Goal: Contribute content: Add original content to the website for others to see

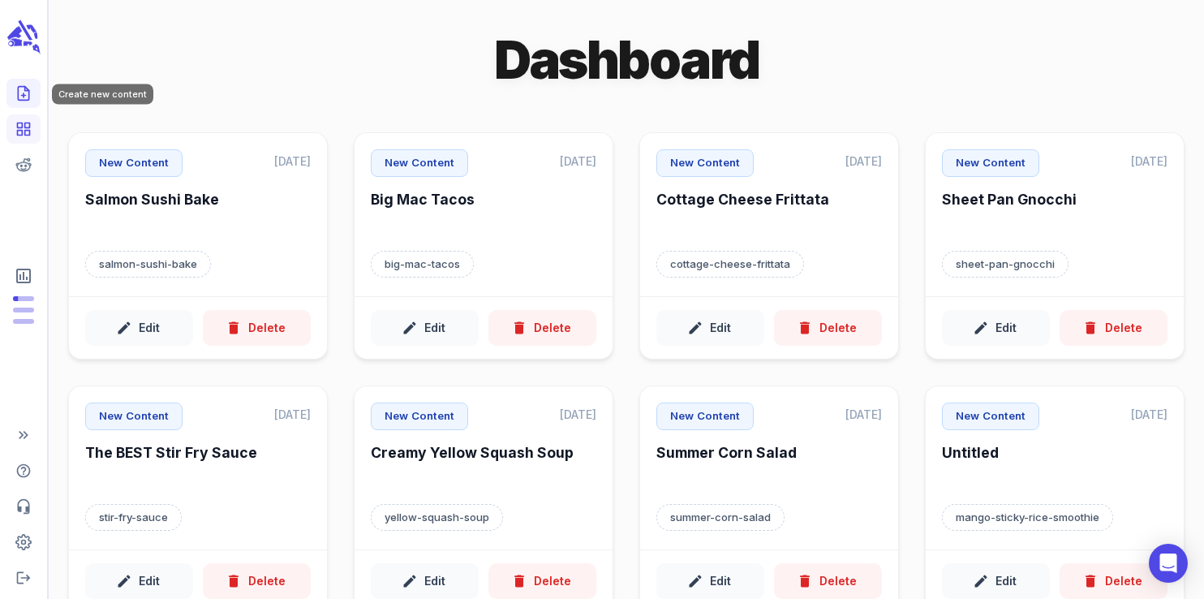
click at [28, 92] on icon "Create new content" at bounding box center [23, 94] width 11 height 14
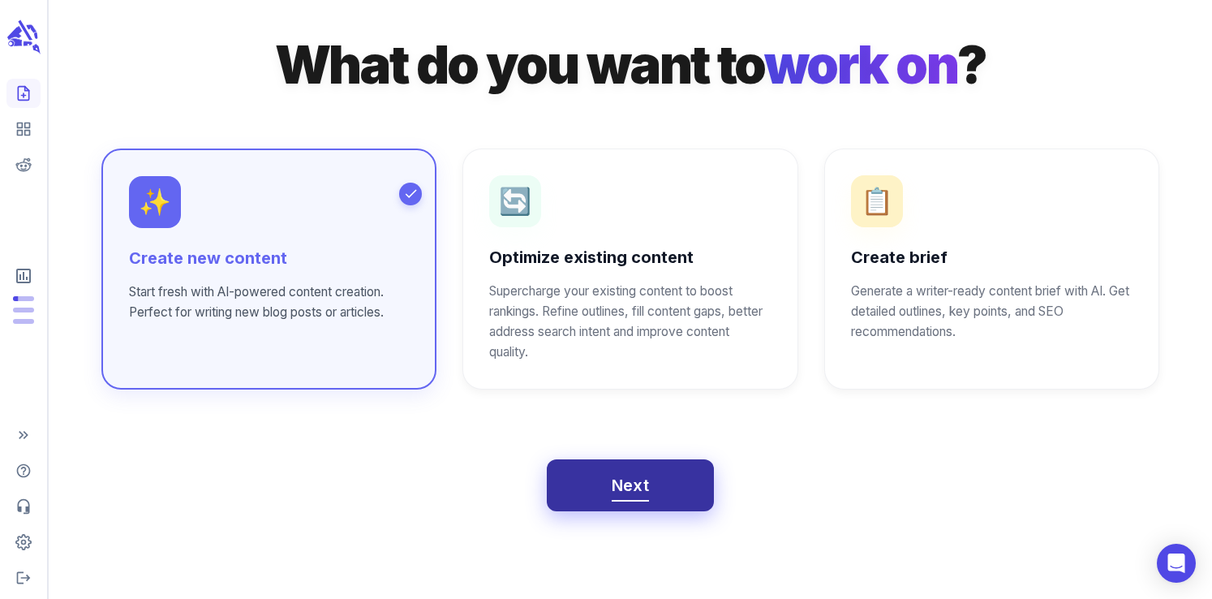
click at [621, 488] on span "Next" at bounding box center [631, 485] width 38 height 28
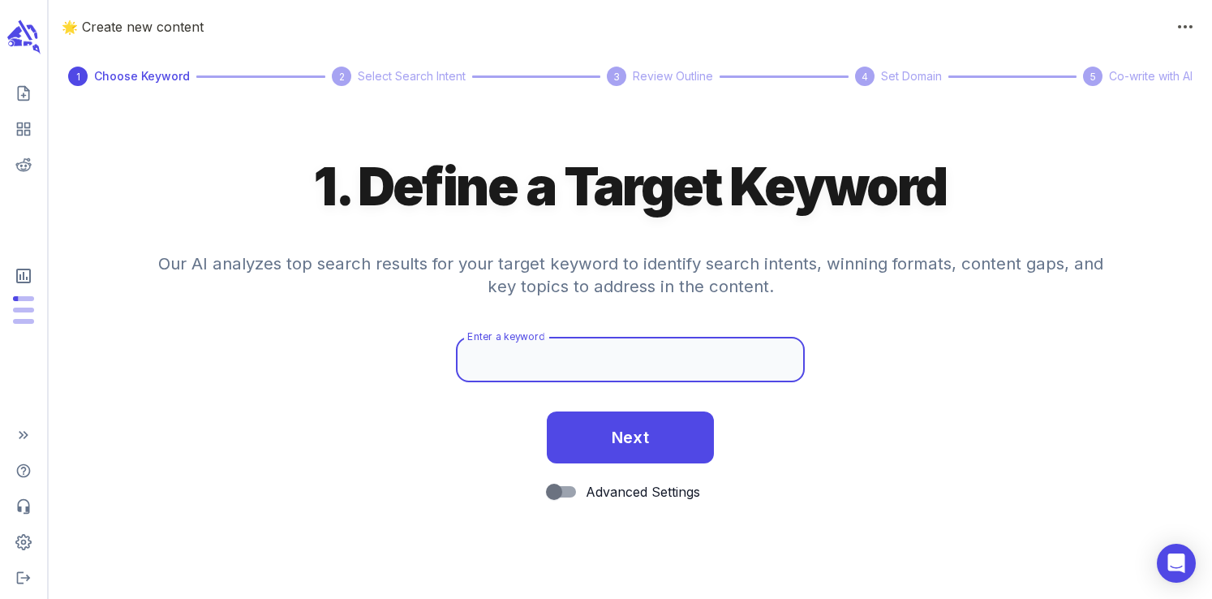
click at [582, 367] on input "Enter a keyword" at bounding box center [630, 359] width 349 height 45
paste input "halloumi salad"
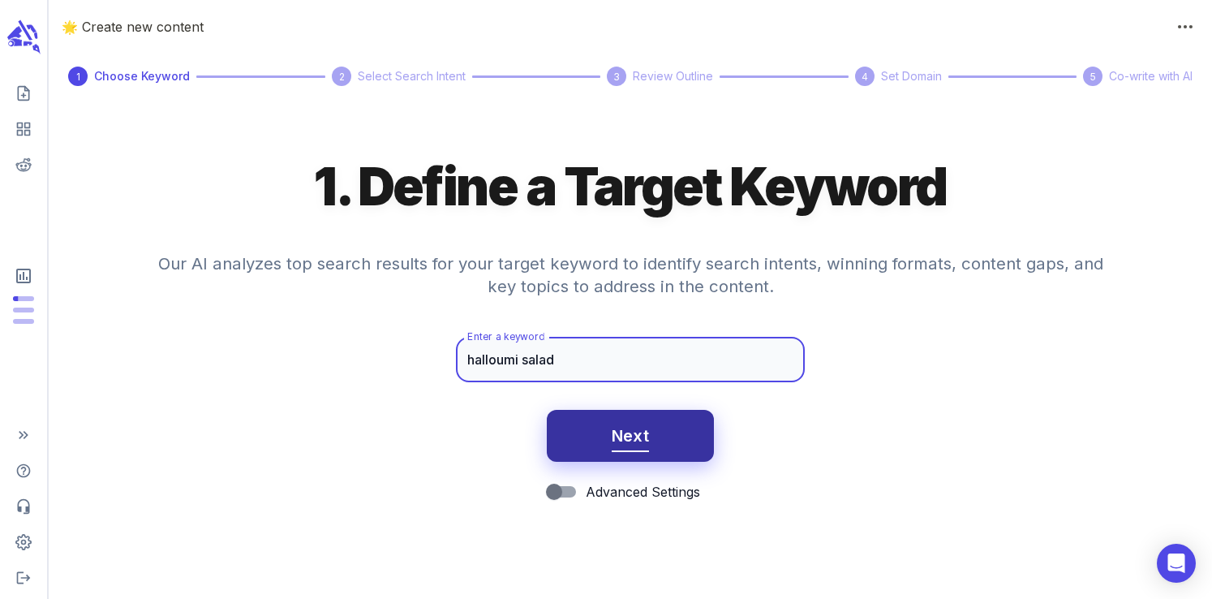
type input "halloumi salad"
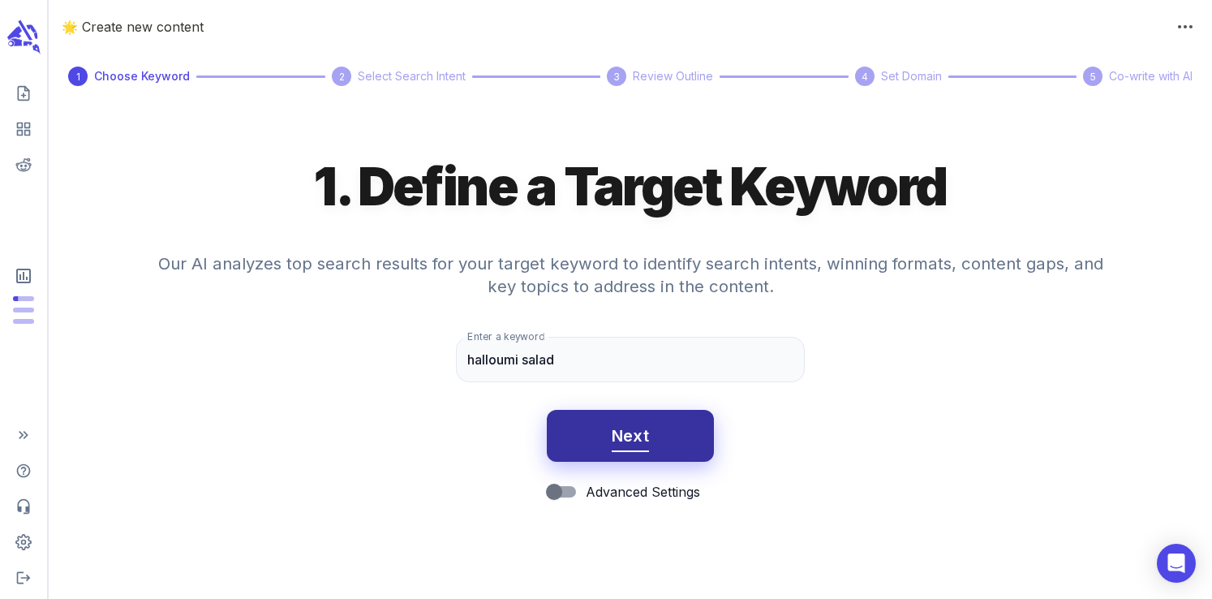
click at [598, 444] on button "Next" at bounding box center [631, 436] width 168 height 52
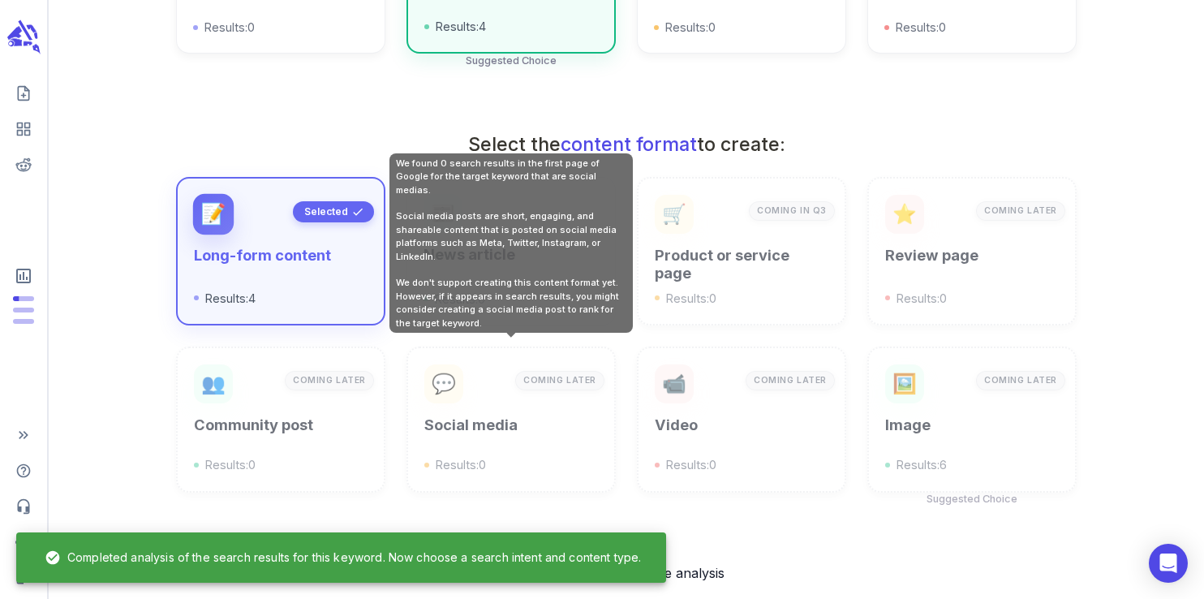
scroll to position [582, 0]
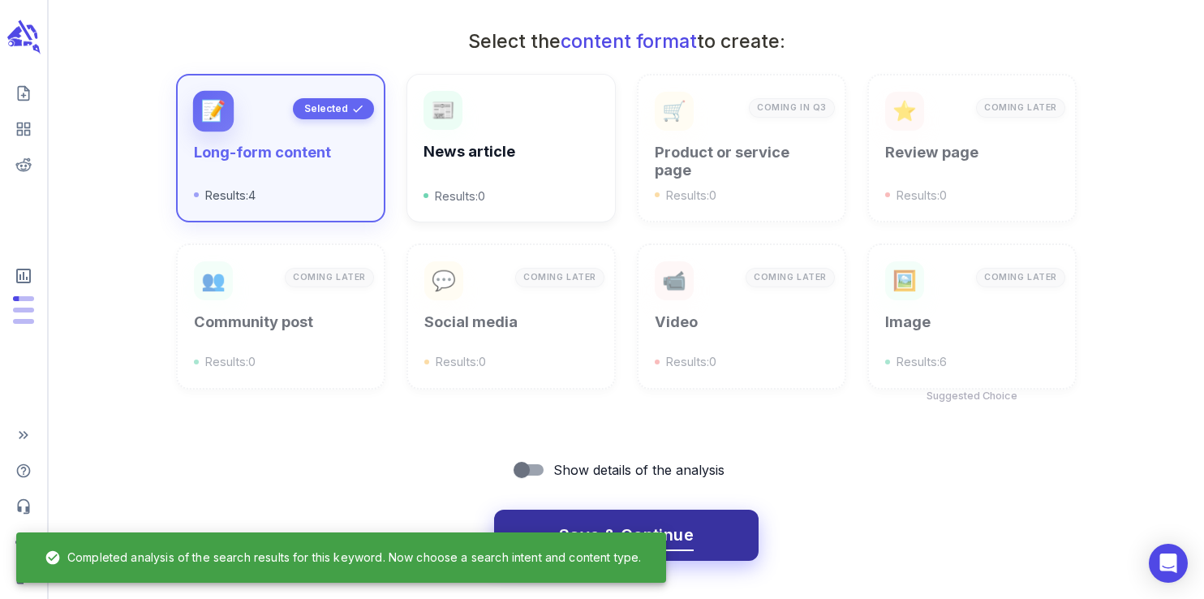
click at [615, 521] on span "Save & Continue" at bounding box center [626, 535] width 135 height 28
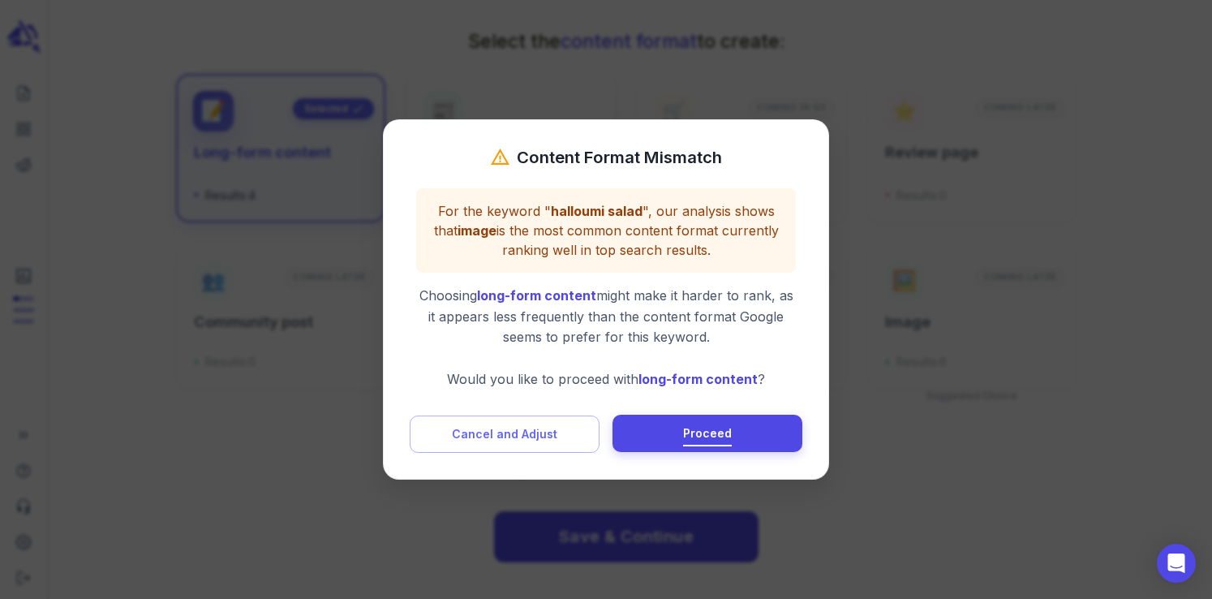
click at [670, 432] on button "Proceed" at bounding box center [707, 432] width 190 height 37
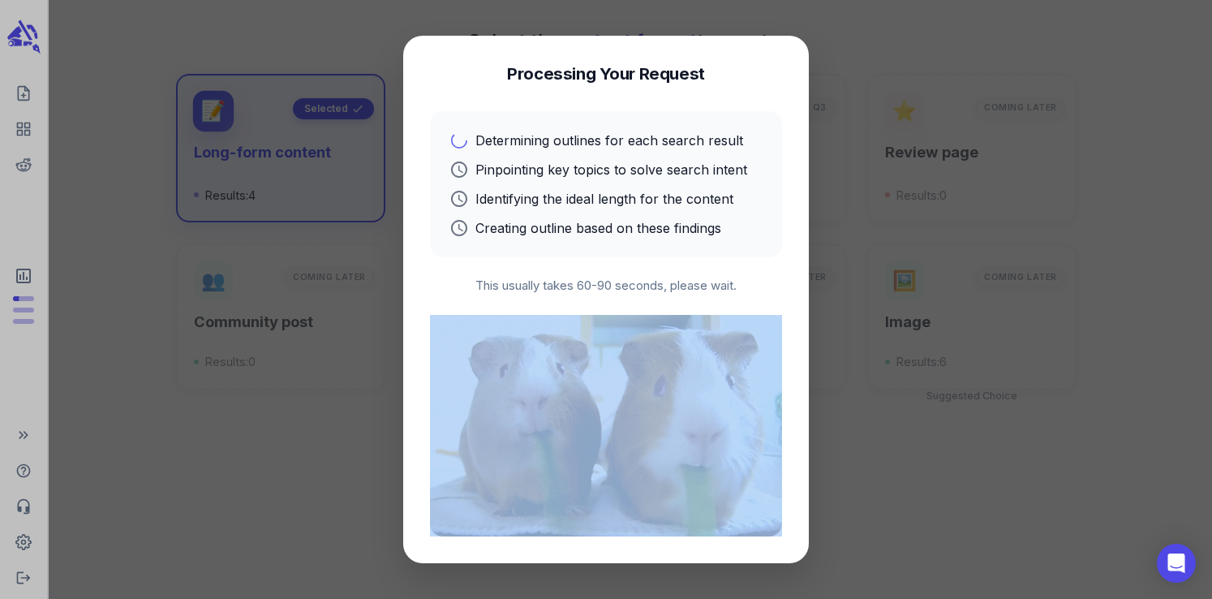
drag, startPoint x: 741, startPoint y: 286, endPoint x: 578, endPoint y: 296, distance: 163.4
click at [578, 296] on div "Processing Your Request Determining outlines for each search result Pinpointing…" at bounding box center [606, 299] width 406 height 526
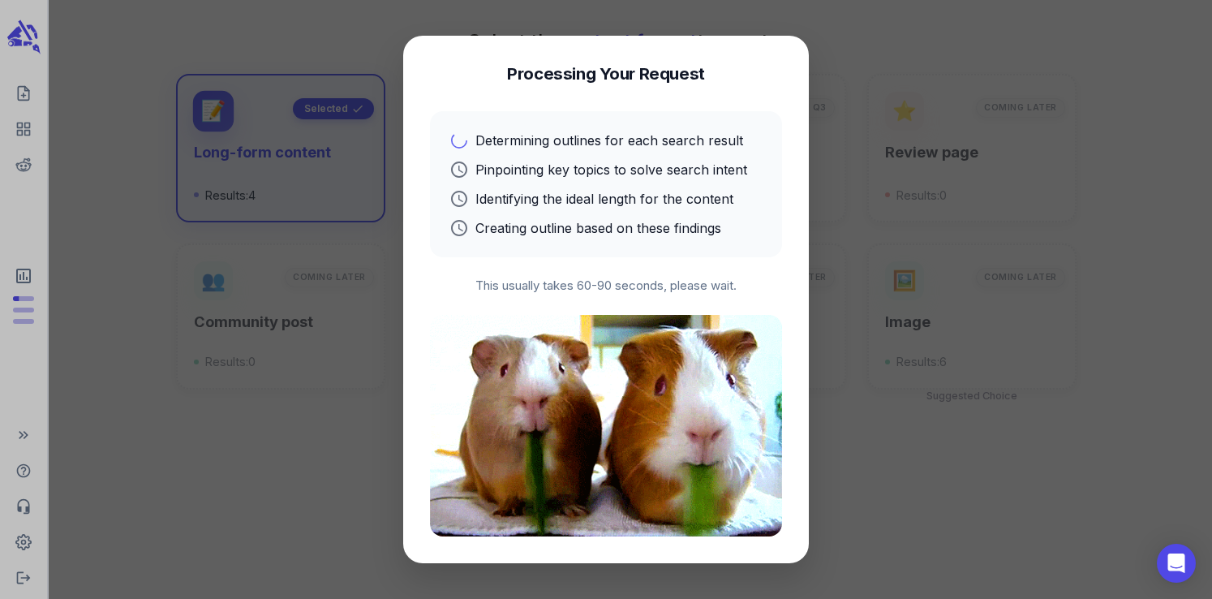
click at [579, 286] on p "This usually takes 60-90 seconds, please wait." at bounding box center [606, 286] width 352 height 19
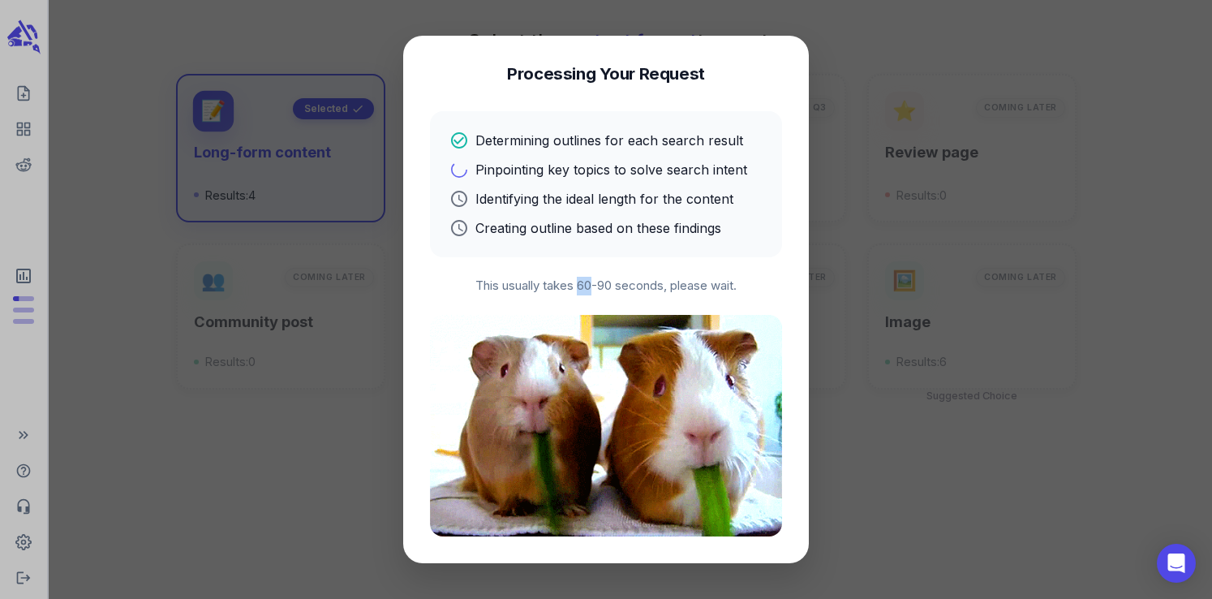
click at [579, 286] on p "This usually takes 60-90 seconds, please wait." at bounding box center [606, 286] width 352 height 19
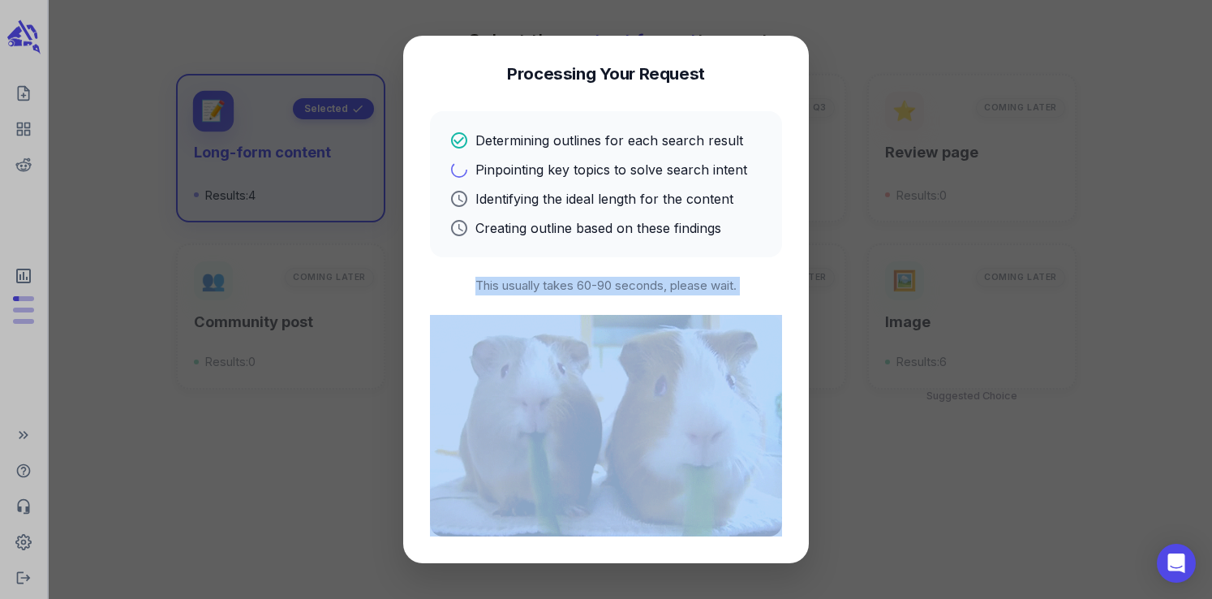
click at [579, 286] on p "This usually takes 60-90 seconds, please wait." at bounding box center [606, 286] width 352 height 19
click at [580, 290] on p "This usually takes 60-90 seconds, please wait." at bounding box center [606, 286] width 352 height 19
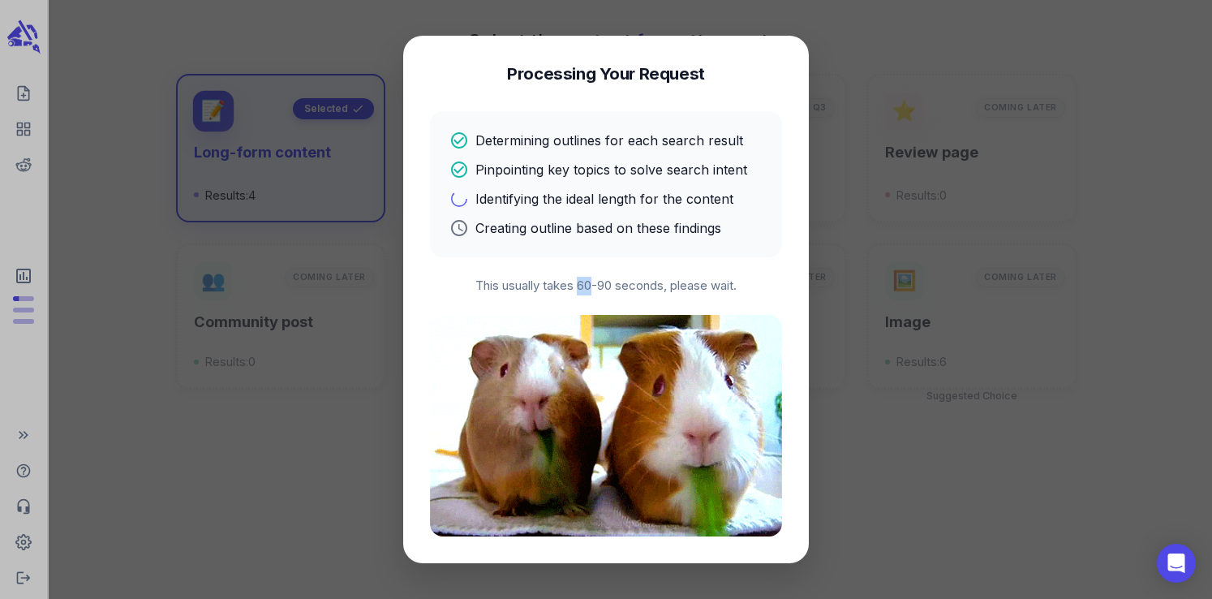
click at [580, 290] on p "This usually takes 60-90 seconds, please wait." at bounding box center [606, 286] width 352 height 19
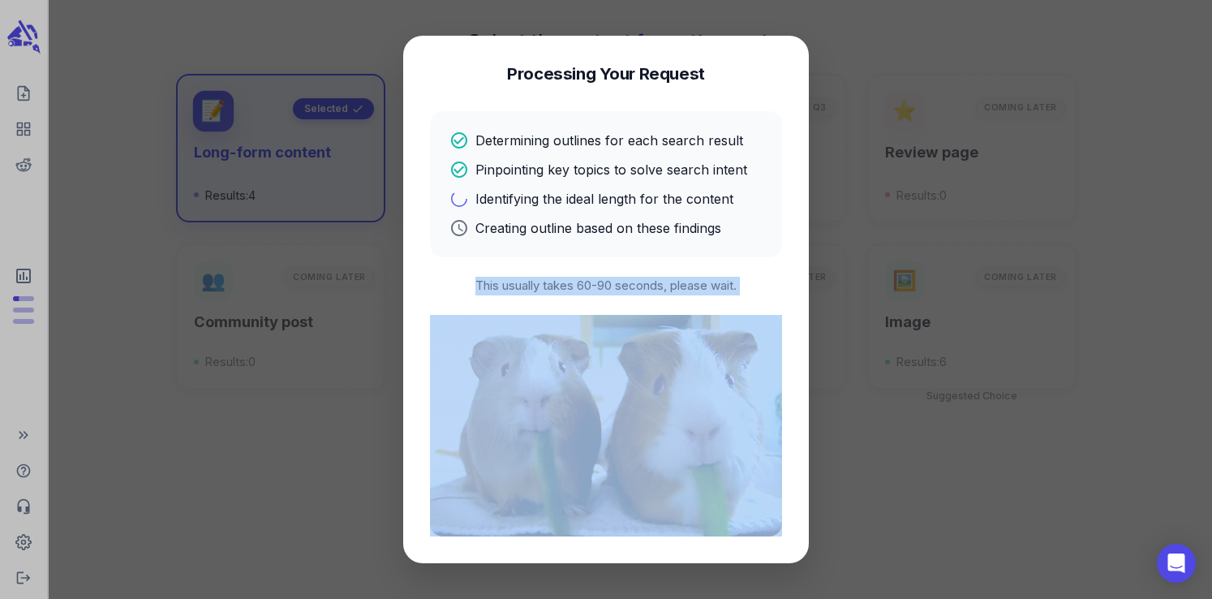
click at [580, 290] on p "This usually takes 60-90 seconds, please wait." at bounding box center [606, 286] width 352 height 19
click at [596, 286] on p "This usually takes 60-90 seconds, please wait." at bounding box center [606, 286] width 352 height 19
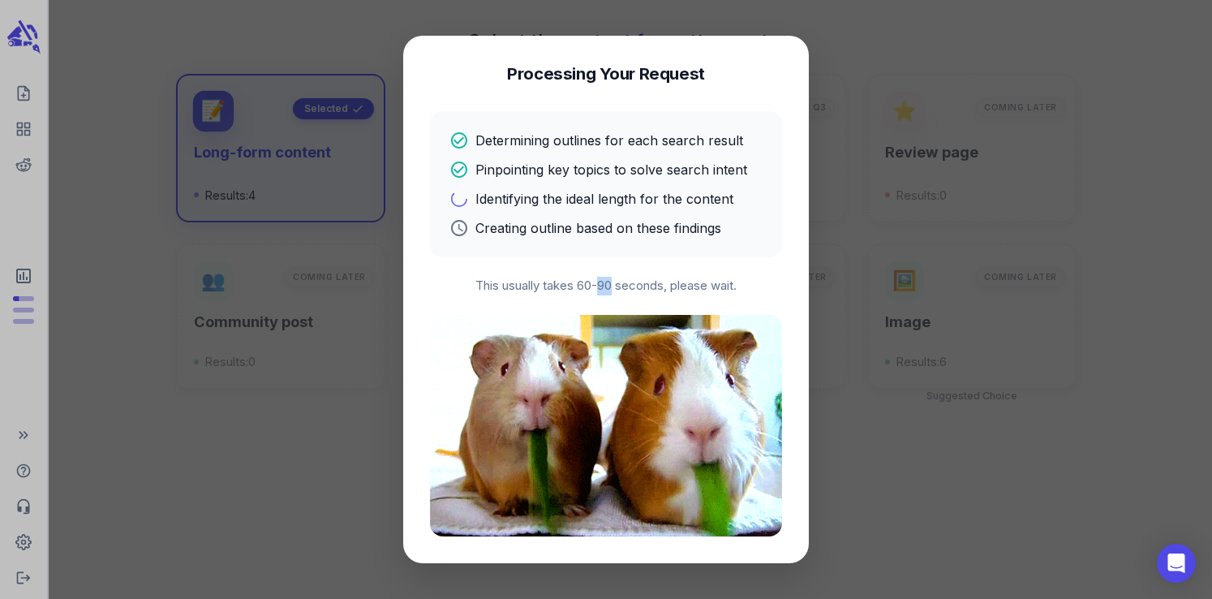
click at [596, 286] on p "This usually takes 60-90 seconds, please wait." at bounding box center [606, 286] width 352 height 19
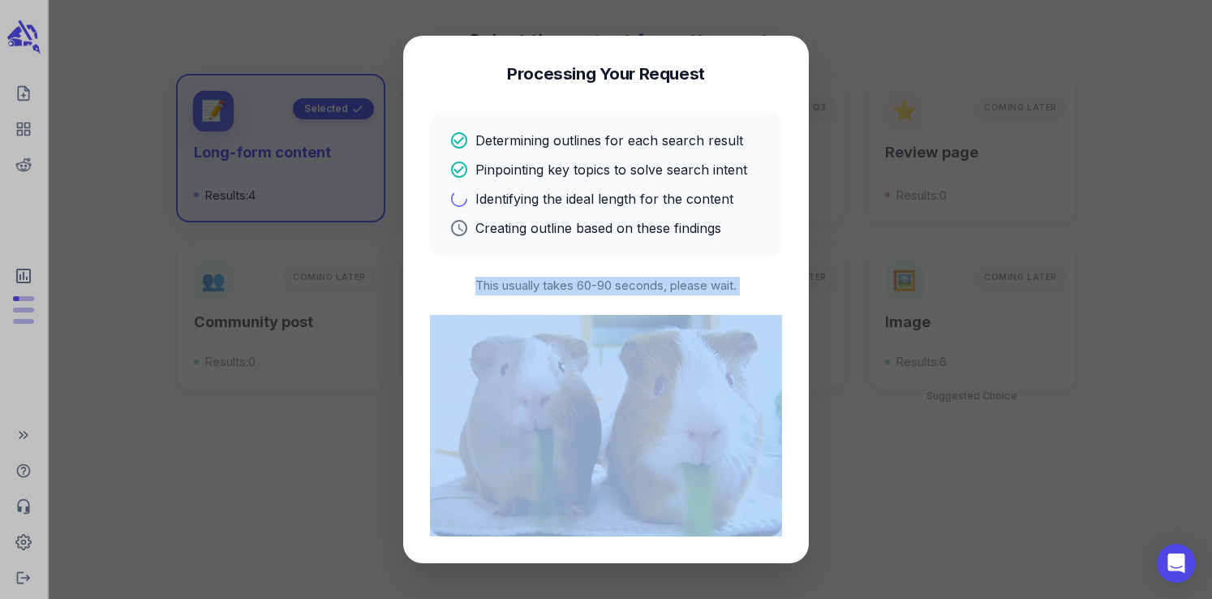
click at [596, 286] on p "This usually takes 60-90 seconds, please wait." at bounding box center [606, 286] width 352 height 19
click at [592, 286] on p "This usually takes 60-90 seconds, please wait." at bounding box center [606, 286] width 352 height 19
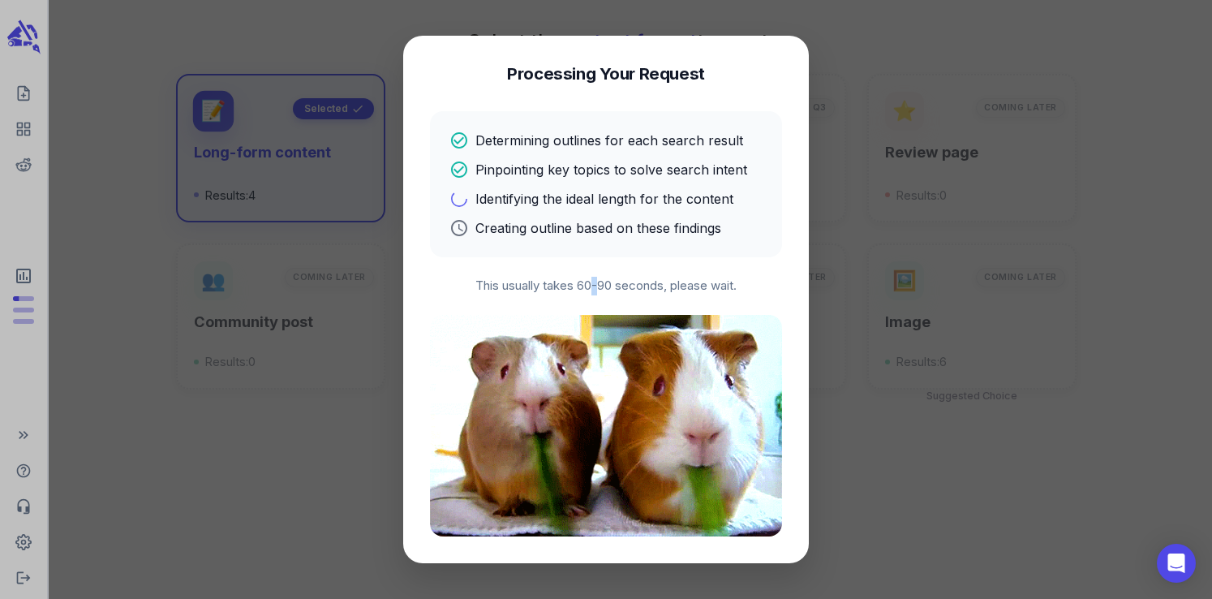
click at [592, 286] on p "This usually takes 60-90 seconds, please wait." at bounding box center [606, 286] width 352 height 19
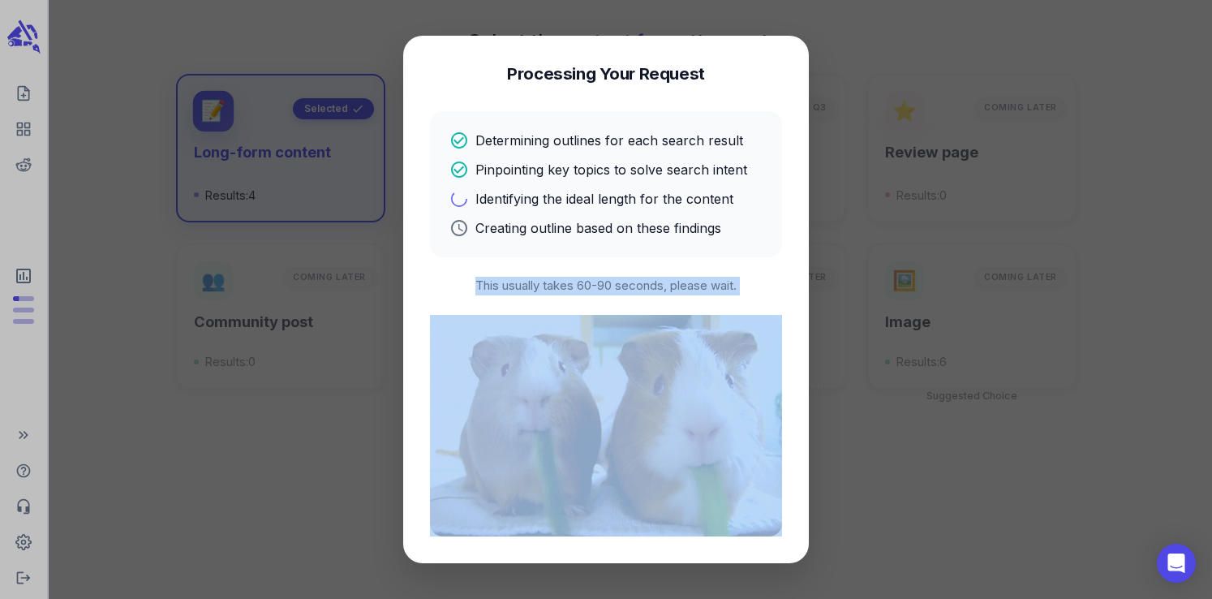
click at [592, 286] on p "This usually takes 60-90 seconds, please wait." at bounding box center [606, 286] width 352 height 19
click at [595, 286] on p "This usually takes 60-90 seconds, please wait." at bounding box center [606, 286] width 352 height 19
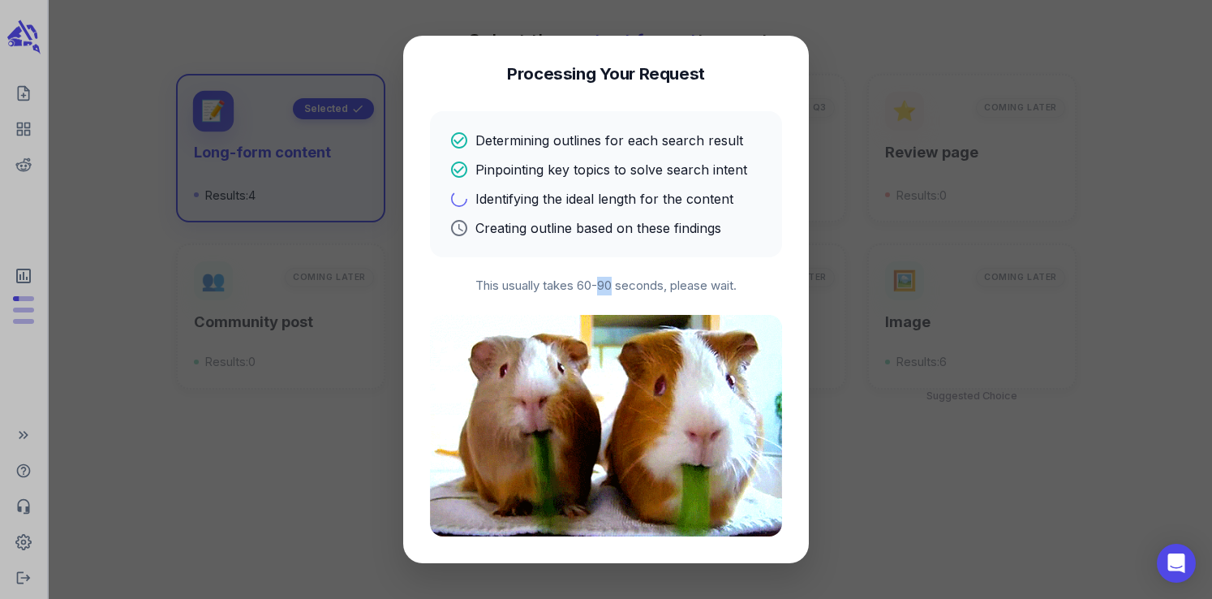
click at [595, 286] on p "This usually takes 60-90 seconds, please wait." at bounding box center [606, 286] width 352 height 19
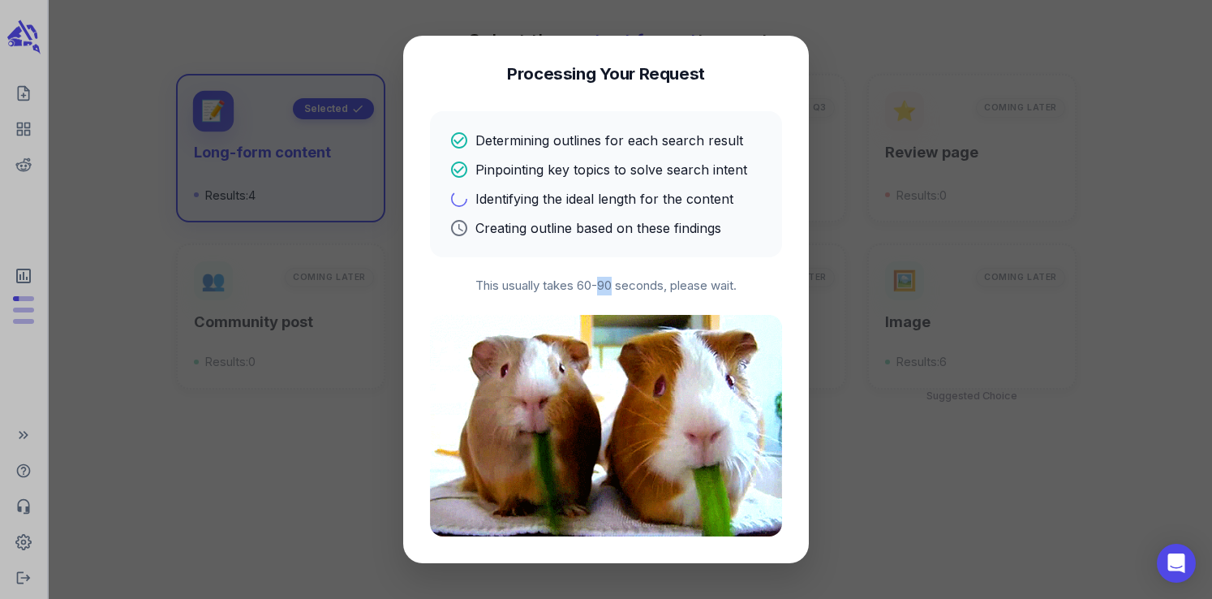
click at [605, 286] on p "This usually takes 60-90 seconds, please wait." at bounding box center [606, 286] width 352 height 19
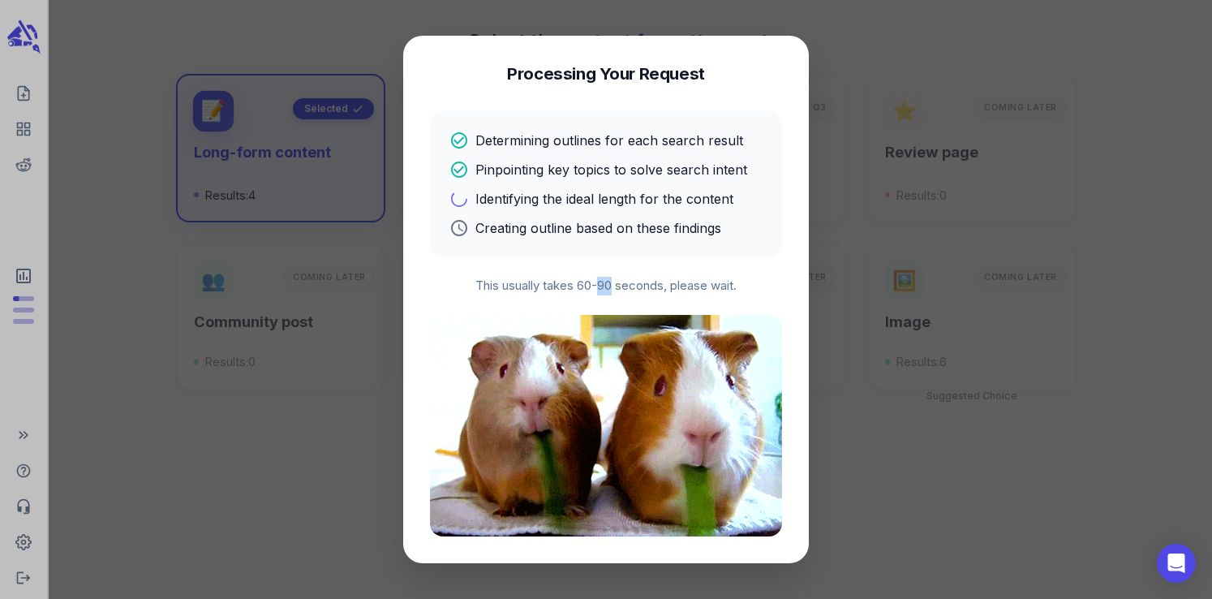
click at [605, 286] on p "This usually takes 60-90 seconds, please wait." at bounding box center [606, 286] width 352 height 19
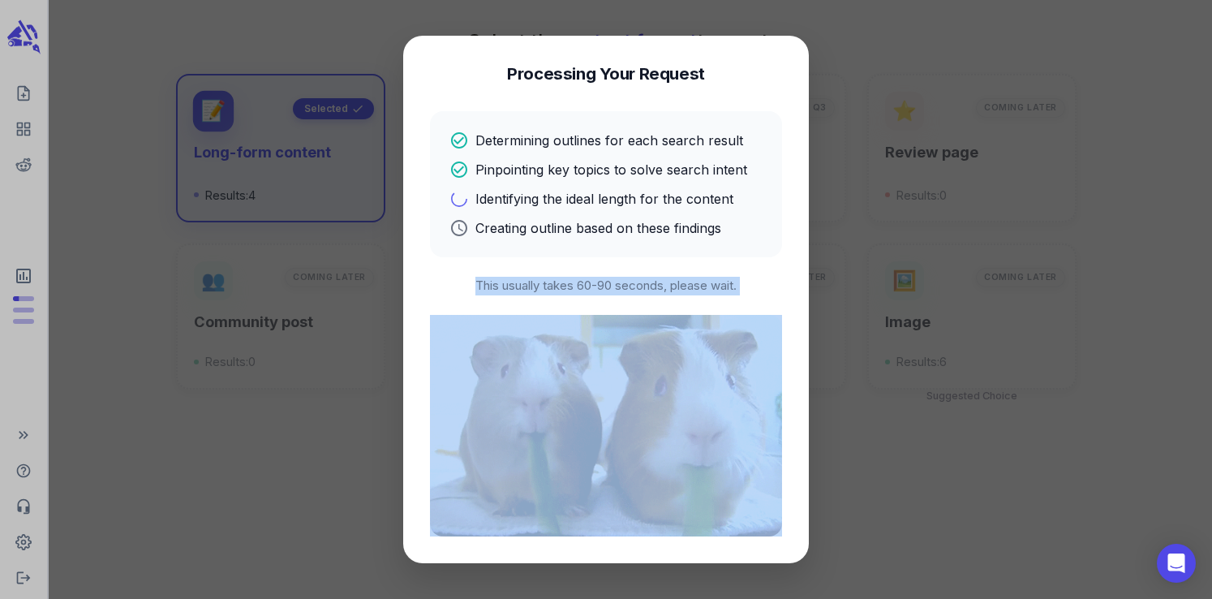
click at [605, 286] on p "This usually takes 60-90 seconds, please wait." at bounding box center [606, 286] width 352 height 19
click at [585, 288] on p "This usually takes 60-90 seconds, please wait." at bounding box center [606, 286] width 352 height 19
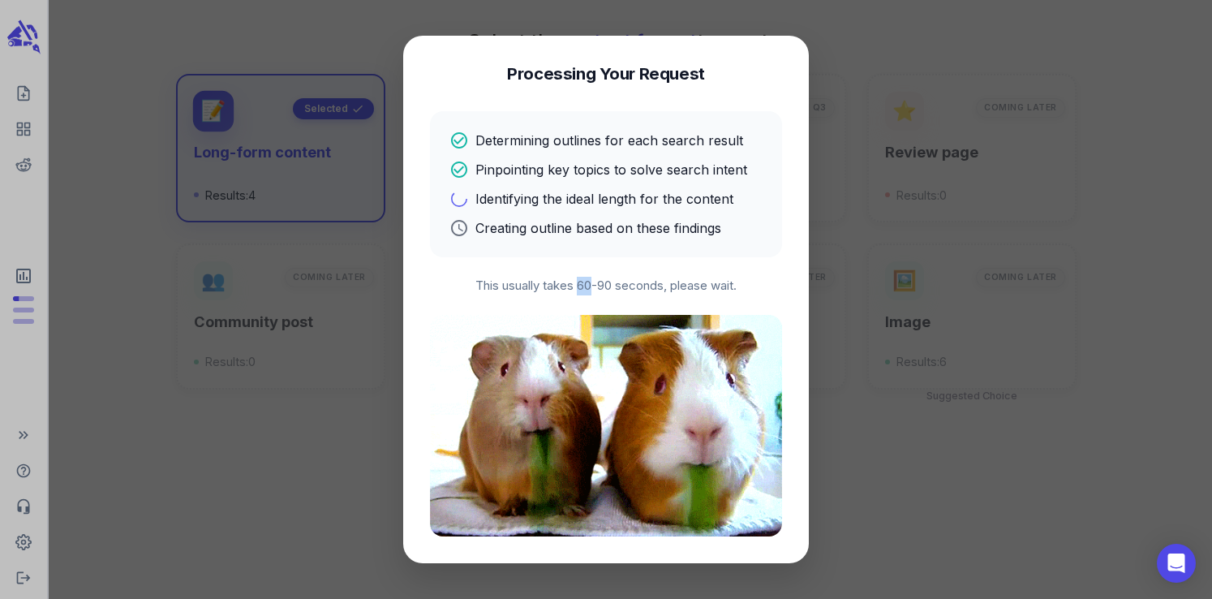
click at [585, 288] on p "This usually takes 60-90 seconds, please wait." at bounding box center [606, 286] width 352 height 19
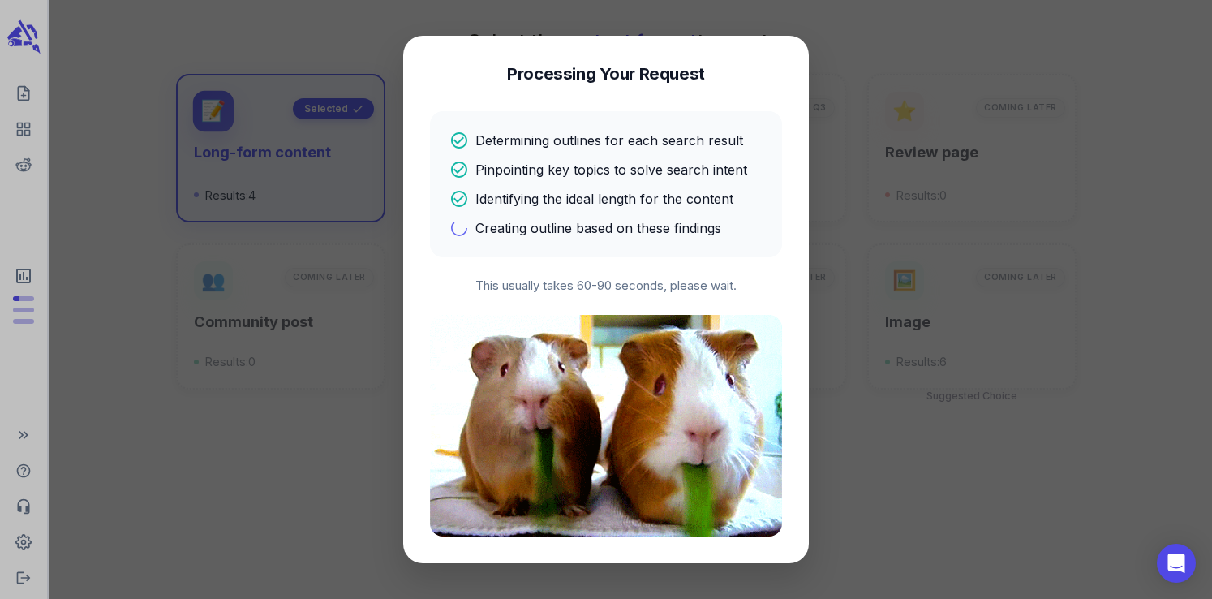
click at [607, 288] on p "This usually takes 60-90 seconds, please wait." at bounding box center [606, 286] width 352 height 19
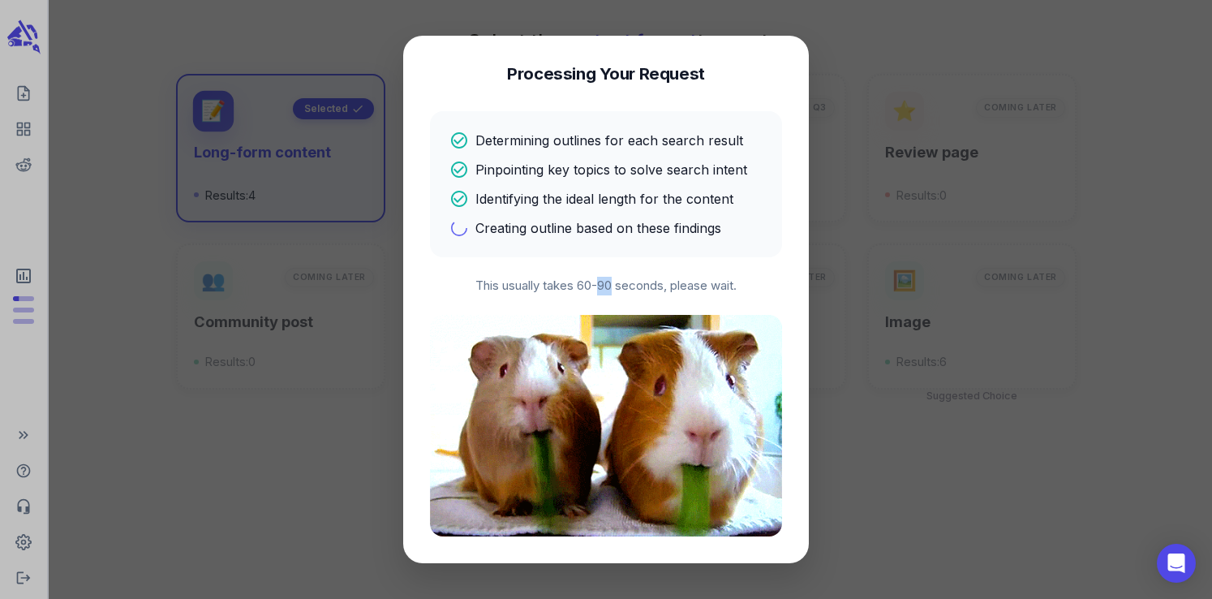
click at [607, 288] on p "This usually takes 60-90 seconds, please wait." at bounding box center [606, 286] width 352 height 19
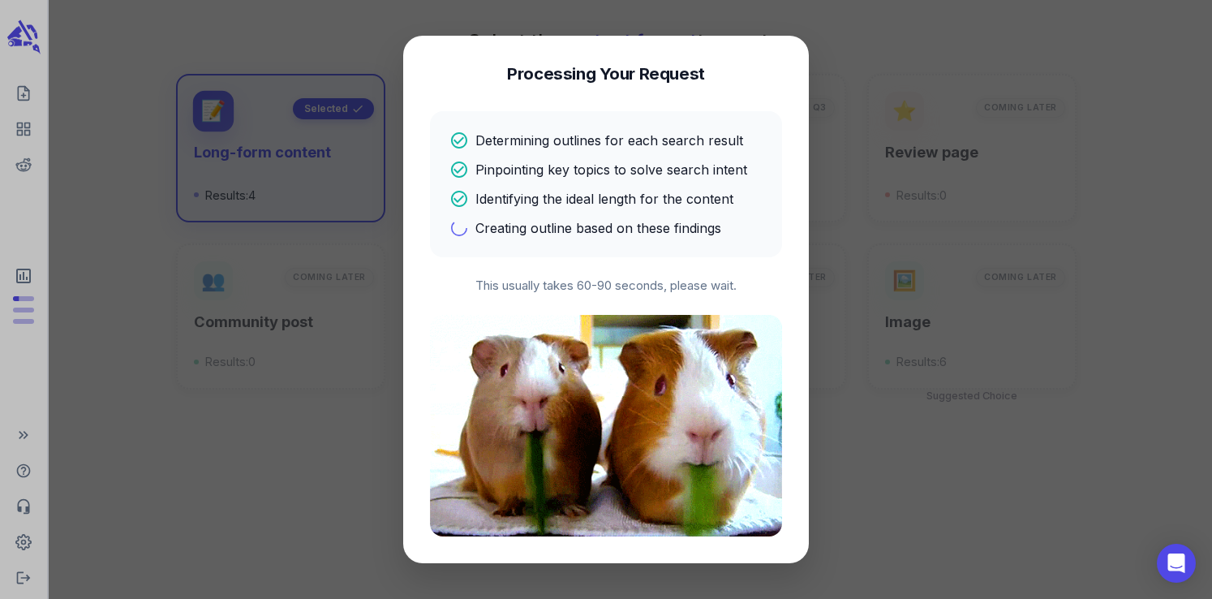
click at [584, 287] on p "This usually takes 60-90 seconds, please wait." at bounding box center [606, 286] width 352 height 19
click at [603, 287] on p "This usually takes 60-90 seconds, please wait." at bounding box center [606, 286] width 352 height 19
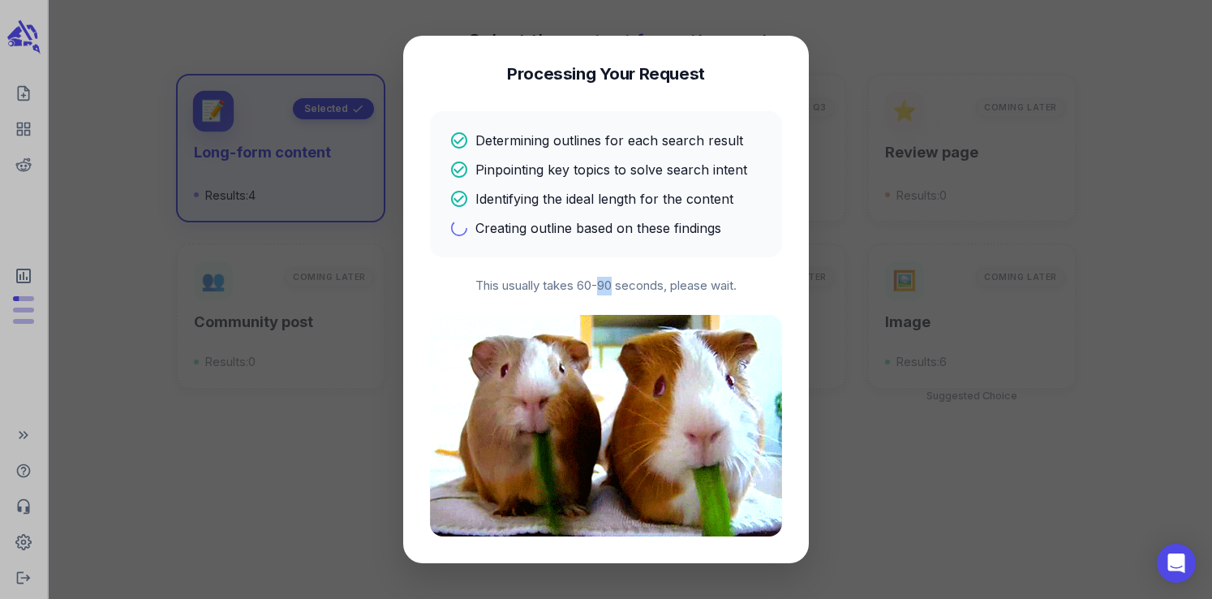
click at [603, 287] on p "This usually takes 60-90 seconds, please wait." at bounding box center [606, 286] width 352 height 19
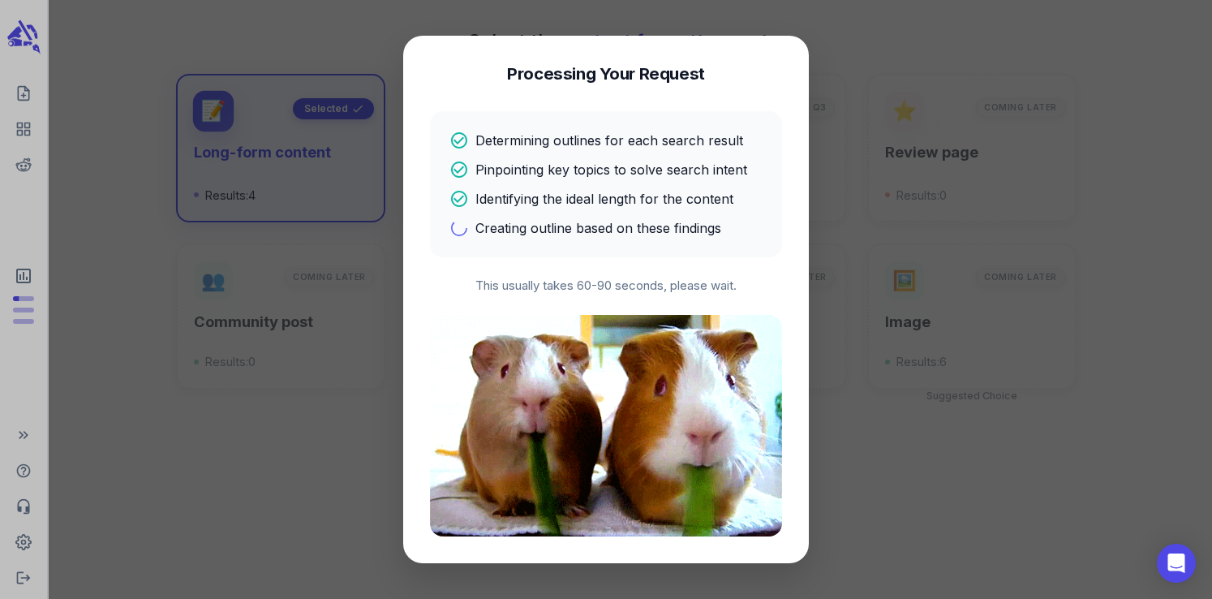
click at [593, 286] on p "This usually takes 60-90 seconds, please wait." at bounding box center [606, 286] width 352 height 19
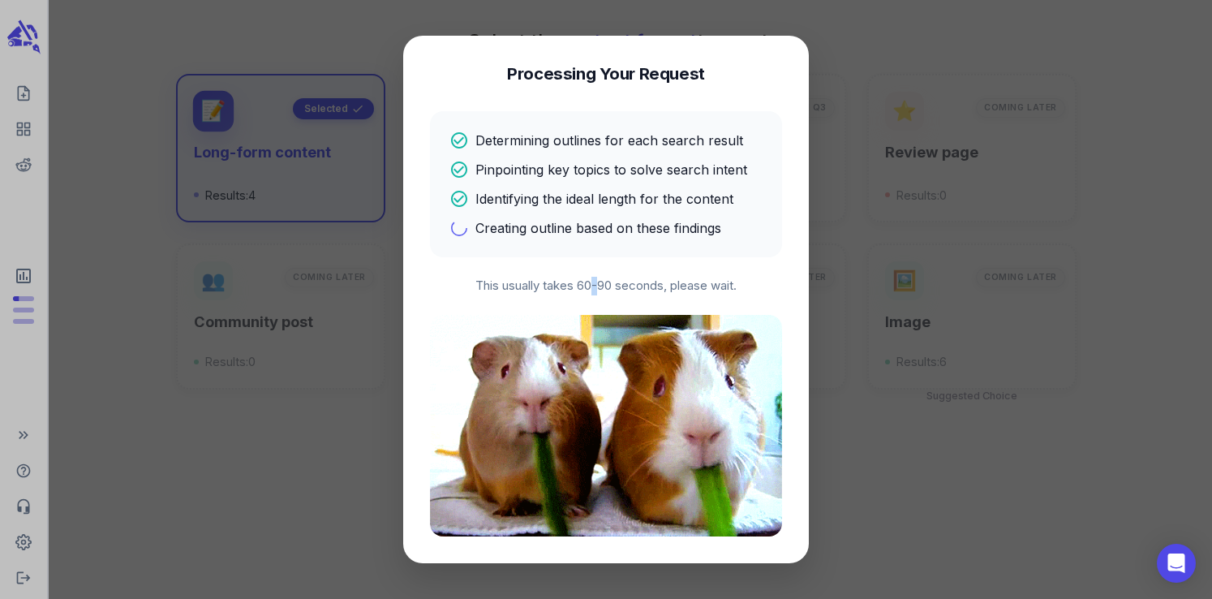
click at [593, 286] on p "This usually takes 60-90 seconds, please wait." at bounding box center [606, 286] width 352 height 19
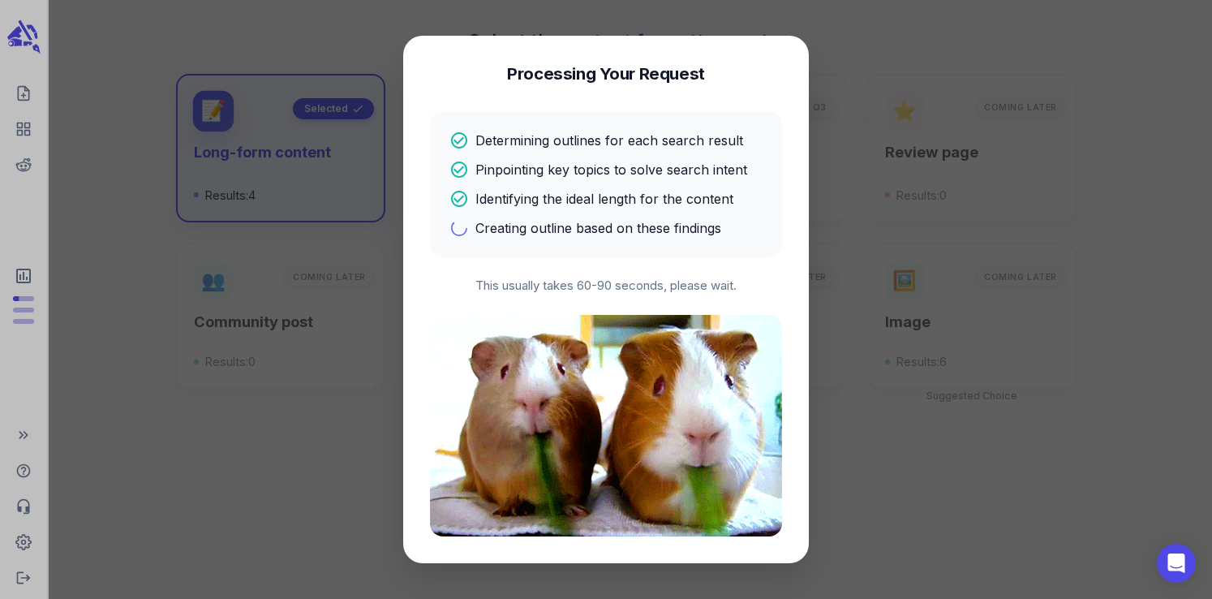
click at [584, 286] on p "This usually takes 60-90 seconds, please wait." at bounding box center [606, 286] width 352 height 19
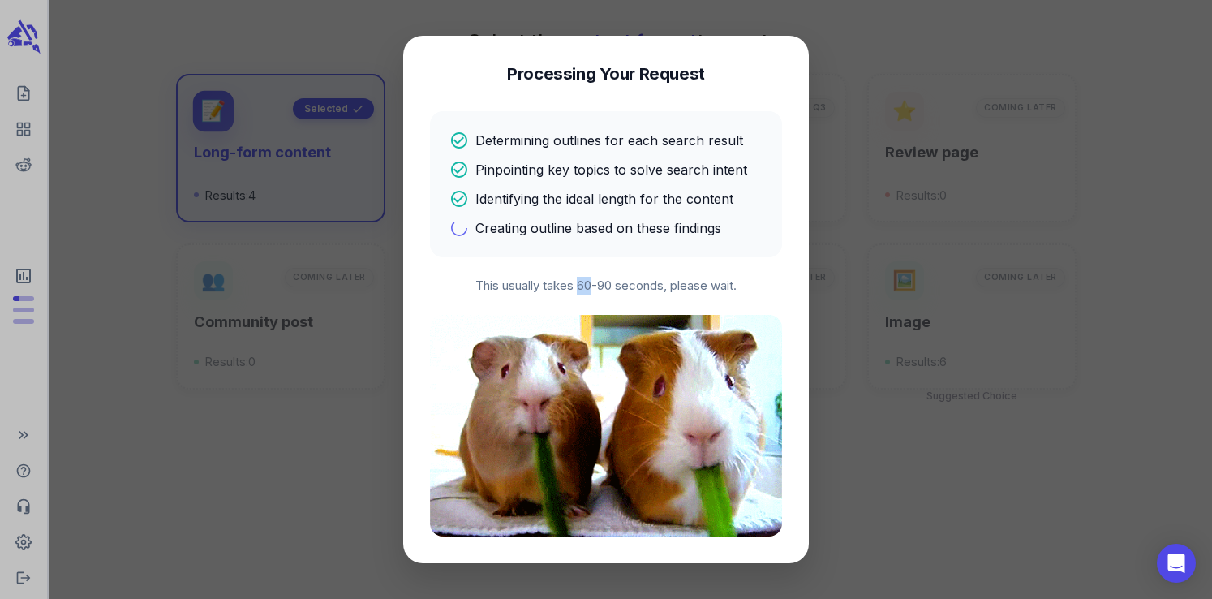
click at [584, 286] on p "This usually takes 60-90 seconds, please wait." at bounding box center [606, 286] width 352 height 19
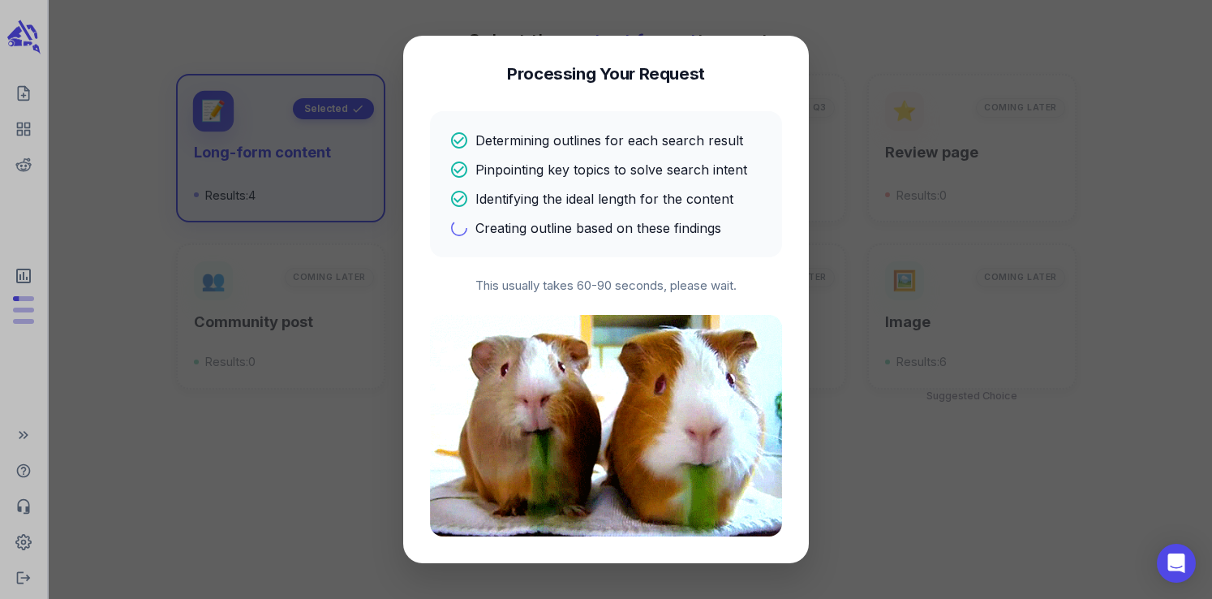
click at [607, 288] on p "This usually takes 60-90 seconds, please wait." at bounding box center [606, 286] width 352 height 19
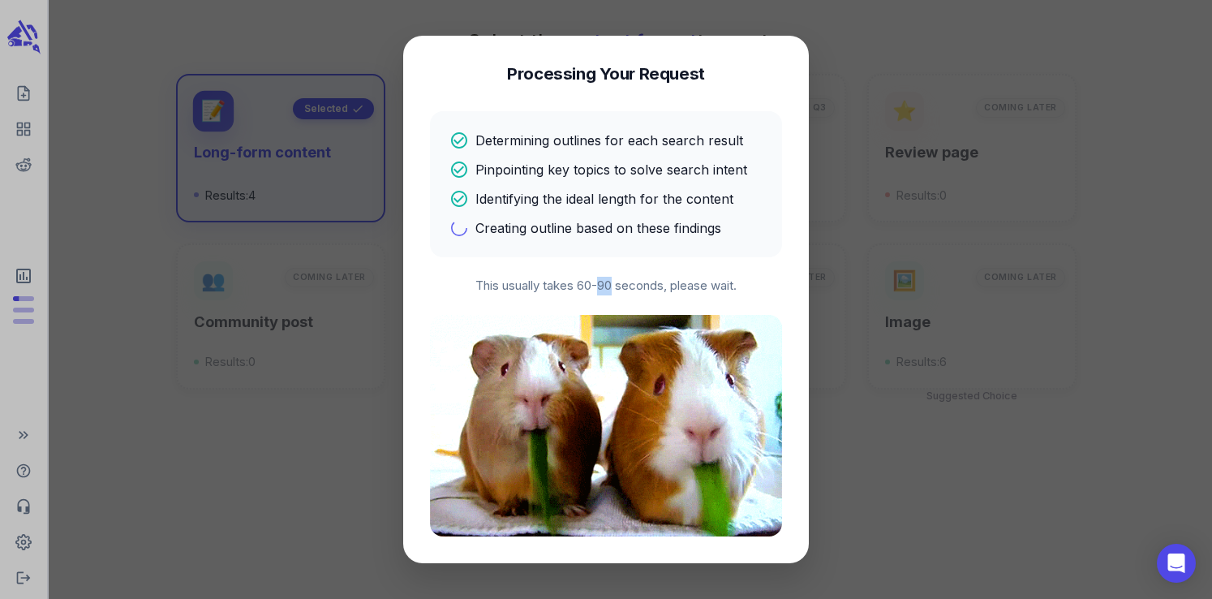
click at [607, 288] on p "This usually takes 60-90 seconds, please wait." at bounding box center [606, 286] width 352 height 19
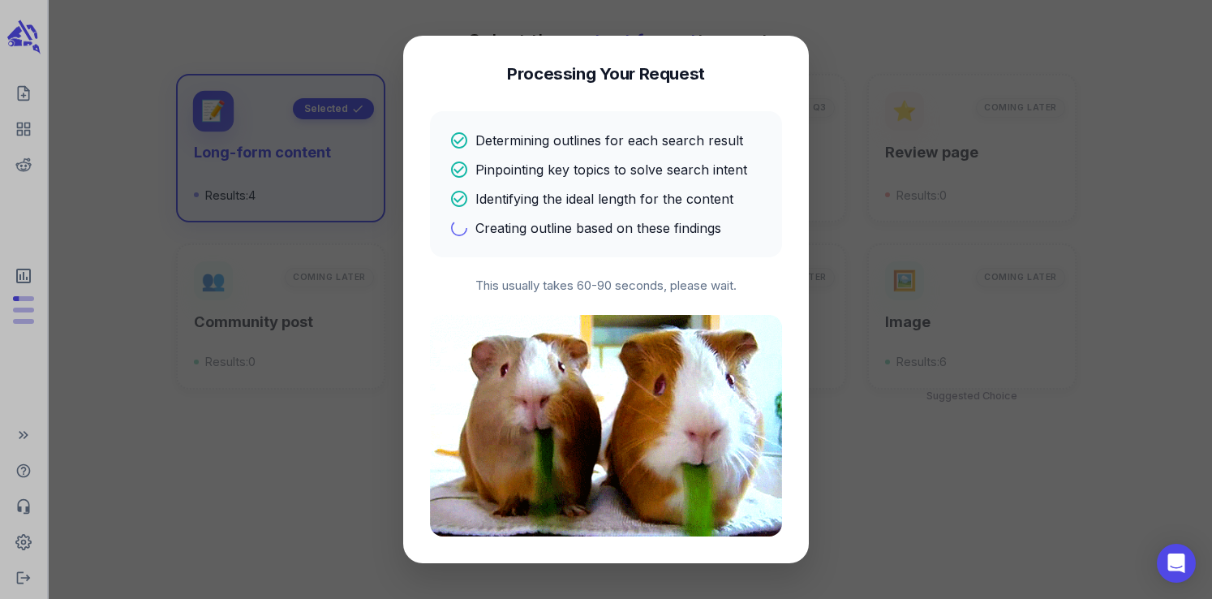
click at [582, 286] on p "This usually takes 60-90 seconds, please wait." at bounding box center [606, 286] width 352 height 19
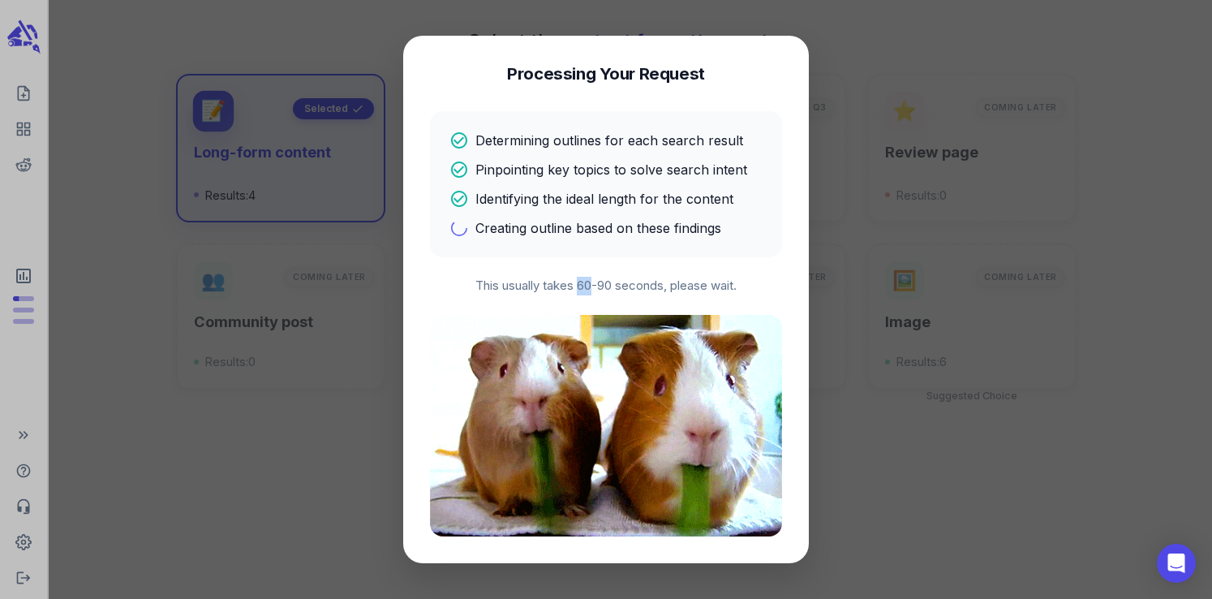
click at [582, 286] on p "This usually takes 60-90 seconds, please wait." at bounding box center [606, 286] width 352 height 19
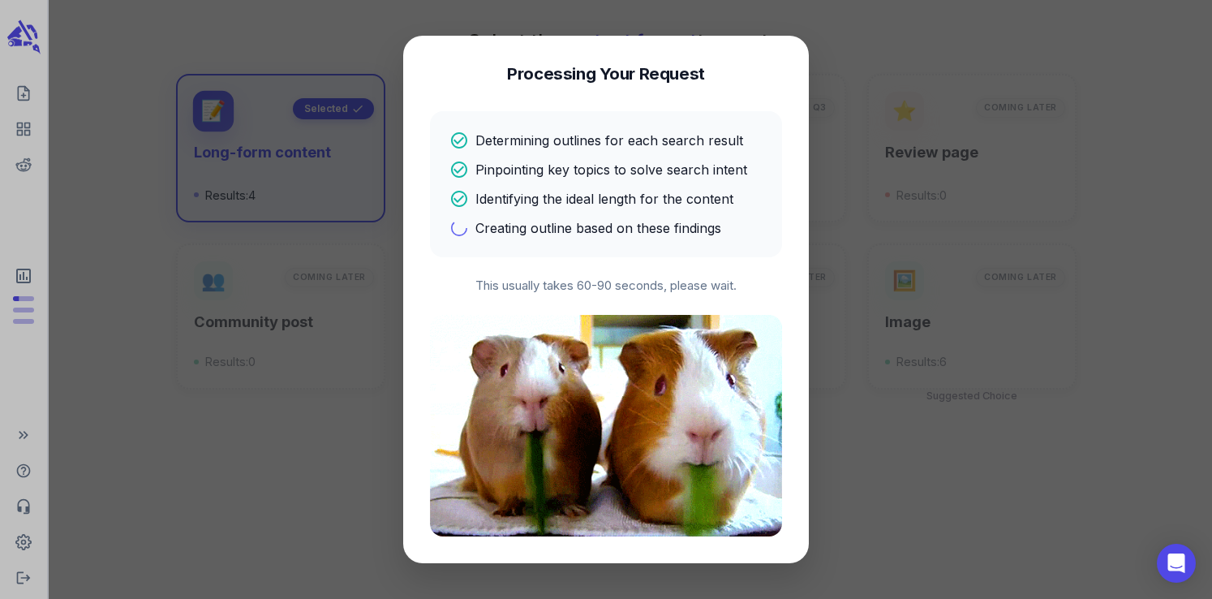
click at [604, 288] on p "This usually takes 60-90 seconds, please wait." at bounding box center [606, 286] width 352 height 19
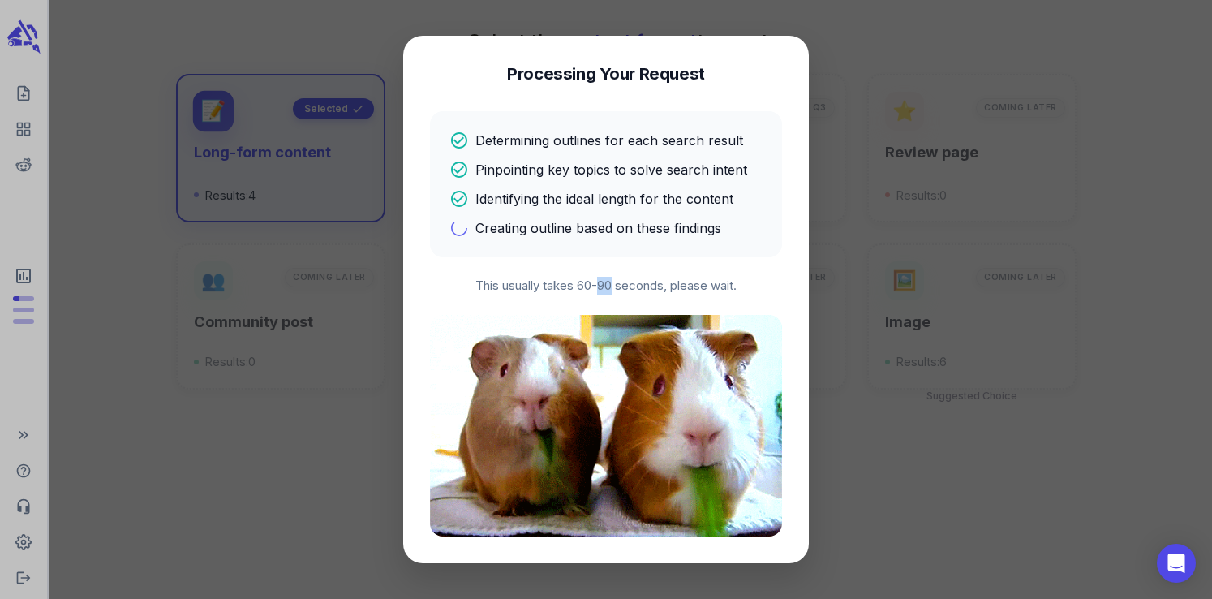
click at [604, 288] on p "This usually takes 60-90 seconds, please wait." at bounding box center [606, 286] width 352 height 19
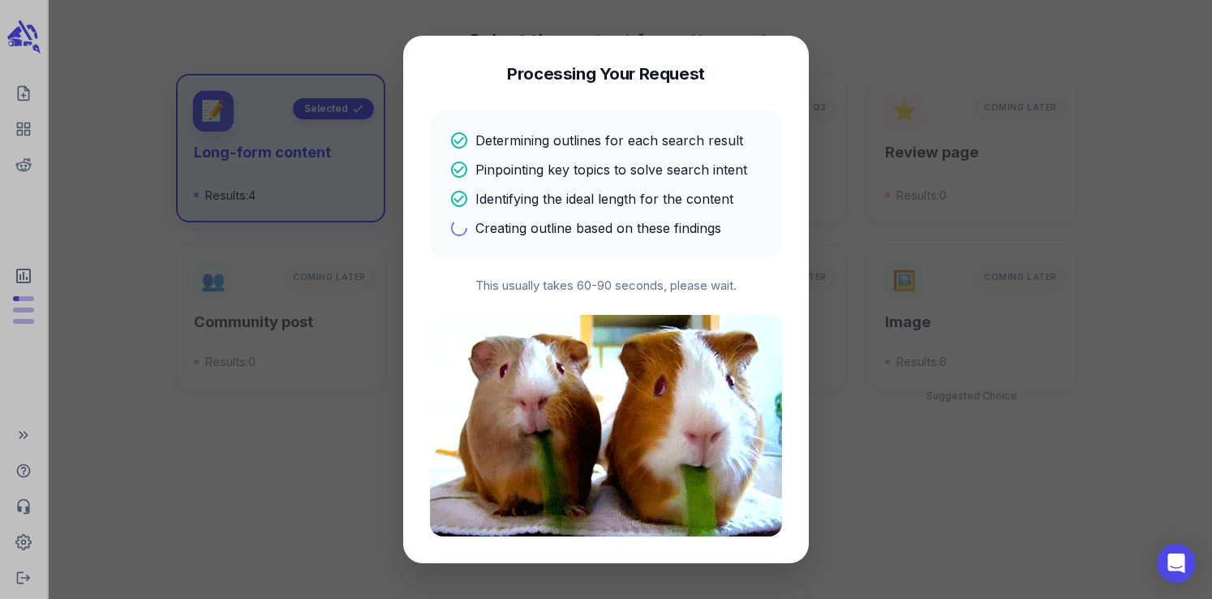
click at [582, 286] on p "This usually takes 60-90 seconds, please wait." at bounding box center [606, 286] width 352 height 19
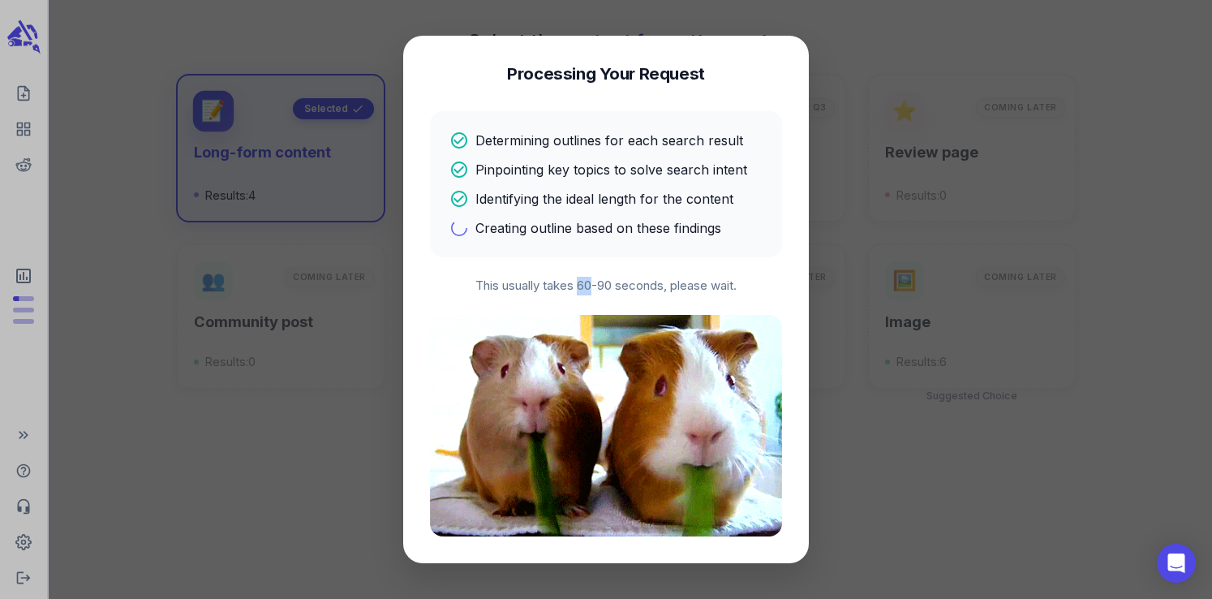
click at [582, 286] on p "This usually takes 60-90 seconds, please wait." at bounding box center [606, 286] width 352 height 19
click at [552, 286] on p "This usually takes 60-90 seconds, please wait." at bounding box center [606, 286] width 352 height 19
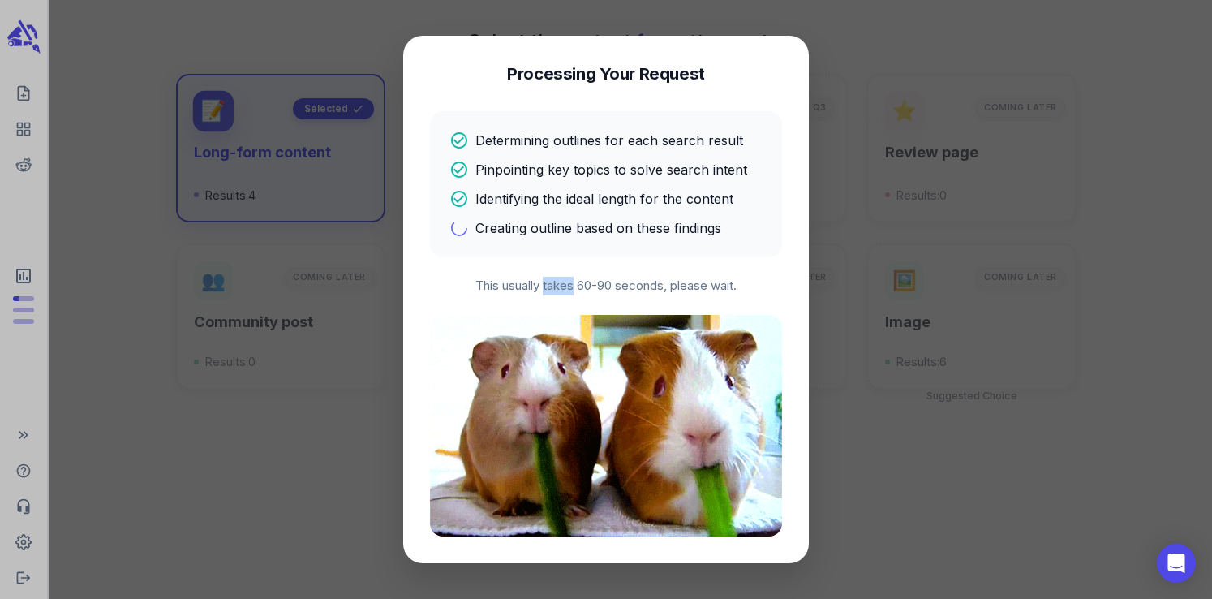
click at [552, 286] on p "This usually takes 60-90 seconds, please wait." at bounding box center [606, 286] width 352 height 19
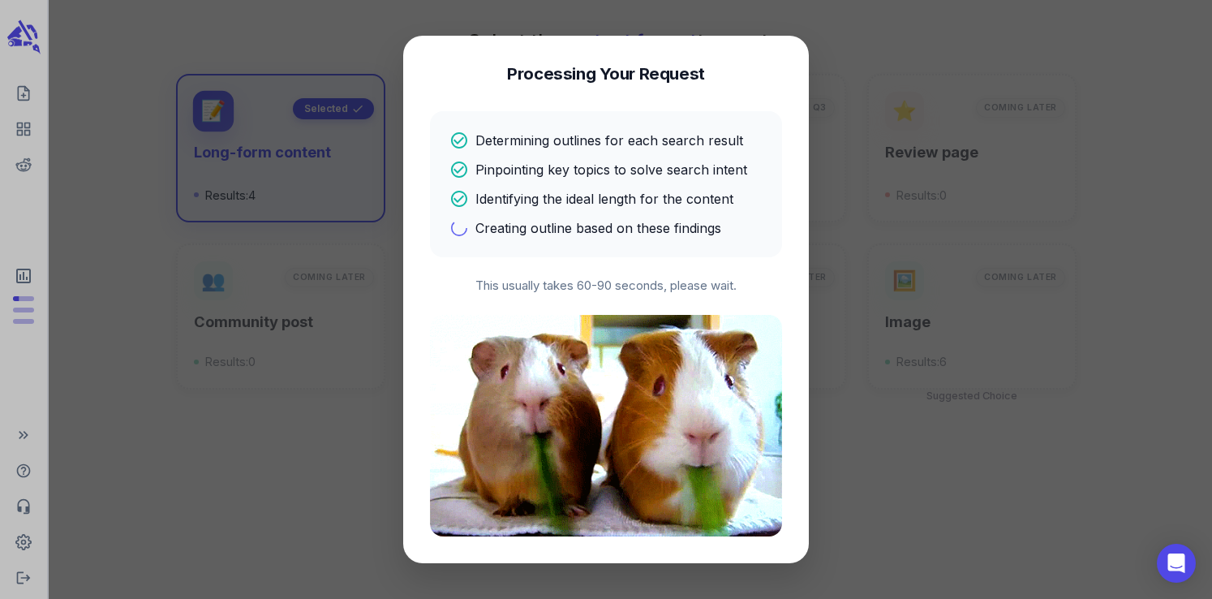
click at [525, 285] on p "This usually takes 60-90 seconds, please wait." at bounding box center [606, 286] width 352 height 19
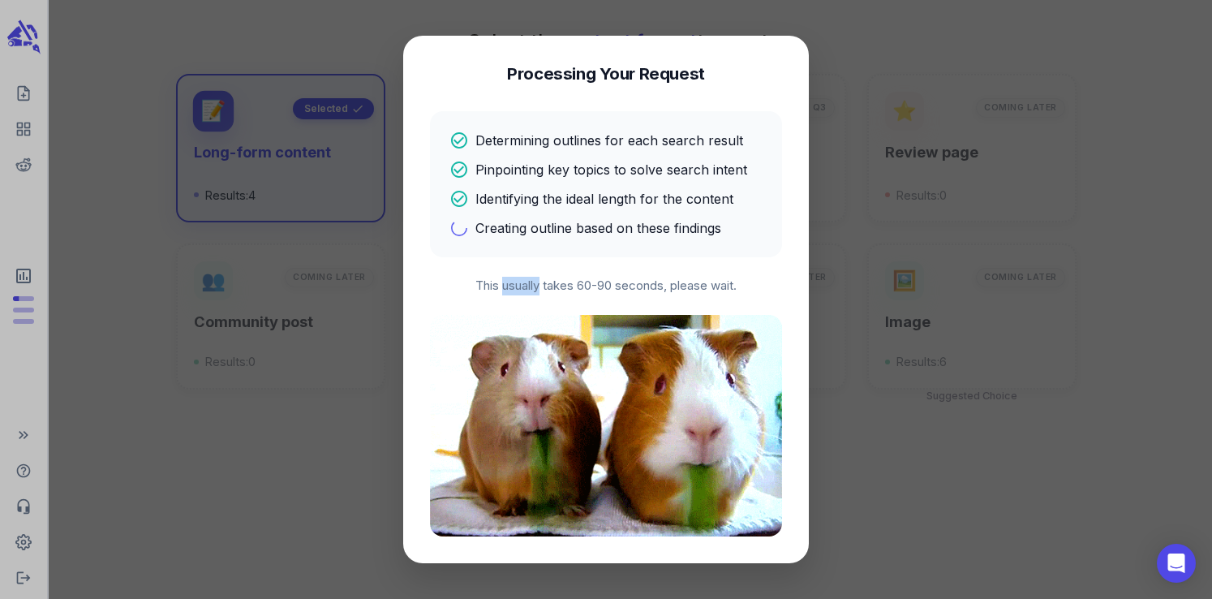
click at [525, 285] on p "This usually takes 60-90 seconds, please wait." at bounding box center [606, 286] width 352 height 19
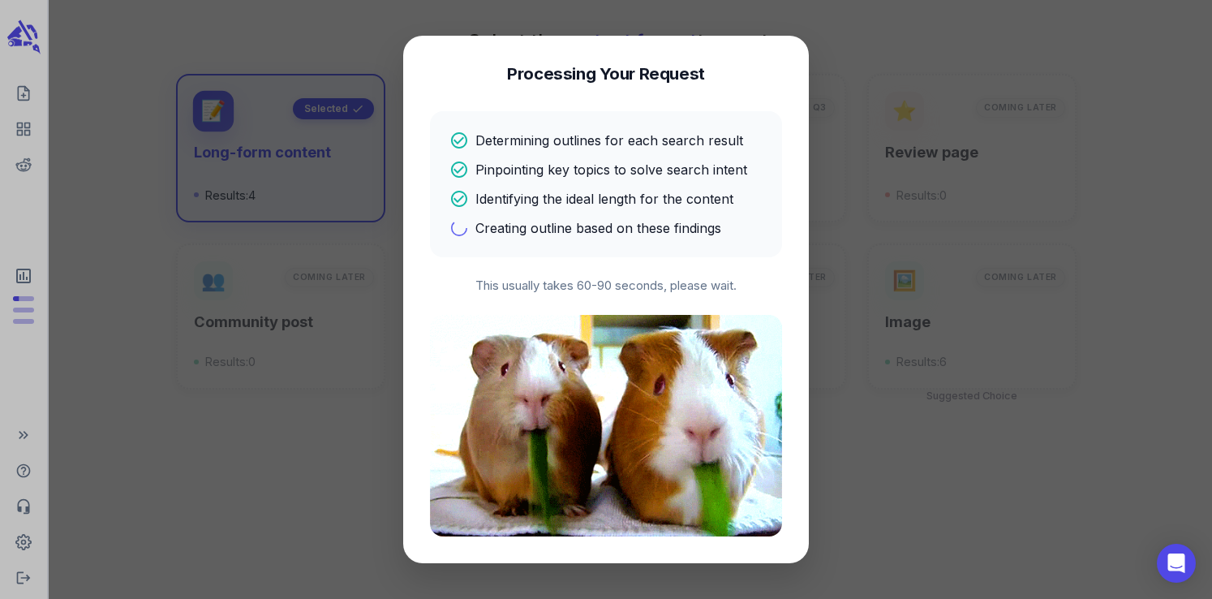
click at [487, 282] on p "This usually takes 60-90 seconds, please wait." at bounding box center [606, 286] width 352 height 19
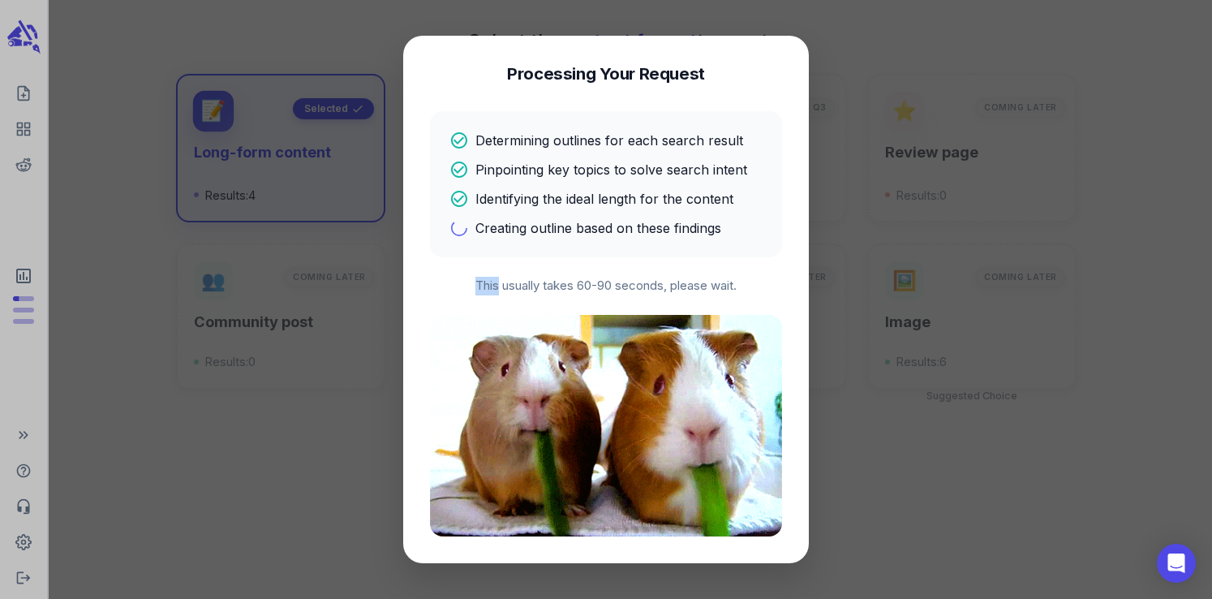
click at [487, 282] on p "This usually takes 60-90 seconds, please wait." at bounding box center [606, 286] width 352 height 19
click at [642, 288] on p "This usually takes 60-90 seconds, please wait." at bounding box center [606, 286] width 352 height 19
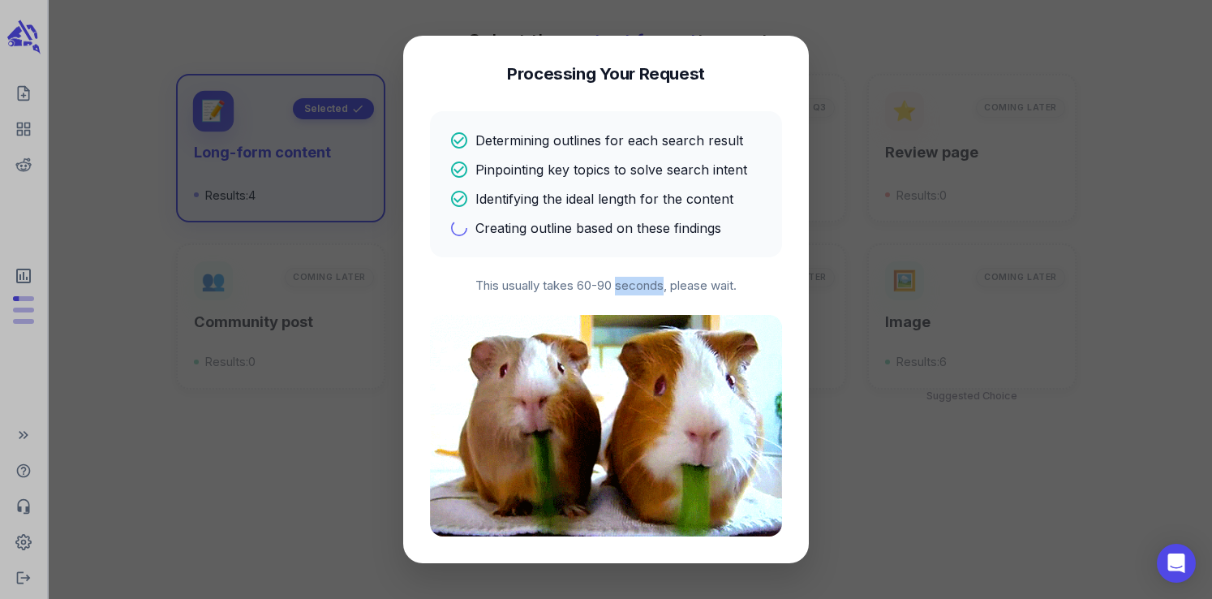
click at [642, 288] on p "This usually takes 60-90 seconds, please wait." at bounding box center [606, 286] width 352 height 19
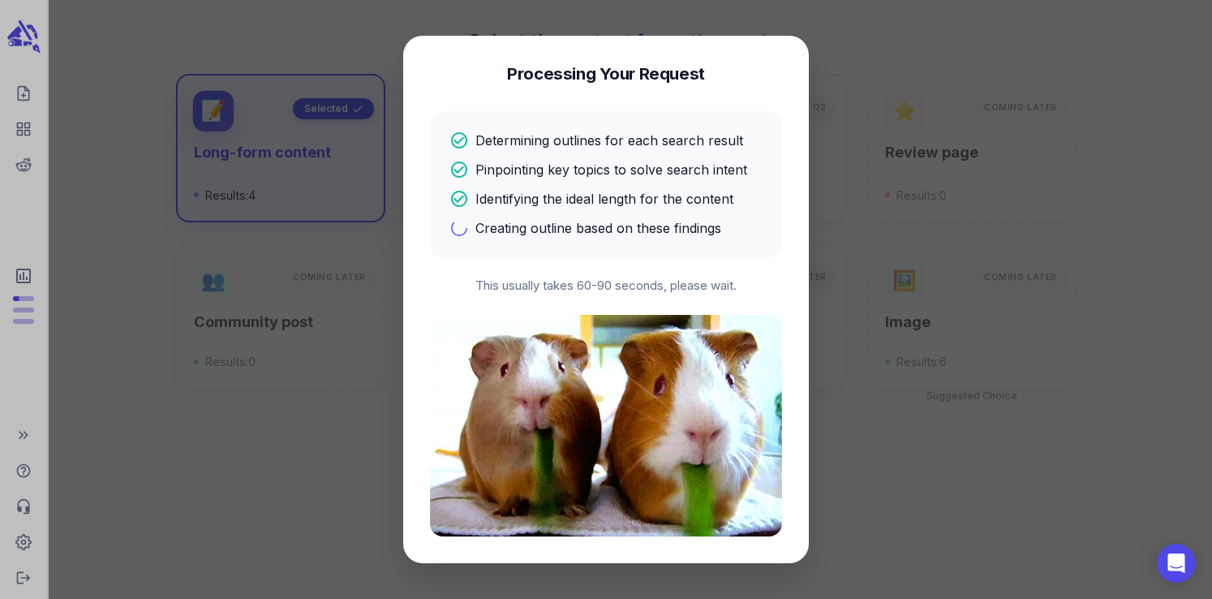
click at [685, 294] on p "This usually takes 60-90 seconds, please wait." at bounding box center [606, 286] width 352 height 19
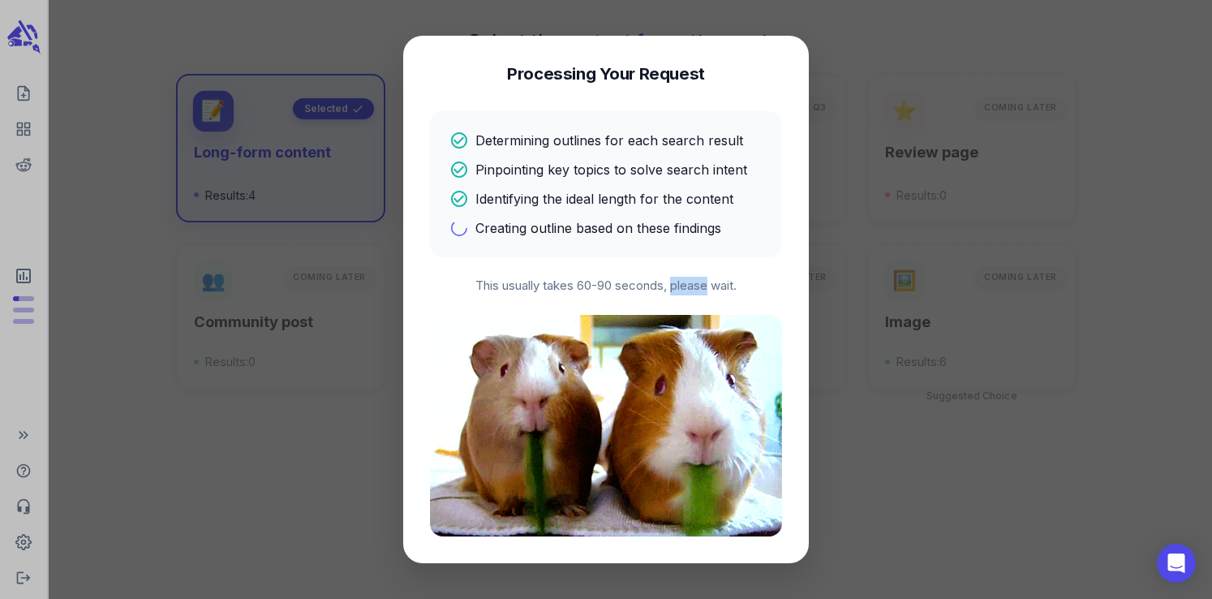
click at [685, 294] on p "This usually takes 60-90 seconds, please wait." at bounding box center [606, 286] width 352 height 19
click at [719, 284] on p "This usually takes 60-90 seconds, please wait." at bounding box center [606, 286] width 352 height 19
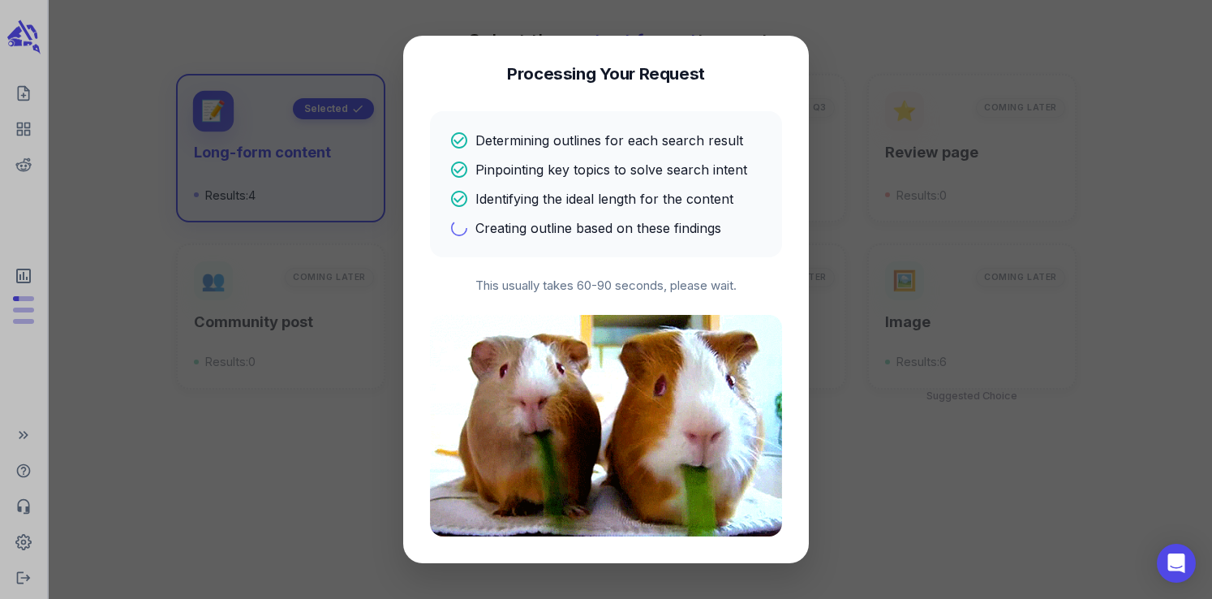
click at [702, 289] on p "This usually takes 60-90 seconds, please wait." at bounding box center [606, 286] width 352 height 19
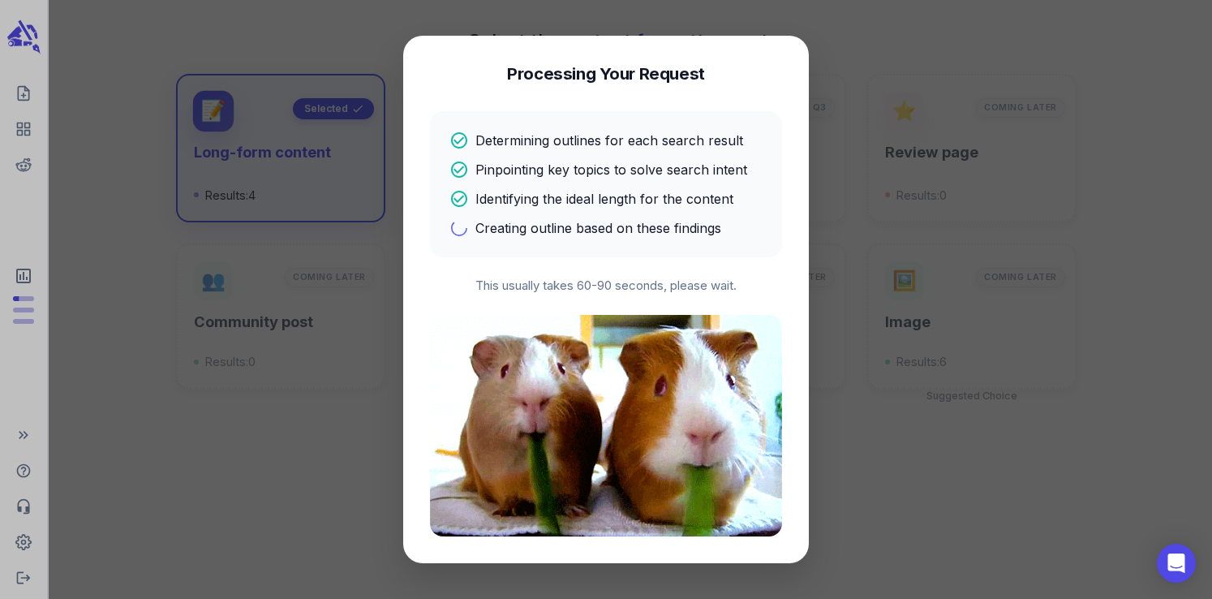
click at [728, 290] on p "This usually takes 60-90 seconds, please wait." at bounding box center [606, 286] width 352 height 19
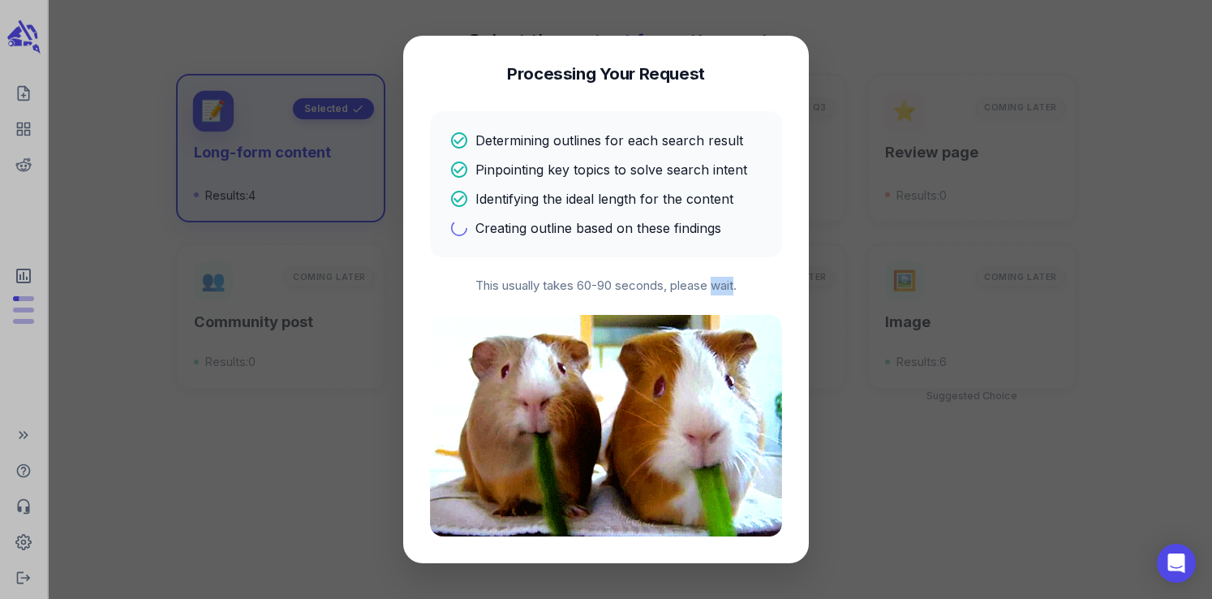
click at [728, 290] on p "This usually takes 60-90 seconds, please wait." at bounding box center [606, 286] width 352 height 19
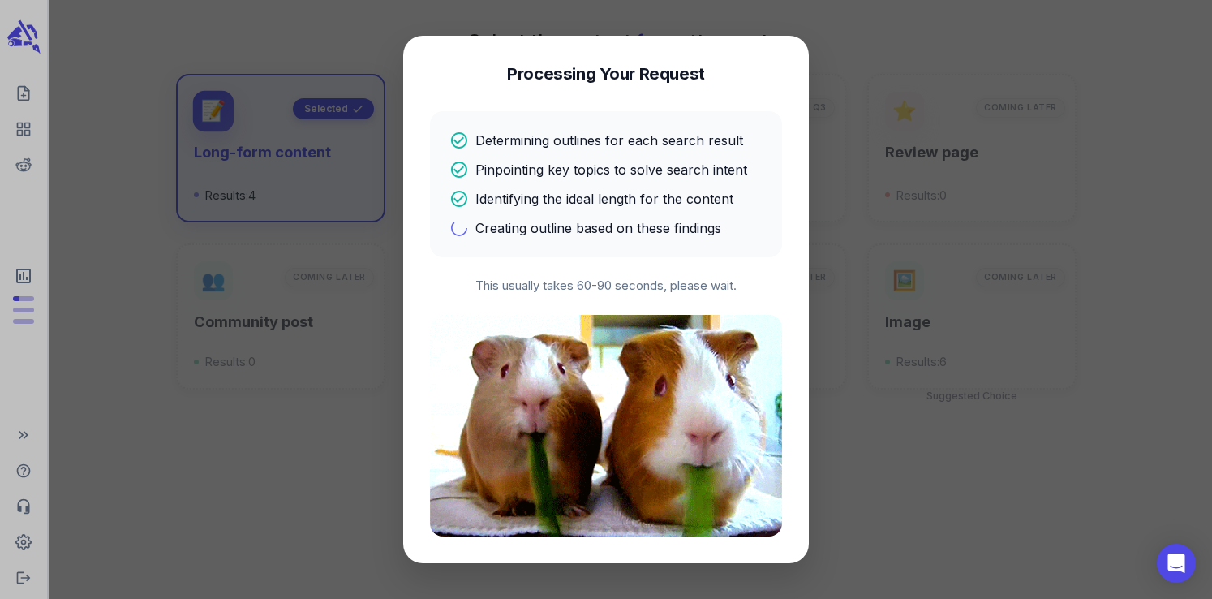
click at [697, 290] on p "This usually takes 60-90 seconds, please wait." at bounding box center [606, 286] width 352 height 19
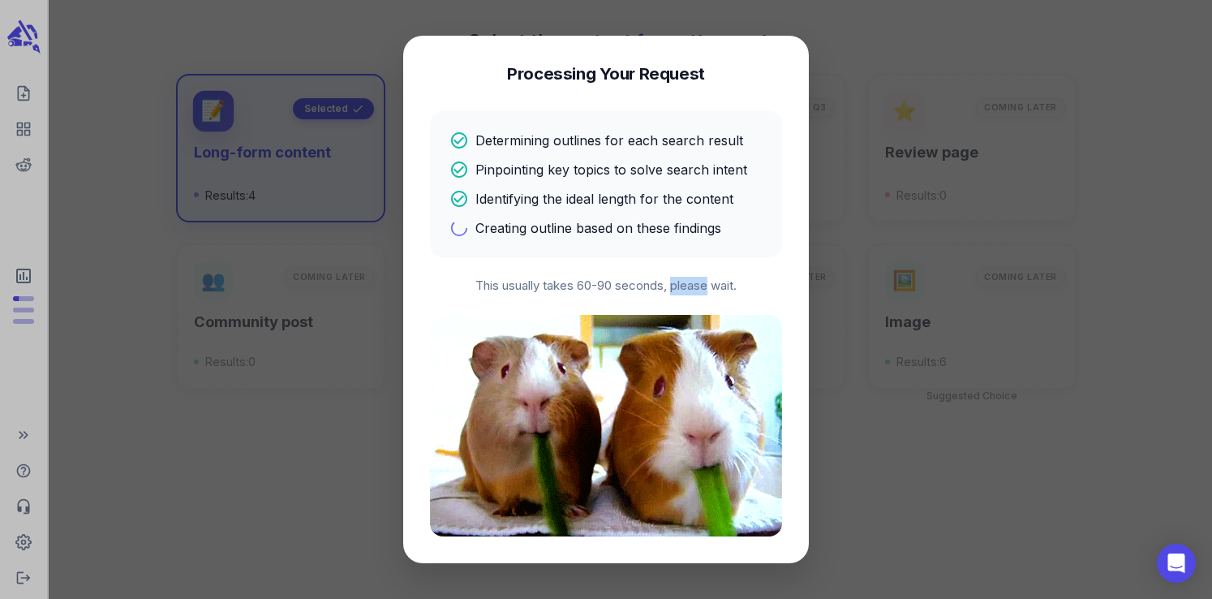
click at [697, 290] on p "This usually takes 60-90 seconds, please wait." at bounding box center [606, 286] width 352 height 19
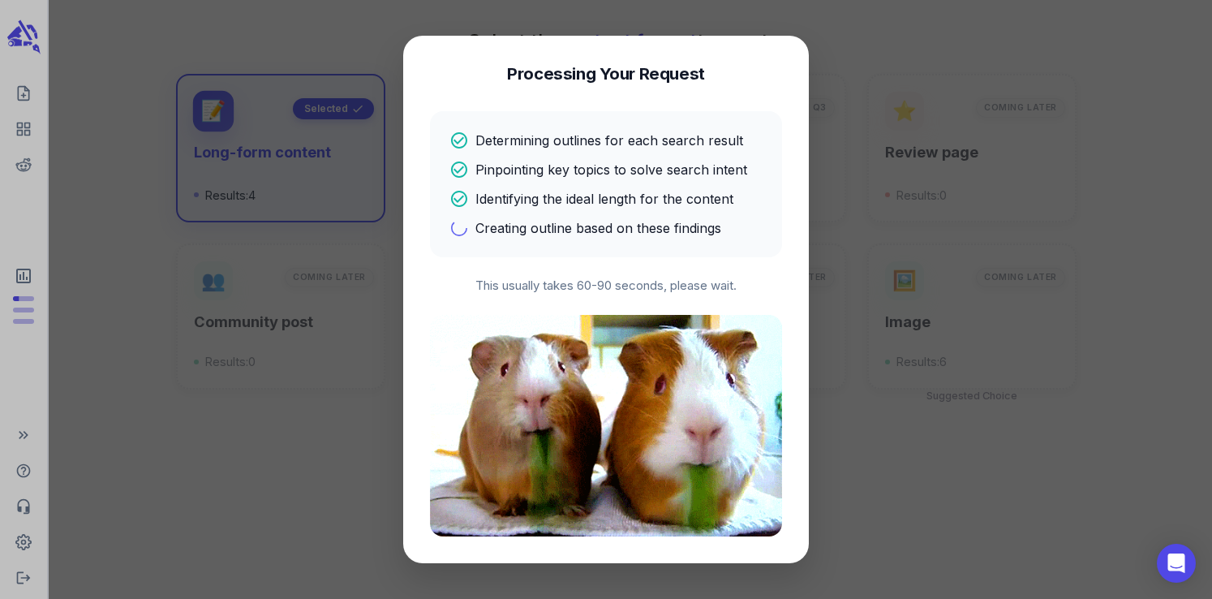
click at [644, 289] on p "This usually takes 60-90 seconds, please wait." at bounding box center [606, 286] width 352 height 19
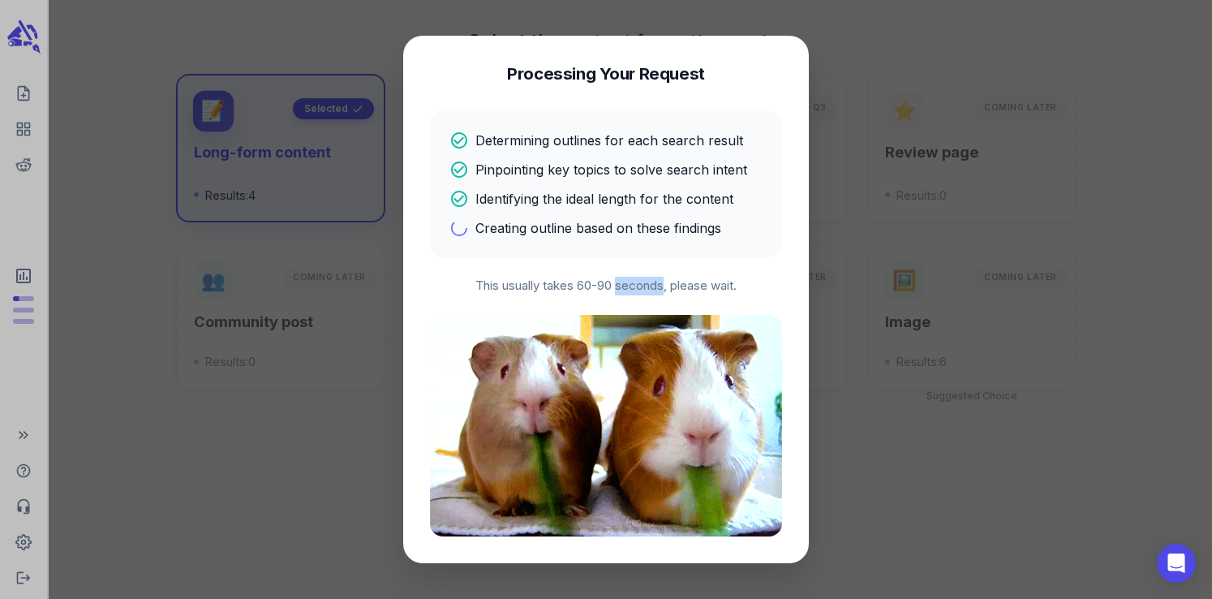
click at [644, 289] on p "This usually takes 60-90 seconds, please wait." at bounding box center [606, 286] width 352 height 19
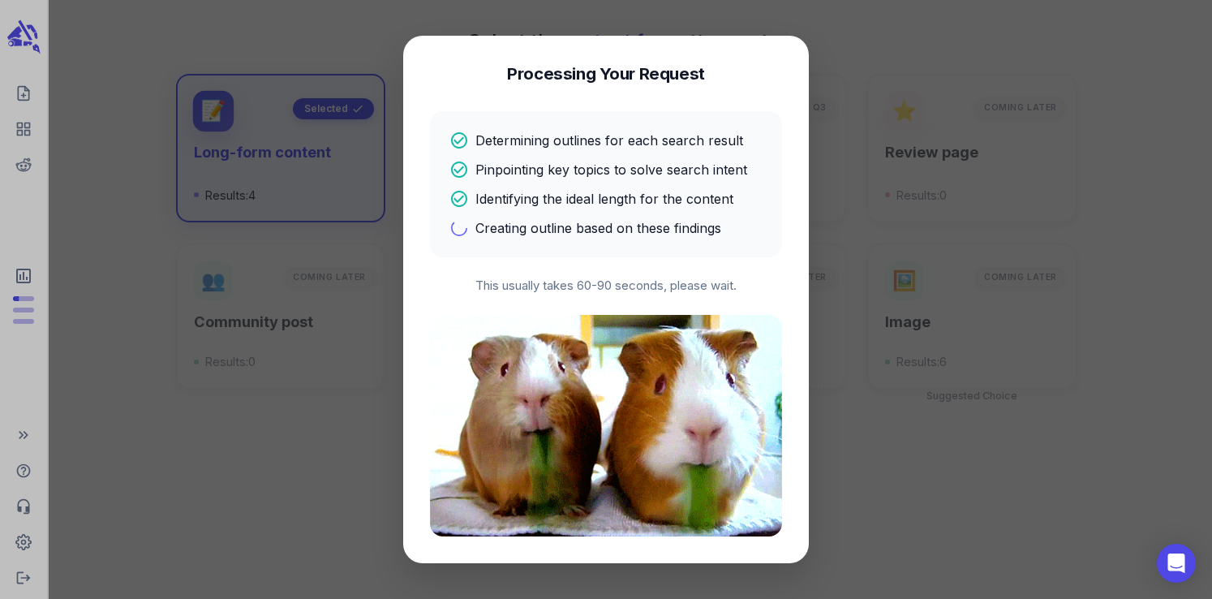
click at [605, 287] on p "This usually takes 60-90 seconds, please wait." at bounding box center [606, 286] width 352 height 19
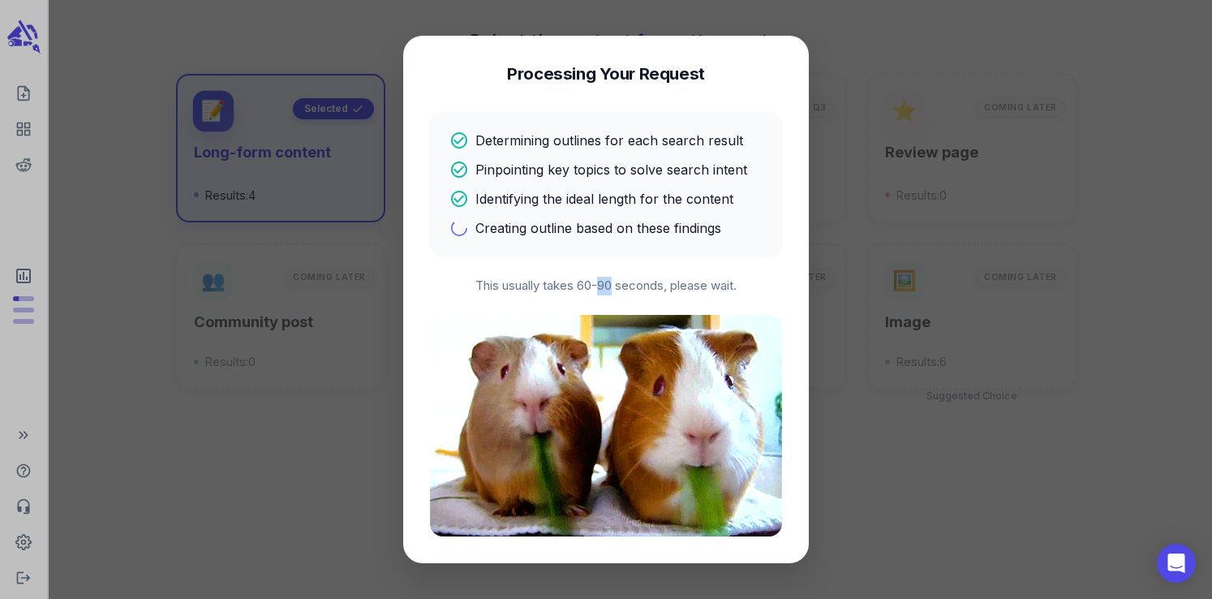
click at [605, 287] on p "This usually takes 60-90 seconds, please wait." at bounding box center [606, 286] width 352 height 19
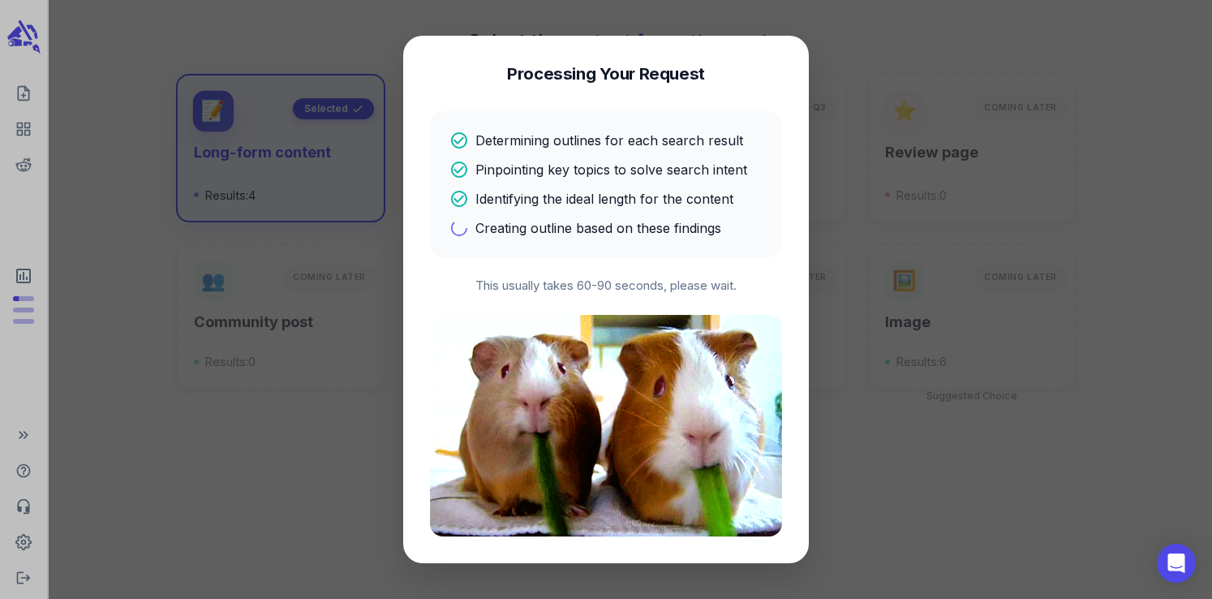
click at [583, 287] on p "This usually takes 60-90 seconds, please wait." at bounding box center [606, 286] width 352 height 19
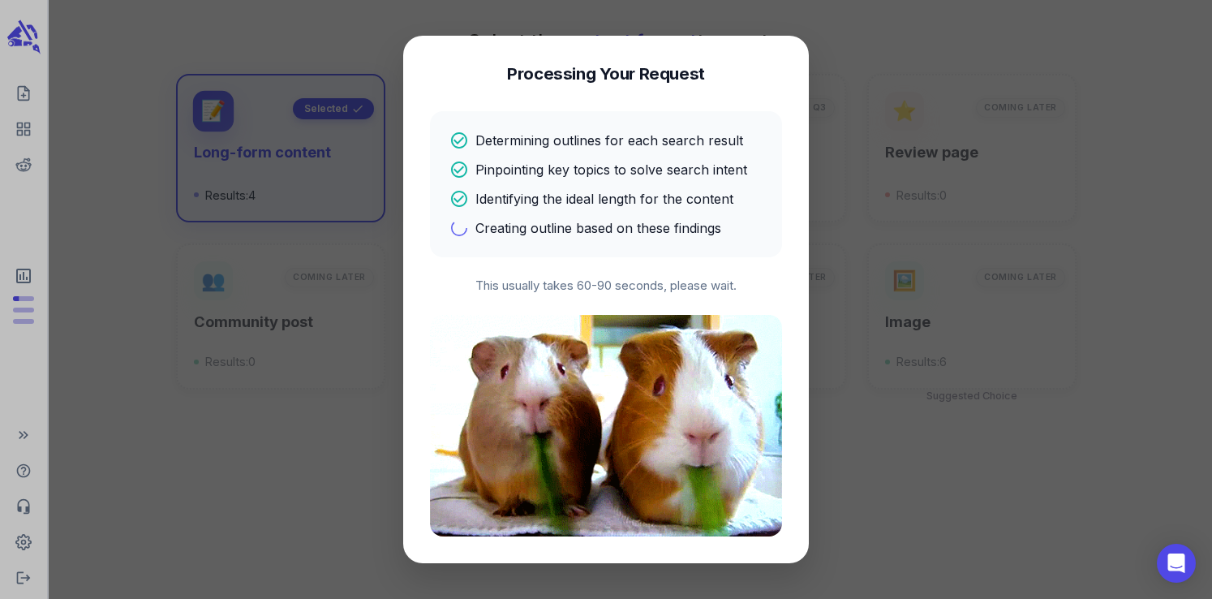
click at [558, 291] on p "This usually takes 60-90 seconds, please wait." at bounding box center [606, 286] width 352 height 19
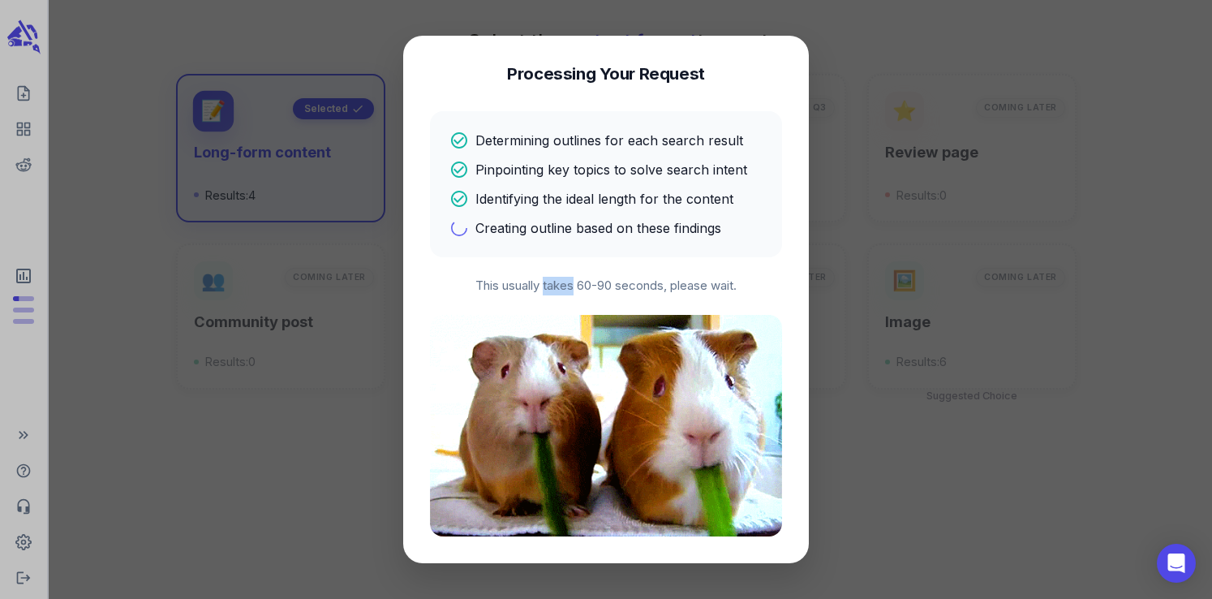
click at [558, 291] on p "This usually takes 60-90 seconds, please wait." at bounding box center [606, 286] width 352 height 19
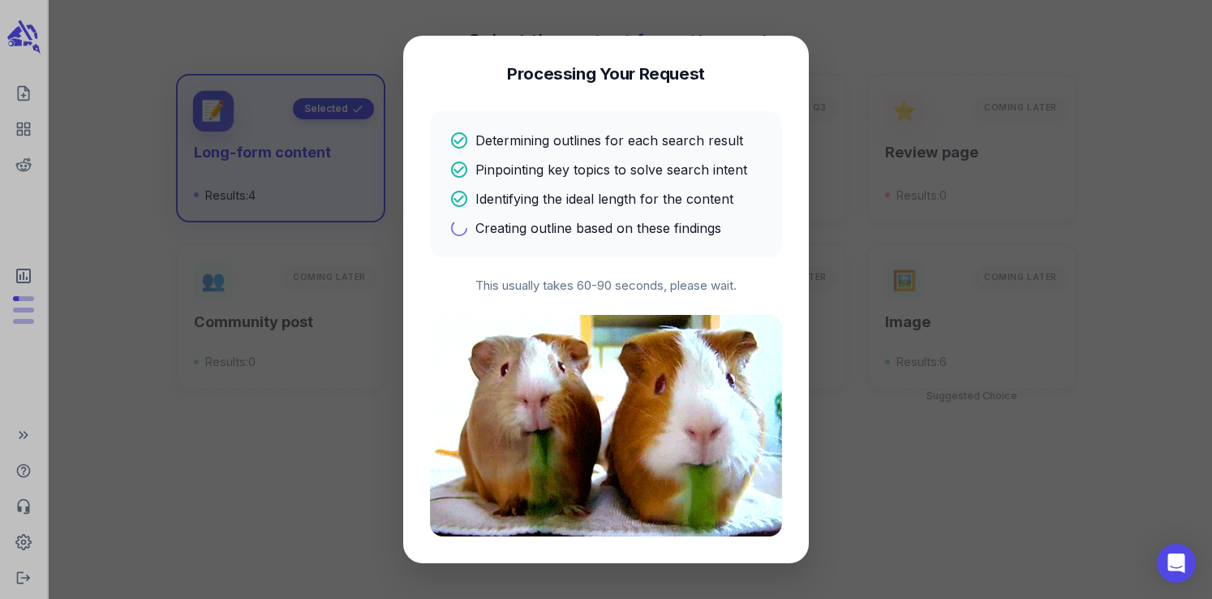
click at [523, 287] on p "This usually takes 60-90 seconds, please wait." at bounding box center [606, 286] width 352 height 19
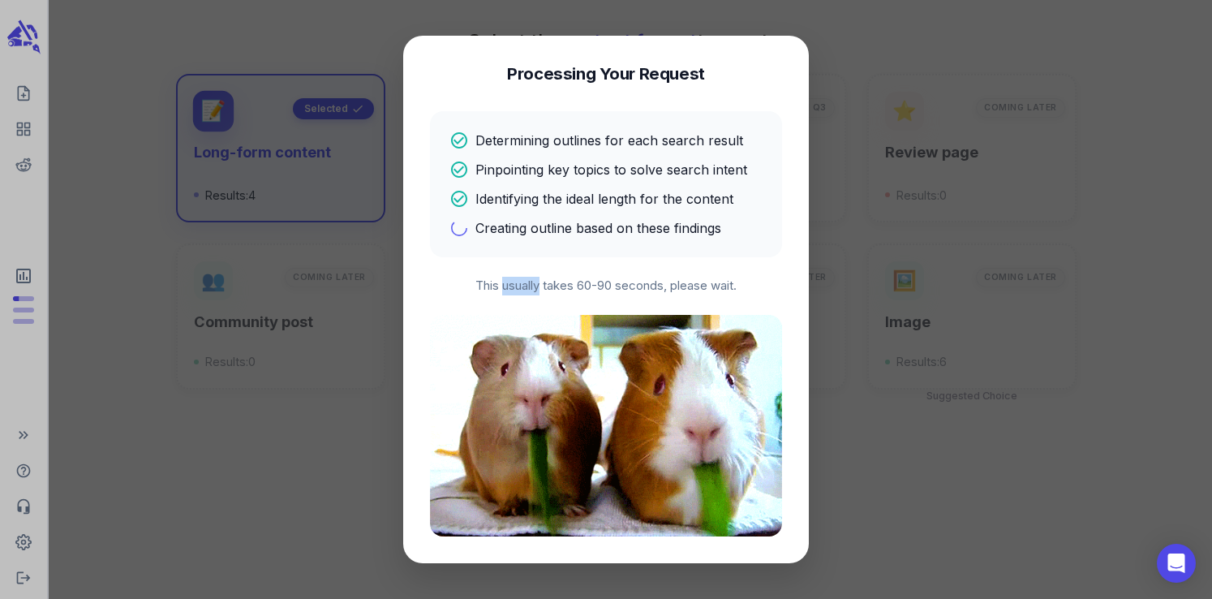
click at [523, 287] on p "This usually takes 60-90 seconds, please wait." at bounding box center [606, 286] width 352 height 19
click at [484, 286] on p "This usually takes 60-90 seconds, please wait." at bounding box center [606, 286] width 352 height 19
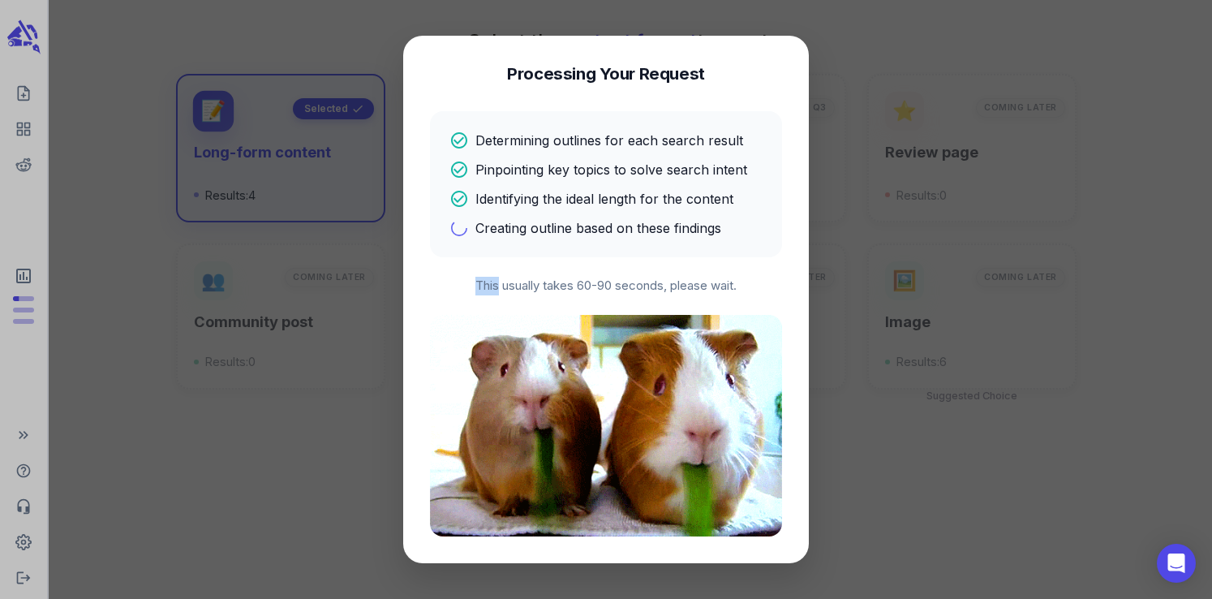
click at [484, 286] on p "This usually takes 60-90 seconds, please wait." at bounding box center [606, 286] width 352 height 19
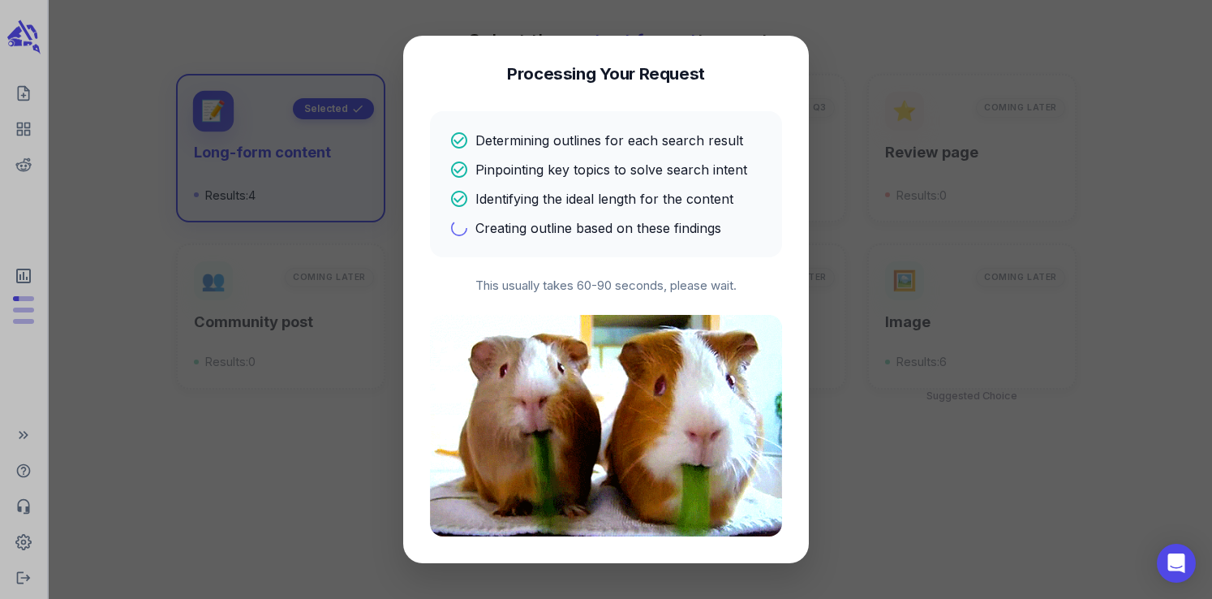
click at [525, 288] on p "This usually takes 60-90 seconds, please wait." at bounding box center [606, 286] width 352 height 19
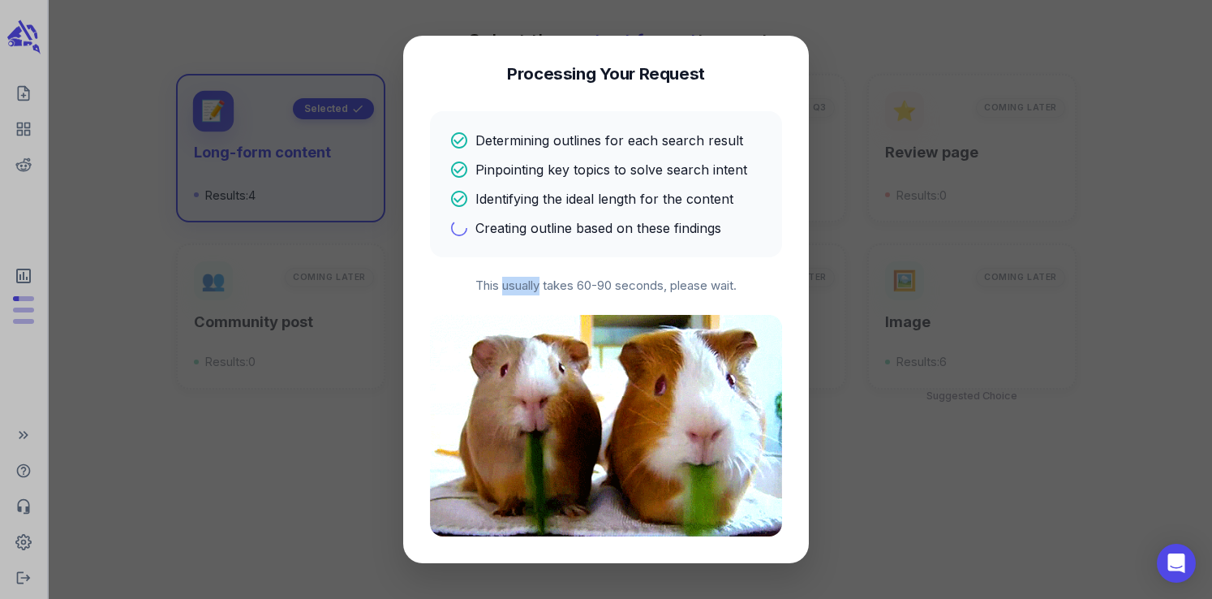
click at [525, 288] on p "This usually takes 60-90 seconds, please wait." at bounding box center [606, 286] width 352 height 19
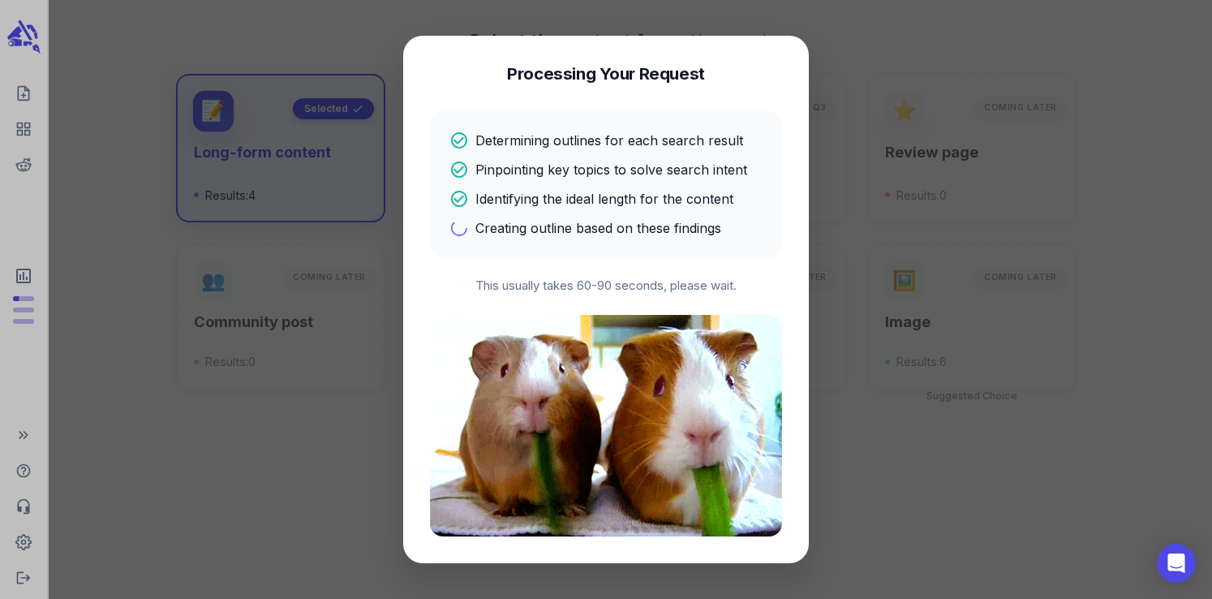
click at [557, 287] on p "This usually takes 60-90 seconds, please wait." at bounding box center [606, 286] width 352 height 19
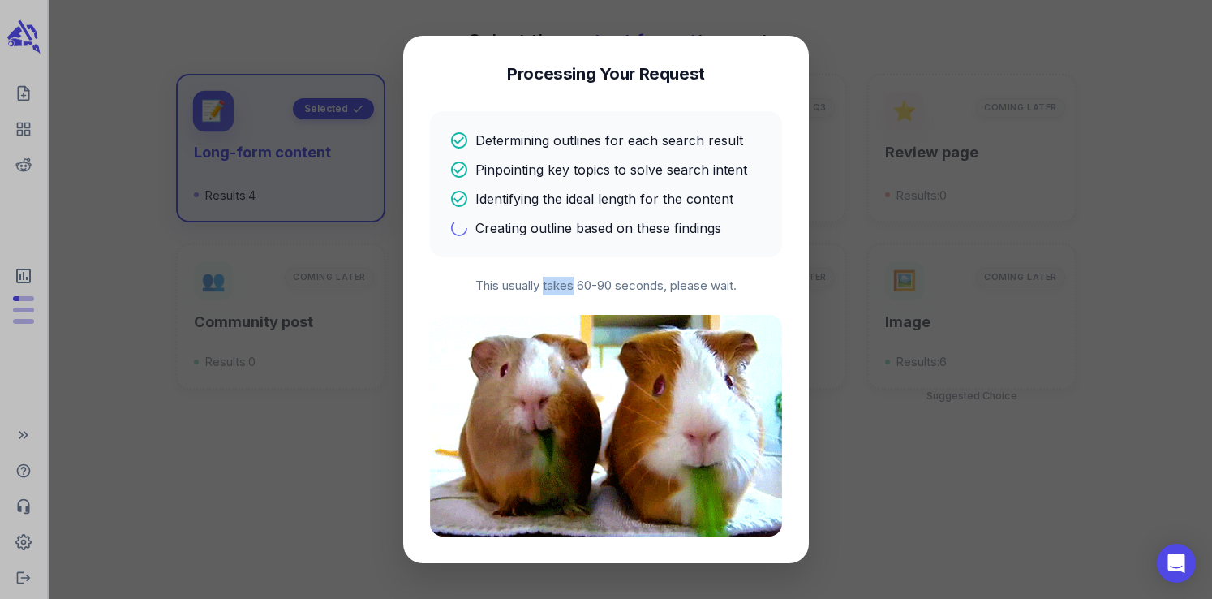
click at [557, 287] on p "This usually takes 60-90 seconds, please wait." at bounding box center [606, 286] width 352 height 19
click at [586, 286] on p "This usually takes 60-90 seconds, please wait." at bounding box center [606, 286] width 352 height 19
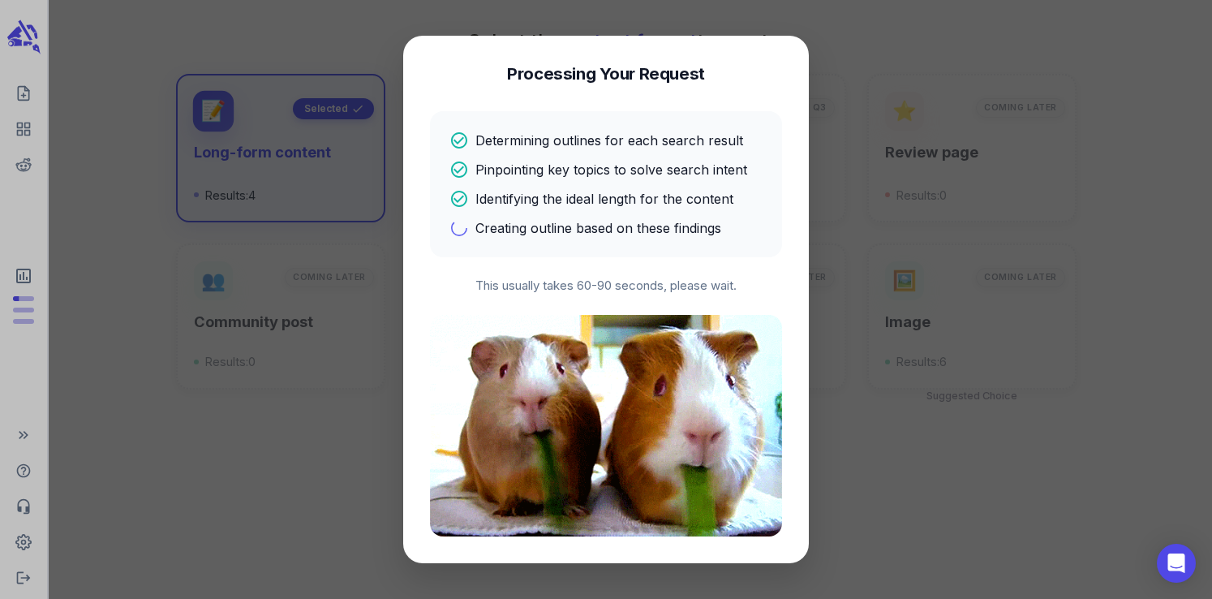
click at [606, 286] on p "This usually takes 60-90 seconds, please wait." at bounding box center [606, 286] width 352 height 19
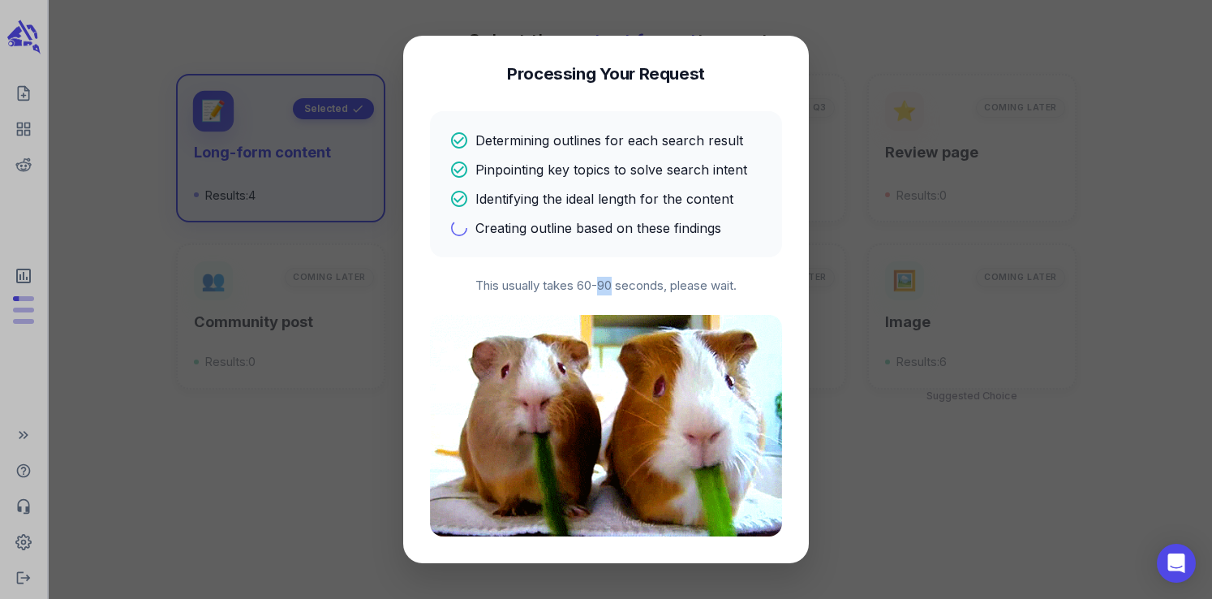
click at [606, 286] on p "This usually takes 60-90 seconds, please wait." at bounding box center [606, 286] width 352 height 19
click at [638, 287] on p "This usually takes 60-90 seconds, please wait." at bounding box center [606, 286] width 352 height 19
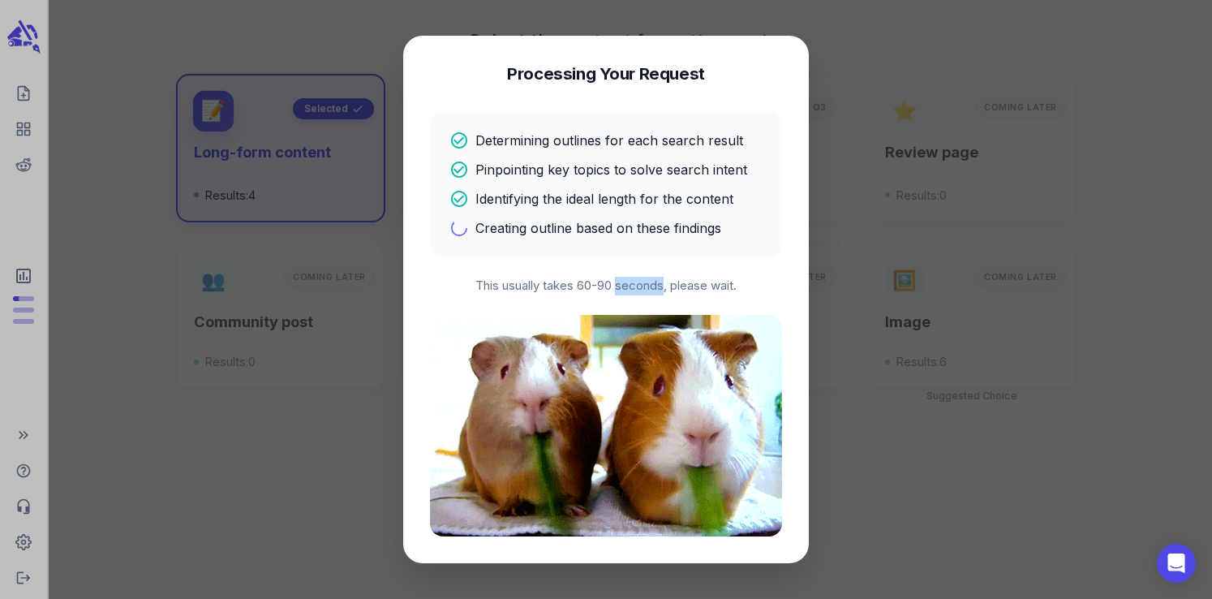
click at [638, 287] on p "This usually takes 60-90 seconds, please wait." at bounding box center [606, 286] width 352 height 19
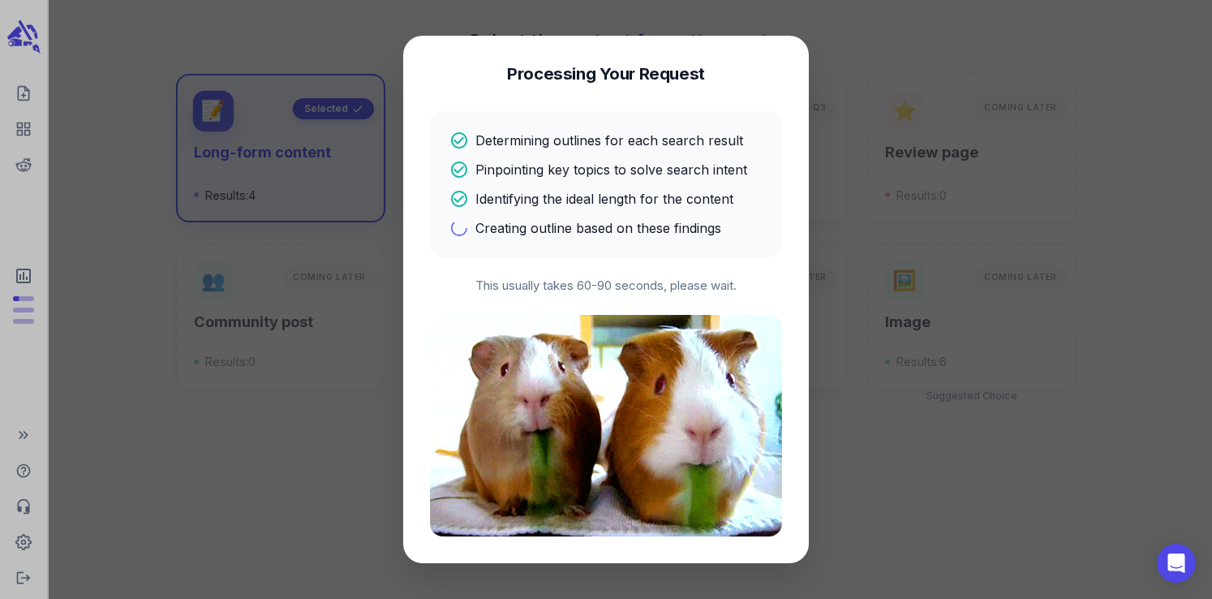
click at [684, 286] on p "This usually takes 60-90 seconds, please wait." at bounding box center [606, 286] width 352 height 19
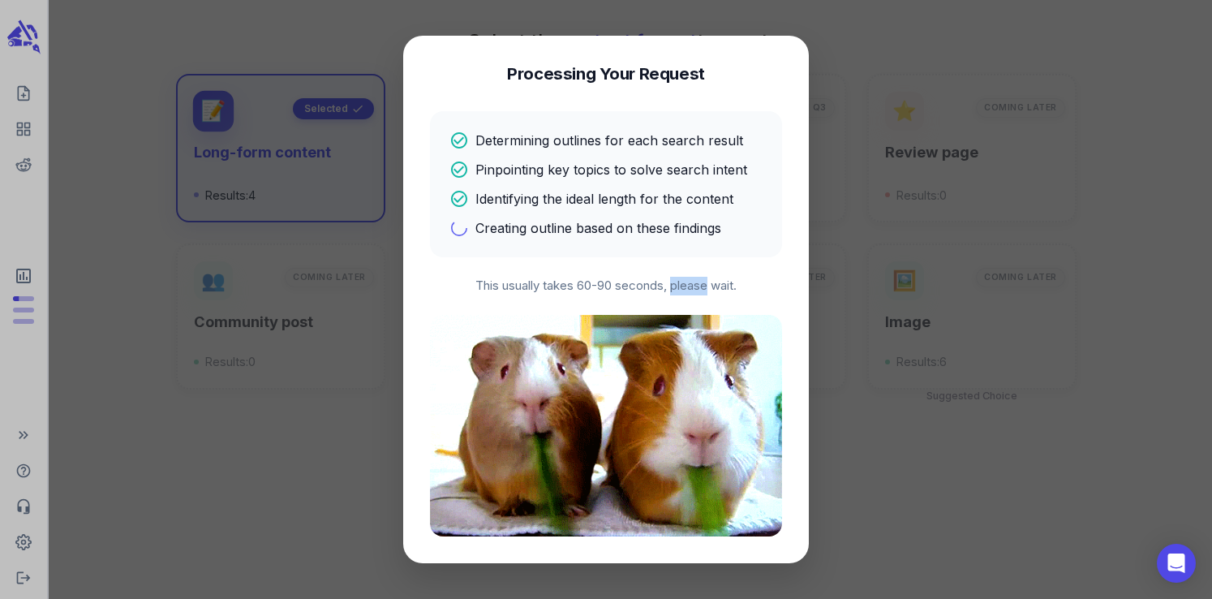
click at [684, 286] on p "This usually takes 60-90 seconds, please wait." at bounding box center [606, 286] width 352 height 19
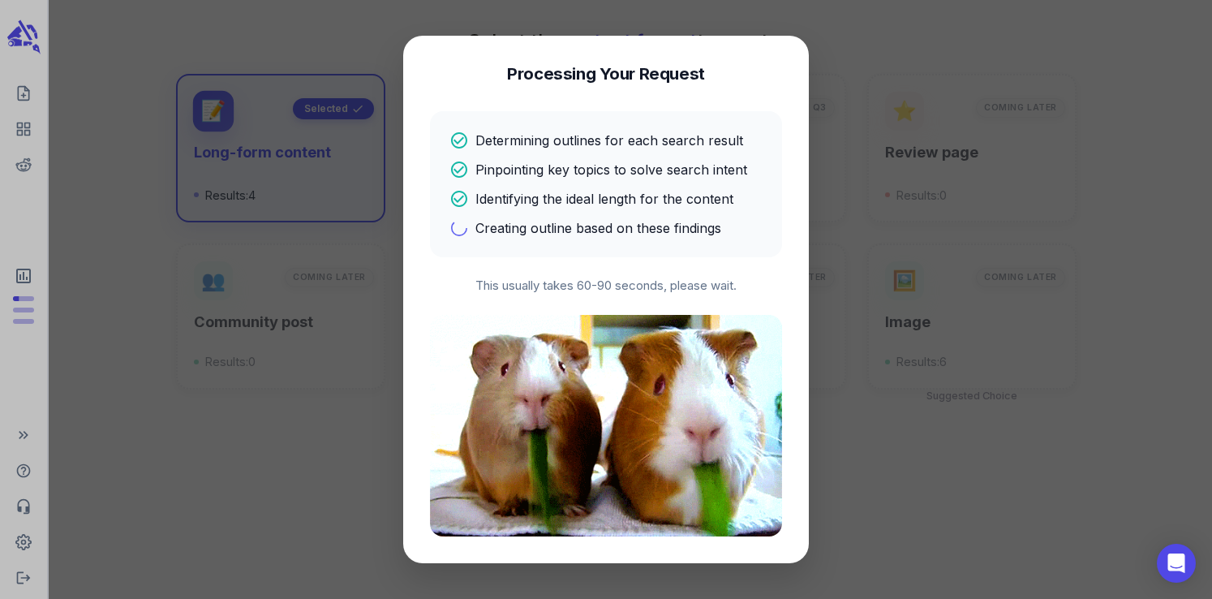
click at [721, 285] on p "This usually takes 60-90 seconds, please wait." at bounding box center [606, 286] width 352 height 19
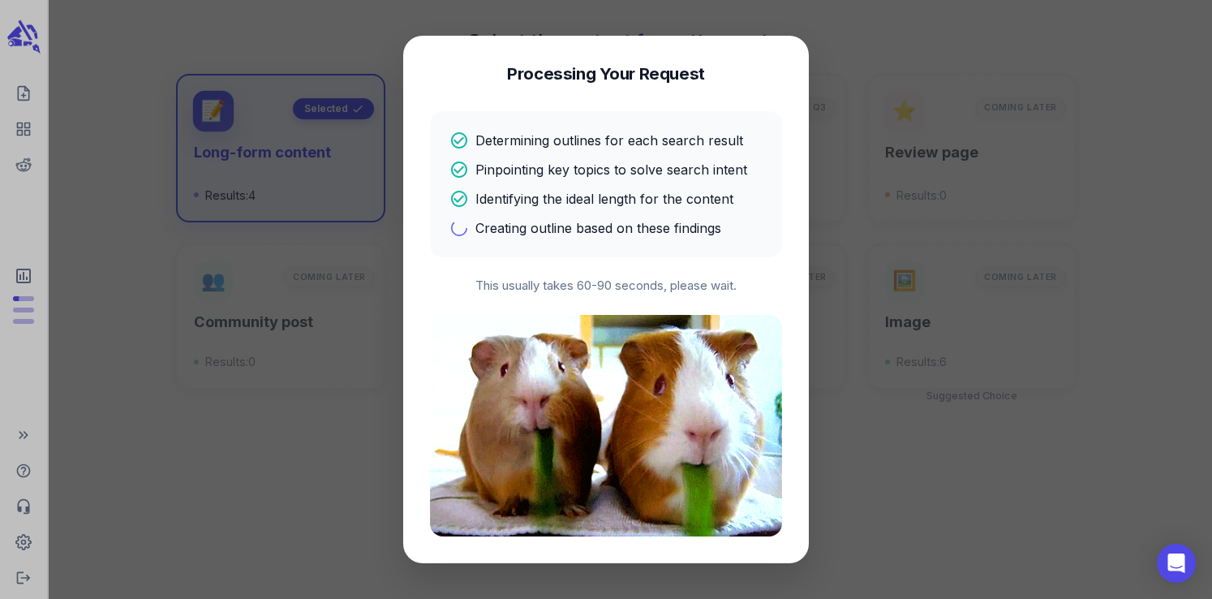
click at [677, 286] on p "This usually takes 60-90 seconds, please wait." at bounding box center [606, 286] width 352 height 19
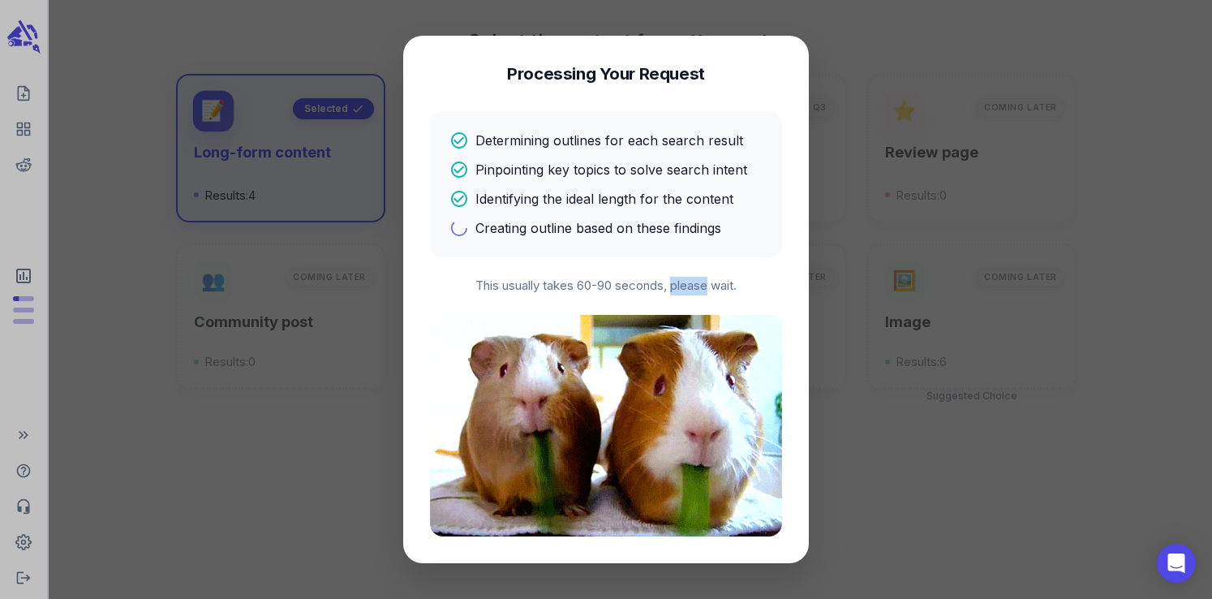
click at [677, 286] on p "This usually takes 60-90 seconds, please wait." at bounding box center [606, 286] width 352 height 19
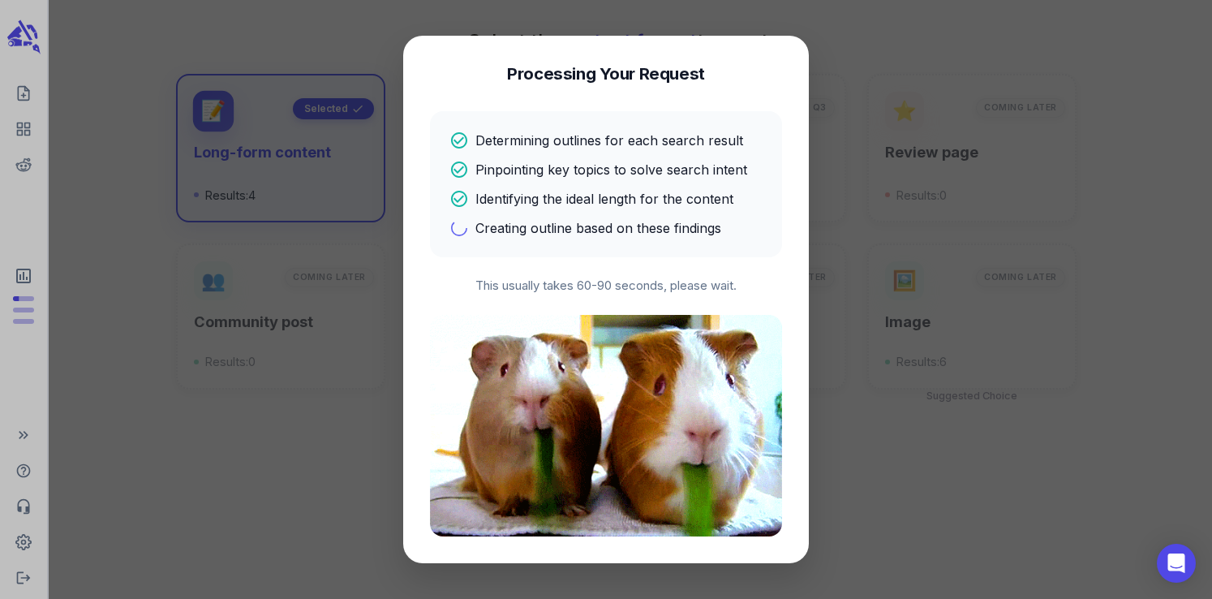
click at [653, 284] on p "This usually takes 60-90 seconds, please wait." at bounding box center [606, 286] width 352 height 19
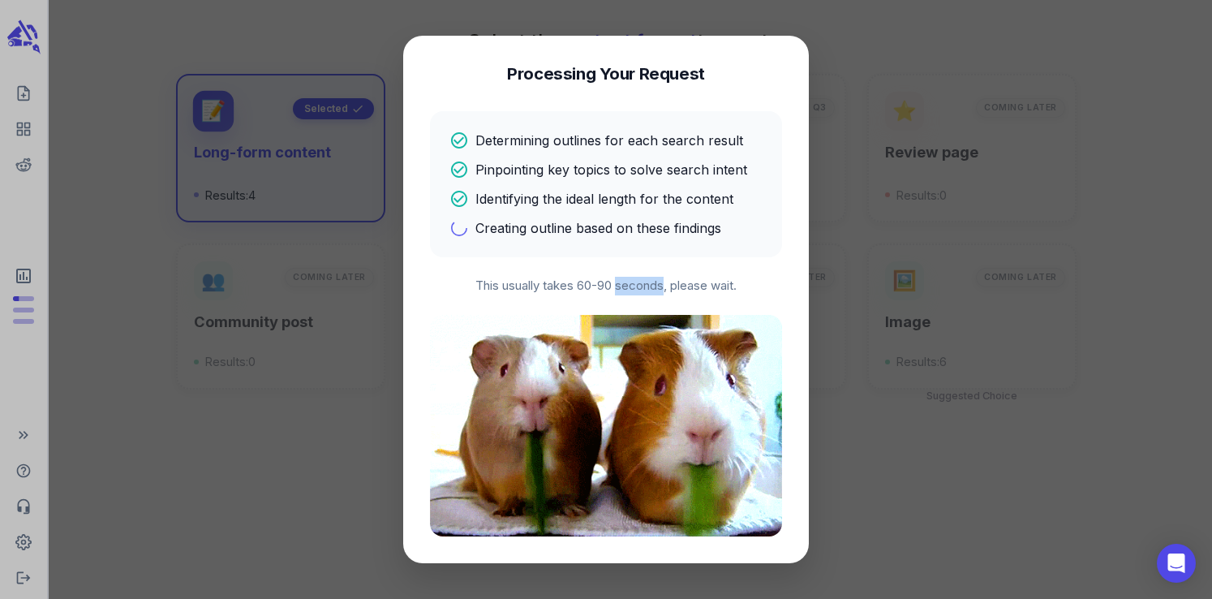
click at [653, 284] on p "This usually takes 60-90 seconds, please wait." at bounding box center [606, 286] width 352 height 19
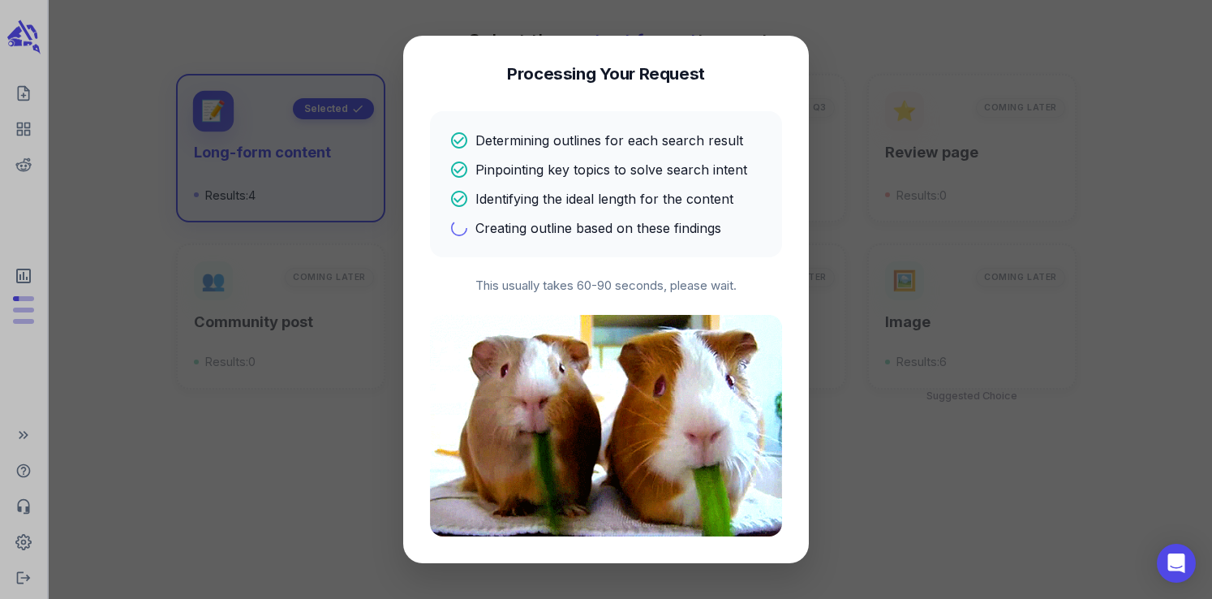
click at [606, 282] on p "This usually takes 60-90 seconds, please wait." at bounding box center [606, 286] width 352 height 19
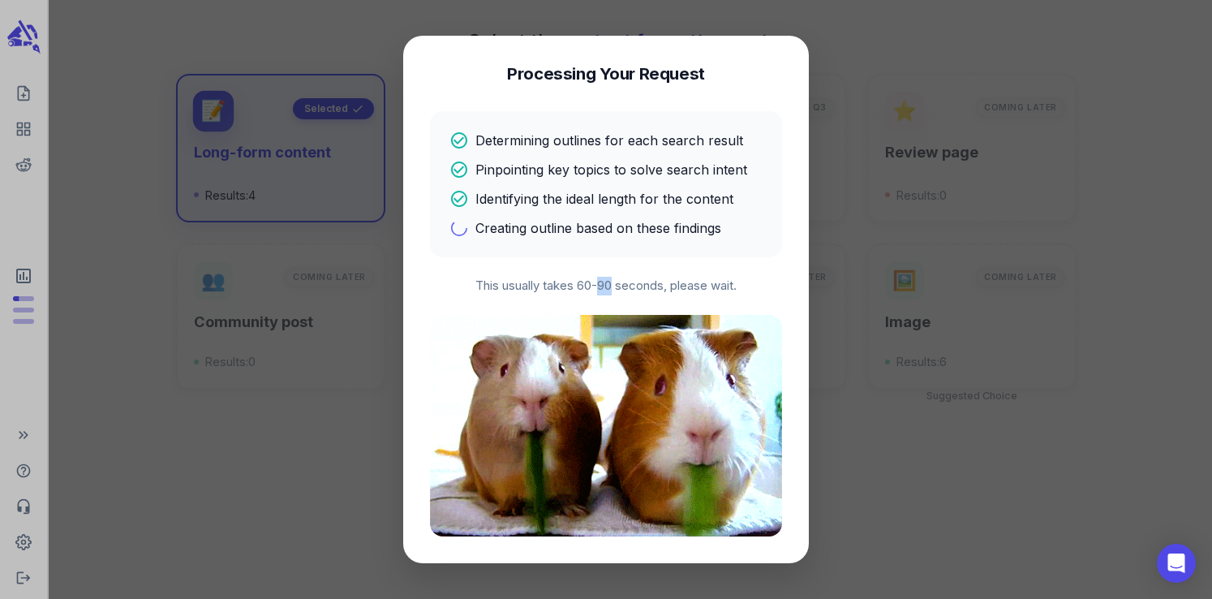
click at [606, 282] on p "This usually takes 60-90 seconds, please wait." at bounding box center [606, 286] width 352 height 19
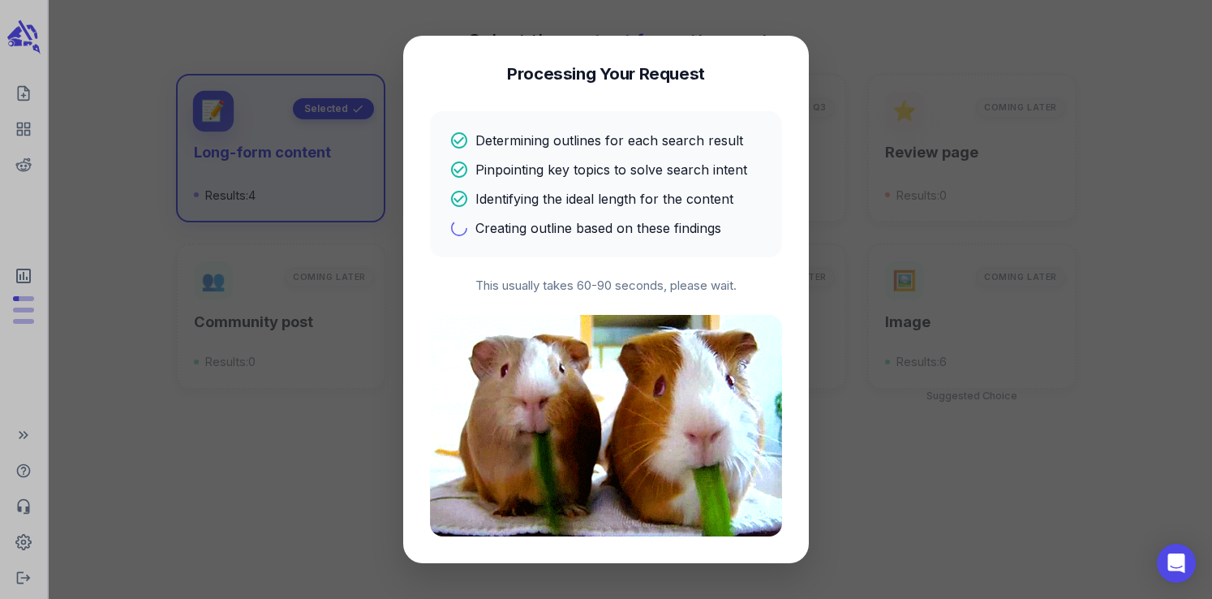
click at [580, 290] on p "This usually takes 60-90 seconds, please wait." at bounding box center [606, 286] width 352 height 19
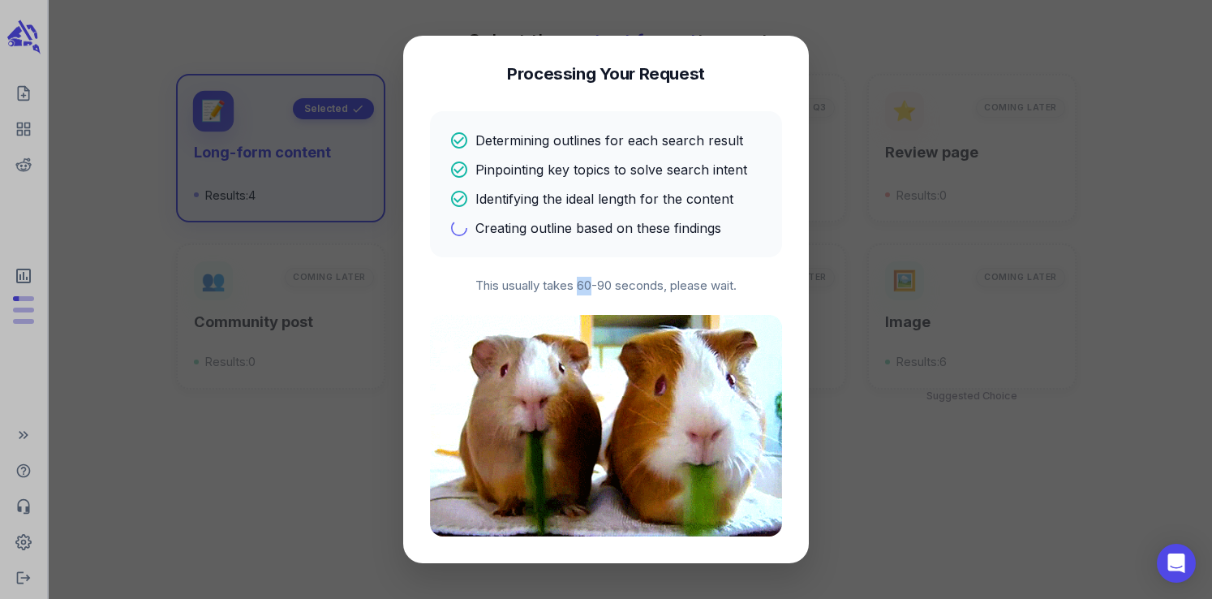
click at [580, 290] on p "This usually takes 60-90 seconds, please wait." at bounding box center [606, 286] width 352 height 19
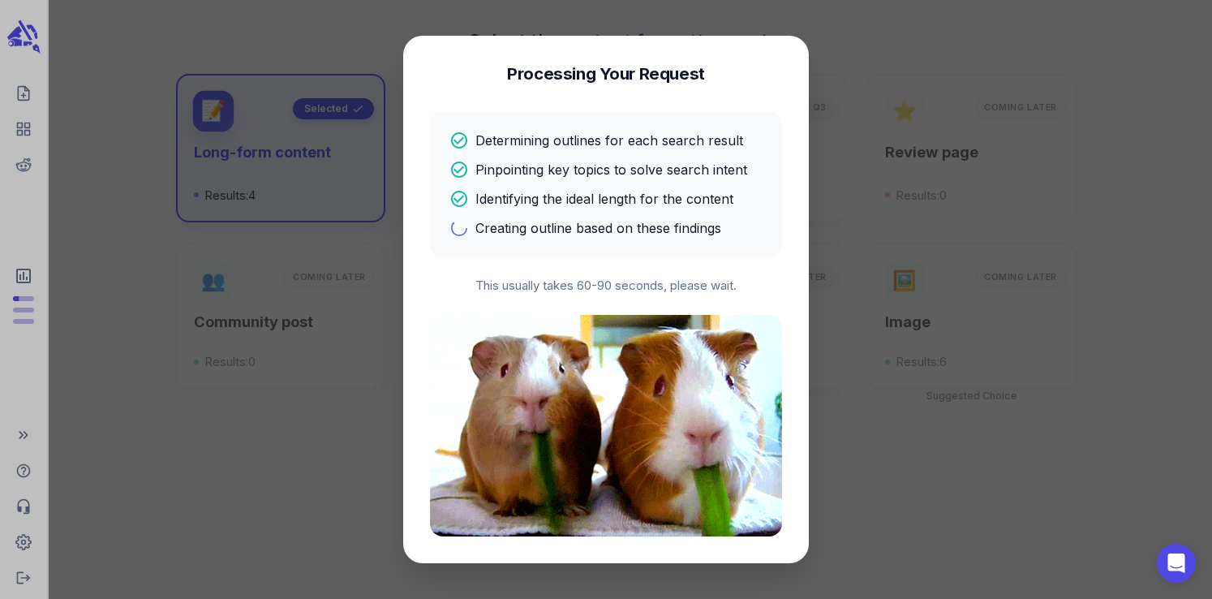
click at [545, 290] on p "This usually takes 60-90 seconds, please wait." at bounding box center [606, 286] width 352 height 19
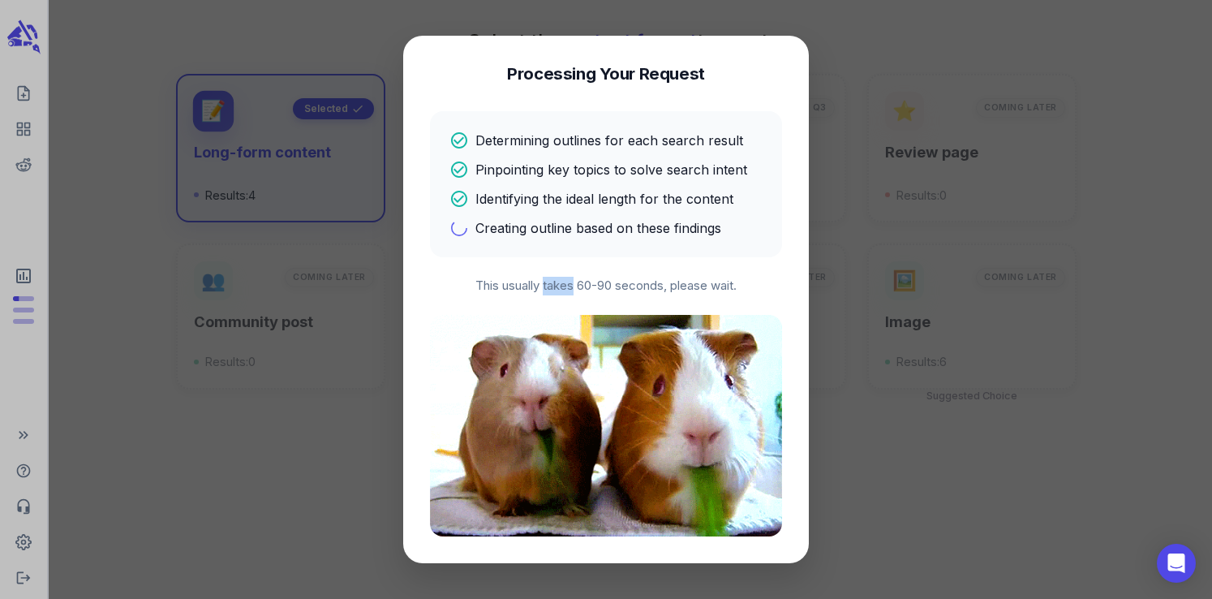
click at [545, 290] on p "This usually takes 60-90 seconds, please wait." at bounding box center [606, 286] width 352 height 19
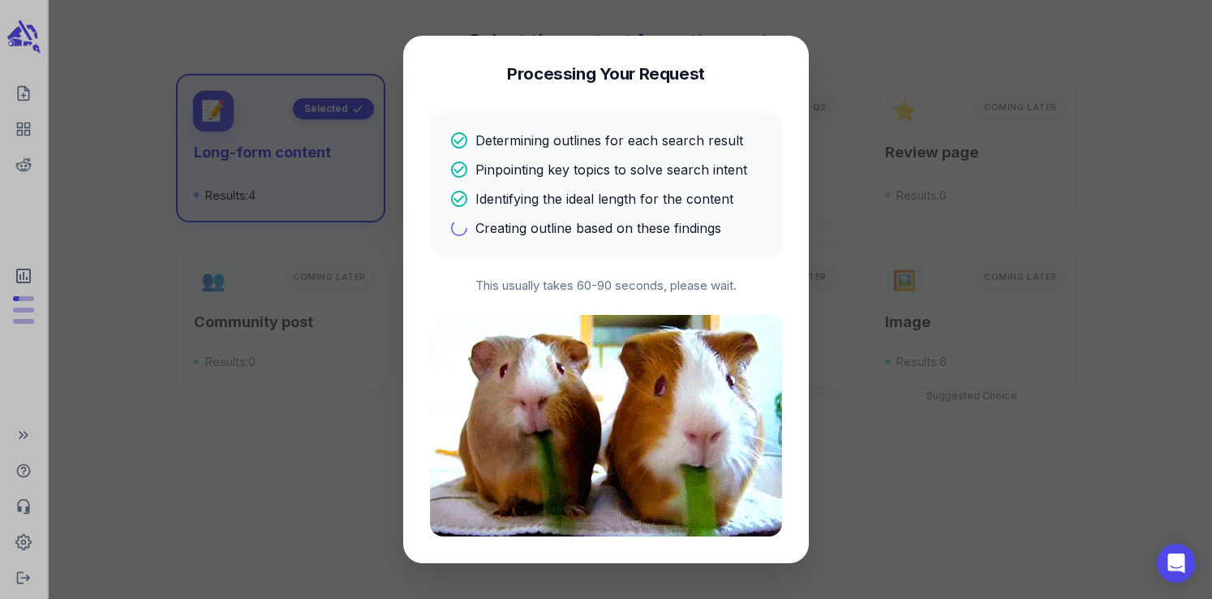
click at [515, 290] on p "This usually takes 60-90 seconds, please wait." at bounding box center [606, 286] width 352 height 19
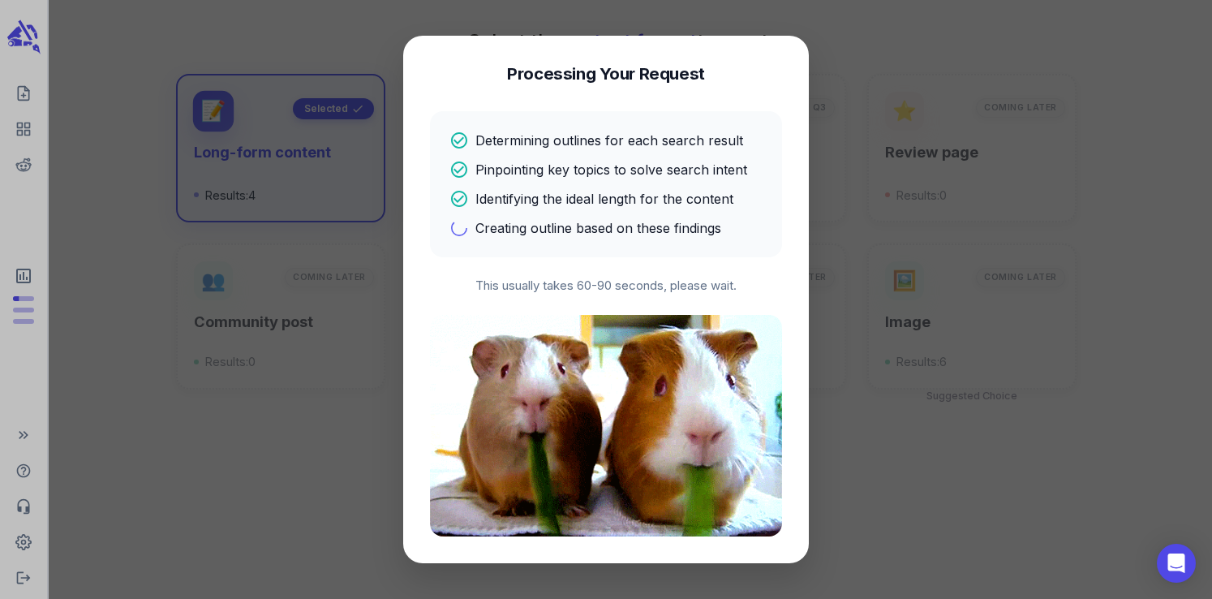
click at [485, 286] on p "This usually takes 60-90 seconds, please wait." at bounding box center [606, 286] width 352 height 19
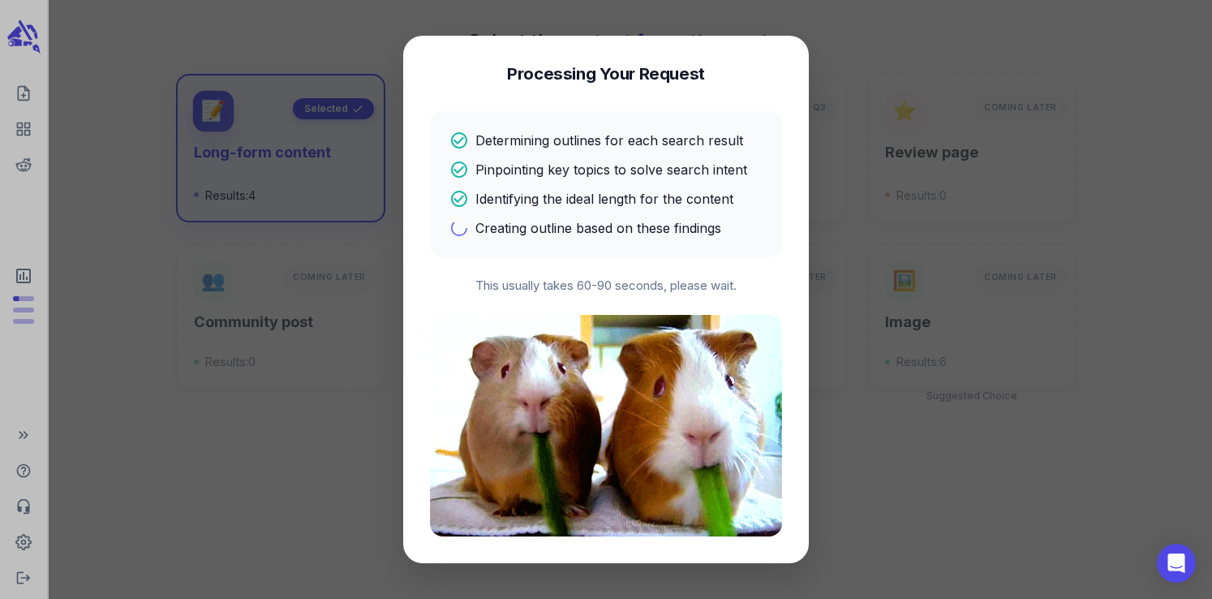
click at [517, 286] on p "This usually takes 60-90 seconds, please wait." at bounding box center [606, 286] width 352 height 19
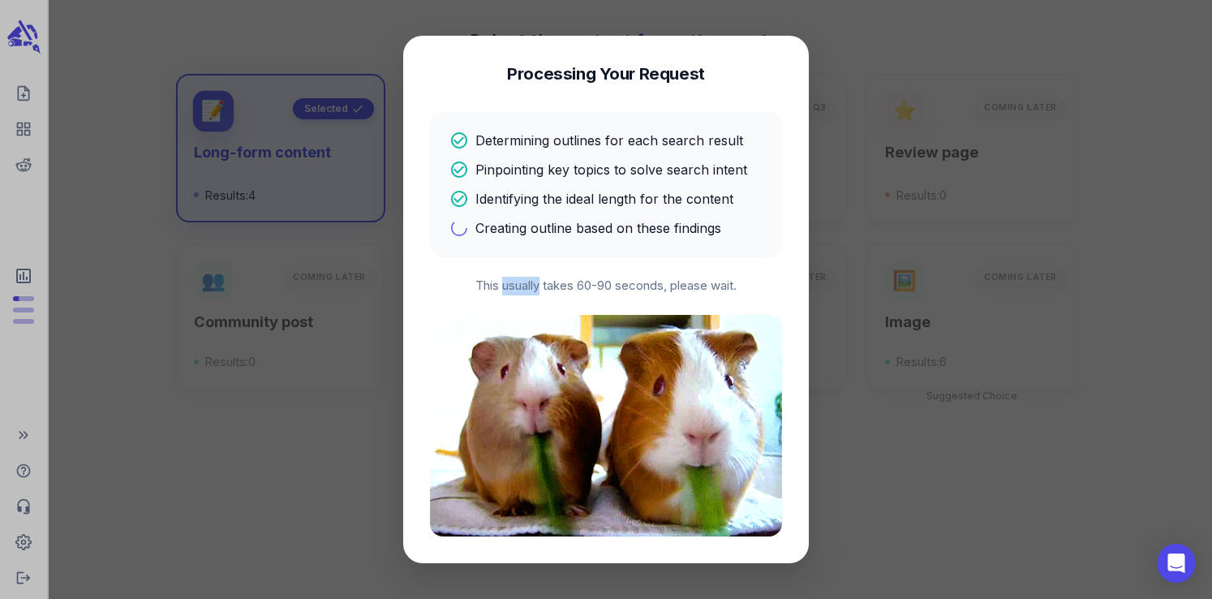
click at [517, 286] on p "This usually takes 60-90 seconds, please wait." at bounding box center [606, 286] width 352 height 19
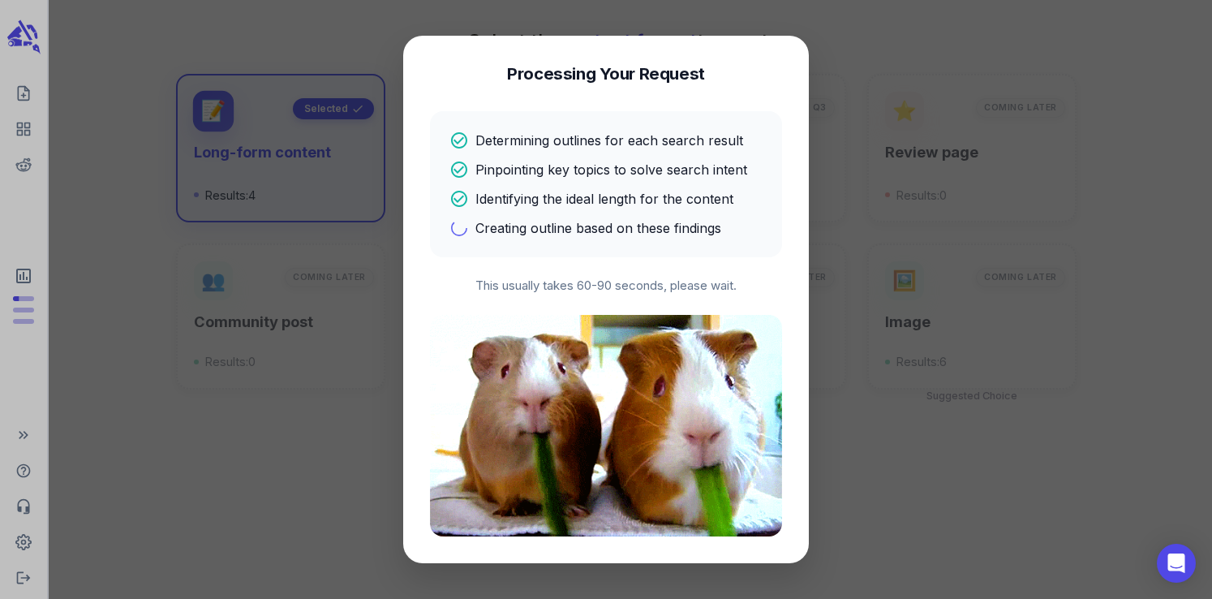
click at [560, 286] on p "This usually takes 60-90 seconds, please wait." at bounding box center [606, 286] width 352 height 19
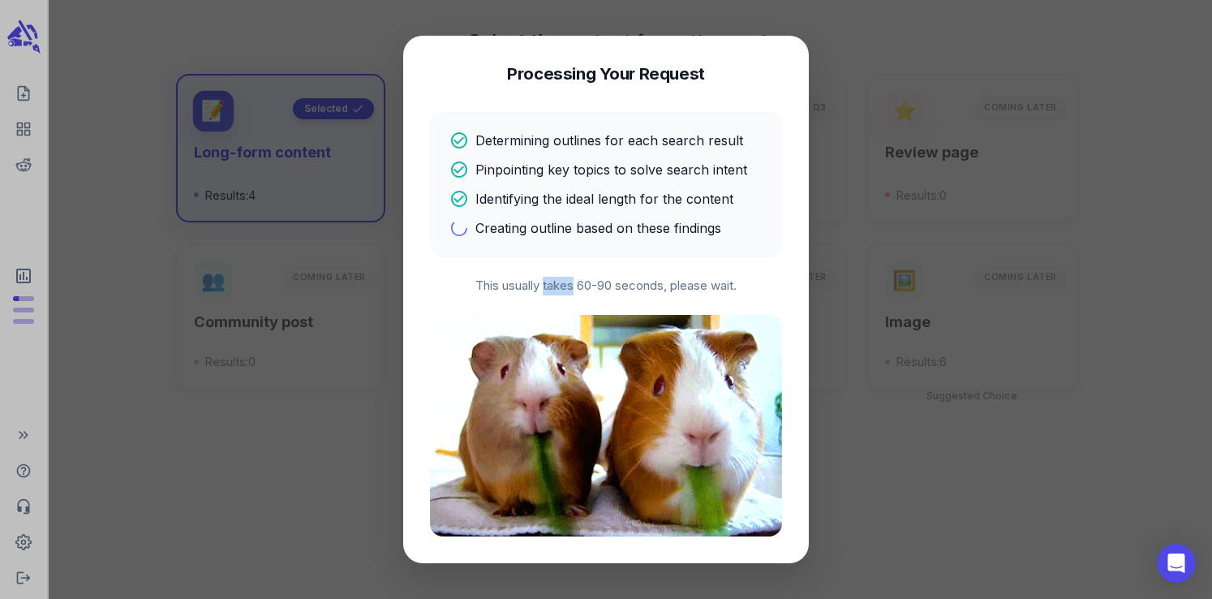
click at [560, 286] on p "This usually takes 60-90 seconds, please wait." at bounding box center [606, 286] width 352 height 19
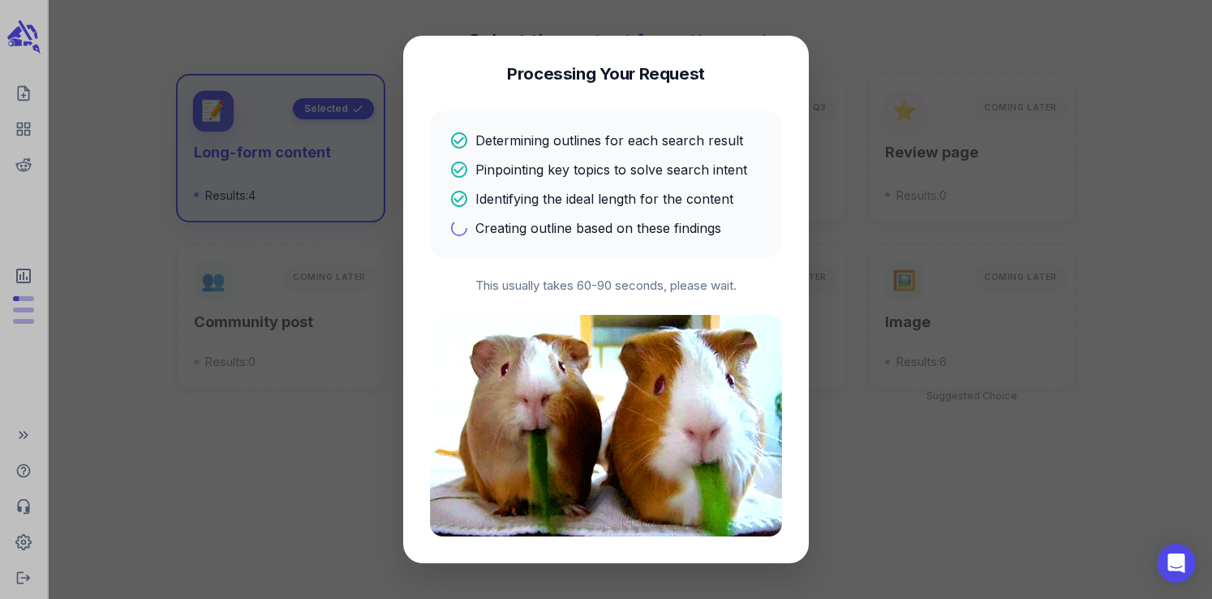
click at [591, 286] on p "This usually takes 60-90 seconds, please wait." at bounding box center [606, 286] width 352 height 19
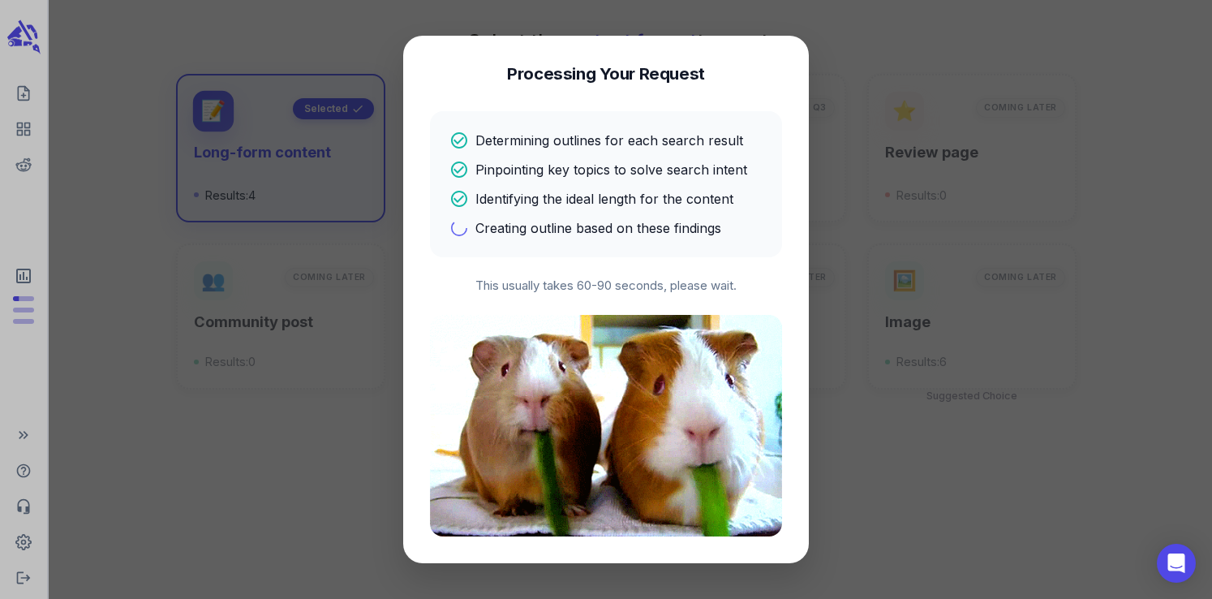
click at [612, 286] on p "This usually takes 60-90 seconds, please wait." at bounding box center [606, 286] width 352 height 19
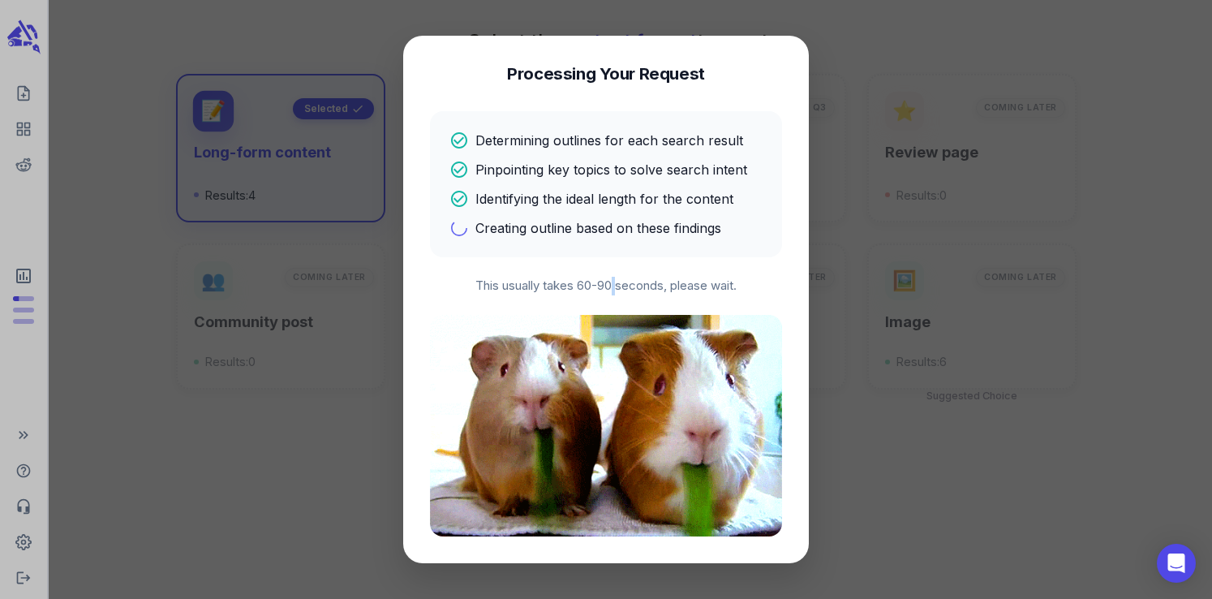
click at [612, 286] on p "This usually takes 60-90 seconds, please wait." at bounding box center [606, 286] width 352 height 19
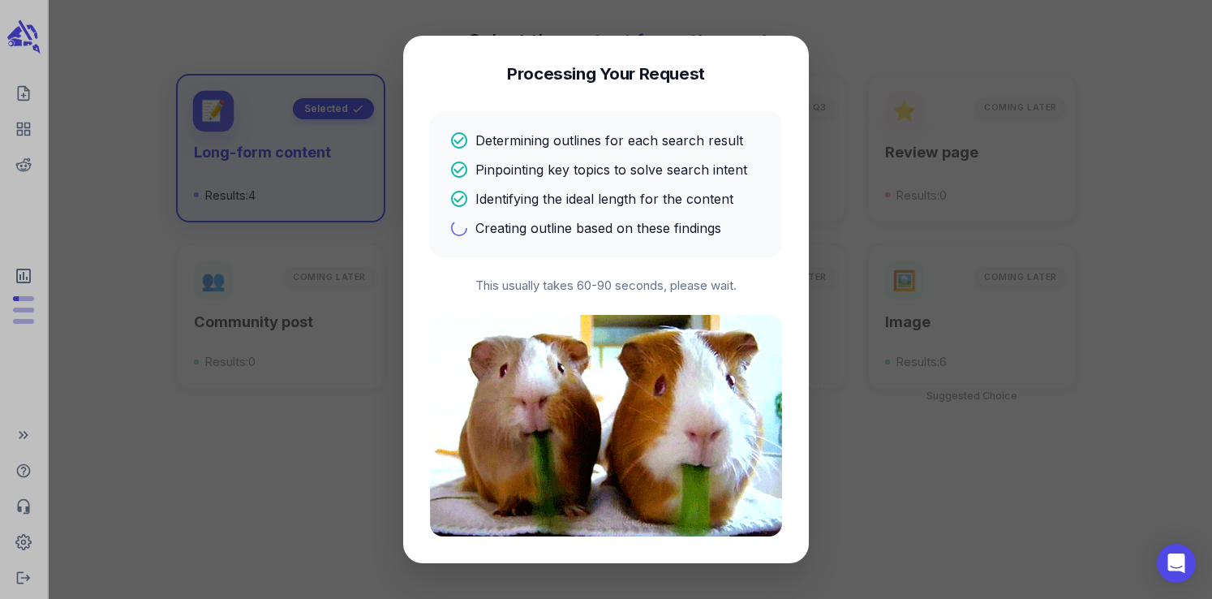
click at [588, 286] on p "This usually takes 60-90 seconds, please wait." at bounding box center [606, 286] width 352 height 19
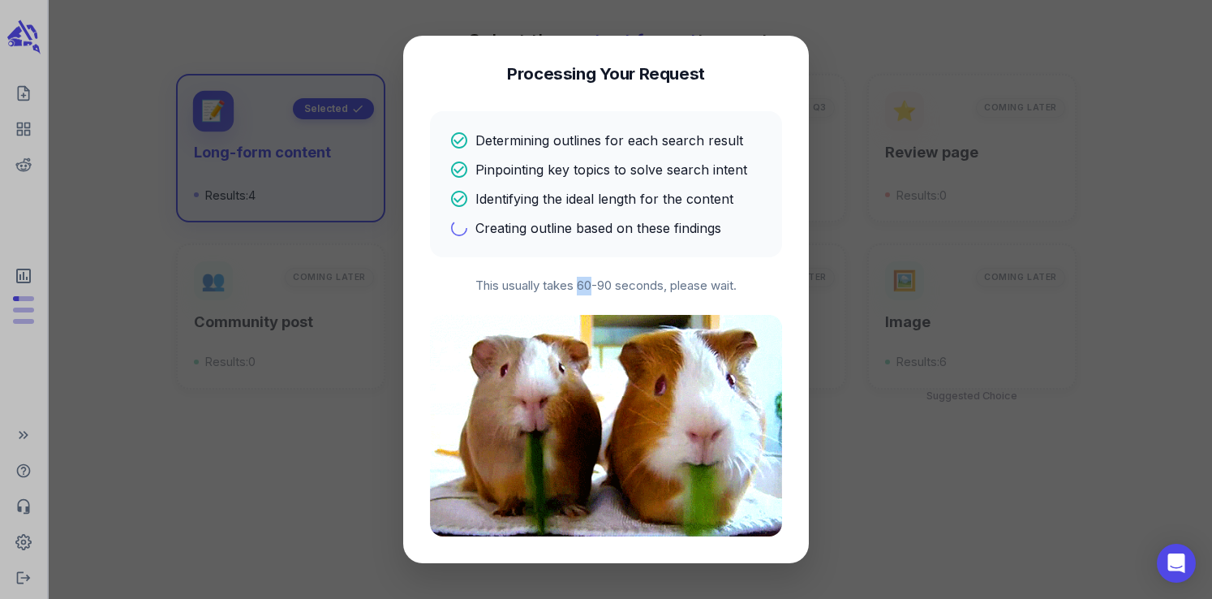
click at [588, 286] on p "This usually takes 60-90 seconds, please wait." at bounding box center [606, 286] width 352 height 19
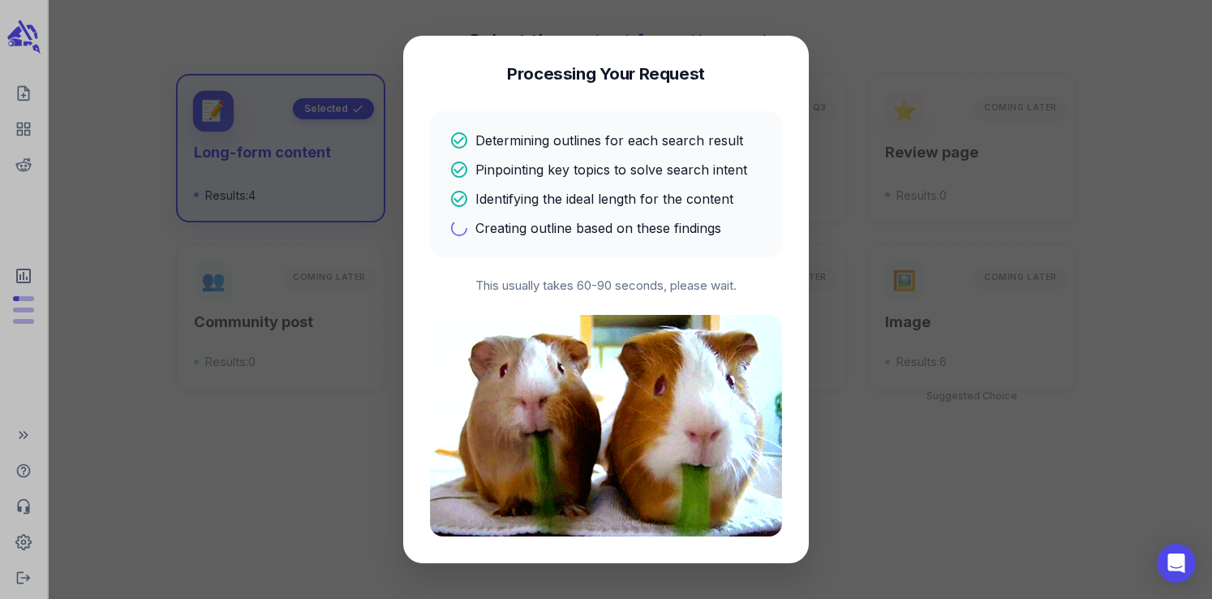
click at [603, 286] on p "This usually takes 60-90 seconds, please wait." at bounding box center [606, 286] width 352 height 19
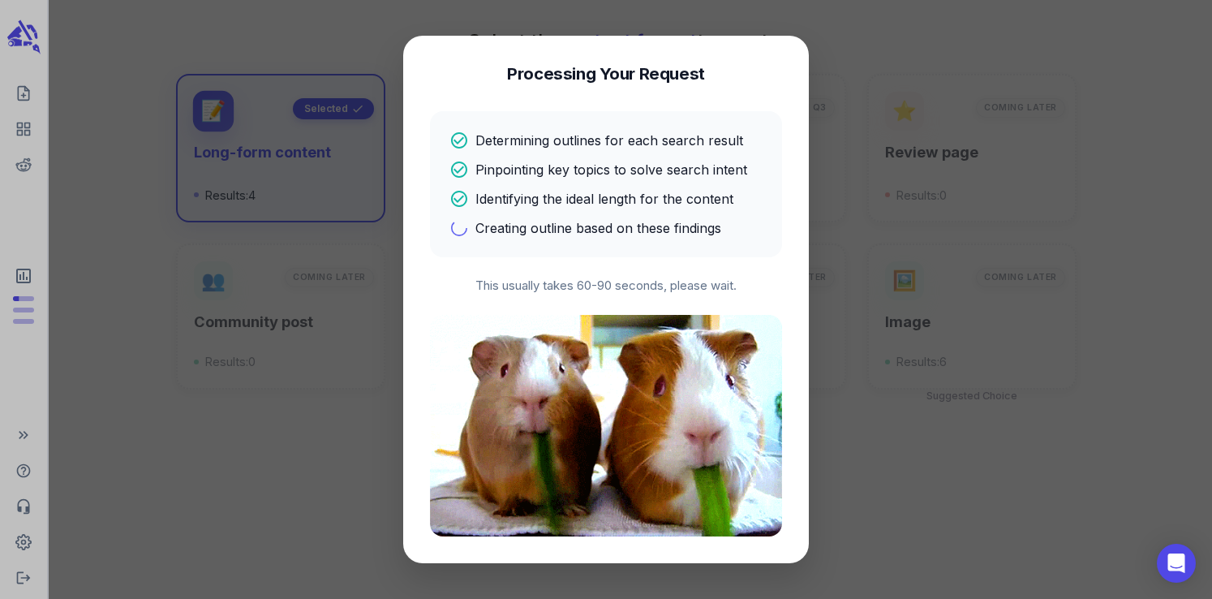
click at [631, 287] on p "This usually takes 60-90 seconds, please wait." at bounding box center [606, 286] width 352 height 19
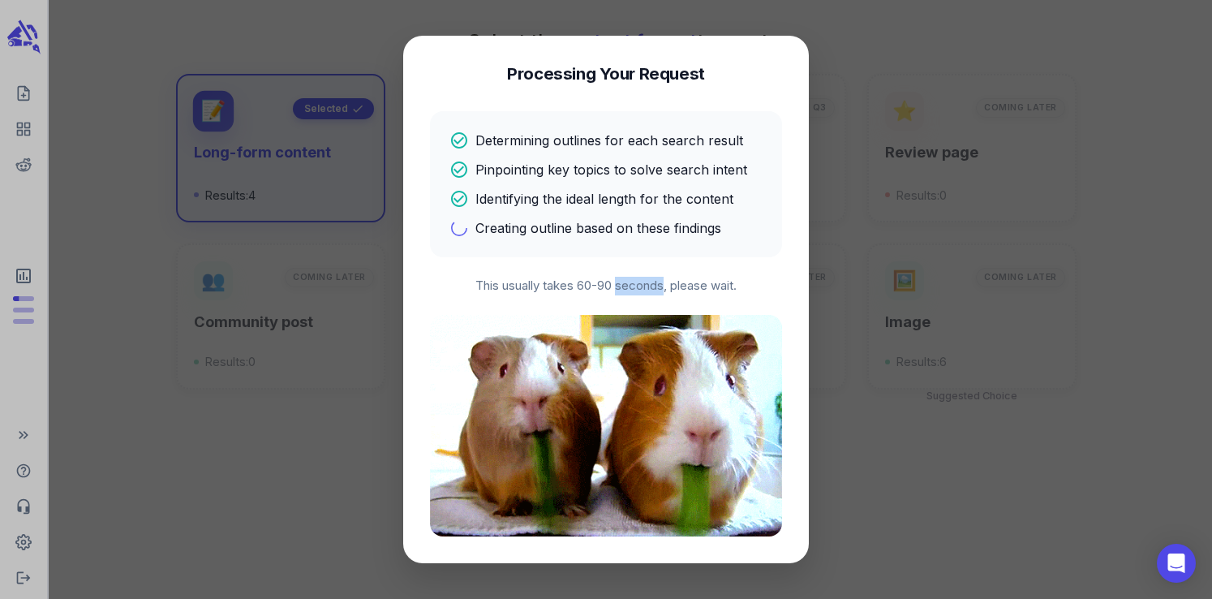
click at [631, 287] on p "This usually takes 60-90 seconds, please wait." at bounding box center [606, 286] width 352 height 19
click at [681, 286] on p "This usually takes 60-90 seconds, please wait." at bounding box center [606, 286] width 352 height 19
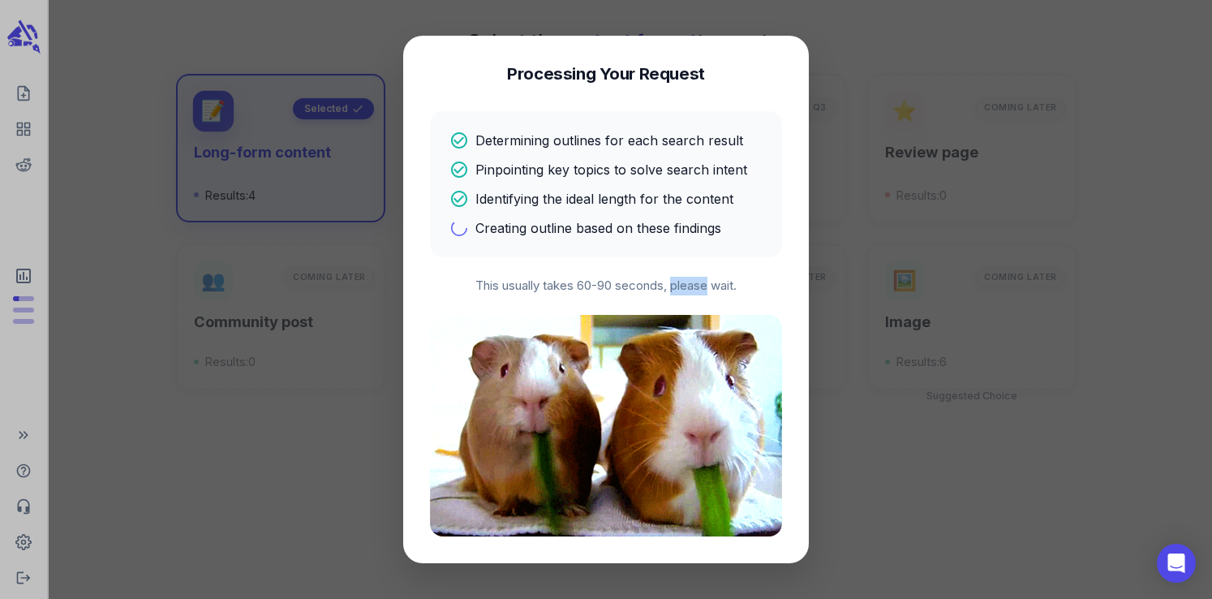
click at [681, 286] on p "This usually takes 60-90 seconds, please wait." at bounding box center [606, 286] width 352 height 19
click at [723, 288] on p "This usually takes 60-90 seconds, please wait." at bounding box center [606, 286] width 352 height 19
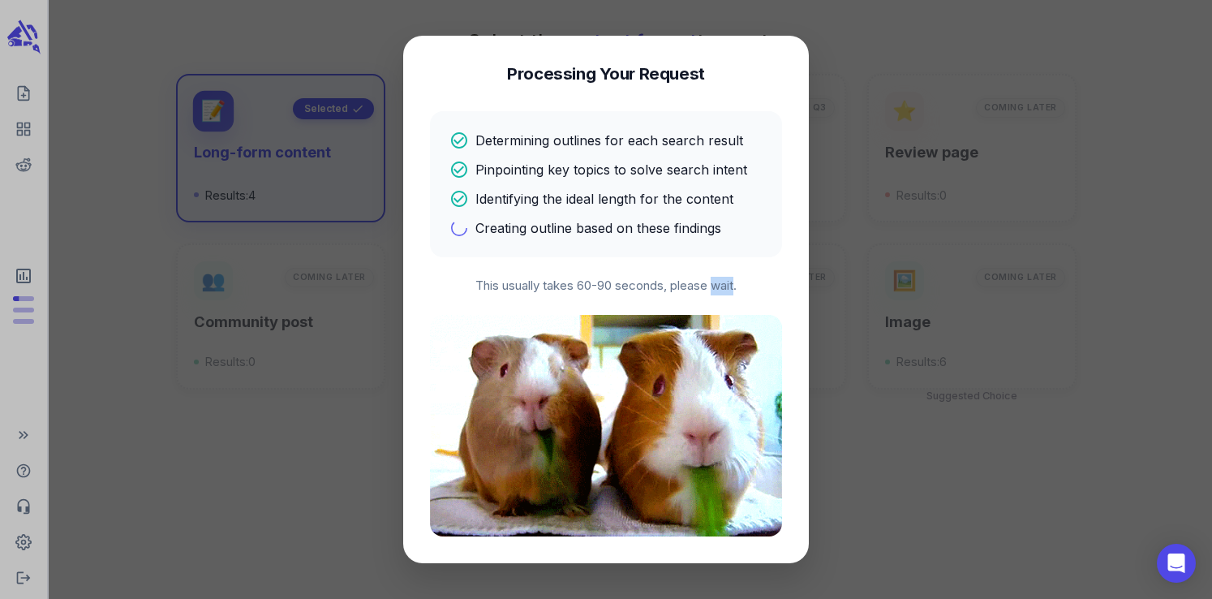
click at [723, 288] on p "This usually takes 60-90 seconds, please wait." at bounding box center [606, 286] width 352 height 19
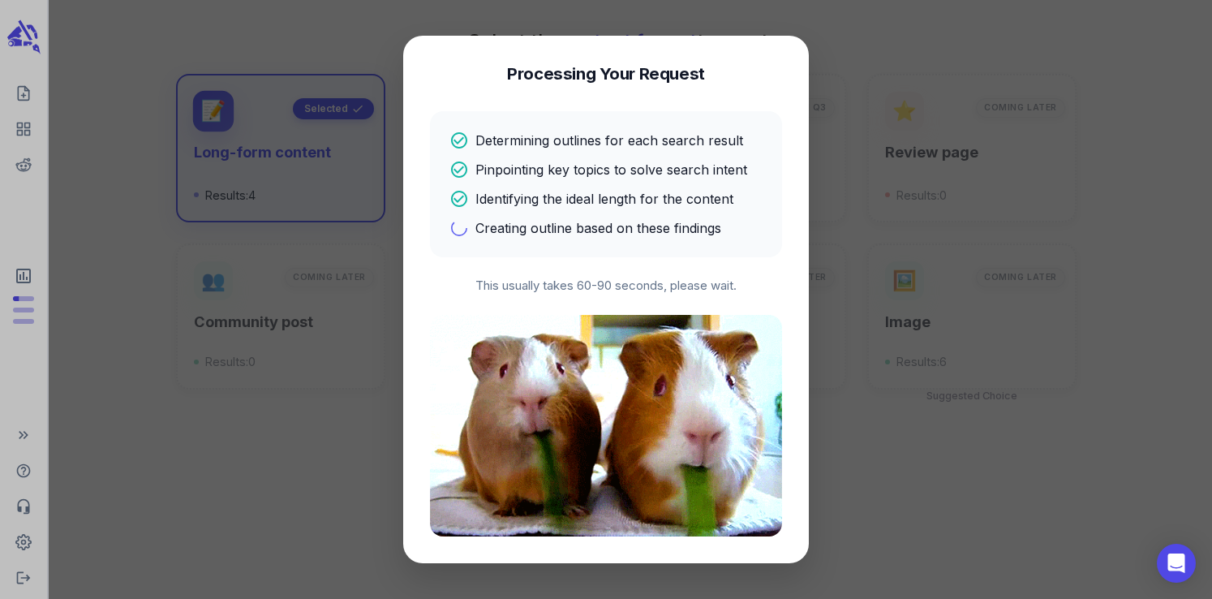
click at [642, 287] on p "This usually takes 60-90 seconds, please wait." at bounding box center [606, 286] width 352 height 19
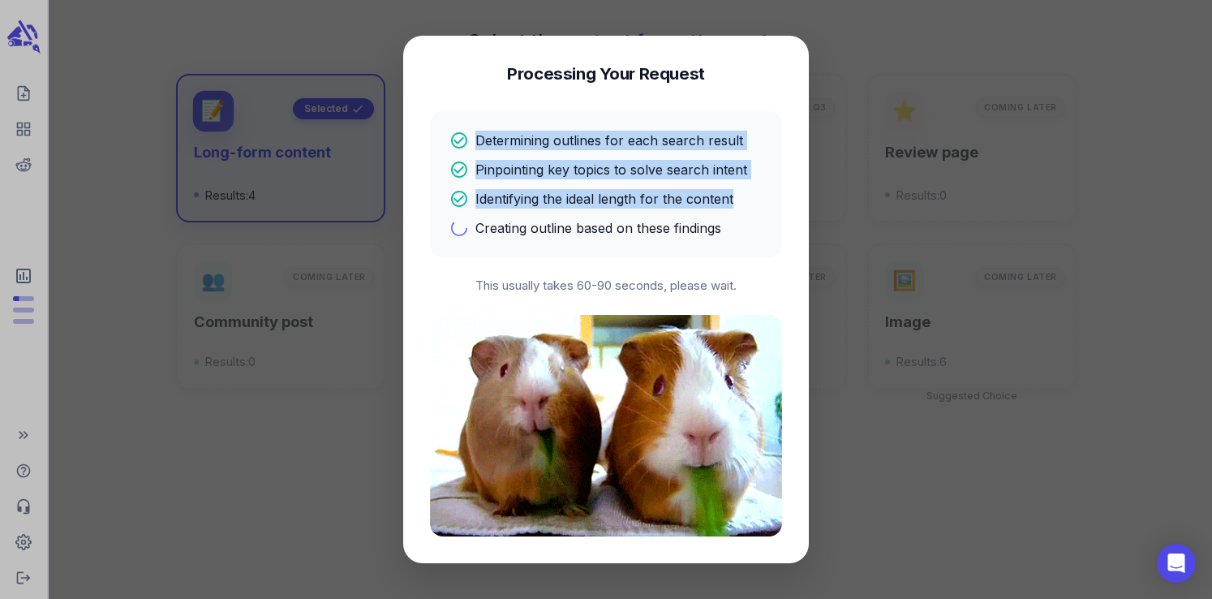
drag, startPoint x: 478, startPoint y: 140, endPoint x: 736, endPoint y: 207, distance: 267.4
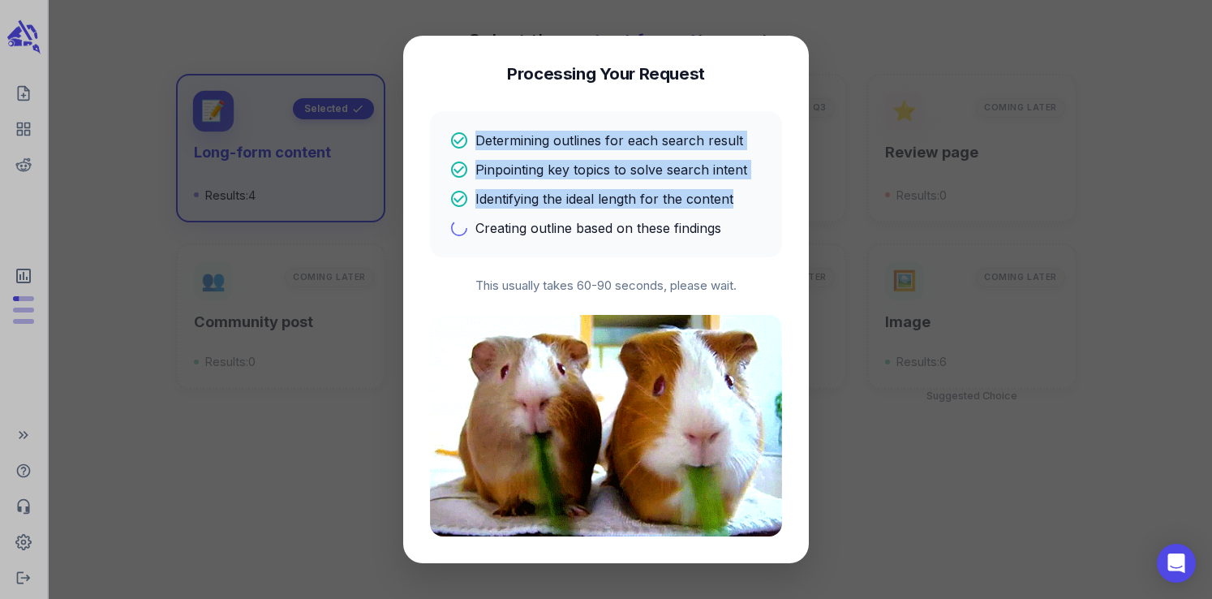
click at [736, 207] on div "Determining outlines for each search result Pinpointing key topics to solve sea…" at bounding box center [605, 184] width 313 height 107
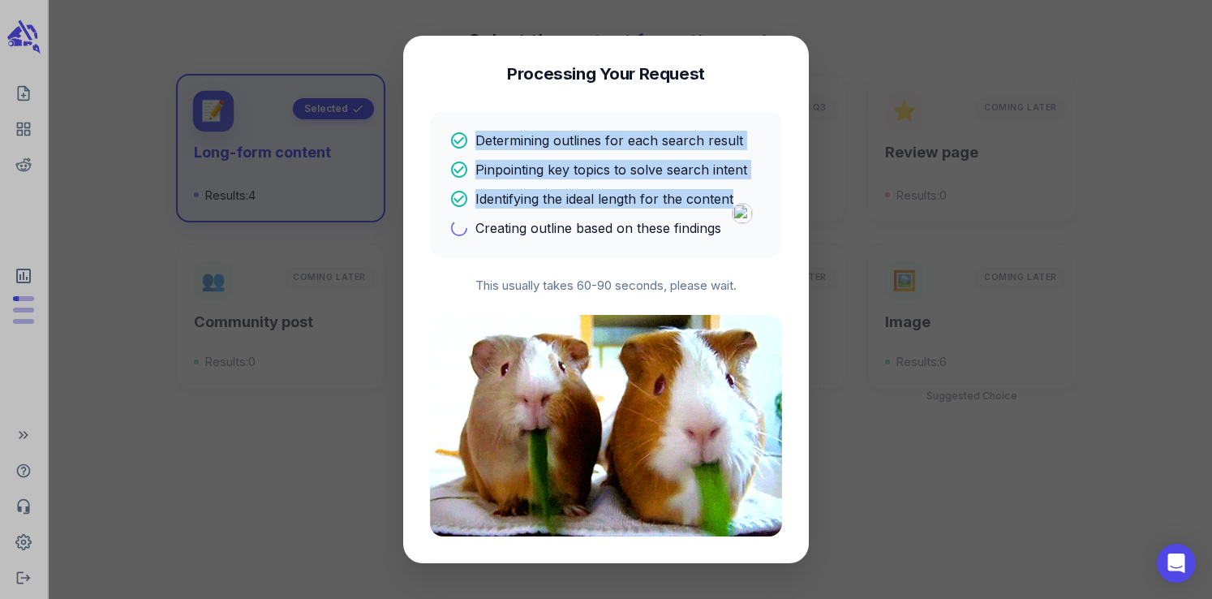
click at [696, 190] on p "Identifying the ideal length for the content" at bounding box center [604, 198] width 258 height 19
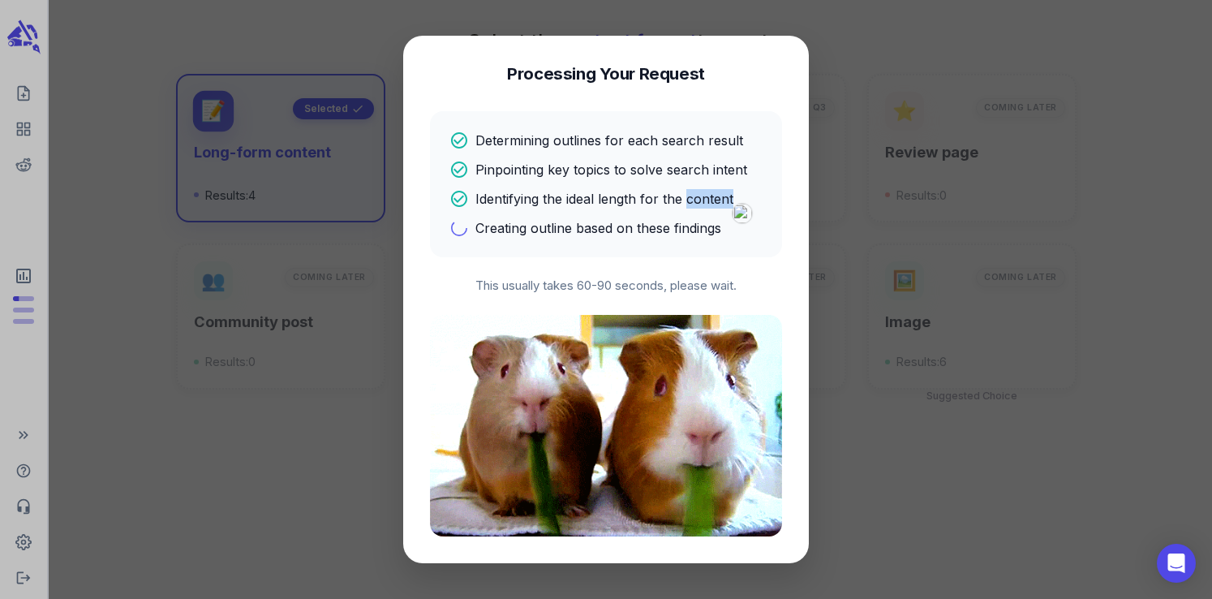
click at [696, 190] on p "Identifying the ideal length for the content" at bounding box center [604, 198] width 258 height 19
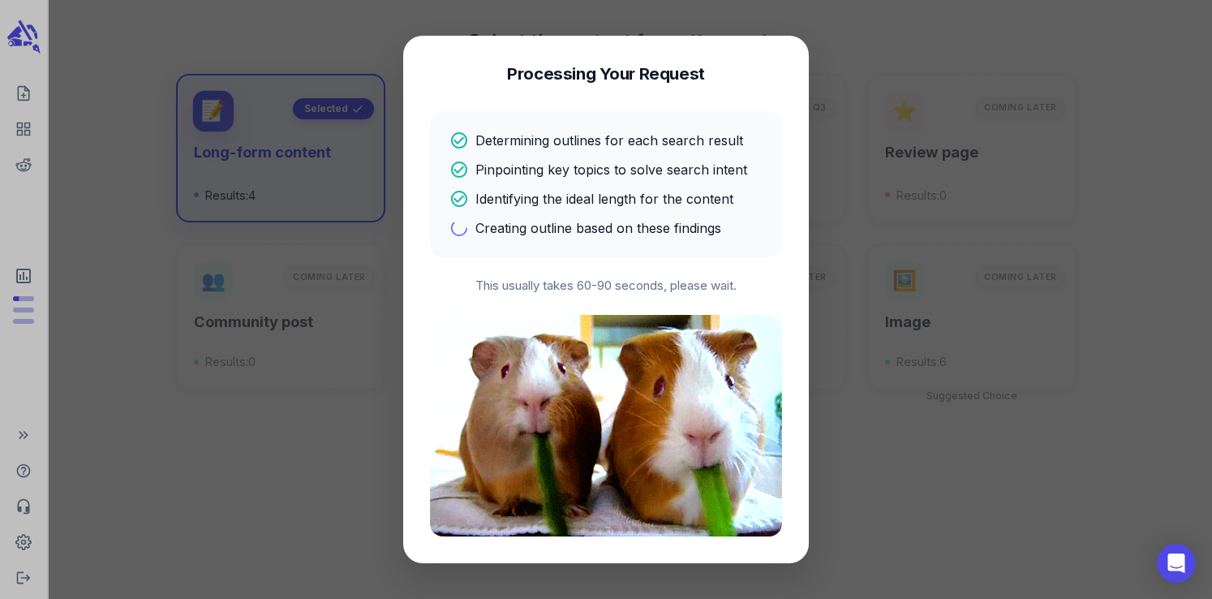
click at [679, 172] on p "Pinpointing key topics to solve search intent" at bounding box center [611, 169] width 272 height 19
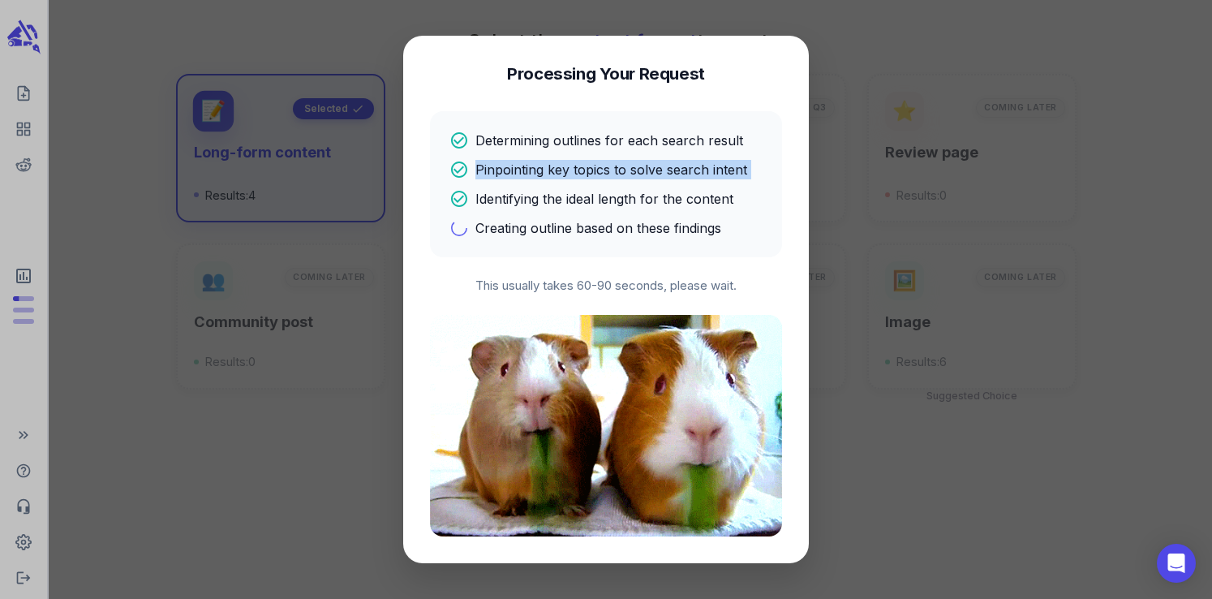
click at [679, 172] on p "Pinpointing key topics to solve search intent" at bounding box center [611, 169] width 272 height 19
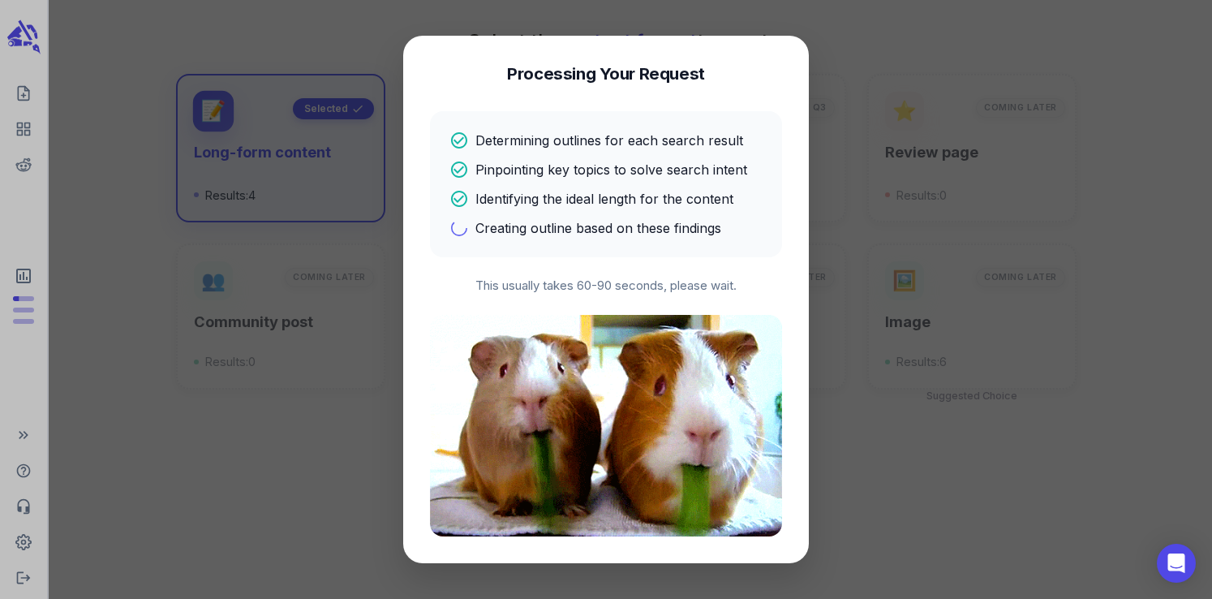
click at [652, 146] on p "Determining outlines for each search result" at bounding box center [609, 140] width 268 height 19
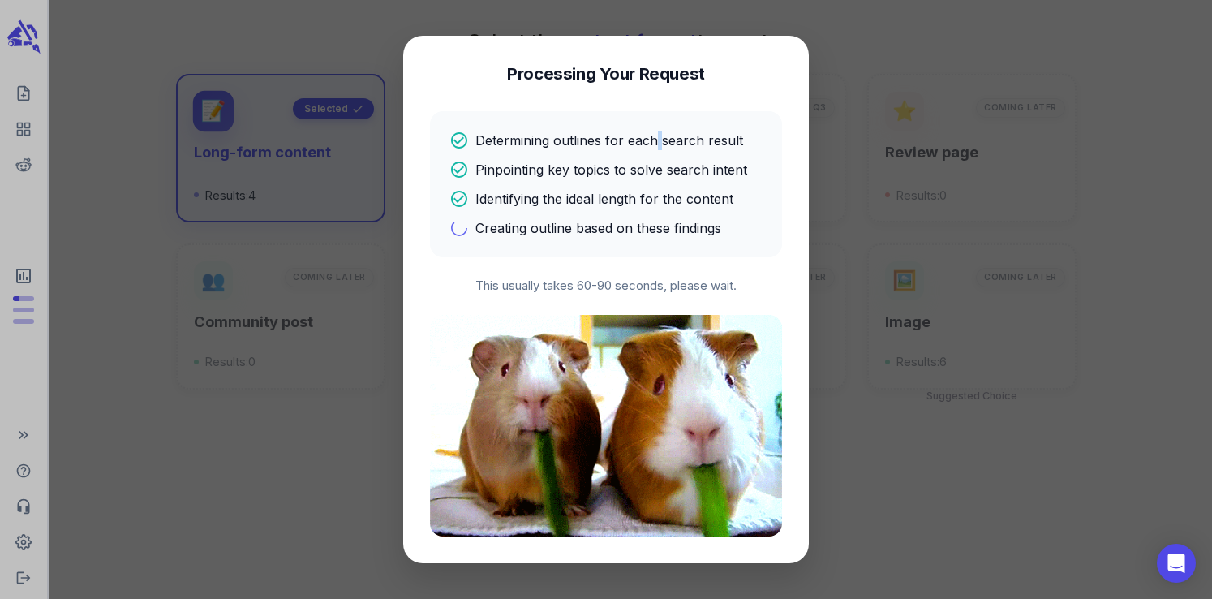
click at [652, 146] on p "Determining outlines for each search result" at bounding box center [609, 140] width 268 height 19
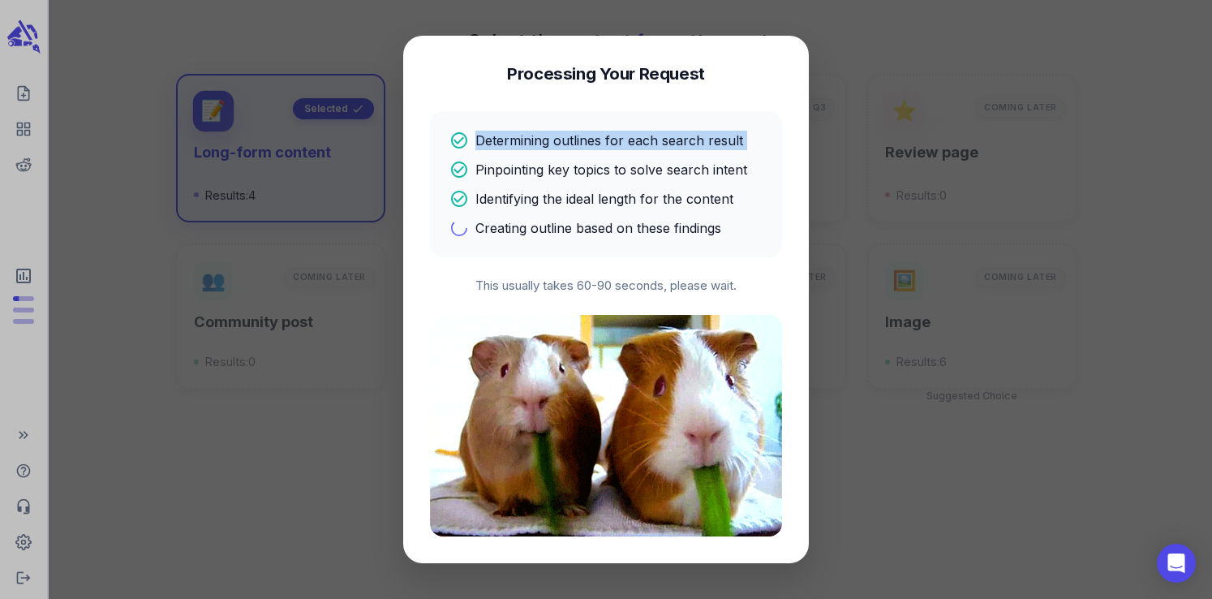
click at [652, 146] on p "Determining outlines for each search result" at bounding box center [609, 140] width 268 height 19
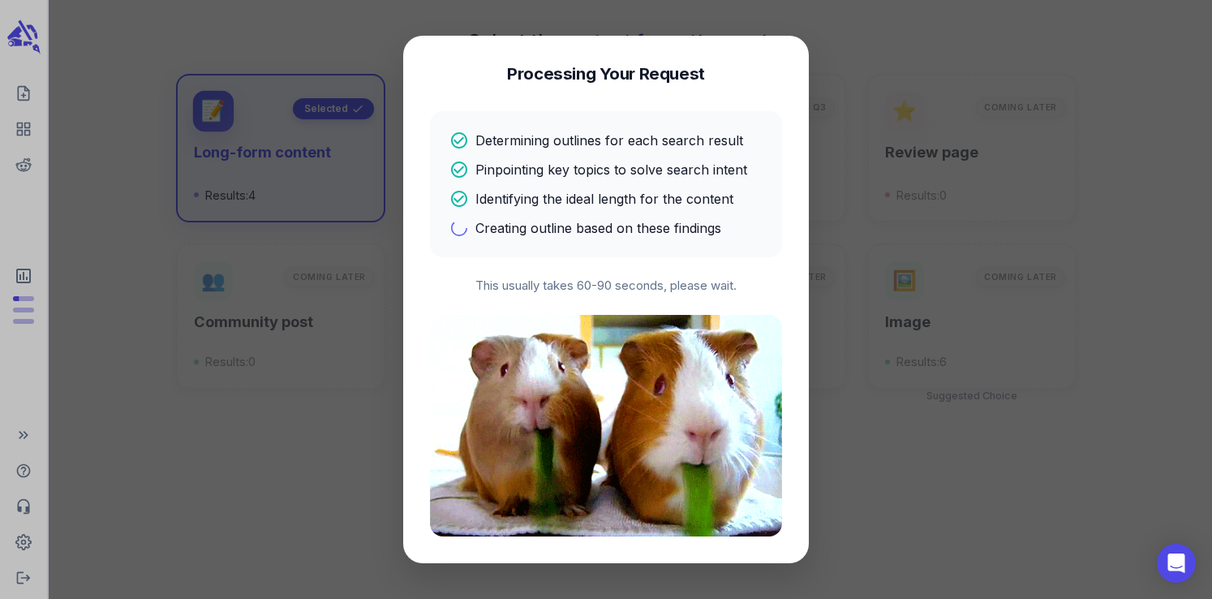
click at [613, 163] on p "Pinpointing key topics to solve search intent" at bounding box center [611, 169] width 272 height 19
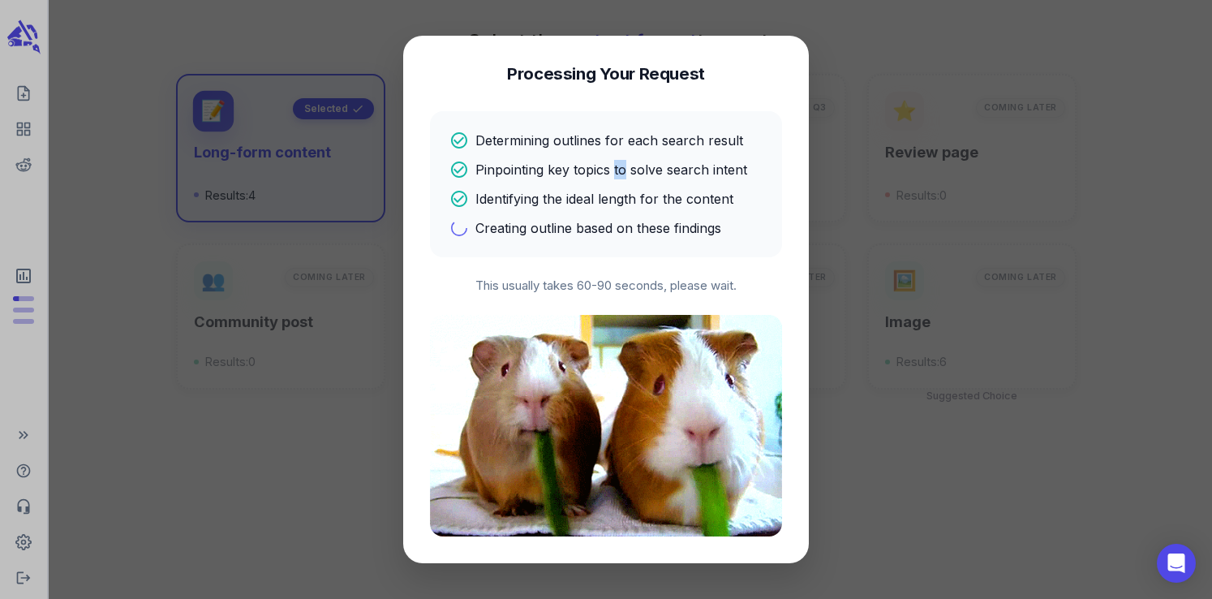
click at [613, 163] on p "Pinpointing key topics to solve search intent" at bounding box center [611, 169] width 272 height 19
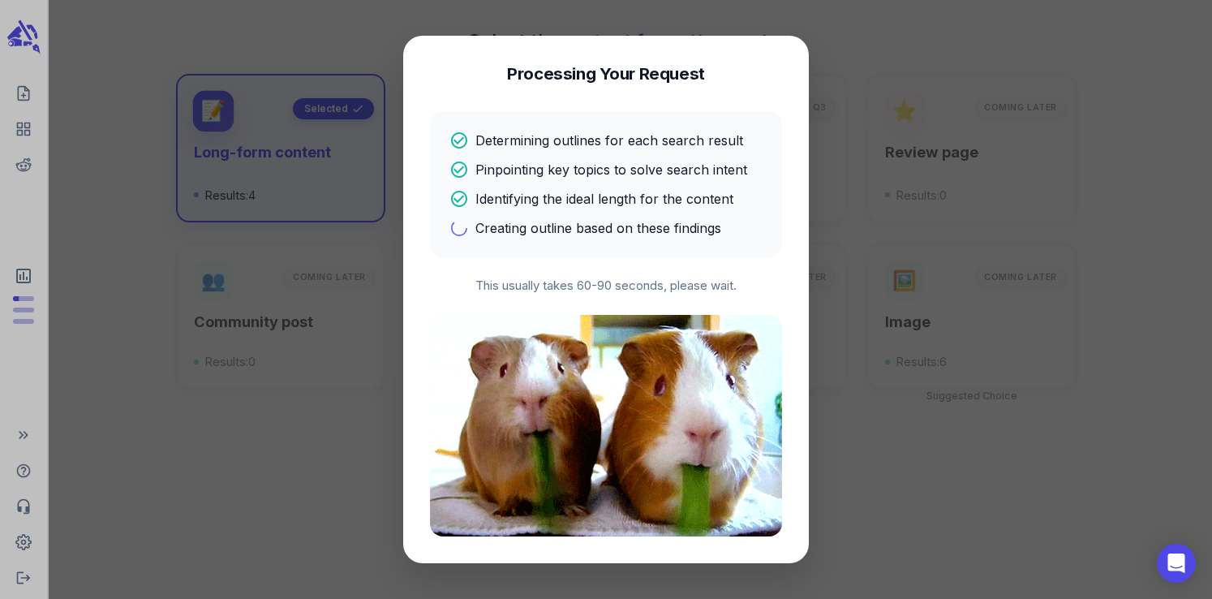
click at [595, 165] on p "Pinpointing key topics to solve search intent" at bounding box center [611, 169] width 272 height 19
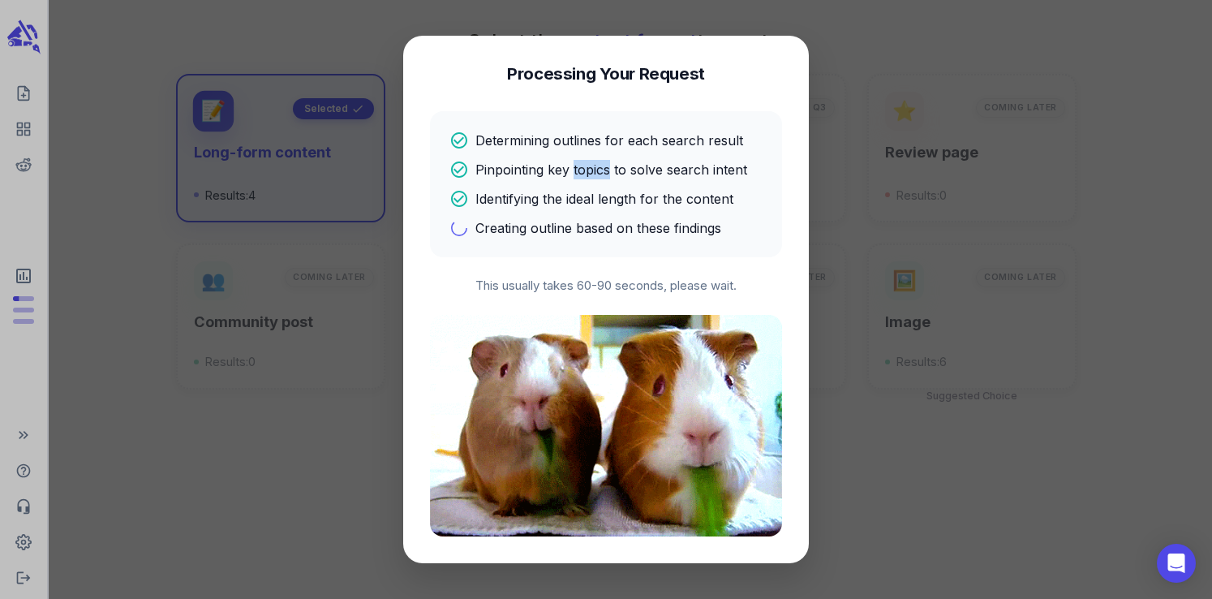
click at [595, 165] on p "Pinpointing key topics to solve search intent" at bounding box center [611, 169] width 272 height 19
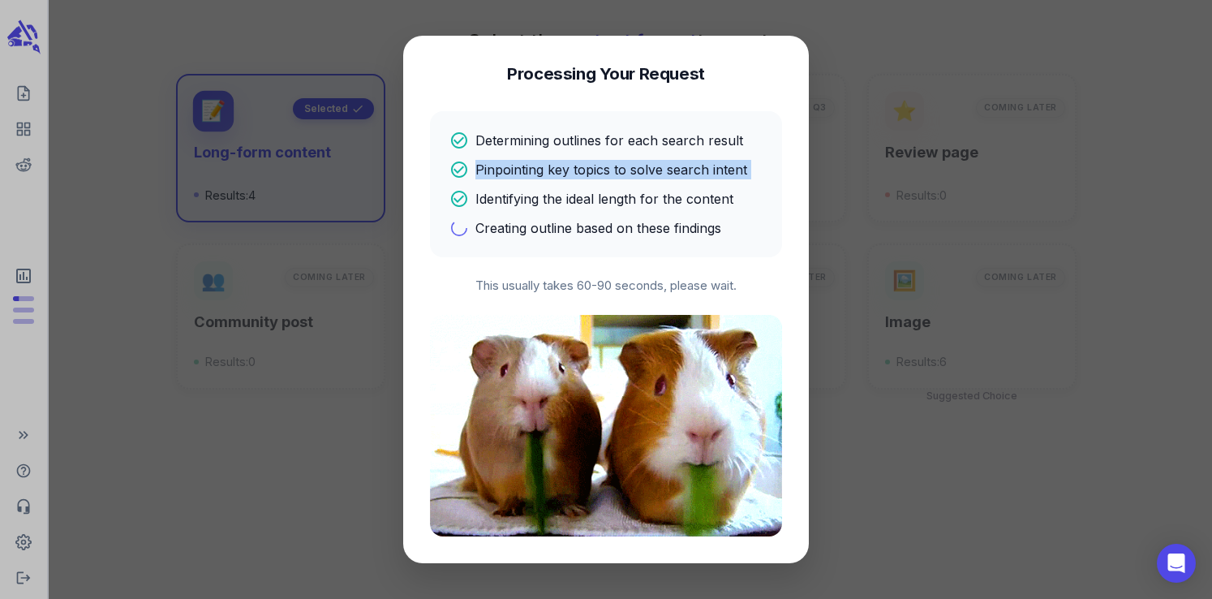
click at [595, 165] on p "Pinpointing key topics to solve search intent" at bounding box center [611, 169] width 272 height 19
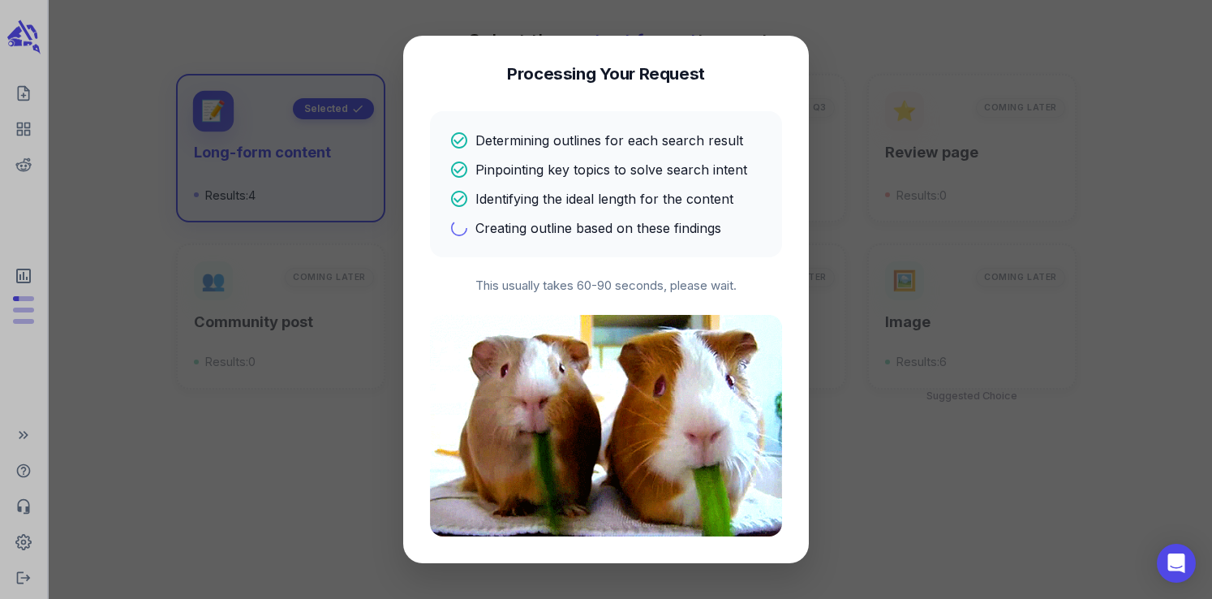
click at [544, 148] on p "Determining outlines for each search result" at bounding box center [609, 140] width 268 height 19
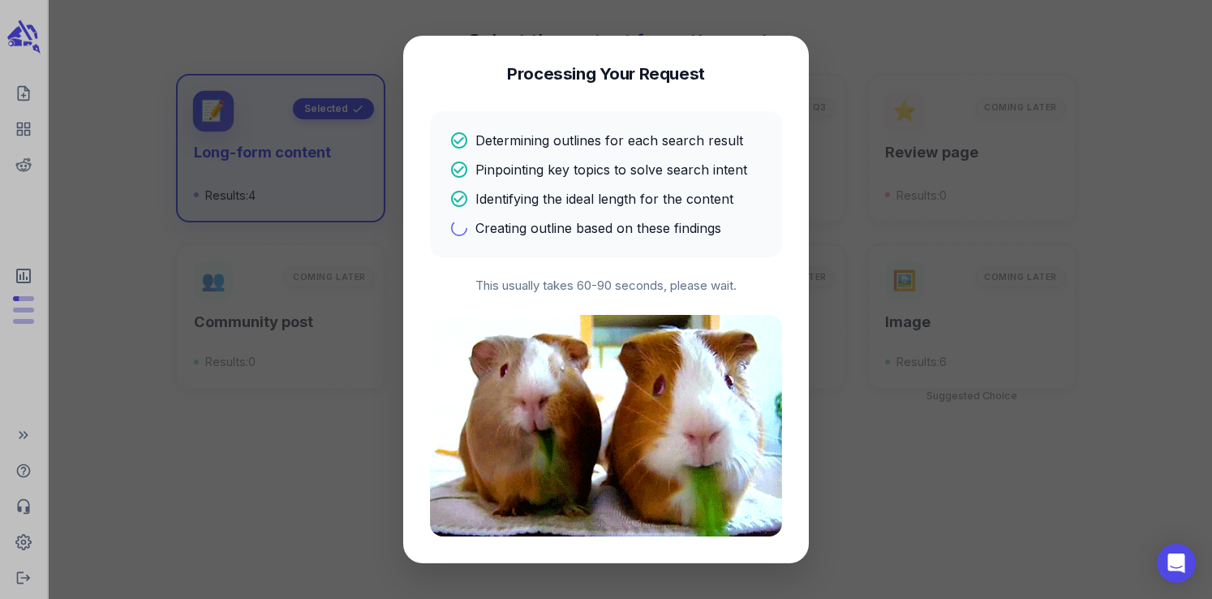
click at [542, 144] on p "Determining outlines for each search result" at bounding box center [609, 140] width 268 height 19
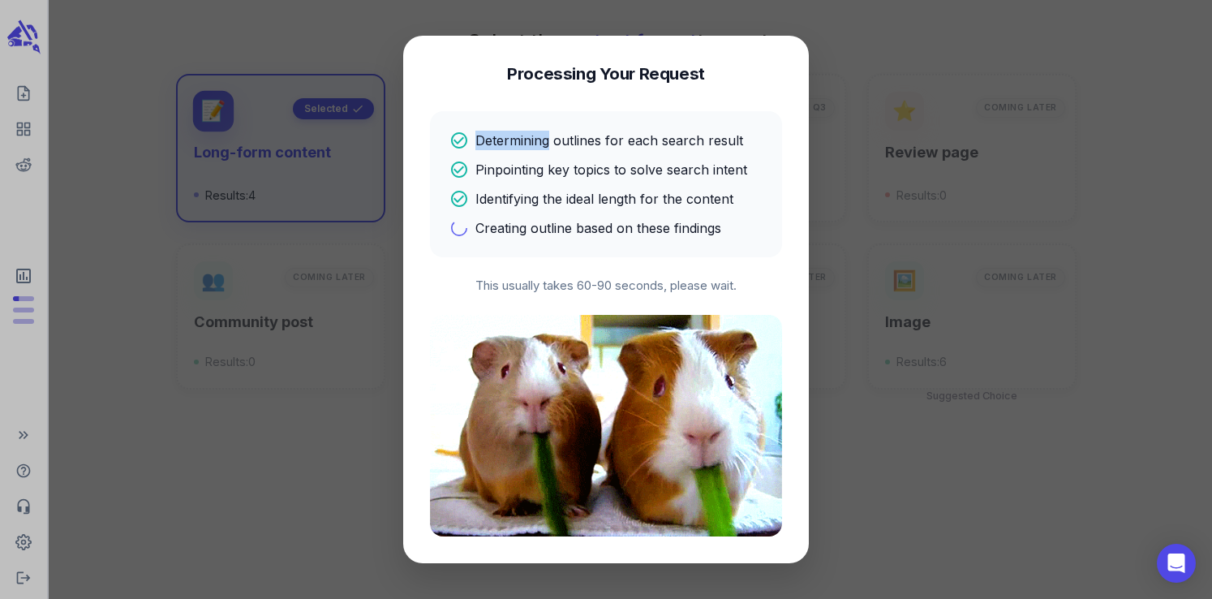
click at [542, 144] on p "Determining outlines for each search result" at bounding box center [609, 140] width 268 height 19
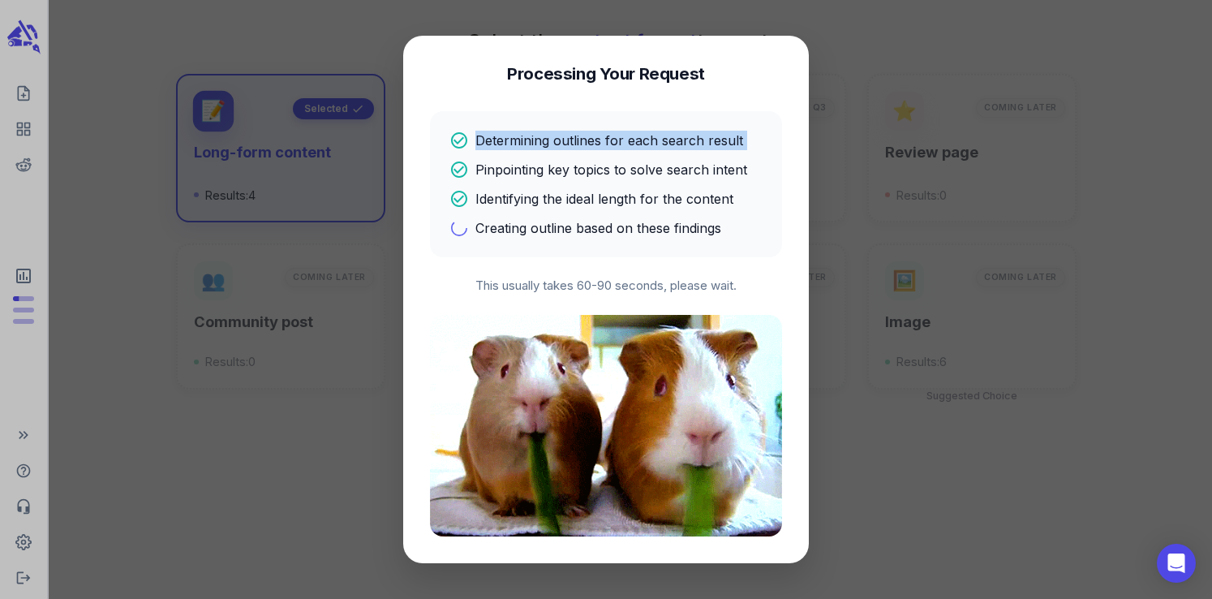
click at [577, 141] on p "Determining outlines for each search result" at bounding box center [609, 140] width 268 height 19
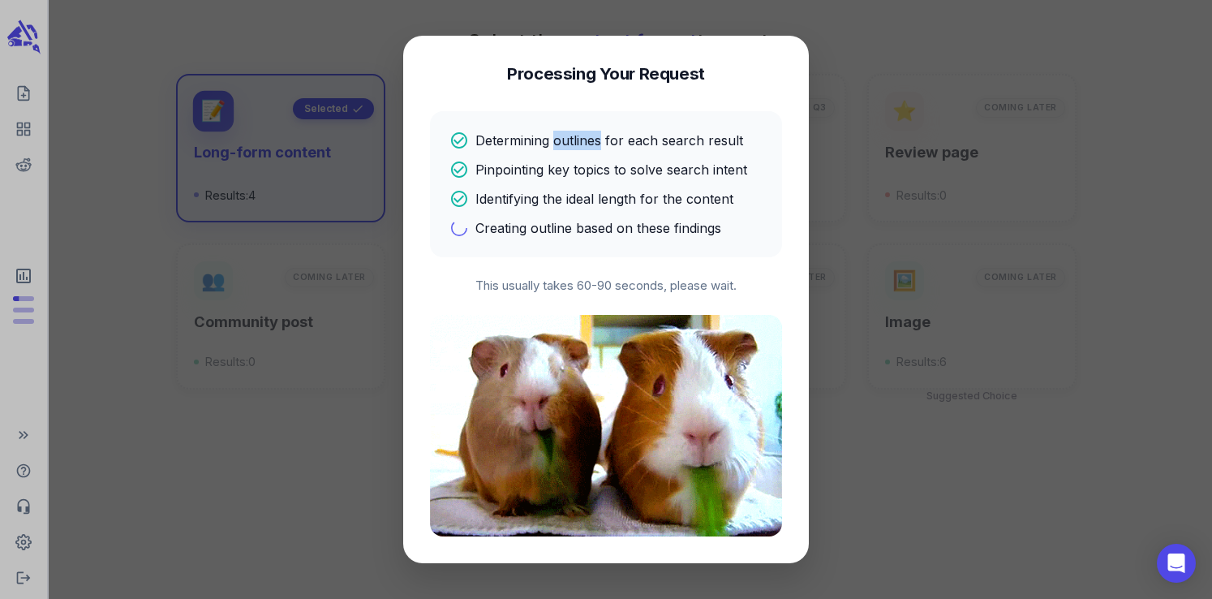
click at [577, 141] on p "Determining outlines for each search result" at bounding box center [609, 140] width 268 height 19
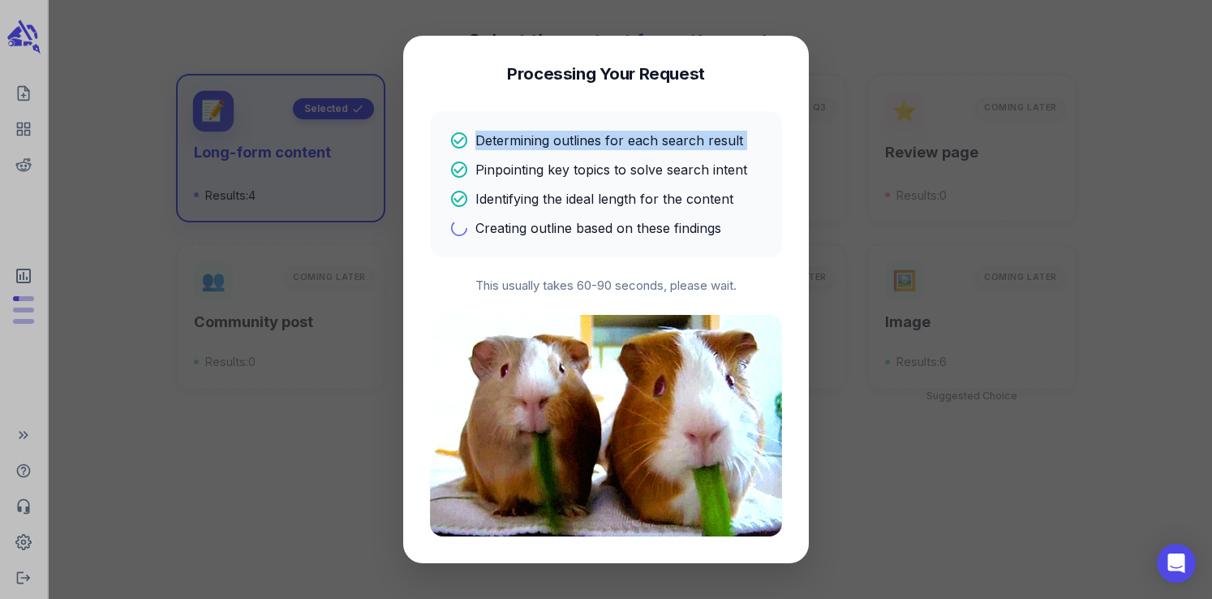
click at [577, 141] on p "Determining outlines for each search result" at bounding box center [609, 140] width 268 height 19
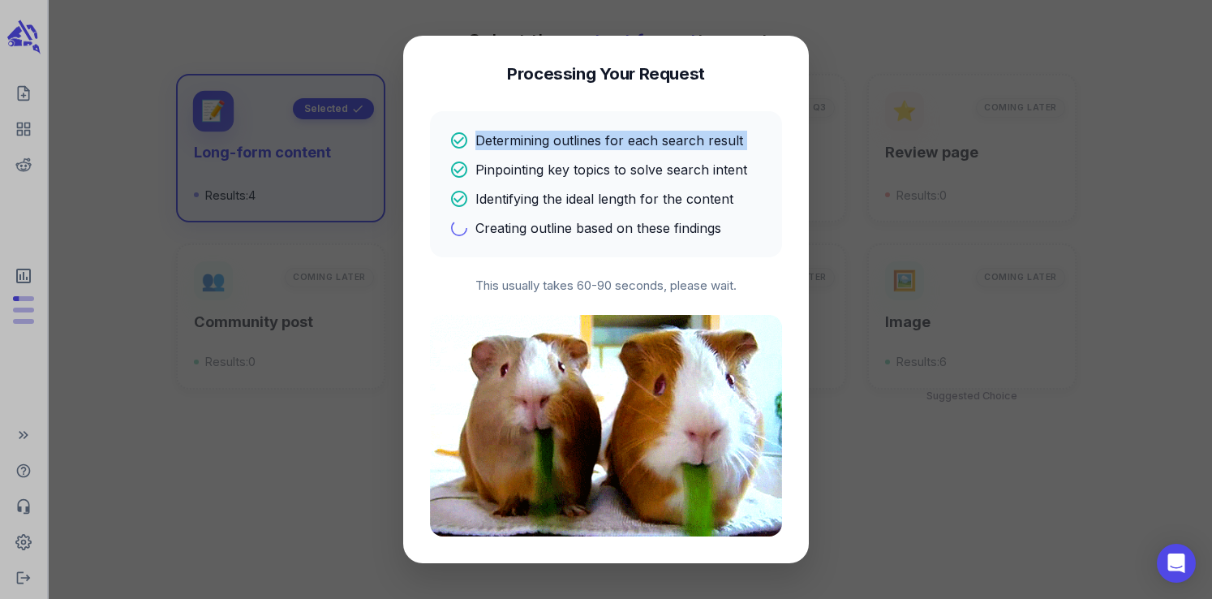
click at [540, 138] on p "Determining outlines for each search result" at bounding box center [609, 140] width 268 height 19
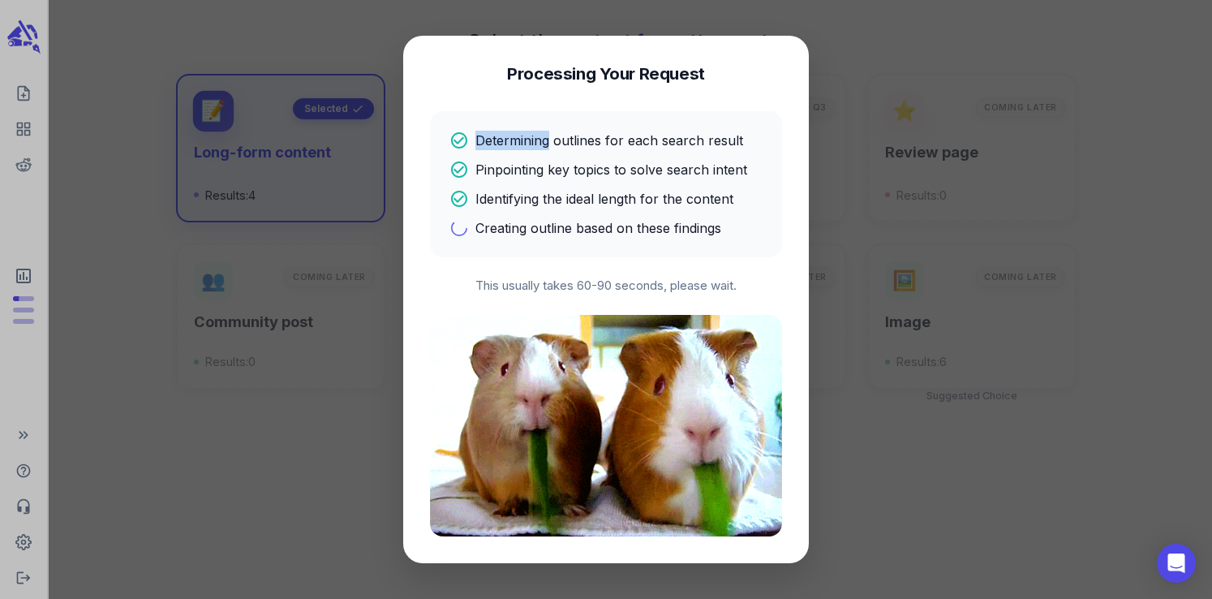
click at [540, 138] on p "Determining outlines for each search result" at bounding box center [609, 140] width 268 height 19
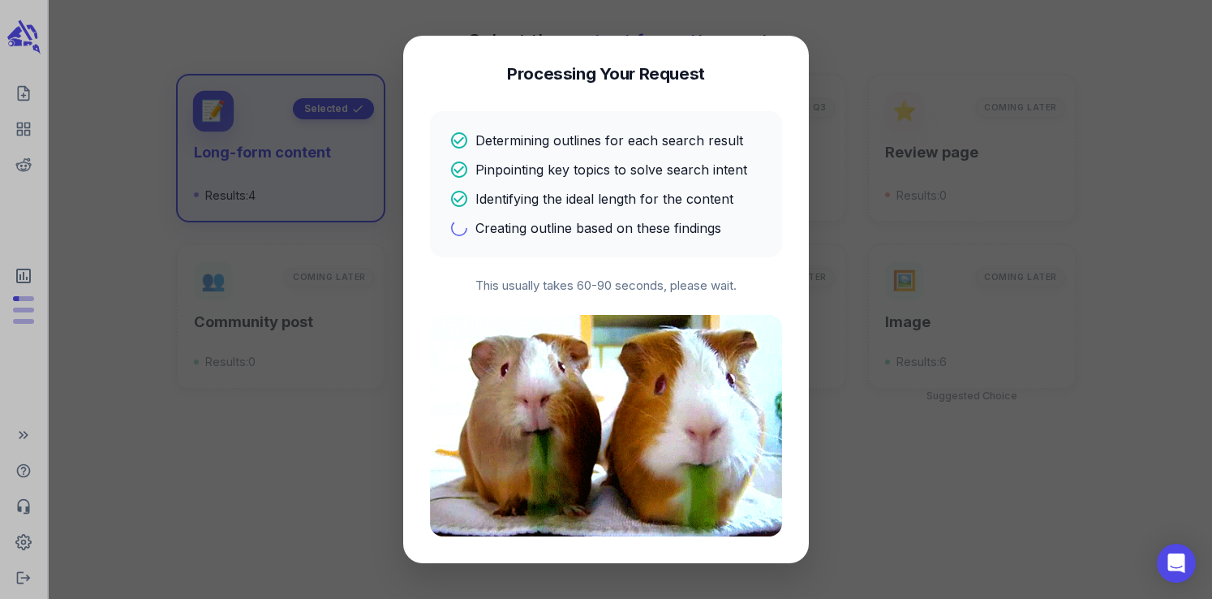
click at [577, 174] on p "Pinpointing key topics to solve search intent" at bounding box center [611, 169] width 272 height 19
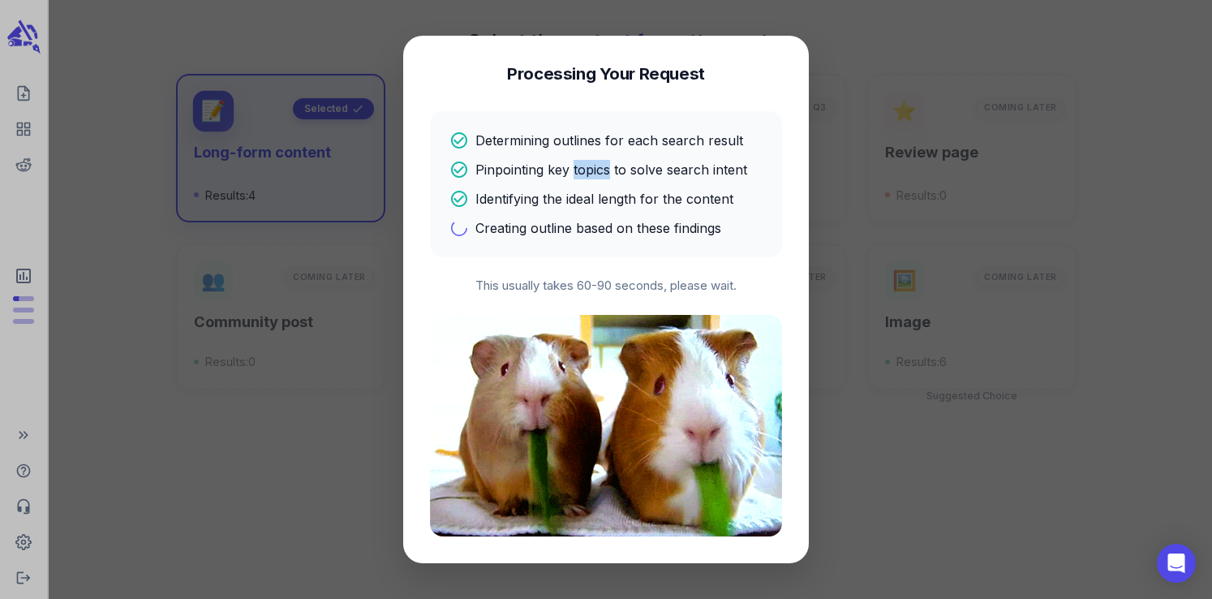
click at [577, 174] on p "Pinpointing key topics to solve search intent" at bounding box center [611, 169] width 272 height 19
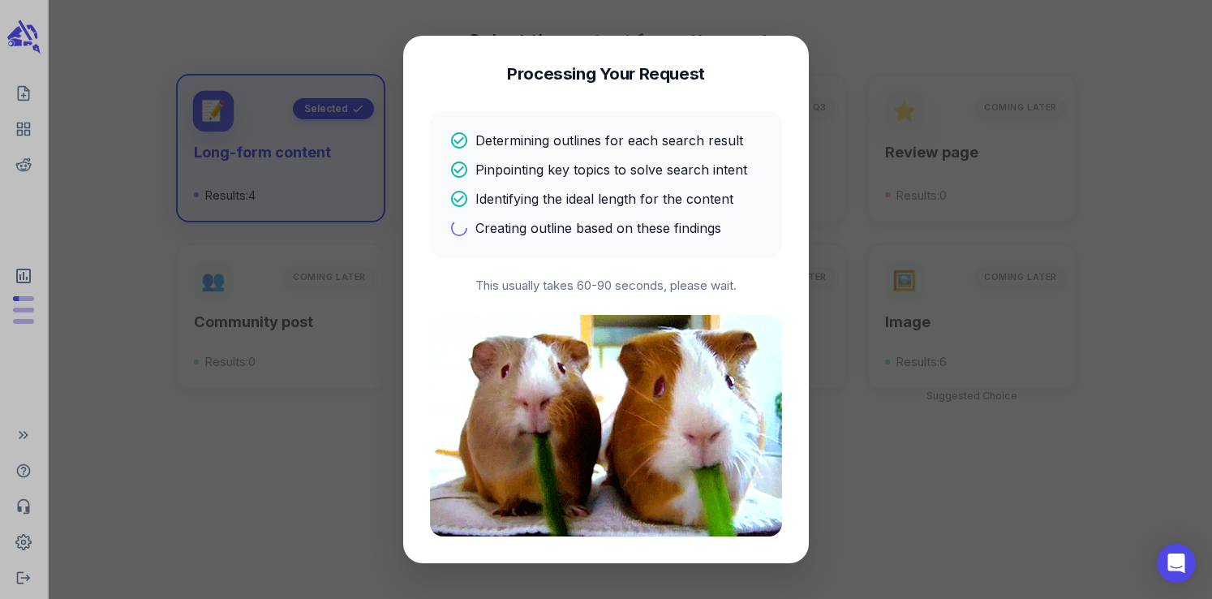
click at [588, 204] on p "Identifying the ideal length for the content" at bounding box center [604, 198] width 258 height 19
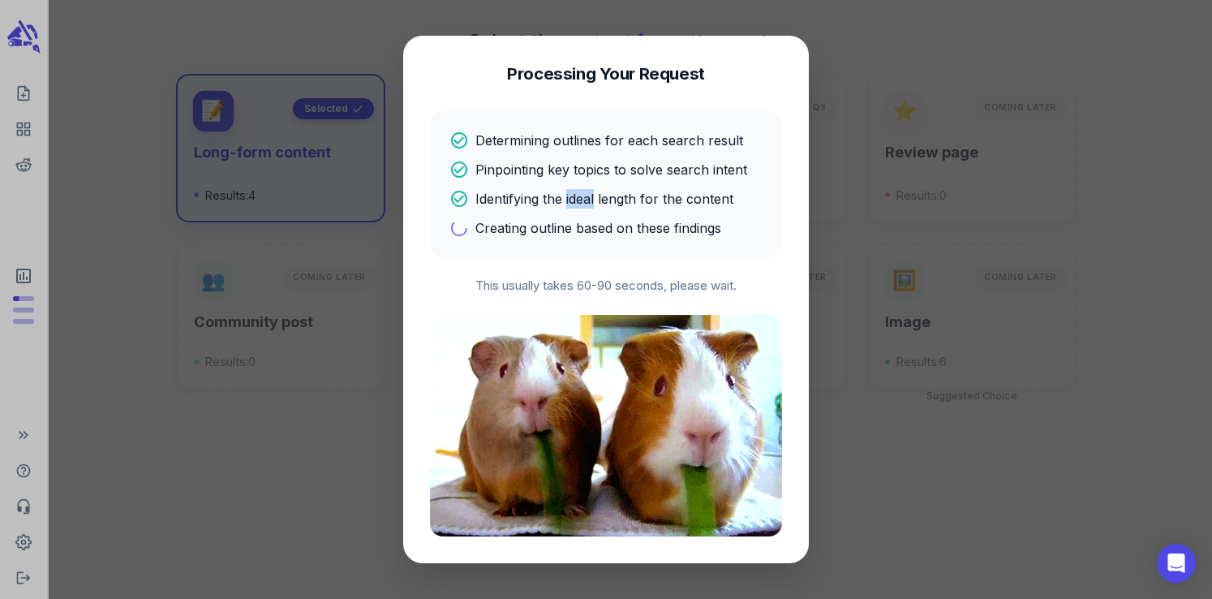
click at [588, 204] on p "Identifying the ideal length for the content" at bounding box center [604, 198] width 258 height 19
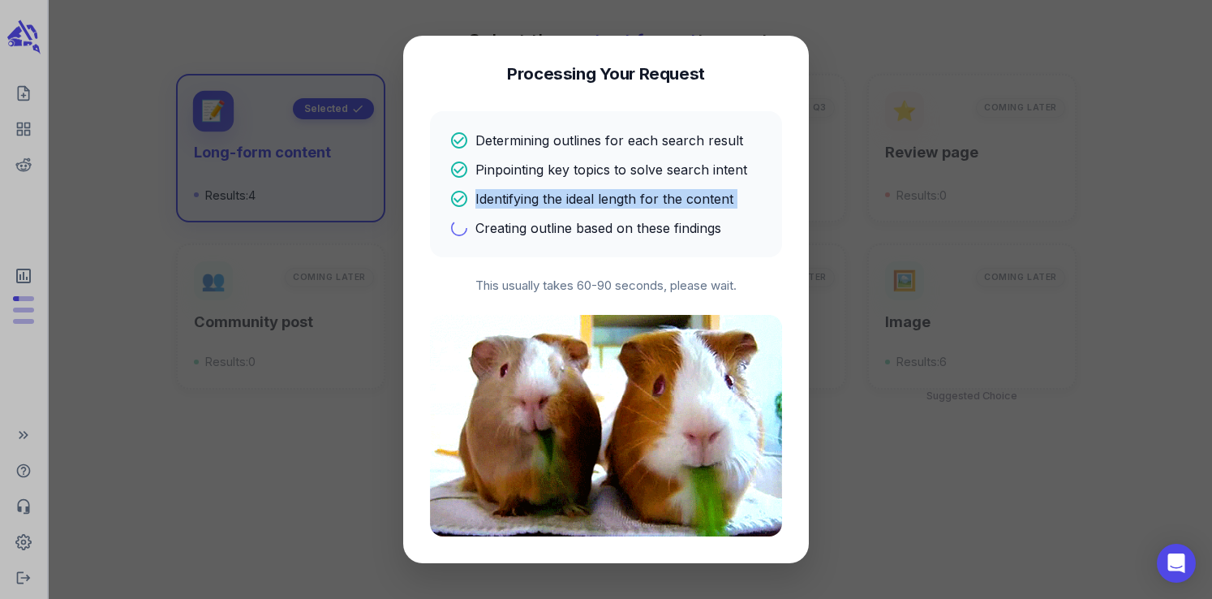
click at [588, 204] on p "Identifying the ideal length for the content" at bounding box center [604, 198] width 258 height 19
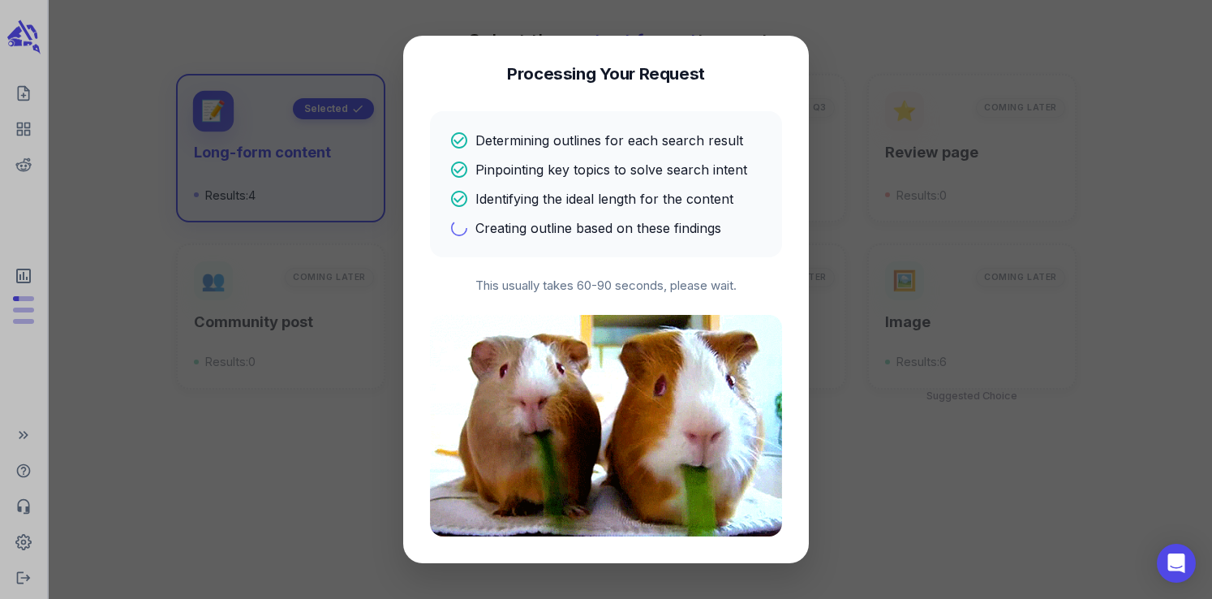
click at [588, 224] on p "Creating outline based on these findings" at bounding box center [598, 227] width 246 height 19
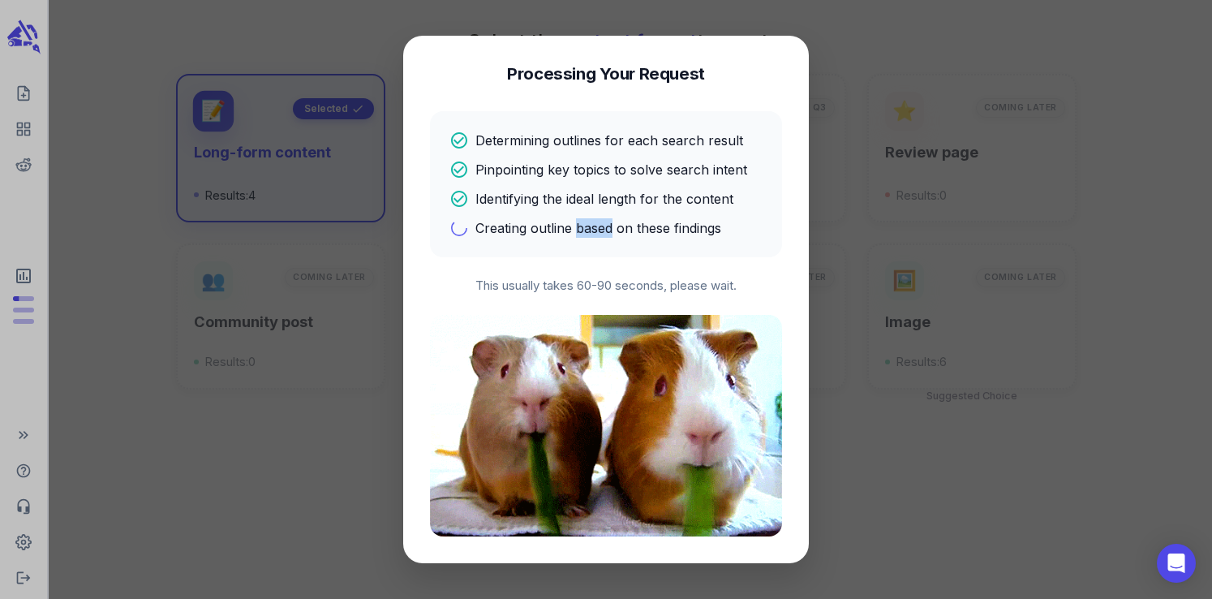
click at [588, 224] on p "Creating outline based on these findings" at bounding box center [598, 227] width 246 height 19
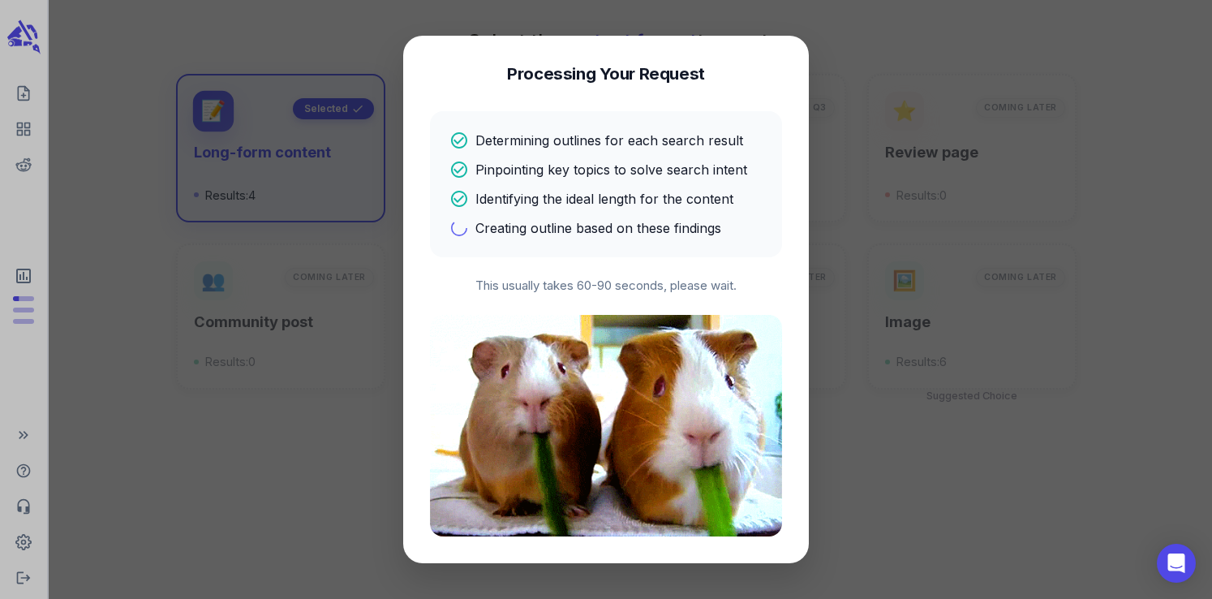
click at [586, 204] on p "Identifying the ideal length for the content" at bounding box center [604, 198] width 258 height 19
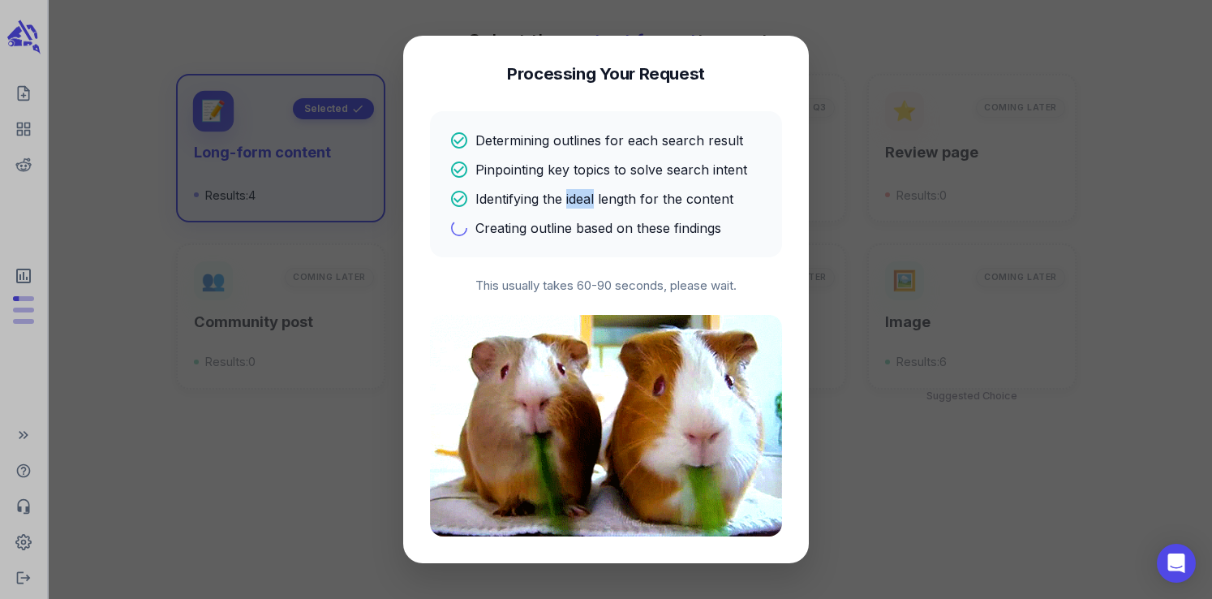
click at [586, 204] on p "Identifying the ideal length for the content" at bounding box center [604, 198] width 258 height 19
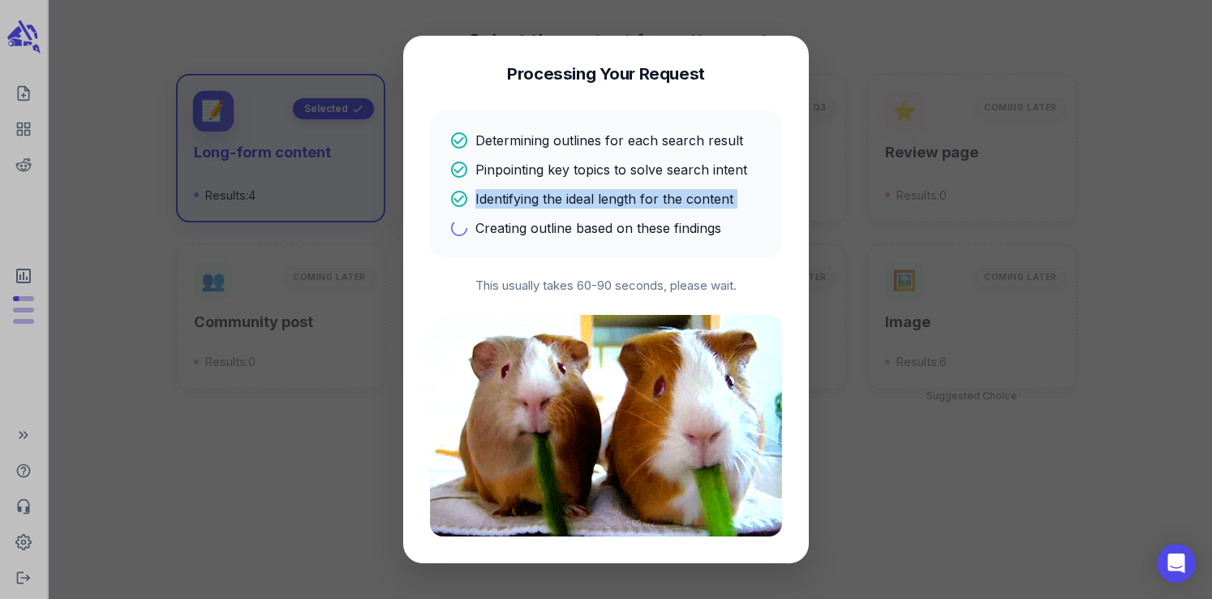
click at [586, 204] on p "Identifying the ideal length for the content" at bounding box center [604, 198] width 258 height 19
click at [590, 168] on p "Pinpointing key topics to solve search intent" at bounding box center [611, 169] width 272 height 19
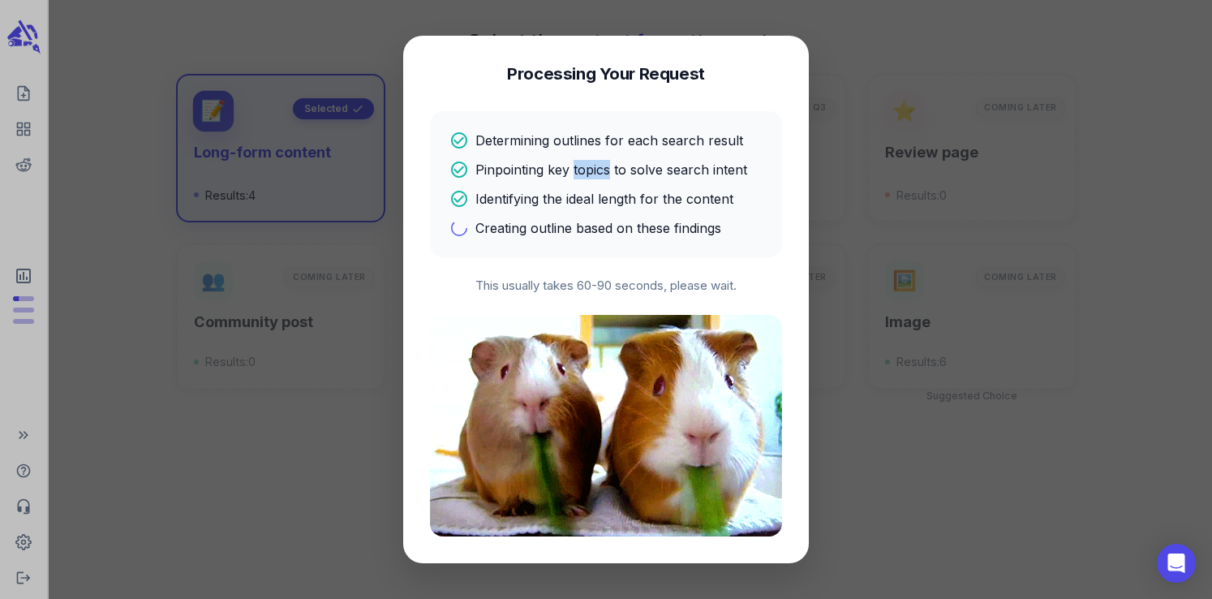
click at [590, 168] on p "Pinpointing key topics to solve search intent" at bounding box center [611, 169] width 272 height 19
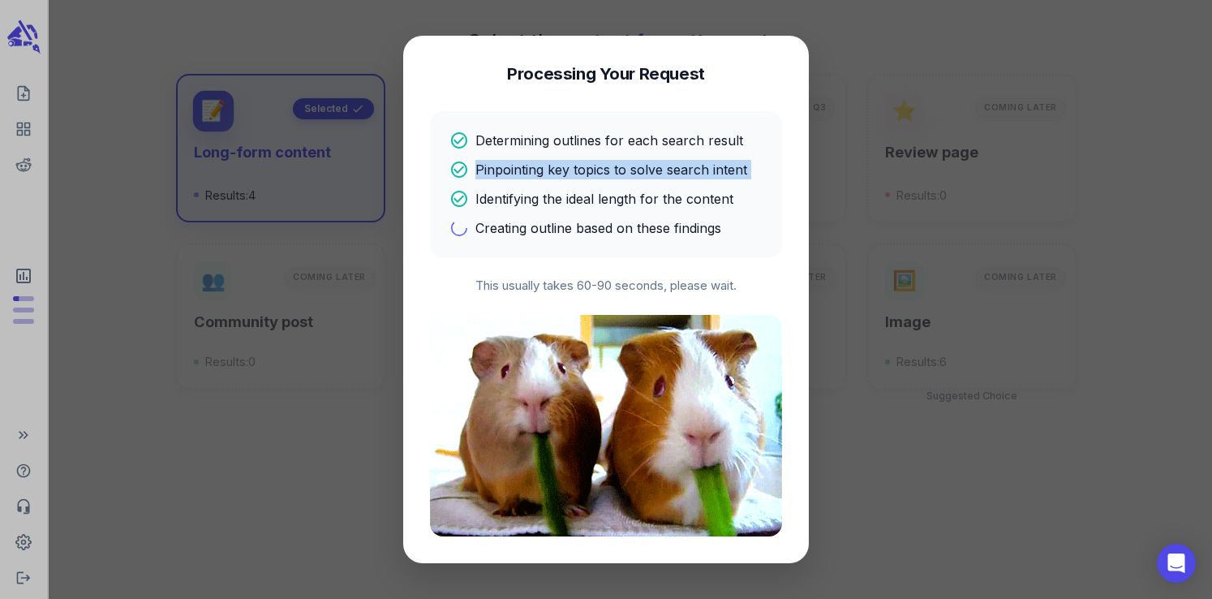
click at [590, 168] on p "Pinpointing key topics to solve search intent" at bounding box center [611, 169] width 272 height 19
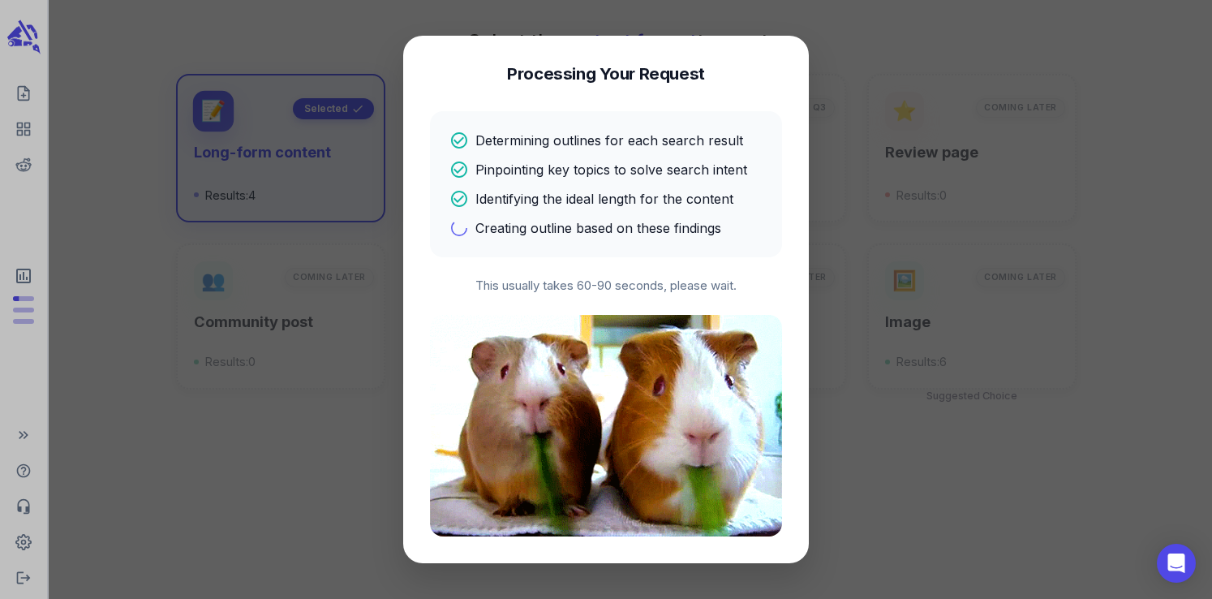
click at [587, 135] on p "Determining outlines for each search result" at bounding box center [609, 140] width 268 height 19
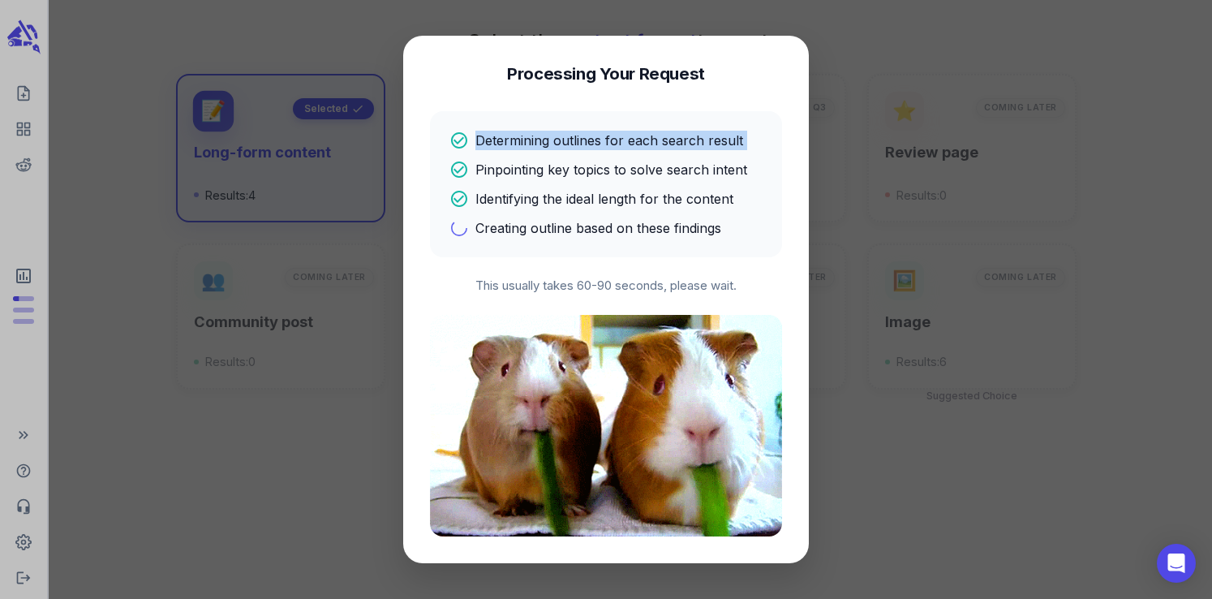
click at [587, 135] on p "Determining outlines for each search result" at bounding box center [609, 140] width 268 height 19
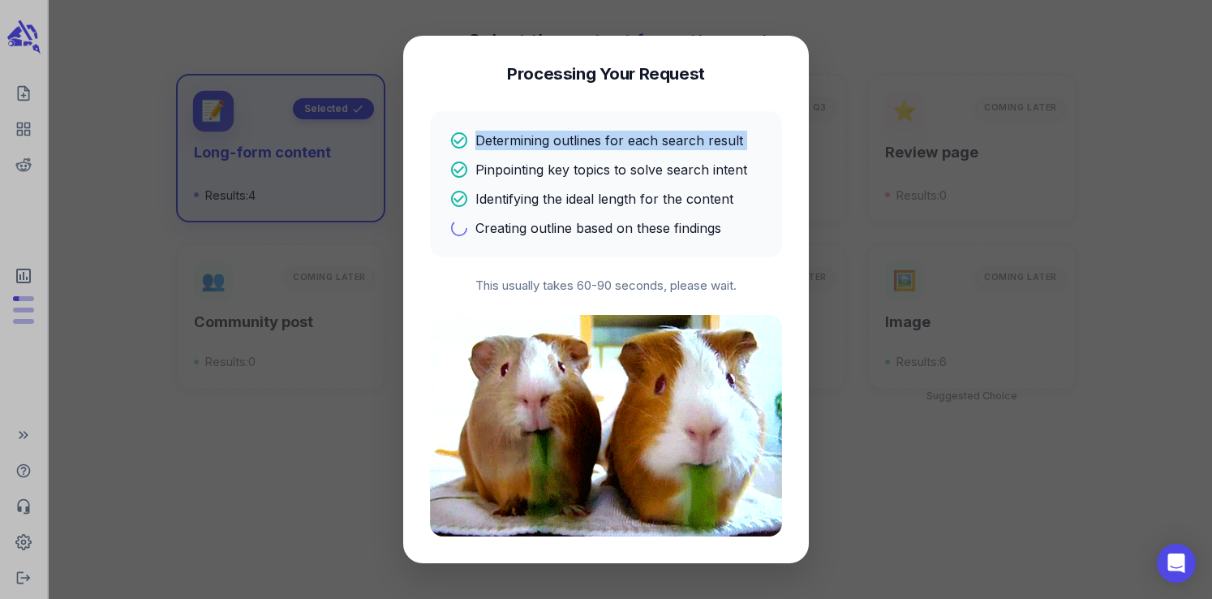
click at [577, 141] on p "Determining outlines for each search result" at bounding box center [609, 140] width 268 height 19
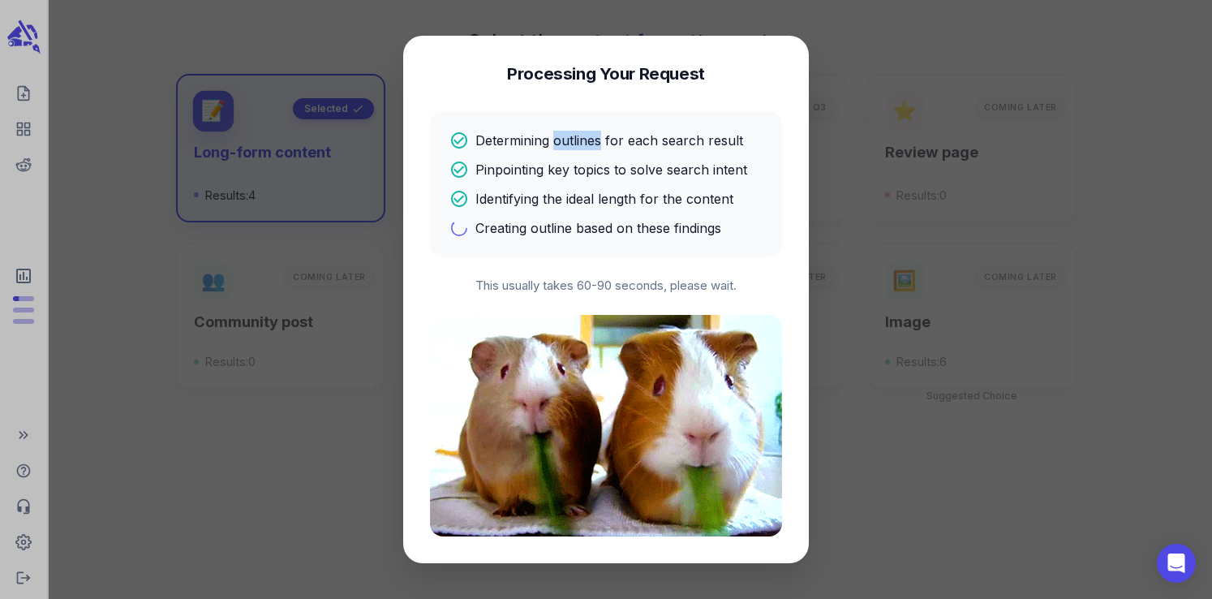
click at [577, 141] on p "Determining outlines for each search result" at bounding box center [609, 140] width 268 height 19
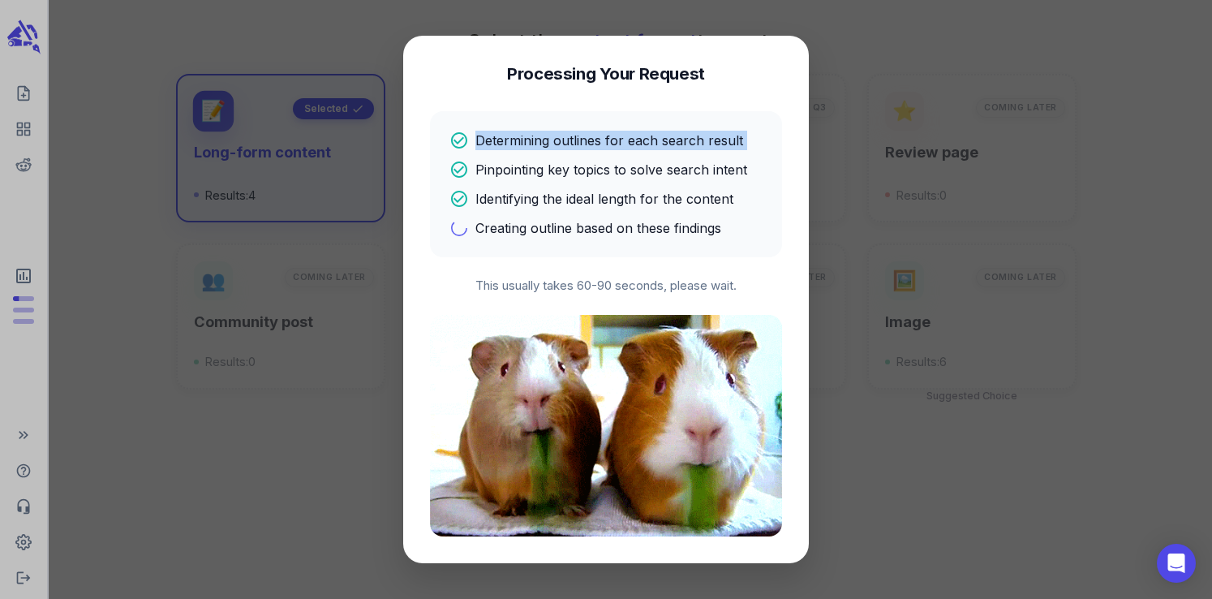
click at [577, 141] on p "Determining outlines for each search result" at bounding box center [609, 140] width 268 height 19
click at [555, 139] on p "Determining outlines for each search result" at bounding box center [609, 140] width 268 height 19
click at [564, 166] on p "Pinpointing key topics to solve search intent" at bounding box center [611, 169] width 272 height 19
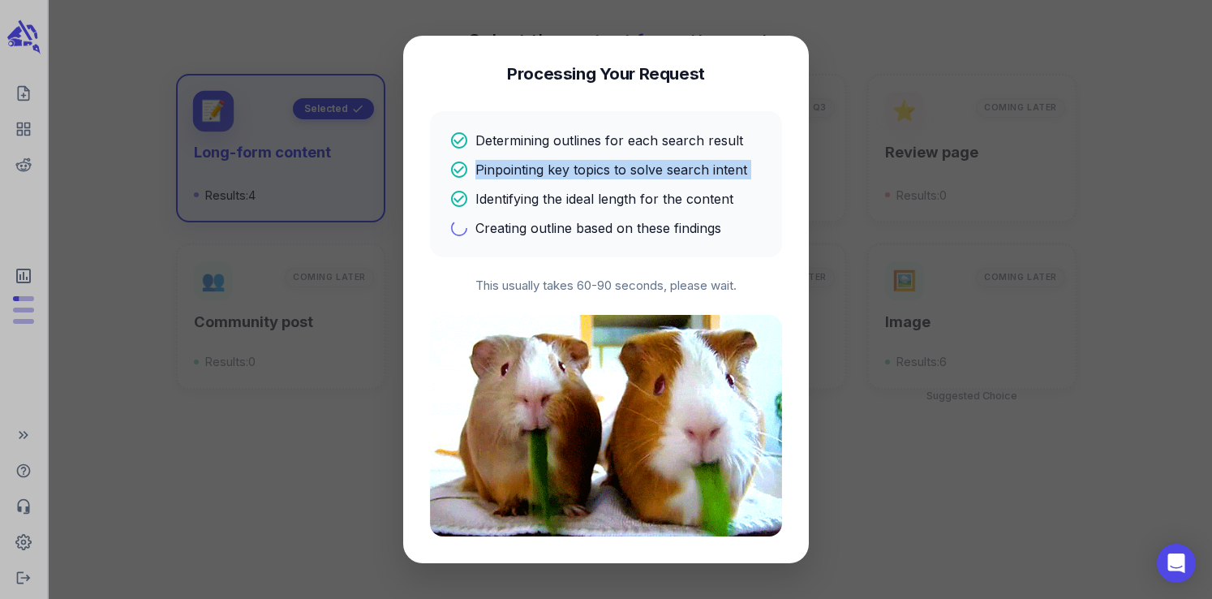
click at [564, 166] on p "Pinpointing key topics to solve search intent" at bounding box center [611, 169] width 272 height 19
click at [560, 194] on p "Identifying the ideal length for the content" at bounding box center [604, 198] width 258 height 19
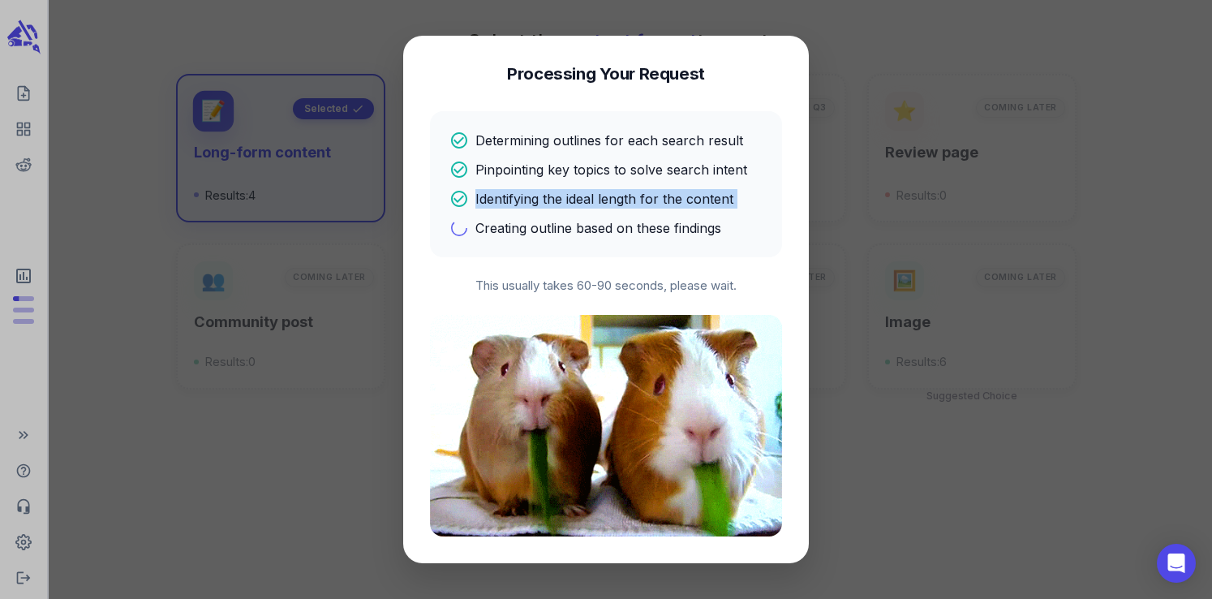
click at [560, 194] on p "Identifying the ideal length for the content" at bounding box center [604, 198] width 258 height 19
click at [553, 230] on p "Creating outline based on these findings" at bounding box center [598, 227] width 246 height 19
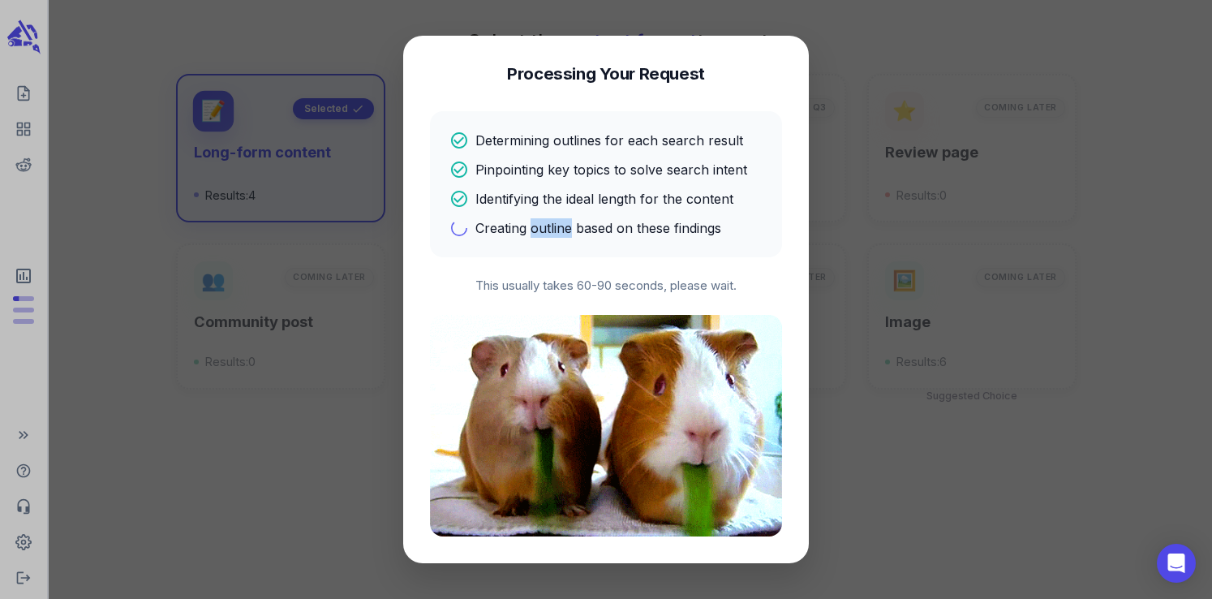
click at [553, 230] on p "Creating outline based on these findings" at bounding box center [598, 227] width 246 height 19
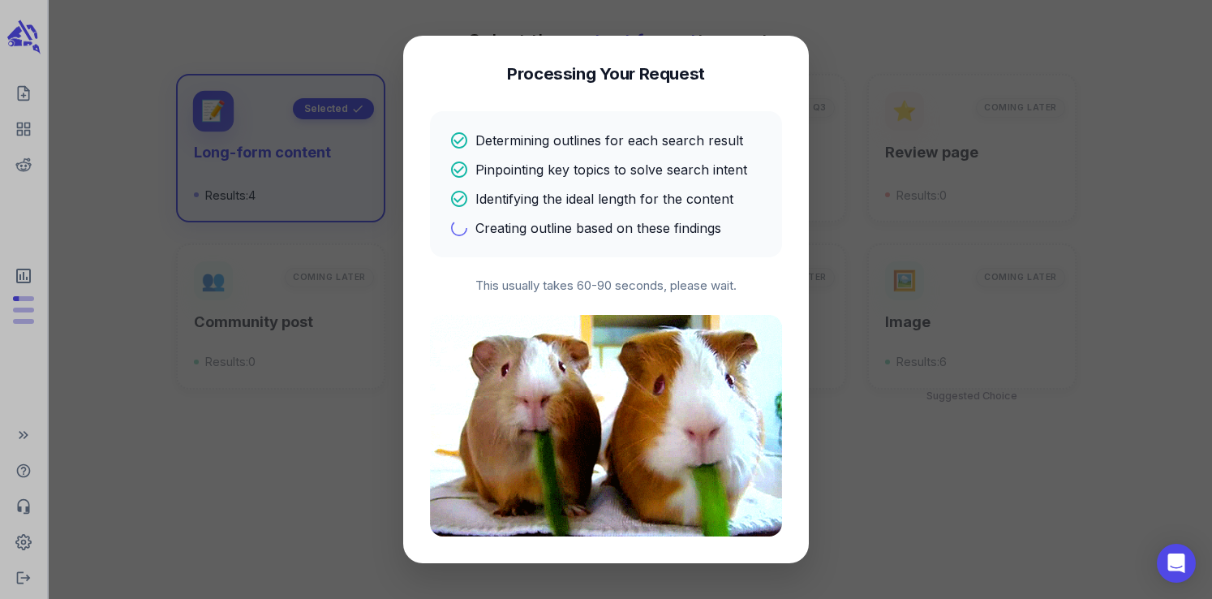
click at [553, 226] on p "Creating outline based on these findings" at bounding box center [598, 227] width 246 height 19
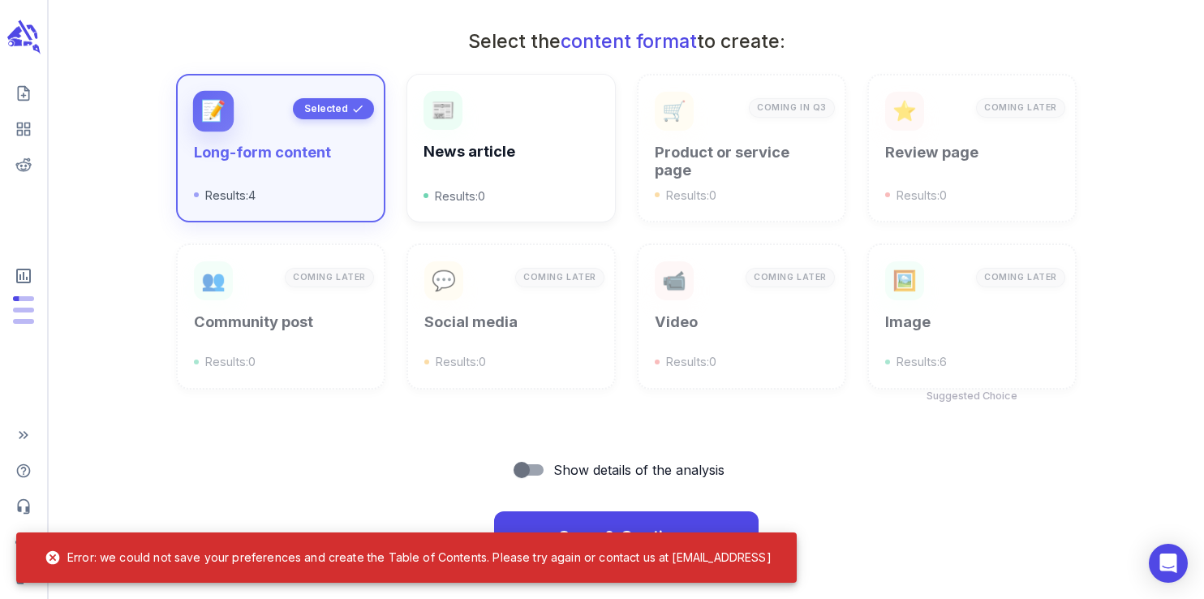
click at [508, 448] on div "2. Select Search Intent We analyzed the organic search results on the first pag…" at bounding box center [626, 46] width 1129 height 1033
click at [522, 431] on div "2. Select Search Intent We analyzed the organic search results on the first pag…" at bounding box center [626, 46] width 1129 height 1033
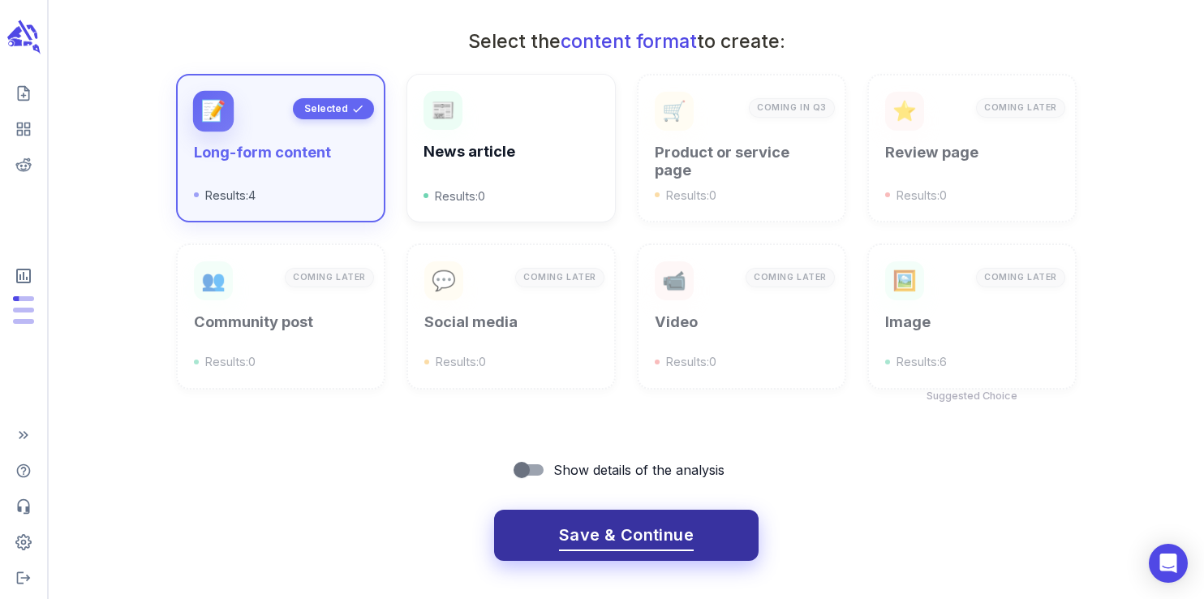
click at [643, 533] on span "Save & Continue" at bounding box center [626, 535] width 135 height 28
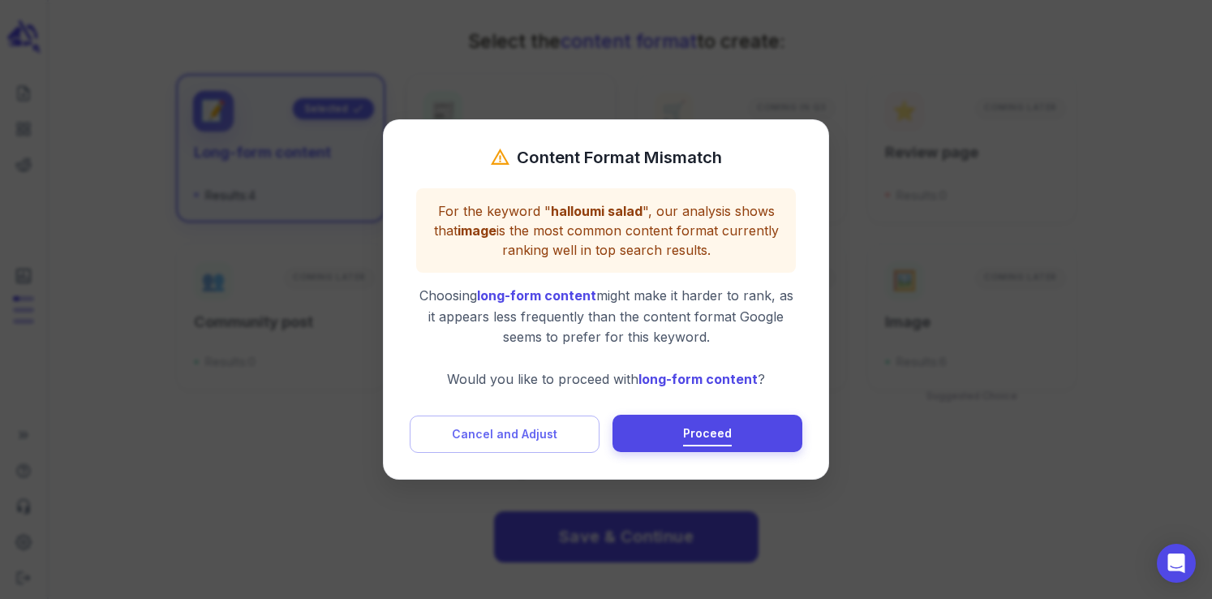
click at [700, 430] on span "Proceed" at bounding box center [707, 433] width 49 height 20
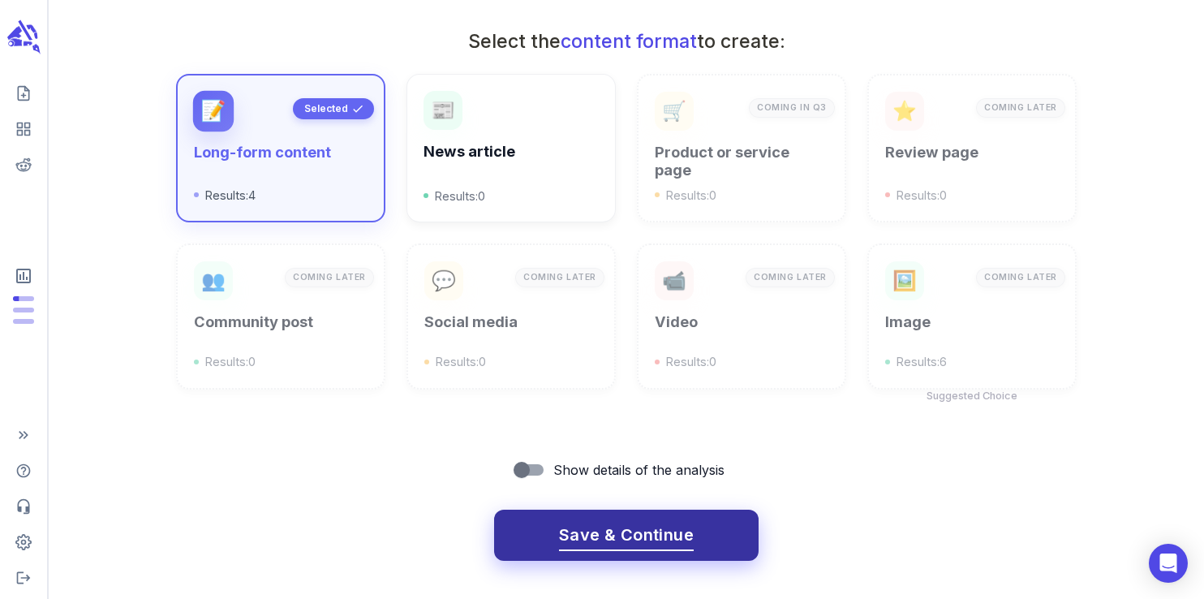
click at [637, 527] on span "Save & Continue" at bounding box center [626, 535] width 135 height 28
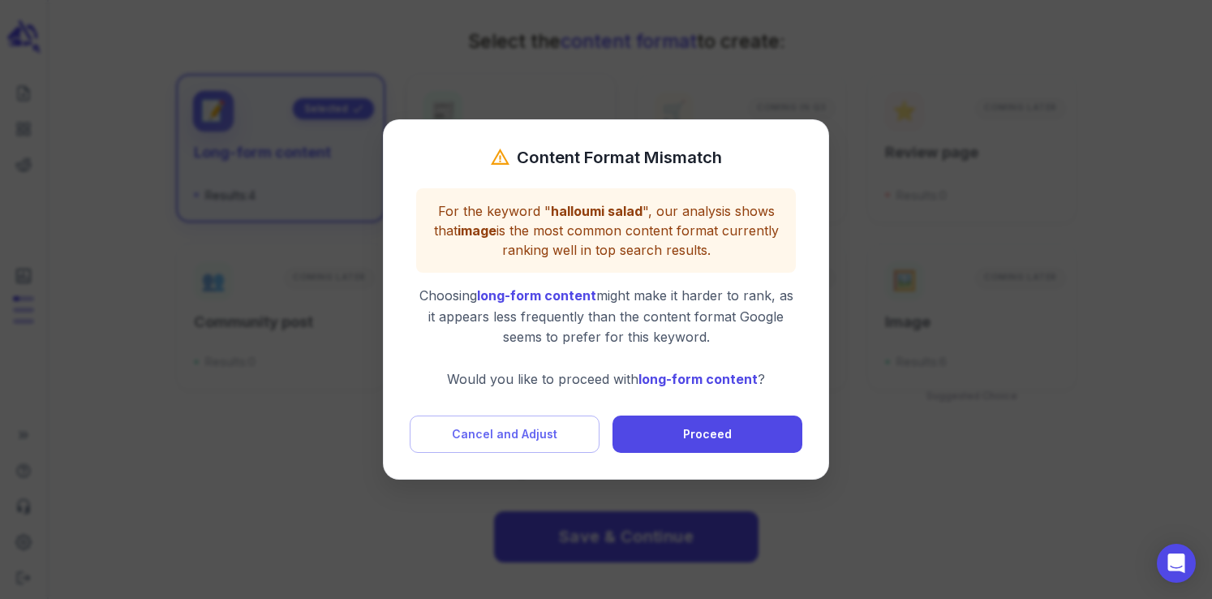
click at [696, 453] on div "Content Format Mismatch For the keyword " halloumi salad ", our analysis shows …" at bounding box center [606, 299] width 446 height 360
click at [680, 437] on button "Proceed" at bounding box center [707, 432] width 190 height 37
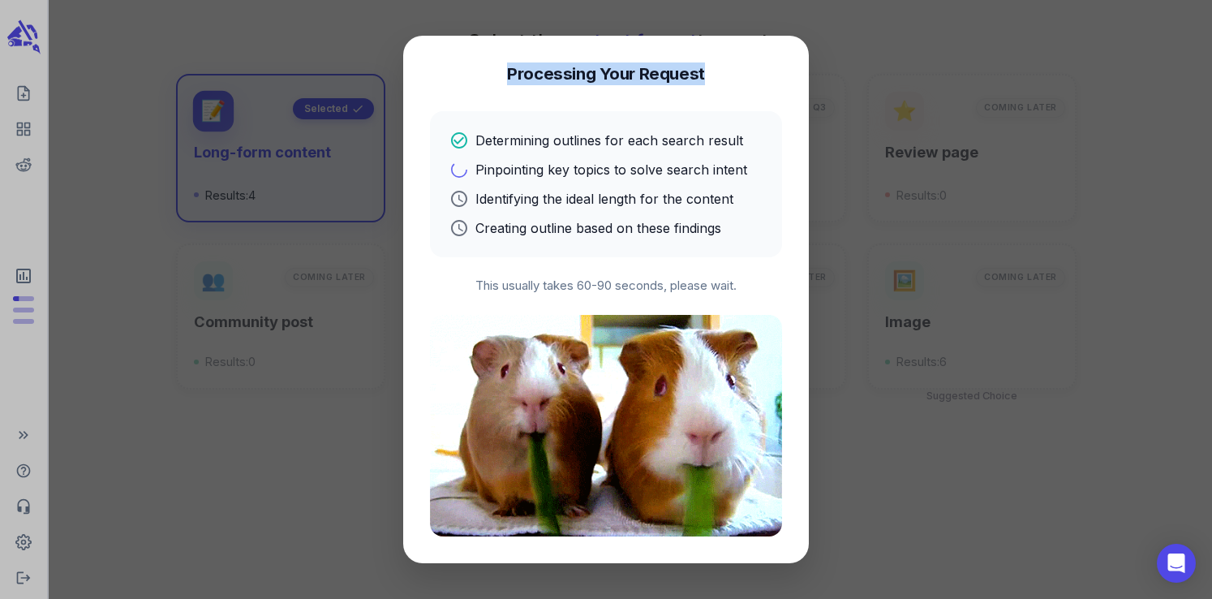
drag, startPoint x: 702, startPoint y: 78, endPoint x: 503, endPoint y: 68, distance: 199.0
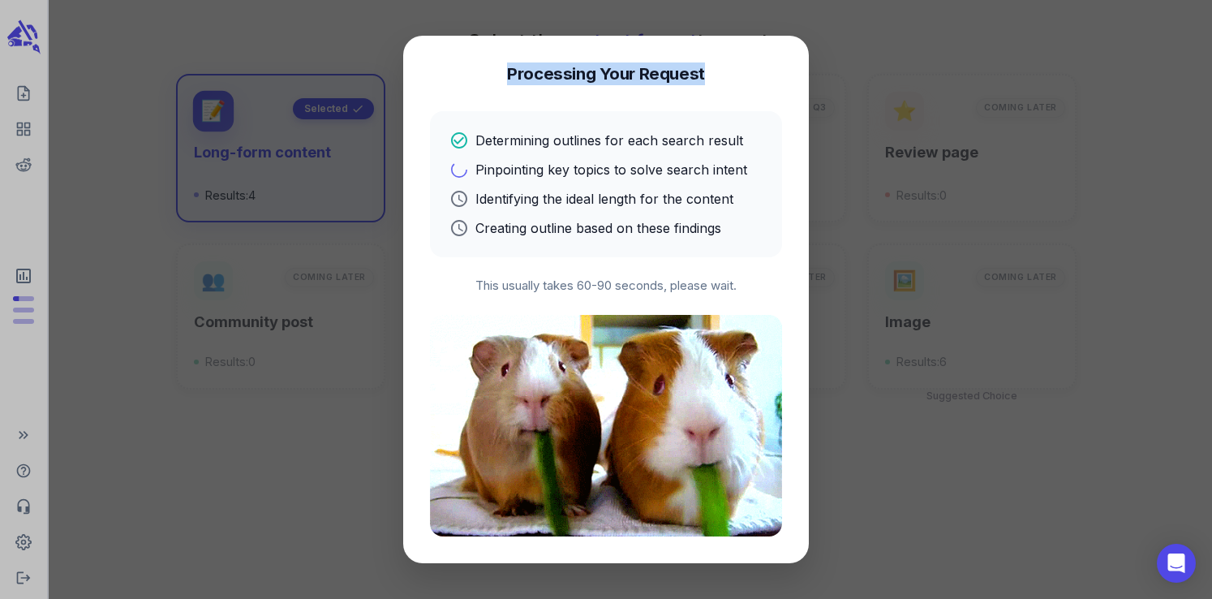
click at [503, 68] on div "Processing Your Request" at bounding box center [606, 73] width 352 height 23
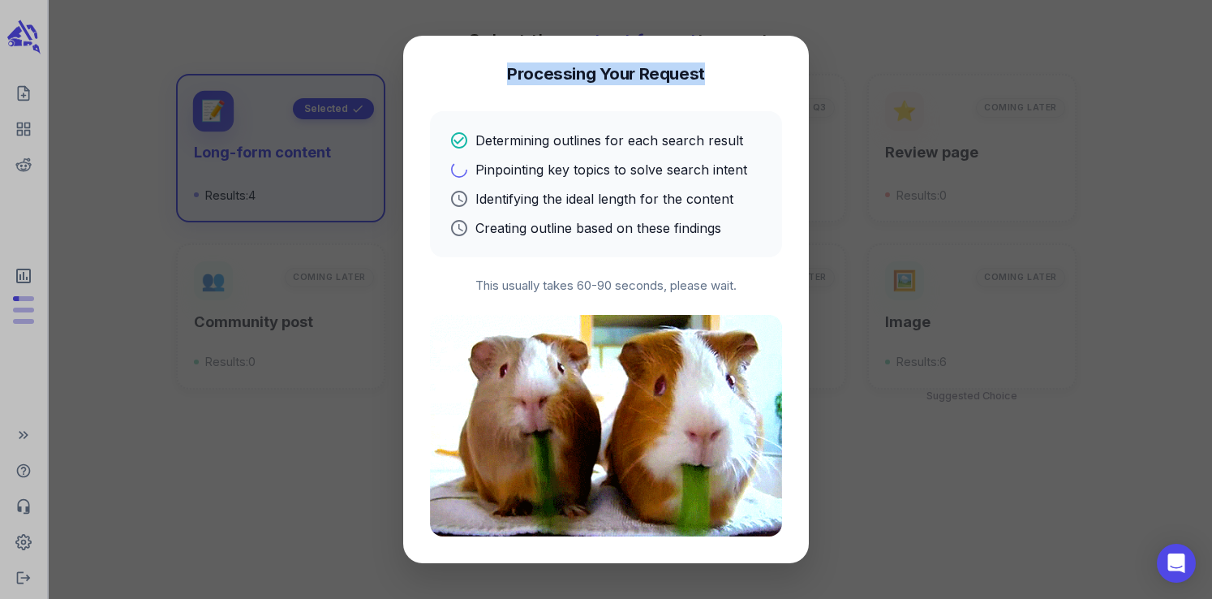
click at [509, 74] on h4 "Processing Your Request" at bounding box center [606, 73] width 198 height 23
click at [517, 75] on h4 "Processing Your Request" at bounding box center [606, 73] width 198 height 23
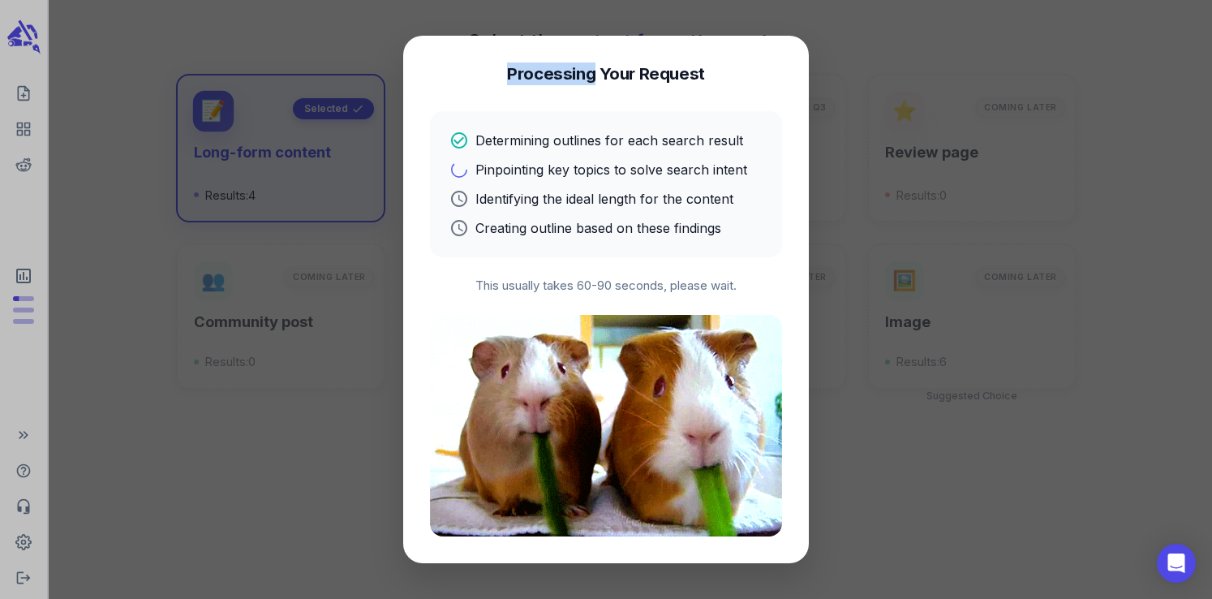
click at [517, 75] on h4 "Processing Your Request" at bounding box center [606, 73] width 198 height 23
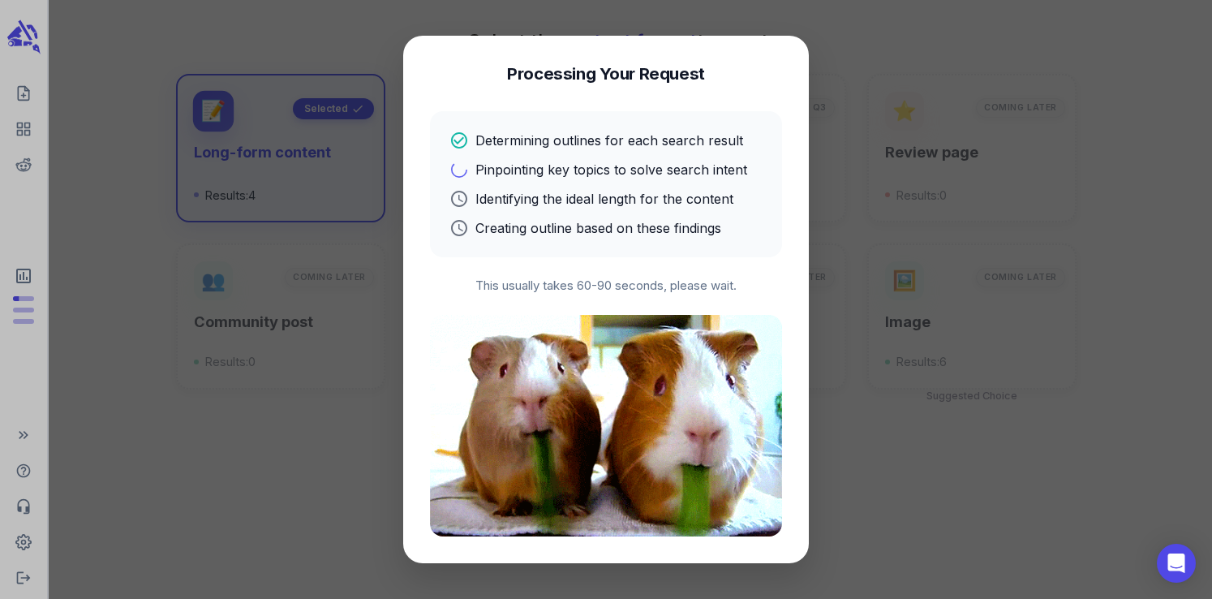
click at [608, 77] on h4 "Processing Your Request" at bounding box center [606, 73] width 198 height 23
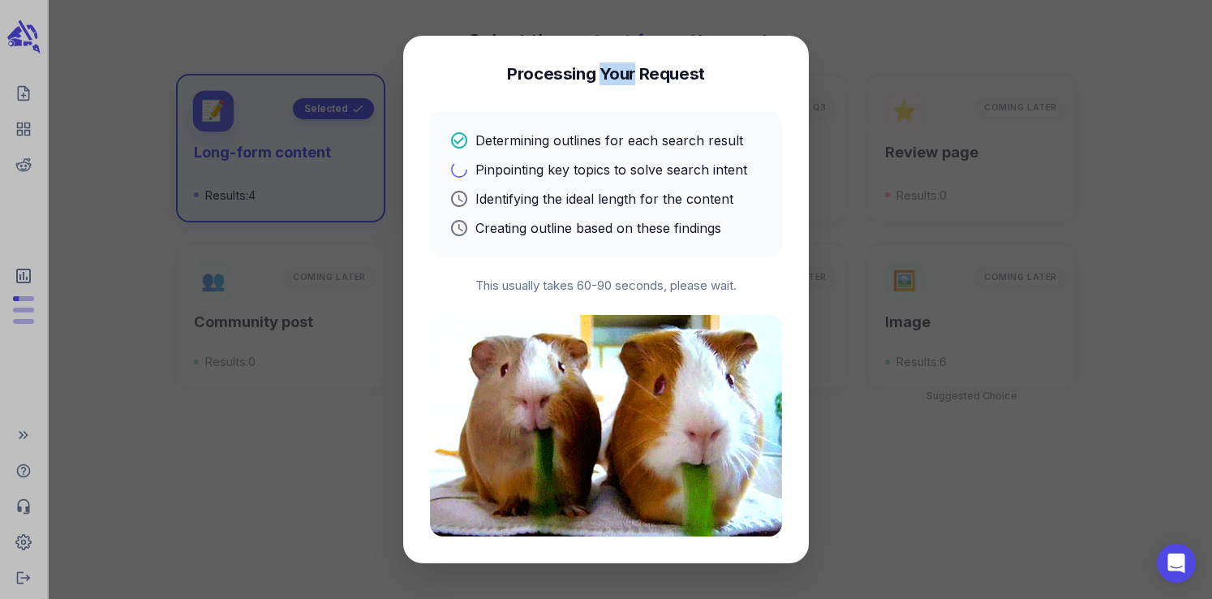
click at [608, 77] on h4 "Processing Your Request" at bounding box center [606, 73] width 198 height 23
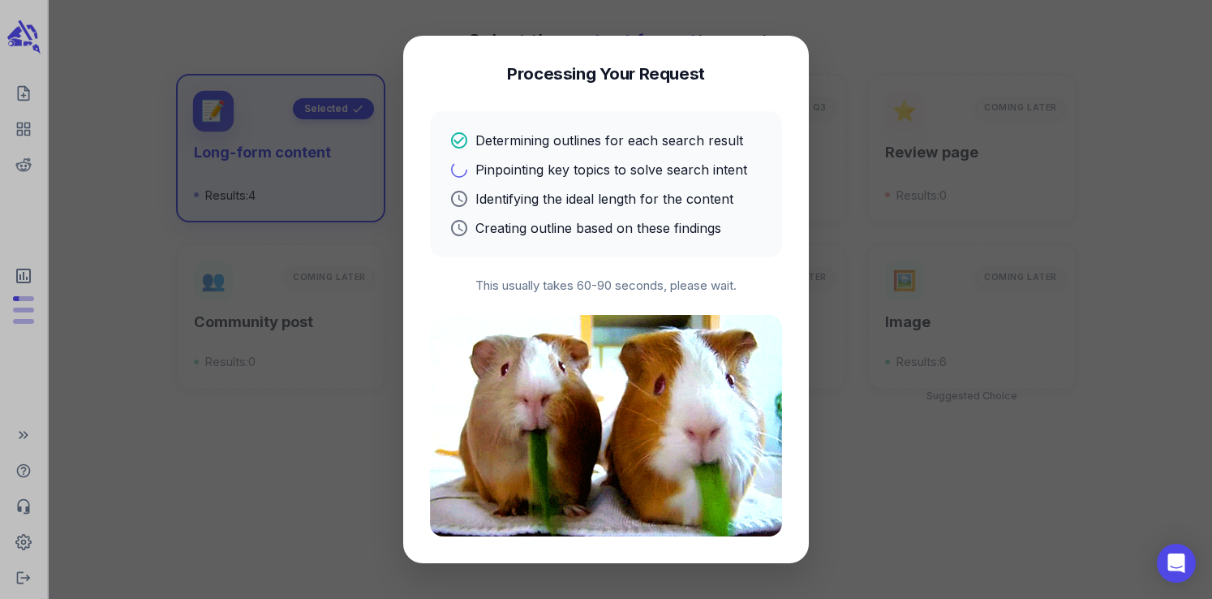
click at [679, 75] on h4 "Processing Your Request" at bounding box center [606, 73] width 198 height 23
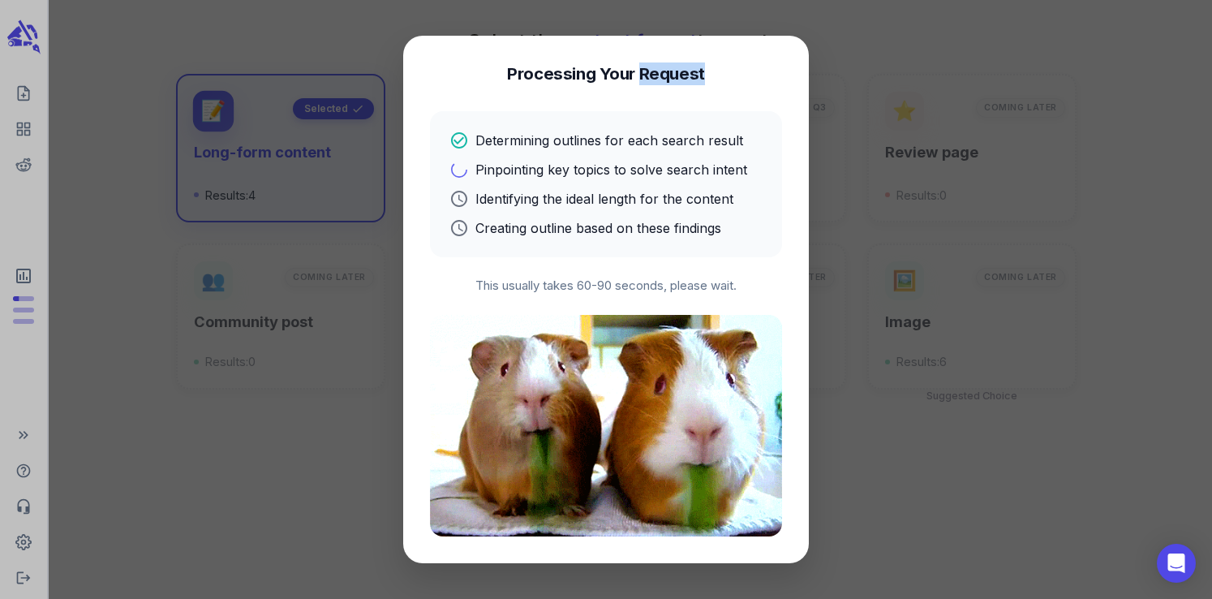
click at [679, 75] on h4 "Processing Your Request" at bounding box center [606, 73] width 198 height 23
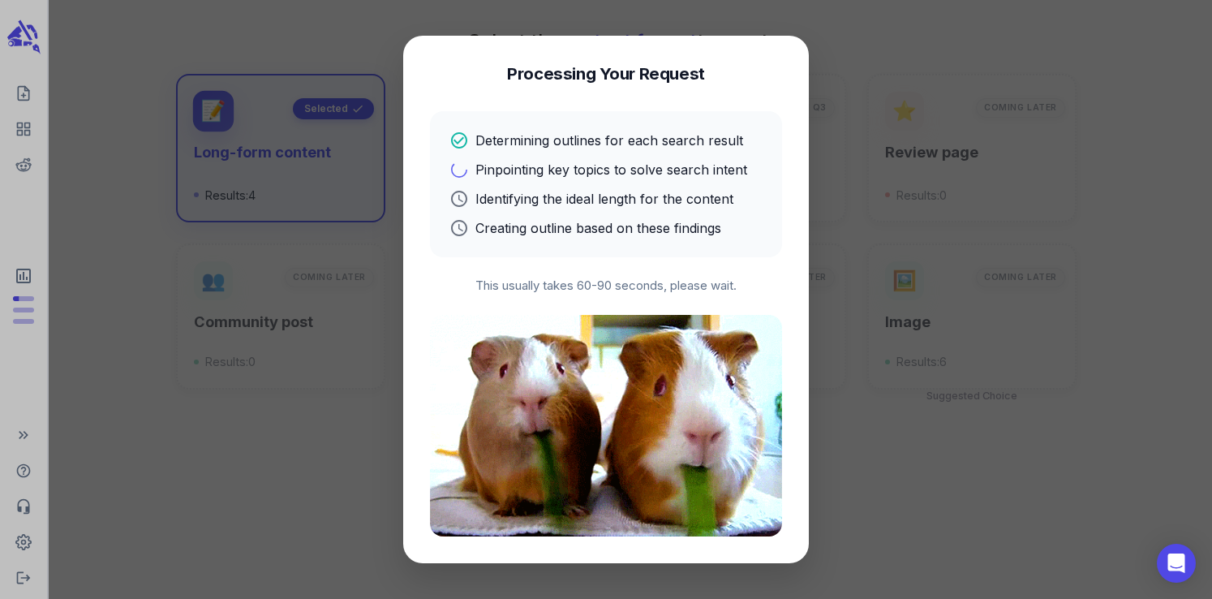
click at [624, 79] on h4 "Processing Your Request" at bounding box center [606, 73] width 198 height 23
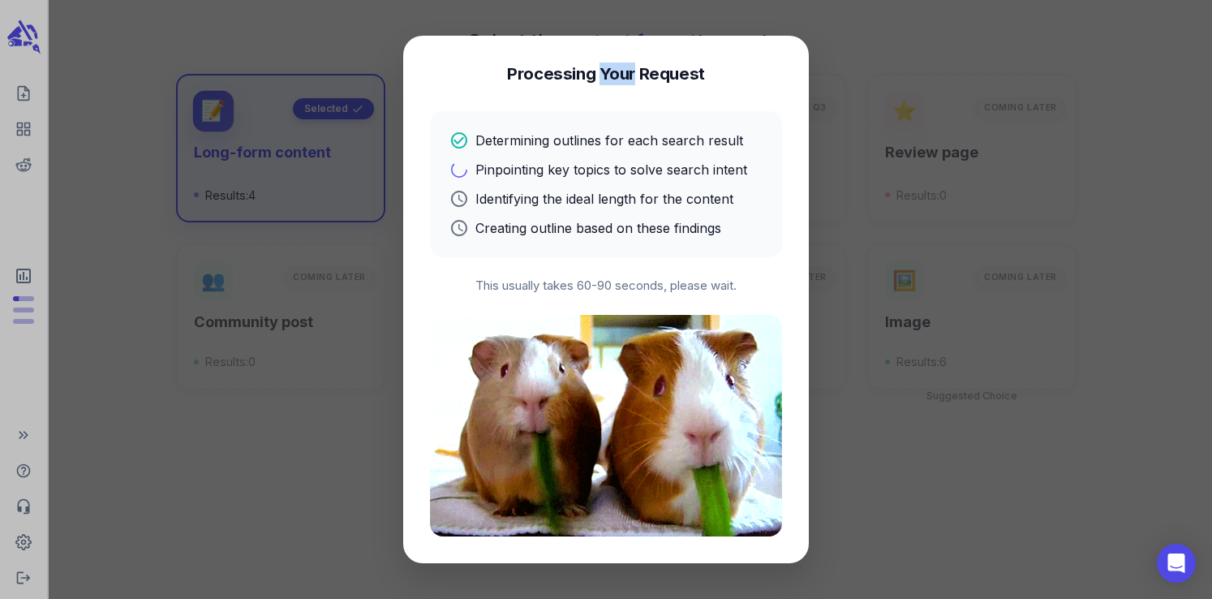
click at [624, 79] on h4 "Processing Your Request" at bounding box center [606, 73] width 198 height 23
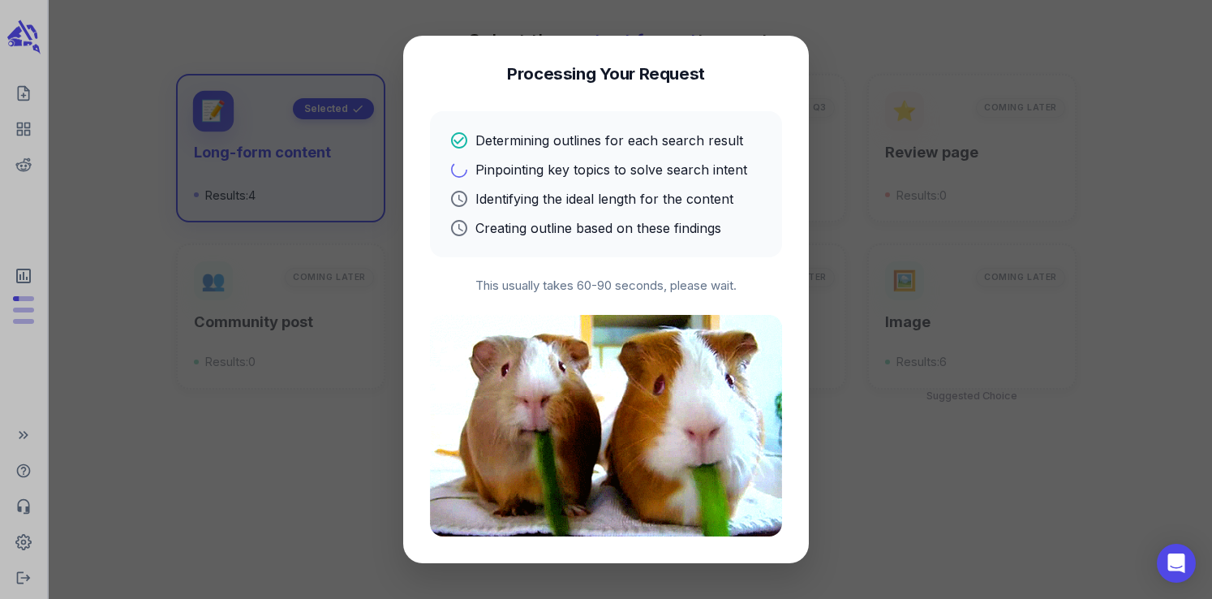
click at [560, 78] on h4 "Processing Your Request" at bounding box center [606, 73] width 198 height 23
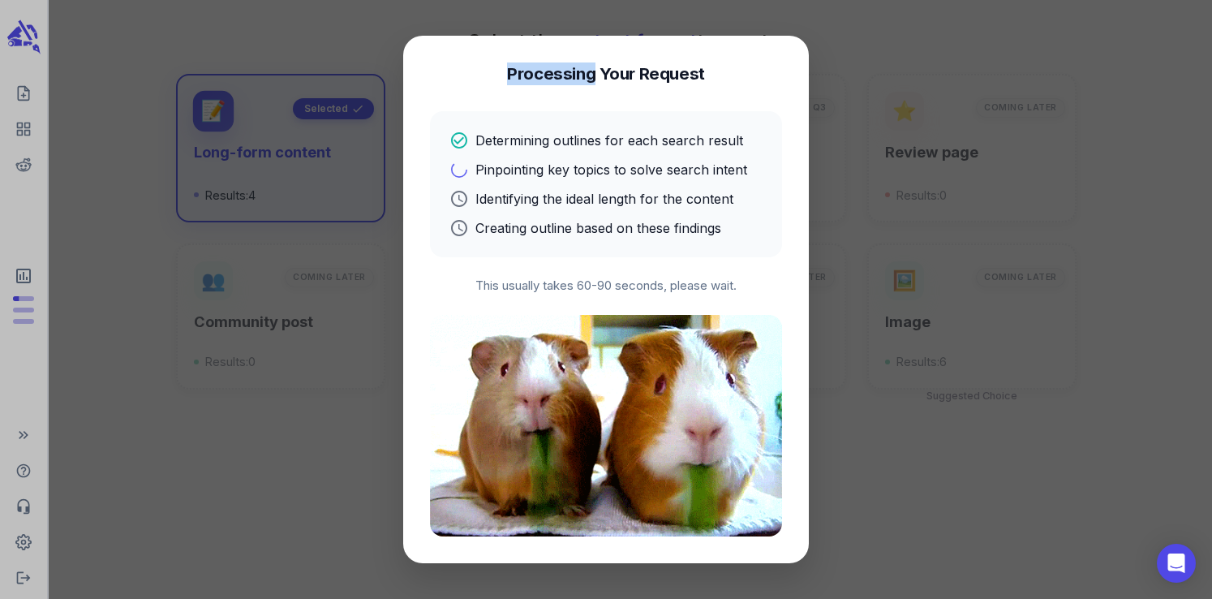
click at [560, 78] on h4 "Processing Your Request" at bounding box center [606, 73] width 198 height 23
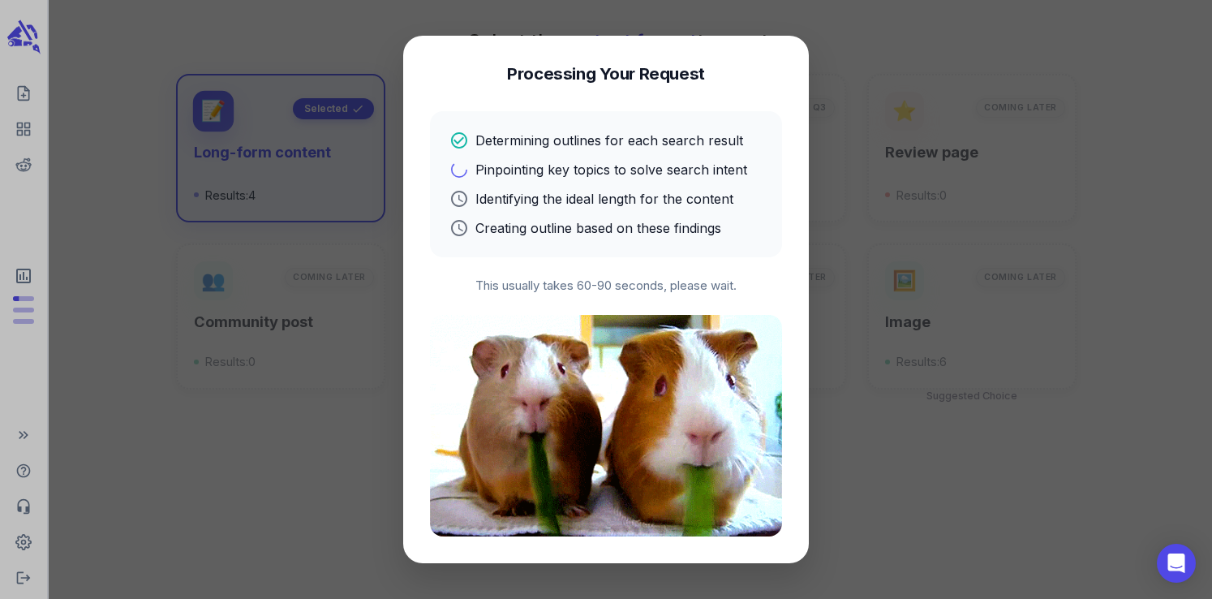
click at [602, 74] on h4 "Processing Your Request" at bounding box center [606, 73] width 198 height 23
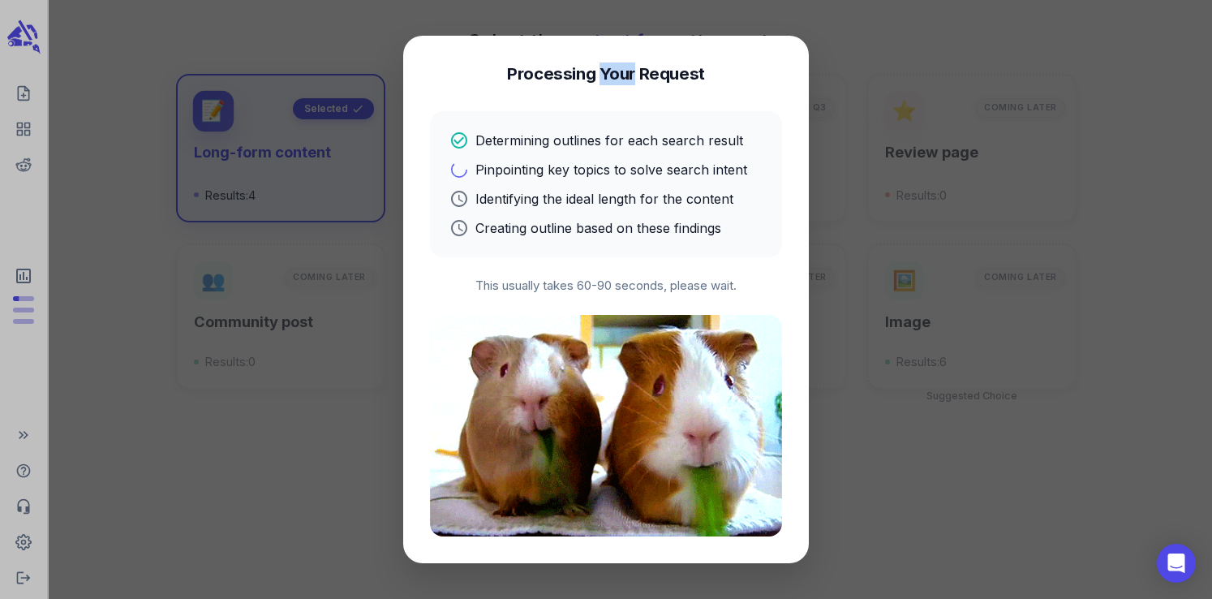
click at [602, 74] on h4 "Processing Your Request" at bounding box center [606, 73] width 198 height 23
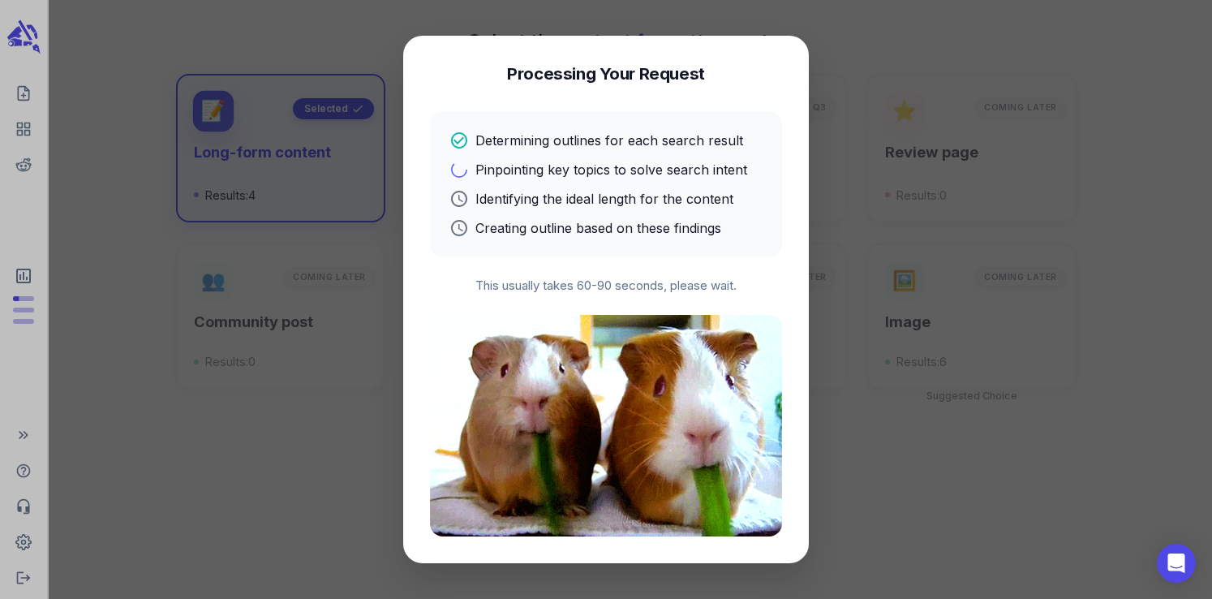
click at [668, 73] on h4 "Processing Your Request" at bounding box center [606, 73] width 198 height 23
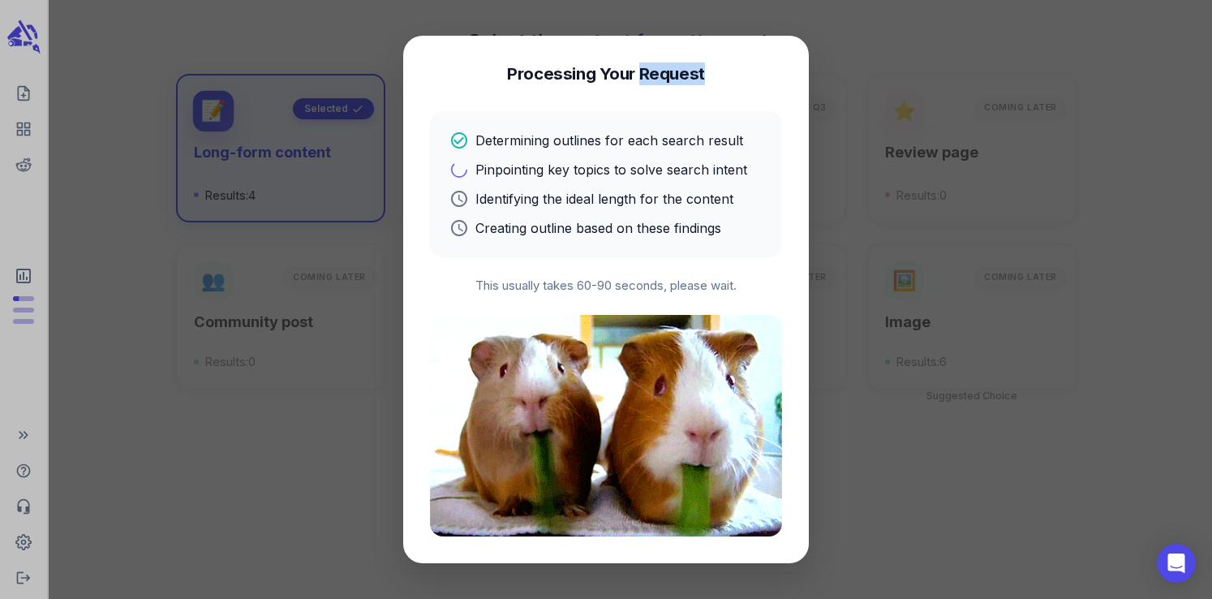
click at [668, 73] on h4 "Processing Your Request" at bounding box center [606, 73] width 198 height 23
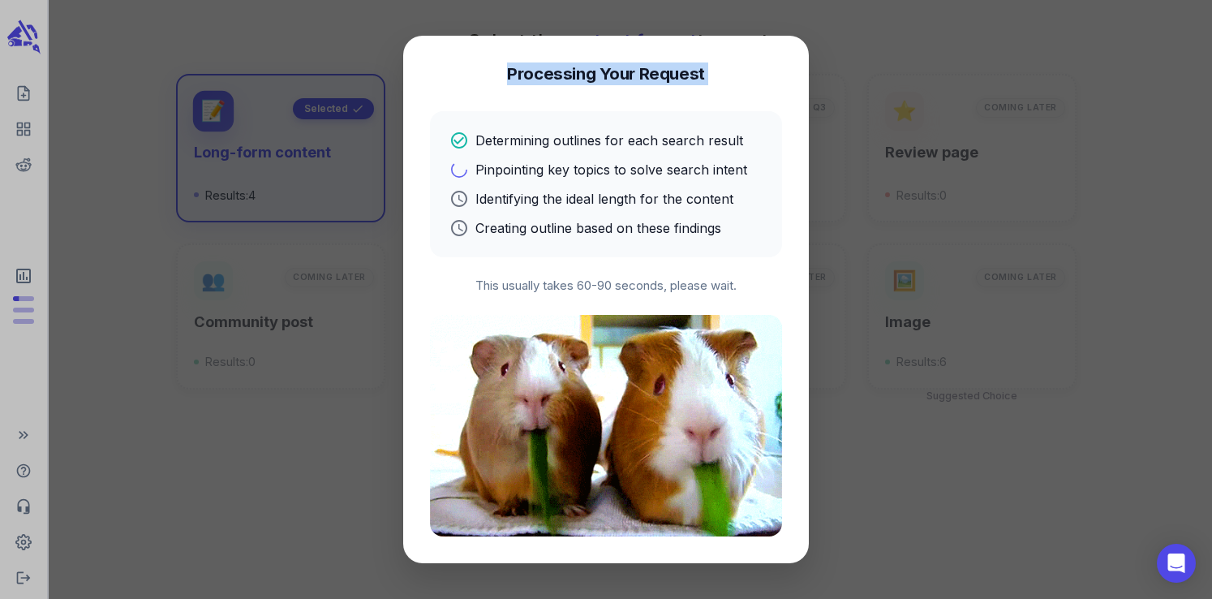
click at [668, 73] on h4 "Processing Your Request" at bounding box center [606, 73] width 198 height 23
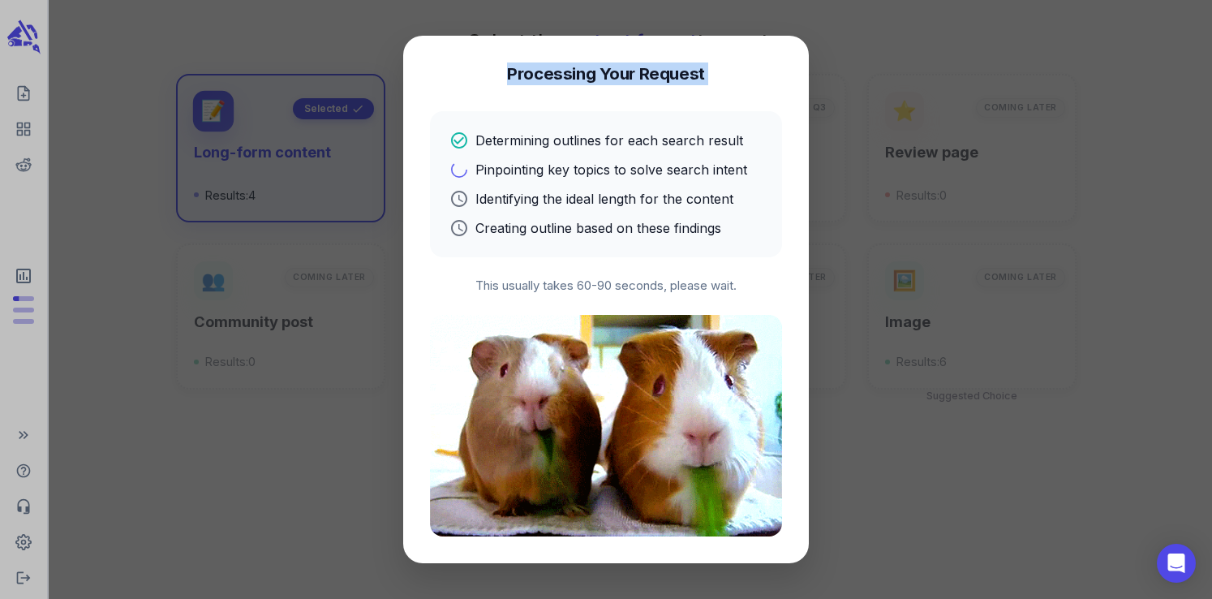
click at [606, 76] on h4 "Processing Your Request" at bounding box center [606, 73] width 198 height 23
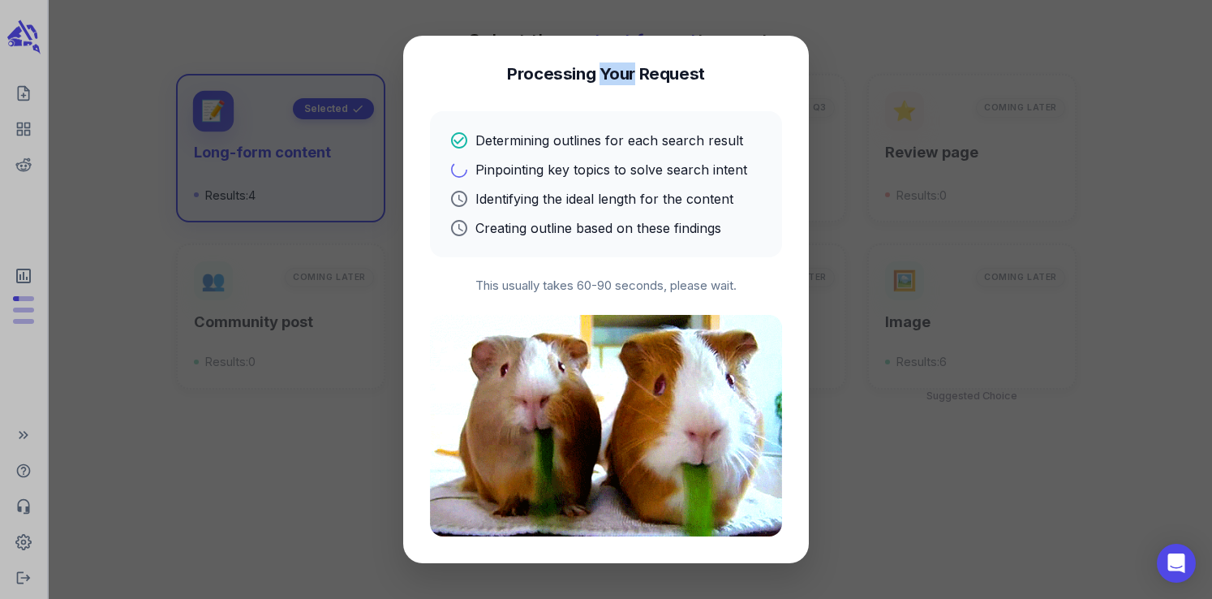
click at [606, 76] on h4 "Processing Your Request" at bounding box center [606, 73] width 198 height 23
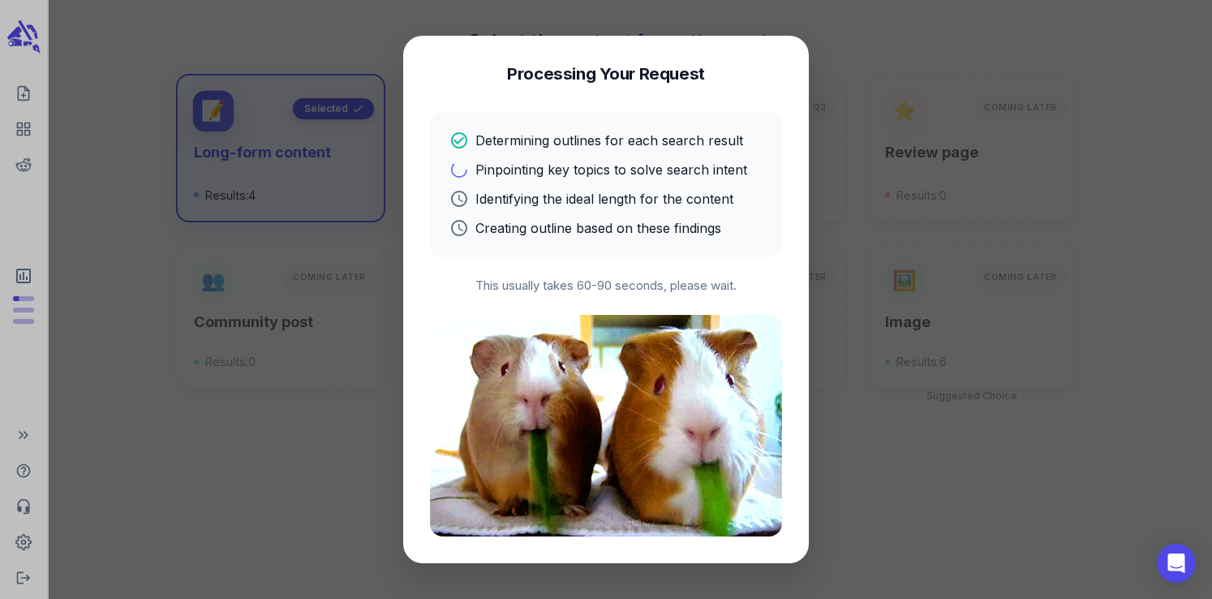
click at [570, 80] on h4 "Processing Your Request" at bounding box center [606, 73] width 198 height 23
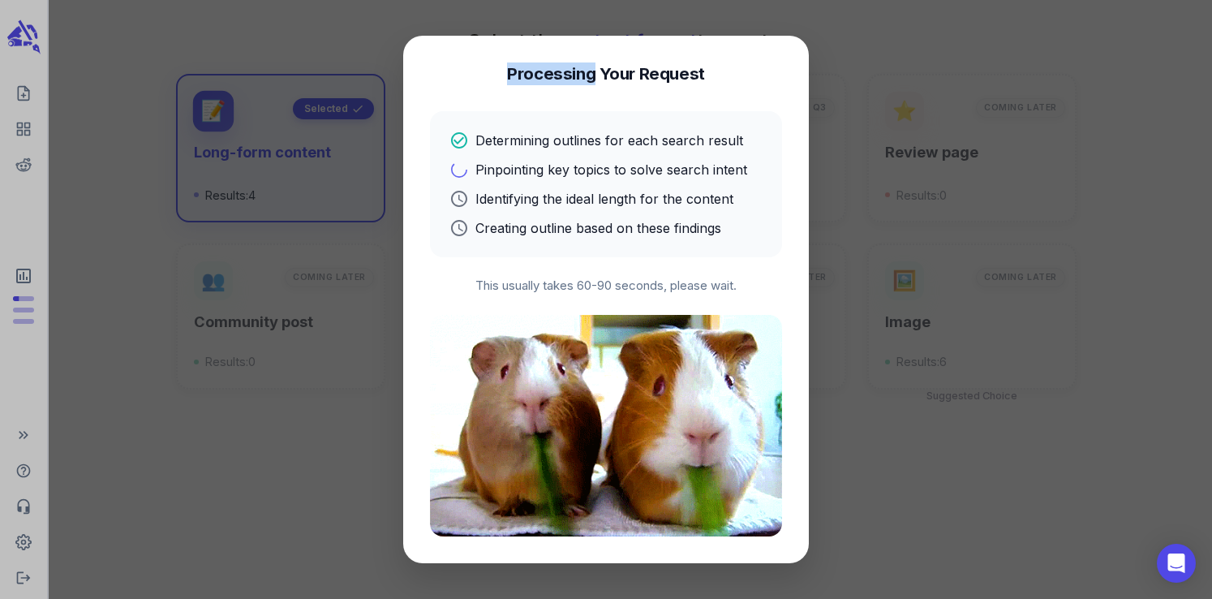
click at [570, 80] on h4 "Processing Your Request" at bounding box center [606, 73] width 198 height 23
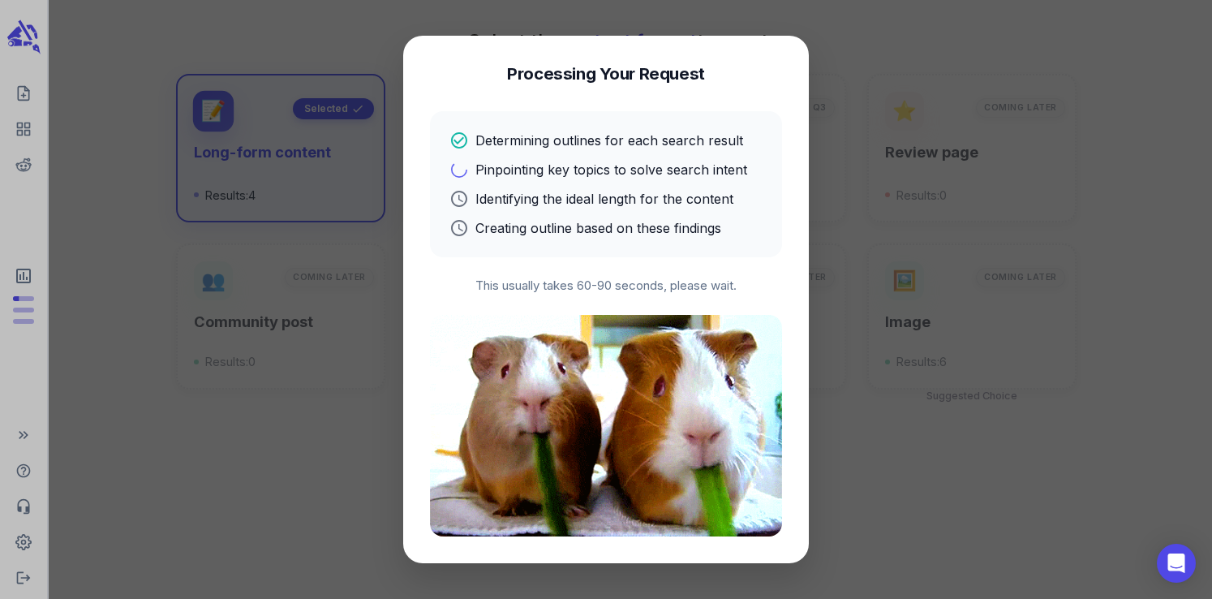
click at [619, 69] on h4 "Processing Your Request" at bounding box center [606, 73] width 198 height 23
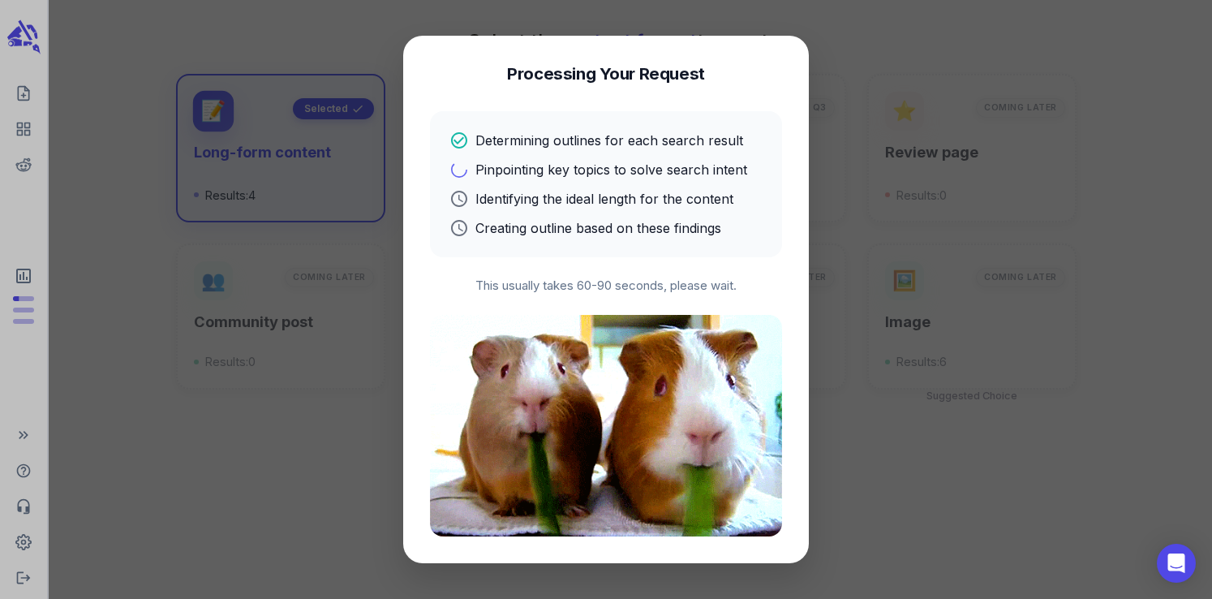
click at [663, 75] on h4 "Processing Your Request" at bounding box center [606, 73] width 198 height 23
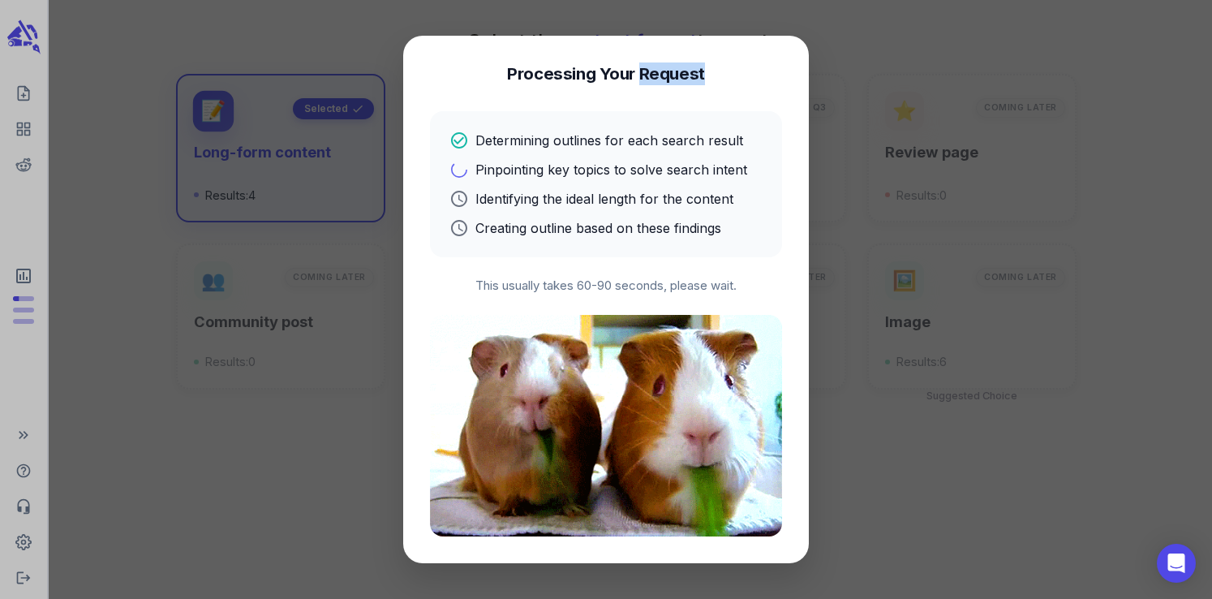
click at [663, 75] on h4 "Processing Your Request" at bounding box center [606, 73] width 198 height 23
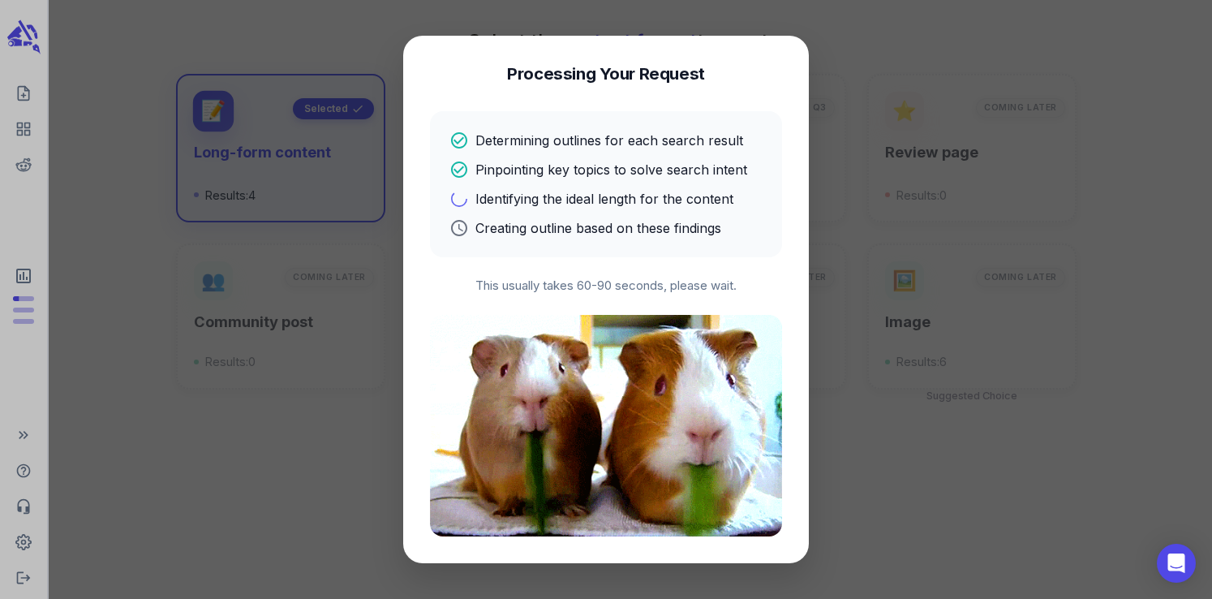
click at [620, 79] on h4 "Processing Your Request" at bounding box center [606, 73] width 198 height 23
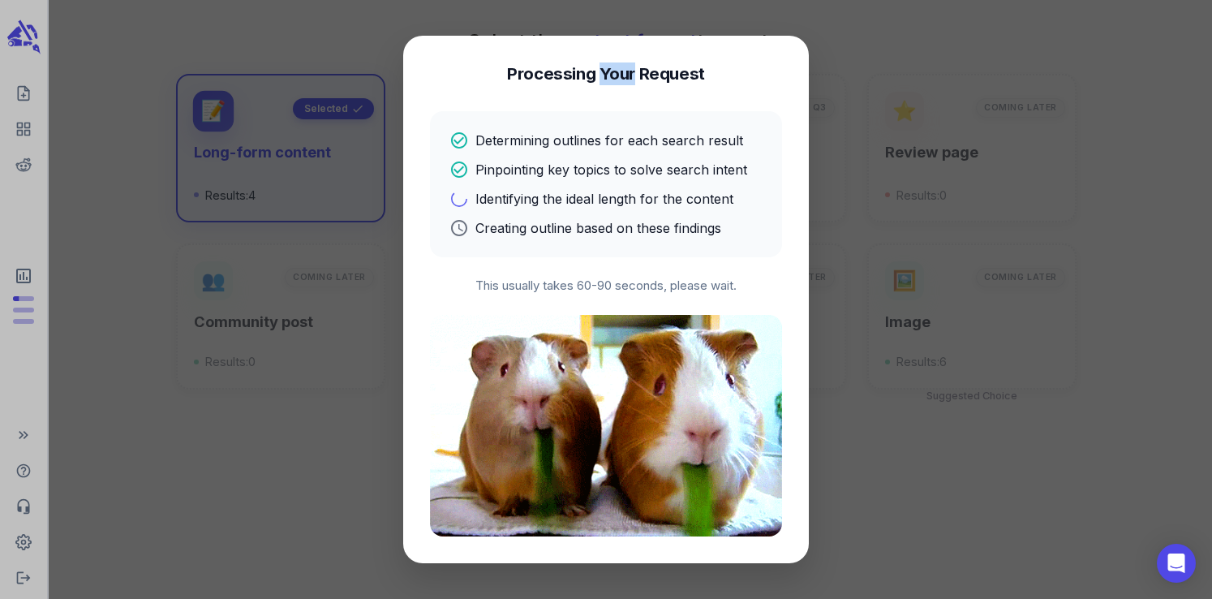
click at [620, 79] on h4 "Processing Your Request" at bounding box center [606, 73] width 198 height 23
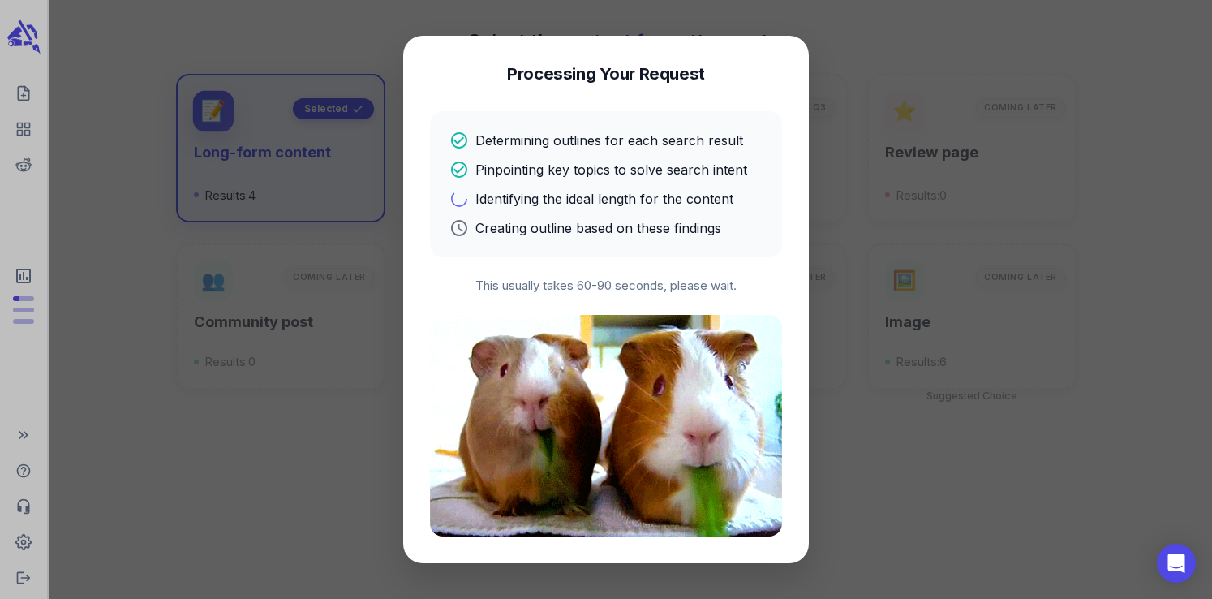
click at [540, 87] on div "Processing Your Request Determining outlines for each search result Pinpointing…" at bounding box center [606, 299] width 406 height 526
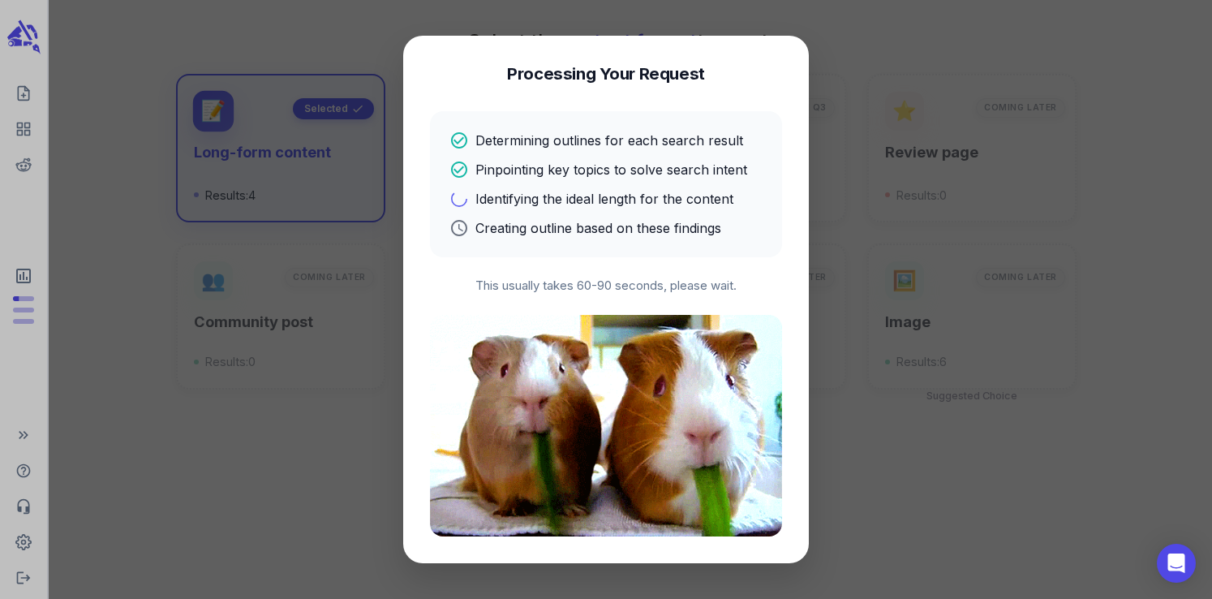
click at [543, 73] on h4 "Processing Your Request" at bounding box center [606, 73] width 198 height 23
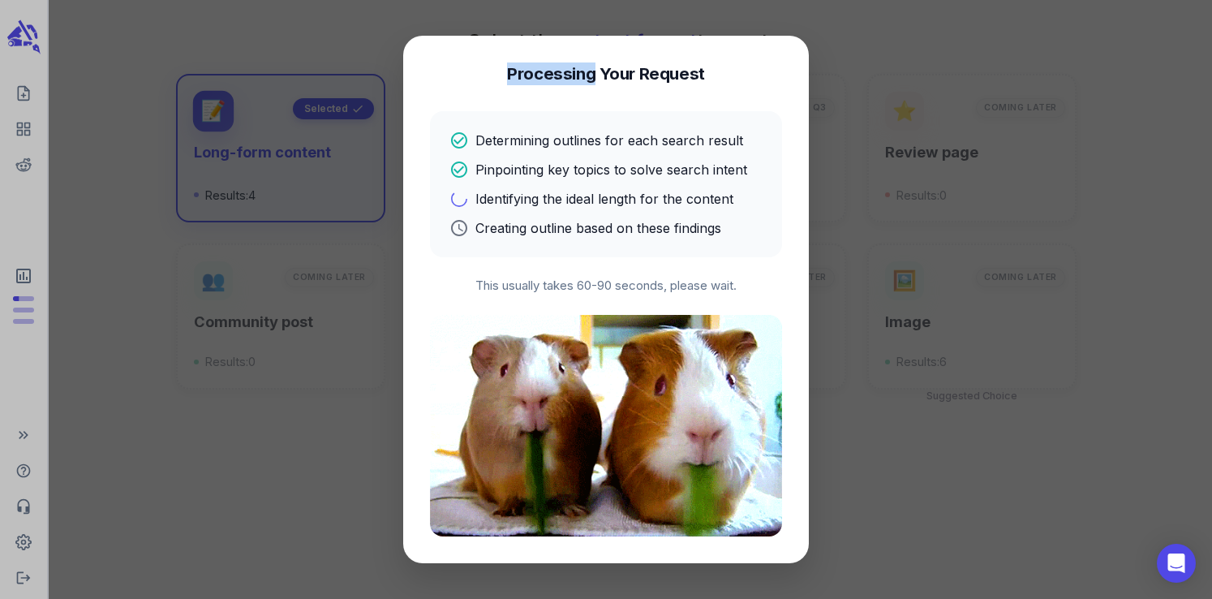
click at [543, 73] on h4 "Processing Your Request" at bounding box center [606, 73] width 198 height 23
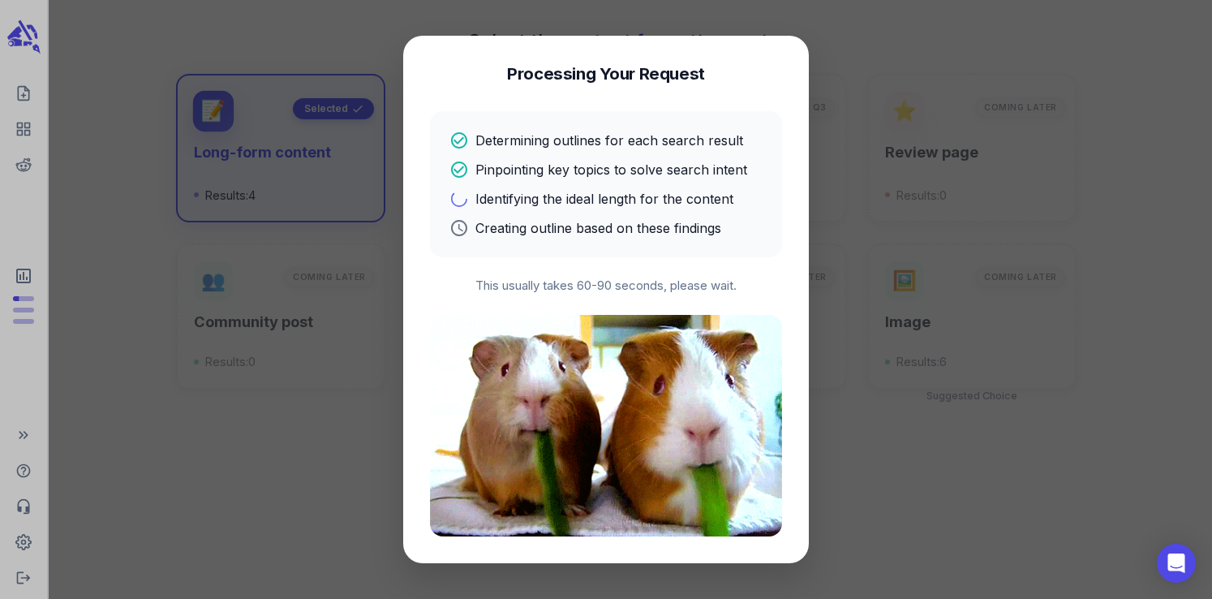
click at [621, 79] on h4 "Processing Your Request" at bounding box center [606, 73] width 198 height 23
click at [648, 75] on h4 "Processing Your Request" at bounding box center [606, 73] width 198 height 23
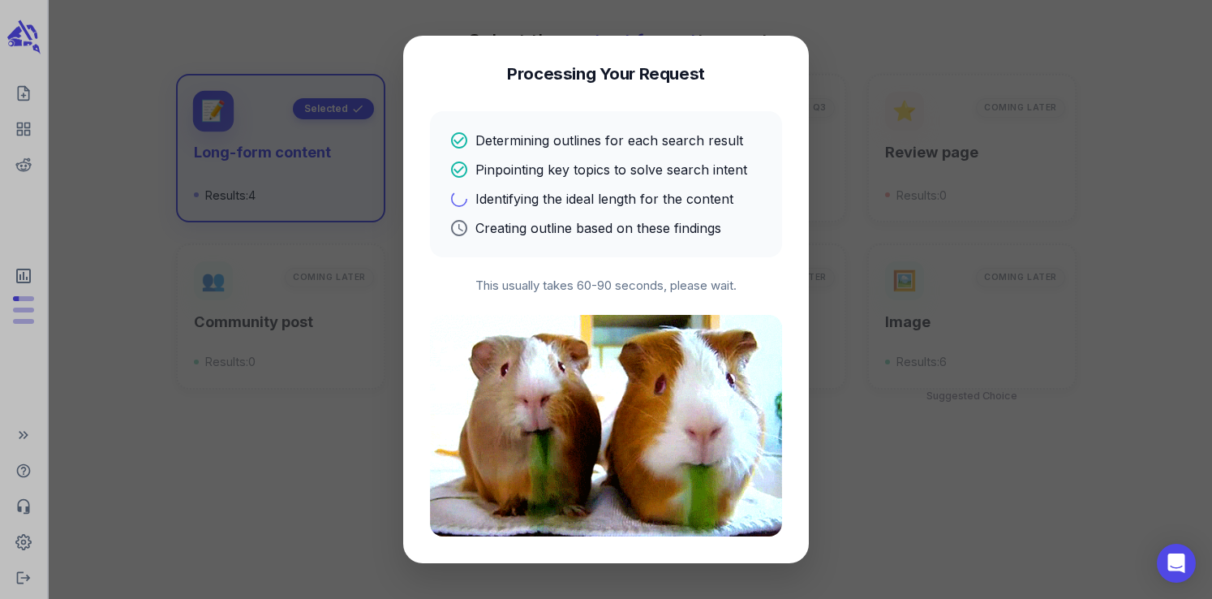
click at [620, 75] on h4 "Processing Your Request" at bounding box center [606, 73] width 198 height 23
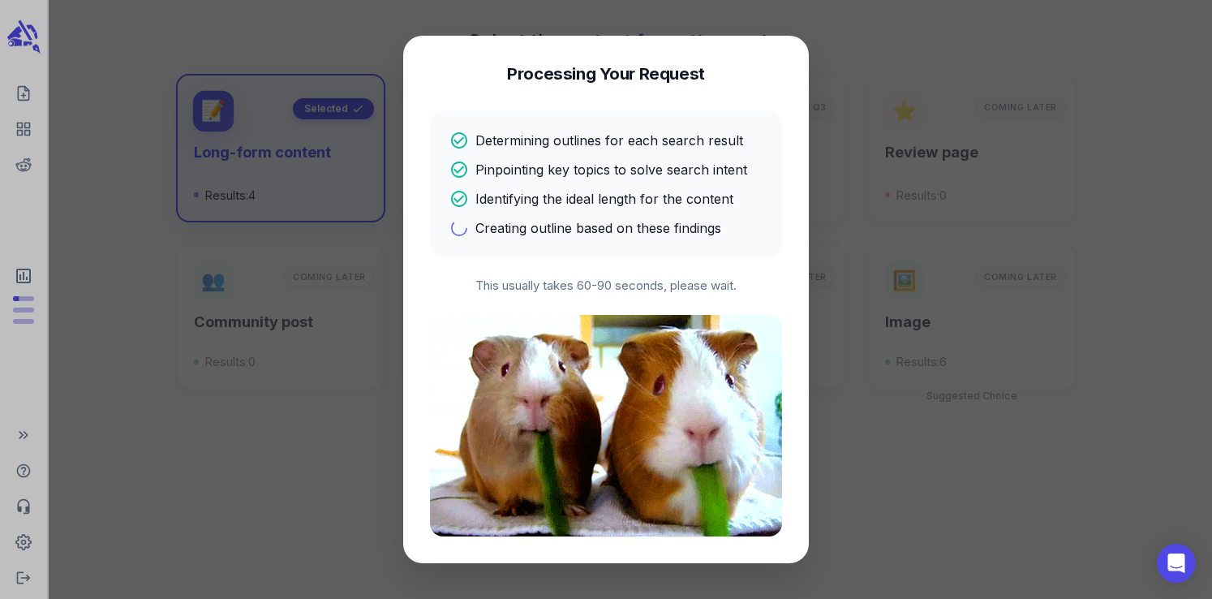
click at [555, 71] on h4 "Processing Your Request" at bounding box center [606, 73] width 198 height 23
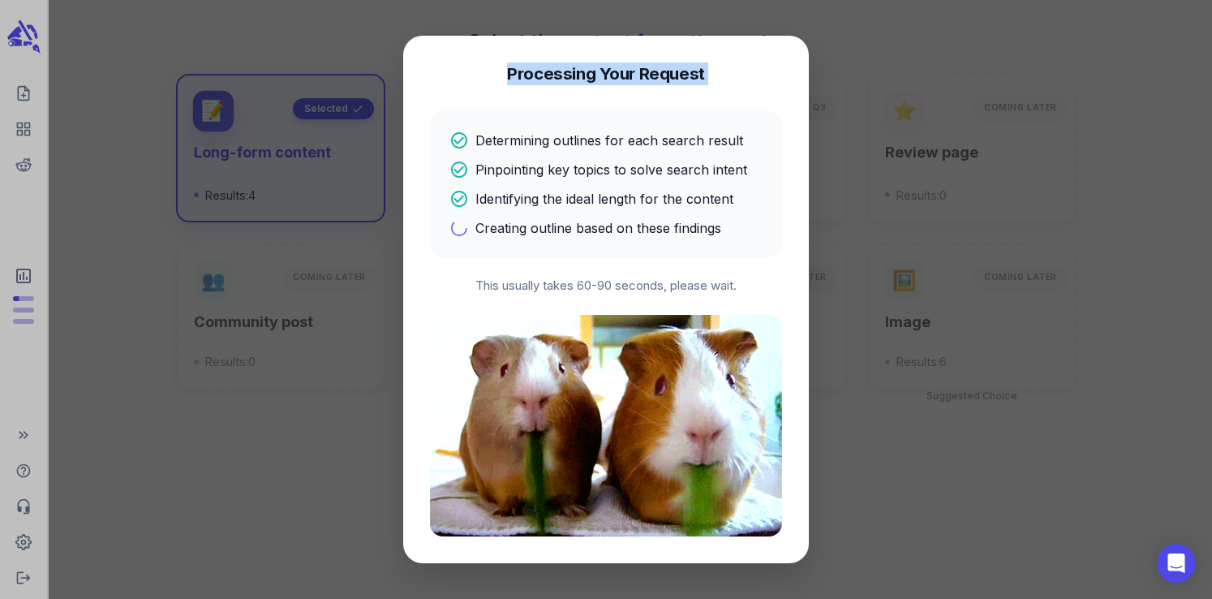
click at [555, 71] on h4 "Processing Your Request" at bounding box center [606, 73] width 198 height 23
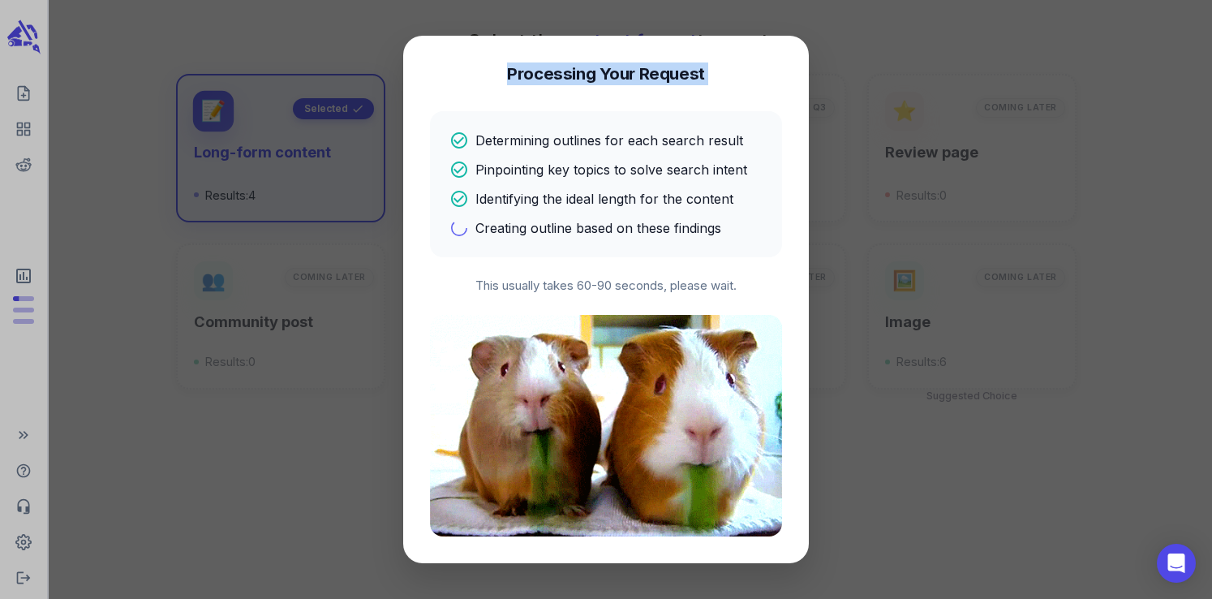
click at [563, 84] on h4 "Processing Your Request" at bounding box center [606, 73] width 198 height 23
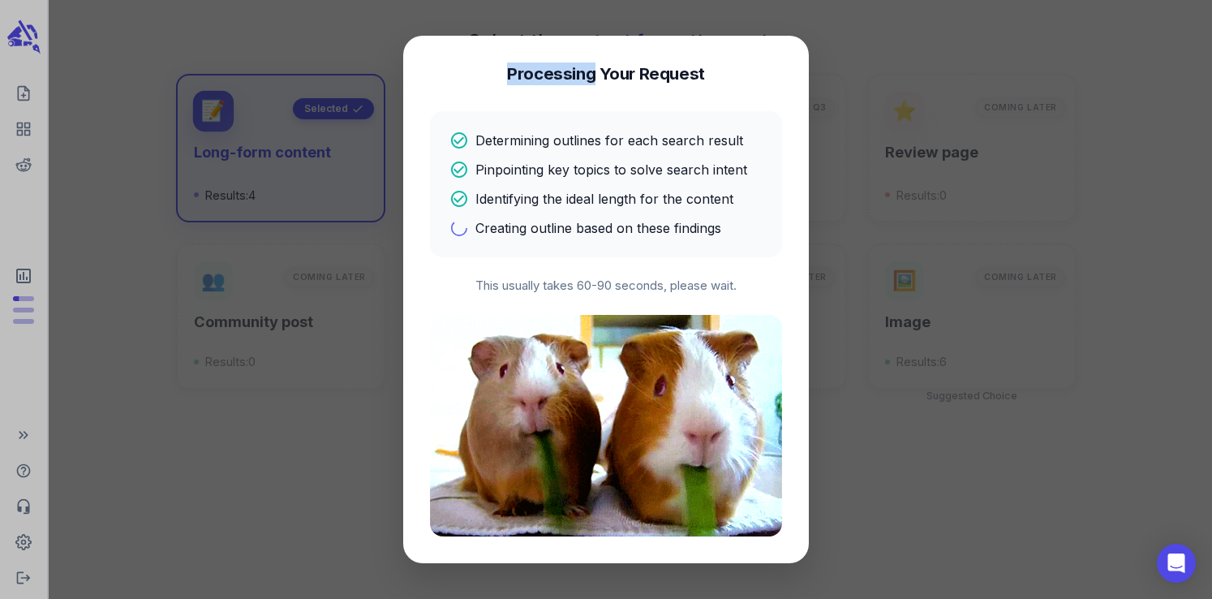
click at [563, 84] on h4 "Processing Your Request" at bounding box center [606, 73] width 198 height 23
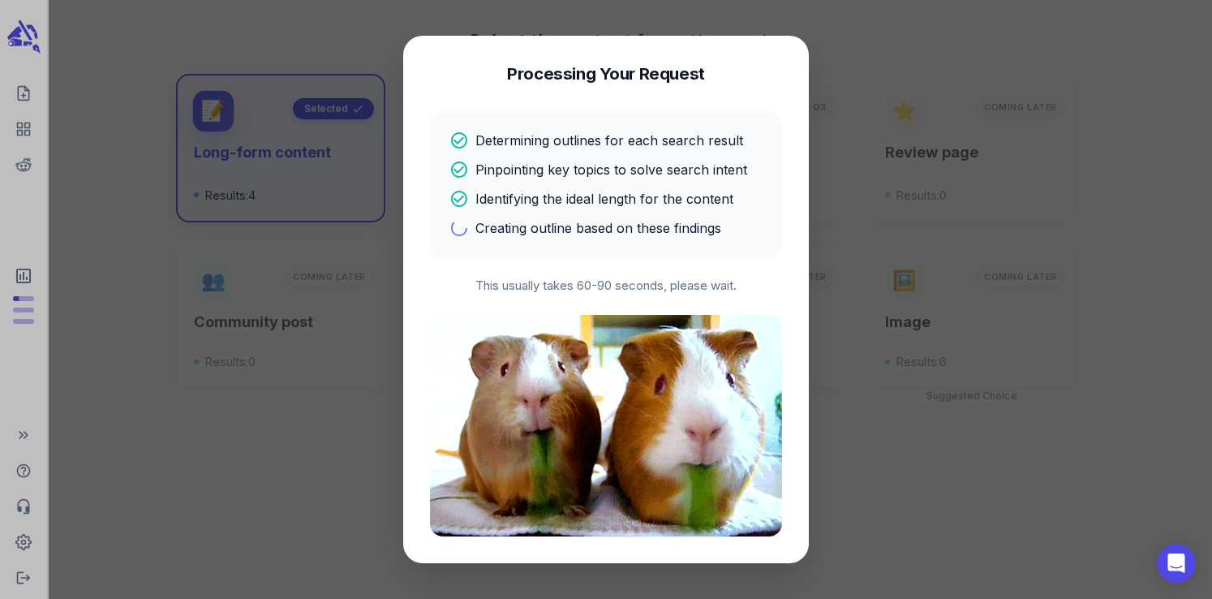
click at [609, 77] on h4 "Processing Your Request" at bounding box center [606, 73] width 198 height 23
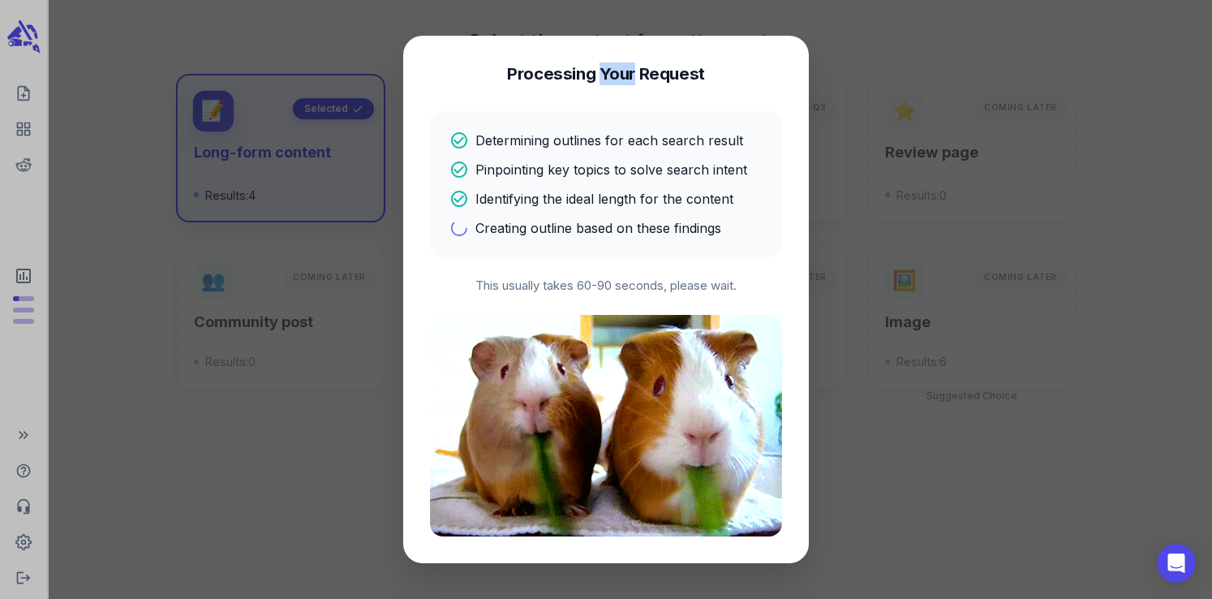
click at [609, 77] on h4 "Processing Your Request" at bounding box center [606, 73] width 198 height 23
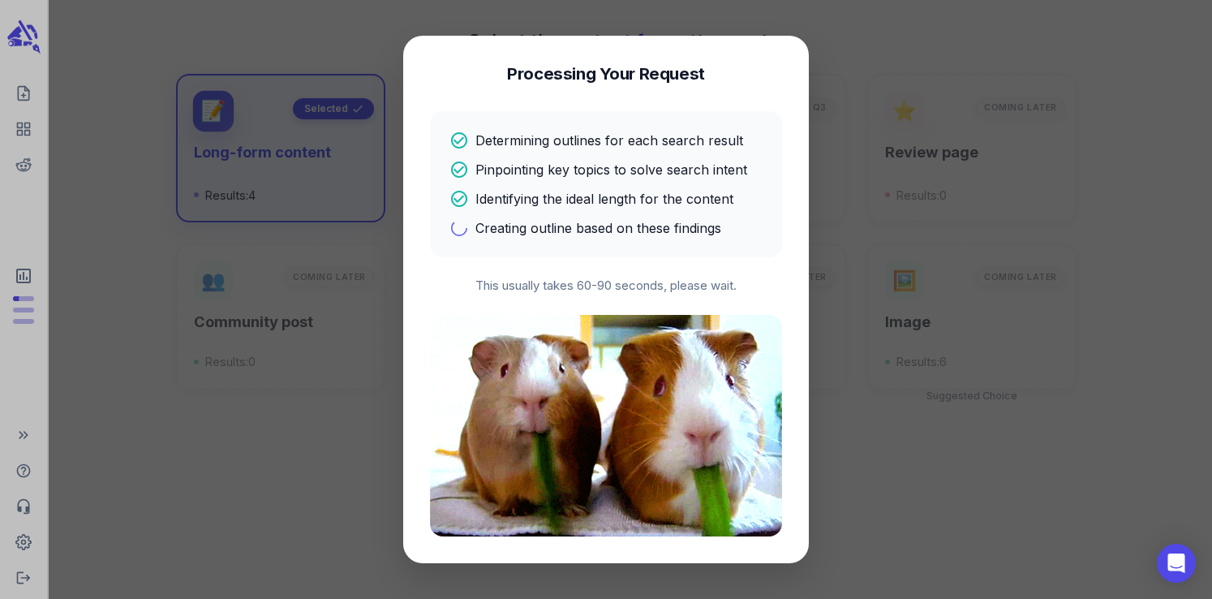
click at [668, 72] on h4 "Processing Your Request" at bounding box center [606, 73] width 198 height 23
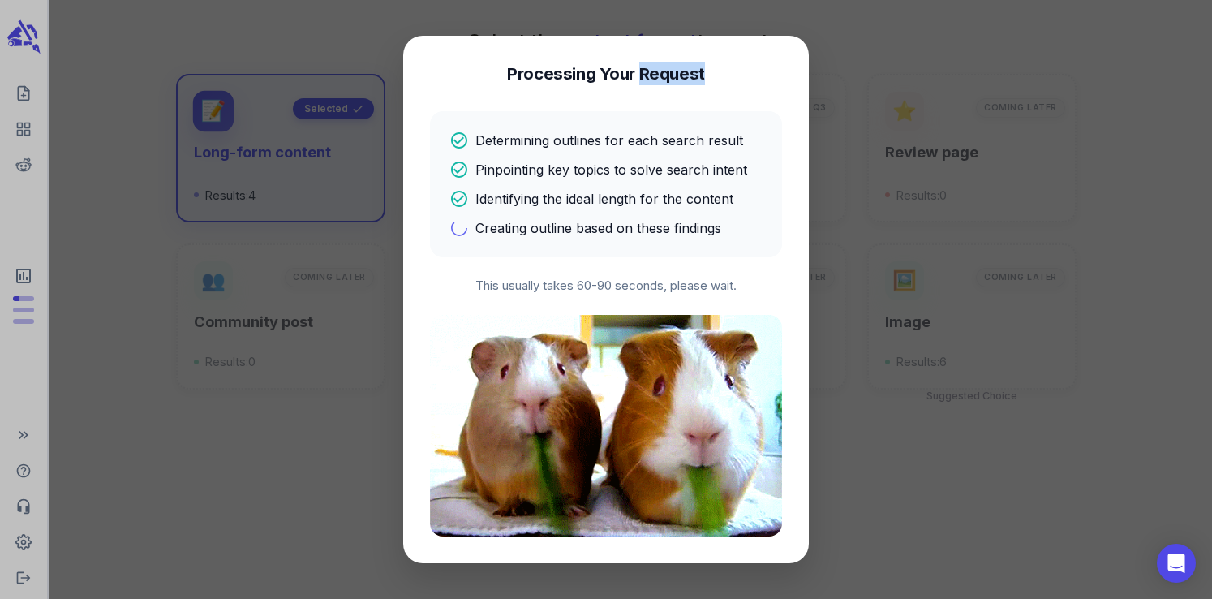
click at [668, 72] on h4 "Processing Your Request" at bounding box center [606, 73] width 198 height 23
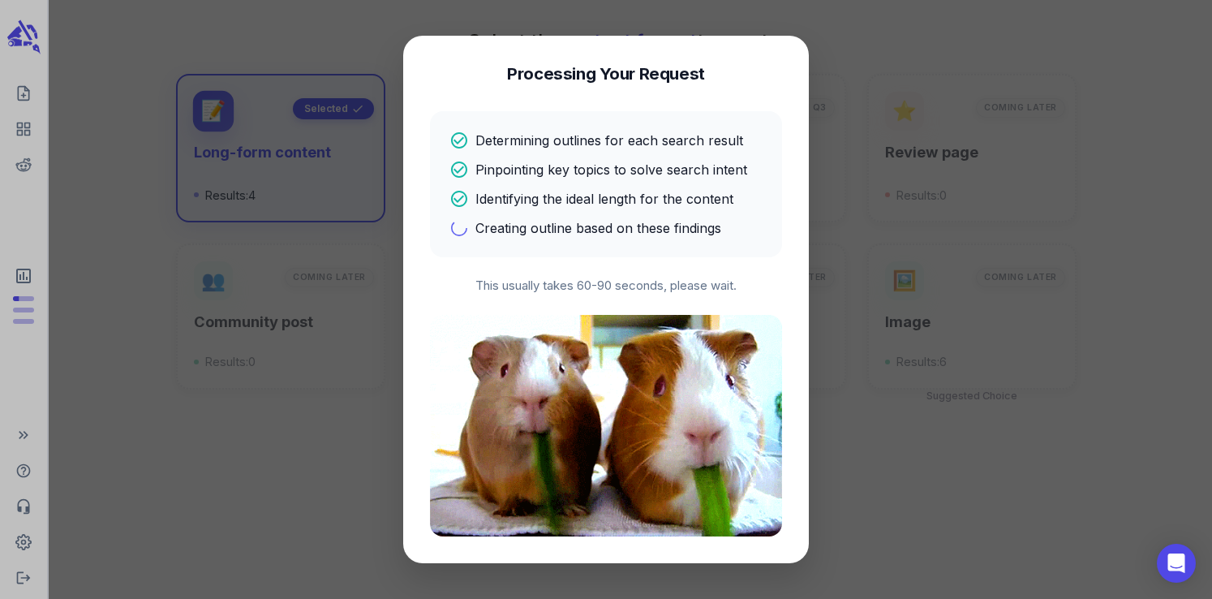
click at [627, 75] on h4 "Processing Your Request" at bounding box center [606, 73] width 198 height 23
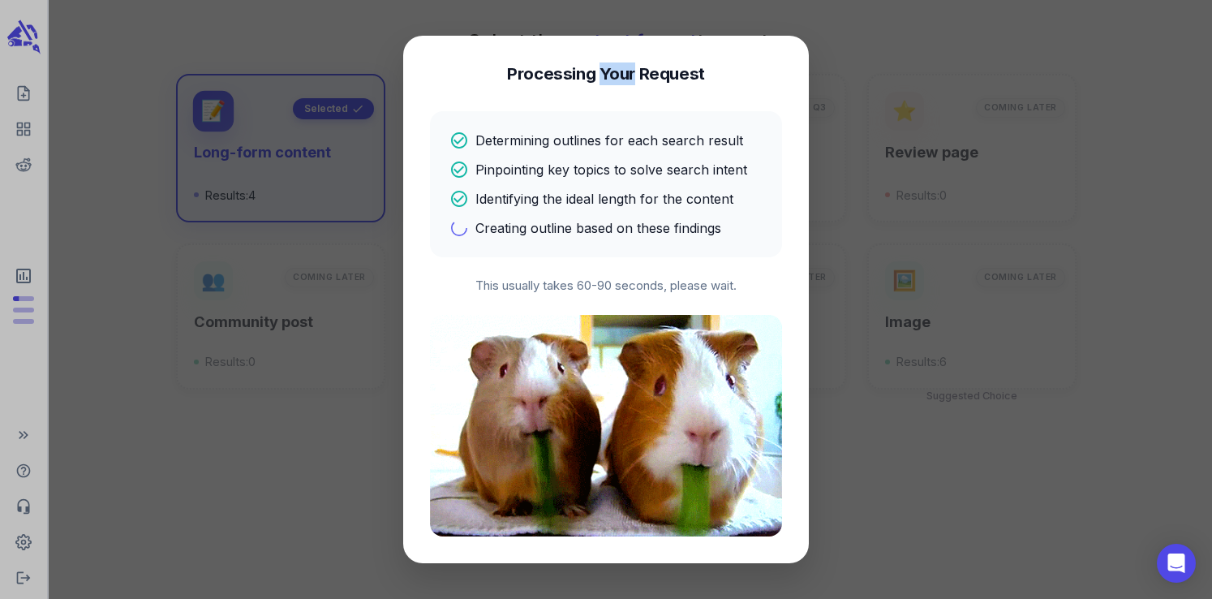
click at [627, 75] on h4 "Processing Your Request" at bounding box center [606, 73] width 198 height 23
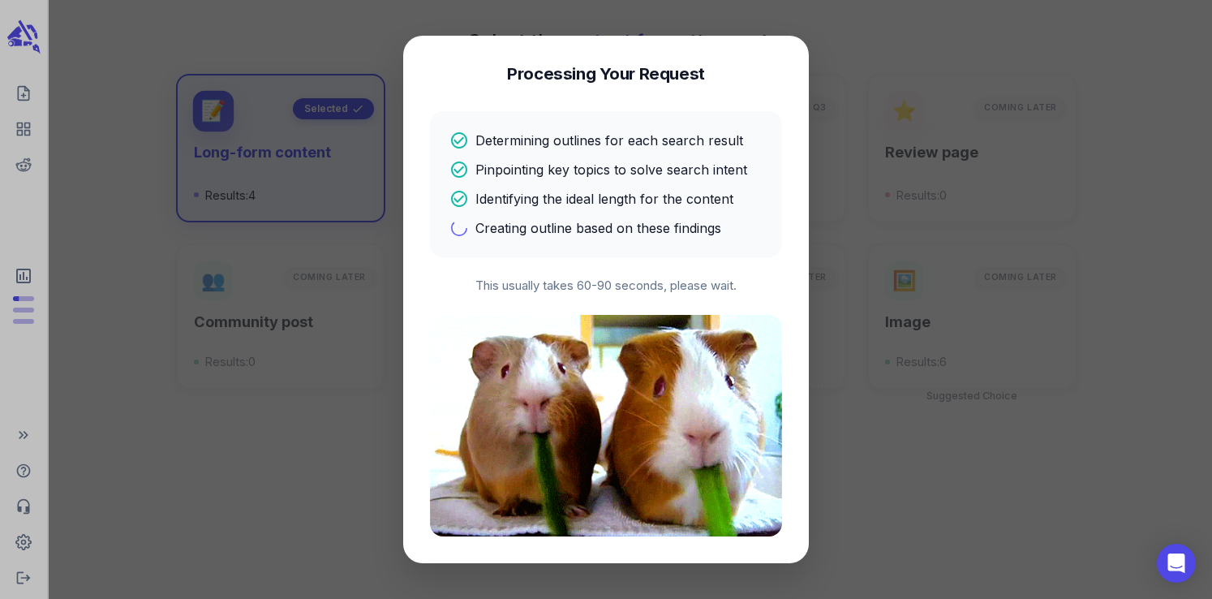
click at [591, 79] on h4 "Processing Your Request" at bounding box center [606, 73] width 198 height 23
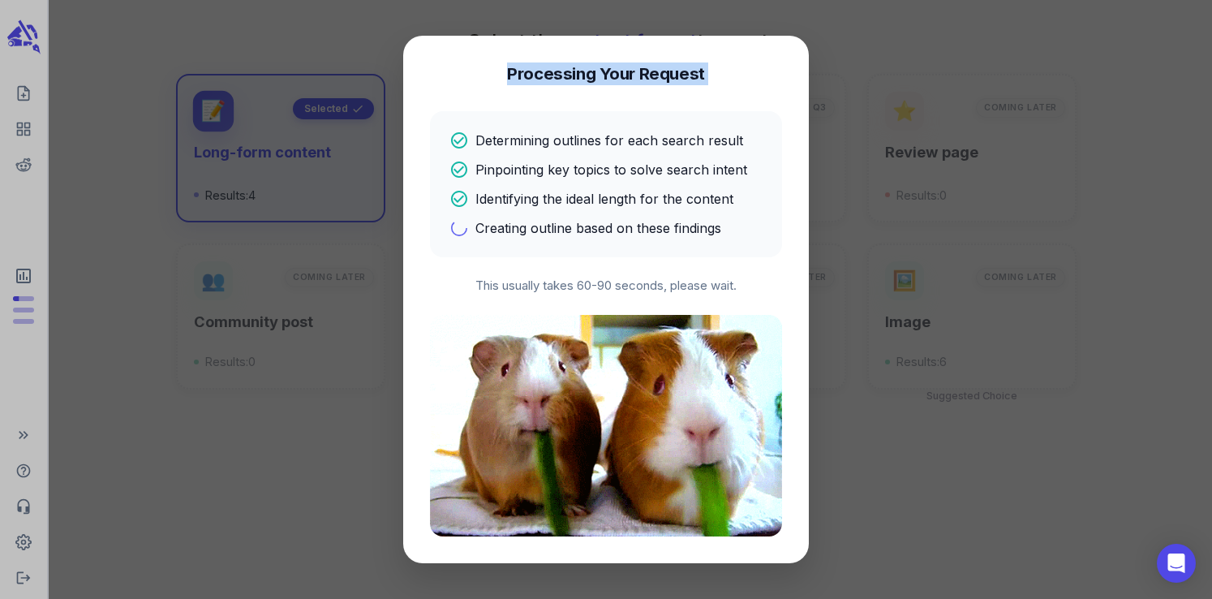
click at [591, 79] on h4 "Processing Your Request" at bounding box center [606, 73] width 198 height 23
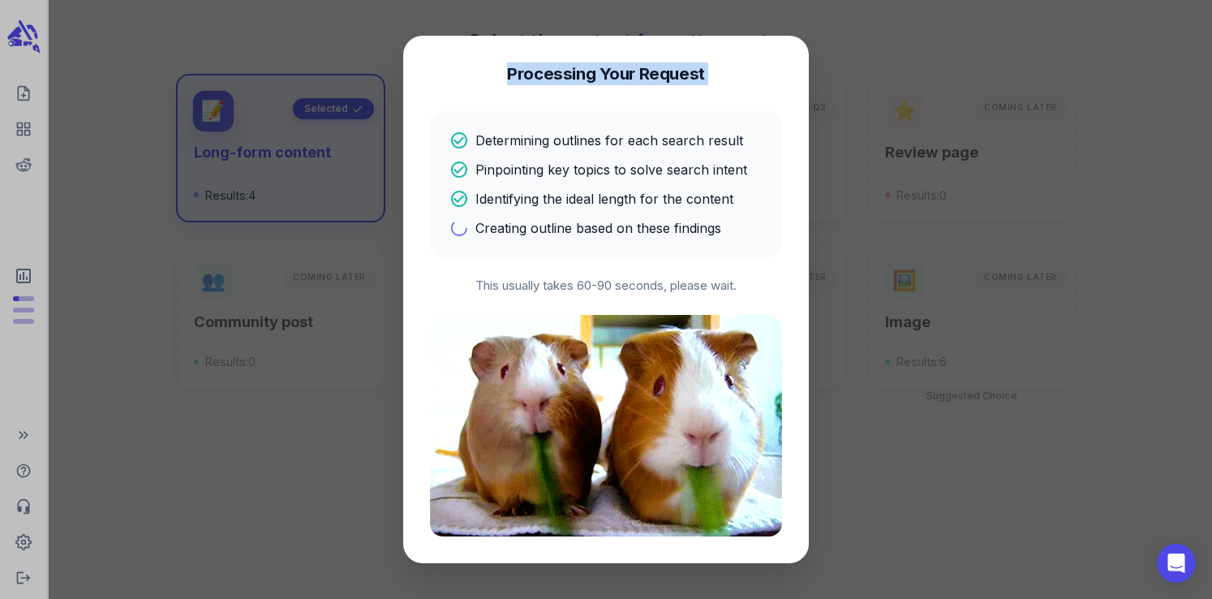
click at [591, 79] on h4 "Processing Your Request" at bounding box center [606, 73] width 198 height 23
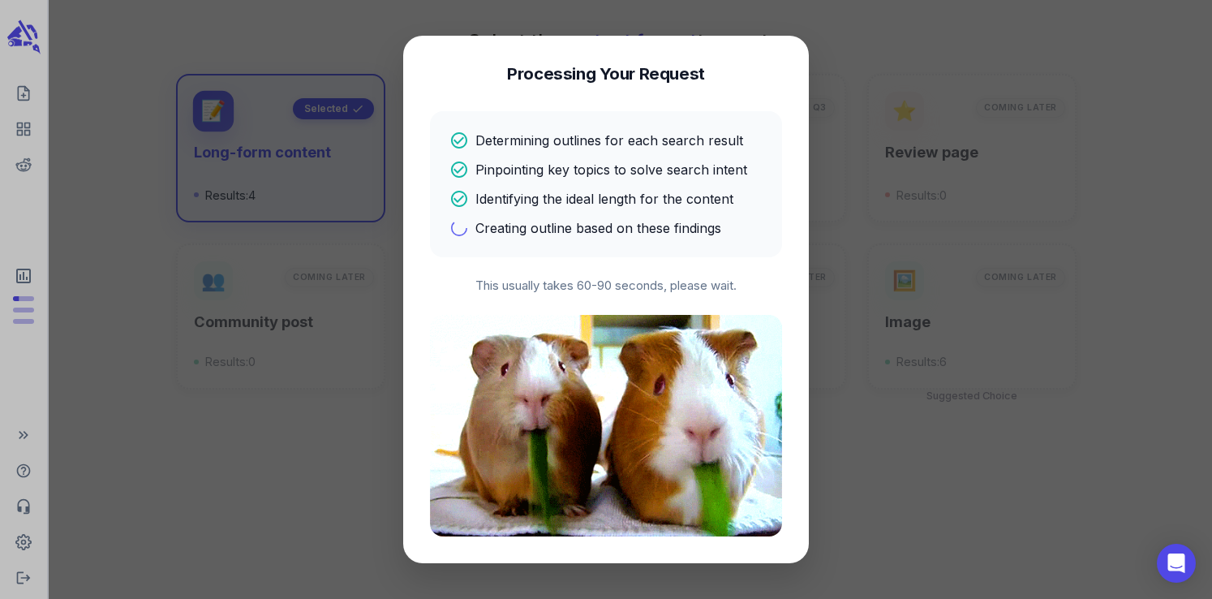
click at [623, 77] on h4 "Processing Your Request" at bounding box center [606, 73] width 198 height 23
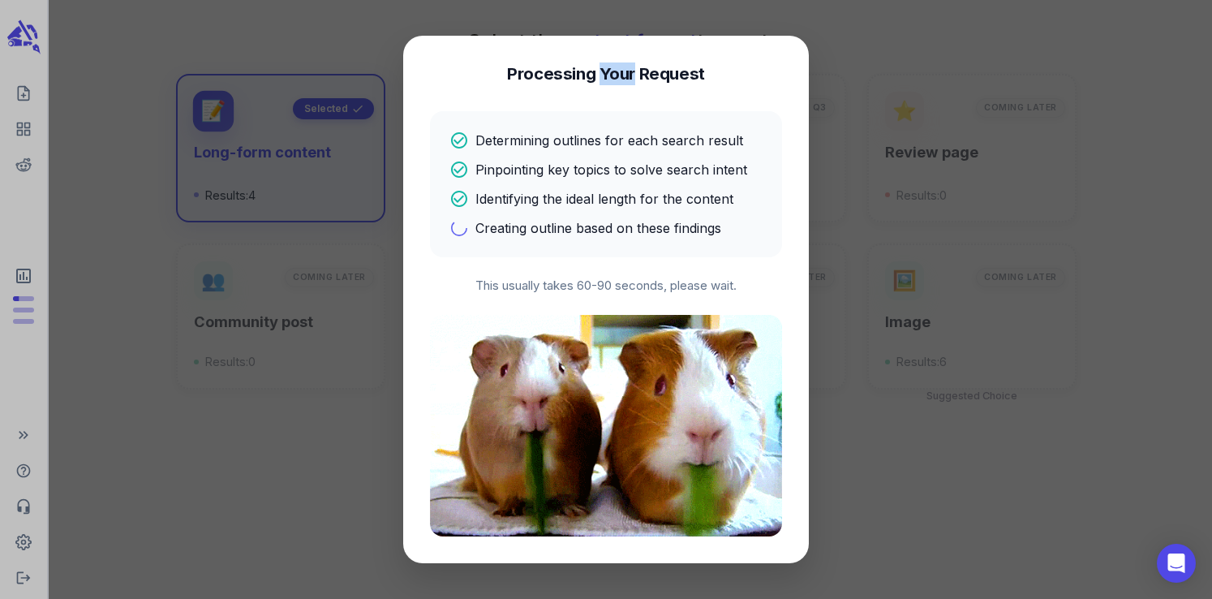
click at [623, 77] on h4 "Processing Your Request" at bounding box center [606, 73] width 198 height 23
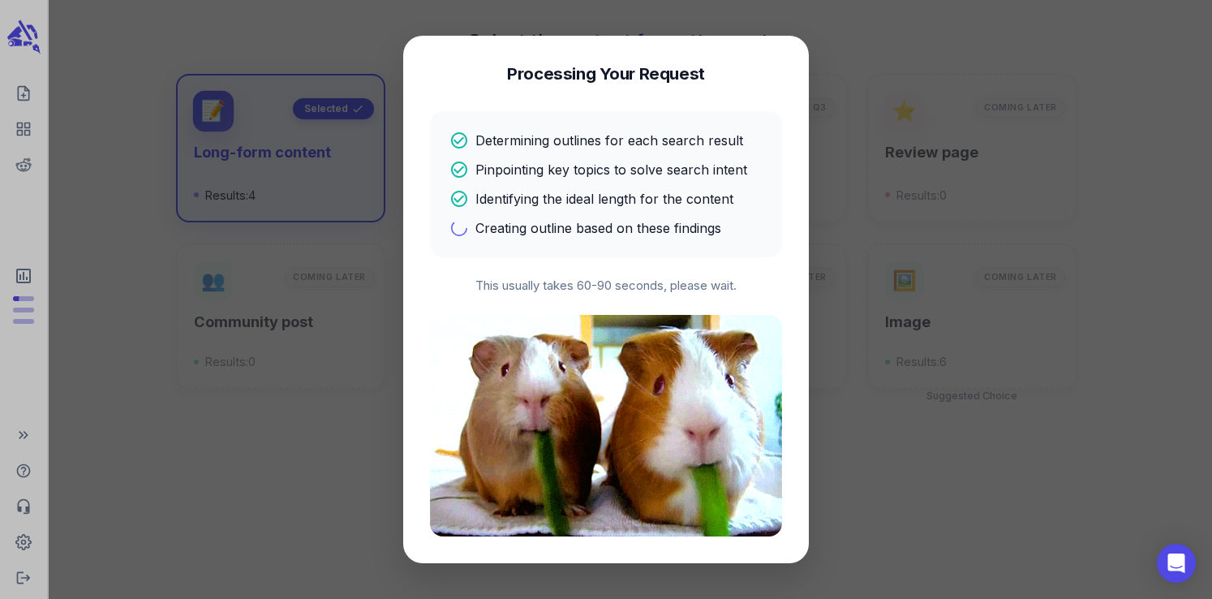
click at [674, 75] on h4 "Processing Your Request" at bounding box center [606, 73] width 198 height 23
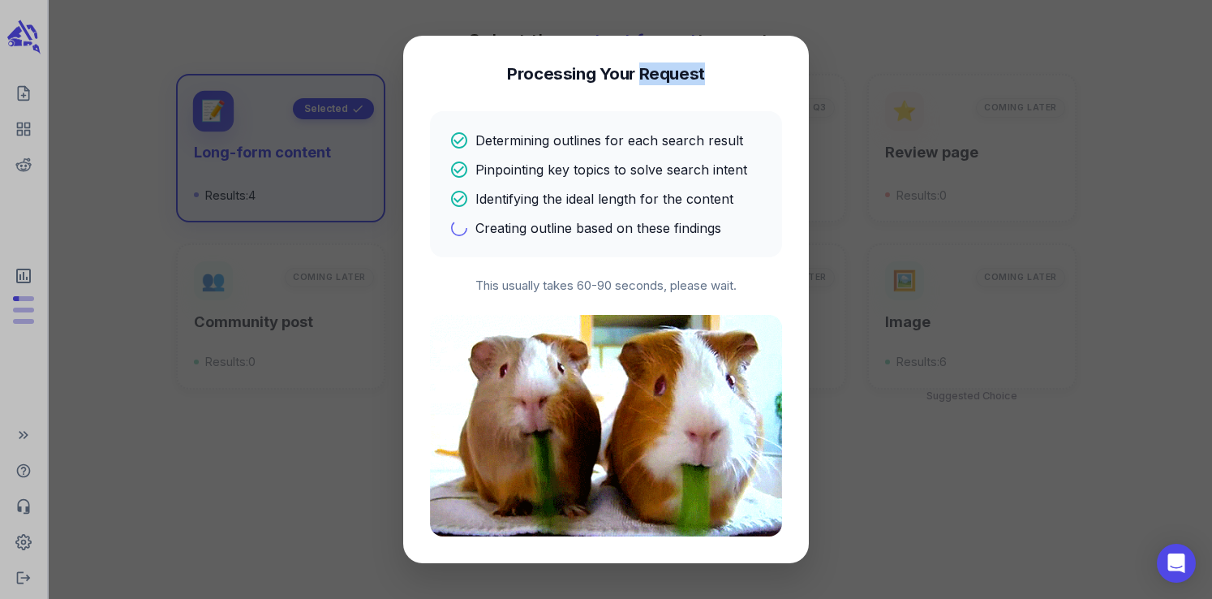
click at [674, 75] on h4 "Processing Your Request" at bounding box center [606, 73] width 198 height 23
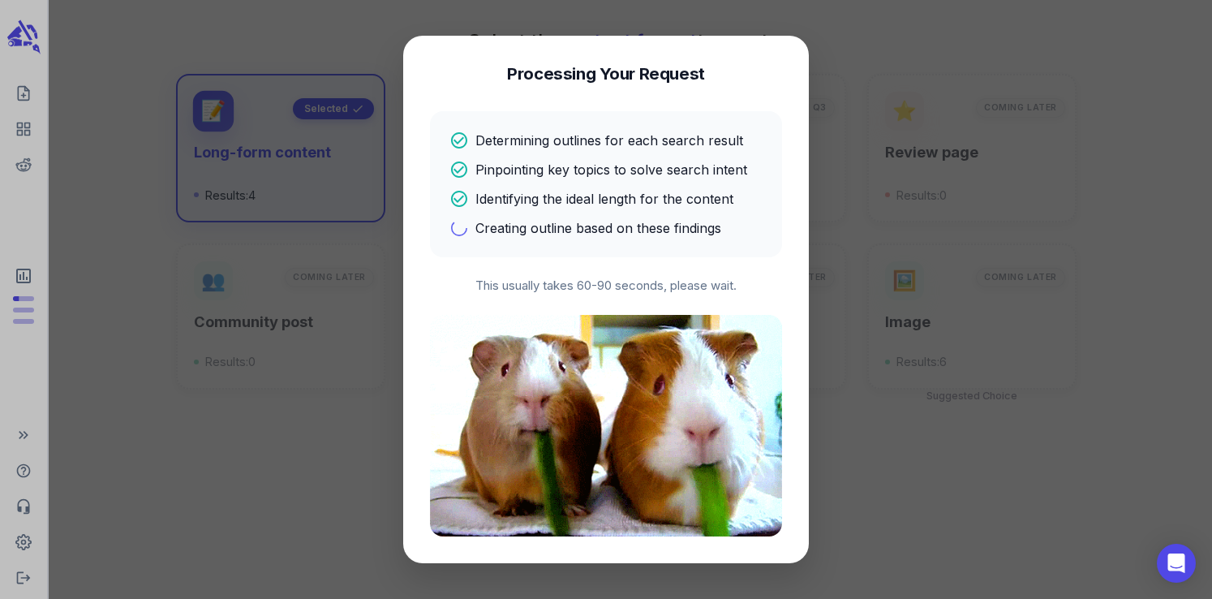
click at [616, 70] on h4 "Processing Your Request" at bounding box center [606, 73] width 198 height 23
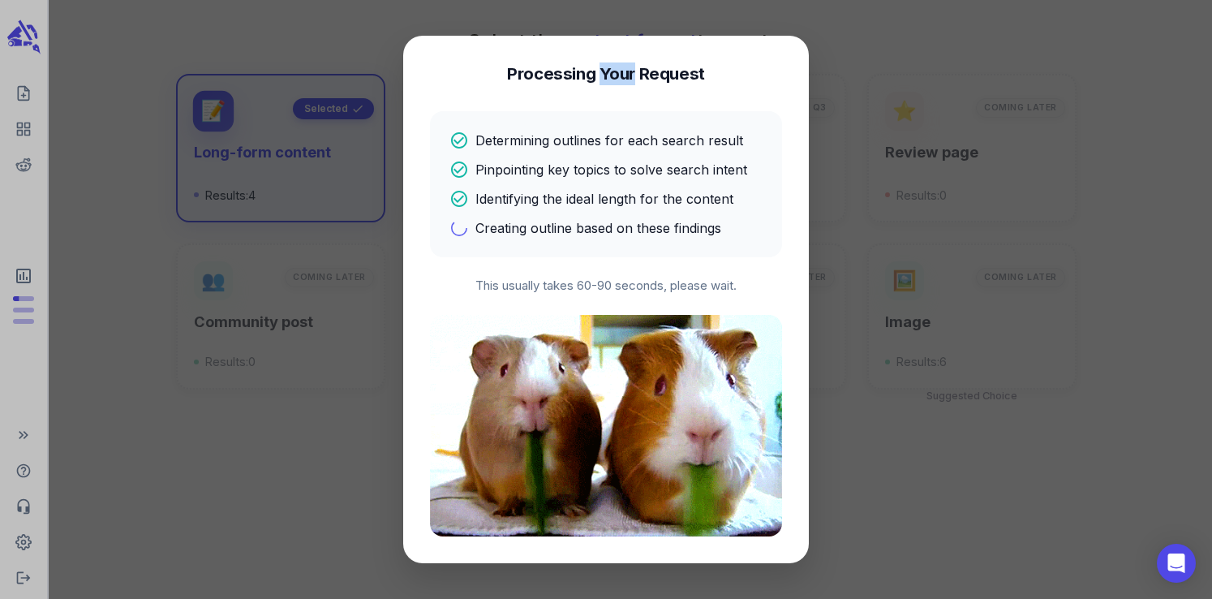
click at [616, 70] on h4 "Processing Your Request" at bounding box center [606, 73] width 198 height 23
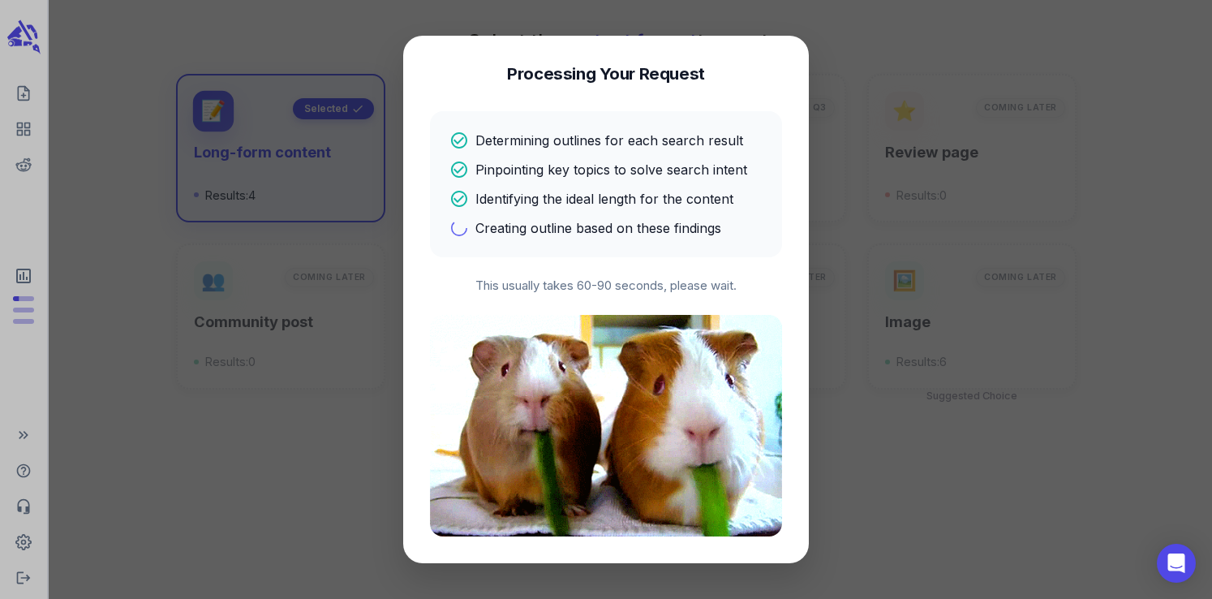
click at [551, 75] on h4 "Processing Your Request" at bounding box center [606, 73] width 198 height 23
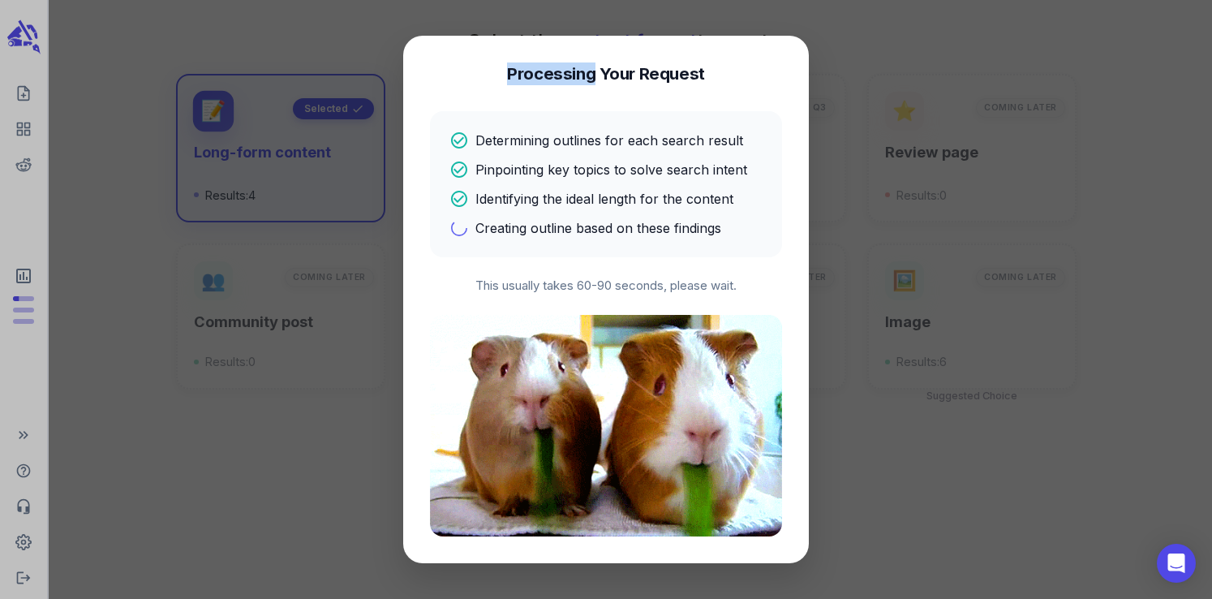
click at [551, 75] on h4 "Processing Your Request" at bounding box center [606, 73] width 198 height 23
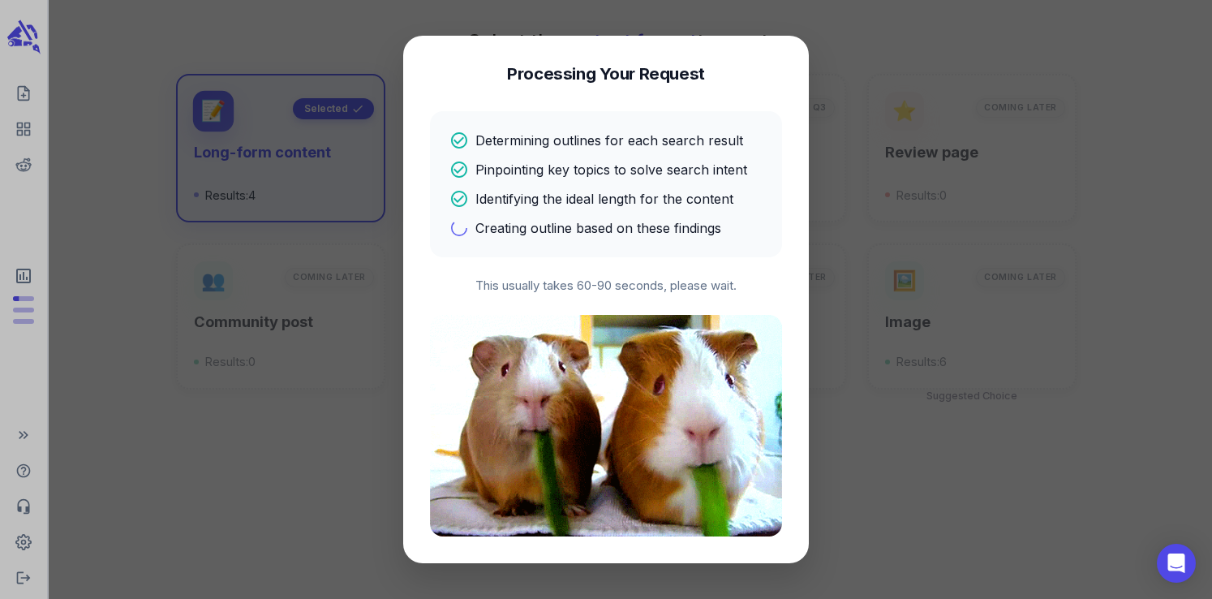
click at [608, 75] on h4 "Processing Your Request" at bounding box center [606, 73] width 198 height 23
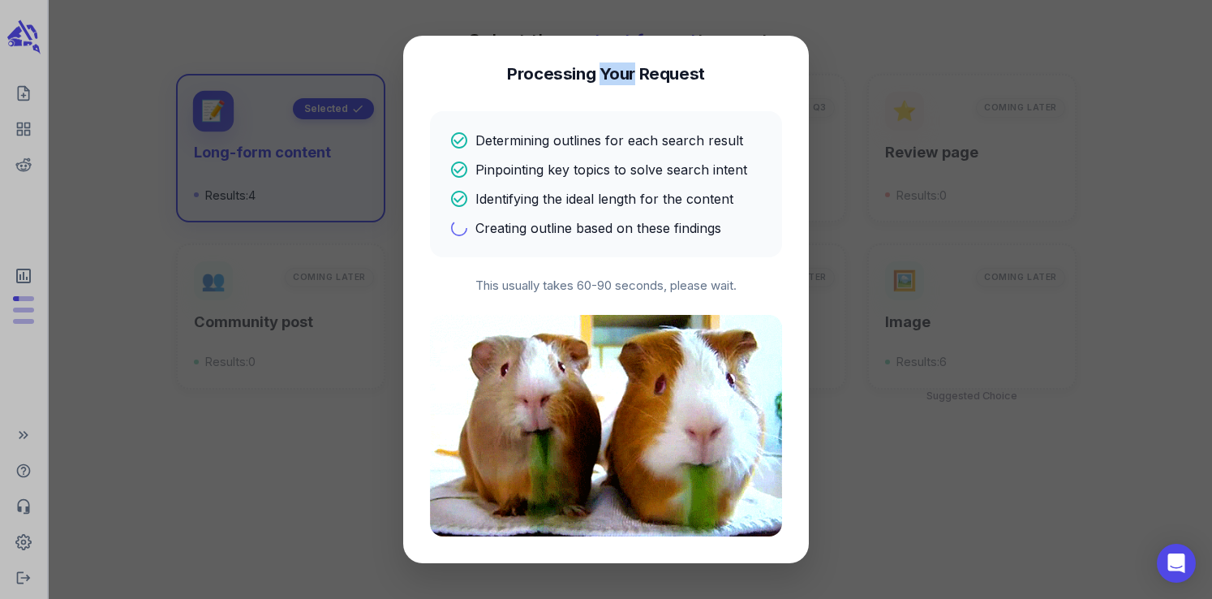
click at [608, 75] on h4 "Processing Your Request" at bounding box center [606, 73] width 198 height 23
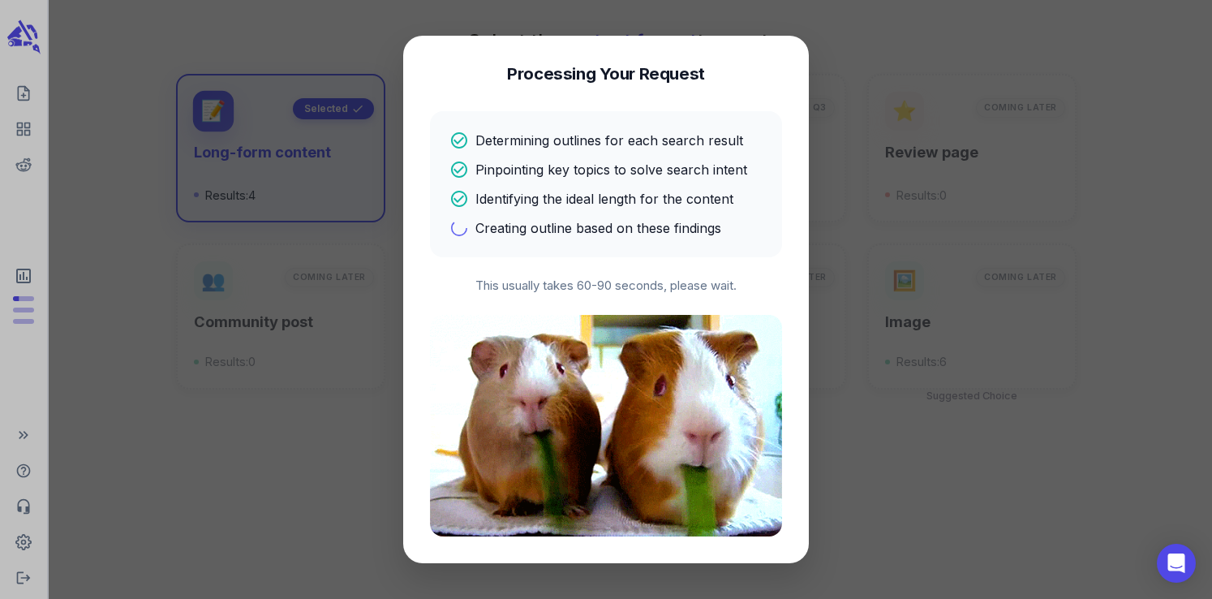
click at [672, 73] on h4 "Processing Your Request" at bounding box center [606, 73] width 198 height 23
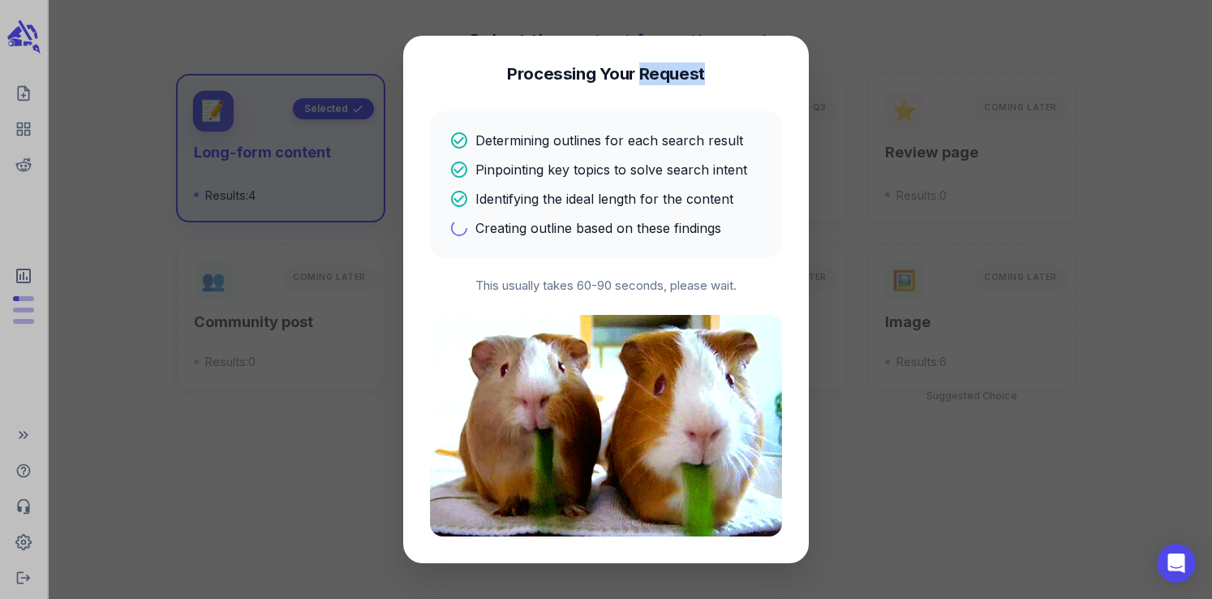
click at [672, 73] on h4 "Processing Your Request" at bounding box center [606, 73] width 198 height 23
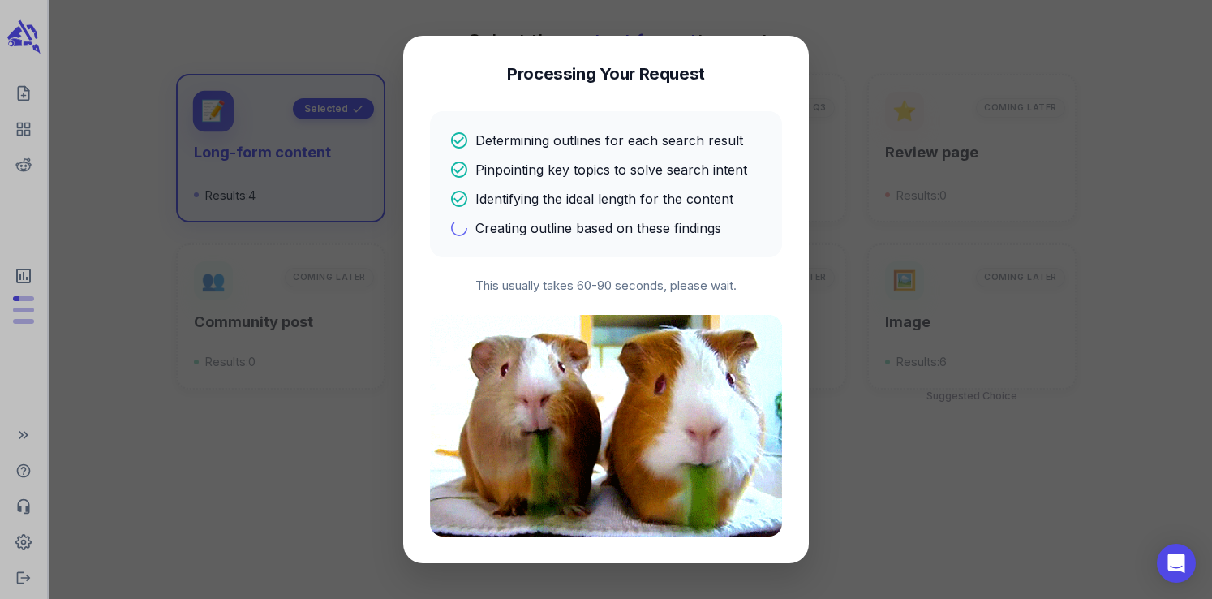
click at [612, 71] on h4 "Processing Your Request" at bounding box center [606, 73] width 198 height 23
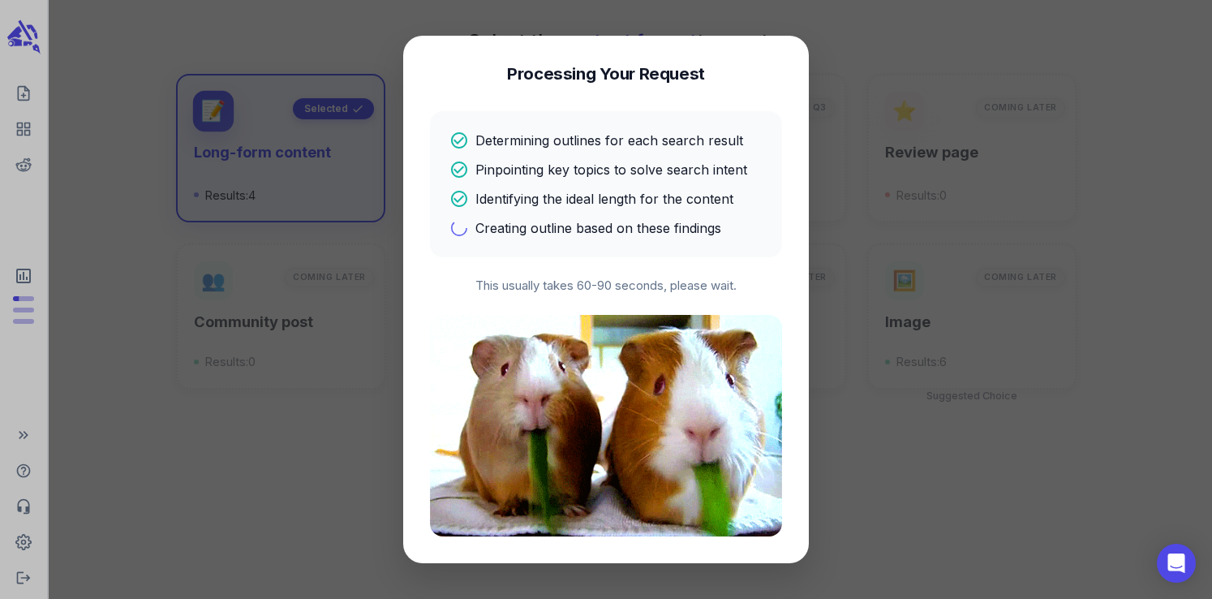
click at [569, 73] on h4 "Processing Your Request" at bounding box center [606, 73] width 198 height 23
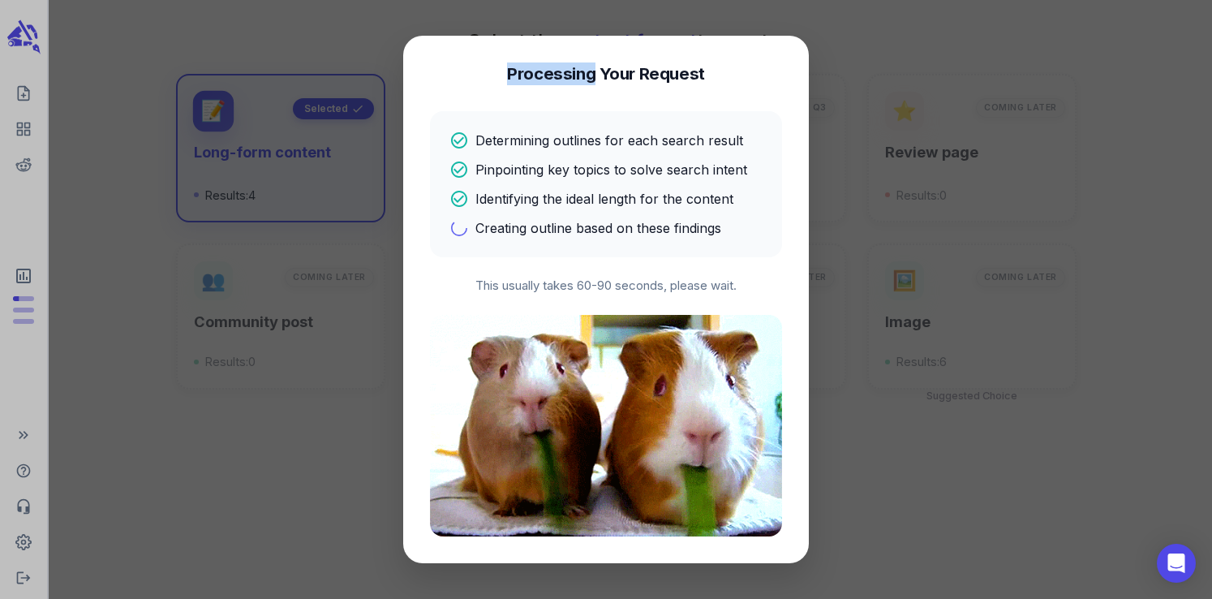
click at [569, 73] on h4 "Processing Your Request" at bounding box center [606, 73] width 198 height 23
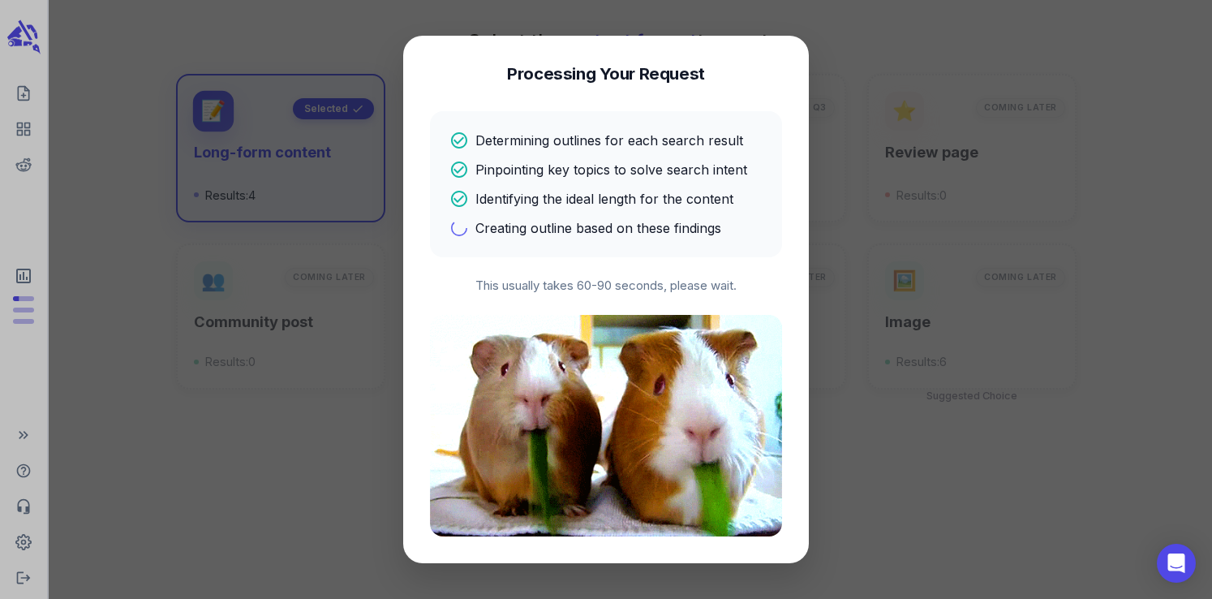
click at [614, 80] on h4 "Processing Your Request" at bounding box center [606, 73] width 198 height 23
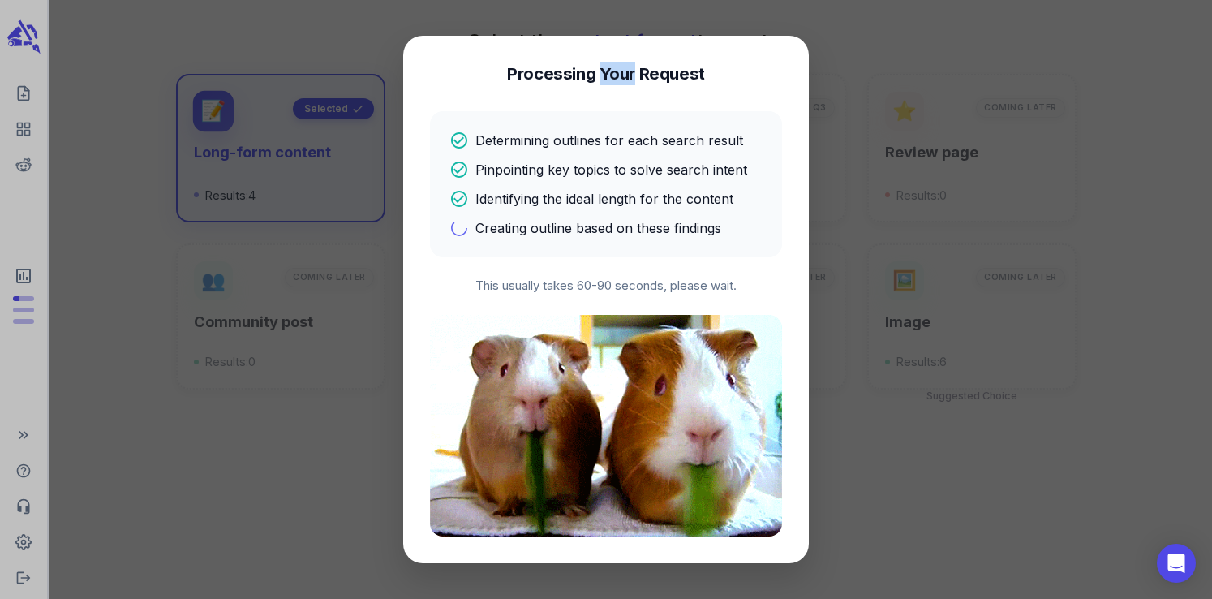
click at [614, 80] on h4 "Processing Your Request" at bounding box center [606, 73] width 198 height 23
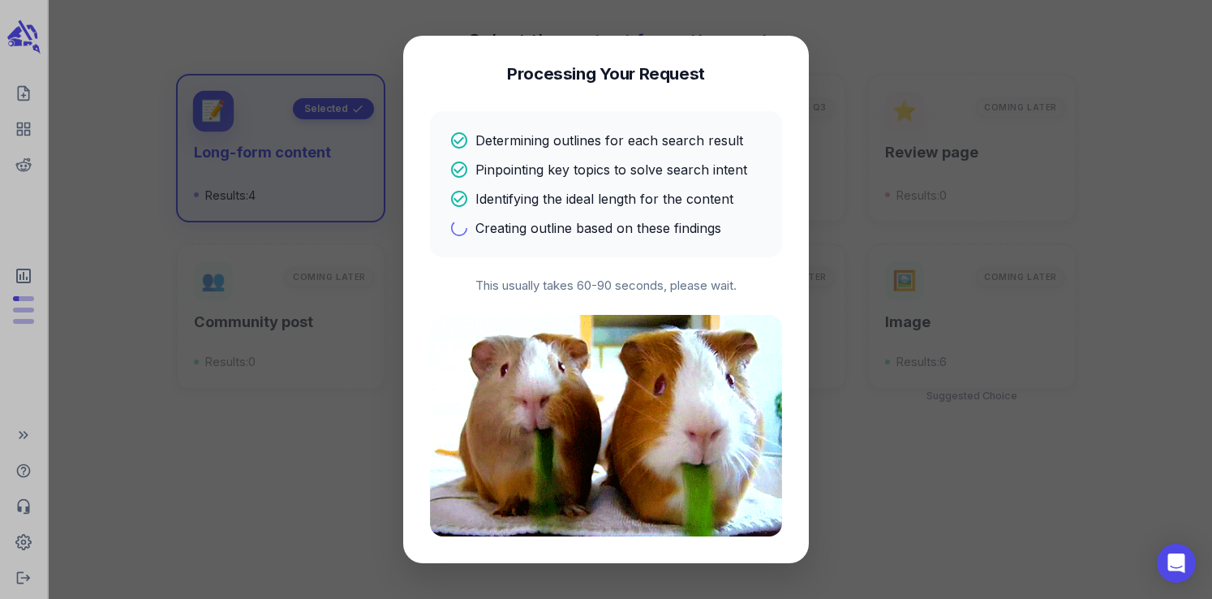
click at [669, 77] on h4 "Processing Your Request" at bounding box center [606, 73] width 198 height 23
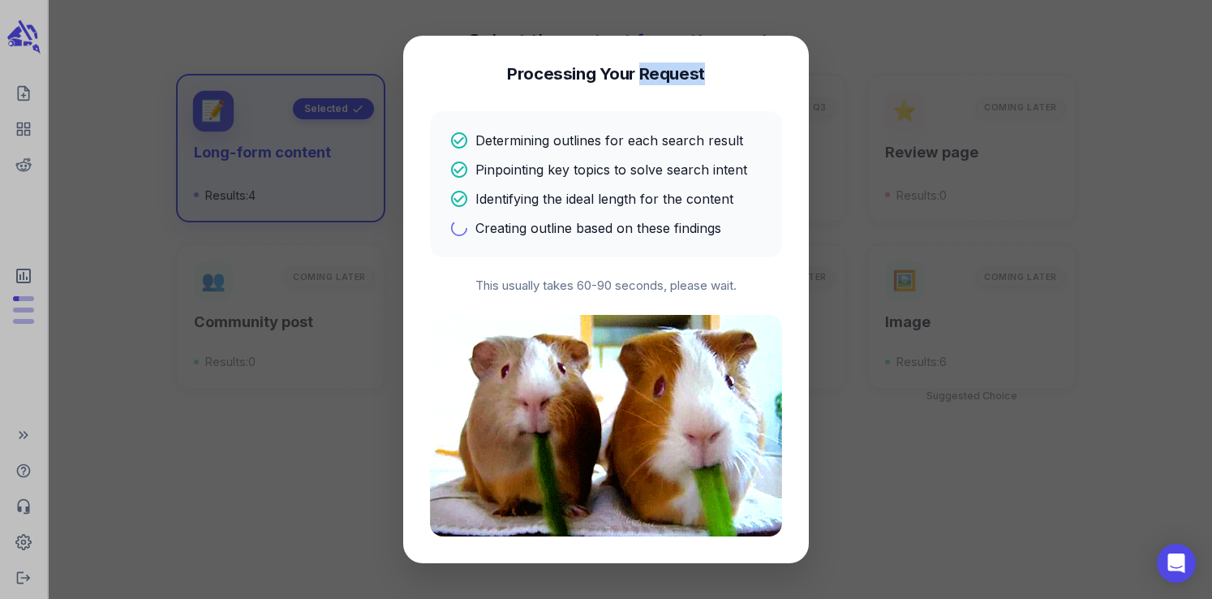
click at [669, 77] on h4 "Processing Your Request" at bounding box center [606, 73] width 198 height 23
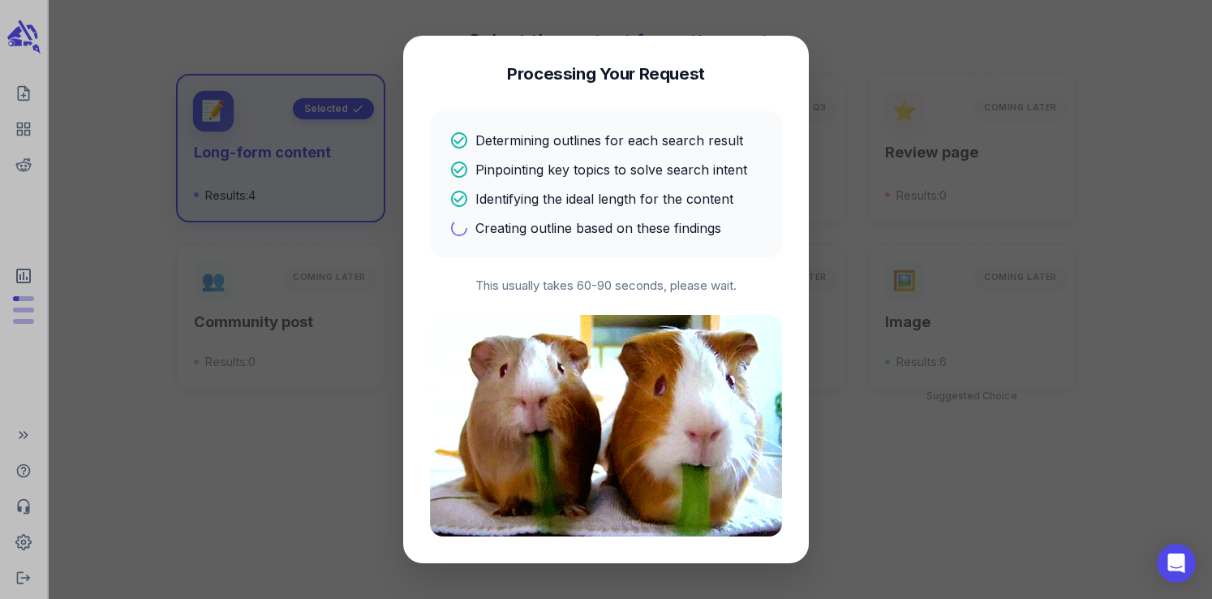
click at [620, 78] on h4 "Processing Your Request" at bounding box center [606, 73] width 198 height 23
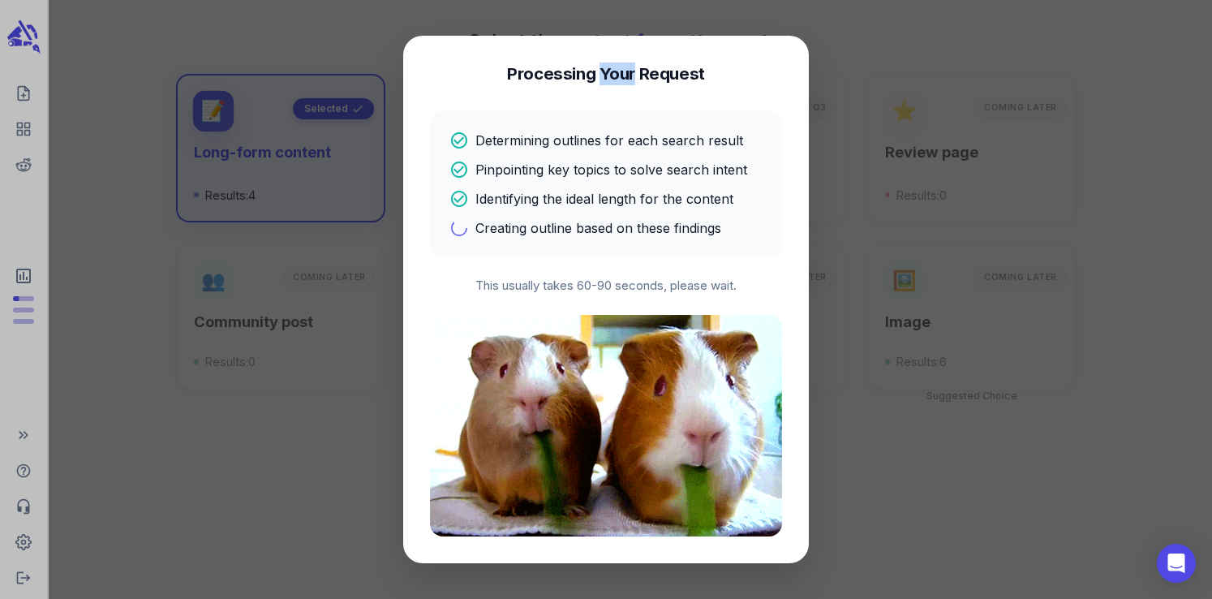
click at [620, 78] on h4 "Processing Your Request" at bounding box center [606, 73] width 198 height 23
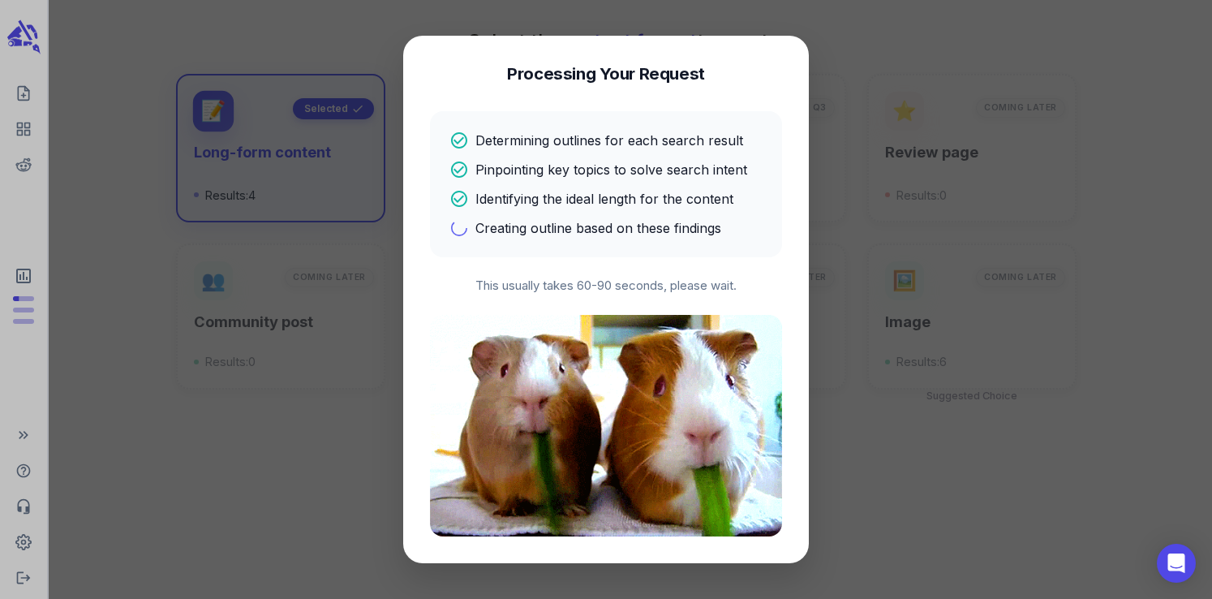
click at [544, 75] on h4 "Processing Your Request" at bounding box center [606, 73] width 198 height 23
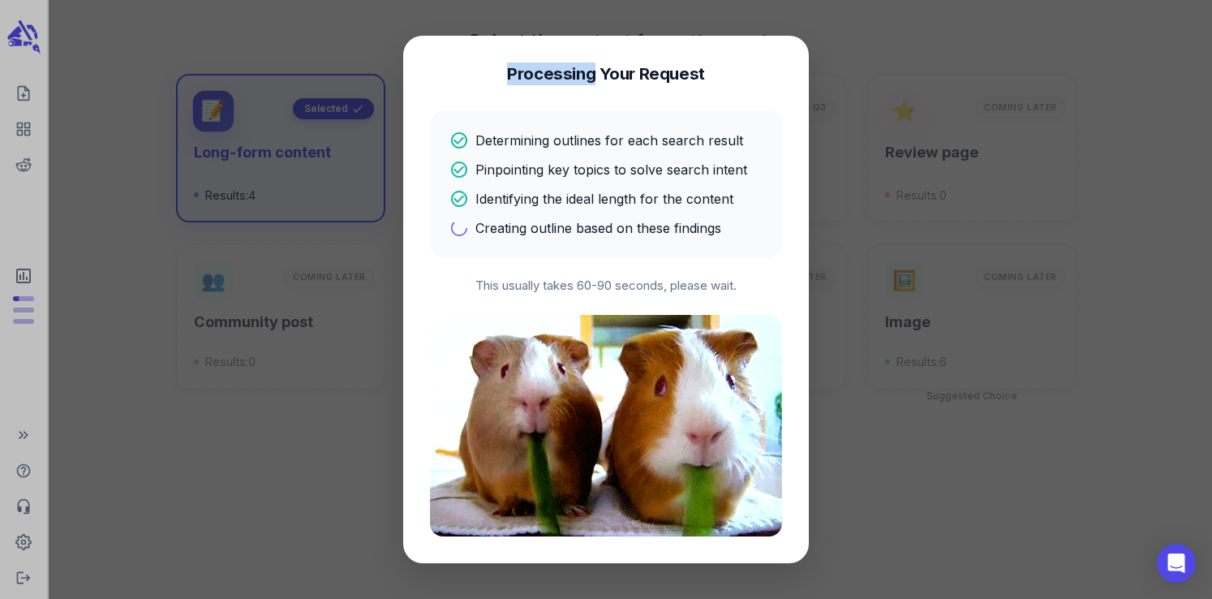
click at [544, 75] on h4 "Processing Your Request" at bounding box center [606, 73] width 198 height 23
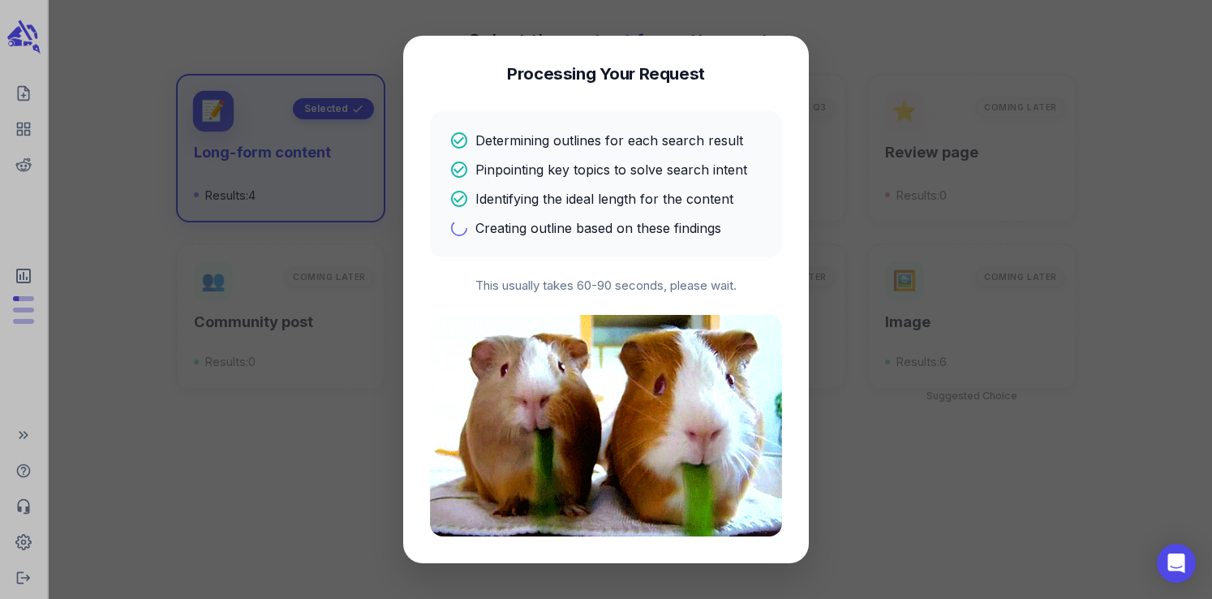
click at [616, 75] on h4 "Processing Your Request" at bounding box center [606, 73] width 198 height 23
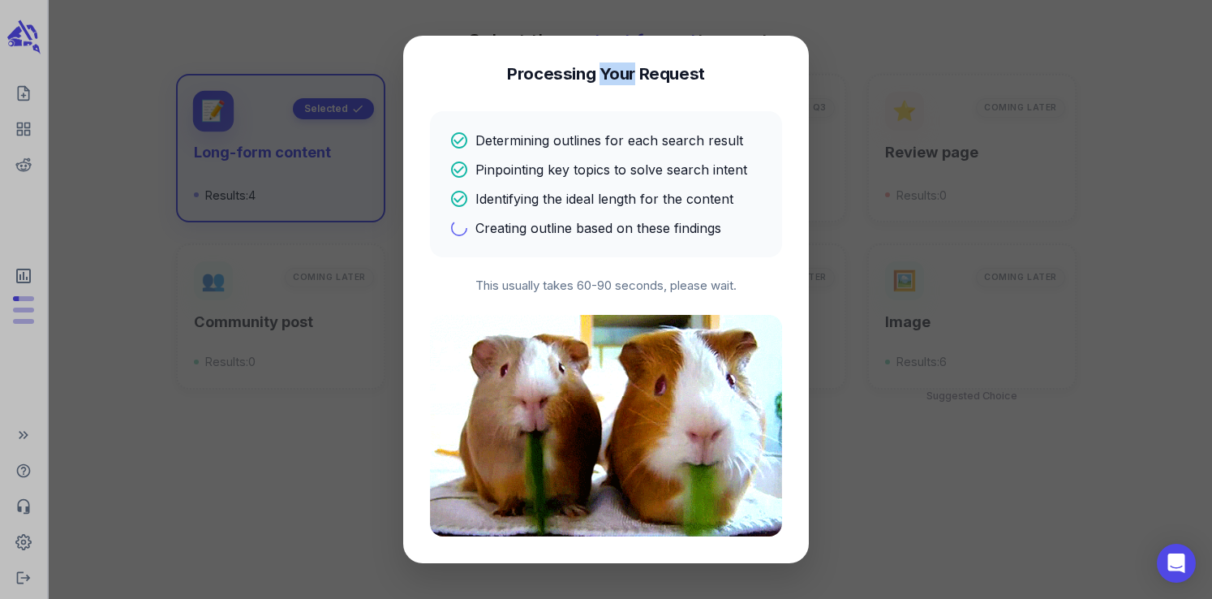
click at [616, 75] on h4 "Processing Your Request" at bounding box center [606, 73] width 198 height 23
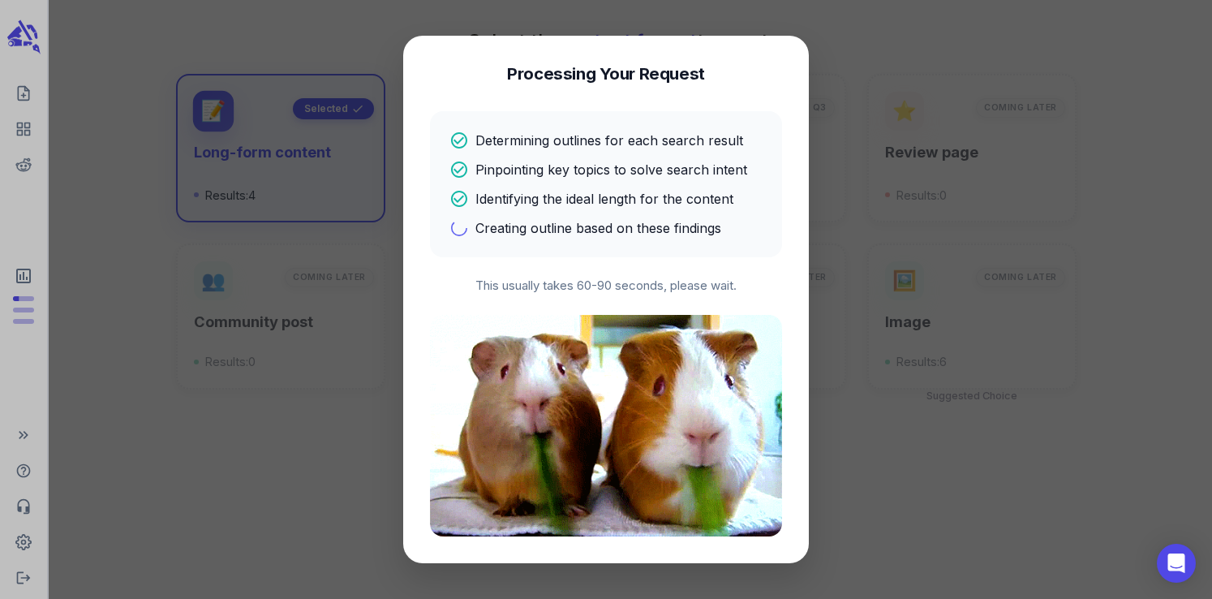
click at [671, 81] on h4 "Processing Your Request" at bounding box center [606, 73] width 198 height 23
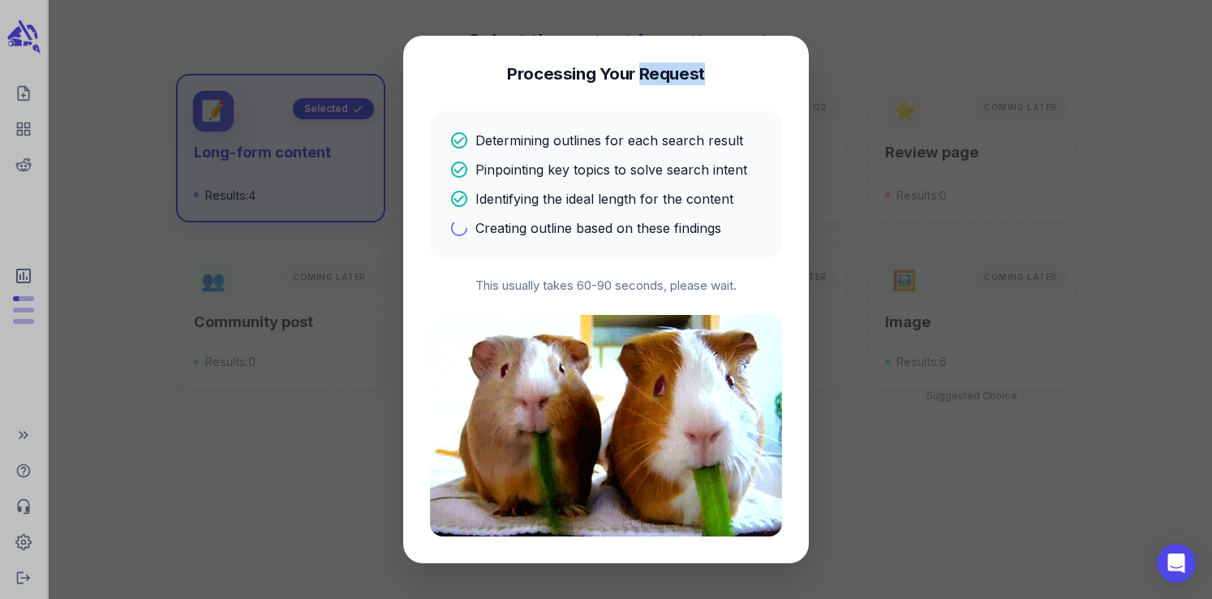
click at [671, 81] on h4 "Processing Your Request" at bounding box center [606, 73] width 198 height 23
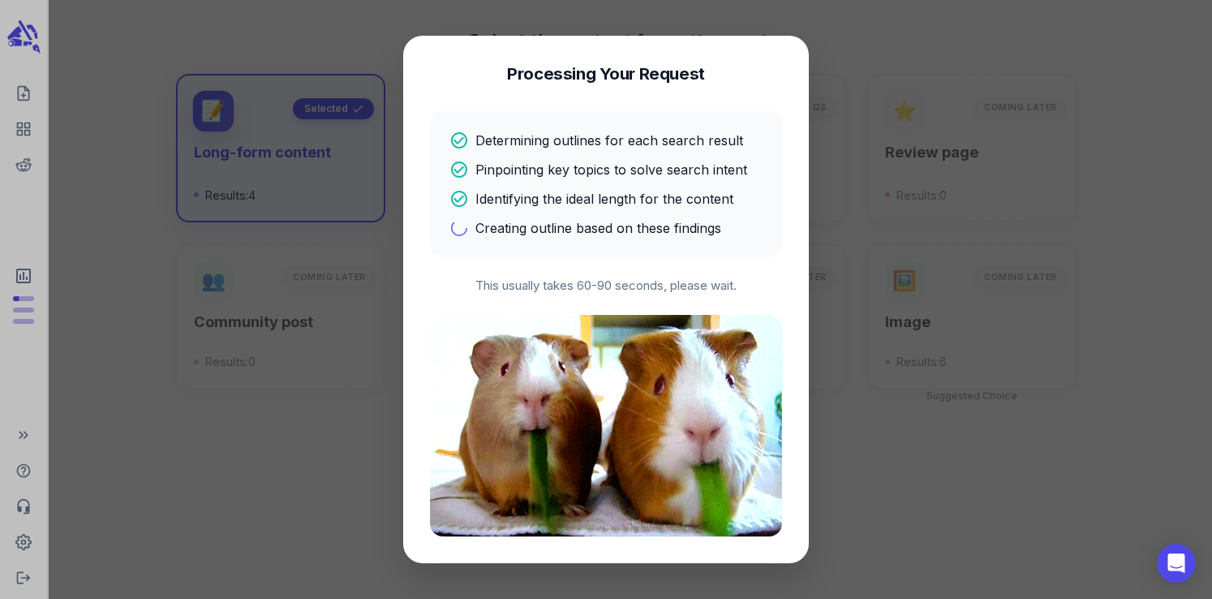
click at [622, 78] on h4 "Processing Your Request" at bounding box center [606, 73] width 198 height 23
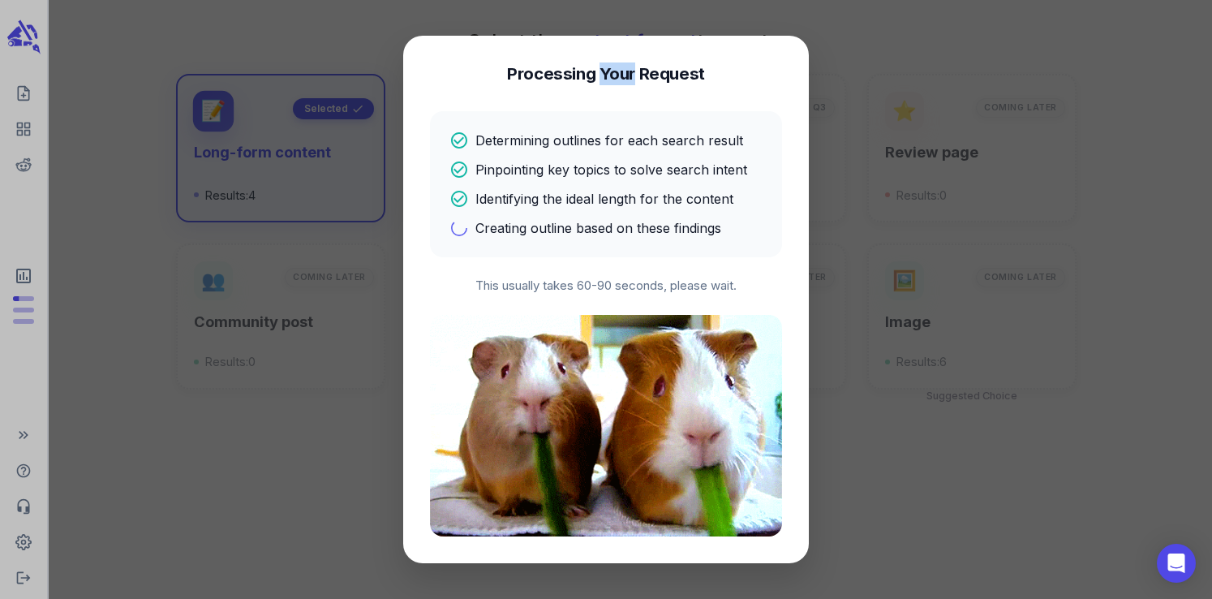
click at [622, 78] on h4 "Processing Your Request" at bounding box center [606, 73] width 198 height 23
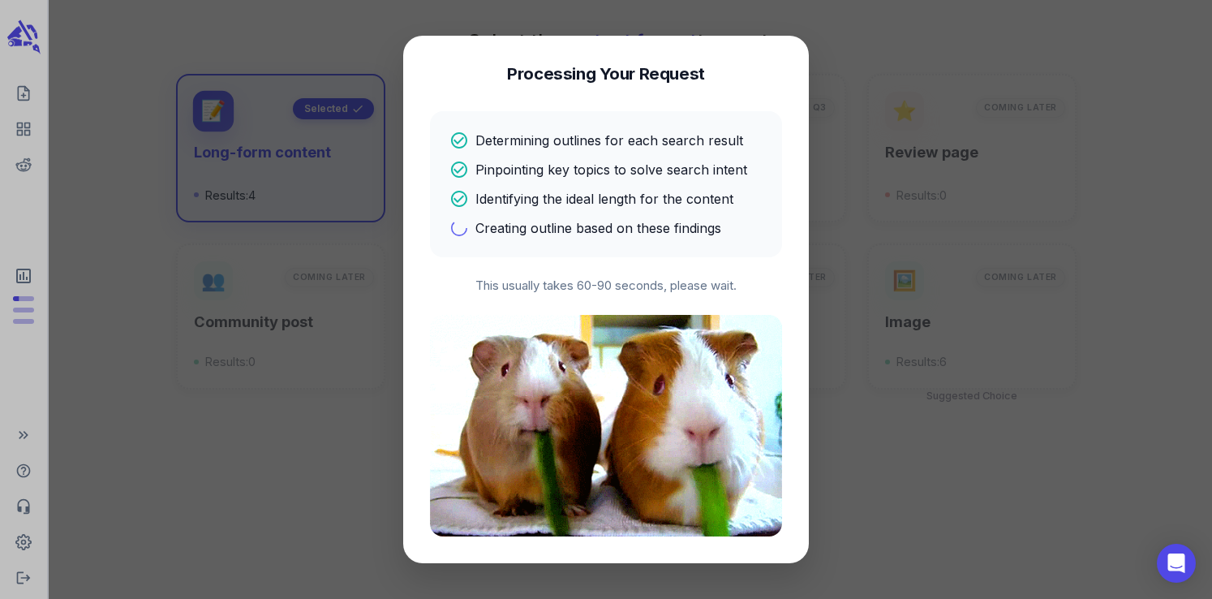
click at [565, 79] on h4 "Processing Your Request" at bounding box center [606, 73] width 198 height 23
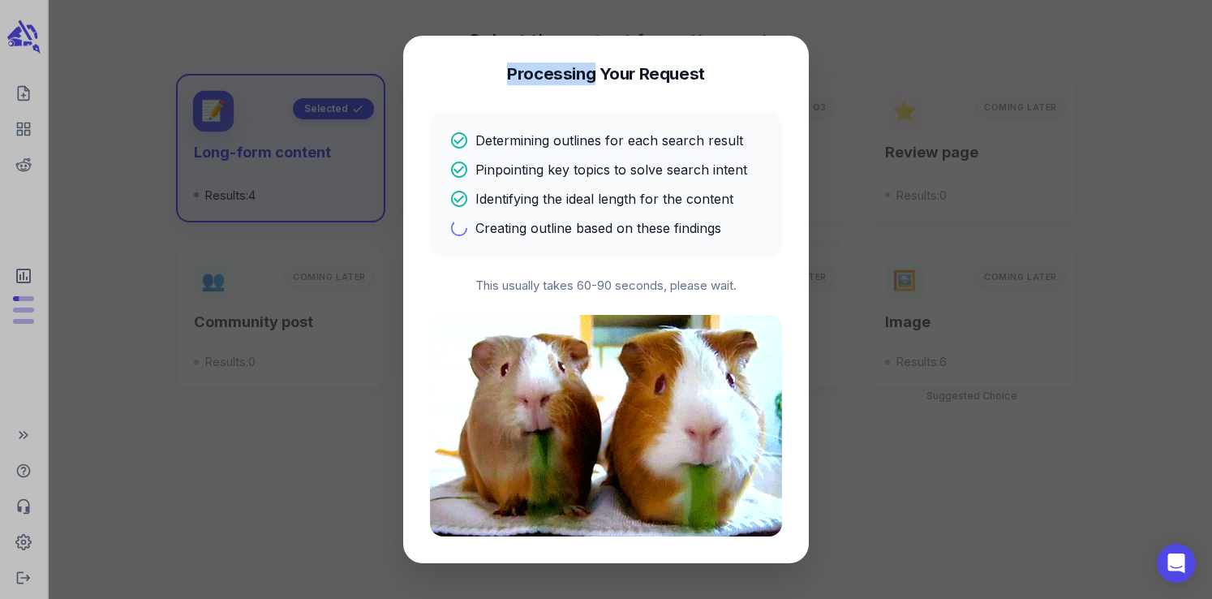
click at [565, 79] on h4 "Processing Your Request" at bounding box center [606, 73] width 198 height 23
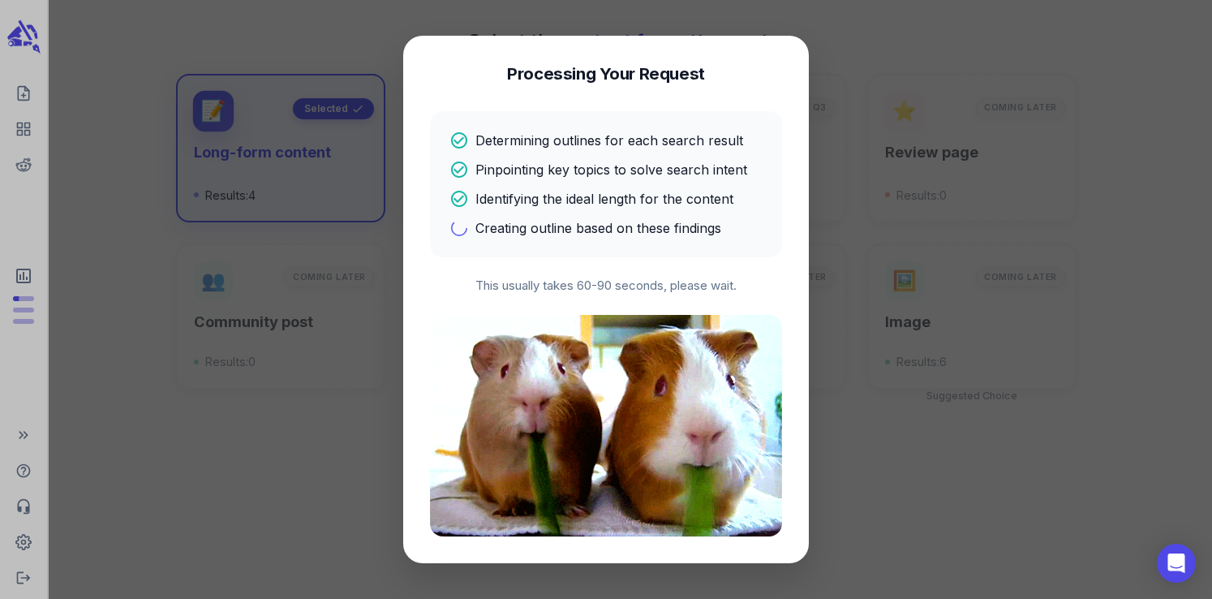
click at [617, 75] on h4 "Processing Your Request" at bounding box center [606, 73] width 198 height 23
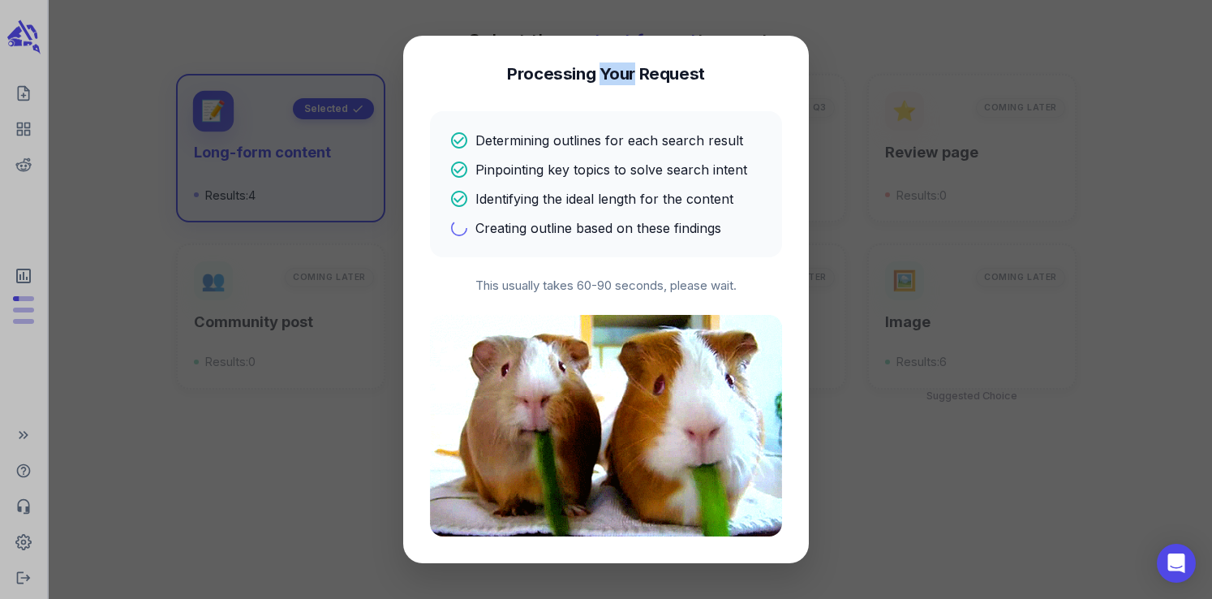
click at [617, 75] on h4 "Processing Your Request" at bounding box center [606, 73] width 198 height 23
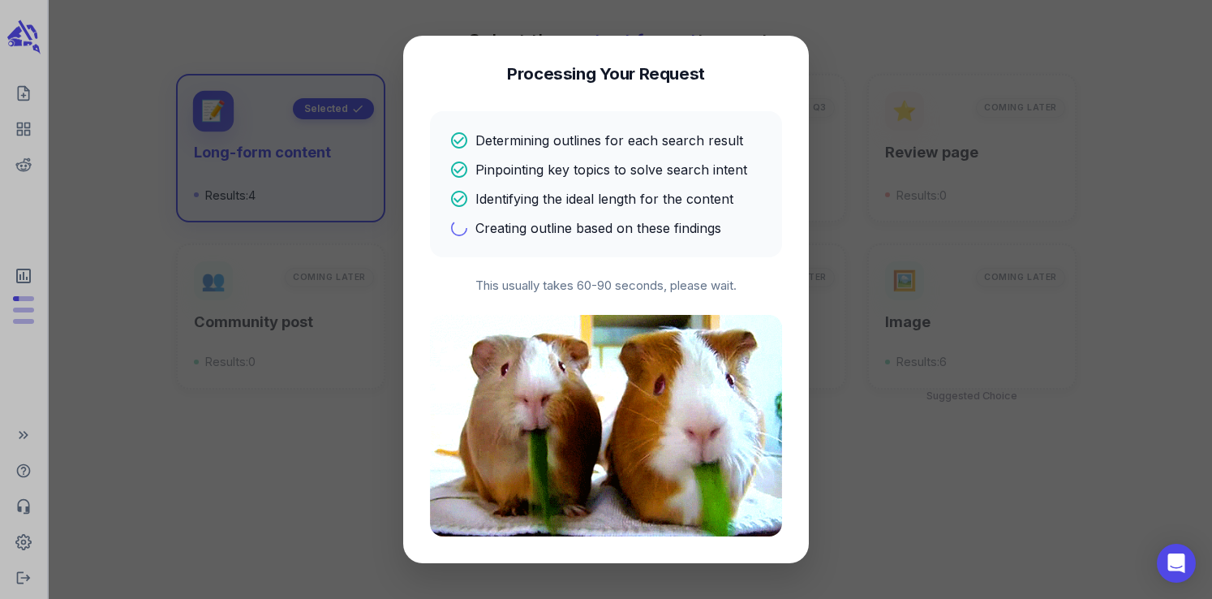
click at [678, 81] on h4 "Processing Your Request" at bounding box center [606, 73] width 198 height 23
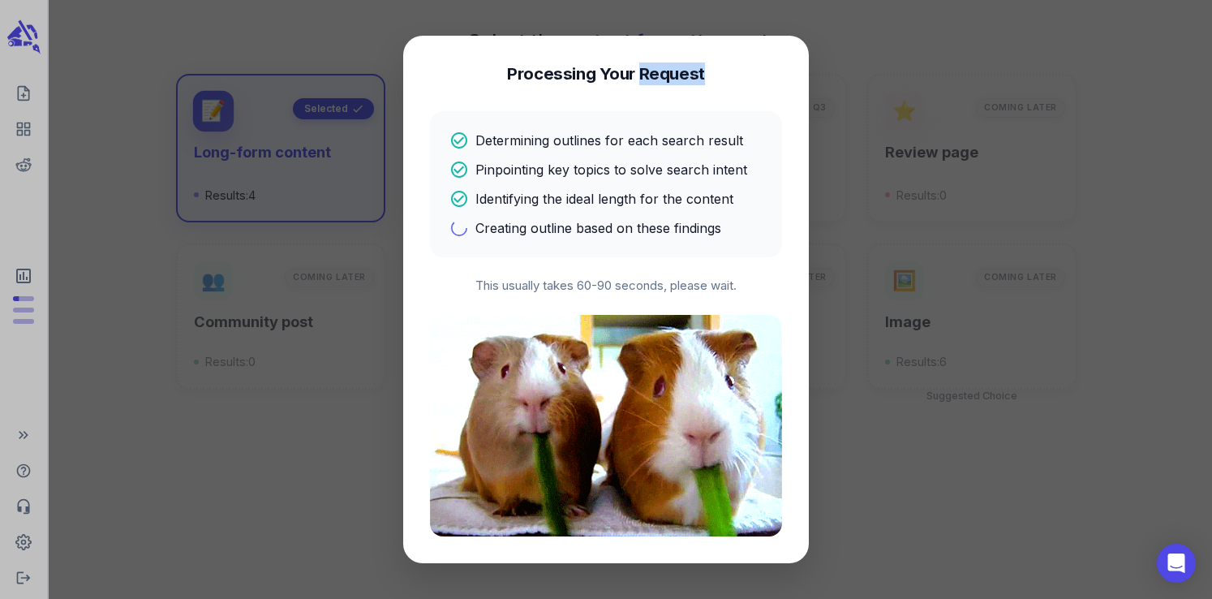
click at [678, 81] on h4 "Processing Your Request" at bounding box center [606, 73] width 198 height 23
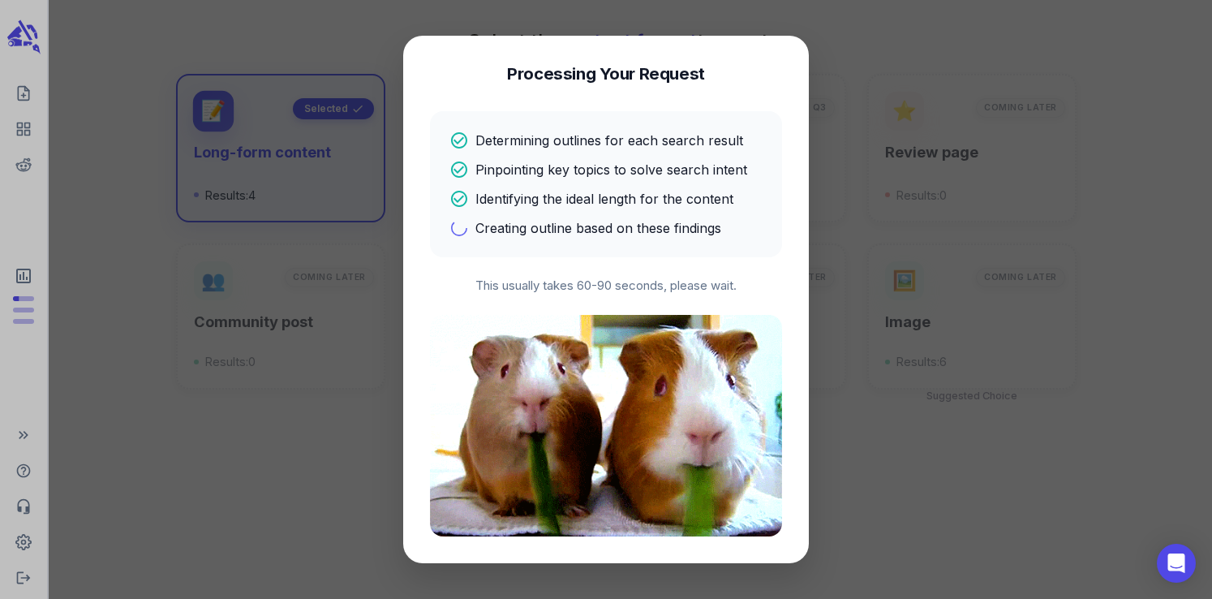
click at [617, 79] on h4 "Processing Your Request" at bounding box center [606, 73] width 198 height 23
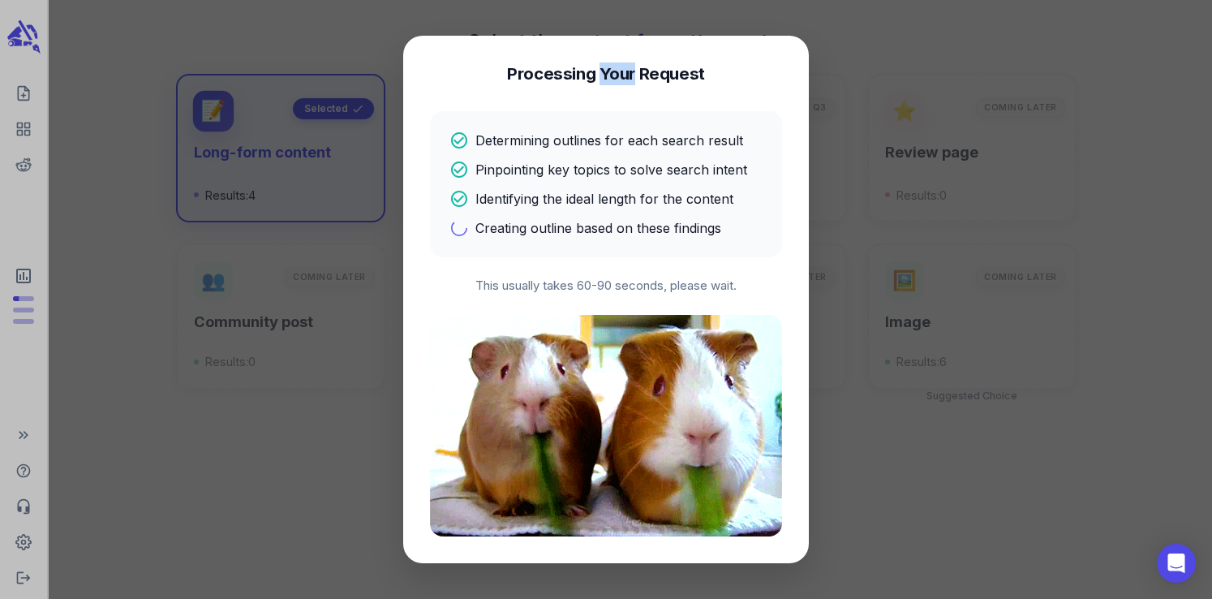
click at [617, 79] on h4 "Processing Your Request" at bounding box center [606, 73] width 198 height 23
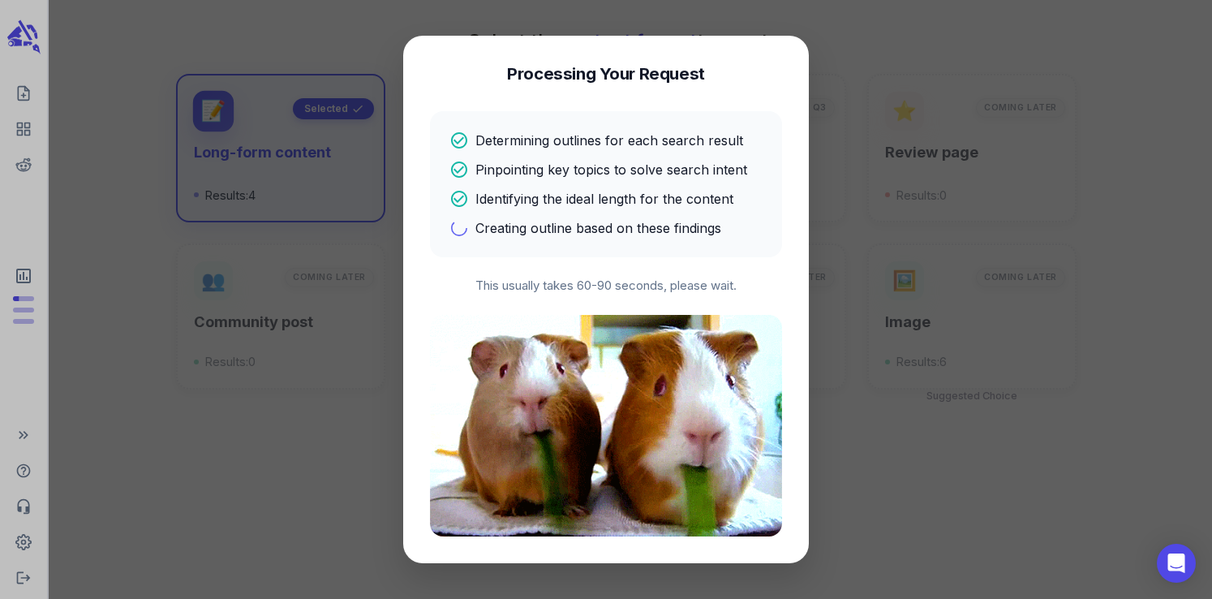
click at [558, 85] on h4 "Processing Your Request" at bounding box center [606, 73] width 198 height 23
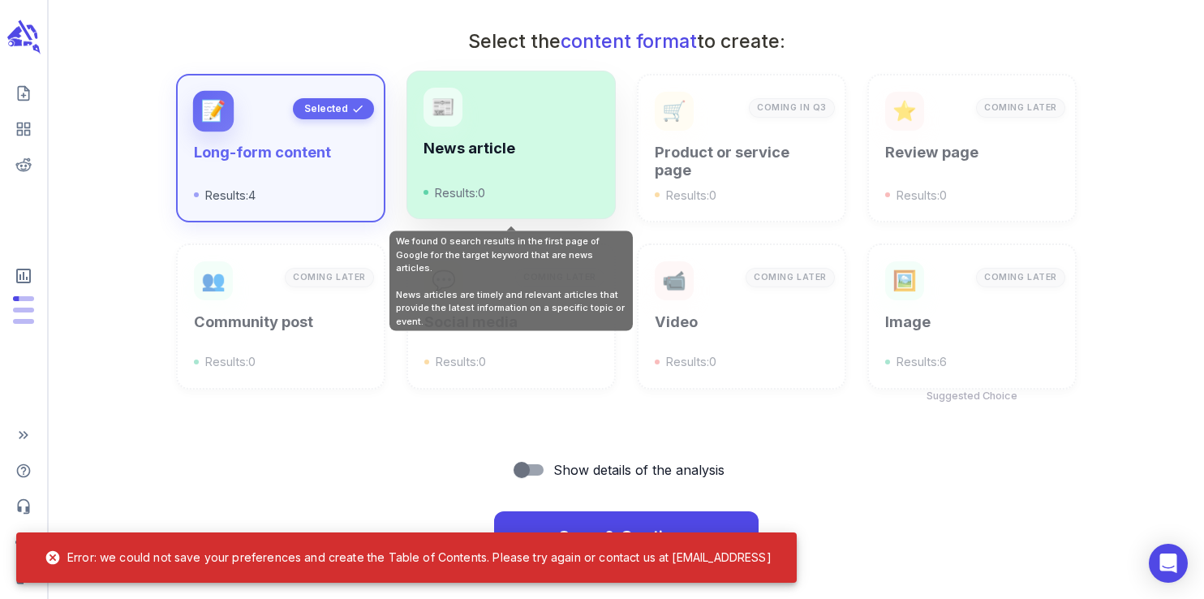
click at [558, 83] on div "📰 News article Results: 0" at bounding box center [510, 145] width 209 height 148
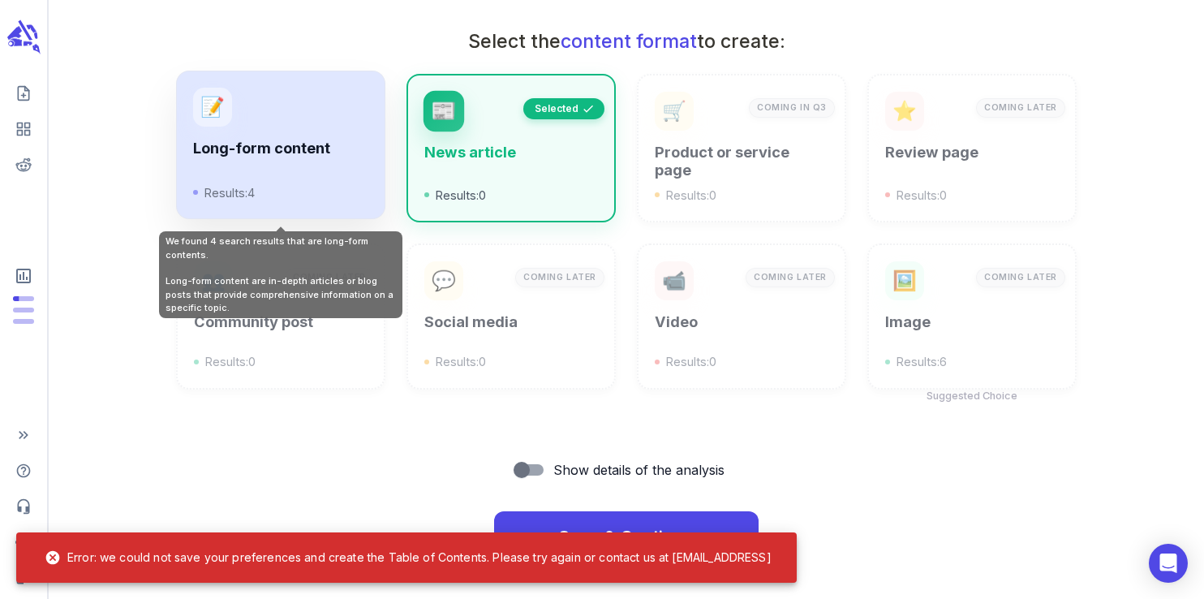
click at [295, 163] on div "Long-form content Results: 4" at bounding box center [280, 171] width 175 height 62
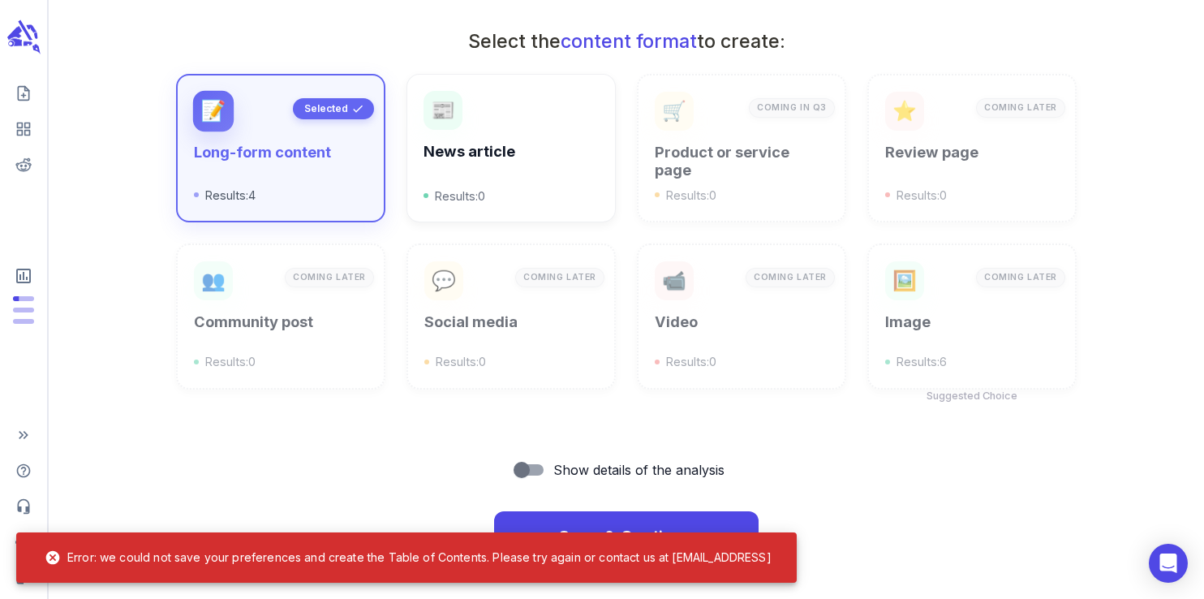
click at [53, 555] on icon at bounding box center [53, 558] width 14 height 14
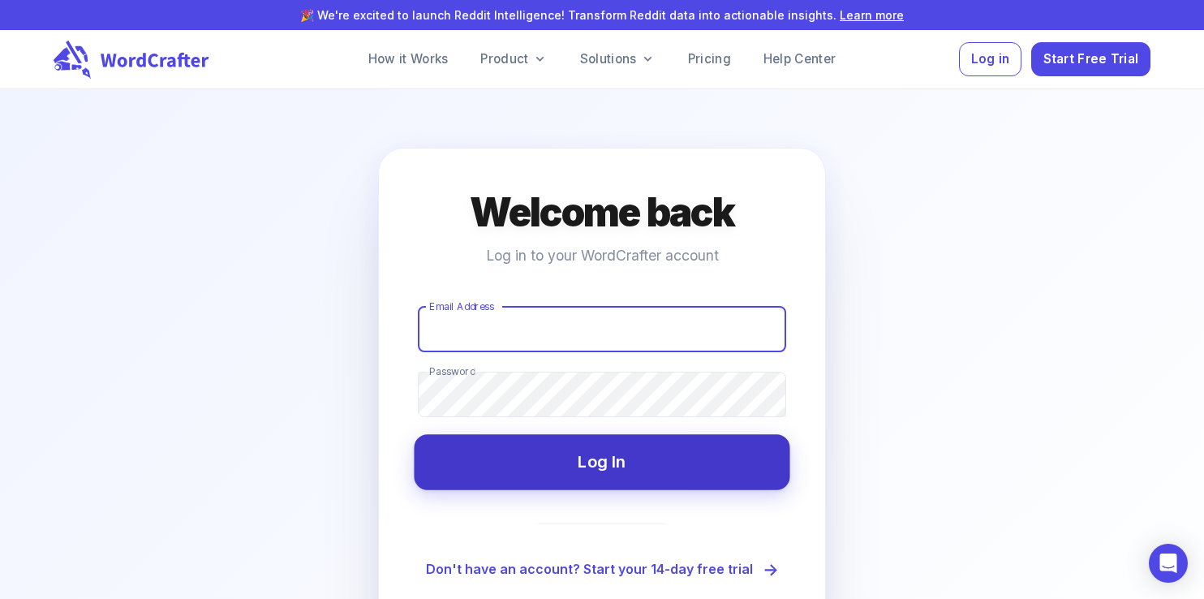
type input "[EMAIL_ADDRESS][DOMAIN_NAME]"
click at [638, 471] on button "Log In" at bounding box center [602, 461] width 376 height 55
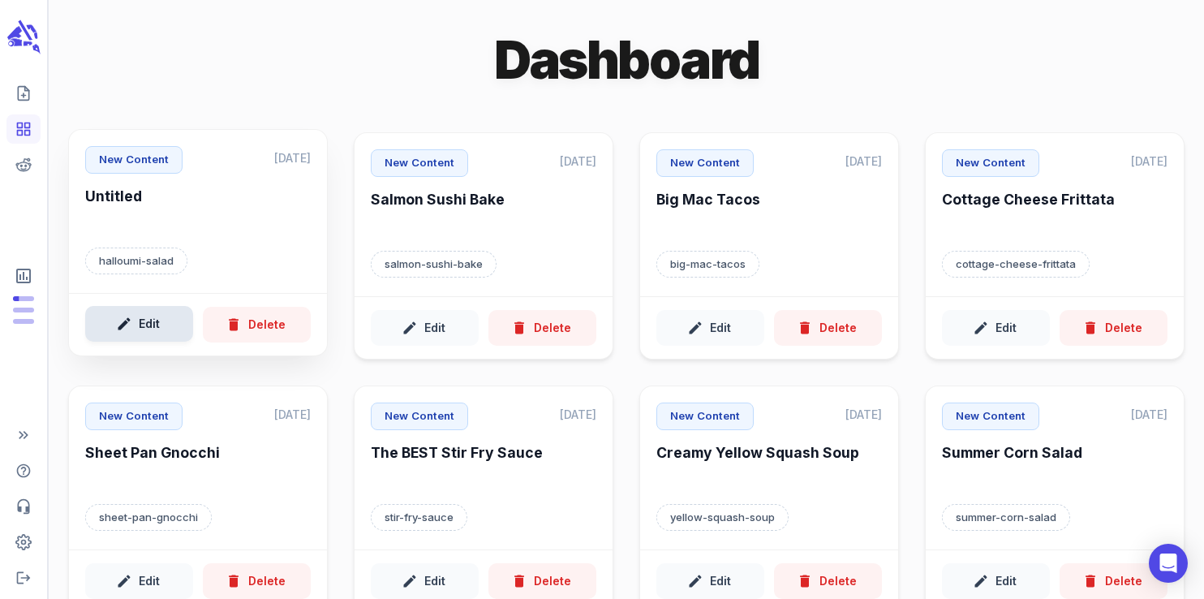
click at [162, 326] on button "Edit" at bounding box center [139, 324] width 108 height 36
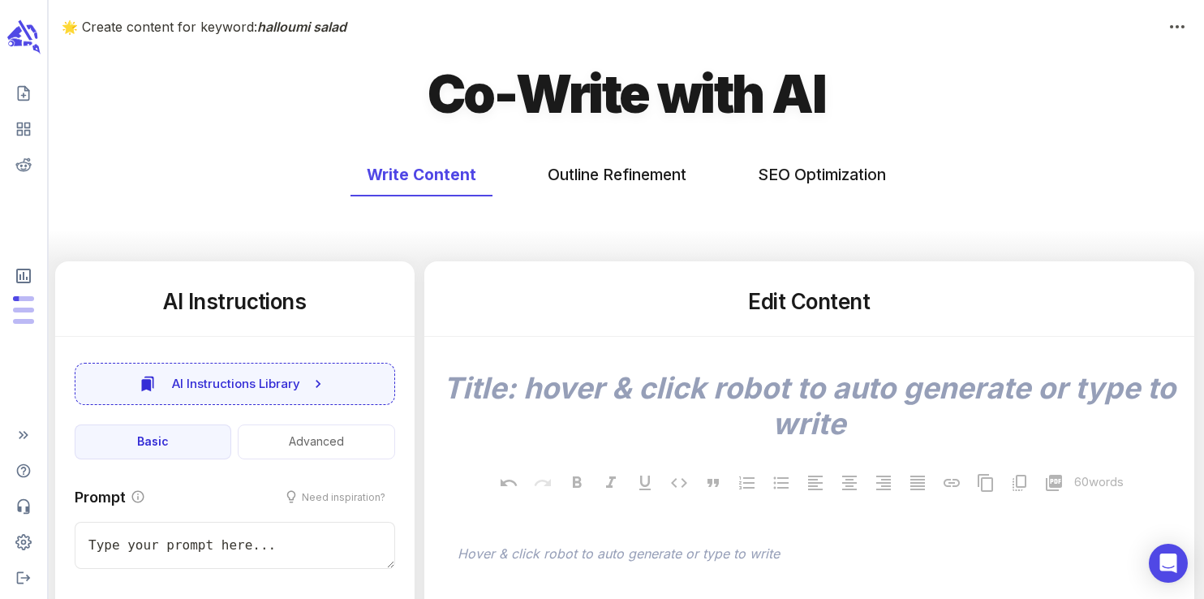
type textarea "x"
type input "52"
type textarea "x"
click at [814, 182] on button "SEO Optimization" at bounding box center [821, 174] width 161 height 43
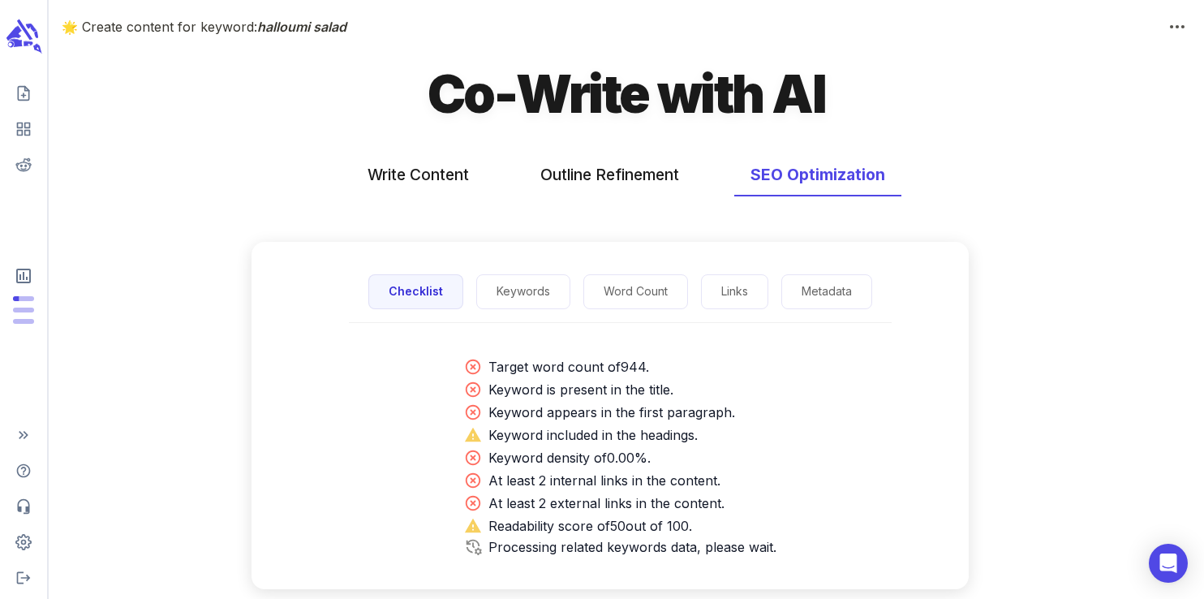
click at [28, 43] on icon "scrollable content" at bounding box center [28, 43] width 9 height 5
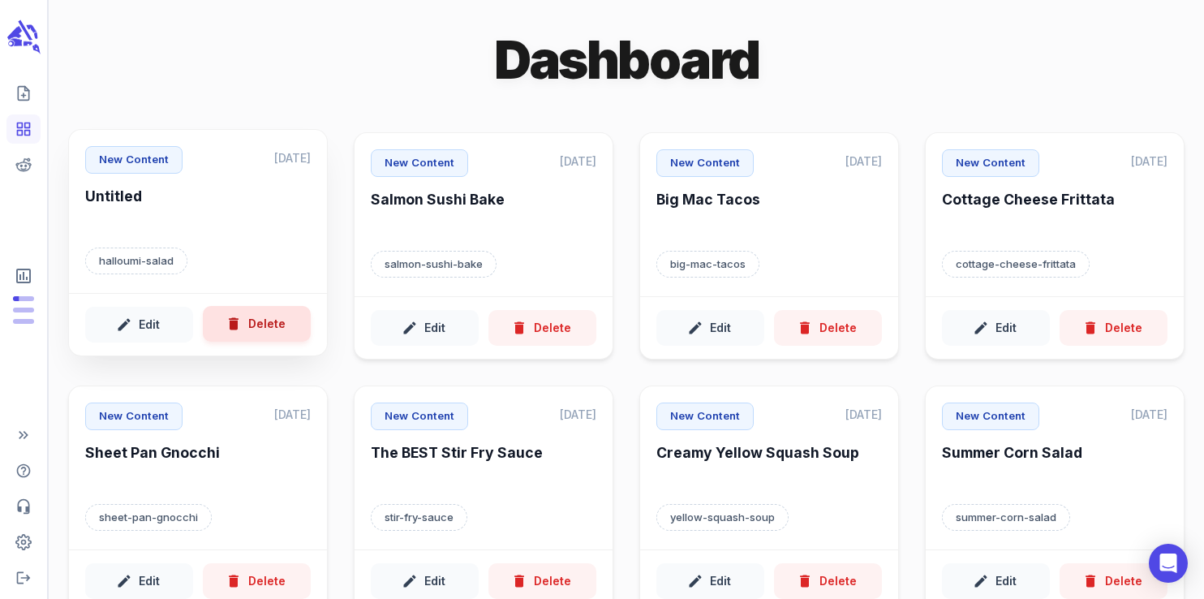
click at [263, 328] on button "Delete" at bounding box center [257, 324] width 108 height 36
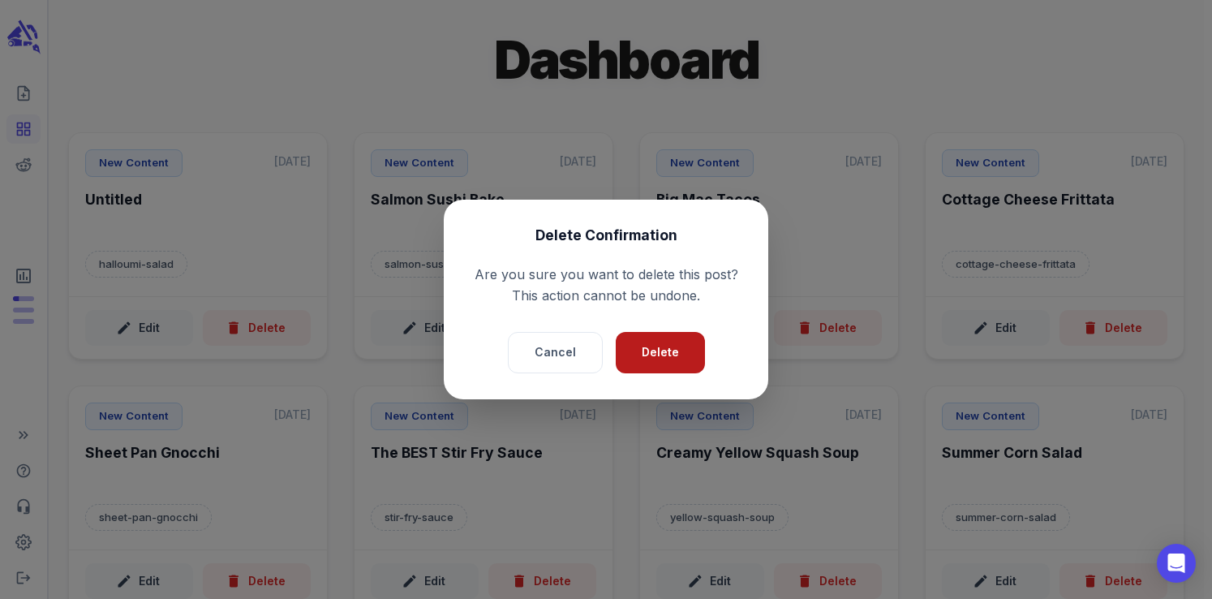
click at [655, 359] on button "Delete" at bounding box center [660, 352] width 89 height 41
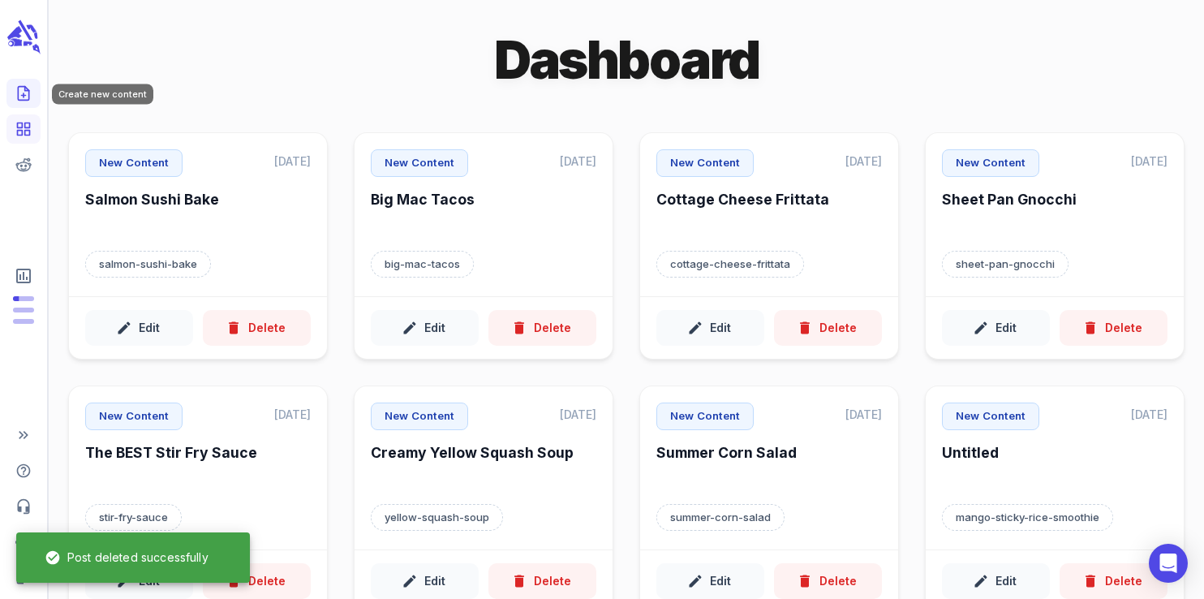
click at [30, 94] on icon "Create new content" at bounding box center [23, 93] width 16 height 16
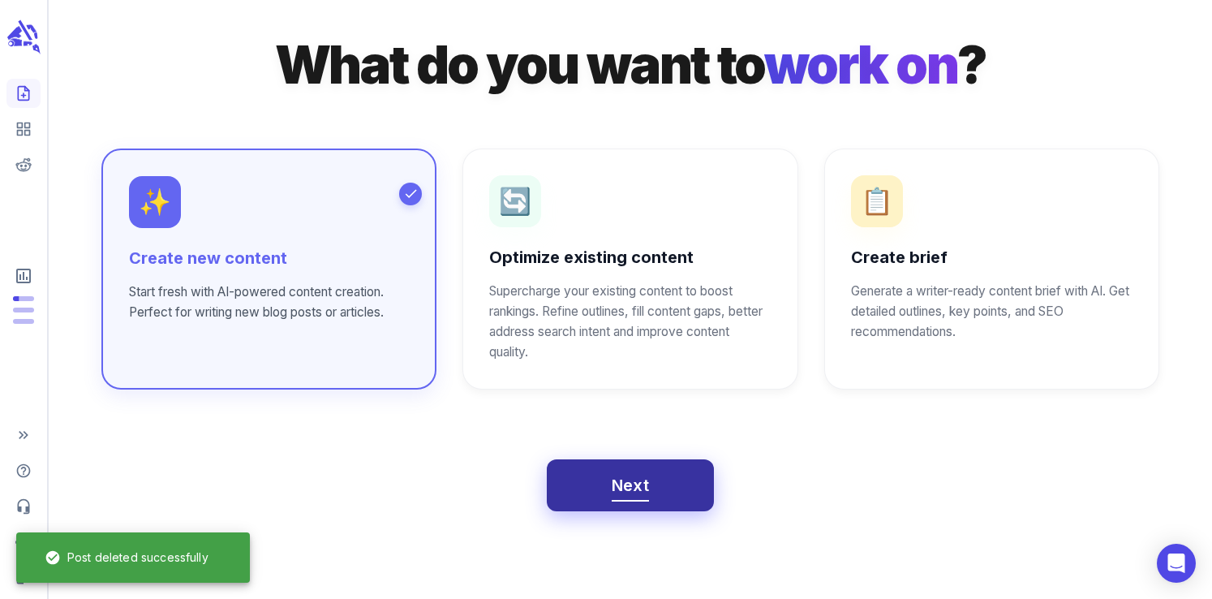
click at [666, 470] on button "Next" at bounding box center [631, 485] width 168 height 52
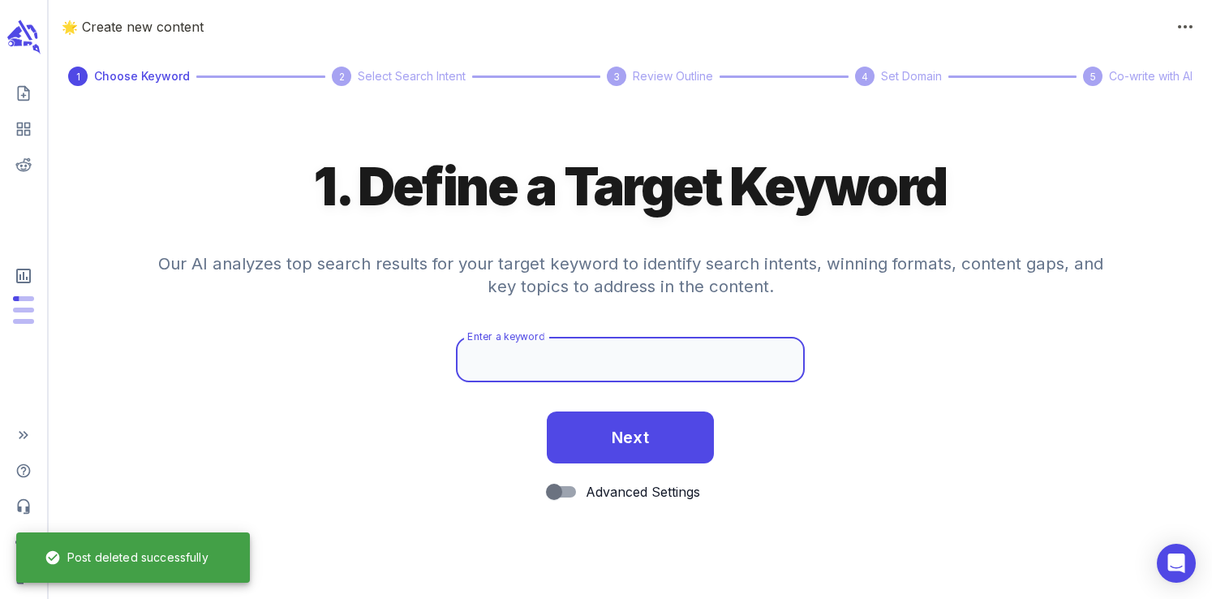
click at [586, 376] on input "Enter a keyword" at bounding box center [630, 359] width 349 height 45
paste input "halloumi salad"
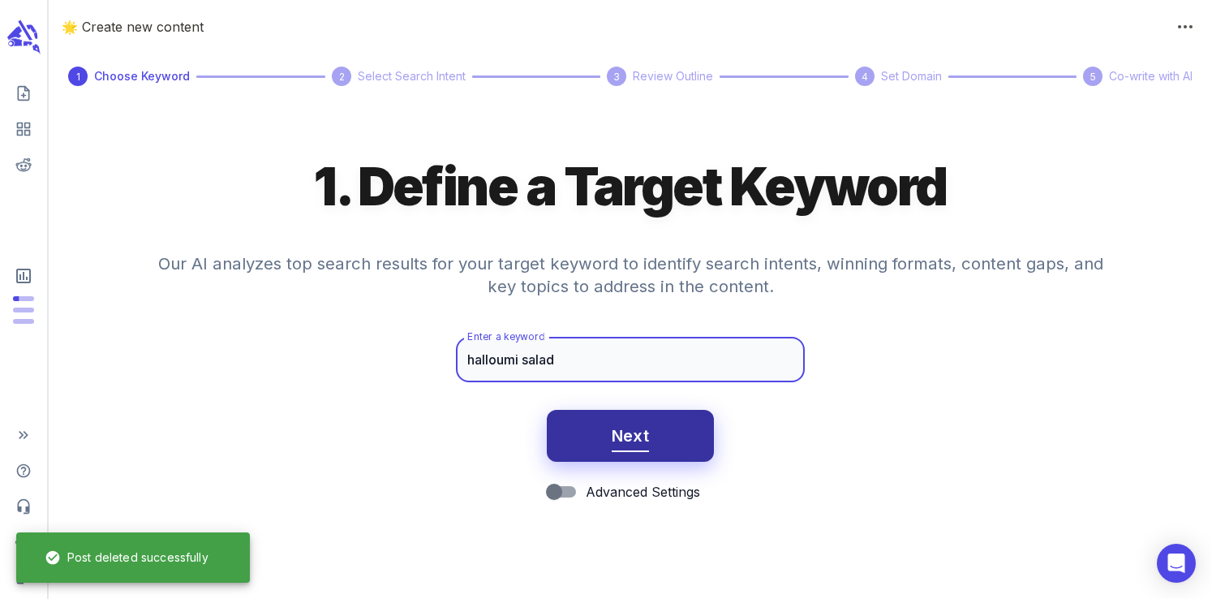
type input "halloumi salad"
click at [632, 442] on span "Next" at bounding box center [631, 436] width 38 height 28
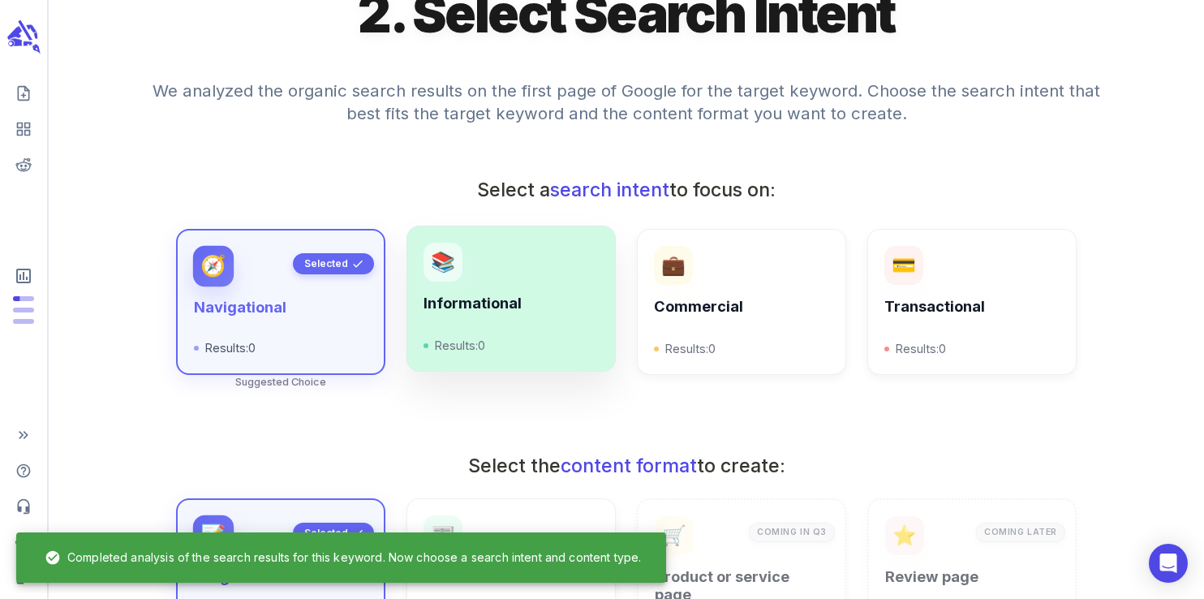
scroll to position [159, 0]
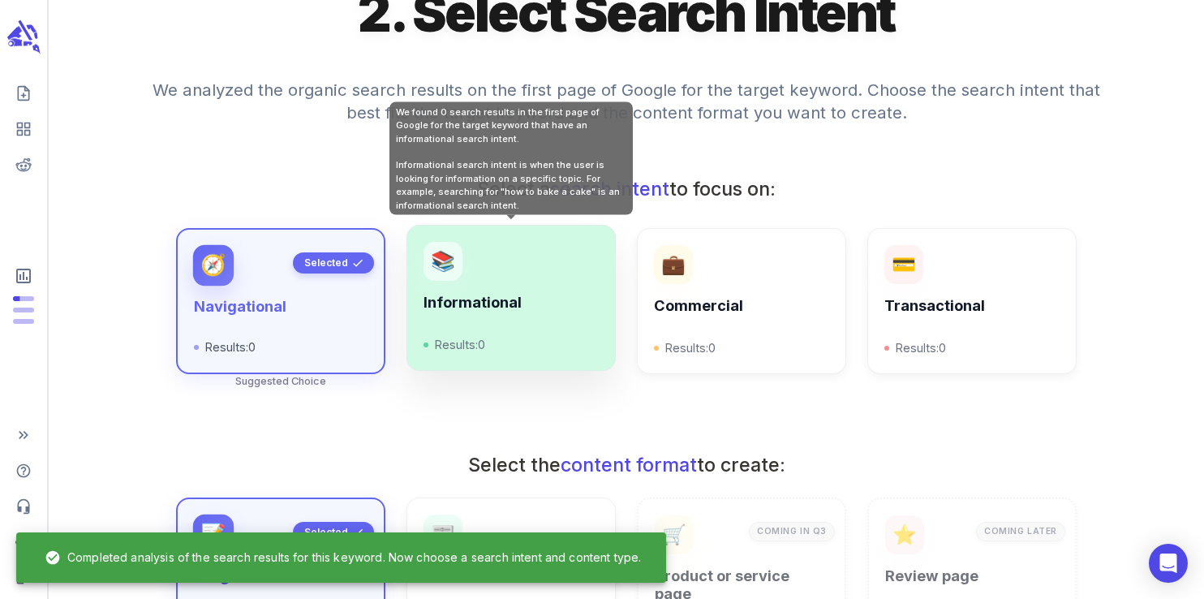
click at [504, 303] on h6 "Informational" at bounding box center [510, 303] width 175 height 18
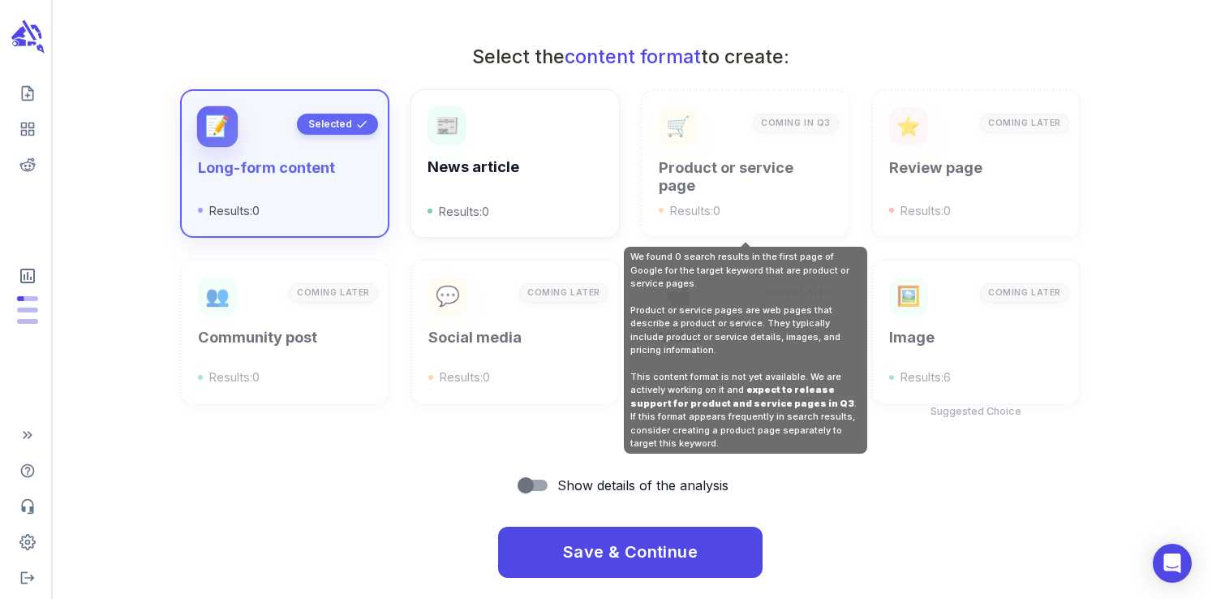
scroll to position [582, 0]
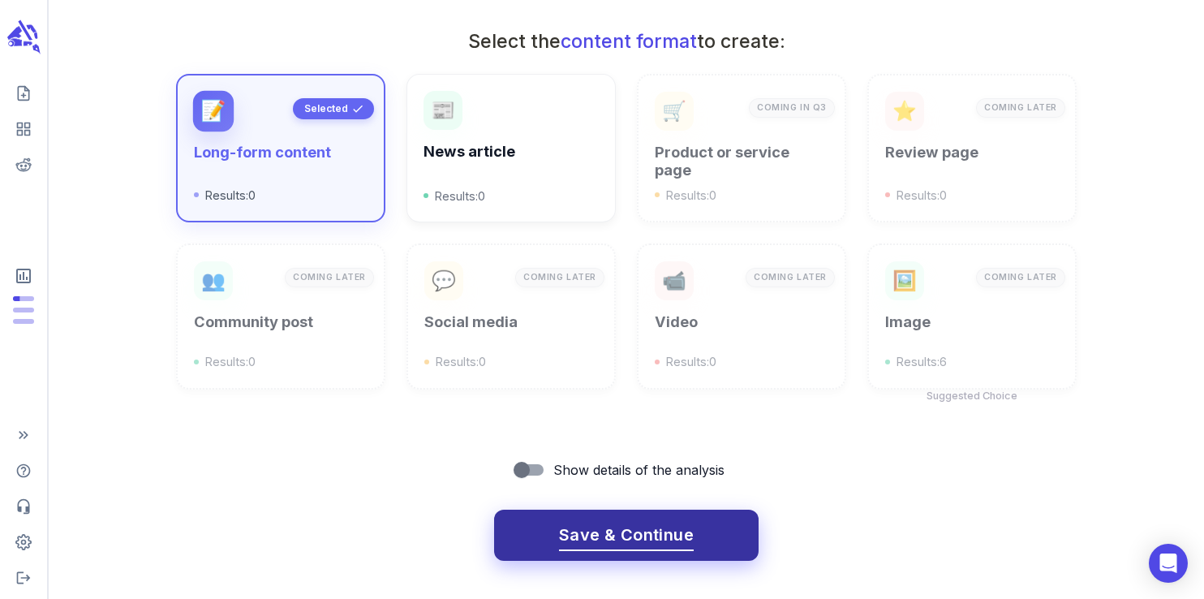
click at [647, 534] on span "Save & Continue" at bounding box center [626, 535] width 135 height 28
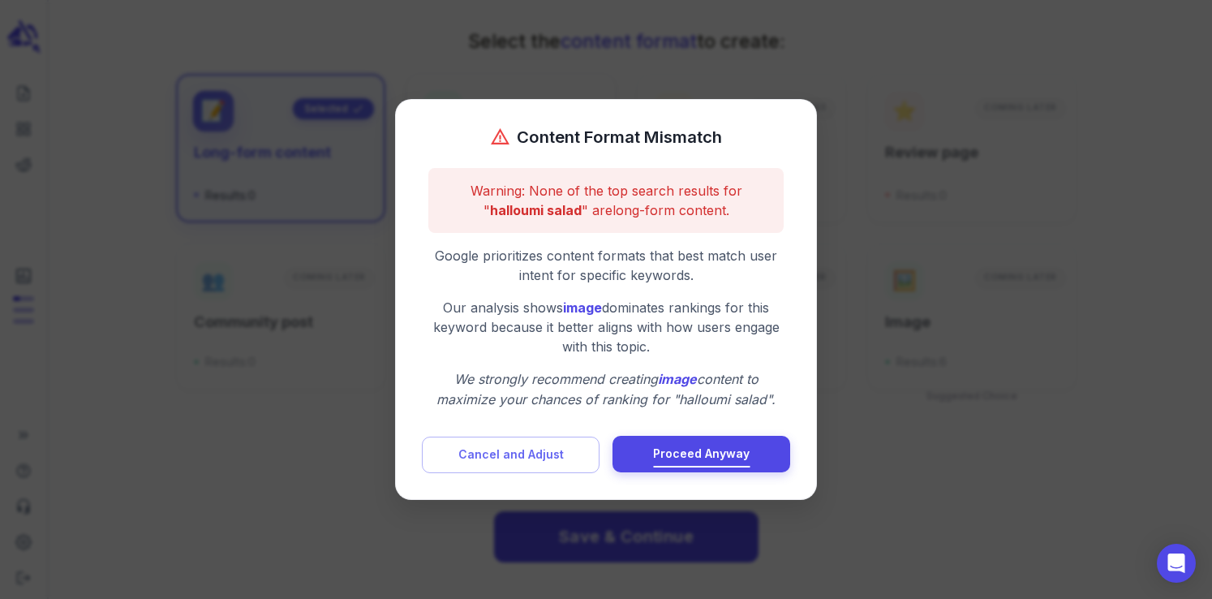
click at [681, 453] on span "Proceed Anyway" at bounding box center [701, 454] width 97 height 20
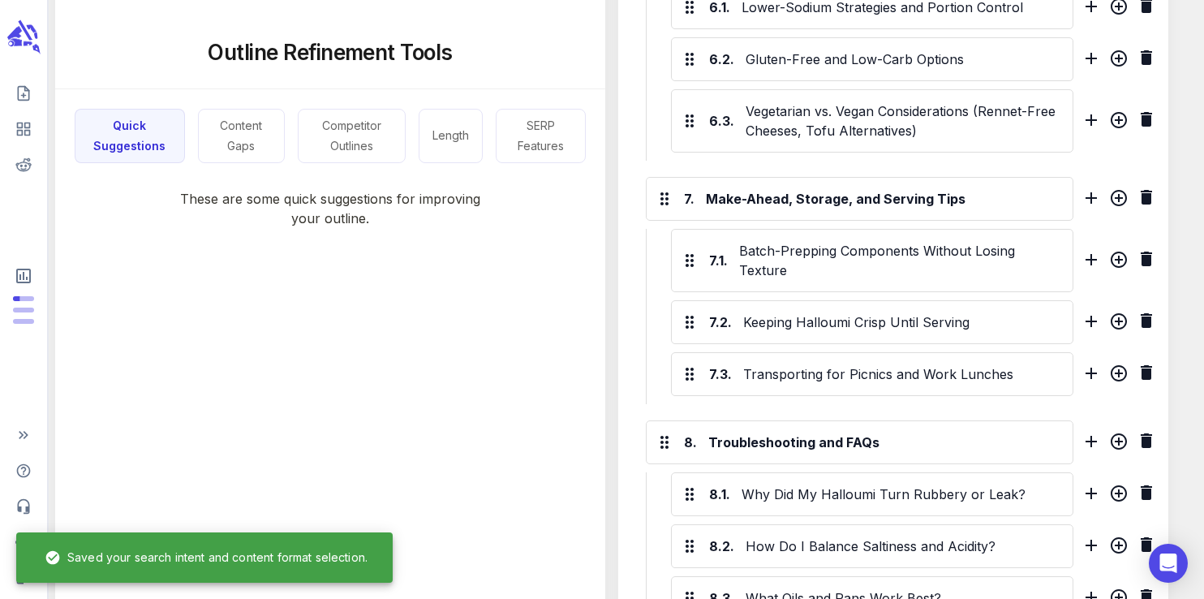
scroll to position [2315, 0]
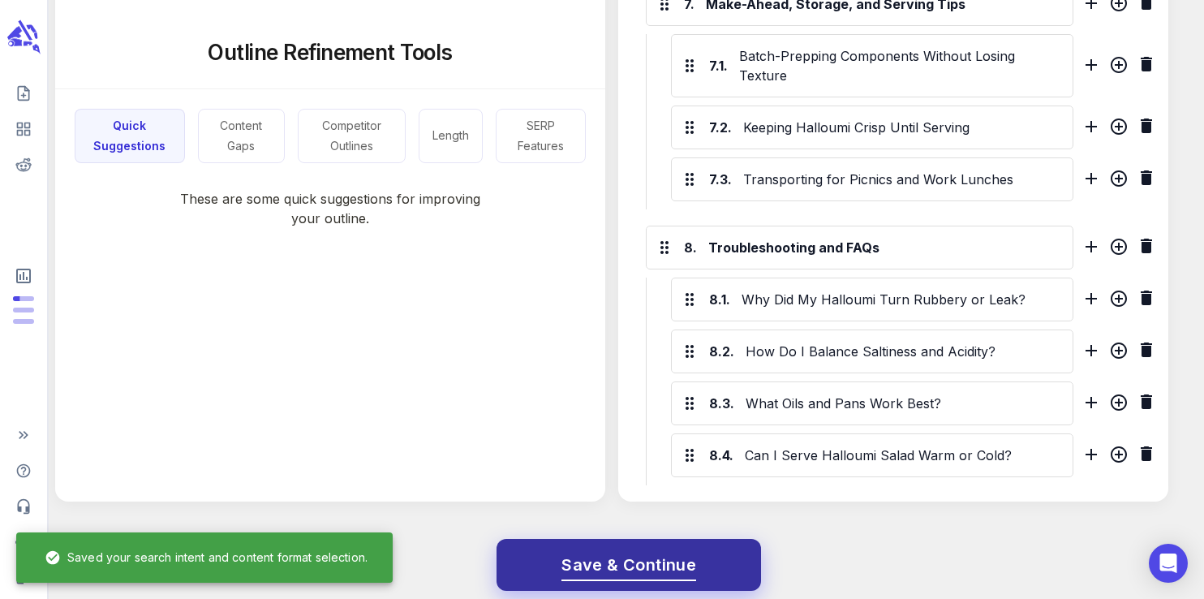
click at [672, 539] on button "Save & Continue" at bounding box center [628, 565] width 264 height 52
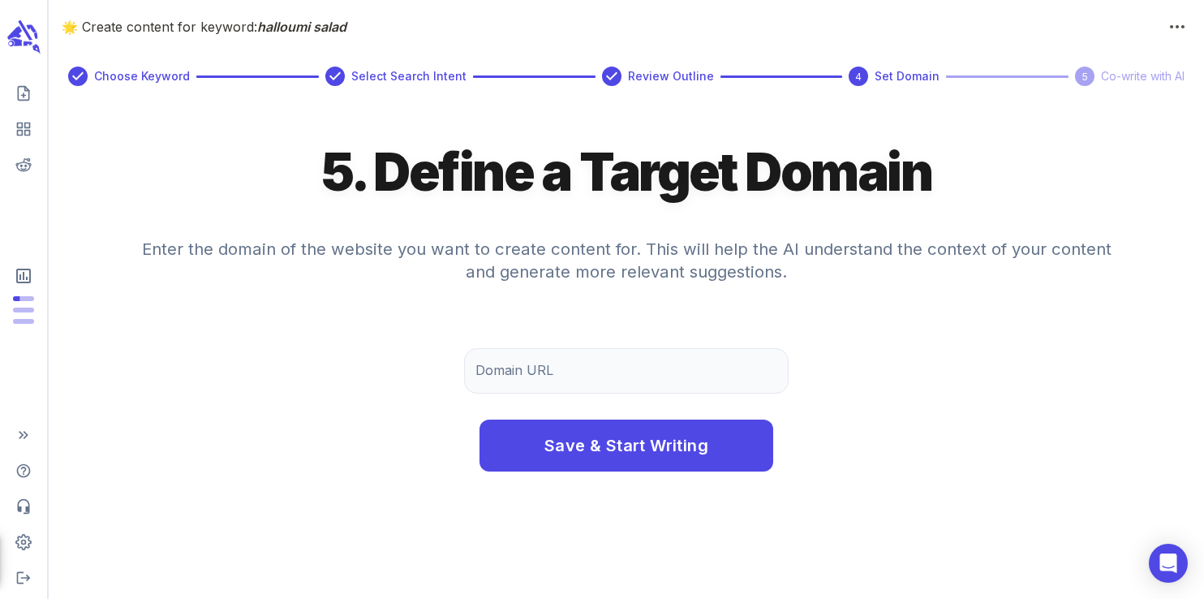
scroll to position [0, 0]
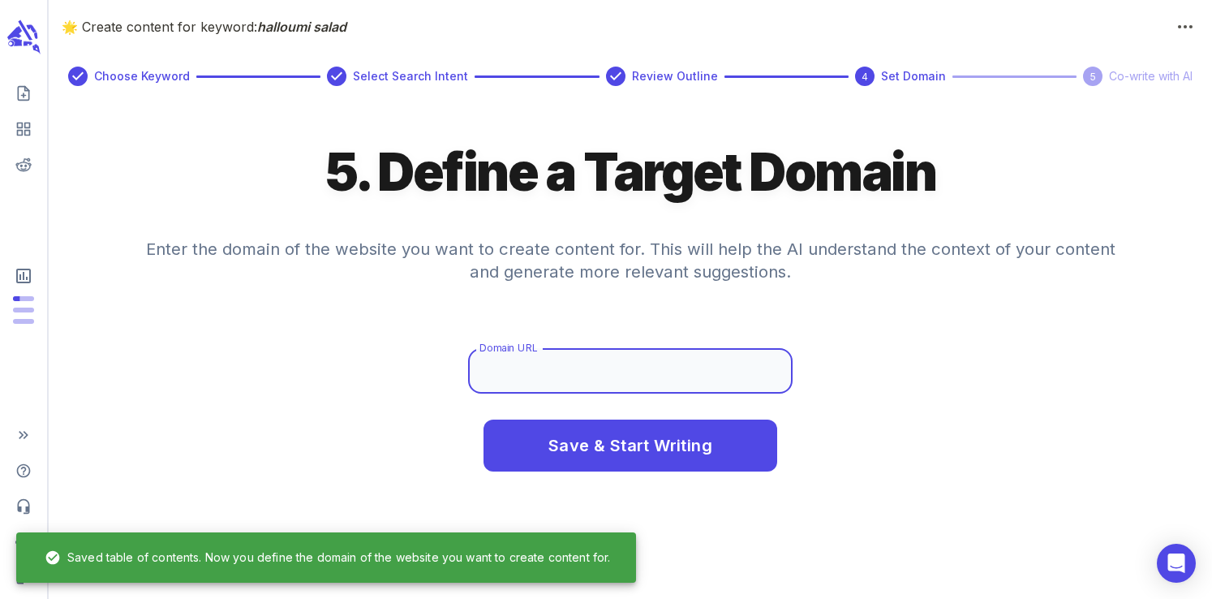
click at [612, 361] on input "Domain URL" at bounding box center [630, 370] width 324 height 45
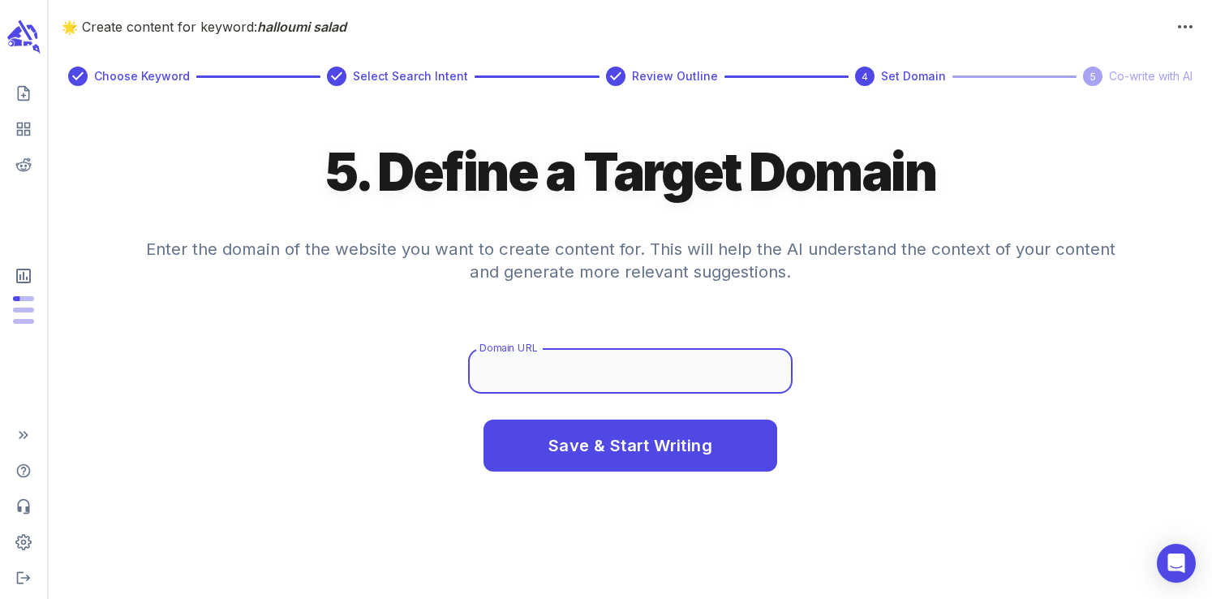
type input "[DOMAIN_NAME]"
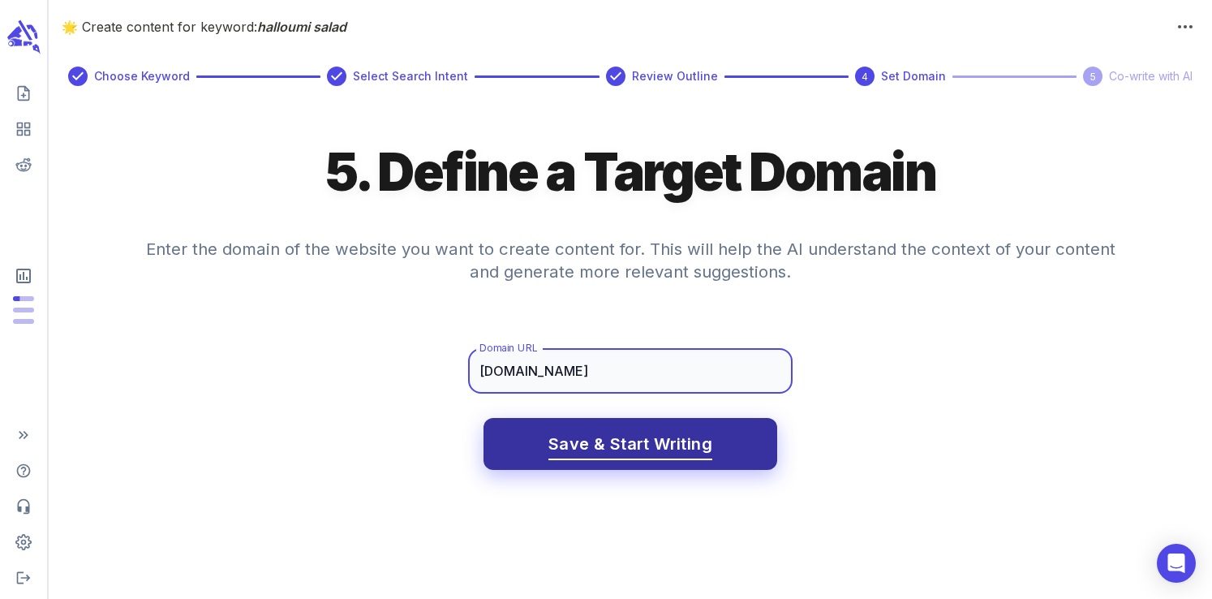
click at [601, 466] on button "Save & Start Writing" at bounding box center [630, 444] width 294 height 52
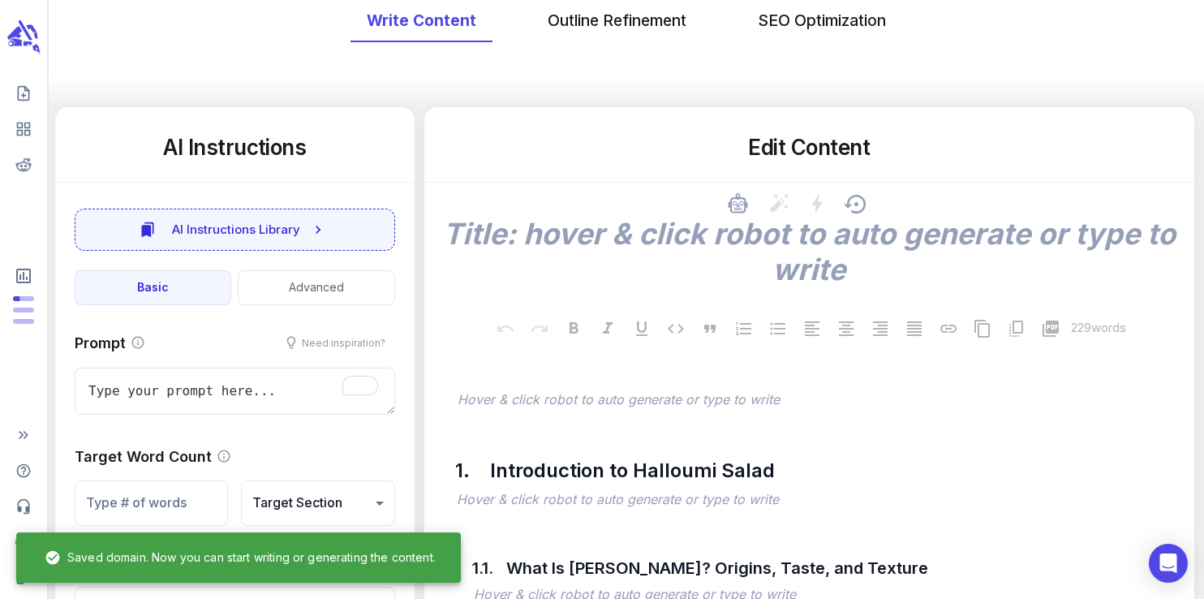
scroll to position [170, 0]
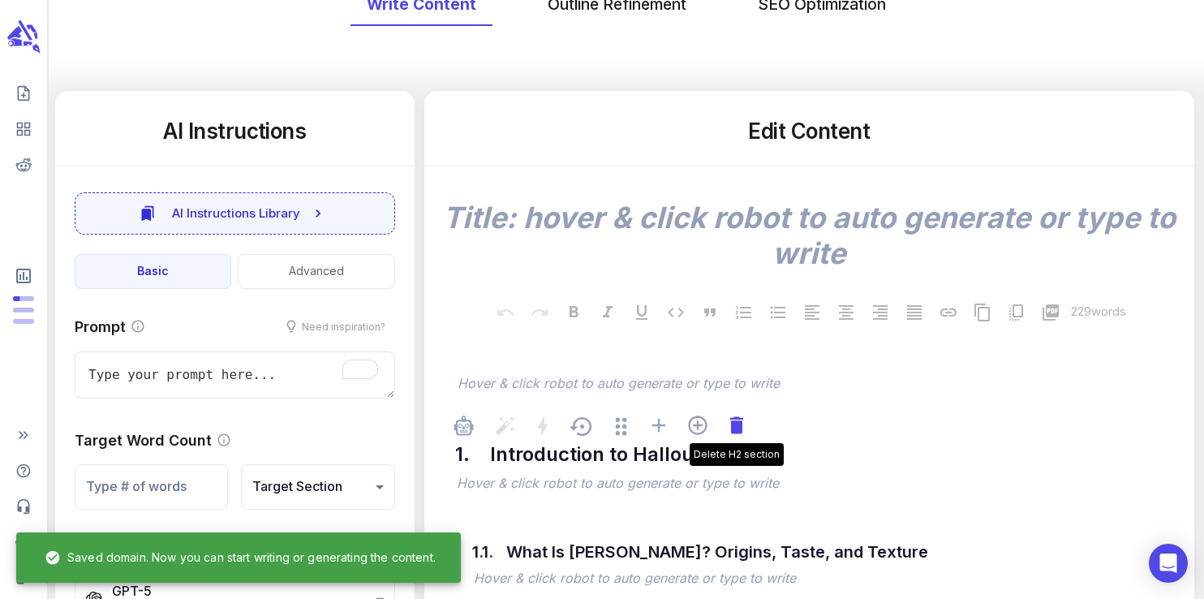
click at [741, 431] on icon at bounding box center [736, 425] width 23 height 23
click at [740, 430] on icon at bounding box center [735, 424] width 13 height 17
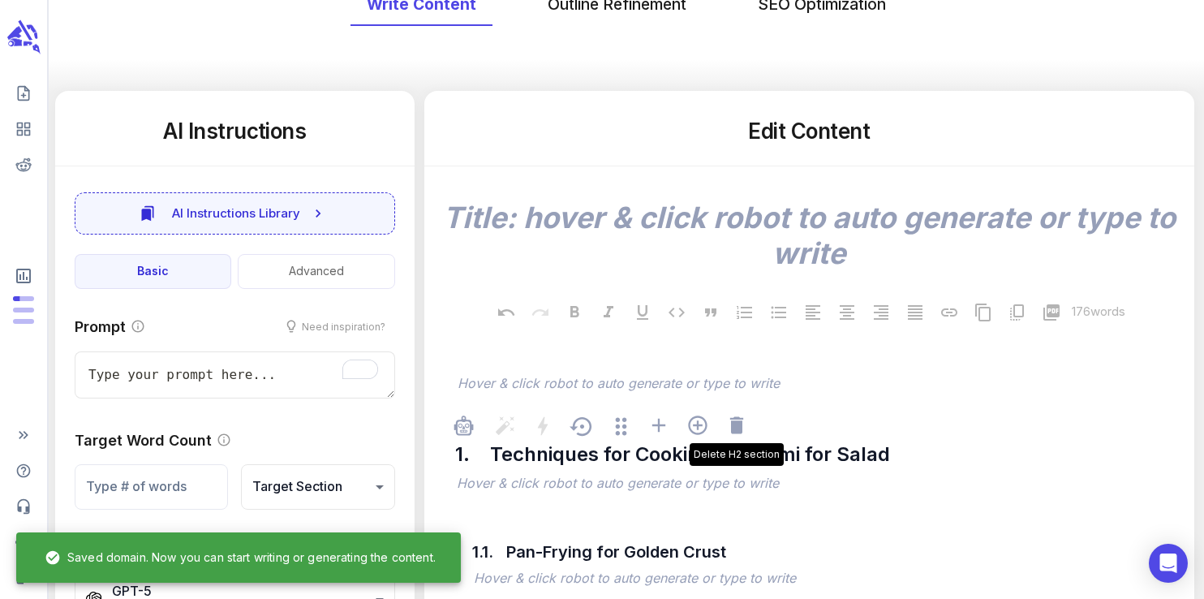
click at [740, 430] on icon at bounding box center [735, 424] width 13 height 17
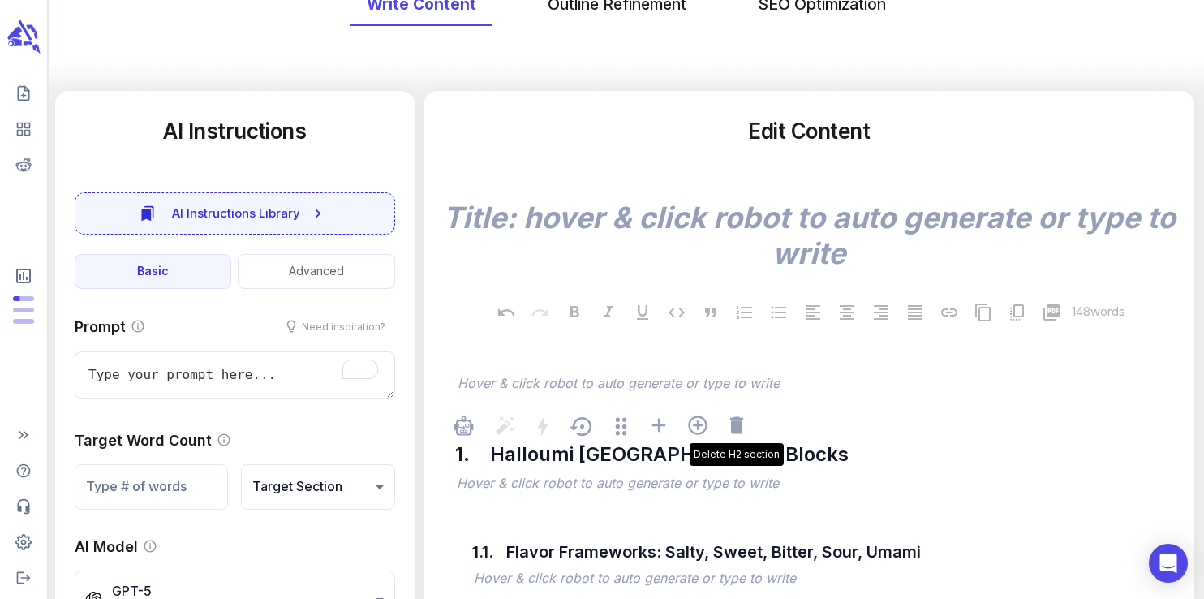
click at [740, 430] on icon at bounding box center [735, 424] width 13 height 17
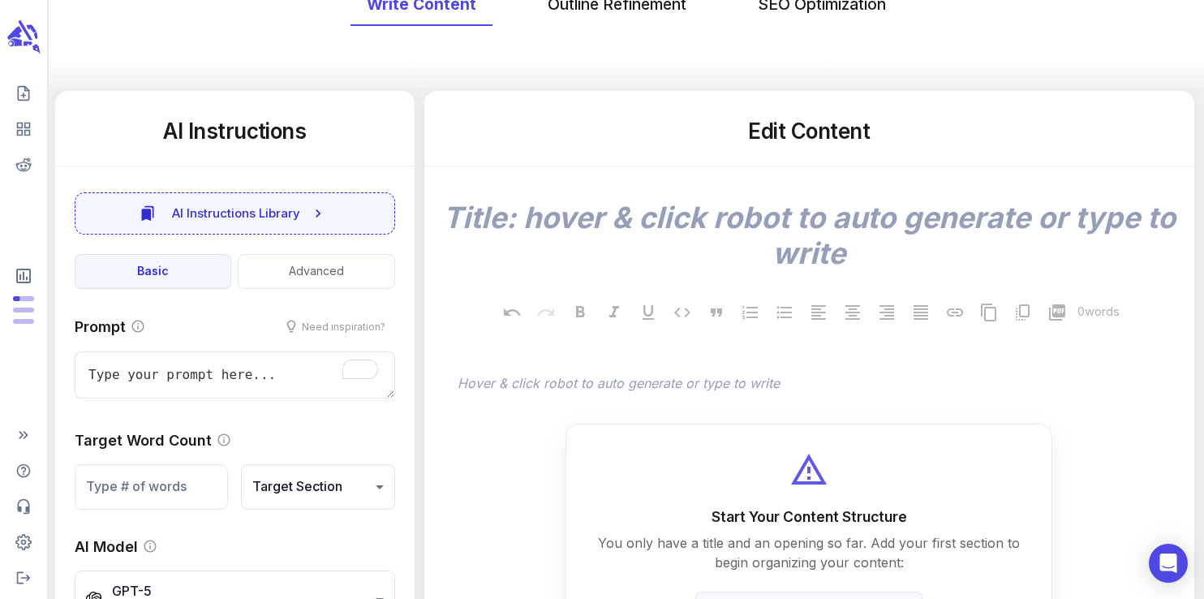
type textarea "x"
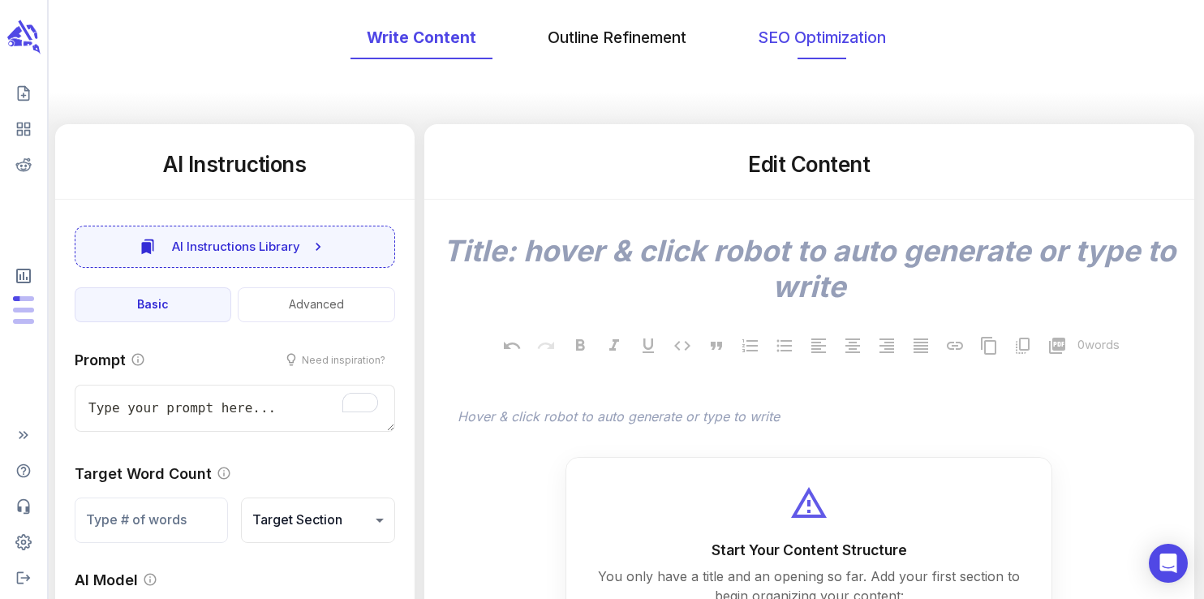
click at [803, 47] on button "SEO Optimization" at bounding box center [821, 37] width 161 height 43
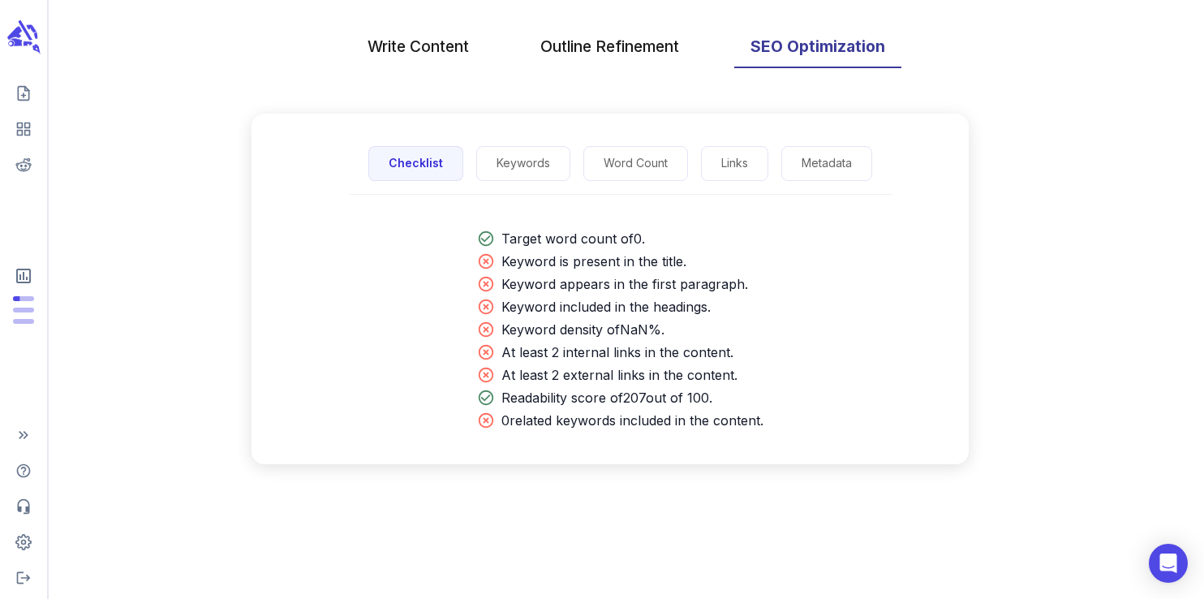
scroll to position [128, 0]
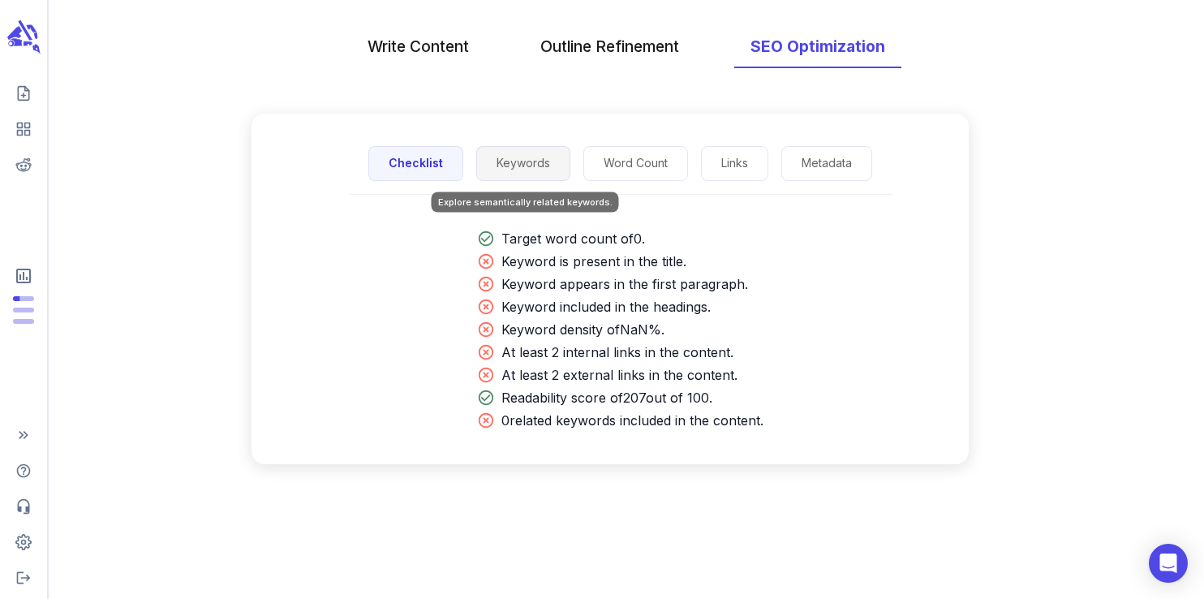
click at [523, 161] on button "Keywords" at bounding box center [523, 163] width 94 height 35
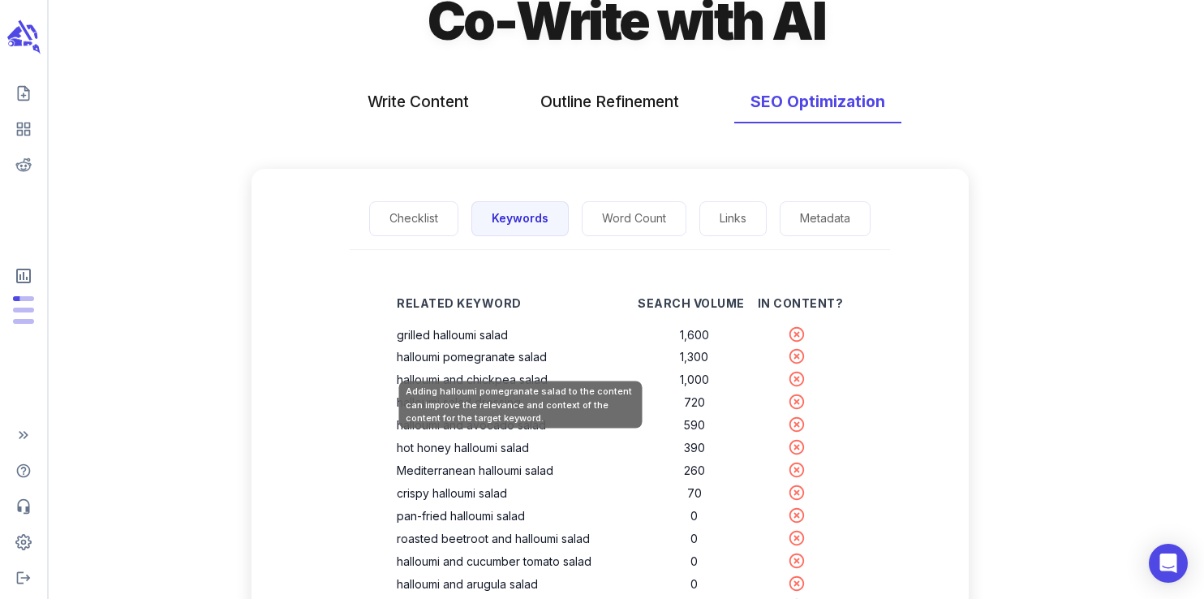
scroll to position [23, 0]
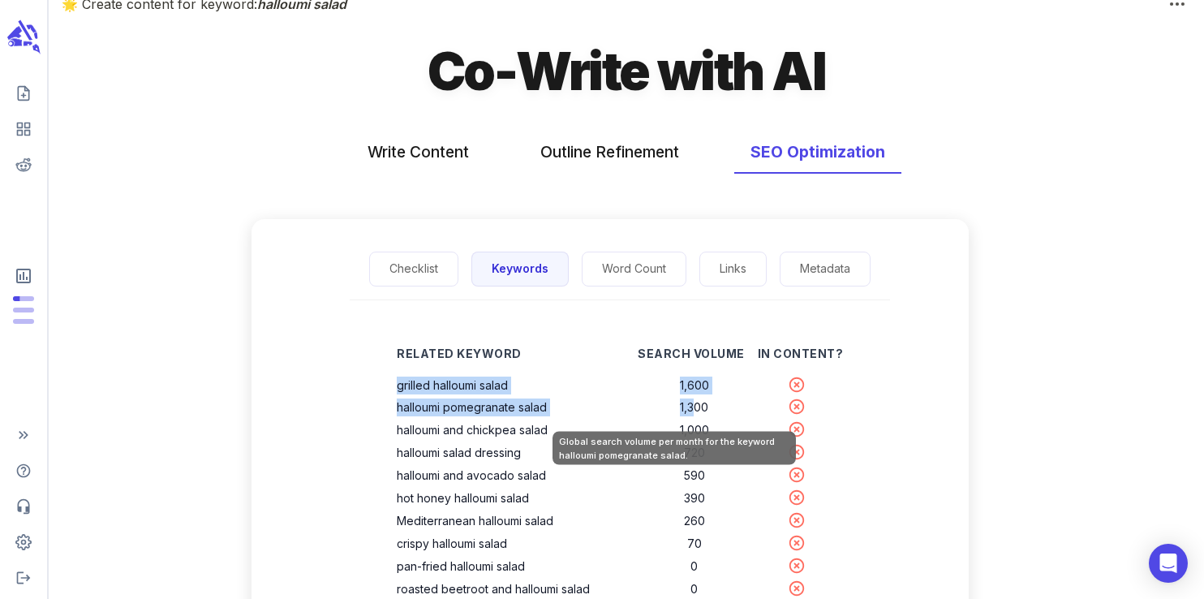
drag, startPoint x: 422, startPoint y: 388, endPoint x: 671, endPoint y: 401, distance: 249.3
click at [671, 401] on tbody "grilled halloumi salad 1,600 halloumi pomegranate salad 1,300 halloumi and chic…" at bounding box center [620, 600] width 446 height 453
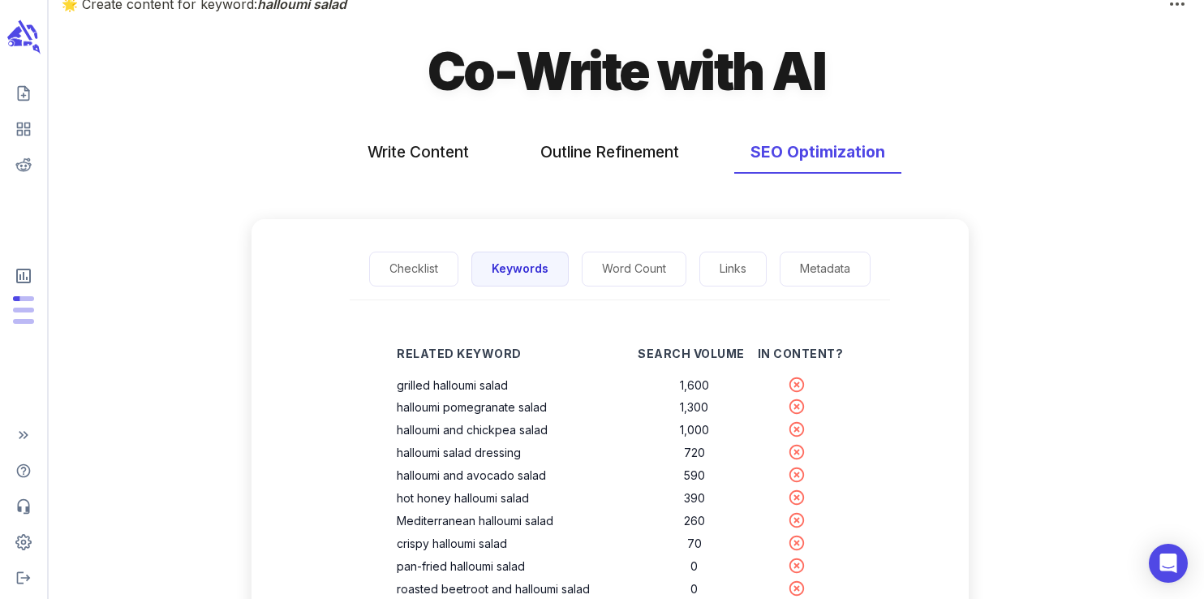
click at [359, 393] on div "Related Keyword Search Volume In Content? grilled halloumi salad 1,600 halloumi…" at bounding box center [620, 593] width 698 height 534
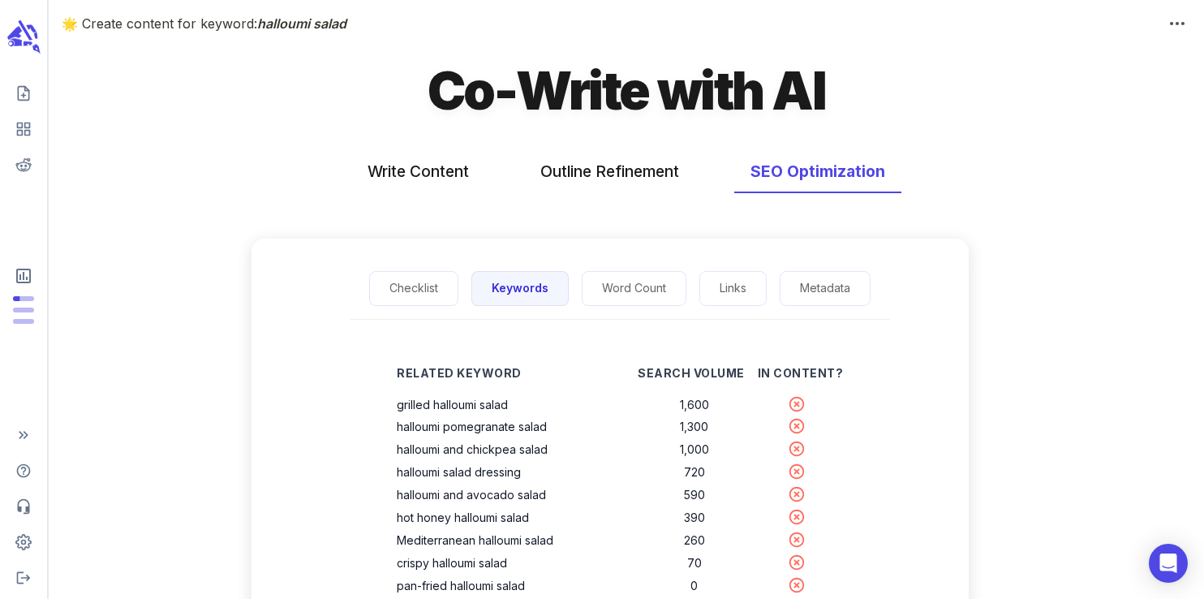
scroll to position [0, 0]
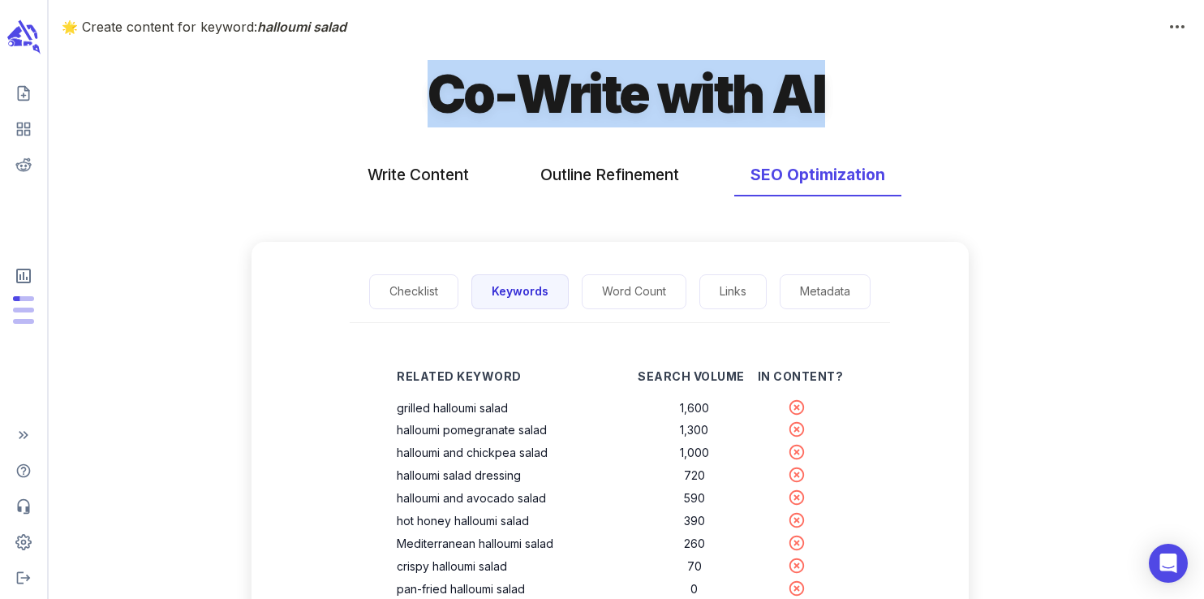
drag, startPoint x: 435, startPoint y: 93, endPoint x: 823, endPoint y: 120, distance: 389.4
click at [823, 120] on h1 "Co-Write with AI" at bounding box center [625, 93] width 397 height 67
click at [827, 92] on div "Co-Write with AI" at bounding box center [626, 100] width 1155 height 80
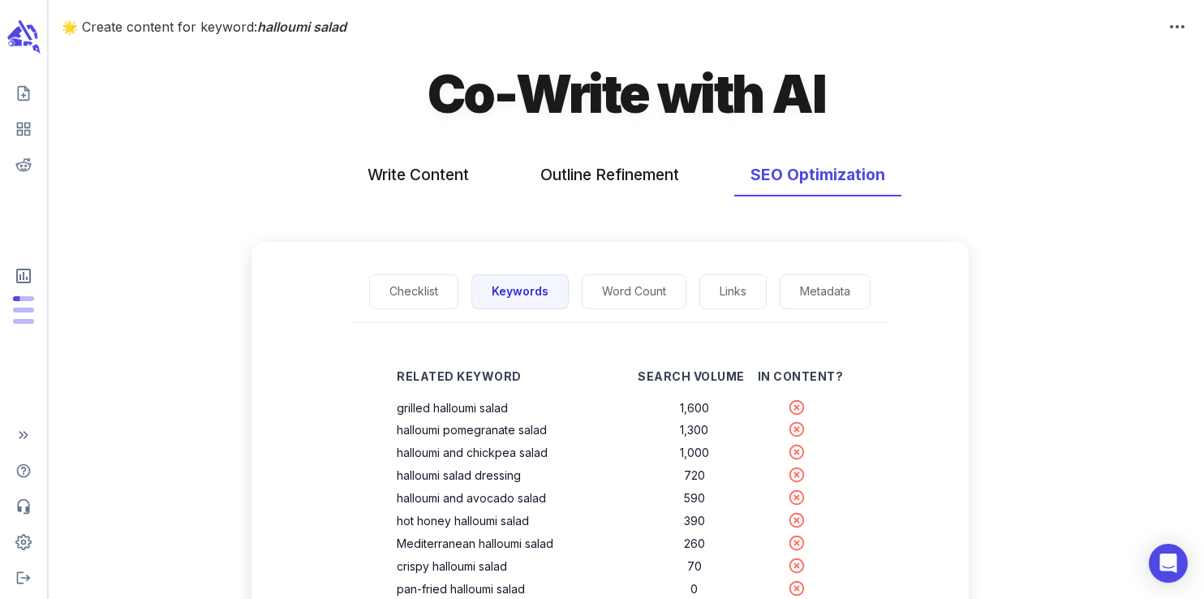
click at [807, 97] on h1 "Co-Write with AI" at bounding box center [625, 93] width 397 height 67
click at [728, 92] on h1 "Co-Write with AI" at bounding box center [625, 93] width 397 height 67
click at [603, 94] on h1 "Co-Write with AI" at bounding box center [625, 93] width 397 height 67
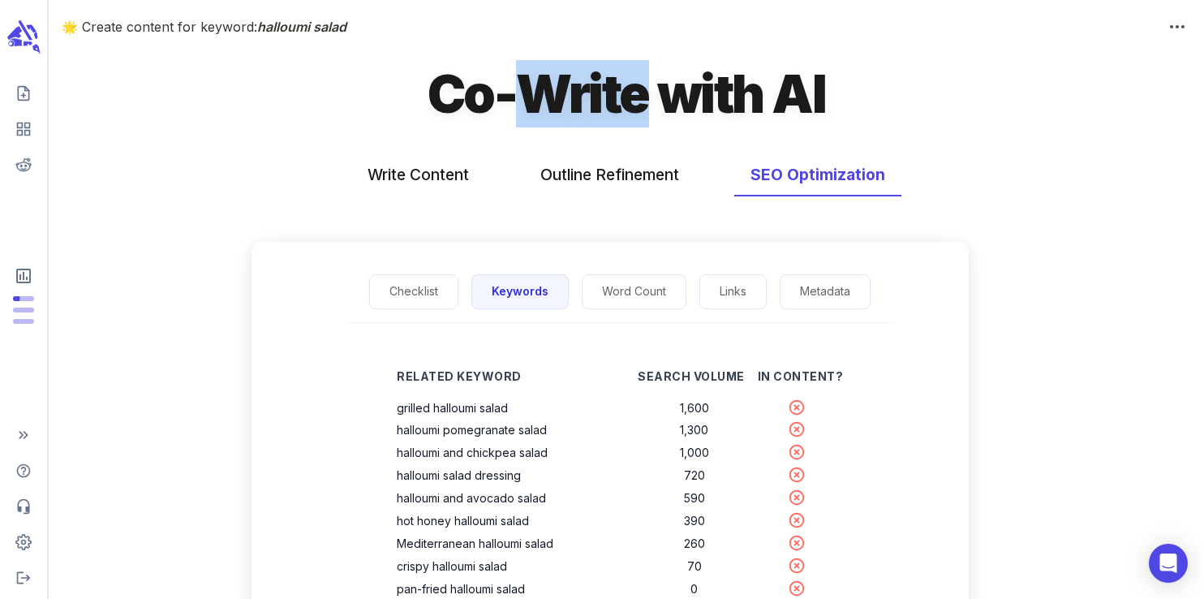
click at [603, 94] on h1 "Co-Write with AI" at bounding box center [625, 93] width 397 height 67
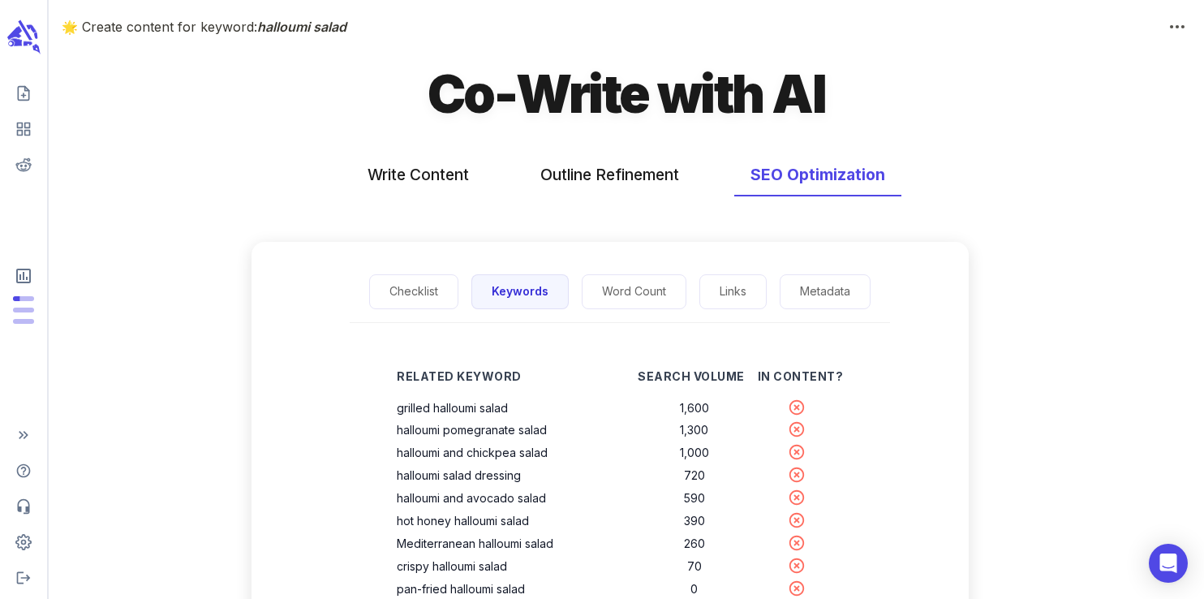
click at [463, 85] on h1 "Co-Write with AI" at bounding box center [625, 93] width 397 height 67
click at [502, 97] on h1 "Co-Write with AI" at bounding box center [625, 93] width 397 height 67
click at [561, 99] on h1 "Co-Write with AI" at bounding box center [625, 93] width 397 height 67
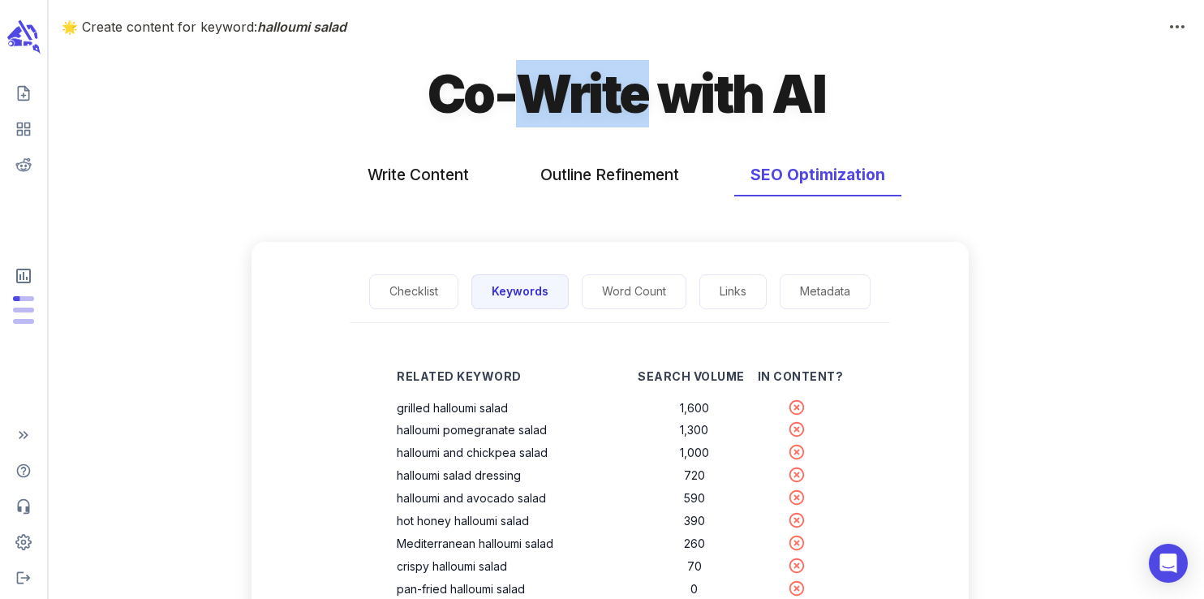
click at [561, 99] on h1 "Co-Write with AI" at bounding box center [625, 93] width 397 height 67
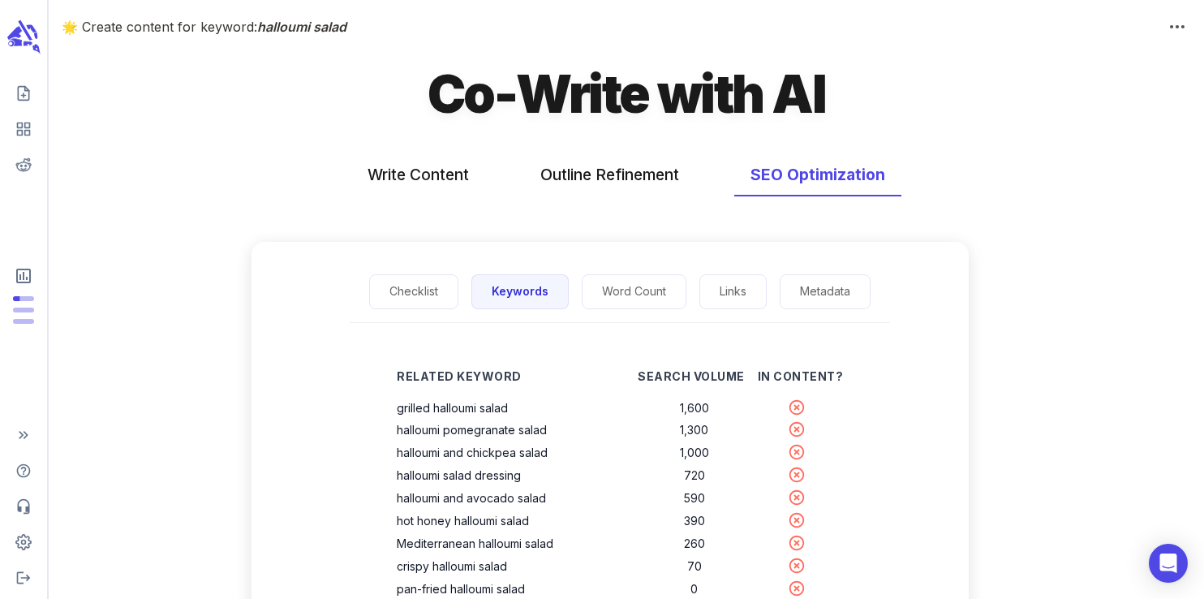
click at [691, 97] on h1 "Co-Write with AI" at bounding box center [625, 93] width 397 height 67
click at [811, 95] on h1 "Co-Write with AI" at bounding box center [625, 93] width 397 height 67
click at [719, 87] on h1 "Co-Write with AI" at bounding box center [625, 93] width 397 height 67
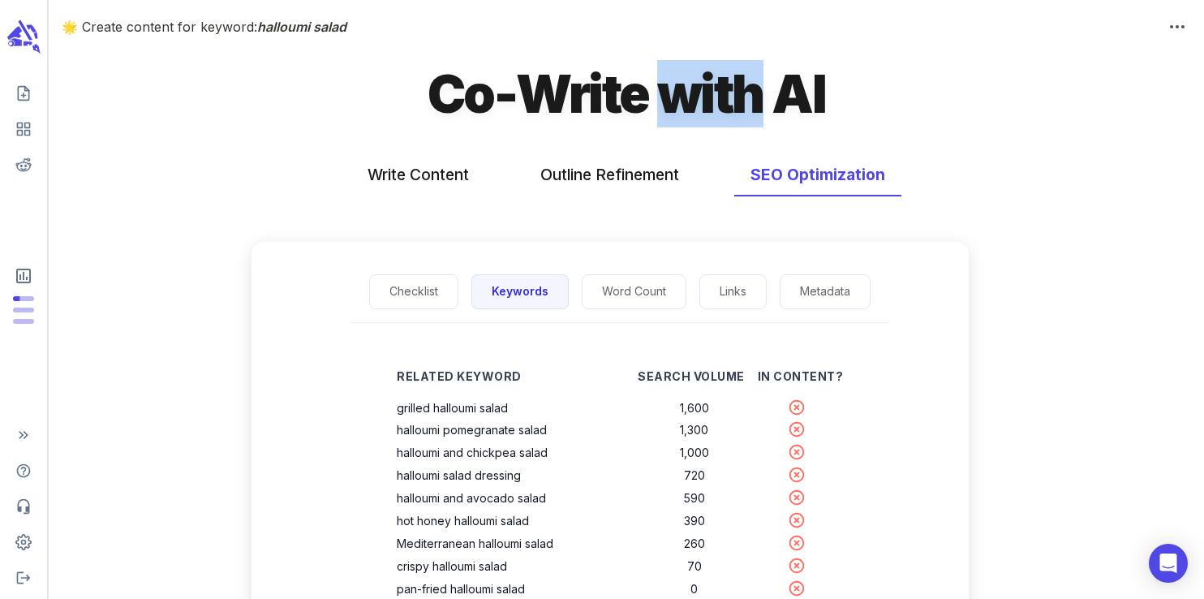
click at [719, 87] on h1 "Co-Write with AI" at bounding box center [625, 93] width 397 height 67
click at [576, 97] on h1 "Co-Write with AI" at bounding box center [625, 93] width 397 height 67
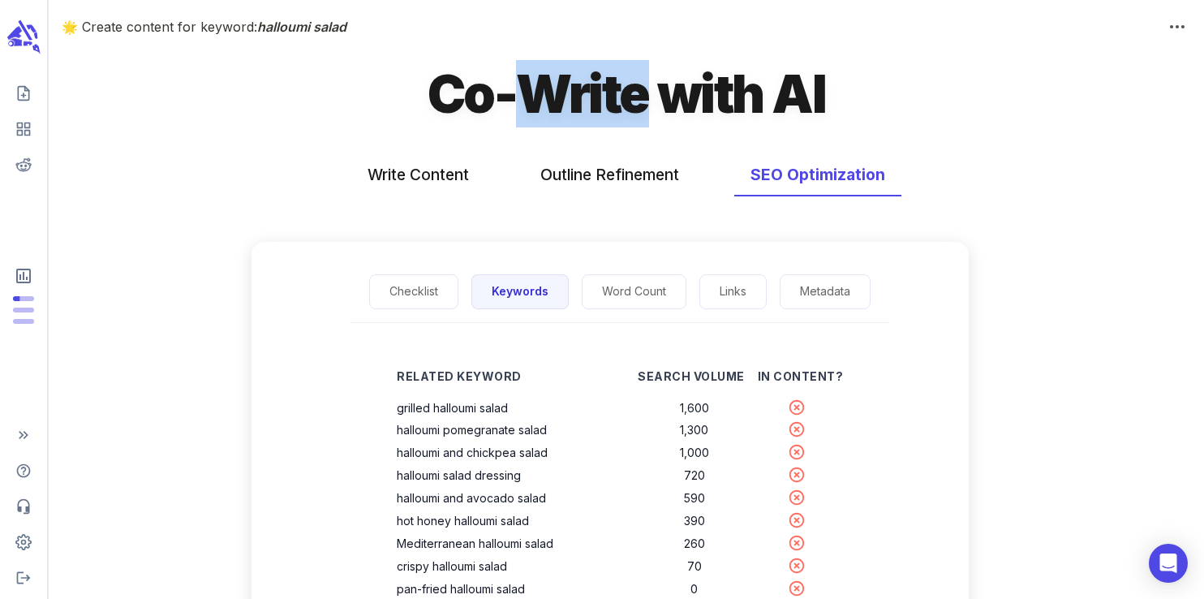
click at [576, 97] on h1 "Co-Write with AI" at bounding box center [625, 93] width 397 height 67
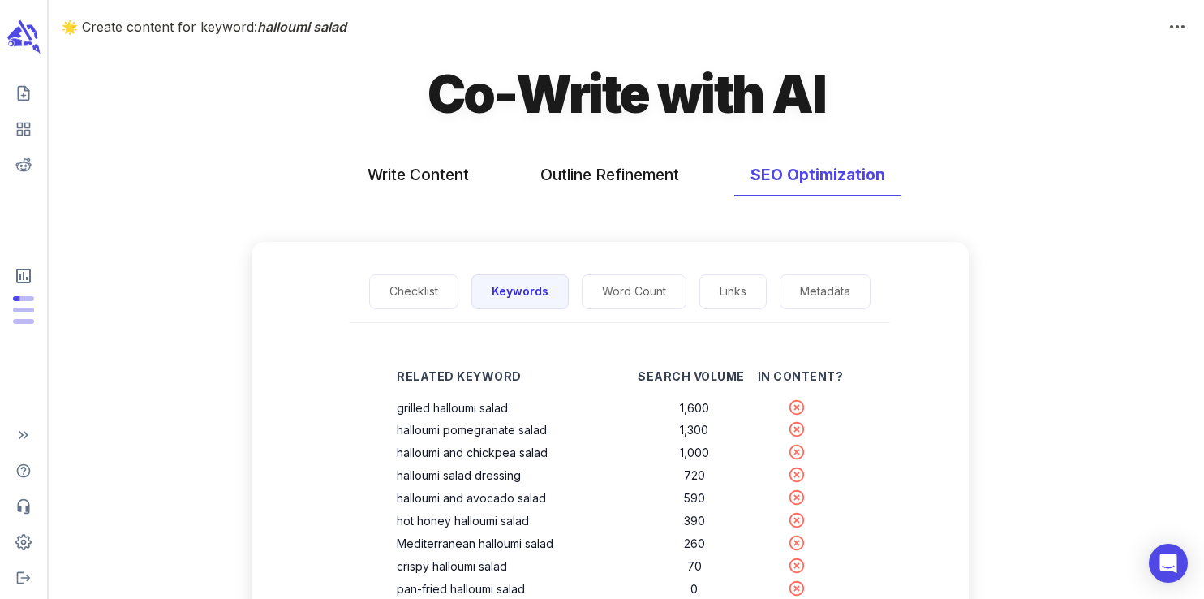
click at [470, 94] on h1 "Co-Write with AI" at bounding box center [625, 93] width 397 height 67
click at [572, 92] on h1 "Co-Write with AI" at bounding box center [625, 93] width 397 height 67
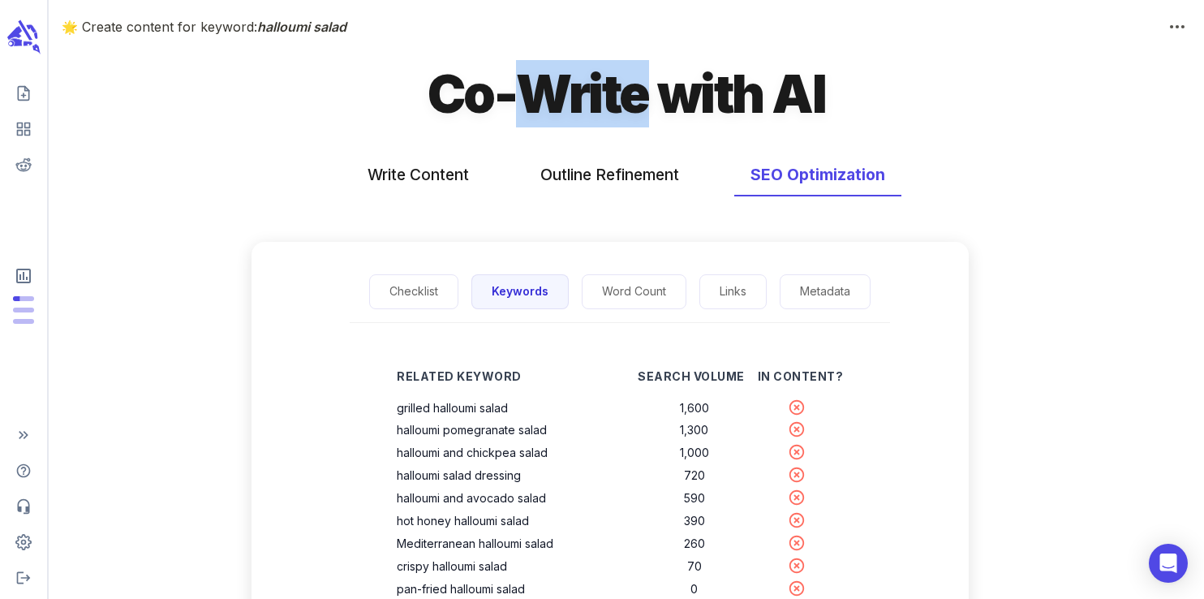
click at [572, 92] on h1 "Co-Write with AI" at bounding box center [625, 93] width 397 height 67
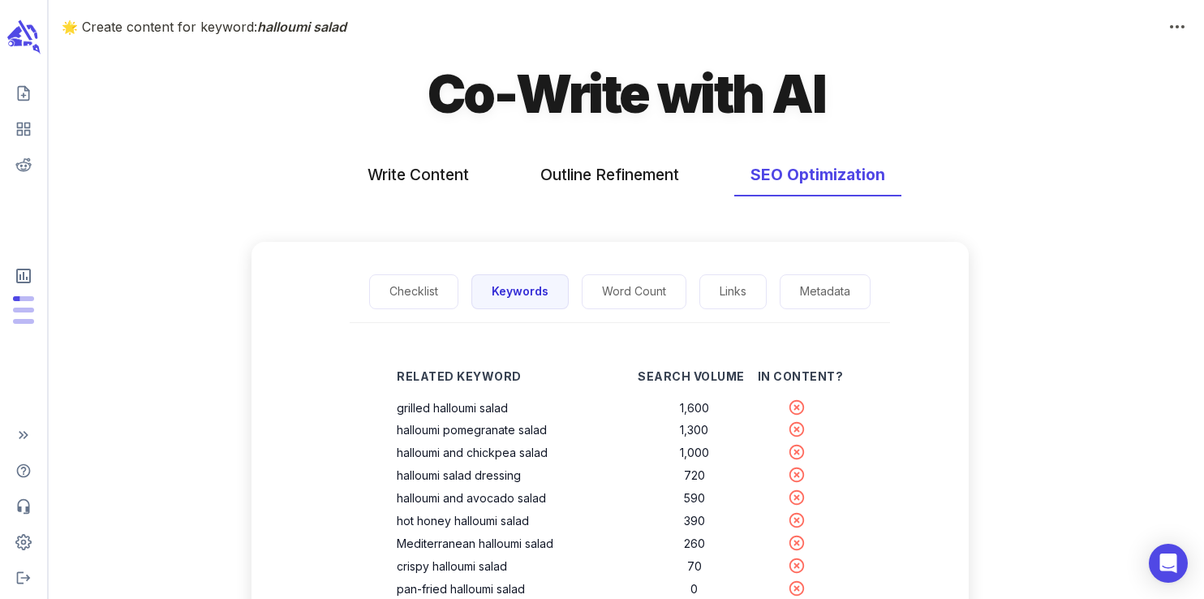
click at [721, 105] on h1 "Co-Write with AI" at bounding box center [625, 93] width 397 height 67
click at [818, 100] on h1 "Co-Write with AI" at bounding box center [625, 93] width 397 height 67
click at [730, 94] on h1 "Co-Write with AI" at bounding box center [625, 93] width 397 height 67
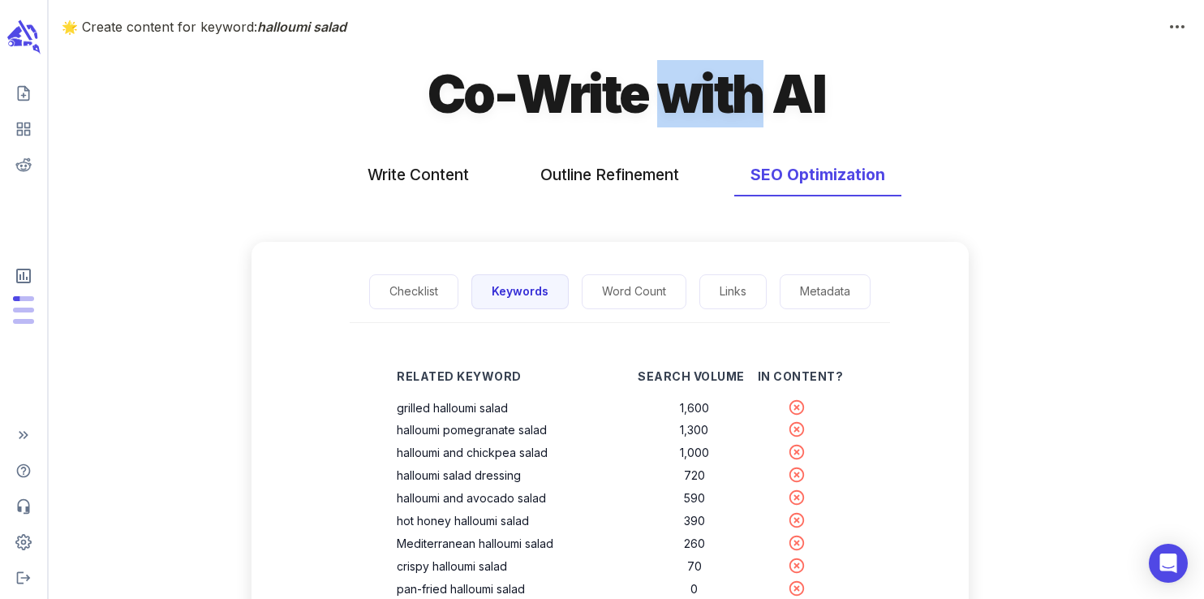
click at [730, 94] on h1 "Co-Write with AI" at bounding box center [625, 93] width 397 height 67
click at [607, 92] on h1 "Co-Write with AI" at bounding box center [625, 93] width 397 height 67
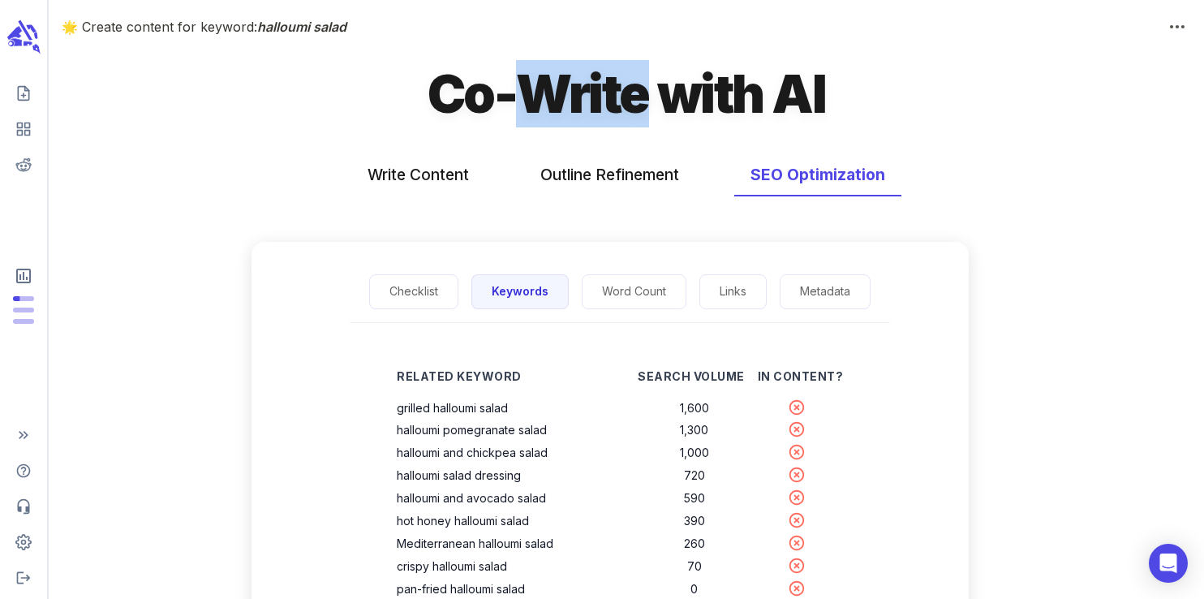
click at [607, 92] on h1 "Co-Write with AI" at bounding box center [625, 93] width 397 height 67
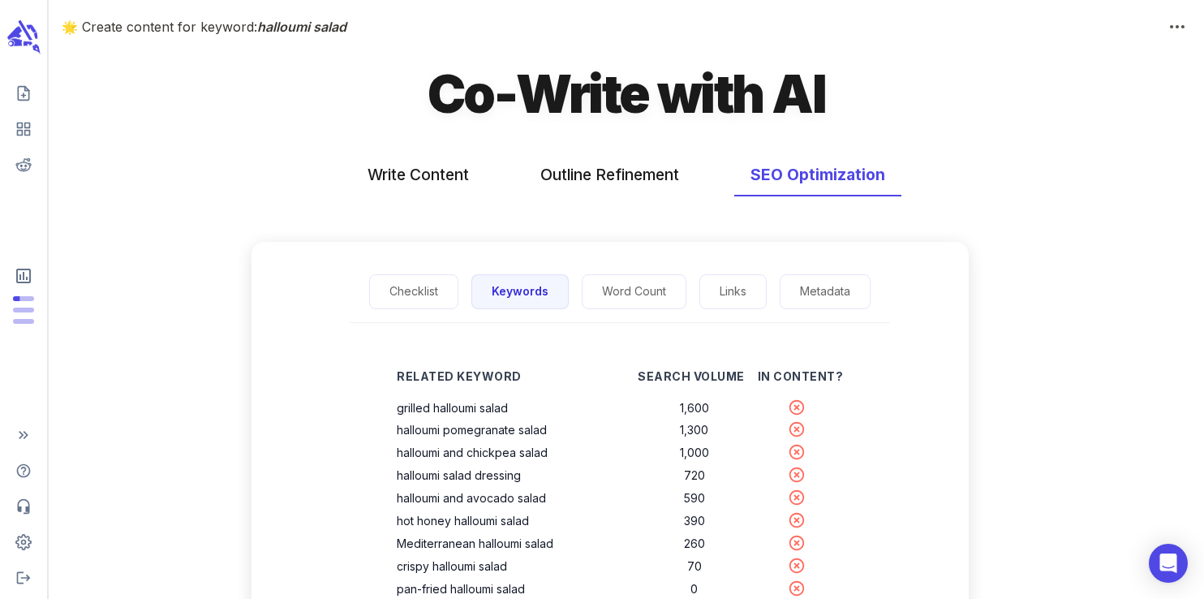
click at [464, 107] on h1 "Co-Write with AI" at bounding box center [625, 93] width 397 height 67
click at [564, 107] on h1 "Co-Write with AI" at bounding box center [625, 93] width 397 height 67
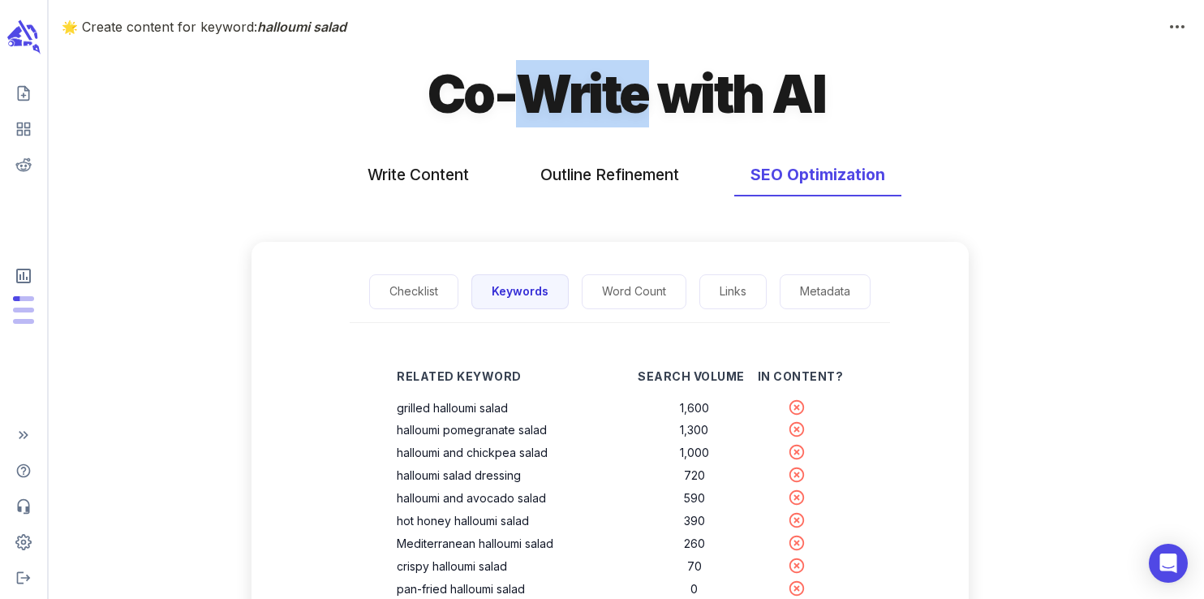
click at [564, 107] on h1 "Co-Write with AI" at bounding box center [625, 93] width 397 height 67
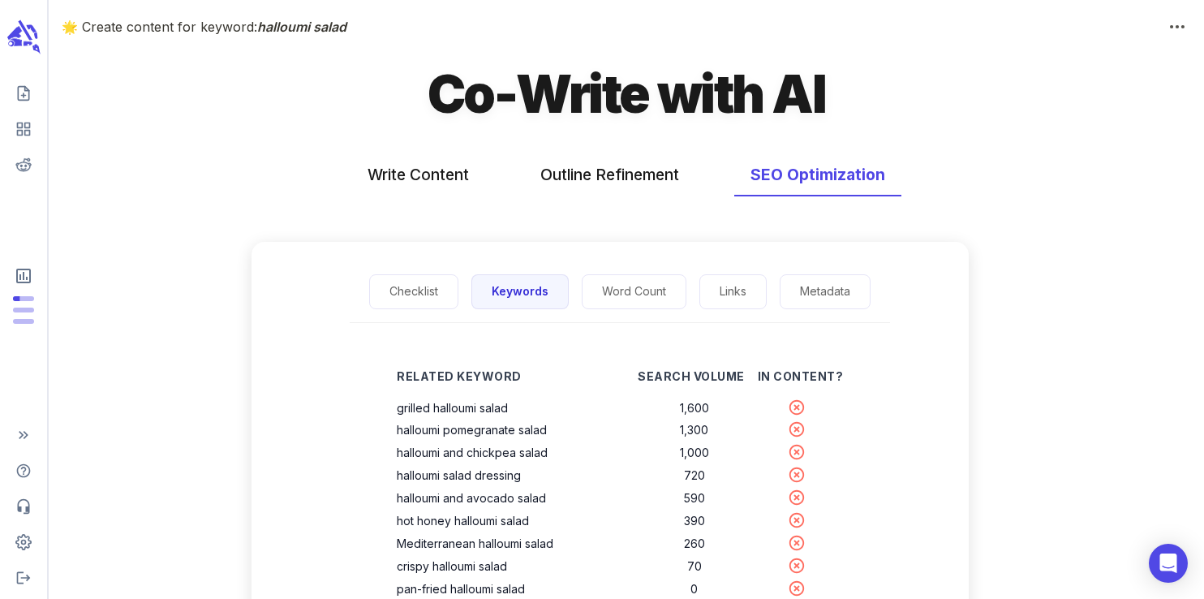
click at [672, 109] on h1 "Co-Write with AI" at bounding box center [625, 93] width 397 height 67
click at [805, 95] on h1 "Co-Write with AI" at bounding box center [625, 93] width 397 height 67
click at [622, 95] on h1 "Co-Write with AI" at bounding box center [625, 93] width 397 height 67
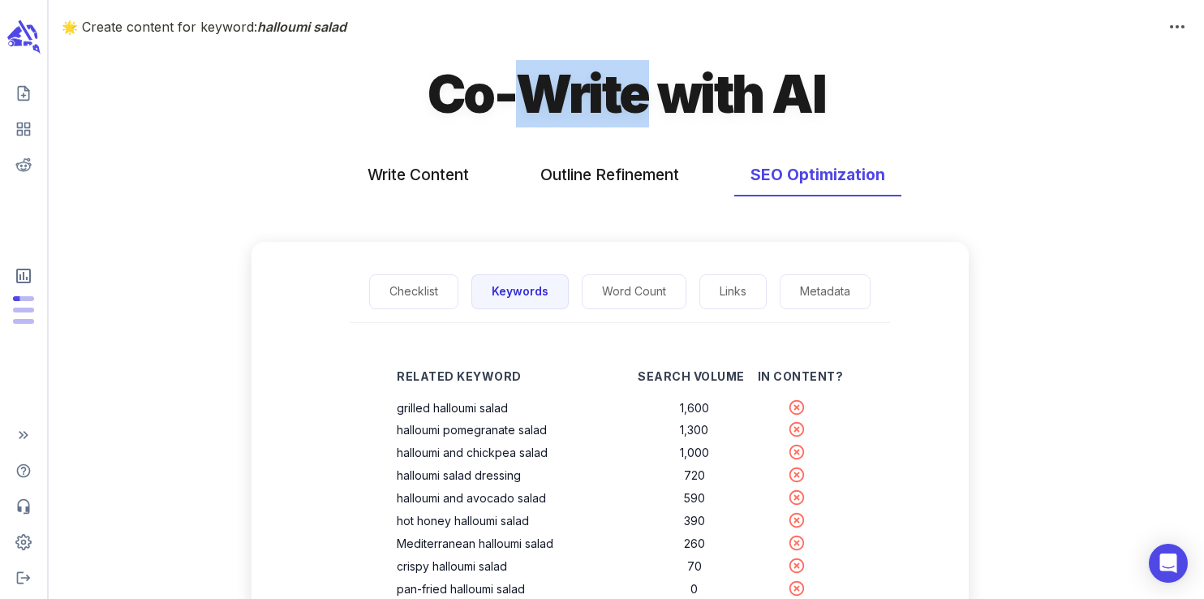
click at [622, 95] on h1 "Co-Write with AI" at bounding box center [625, 93] width 397 height 67
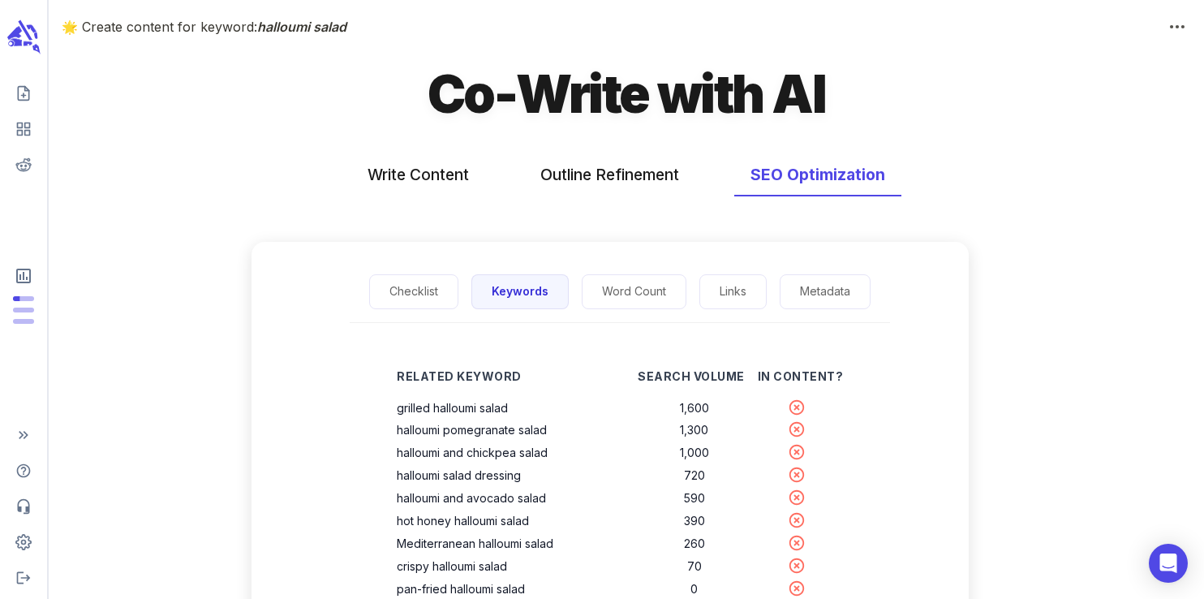
click at [721, 103] on h1 "Co-Write with AI" at bounding box center [625, 93] width 397 height 67
click at [453, 91] on h1 "Co-Write with AI" at bounding box center [625, 93] width 397 height 67
click at [586, 100] on h1 "Co-Write with AI" at bounding box center [625, 93] width 397 height 67
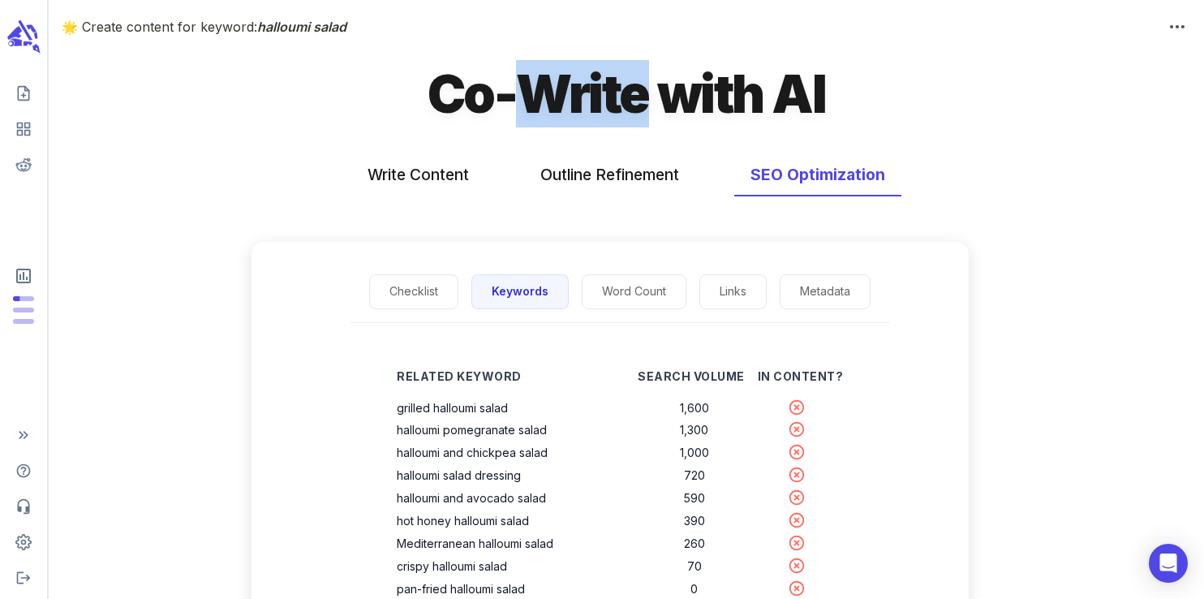
click at [586, 100] on h1 "Co-Write with AI" at bounding box center [625, 93] width 397 height 67
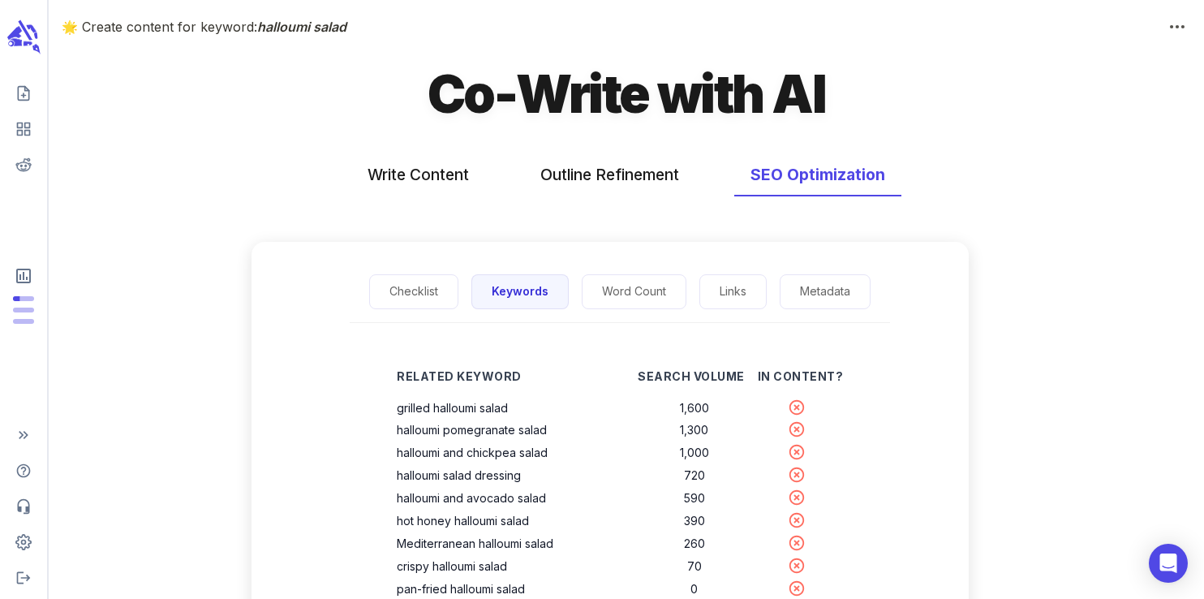
click at [729, 104] on h1 "Co-Write with AI" at bounding box center [625, 93] width 397 height 67
click at [806, 101] on h1 "Co-Write with AI" at bounding box center [625, 93] width 397 height 67
click at [716, 109] on h1 "Co-Write with AI" at bounding box center [625, 93] width 397 height 67
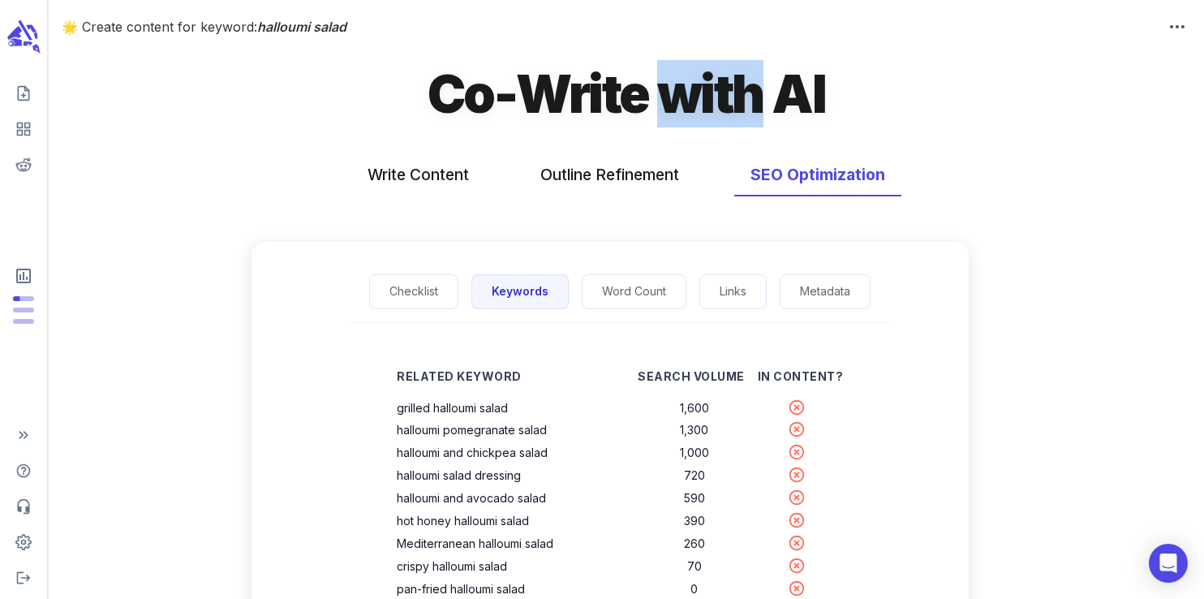
click at [716, 109] on h1 "Co-Write with AI" at bounding box center [625, 93] width 397 height 67
click at [602, 106] on h1 "Co-Write with AI" at bounding box center [625, 93] width 397 height 67
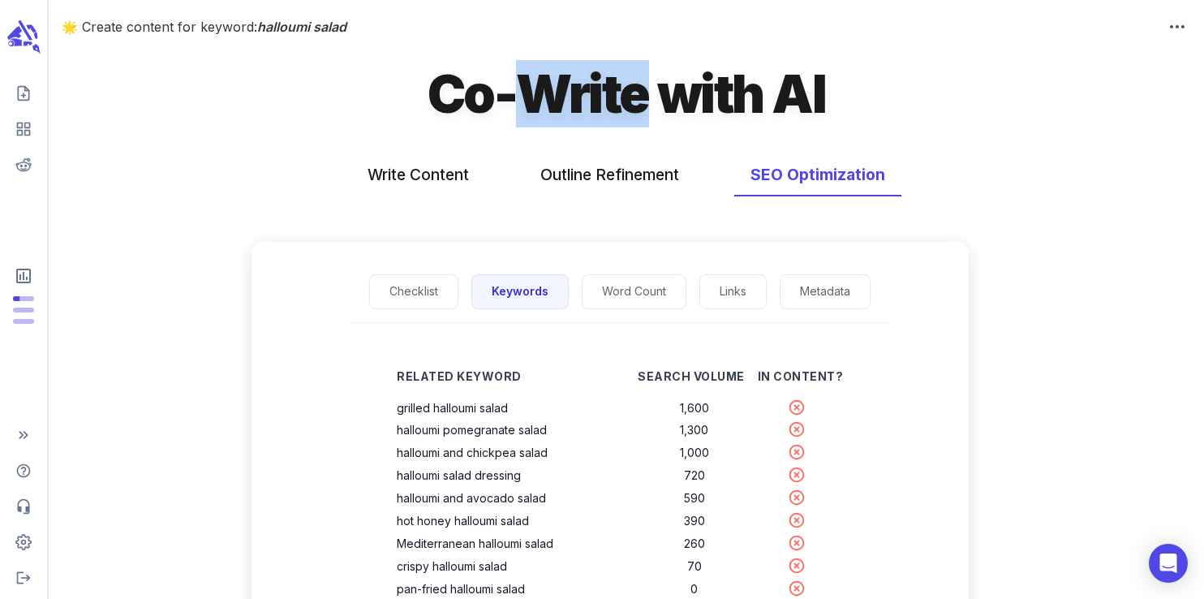
click at [602, 106] on h1 "Co-Write with AI" at bounding box center [625, 93] width 397 height 67
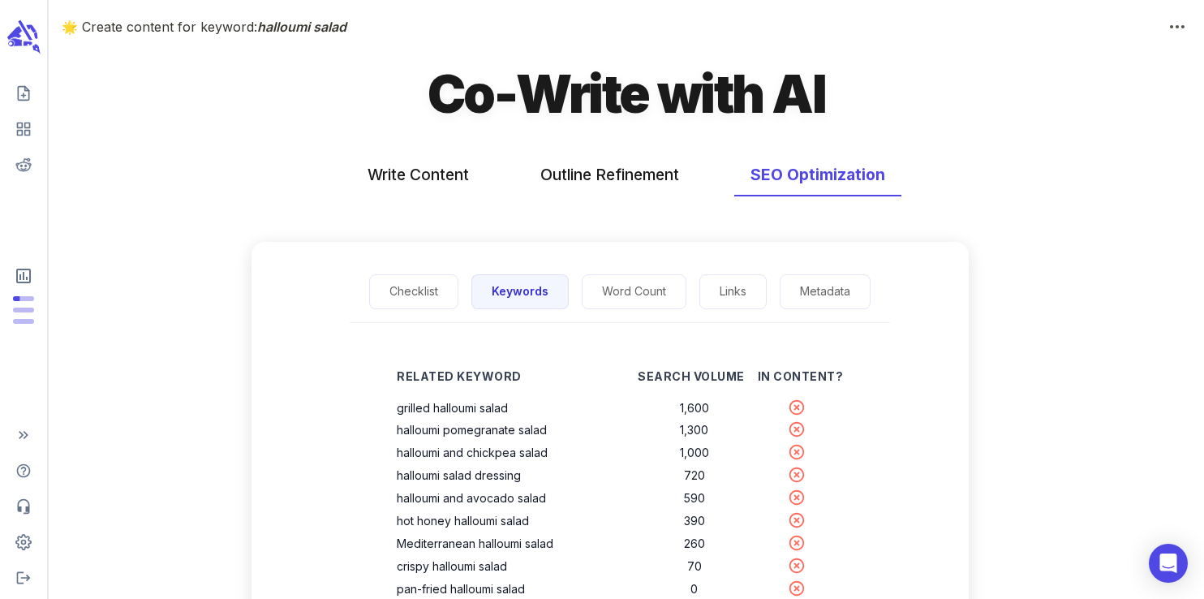
click at [466, 108] on h1 "Co-Write with AI" at bounding box center [625, 93] width 397 height 67
click at [598, 102] on h1 "Co-Write with AI" at bounding box center [625, 93] width 397 height 67
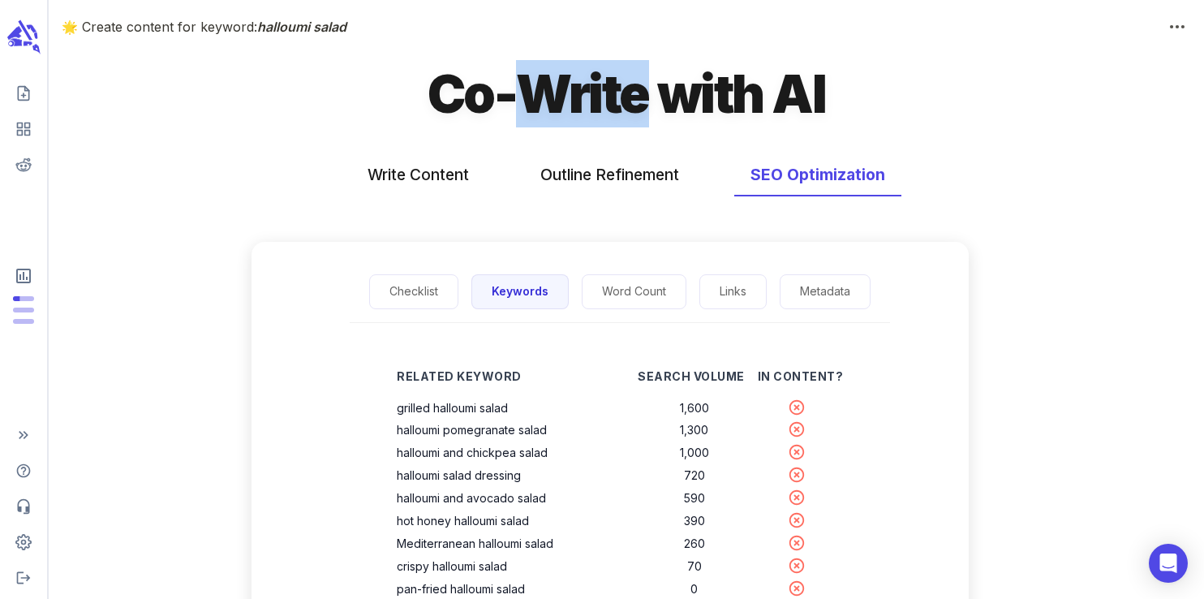
click at [598, 102] on h1 "Co-Write with AI" at bounding box center [625, 93] width 397 height 67
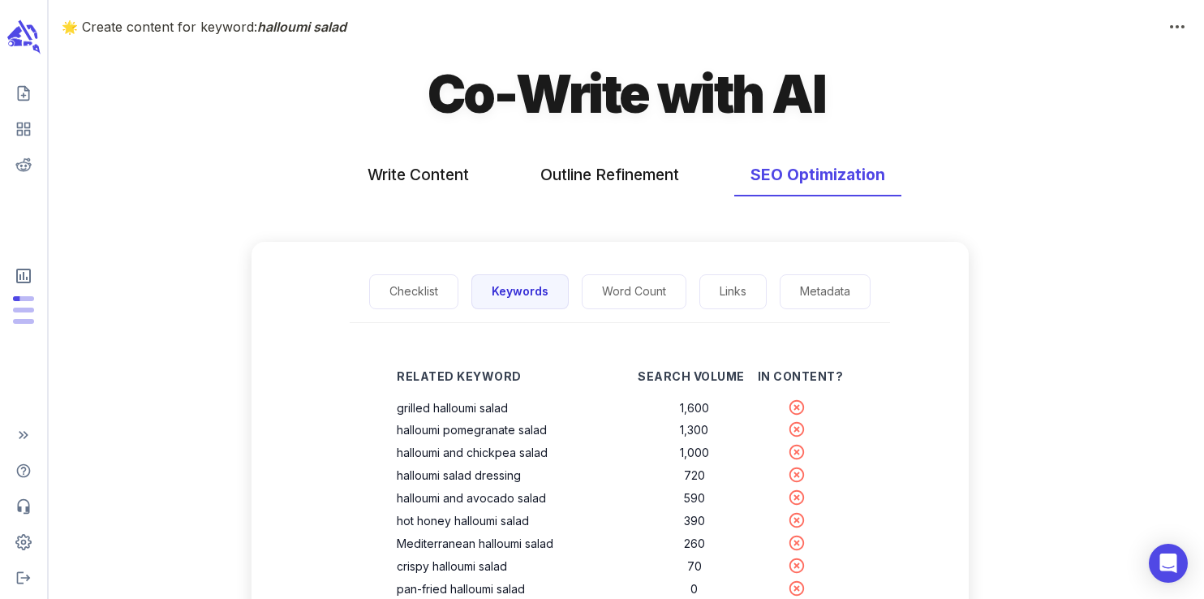
click at [461, 91] on h1 "Co-Write with AI" at bounding box center [625, 93] width 397 height 67
click at [460, 91] on h1 "Co-Write with AI" at bounding box center [625, 93] width 397 height 67
click at [567, 98] on h1 "Co-Write with AI" at bounding box center [625, 93] width 397 height 67
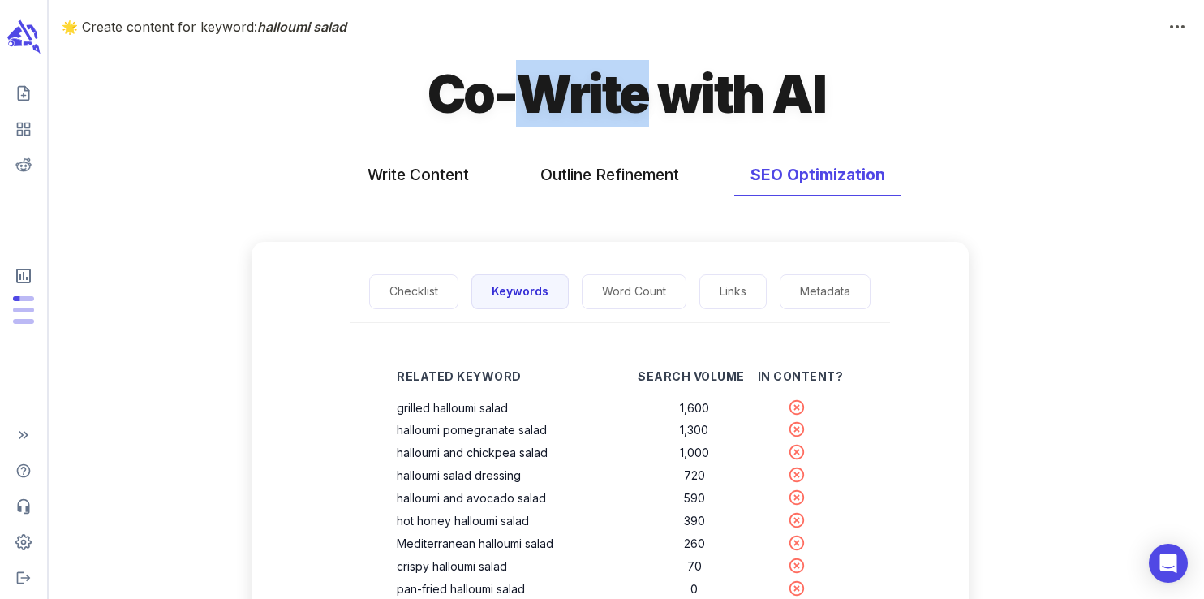
click at [567, 98] on h1 "Co-Write with AI" at bounding box center [625, 93] width 397 height 67
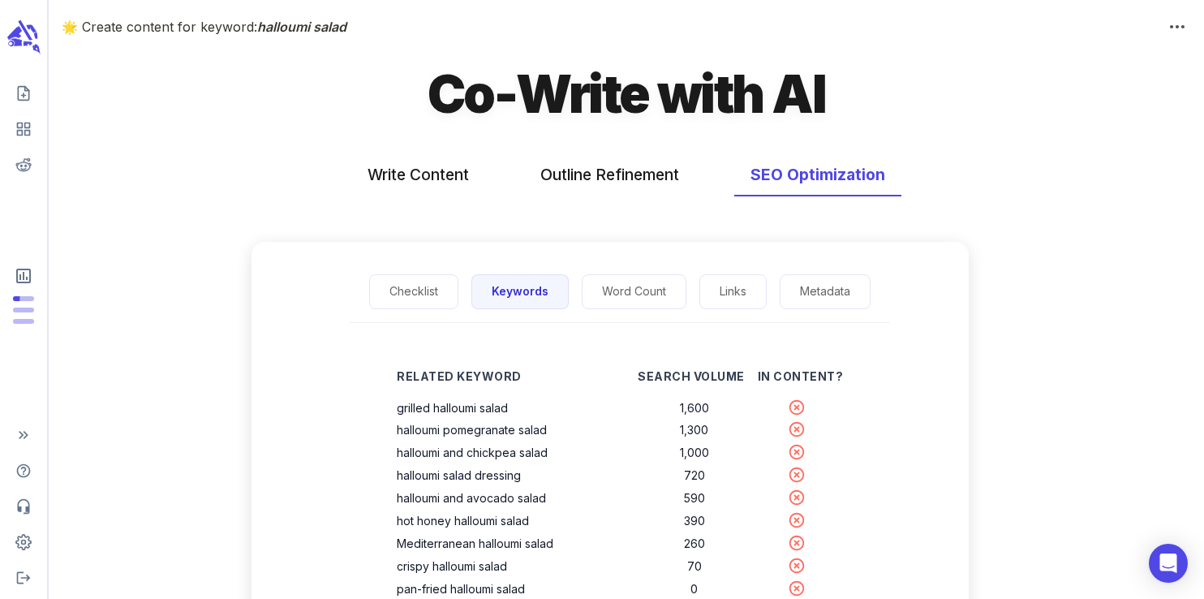
click at [681, 95] on h1 "Co-Write with AI" at bounding box center [625, 93] width 397 height 67
click at [806, 92] on h1 "Co-Write with AI" at bounding box center [625, 93] width 397 height 67
click at [722, 101] on h1 "Co-Write with AI" at bounding box center [625, 93] width 397 height 67
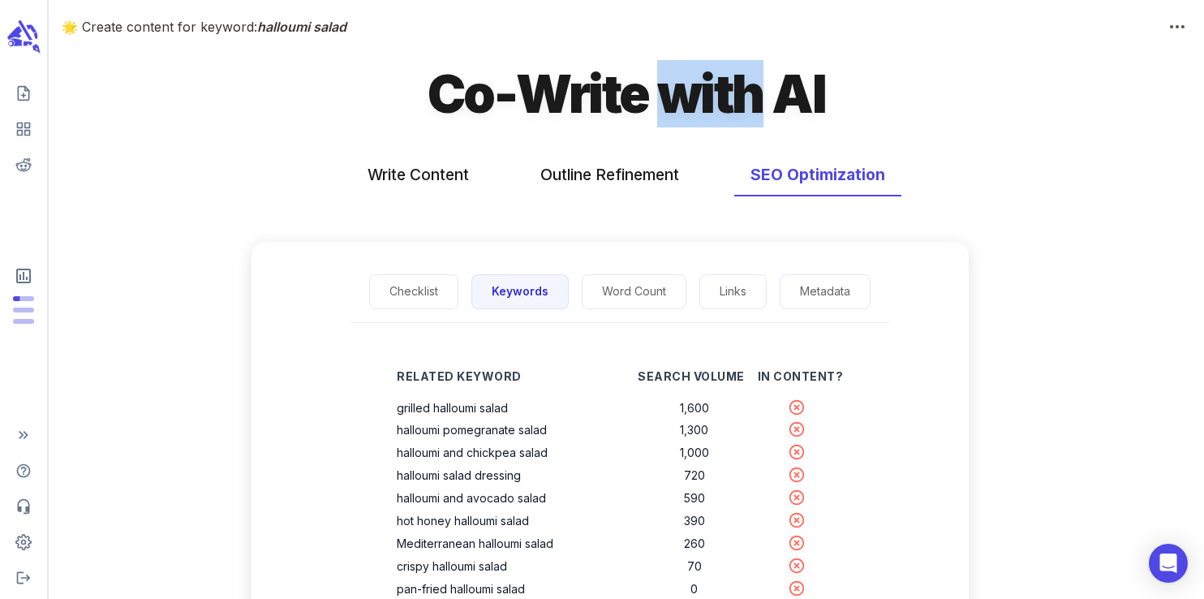
click at [722, 101] on h1 "Co-Write with AI" at bounding box center [625, 93] width 397 height 67
click at [593, 108] on h1 "Co-Write with AI" at bounding box center [625, 93] width 397 height 67
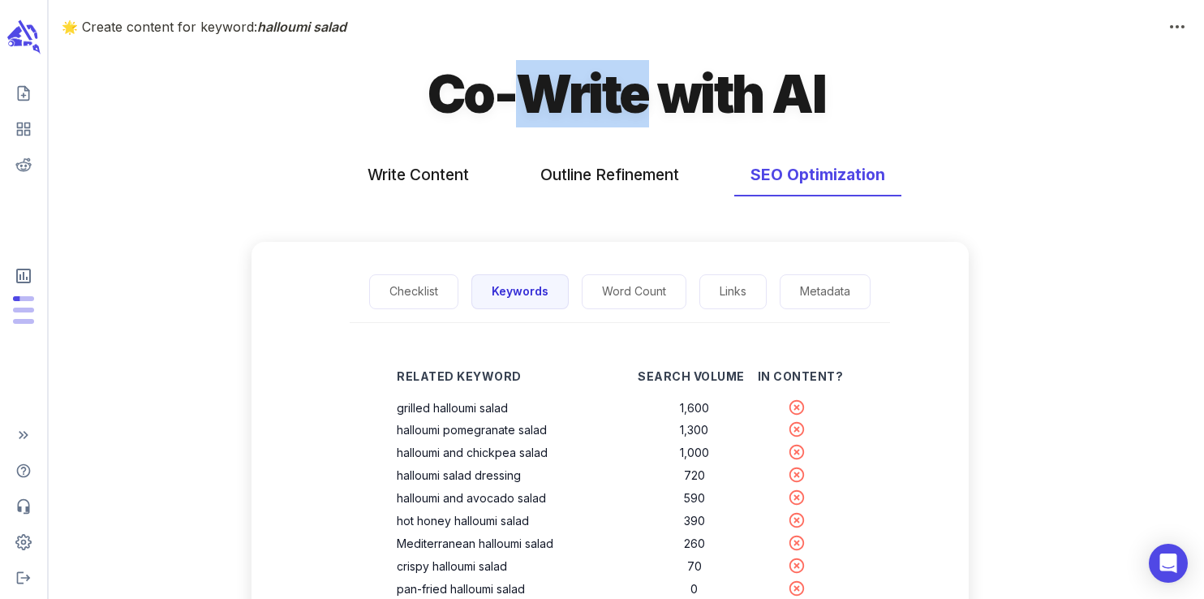
click at [593, 108] on h1 "Co-Write with AI" at bounding box center [625, 93] width 397 height 67
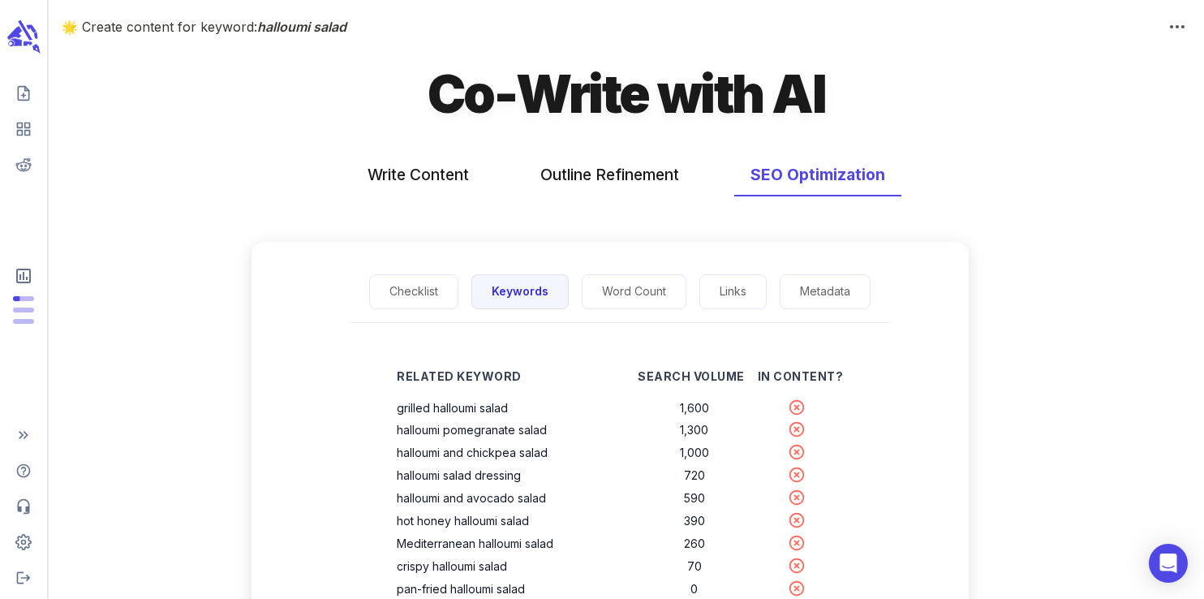
click at [473, 110] on h1 "Co-Write with AI" at bounding box center [625, 93] width 397 height 67
click at [581, 105] on h1 "Co-Write with AI" at bounding box center [625, 93] width 397 height 67
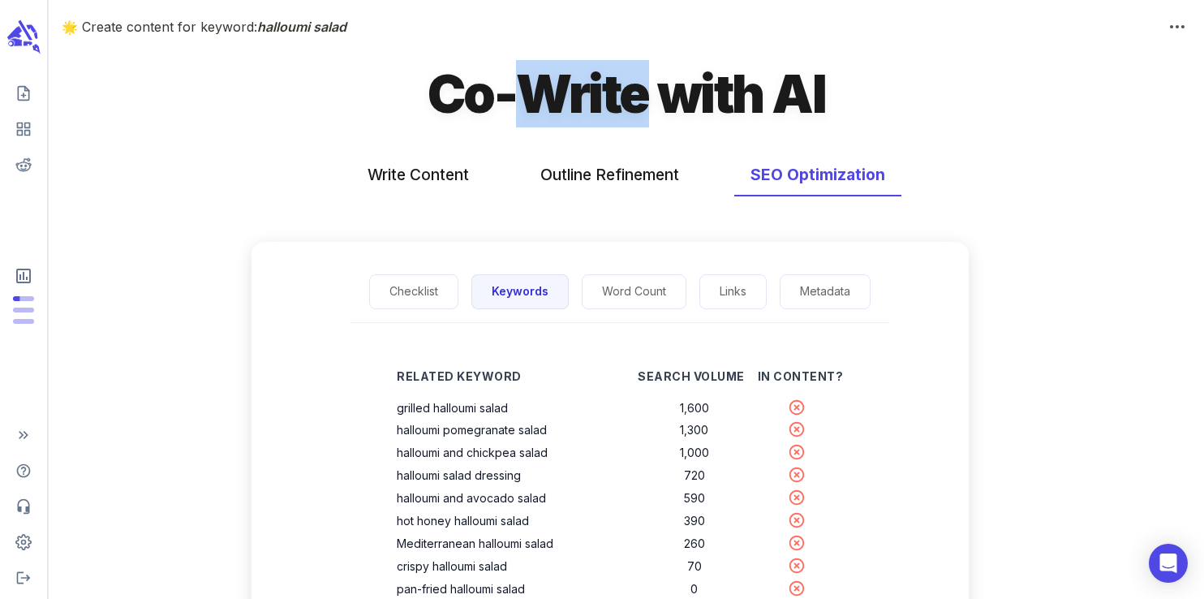
click at [581, 105] on h1 "Co-Write with AI" at bounding box center [625, 93] width 397 height 67
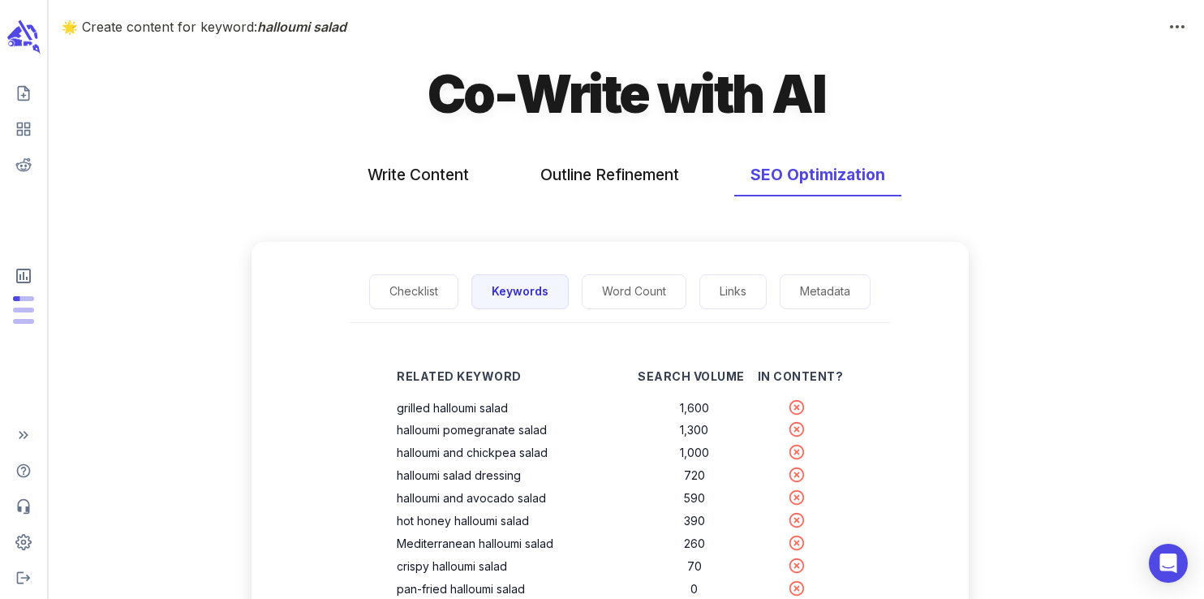
click at [714, 101] on h1 "Co-Write with AI" at bounding box center [625, 93] width 397 height 67
click at [805, 99] on h1 "Co-Write with AI" at bounding box center [625, 93] width 397 height 67
click at [714, 103] on h1 "Co-Write with AI" at bounding box center [625, 93] width 397 height 67
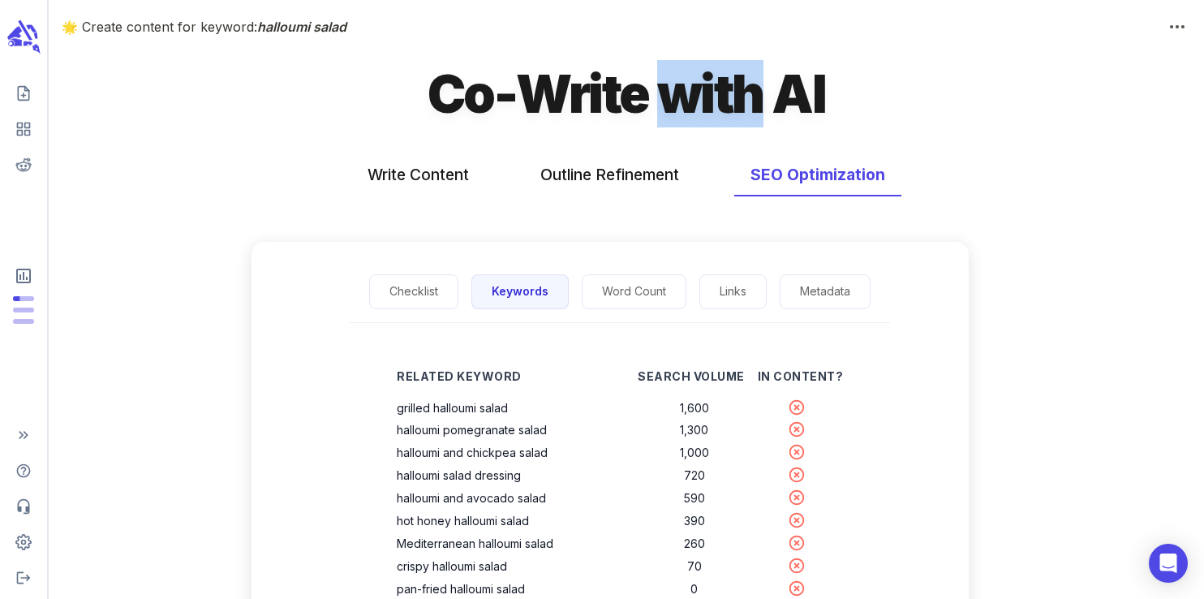
click at [714, 103] on h1 "Co-Write with AI" at bounding box center [625, 93] width 397 height 67
click at [582, 104] on h1 "Co-Write with AI" at bounding box center [625, 93] width 397 height 67
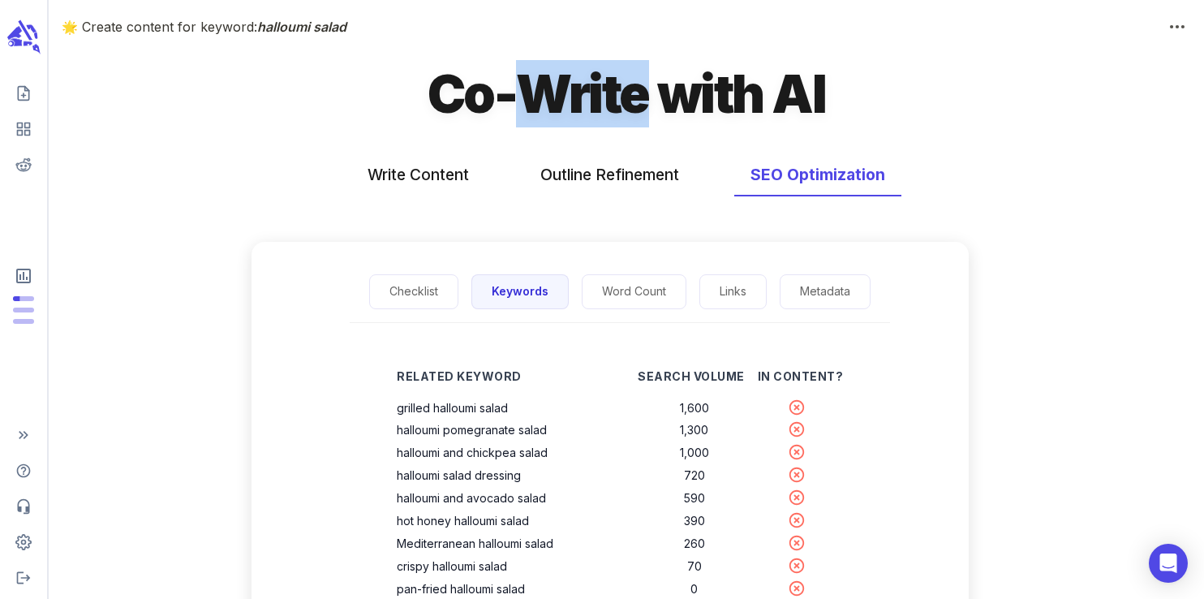
click at [582, 104] on h1 "Co-Write with AI" at bounding box center [625, 93] width 397 height 67
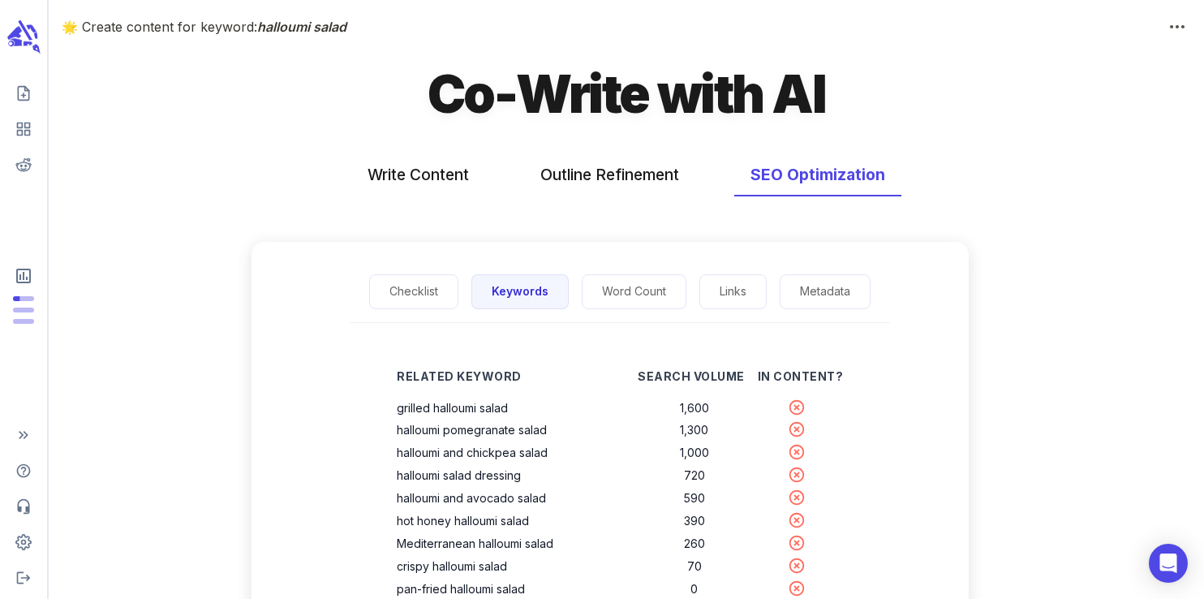
click at [466, 113] on h1 "Co-Write with AI" at bounding box center [625, 93] width 397 height 67
click at [595, 92] on h1 "Co-Write with AI" at bounding box center [625, 93] width 397 height 67
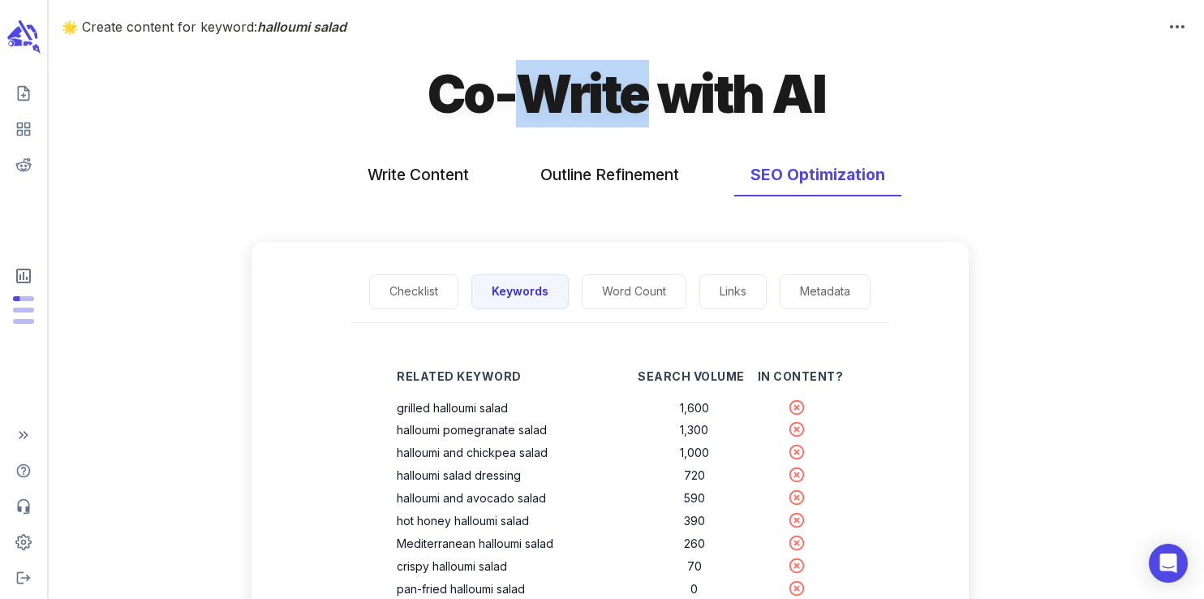
click at [595, 92] on h1 "Co-Write with AI" at bounding box center [625, 93] width 397 height 67
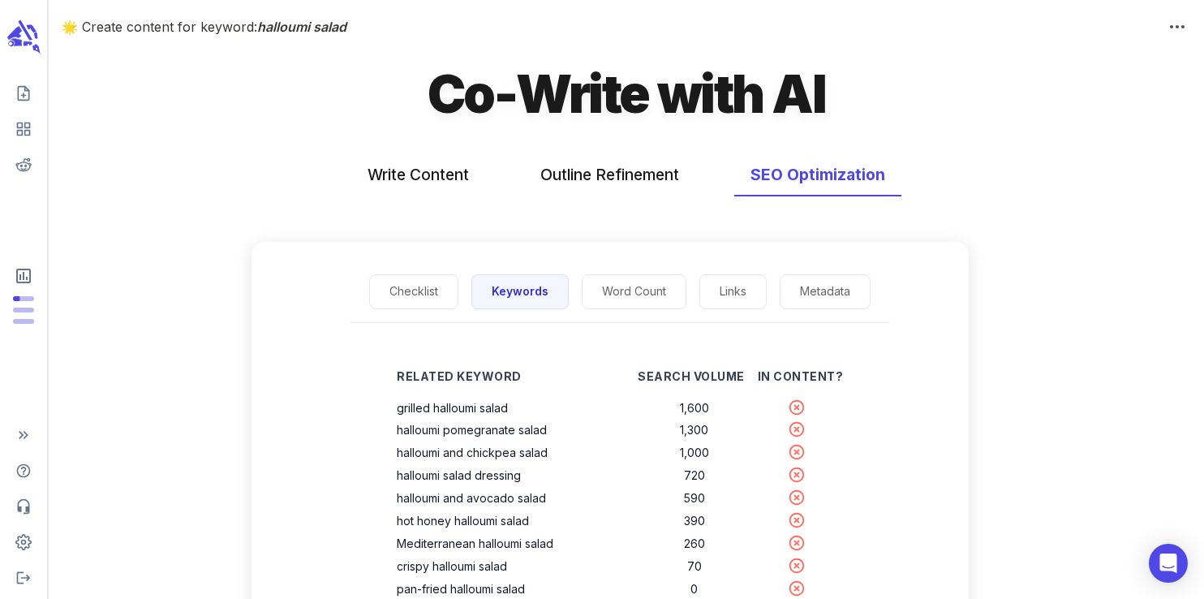
click at [713, 90] on h1 "Co-Write with AI" at bounding box center [625, 93] width 397 height 67
click at [801, 96] on h1 "Co-Write with AI" at bounding box center [625, 93] width 397 height 67
click at [706, 96] on h1 "Co-Write with AI" at bounding box center [625, 93] width 397 height 67
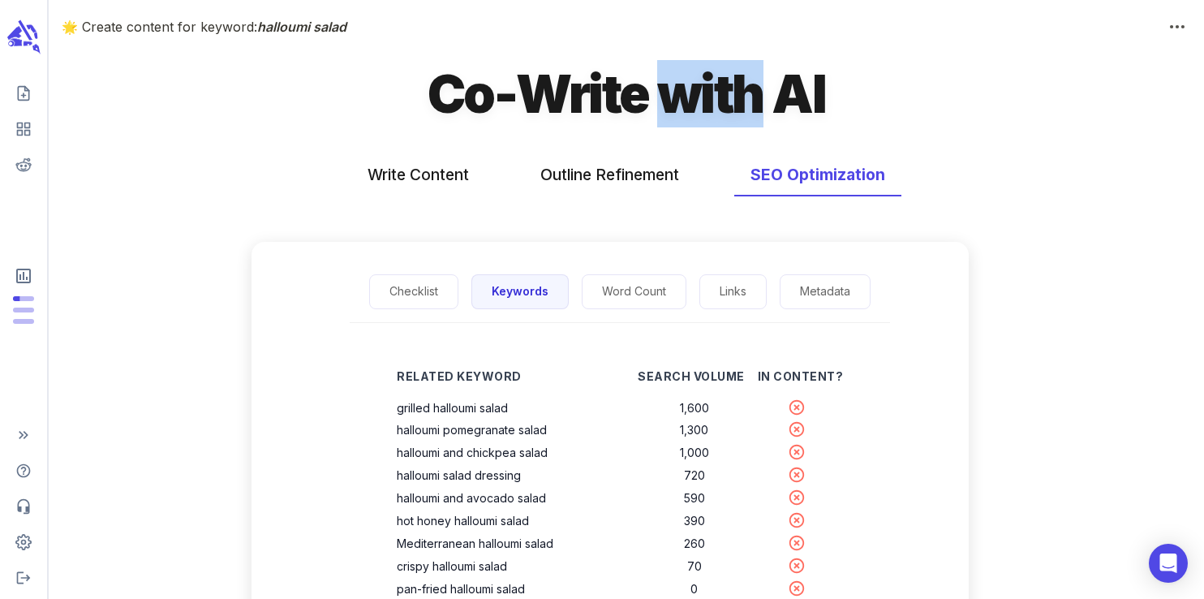
click at [706, 96] on h1 "Co-Write with AI" at bounding box center [625, 93] width 397 height 67
click at [581, 92] on h1 "Co-Write with AI" at bounding box center [625, 93] width 397 height 67
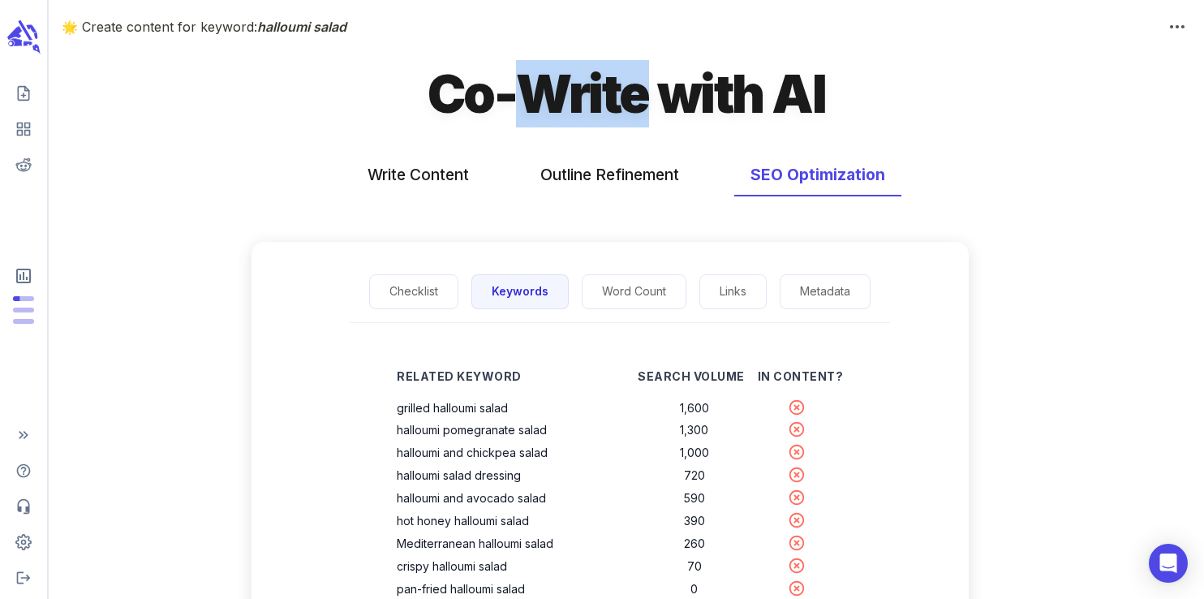
click at [581, 92] on h1 "Co-Write with AI" at bounding box center [625, 93] width 397 height 67
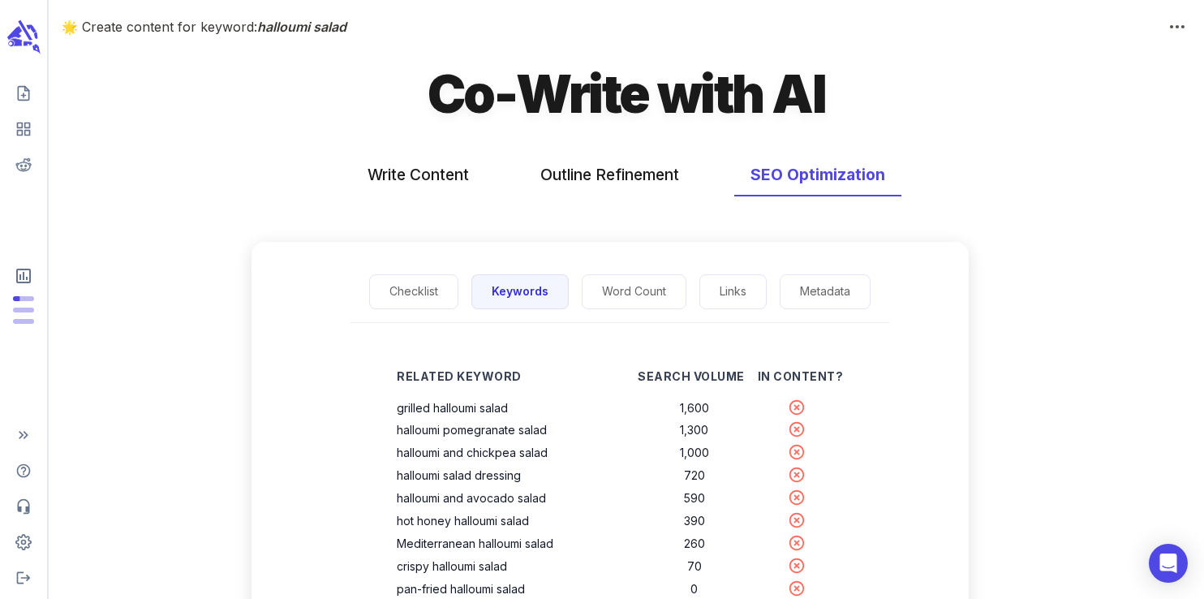
click at [466, 109] on h1 "Co-Write with AI" at bounding box center [625, 93] width 397 height 67
click at [577, 94] on h1 "Co-Write with AI" at bounding box center [625, 93] width 397 height 67
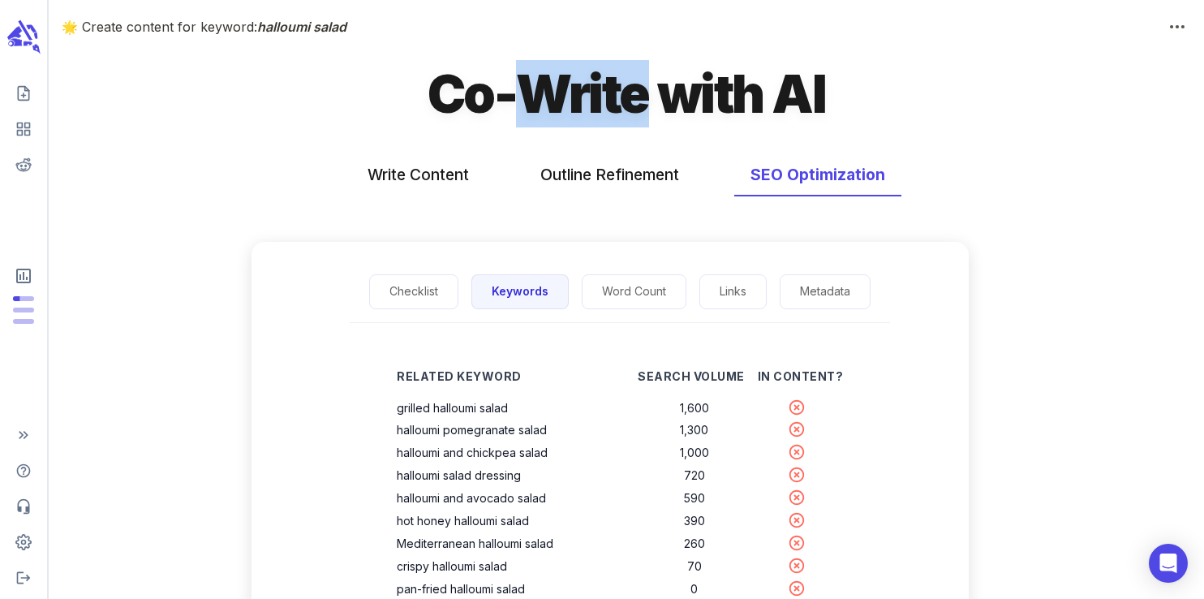
click at [577, 94] on h1 "Co-Write with AI" at bounding box center [625, 93] width 397 height 67
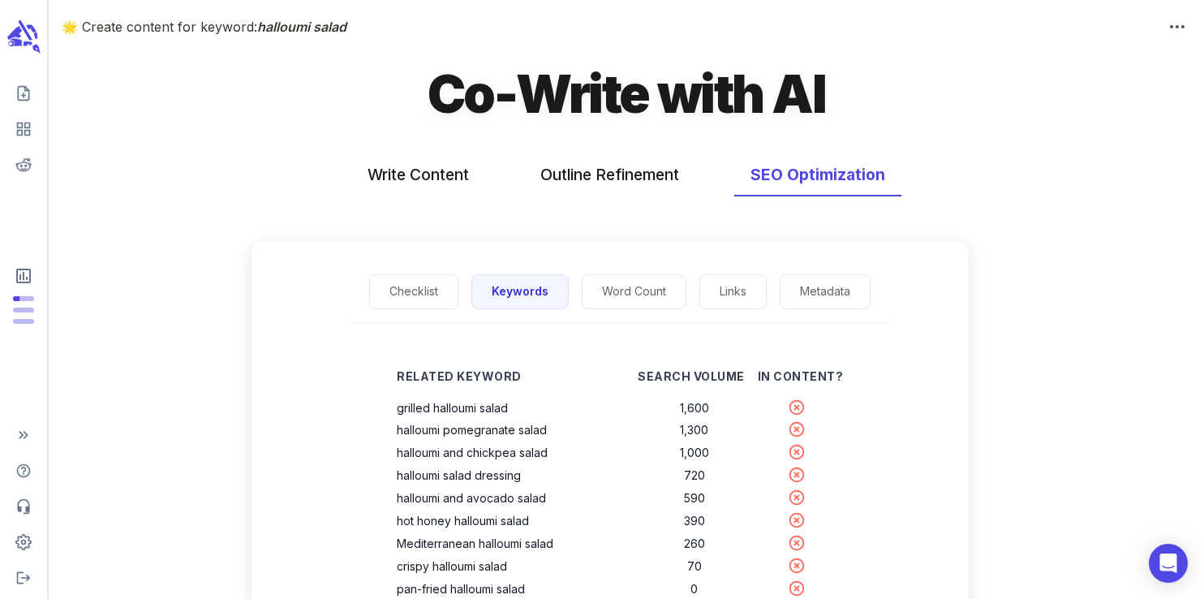
click at [690, 88] on h1 "Co-Write with AI" at bounding box center [625, 93] width 397 height 67
click at [685, 88] on h1 "Co-Write with AI" at bounding box center [625, 93] width 397 height 67
click at [710, 96] on h1 "Co-Write with AI" at bounding box center [625, 93] width 397 height 67
click at [807, 99] on h1 "Co-Write with AI" at bounding box center [625, 93] width 397 height 67
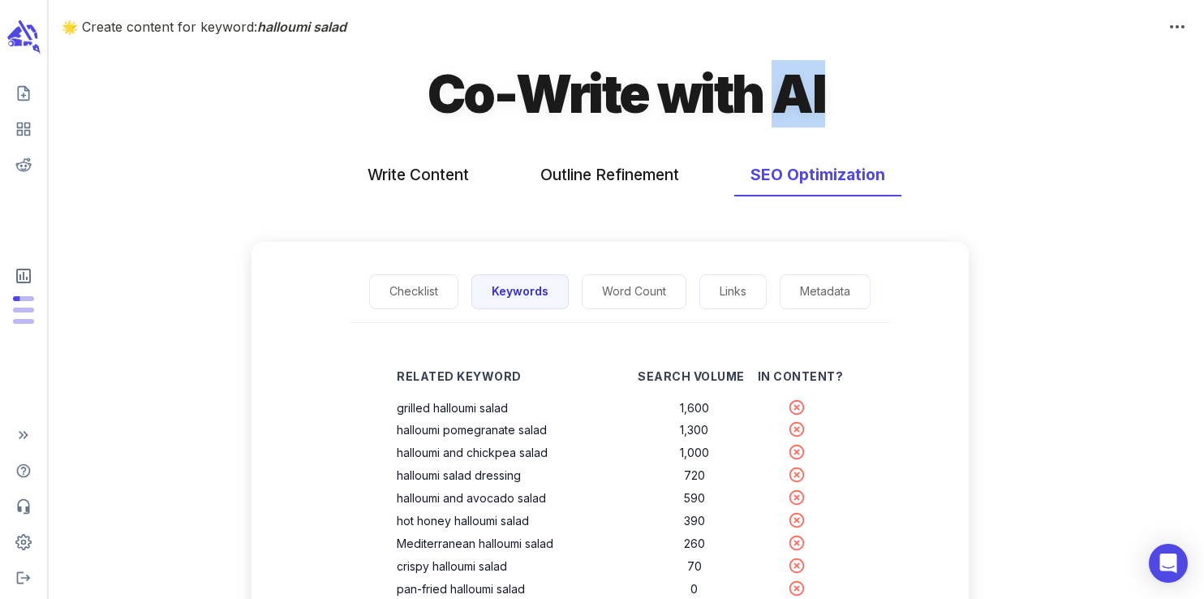
click at [807, 99] on h1 "Co-Write with AI" at bounding box center [625, 93] width 397 height 67
click at [724, 100] on h1 "Co-Write with AI" at bounding box center [625, 93] width 397 height 67
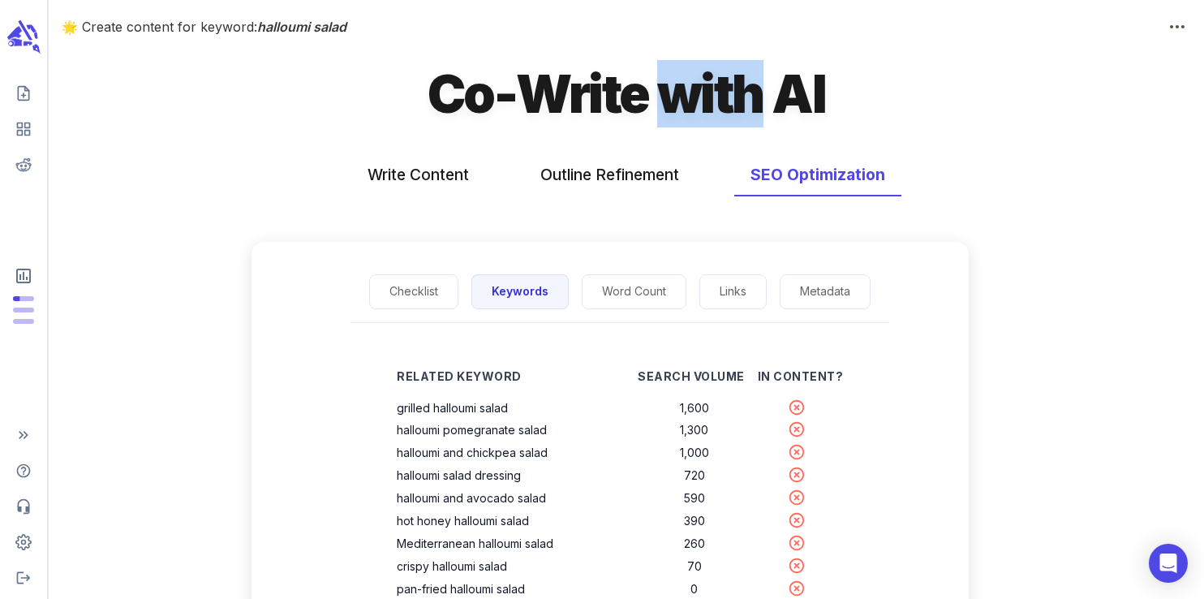
click at [724, 100] on h1 "Co-Write with AI" at bounding box center [625, 93] width 397 height 67
click at [595, 114] on h1 "Co-Write with AI" at bounding box center [625, 93] width 397 height 67
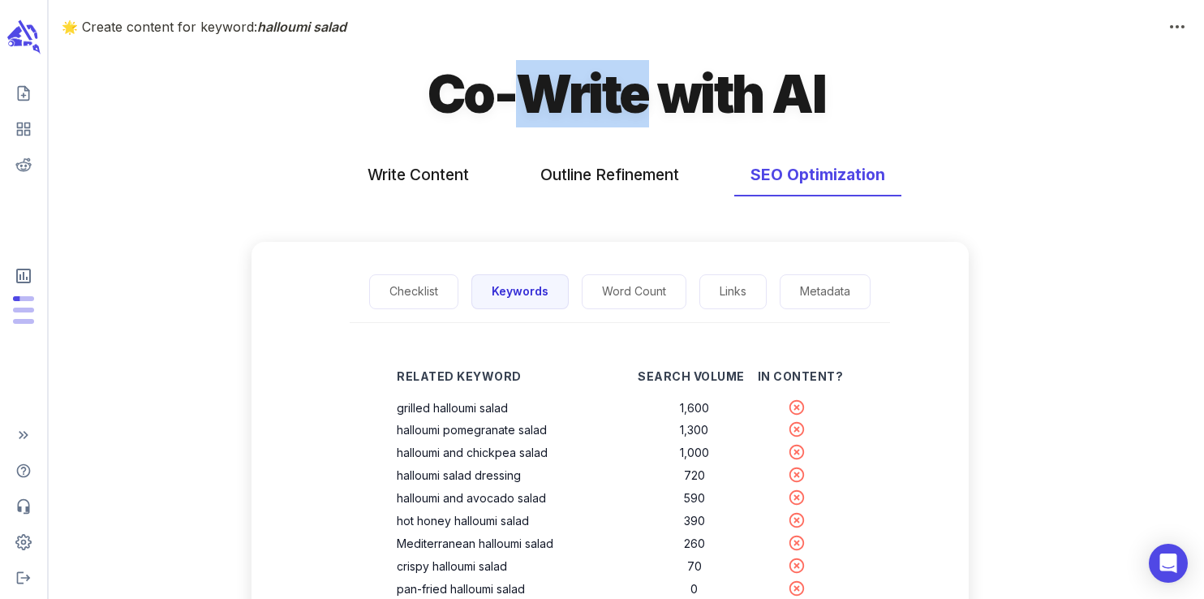
click at [595, 114] on h1 "Co-Write with AI" at bounding box center [625, 93] width 397 height 67
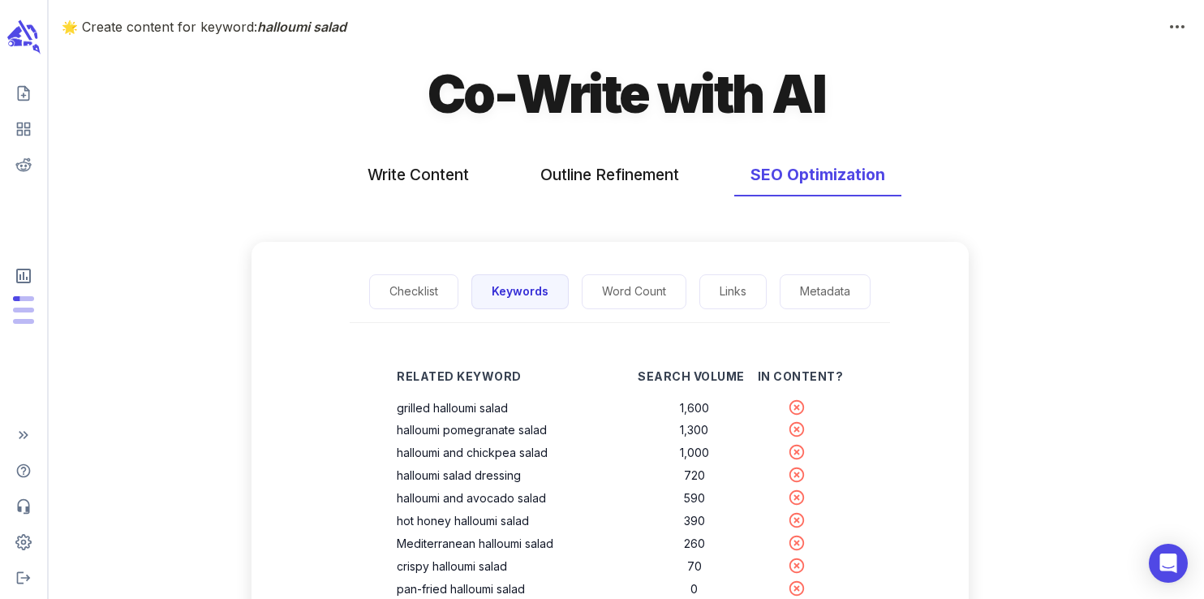
click at [453, 101] on h1 "Co-Write with AI" at bounding box center [625, 93] width 397 height 67
click at [602, 95] on h1 "Co-Write with AI" at bounding box center [625, 93] width 397 height 67
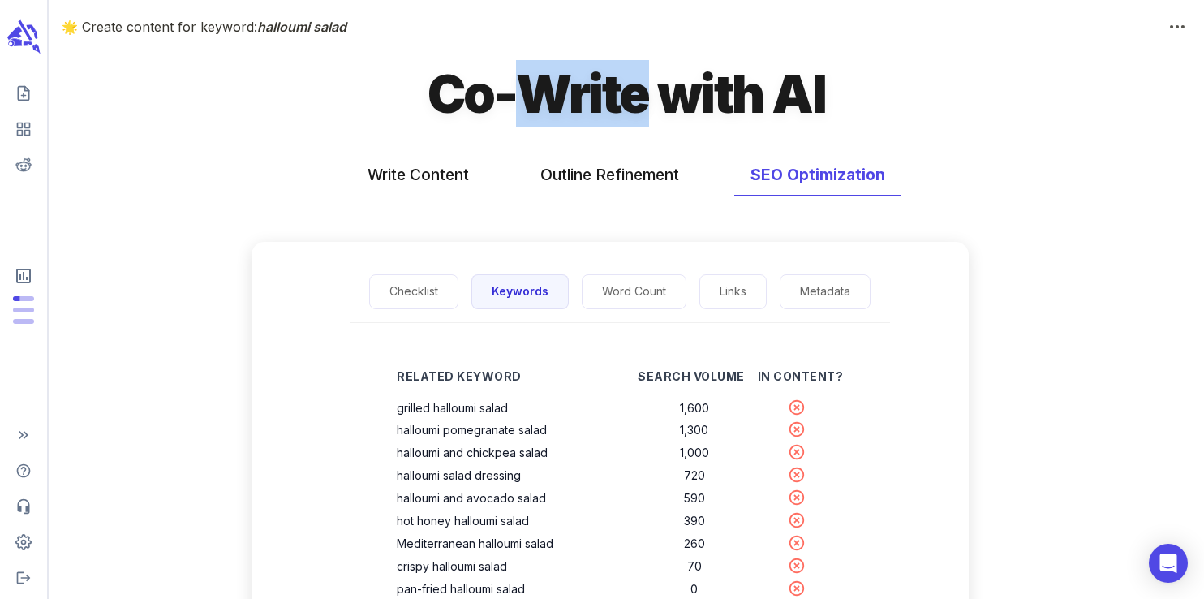
click at [602, 95] on h1 "Co-Write with AI" at bounding box center [625, 93] width 397 height 67
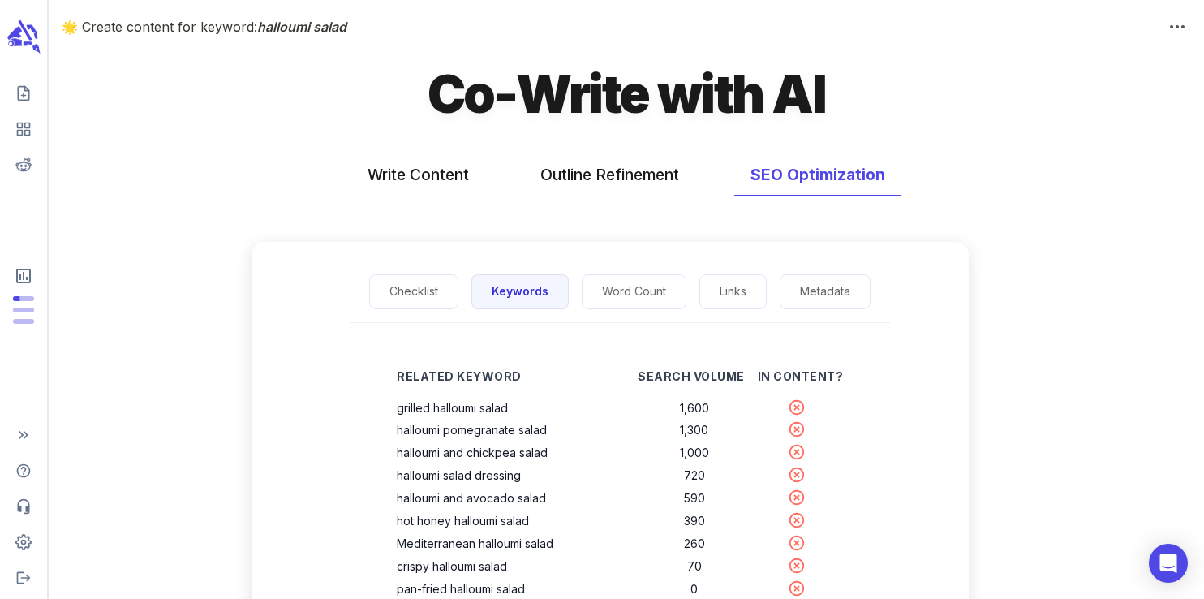
click at [715, 104] on h1 "Co-Write with AI" at bounding box center [625, 93] width 397 height 67
click at [810, 92] on h1 "Co-Write with AI" at bounding box center [625, 93] width 397 height 67
click at [707, 101] on h1 "Co-Write with AI" at bounding box center [625, 93] width 397 height 67
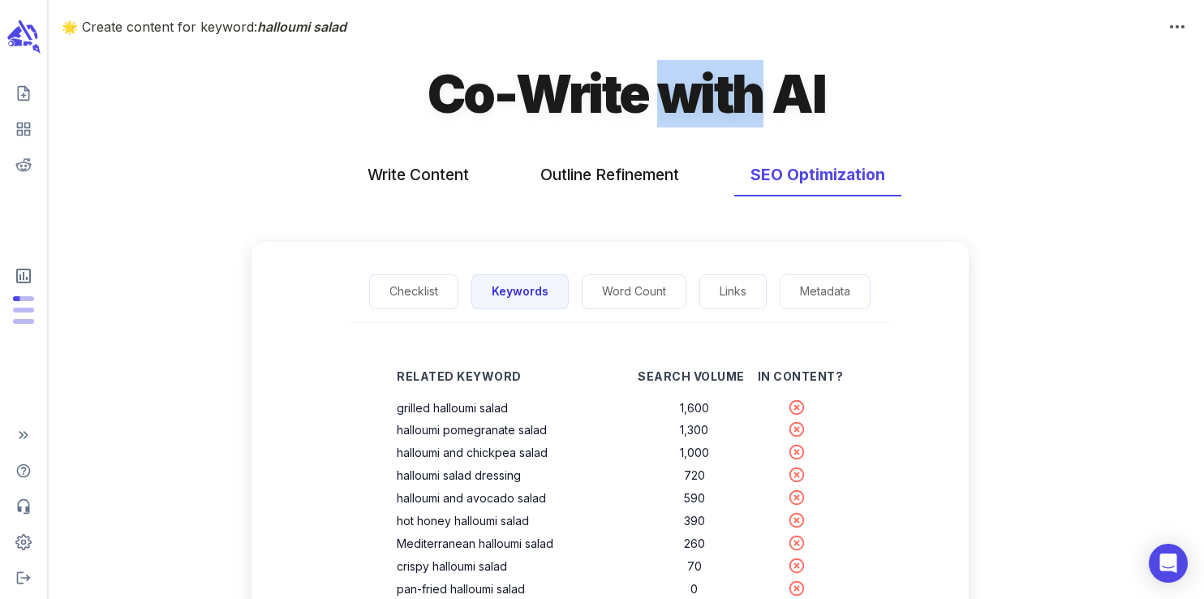
click at [707, 101] on h1 "Co-Write with AI" at bounding box center [625, 93] width 397 height 67
click at [604, 98] on h1 "Co-Write with AI" at bounding box center [625, 93] width 397 height 67
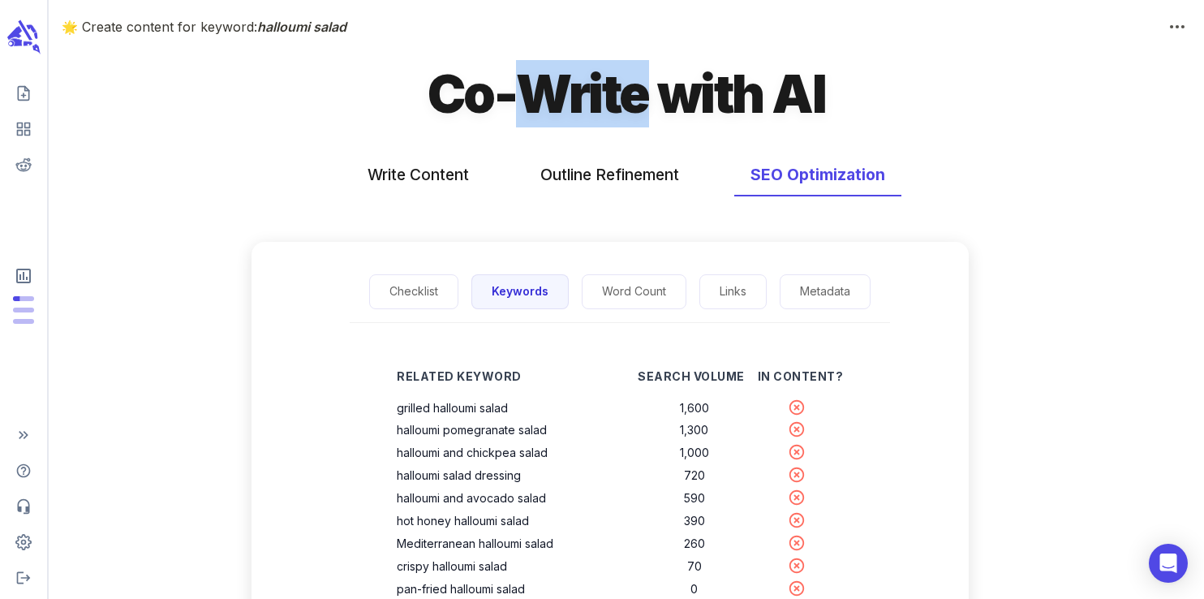
click at [604, 98] on h1 "Co-Write with AI" at bounding box center [625, 93] width 397 height 67
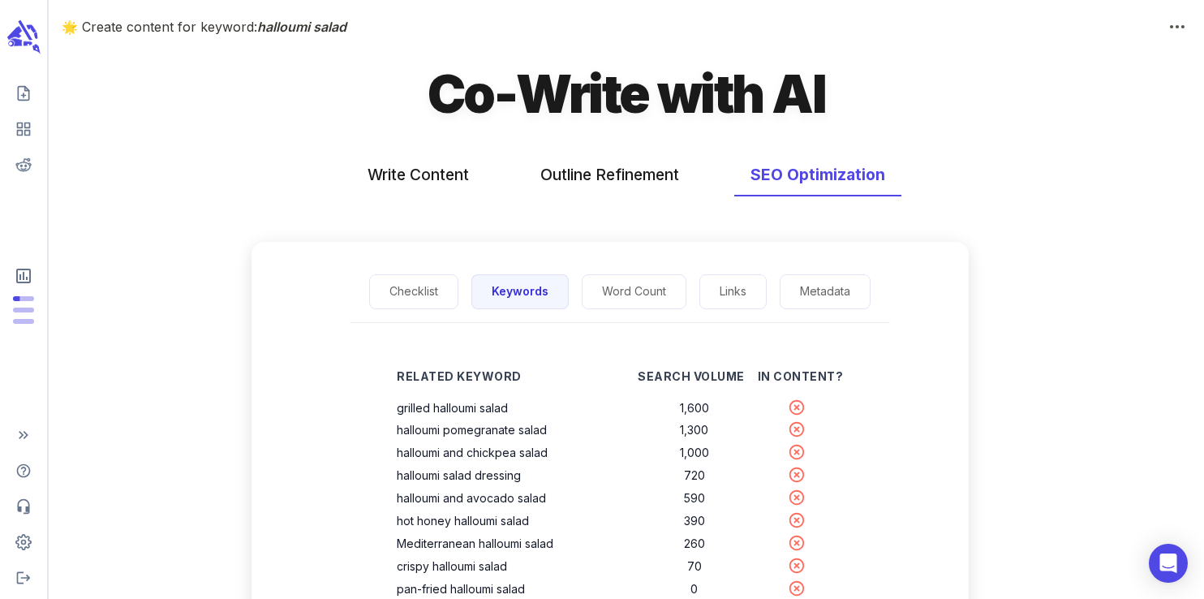
click at [450, 105] on h1 "Co-Write with AI" at bounding box center [625, 93] width 397 height 67
click at [568, 105] on h1 "Co-Write with AI" at bounding box center [625, 93] width 397 height 67
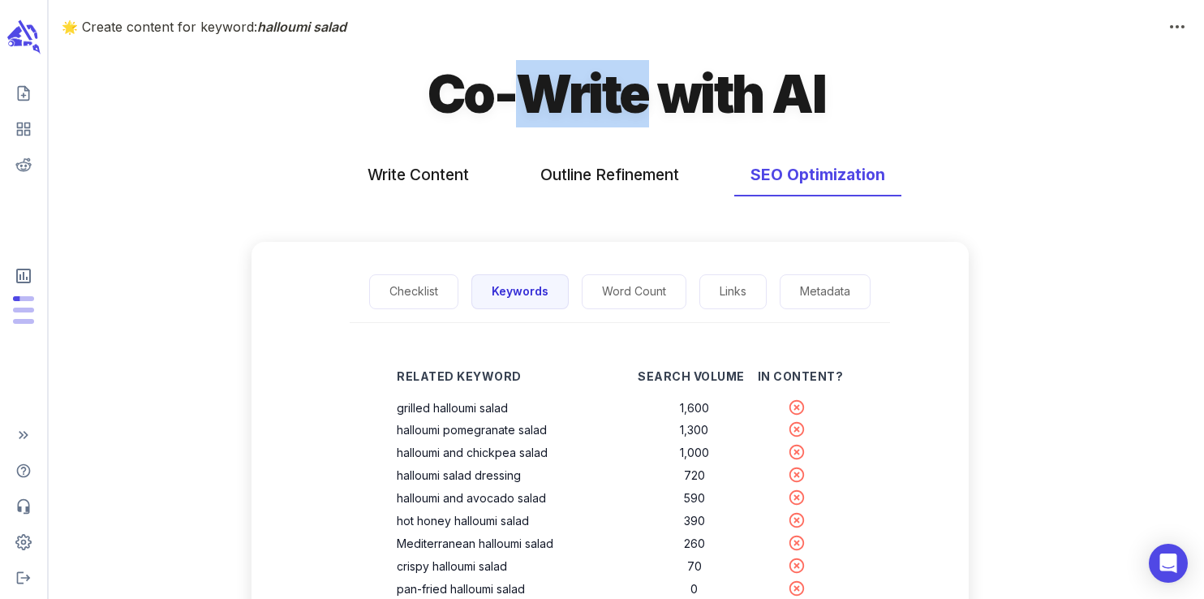
click at [568, 105] on h1 "Co-Write with AI" at bounding box center [625, 93] width 397 height 67
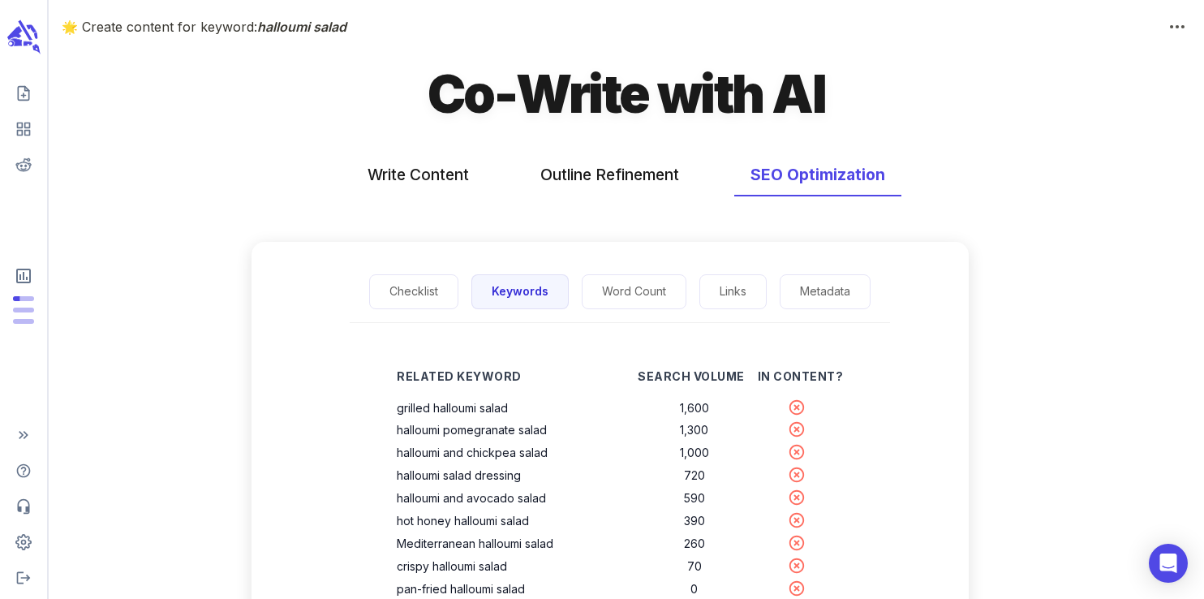
click at [698, 92] on h1 "Co-Write with AI" at bounding box center [625, 93] width 397 height 67
click at [804, 95] on h1 "Co-Write with AI" at bounding box center [625, 93] width 397 height 67
click at [707, 97] on h1 "Co-Write with AI" at bounding box center [625, 93] width 397 height 67
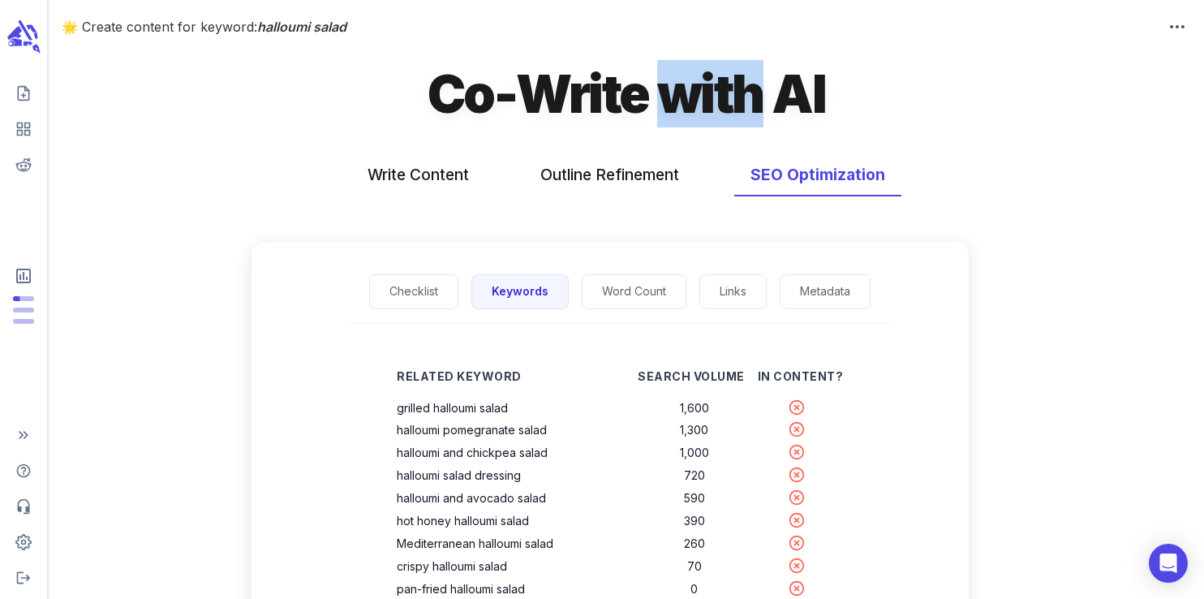
click at [707, 97] on h1 "Co-Write with AI" at bounding box center [625, 93] width 397 height 67
click at [569, 99] on h1 "Co-Write with AI" at bounding box center [625, 93] width 397 height 67
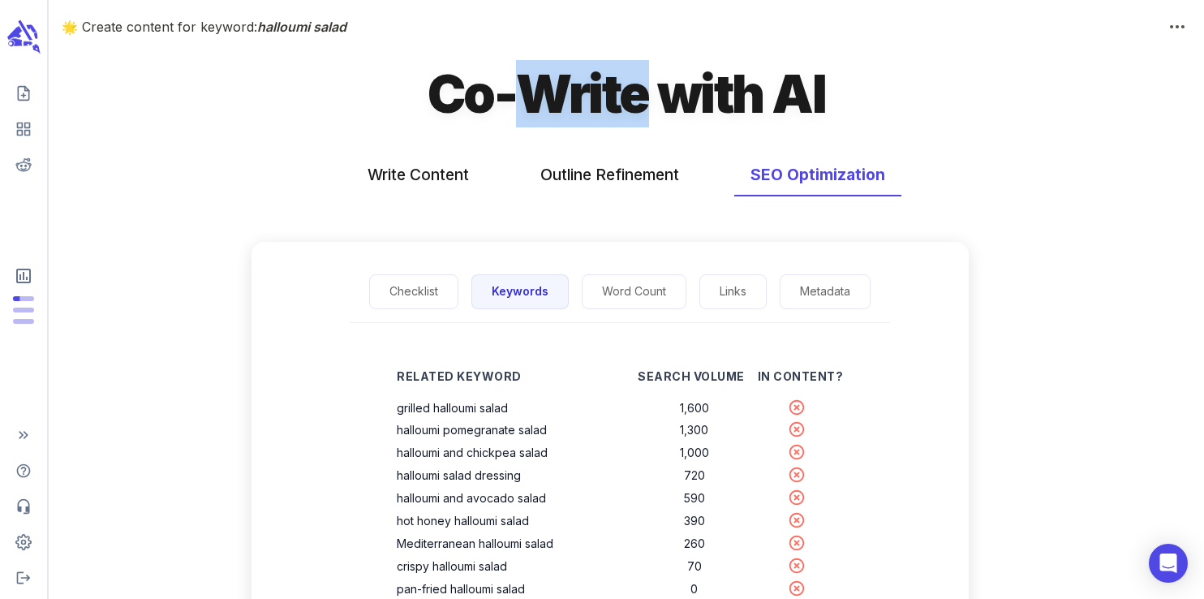
click at [569, 99] on h1 "Co-Write with AI" at bounding box center [625, 93] width 397 height 67
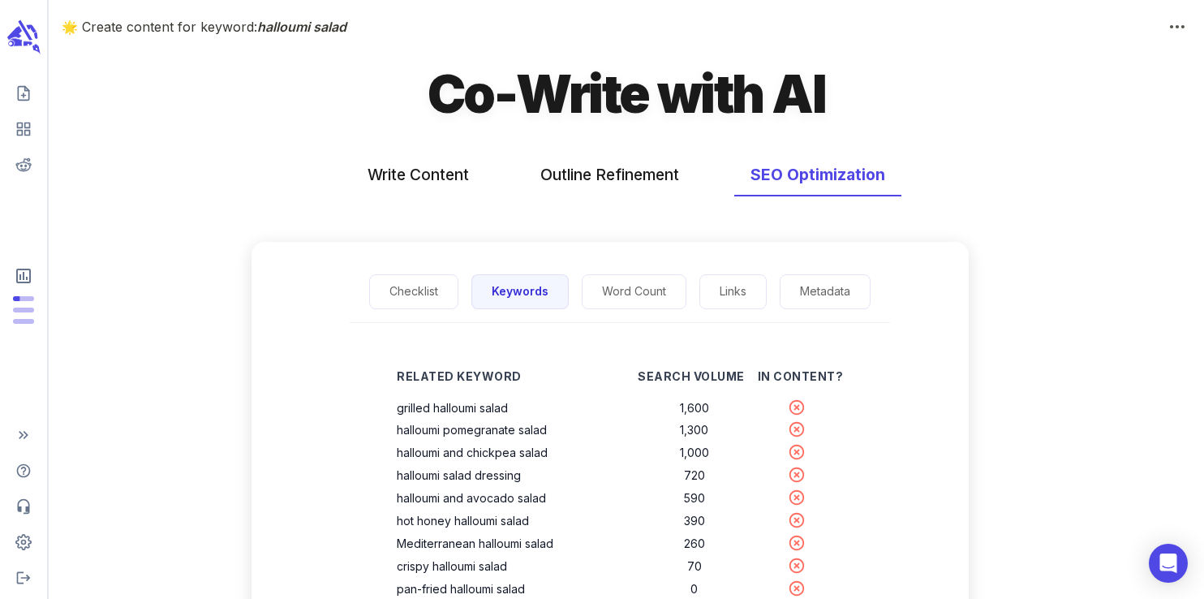
click at [449, 100] on h1 "Co-Write with AI" at bounding box center [625, 93] width 397 height 67
click at [600, 95] on h1 "Co-Write with AI" at bounding box center [625, 93] width 397 height 67
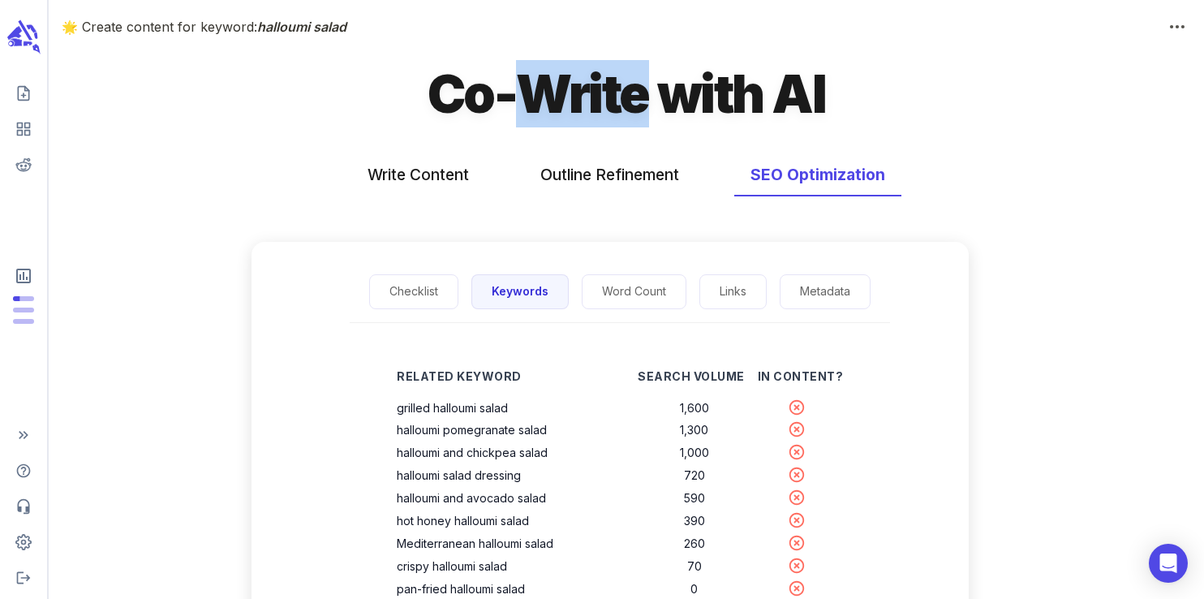
click at [600, 95] on h1 "Co-Write with AI" at bounding box center [625, 93] width 397 height 67
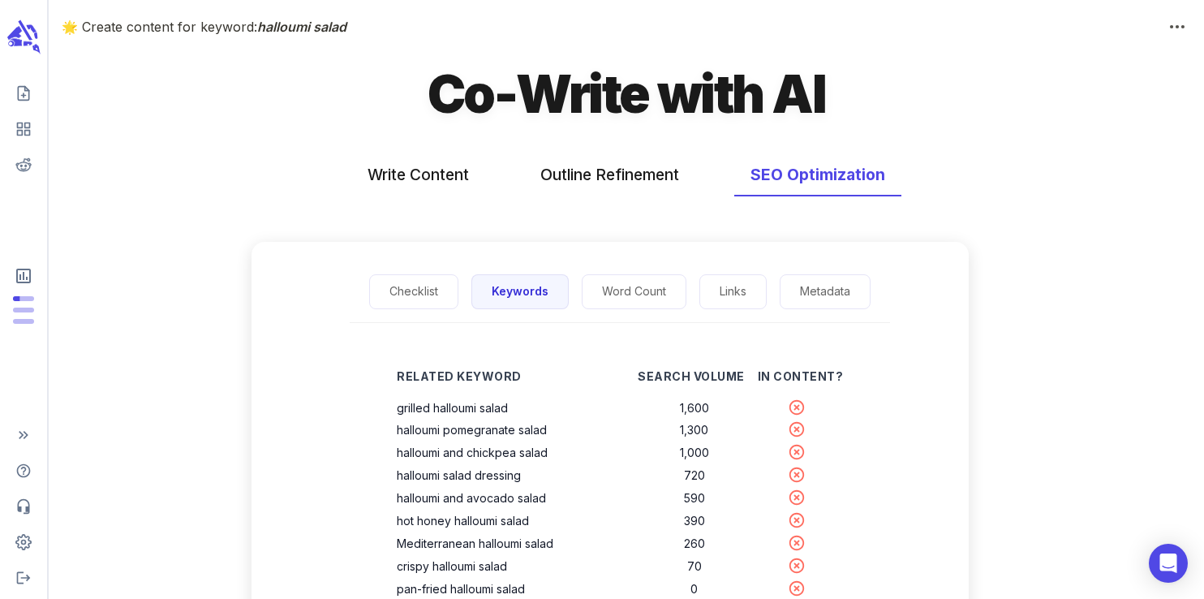
click at [719, 100] on h1 "Co-Write with AI" at bounding box center [625, 93] width 397 height 67
click at [801, 92] on h1 "Co-Write with AI" at bounding box center [625, 93] width 397 height 67
click at [712, 95] on h1 "Co-Write with AI" at bounding box center [625, 93] width 397 height 67
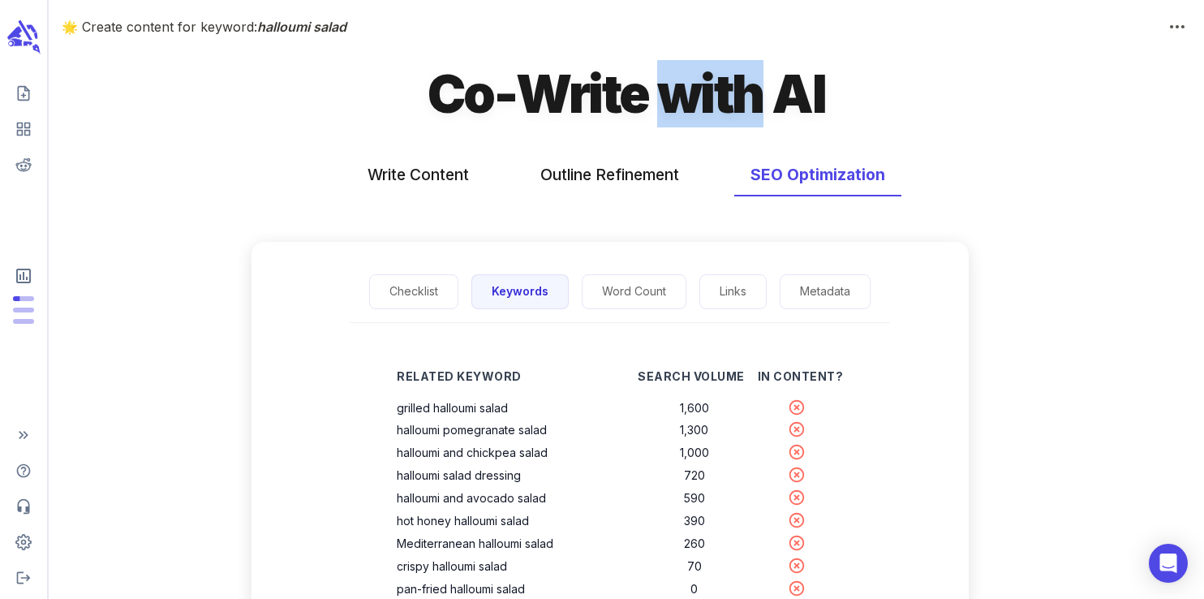
click at [712, 95] on h1 "Co-Write with AI" at bounding box center [625, 93] width 397 height 67
click at [611, 108] on h1 "Co-Write with AI" at bounding box center [625, 93] width 397 height 67
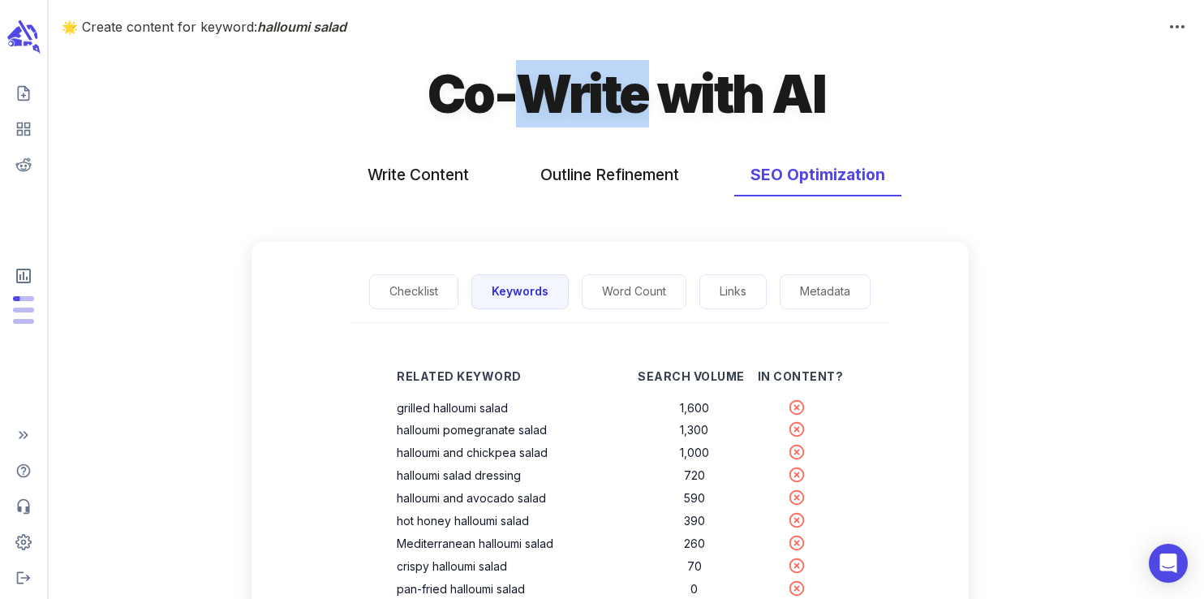
click at [611, 108] on h1 "Co-Write with AI" at bounding box center [625, 93] width 397 height 67
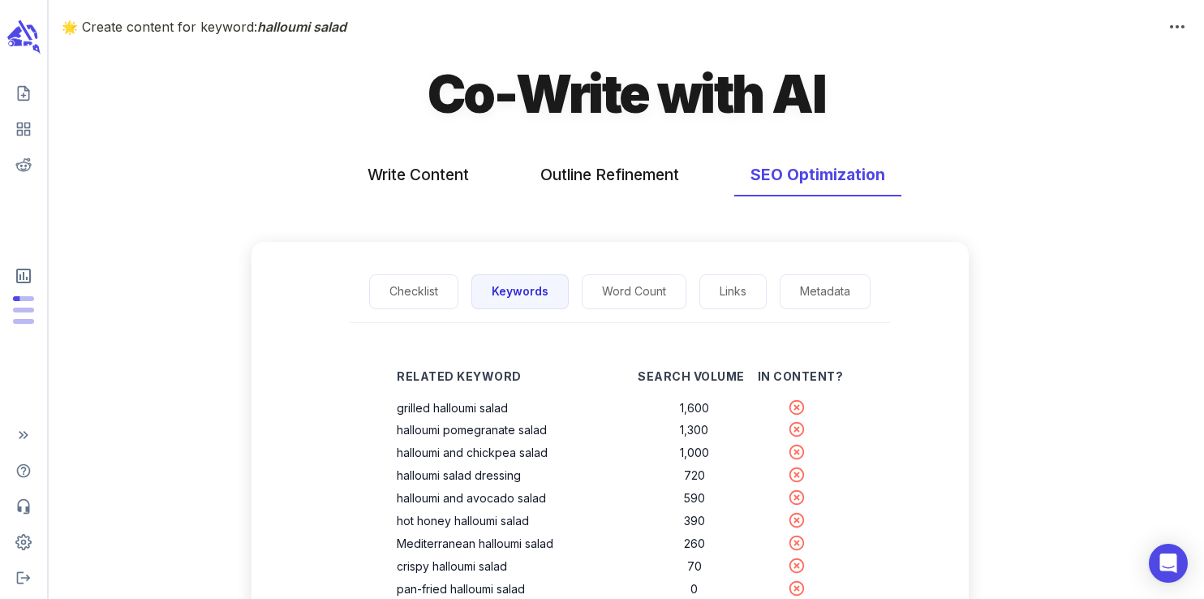
click at [468, 104] on h1 "Co-Write with AI" at bounding box center [625, 93] width 397 height 67
click at [579, 94] on h1 "Co-Write with AI" at bounding box center [625, 93] width 397 height 67
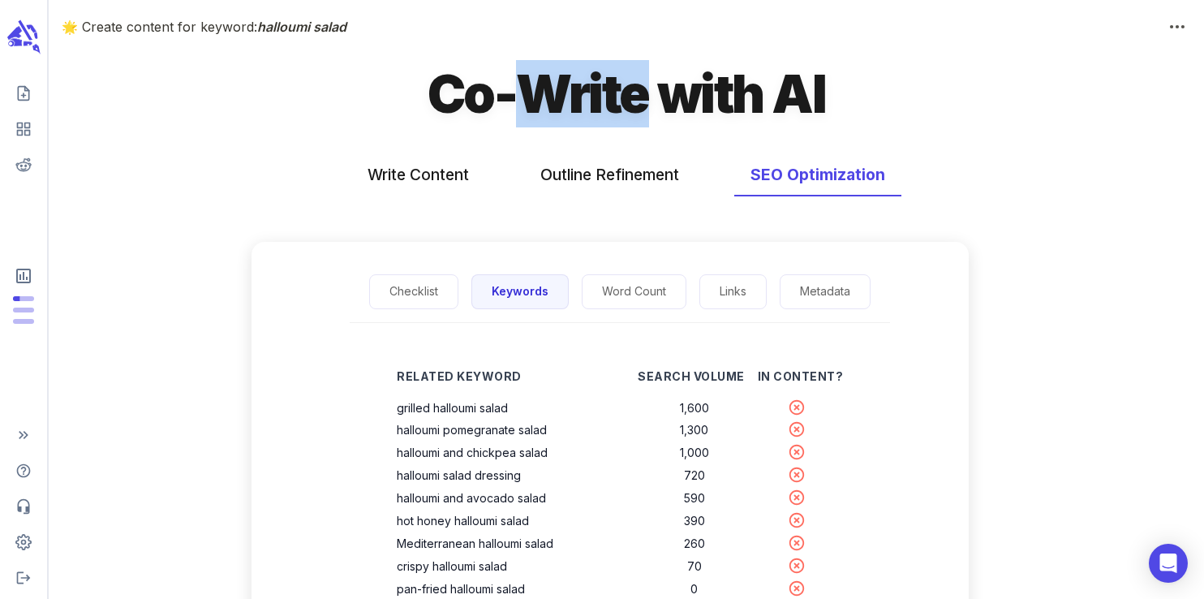
click at [579, 94] on h1 "Co-Write with AI" at bounding box center [625, 93] width 397 height 67
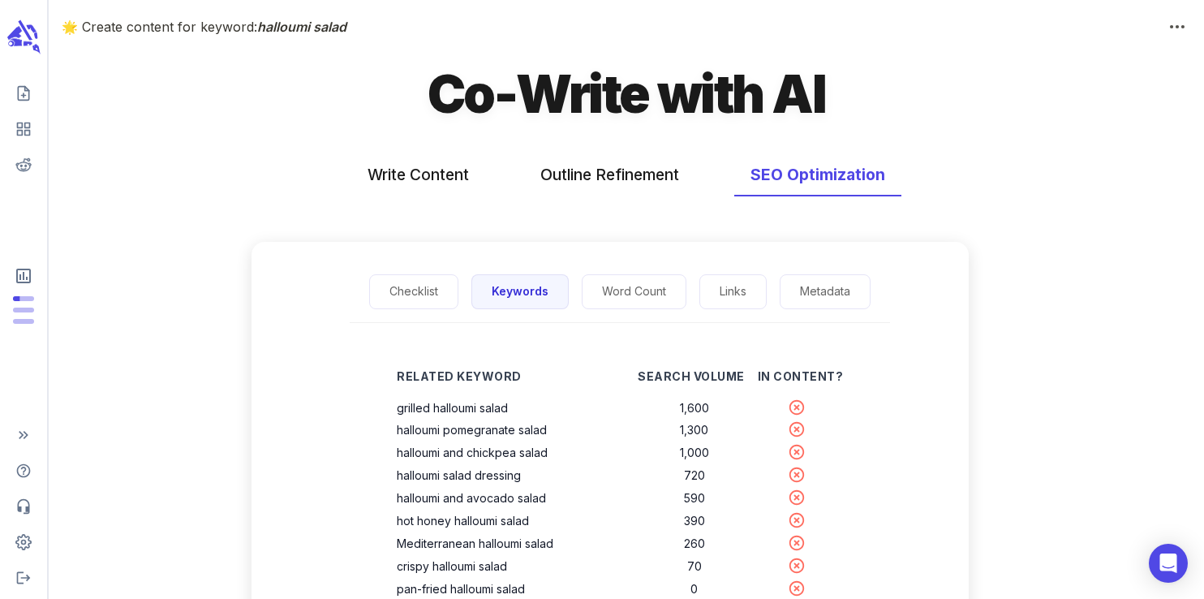
click at [723, 96] on h1 "Co-Write with AI" at bounding box center [625, 93] width 397 height 67
click at [809, 93] on h1 "Co-Write with AI" at bounding box center [625, 93] width 397 height 67
click at [720, 92] on h1 "Co-Write with AI" at bounding box center [625, 93] width 397 height 67
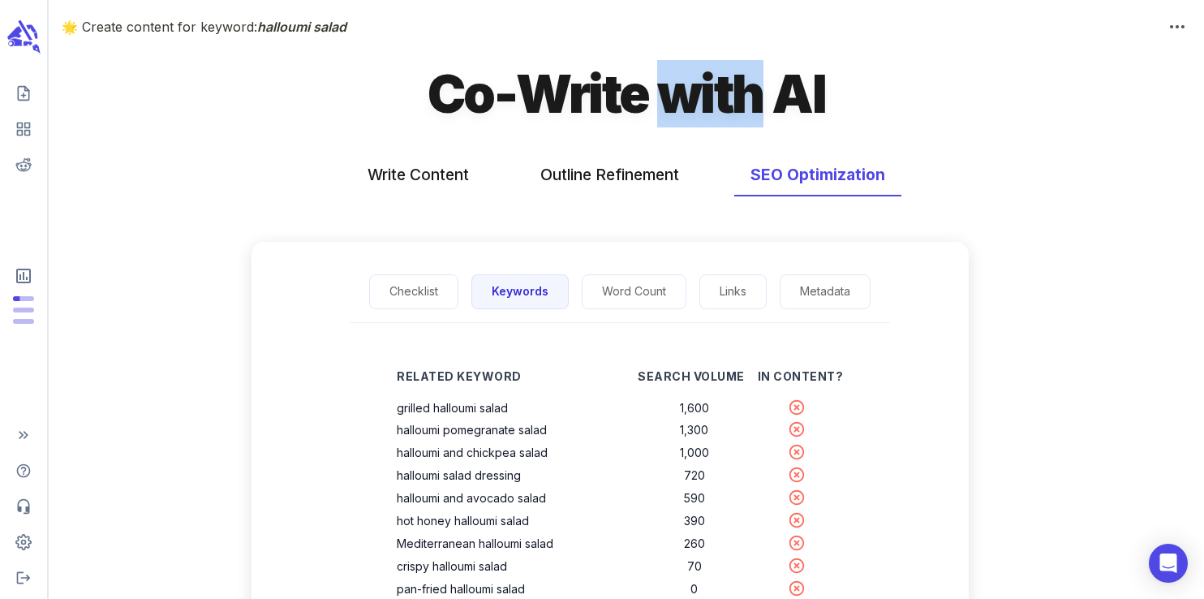
click at [720, 92] on h1 "Co-Write with AI" at bounding box center [625, 93] width 397 height 67
click at [581, 90] on h1 "Co-Write with AI" at bounding box center [625, 93] width 397 height 67
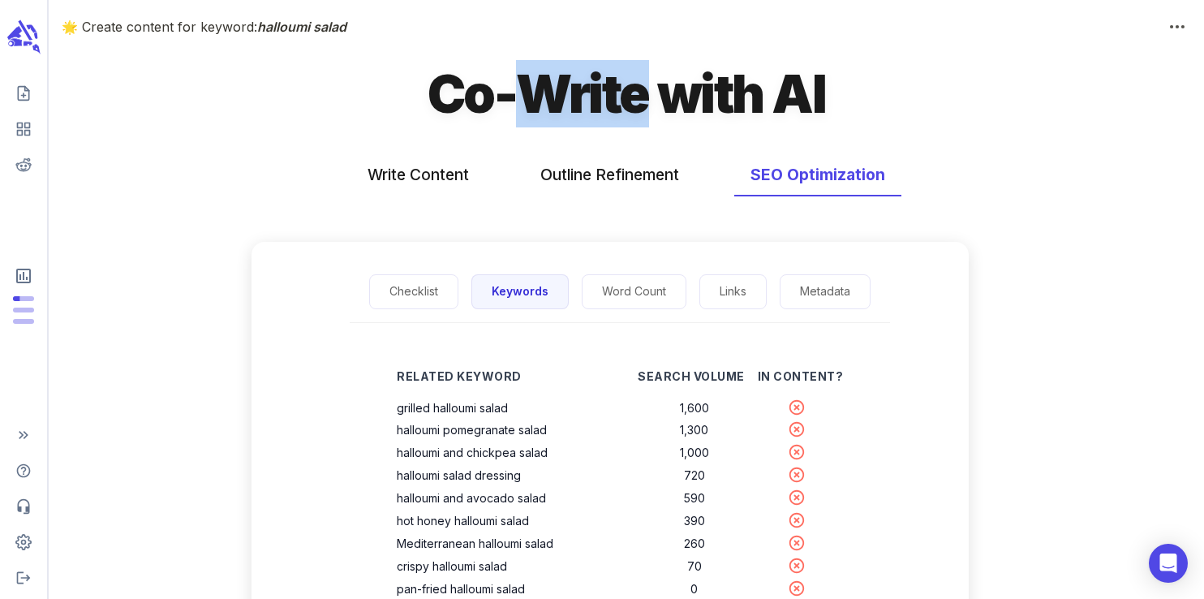
click at [581, 90] on h1 "Co-Write with AI" at bounding box center [625, 93] width 397 height 67
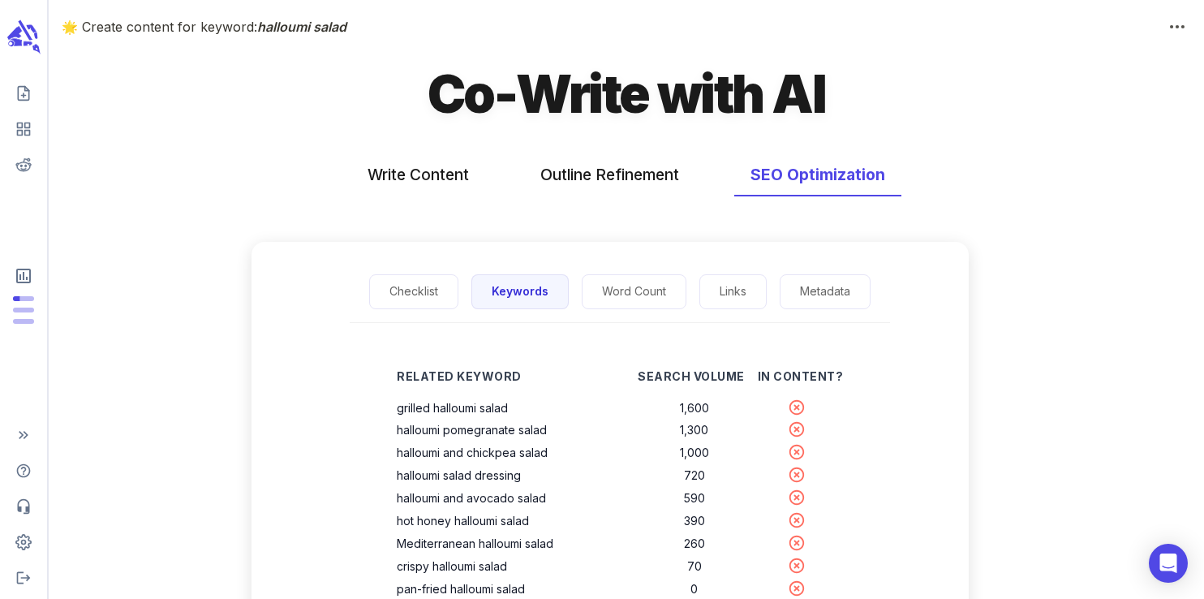
click at [471, 97] on h1 "Co-Write with AI" at bounding box center [625, 93] width 397 height 67
click at [576, 114] on h1 "Co-Write with AI" at bounding box center [625, 93] width 397 height 67
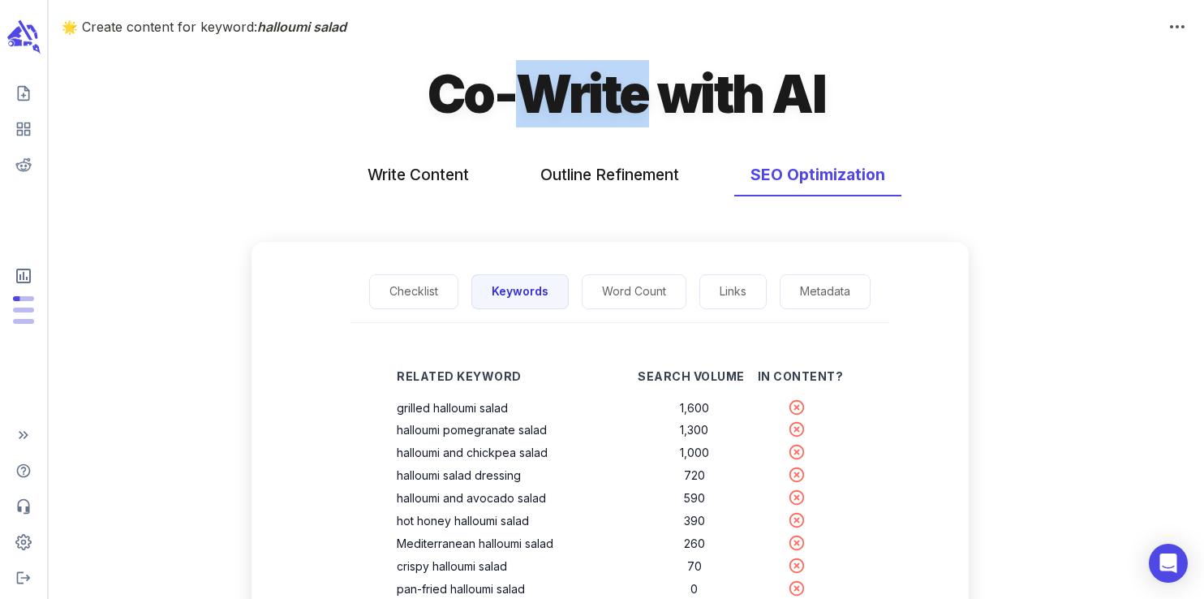
click at [576, 114] on h1 "Co-Write with AI" at bounding box center [625, 93] width 397 height 67
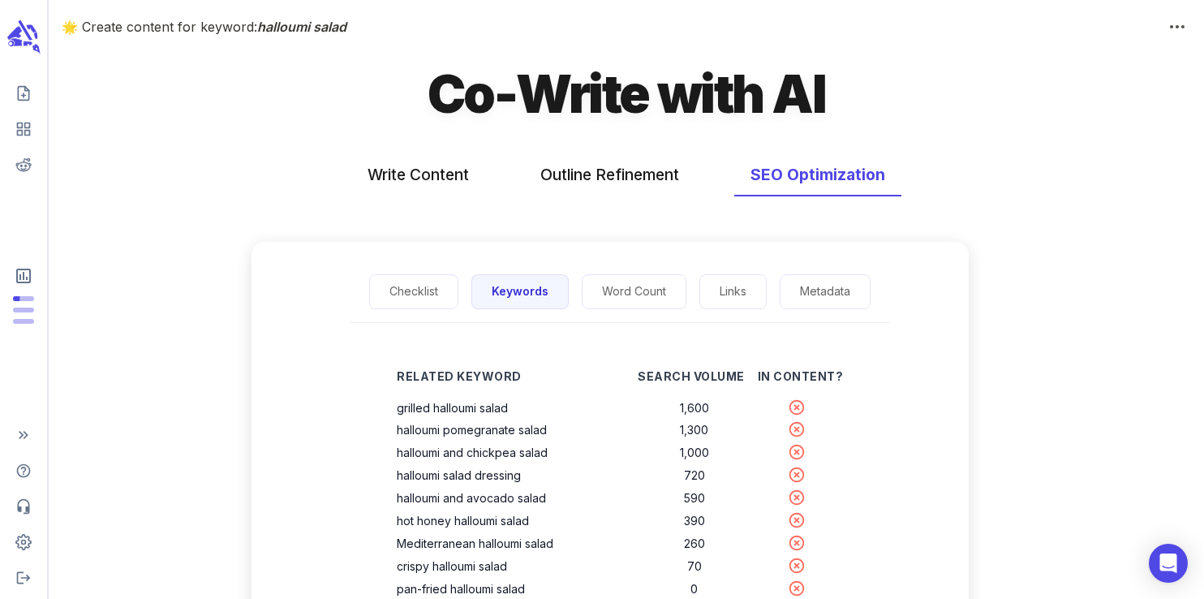
click at [714, 107] on h1 "Co-Write with AI" at bounding box center [625, 93] width 397 height 67
click at [790, 95] on h1 "Co-Write with AI" at bounding box center [625, 93] width 397 height 67
click at [700, 95] on h1 "Co-Write with AI" at bounding box center [625, 93] width 397 height 67
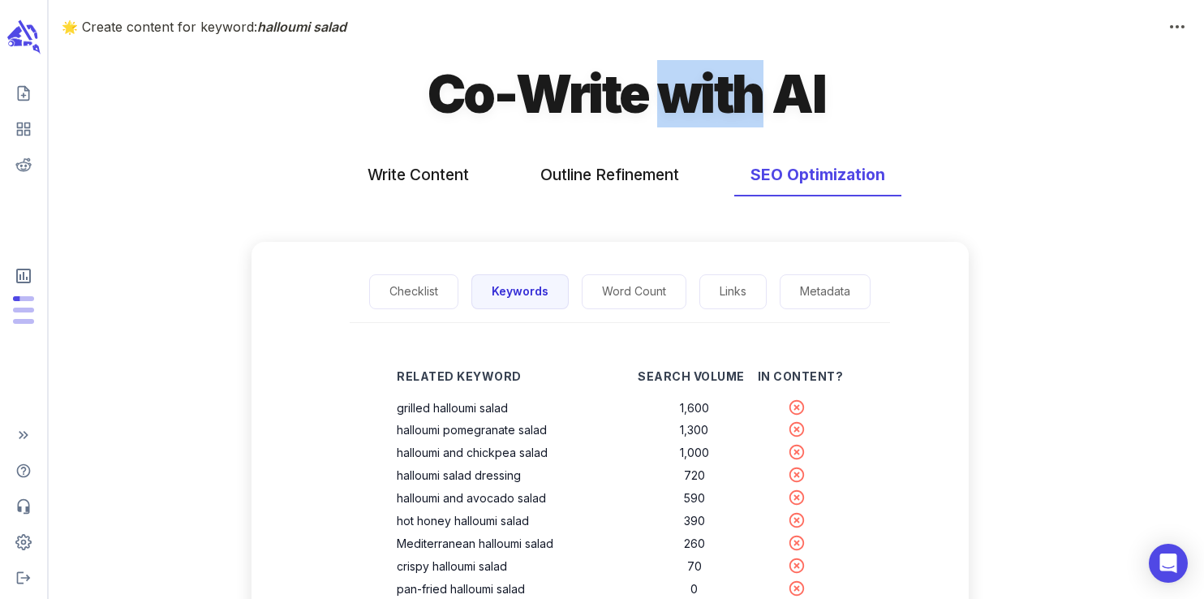
click at [700, 95] on h1 "Co-Write with AI" at bounding box center [625, 93] width 397 height 67
click at [597, 99] on h1 "Co-Write with AI" at bounding box center [625, 93] width 397 height 67
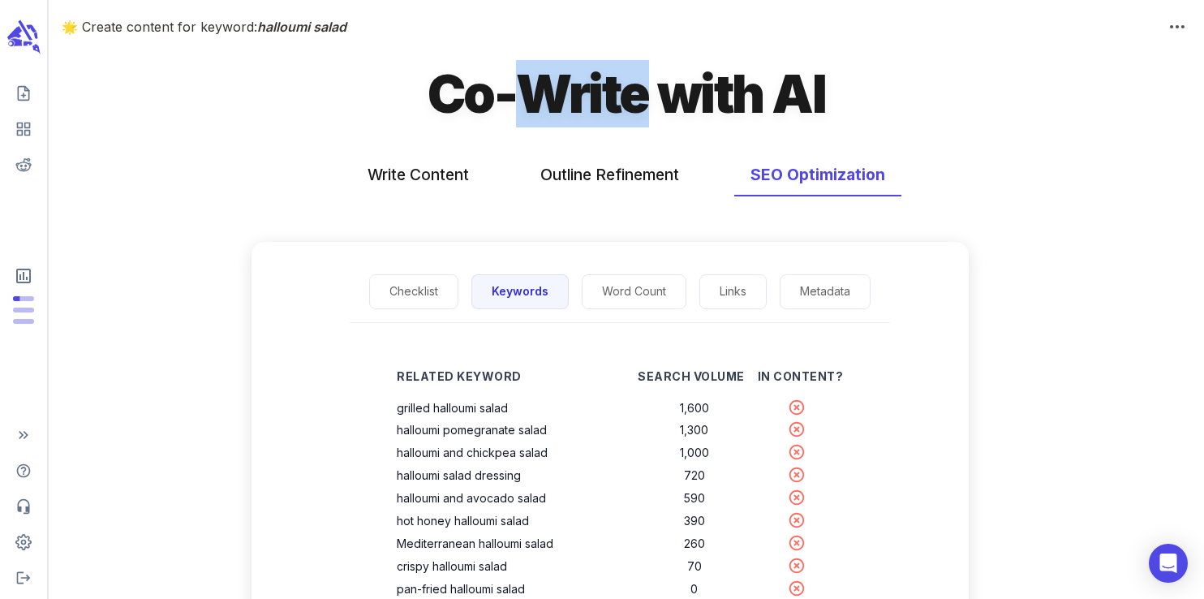
click at [597, 99] on h1 "Co-Write with AI" at bounding box center [625, 93] width 397 height 67
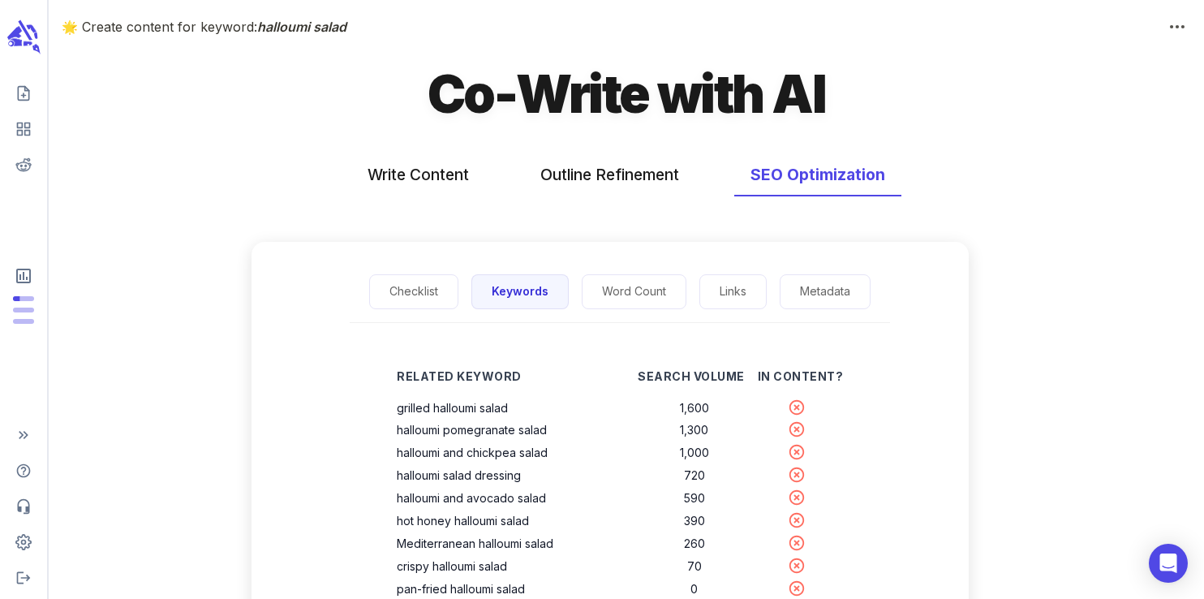
click at [450, 101] on h1 "Co-Write with AI" at bounding box center [625, 93] width 397 height 67
click at [606, 109] on h1 "Co-Write with AI" at bounding box center [625, 93] width 397 height 67
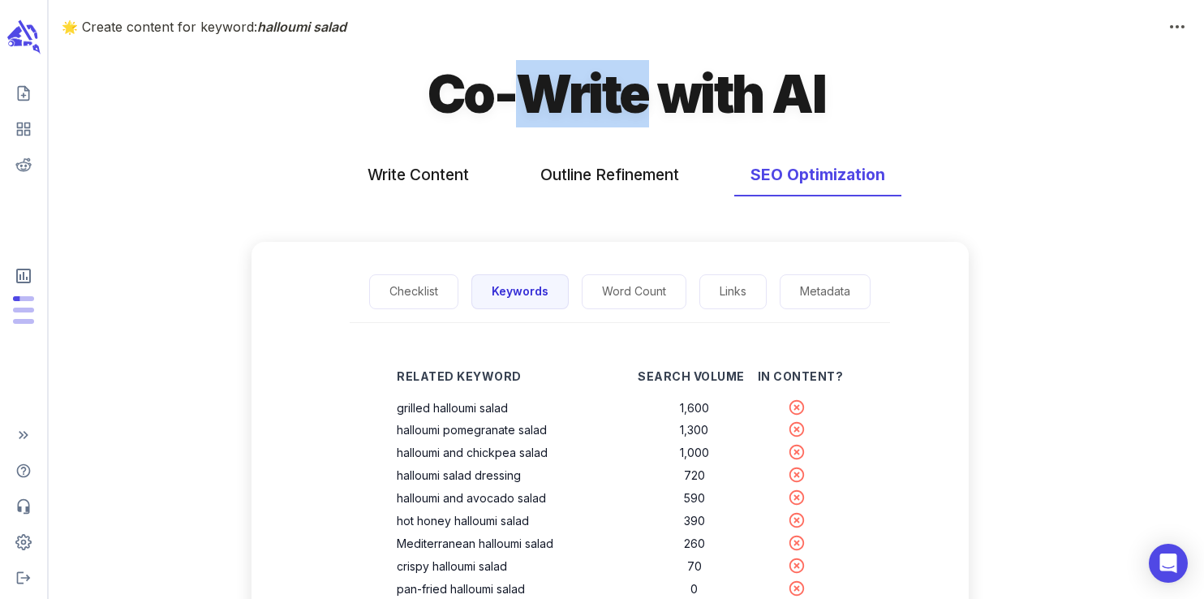
click at [606, 109] on h1 "Co-Write with AI" at bounding box center [625, 93] width 397 height 67
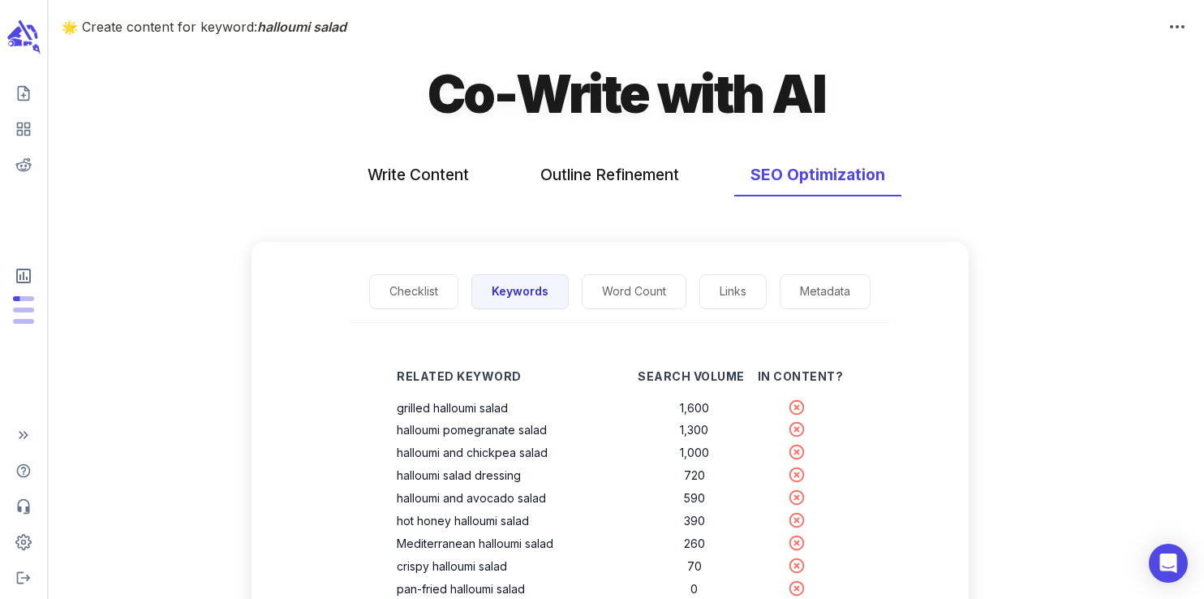
click at [749, 84] on h1 "Co-Write with AI" at bounding box center [625, 93] width 397 height 67
click at [809, 92] on h1 "Co-Write with AI" at bounding box center [625, 93] width 397 height 67
click at [722, 71] on h1 "Co-Write with AI" at bounding box center [625, 93] width 397 height 67
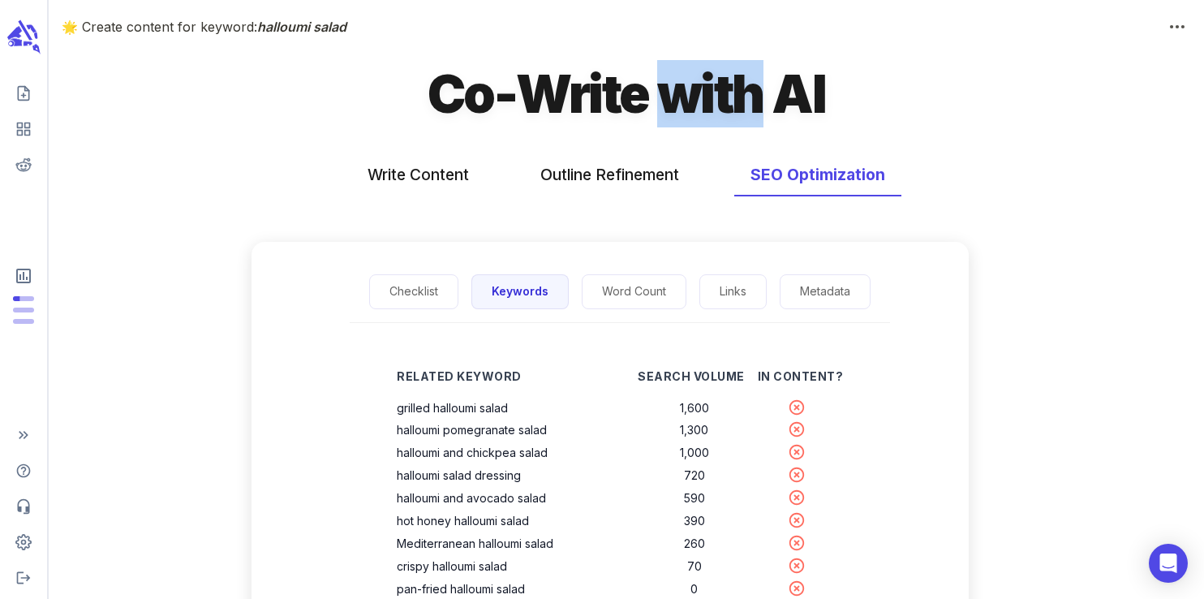
click at [722, 71] on h1 "Co-Write with AI" at bounding box center [625, 93] width 397 height 67
click at [565, 83] on h1 "Co-Write with AI" at bounding box center [625, 93] width 397 height 67
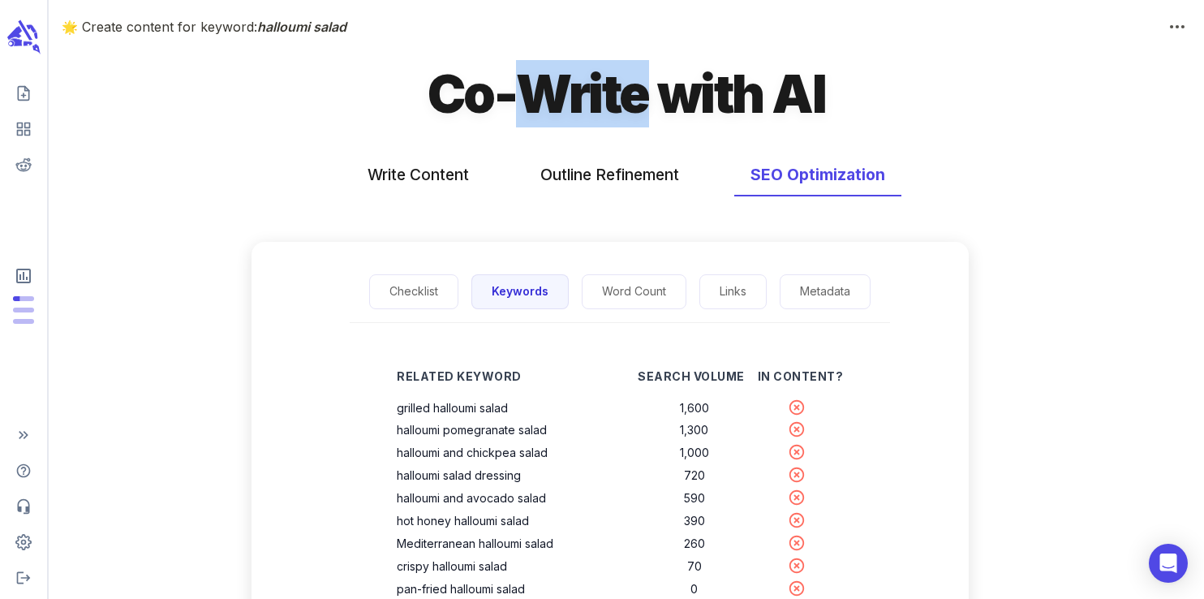
click at [565, 83] on h1 "Co-Write with AI" at bounding box center [625, 93] width 397 height 67
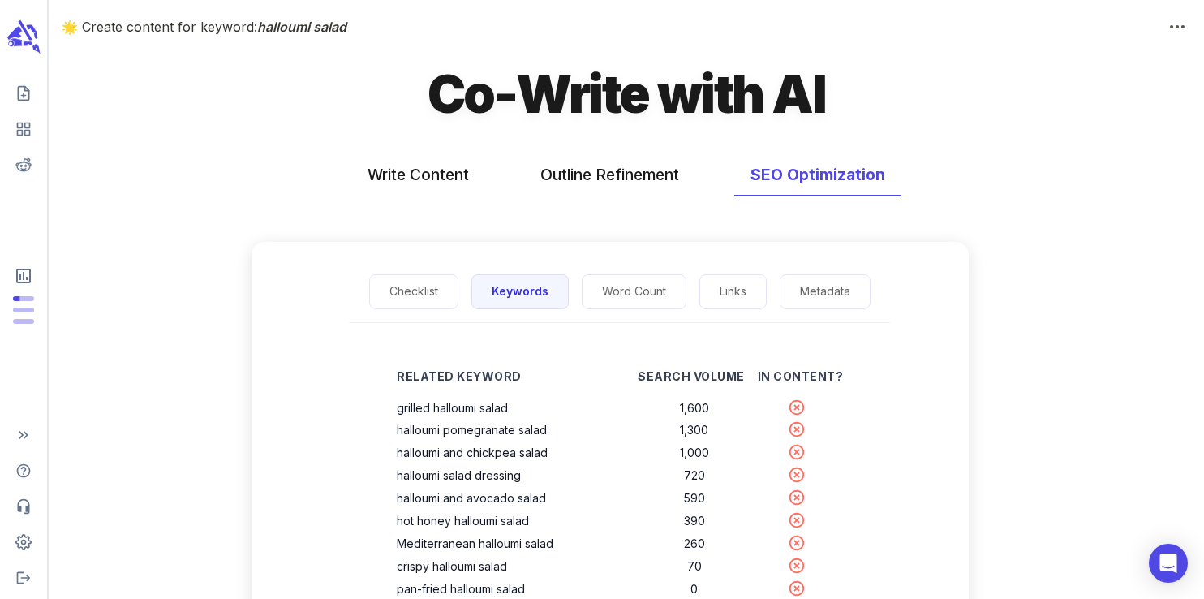
click at [450, 92] on h1 "Co-Write with AI" at bounding box center [625, 93] width 397 height 67
click at [590, 98] on h1 "Co-Write with AI" at bounding box center [625, 93] width 397 height 67
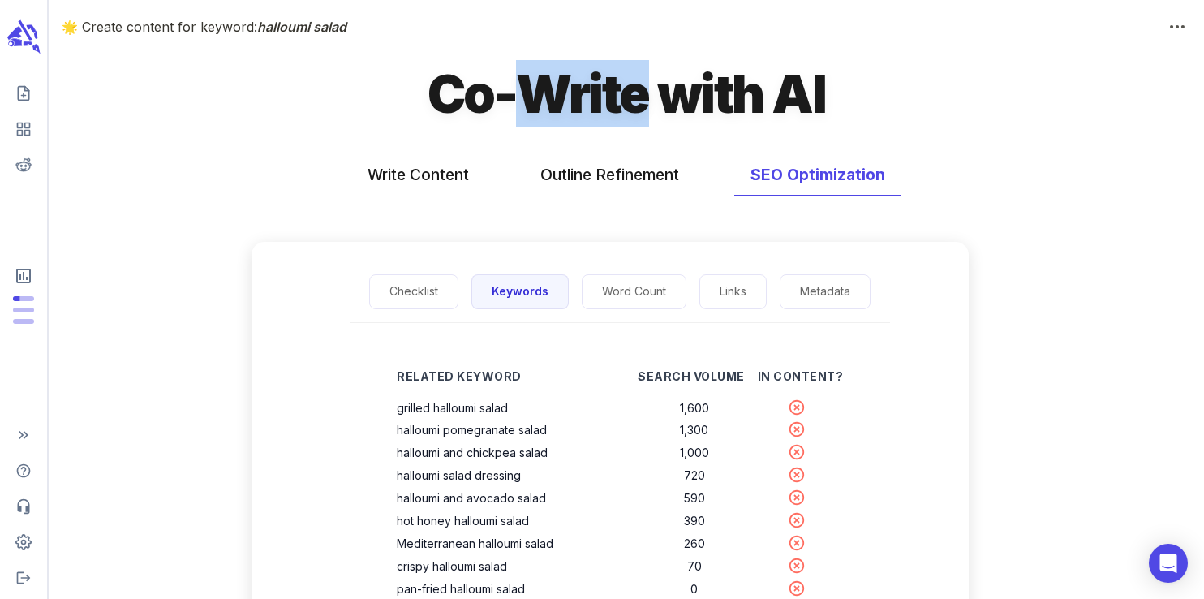
click at [590, 98] on h1 "Co-Write with AI" at bounding box center [625, 93] width 397 height 67
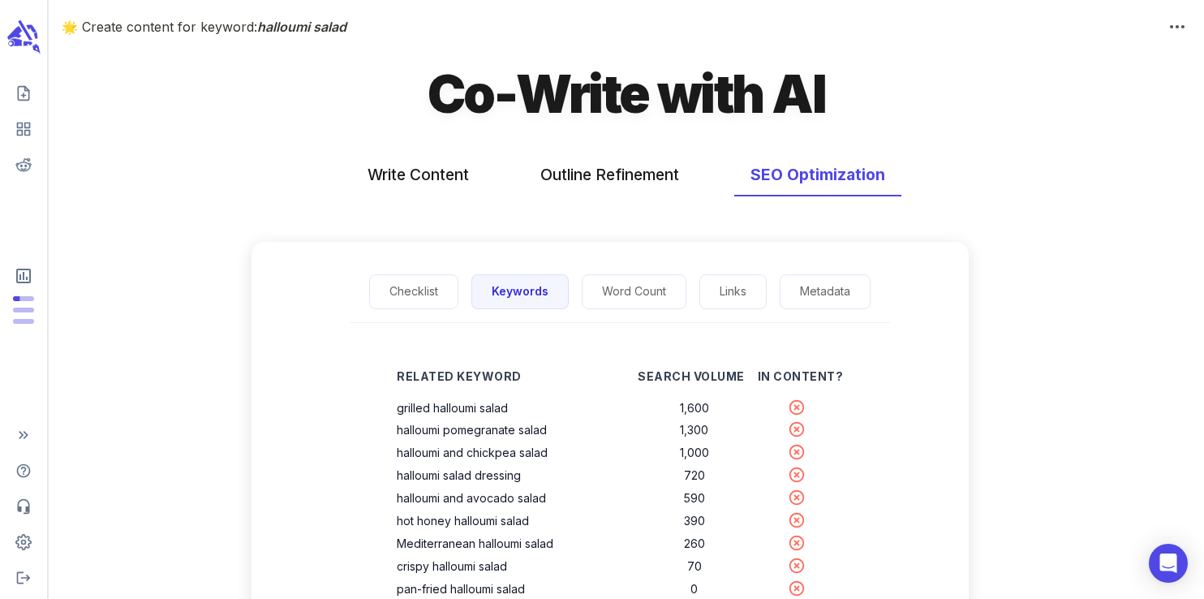
click at [693, 85] on h1 "Co-Write with AI" at bounding box center [625, 93] width 397 height 67
click at [800, 89] on h1 "Co-Write with AI" at bounding box center [625, 93] width 397 height 67
click at [685, 106] on h1 "Co-Write with AI" at bounding box center [625, 93] width 397 height 67
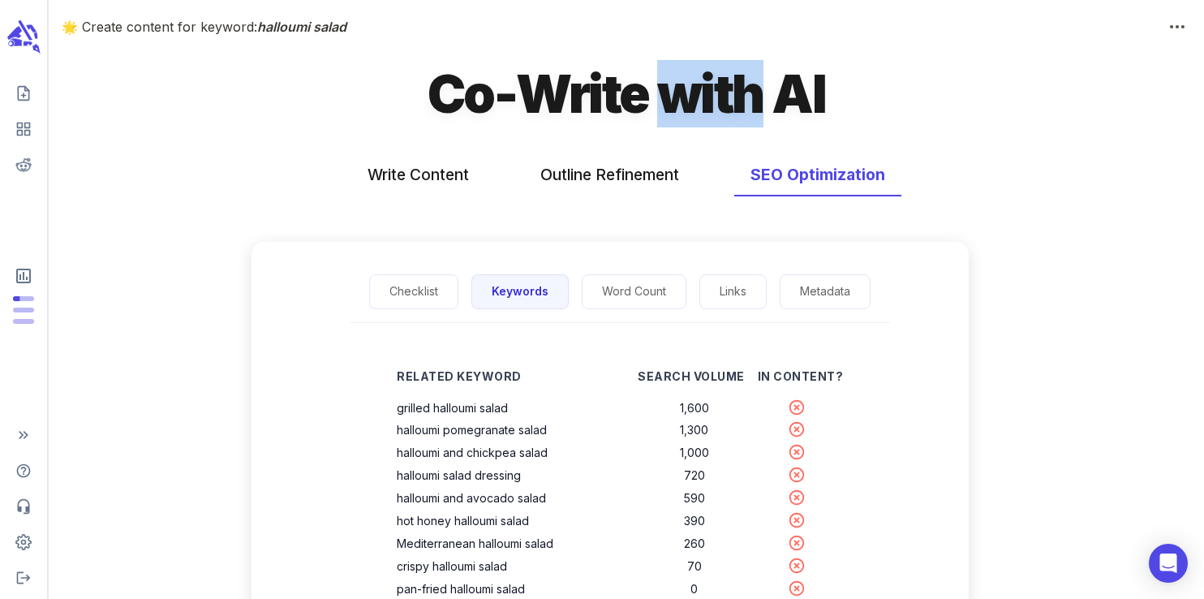
click at [685, 106] on h1 "Co-Write with AI" at bounding box center [625, 93] width 397 height 67
click at [580, 114] on h1 "Co-Write with AI" at bounding box center [625, 93] width 397 height 67
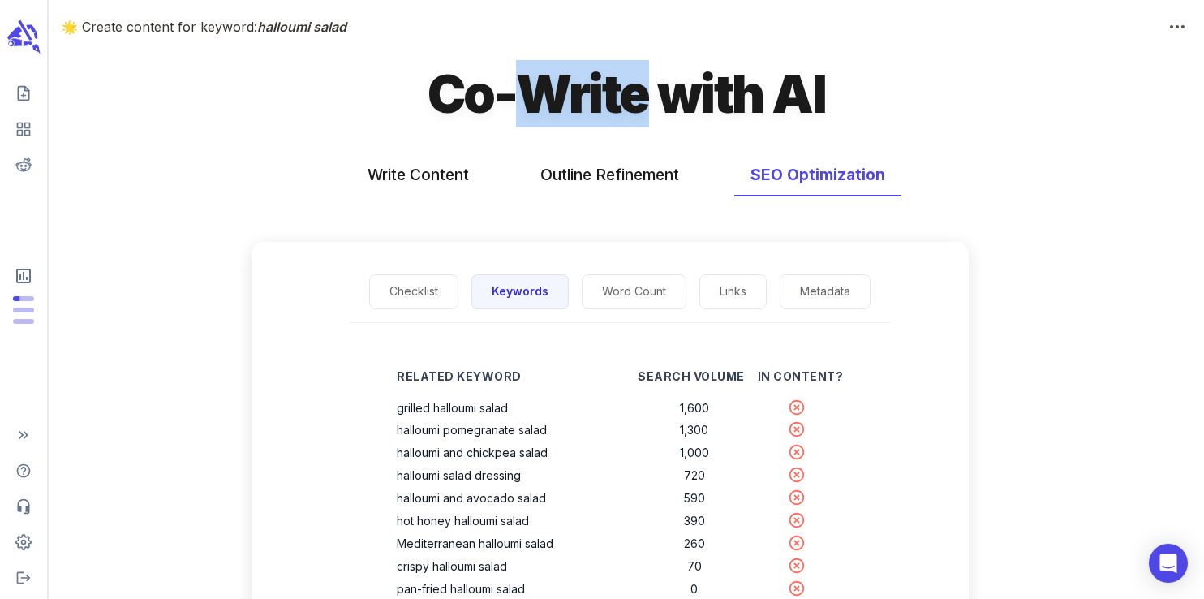
click at [580, 114] on h1 "Co-Write with AI" at bounding box center [625, 93] width 397 height 67
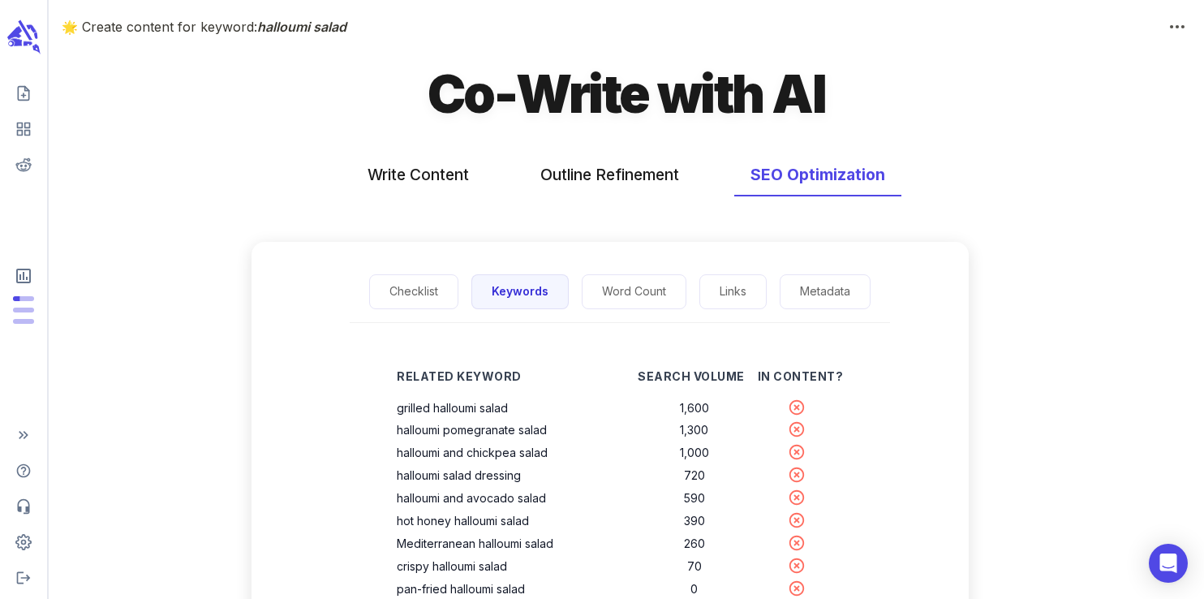
click at [462, 102] on h1 "Co-Write with AI" at bounding box center [625, 93] width 397 height 67
click at [472, 106] on h1 "Co-Write with AI" at bounding box center [625, 93] width 397 height 67
click at [550, 104] on h1 "Co-Write with AI" at bounding box center [625, 93] width 397 height 67
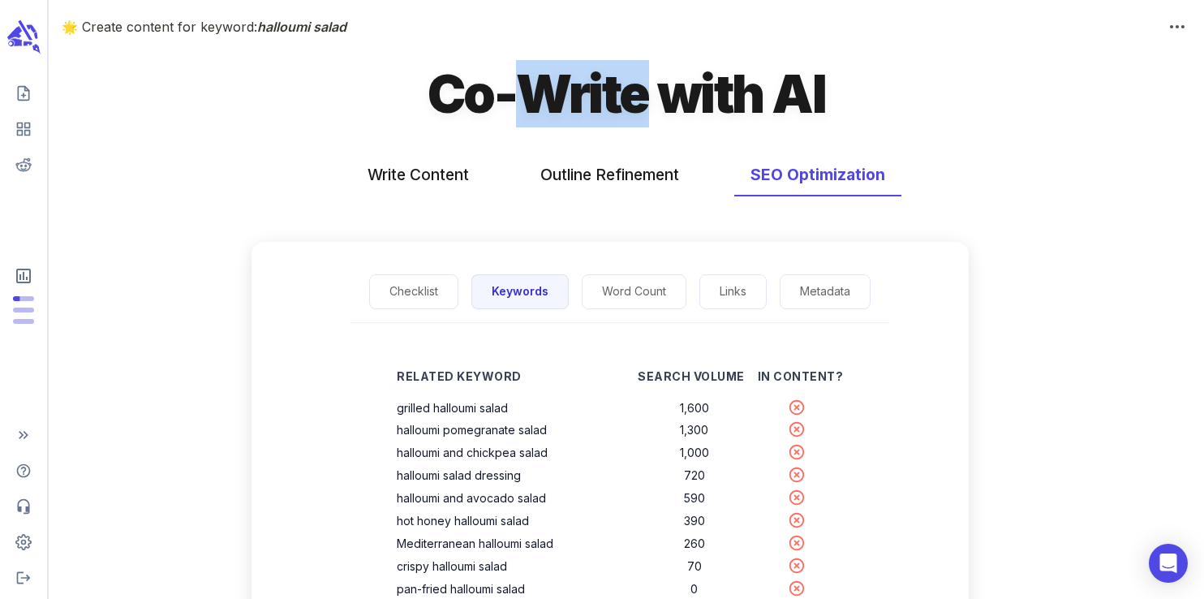
click at [550, 104] on h1 "Co-Write with AI" at bounding box center [625, 93] width 397 height 67
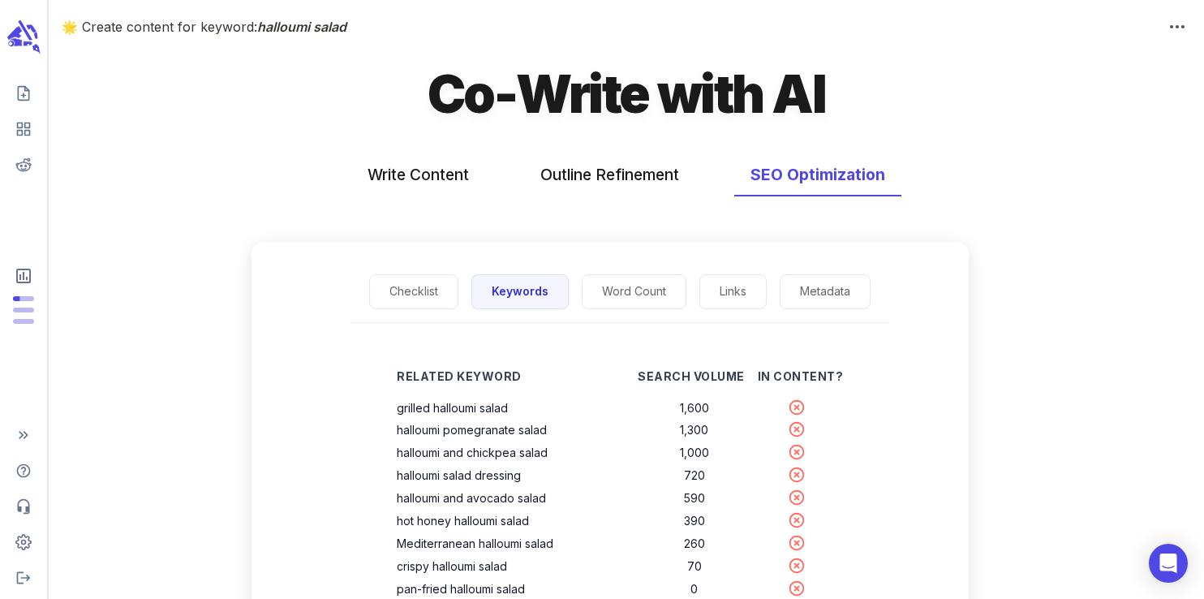
click at [732, 97] on h1 "Co-Write with AI" at bounding box center [625, 93] width 397 height 67
click at [805, 102] on h1 "Co-Write with AI" at bounding box center [625, 93] width 397 height 67
click at [693, 105] on h1 "Co-Write with AI" at bounding box center [625, 93] width 397 height 67
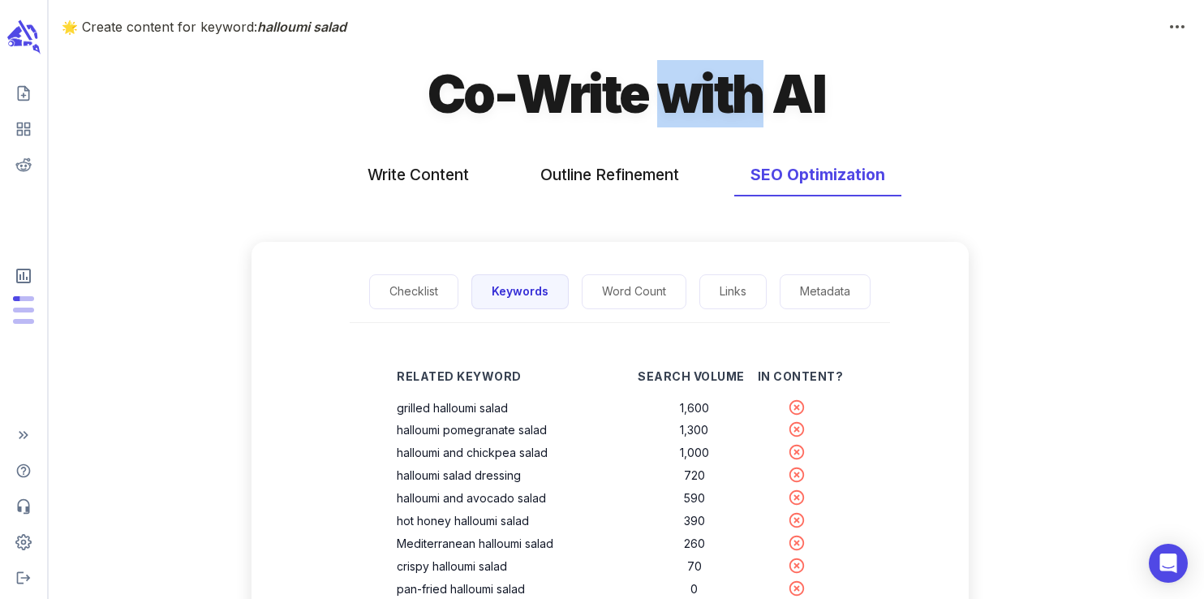
click at [693, 105] on h1 "Co-Write with AI" at bounding box center [625, 93] width 397 height 67
click at [596, 90] on h1 "Co-Write with AI" at bounding box center [625, 93] width 397 height 67
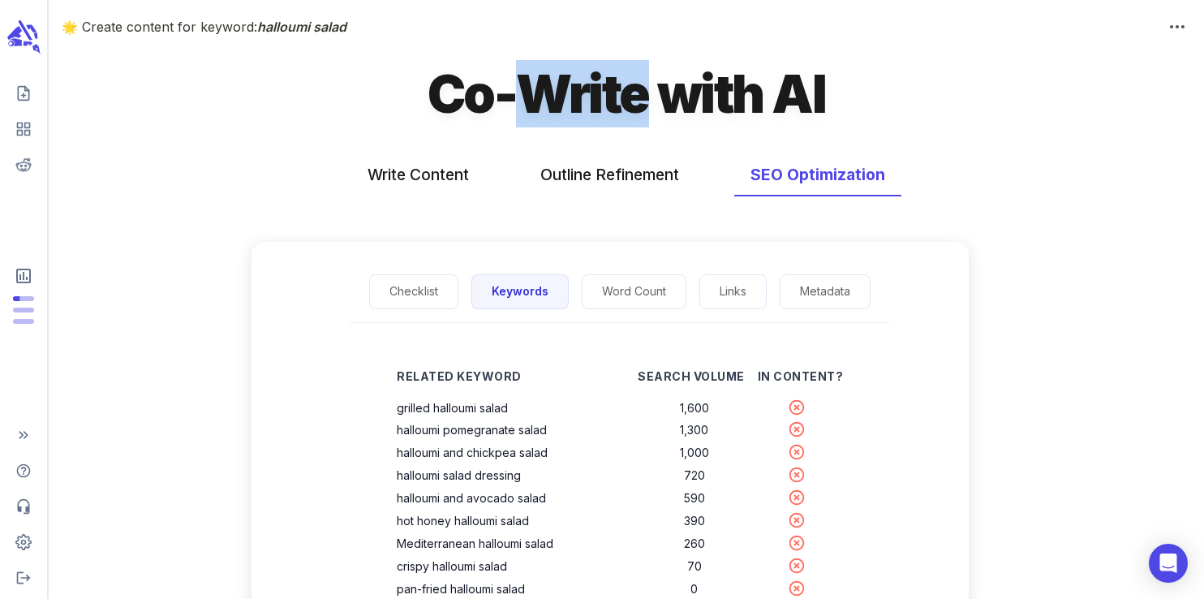
click at [596, 90] on h1 "Co-Write with AI" at bounding box center [625, 93] width 397 height 67
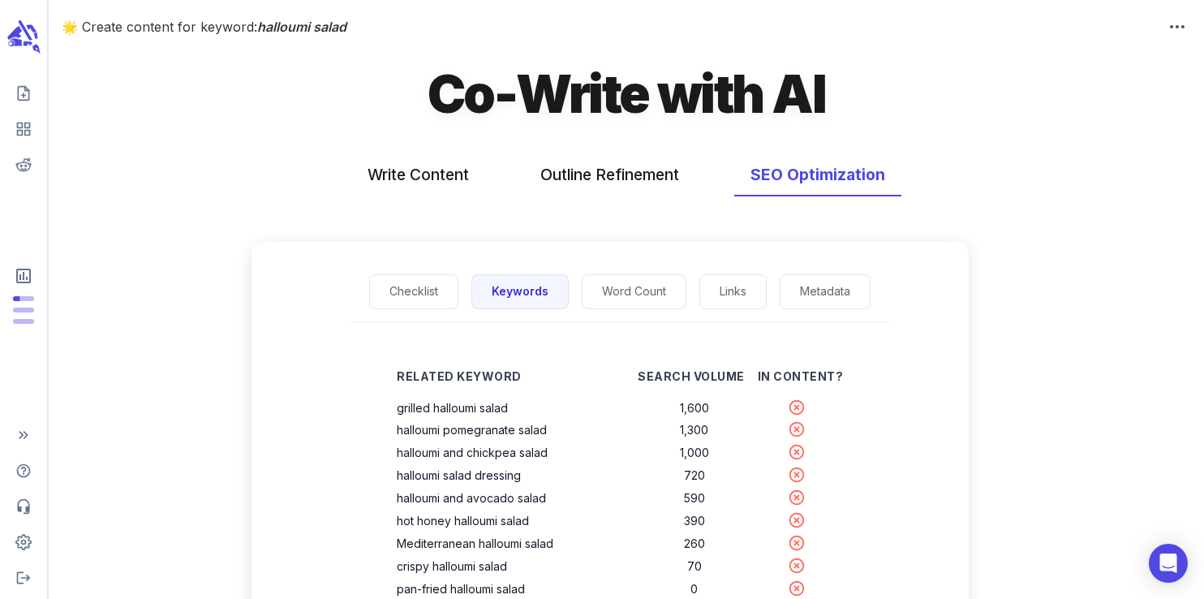
click at [468, 93] on h1 "Co-Write with AI" at bounding box center [625, 93] width 397 height 67
click at [592, 109] on h1 "Co-Write with AI" at bounding box center [625, 93] width 397 height 67
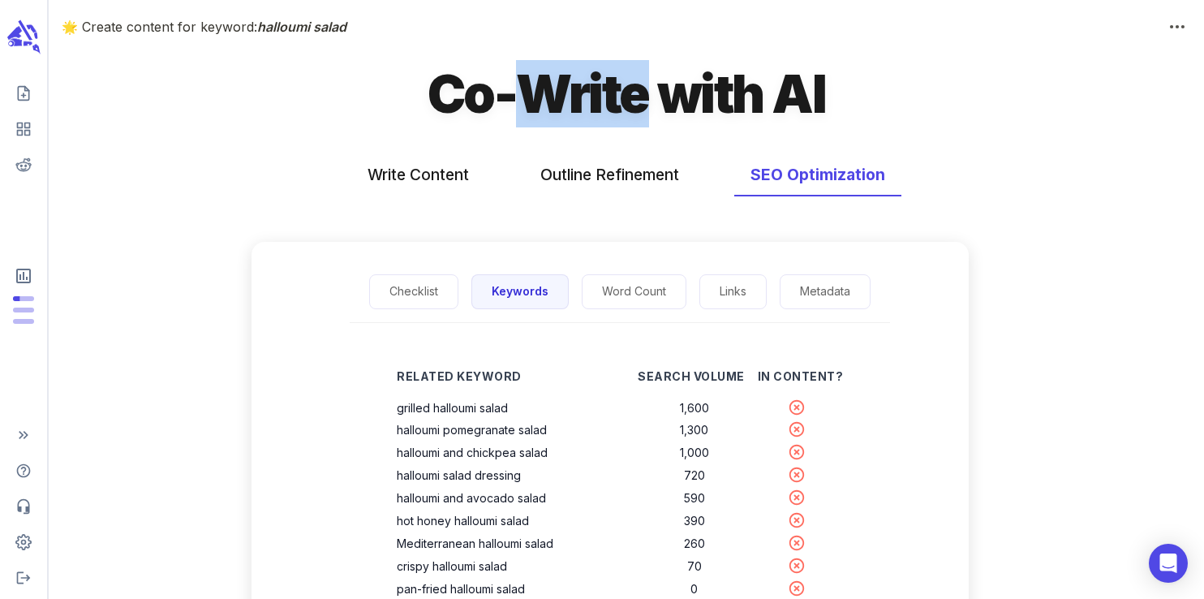
click at [592, 109] on h1 "Co-Write with AI" at bounding box center [625, 93] width 397 height 67
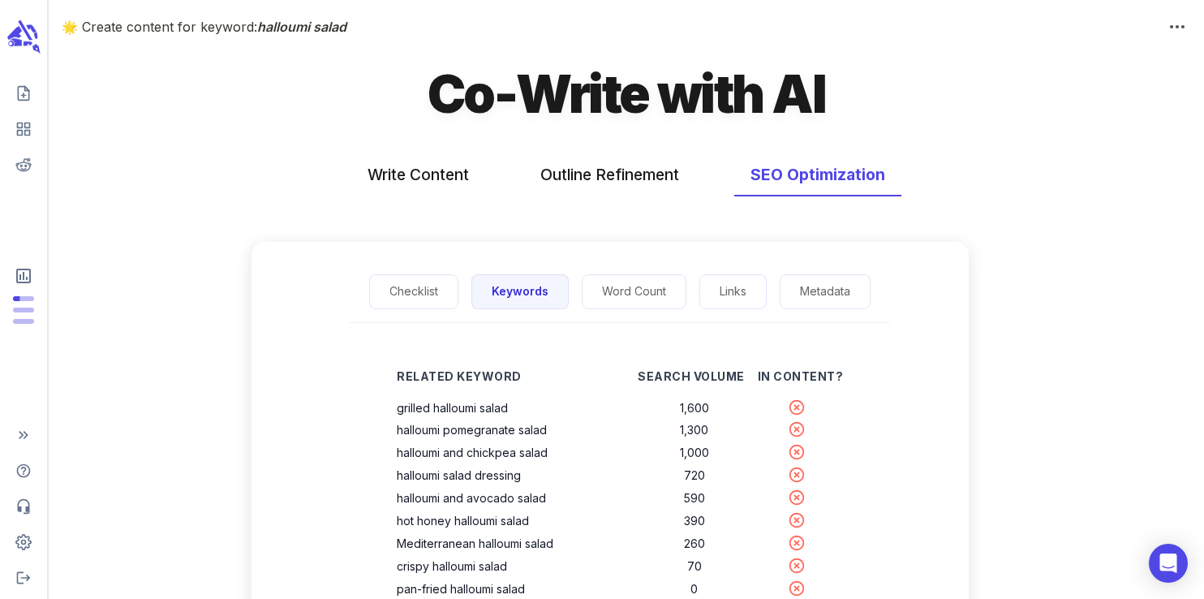
click at [684, 109] on h1 "Co-Write with AI" at bounding box center [625, 93] width 397 height 67
click at [813, 82] on h1 "Co-Write with AI" at bounding box center [625, 93] width 397 height 67
click at [703, 85] on h1 "Co-Write with AI" at bounding box center [625, 93] width 397 height 67
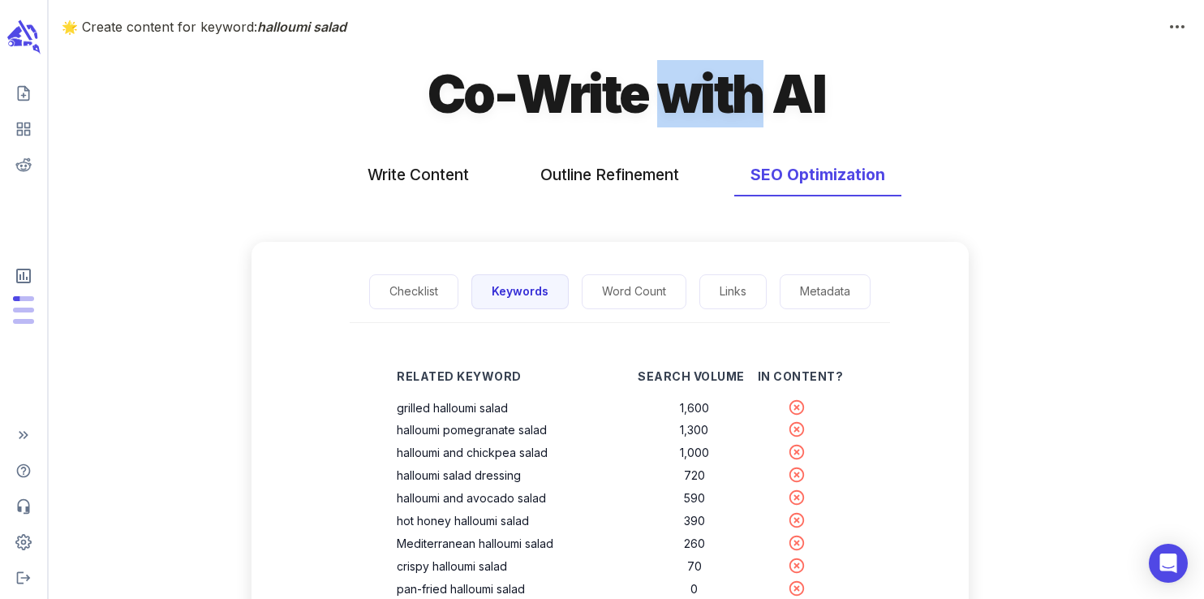
click at [703, 85] on h1 "Co-Write with AI" at bounding box center [625, 93] width 397 height 67
click at [564, 91] on h1 "Co-Write with AI" at bounding box center [625, 93] width 397 height 67
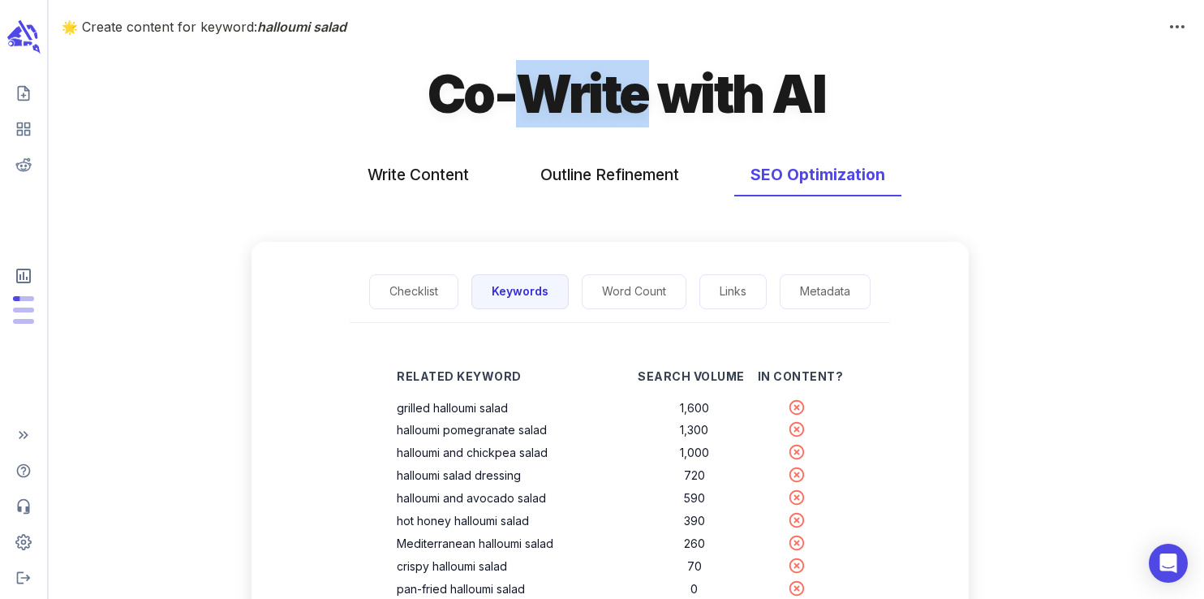
click at [564, 91] on h1 "Co-Write with AI" at bounding box center [625, 93] width 397 height 67
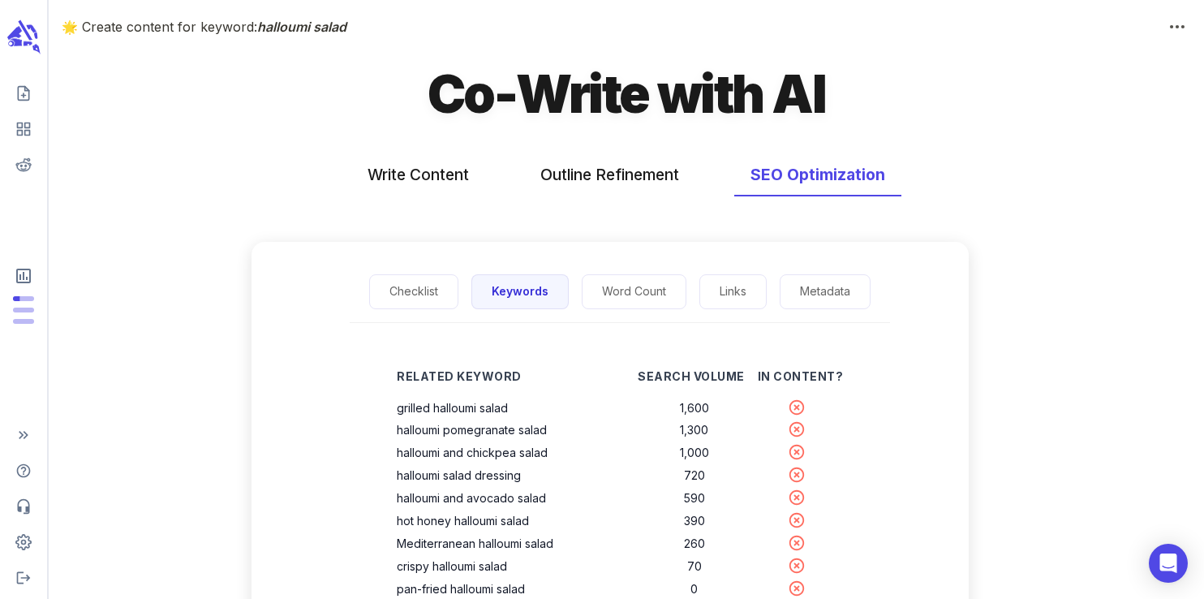
click at [478, 102] on h1 "Co-Write with AI" at bounding box center [625, 93] width 397 height 67
click at [558, 109] on h1 "Co-Write with AI" at bounding box center [625, 93] width 397 height 67
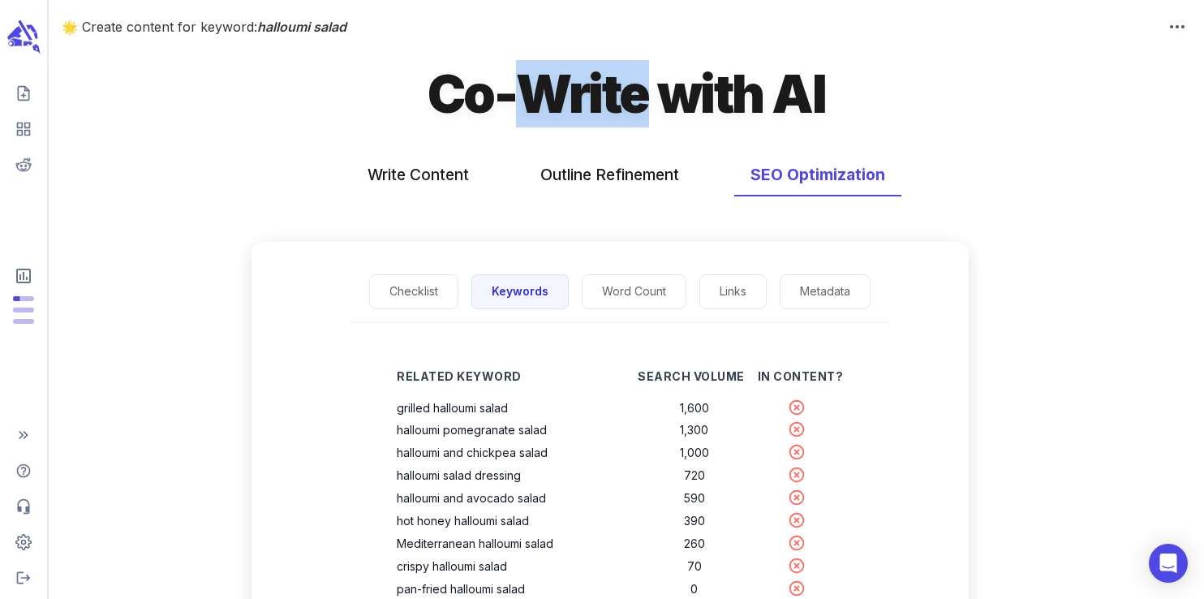
click at [558, 109] on h1 "Co-Write with AI" at bounding box center [625, 93] width 397 height 67
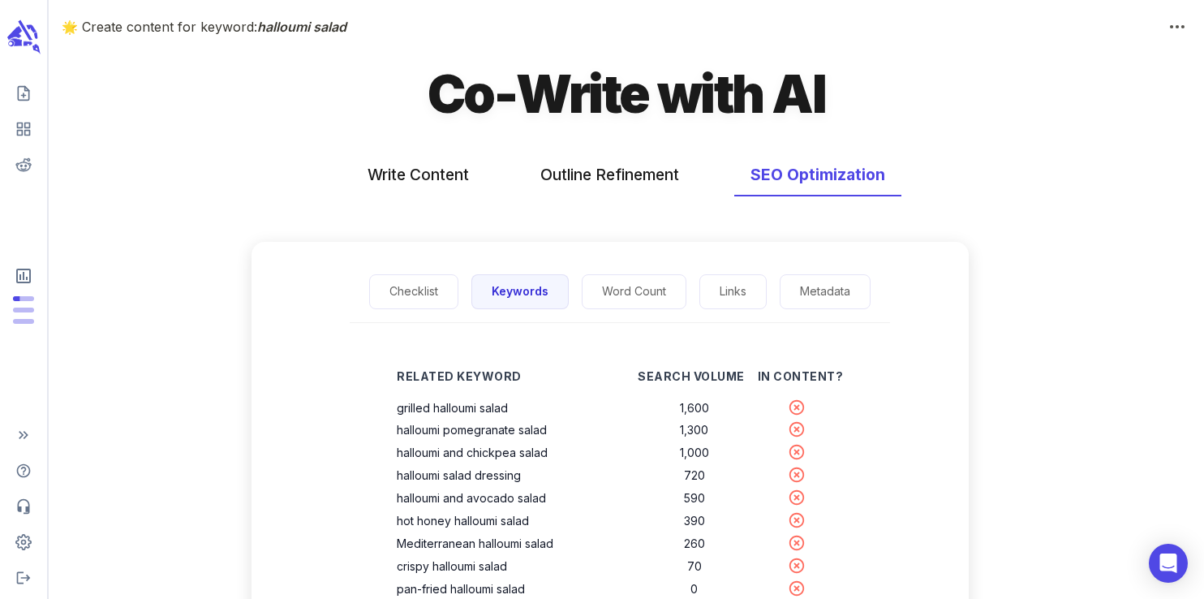
click at [730, 80] on h1 "Co-Write with AI" at bounding box center [625, 93] width 397 height 67
click at [813, 76] on h1 "Co-Write with AI" at bounding box center [625, 93] width 397 height 67
click at [724, 88] on h1 "Co-Write with AI" at bounding box center [625, 93] width 397 height 67
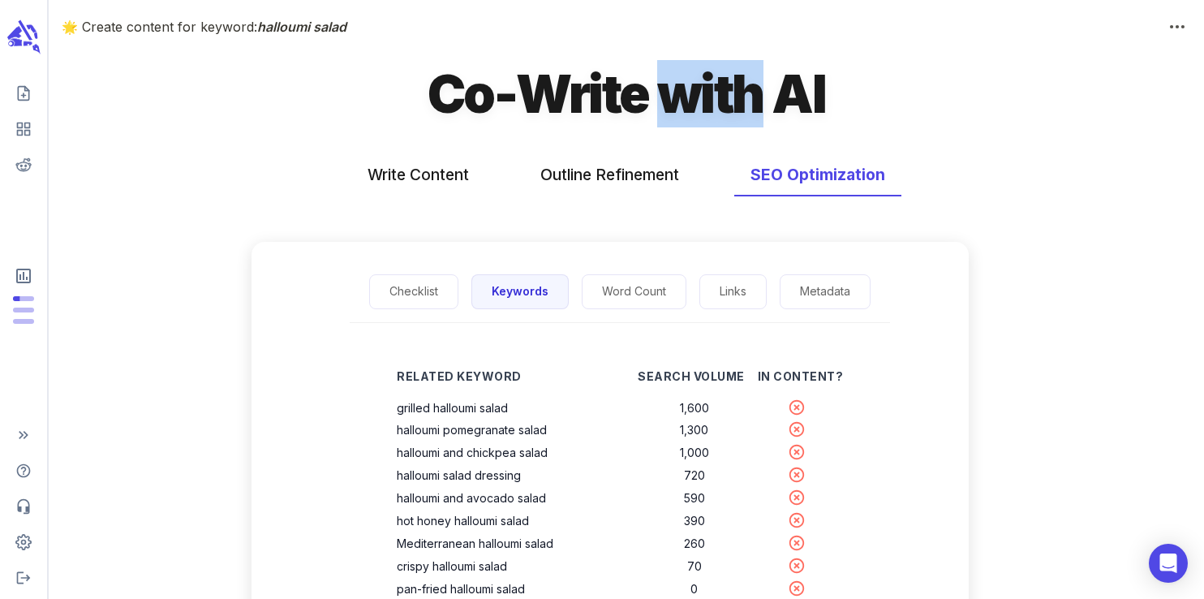
click at [724, 88] on h1 "Co-Write with AI" at bounding box center [625, 93] width 397 height 67
click at [615, 98] on h1 "Co-Write with AI" at bounding box center [625, 93] width 397 height 67
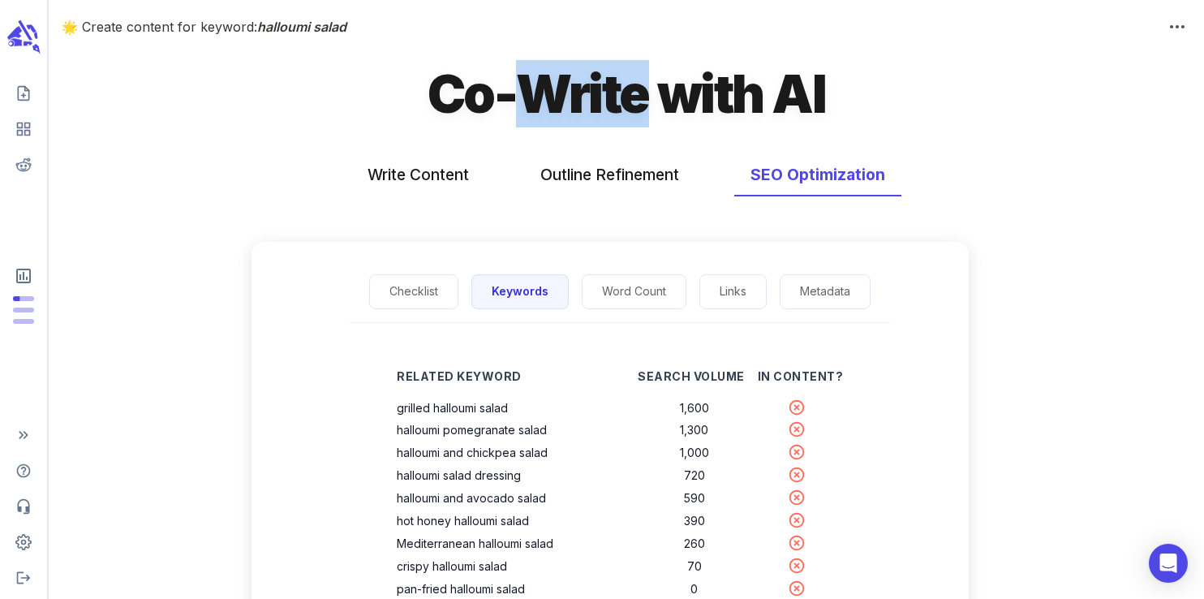
click at [615, 98] on h1 "Co-Write with AI" at bounding box center [625, 93] width 397 height 67
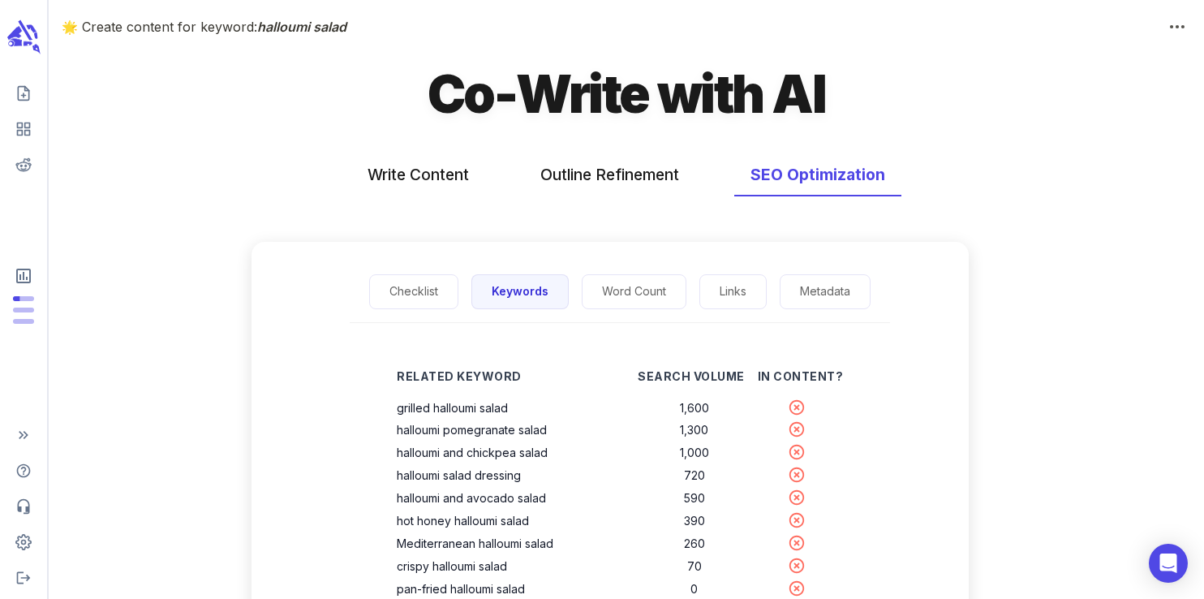
click at [452, 93] on h1 "Co-Write with AI" at bounding box center [625, 93] width 397 height 67
click at [620, 81] on h1 "Co-Write with AI" at bounding box center [625, 93] width 397 height 67
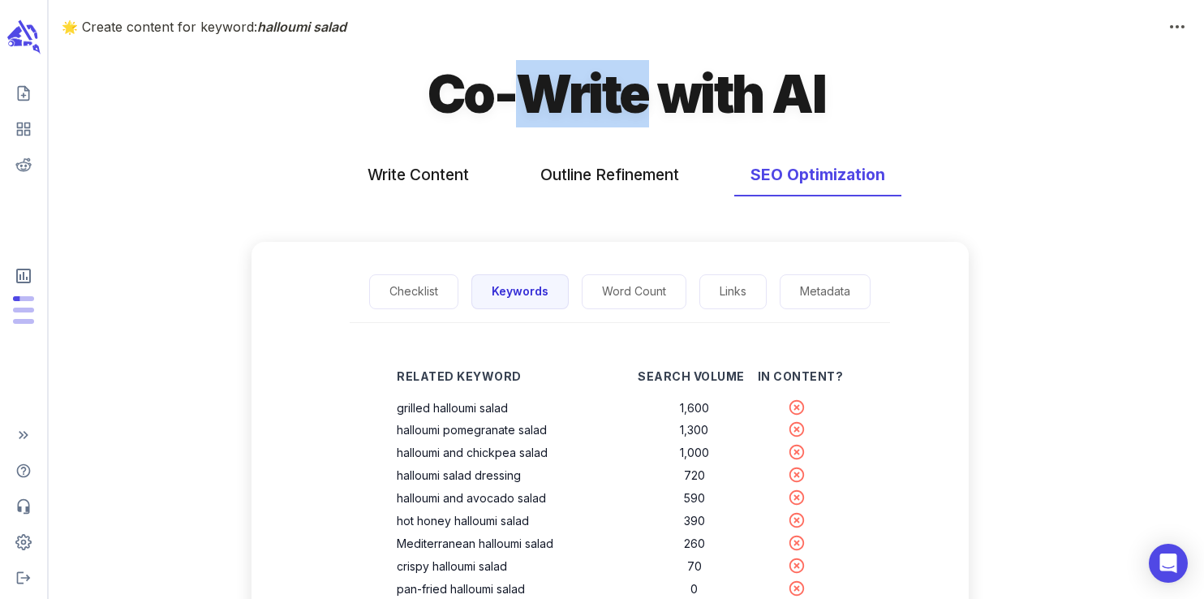
click at [620, 81] on h1 "Co-Write with AI" at bounding box center [625, 93] width 397 height 67
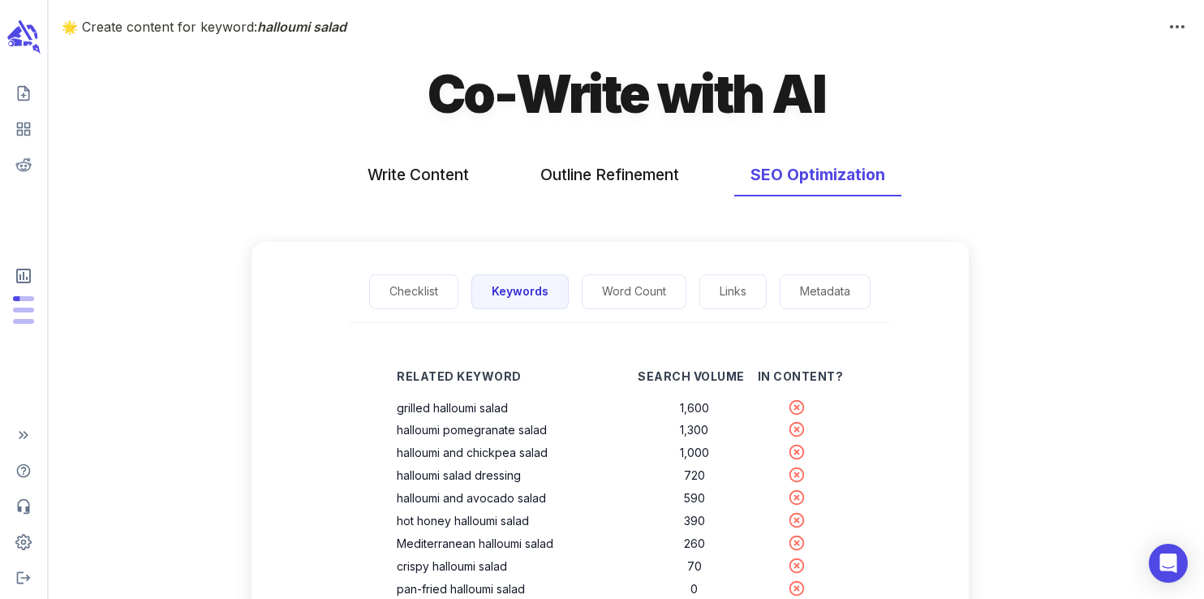
click at [703, 90] on h1 "Co-Write with AI" at bounding box center [625, 93] width 397 height 67
click at [796, 92] on h1 "Co-Write with AI" at bounding box center [625, 93] width 397 height 67
click at [700, 82] on h1 "Co-Write with AI" at bounding box center [625, 93] width 397 height 67
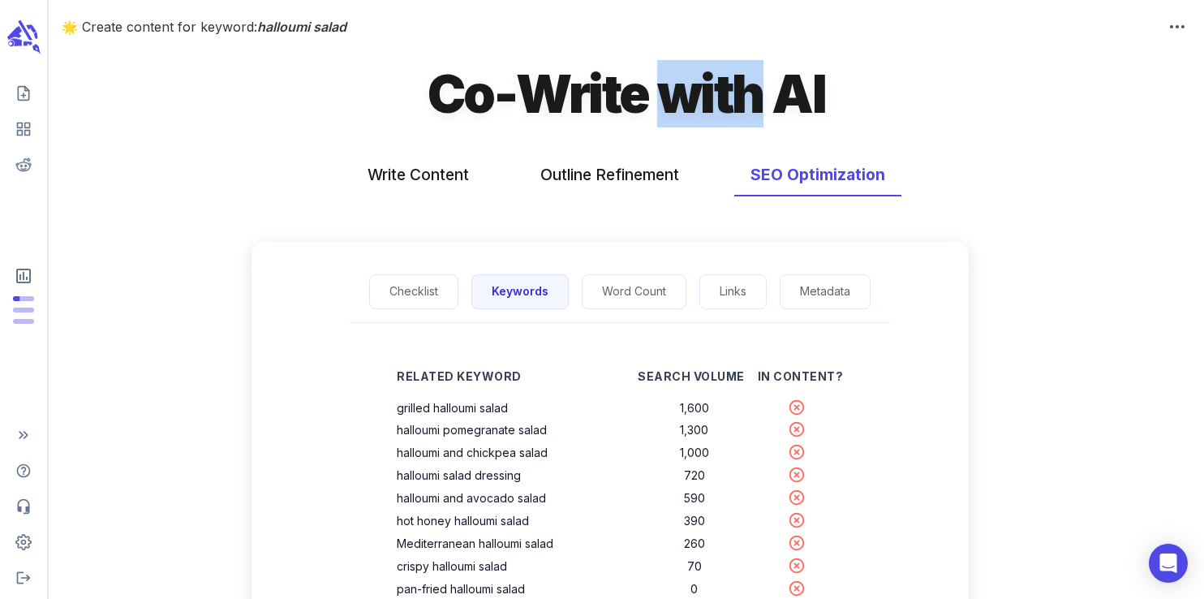
click at [700, 82] on h1 "Co-Write with AI" at bounding box center [625, 93] width 397 height 67
click at [615, 97] on h1 "Co-Write with AI" at bounding box center [625, 93] width 397 height 67
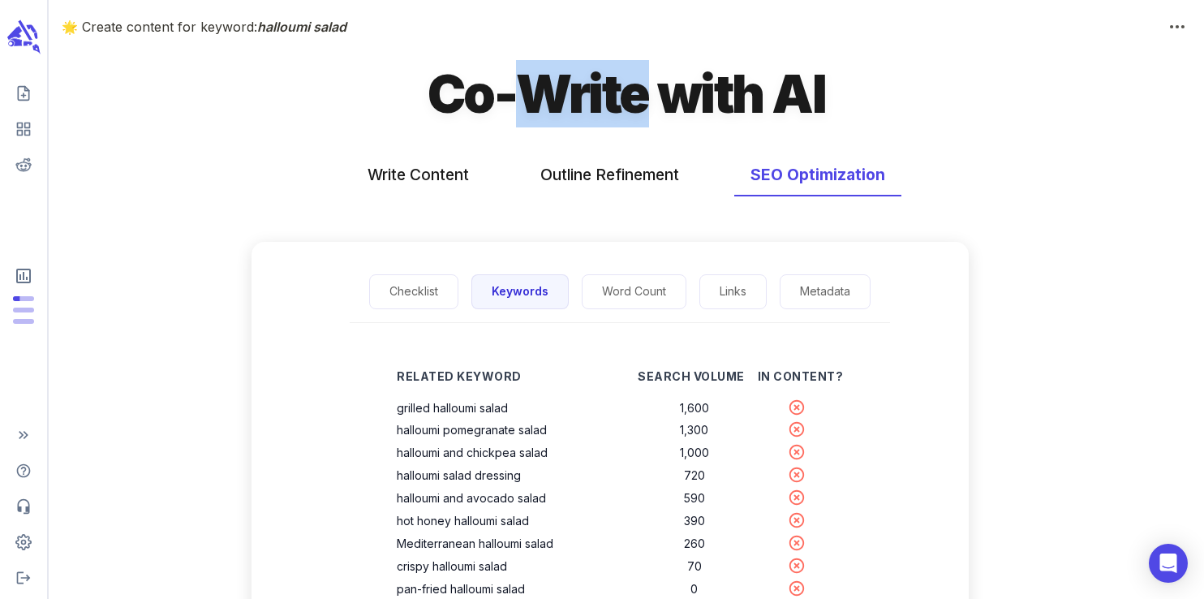
click at [615, 97] on h1 "Co-Write with AI" at bounding box center [625, 93] width 397 height 67
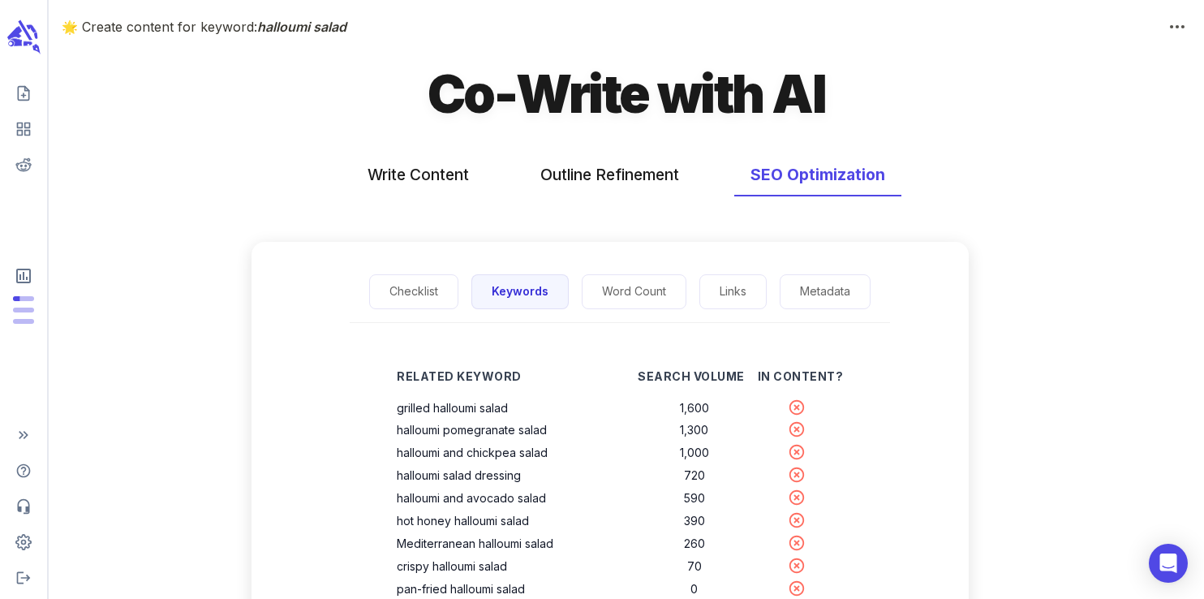
click at [459, 104] on h1 "Co-Write with AI" at bounding box center [625, 93] width 397 height 67
click at [542, 108] on h1 "Co-Write with AI" at bounding box center [625, 93] width 397 height 67
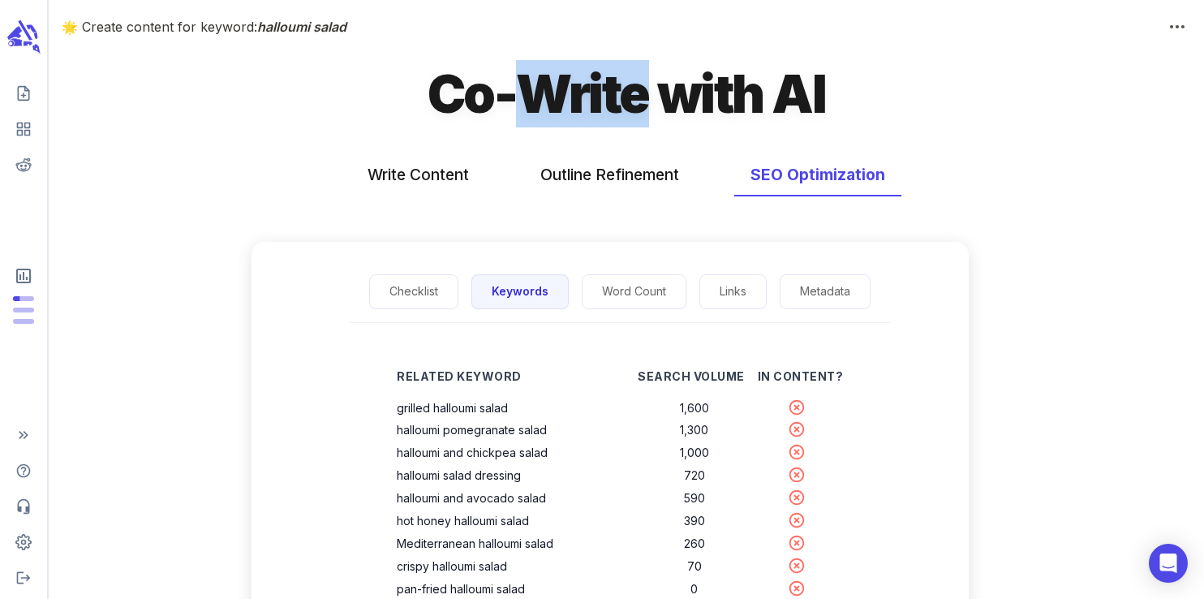
click at [542, 108] on h1 "Co-Write with AI" at bounding box center [625, 93] width 397 height 67
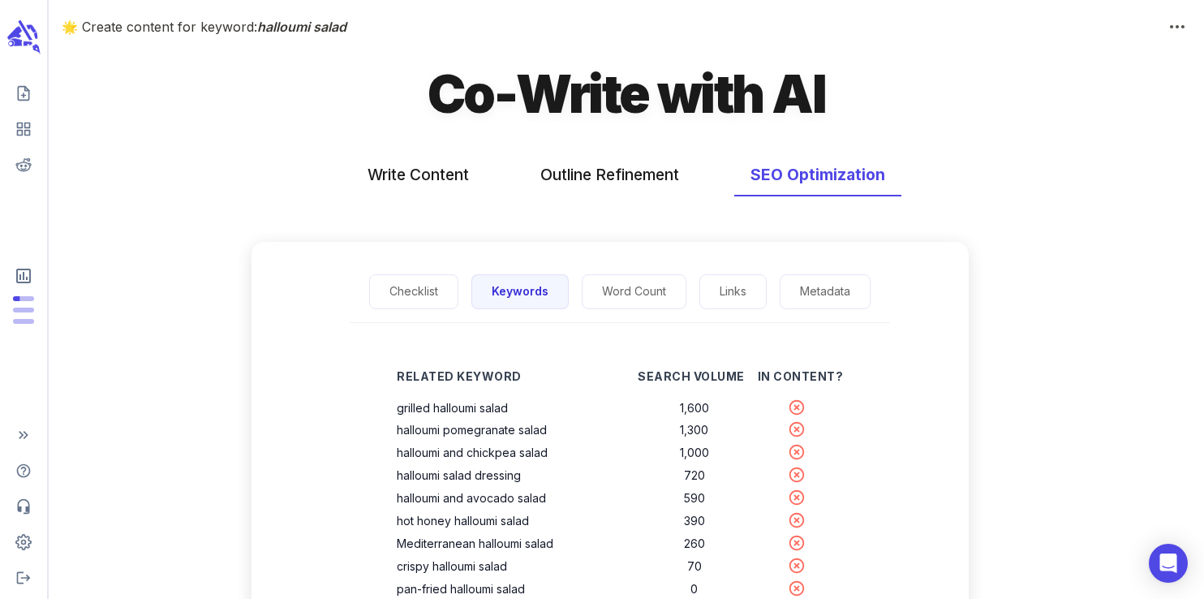
click at [679, 94] on h1 "Co-Write with AI" at bounding box center [625, 93] width 397 height 67
click at [802, 92] on h1 "Co-Write with AI" at bounding box center [625, 93] width 397 height 67
click at [721, 100] on h1 "Co-Write with AI" at bounding box center [625, 93] width 397 height 67
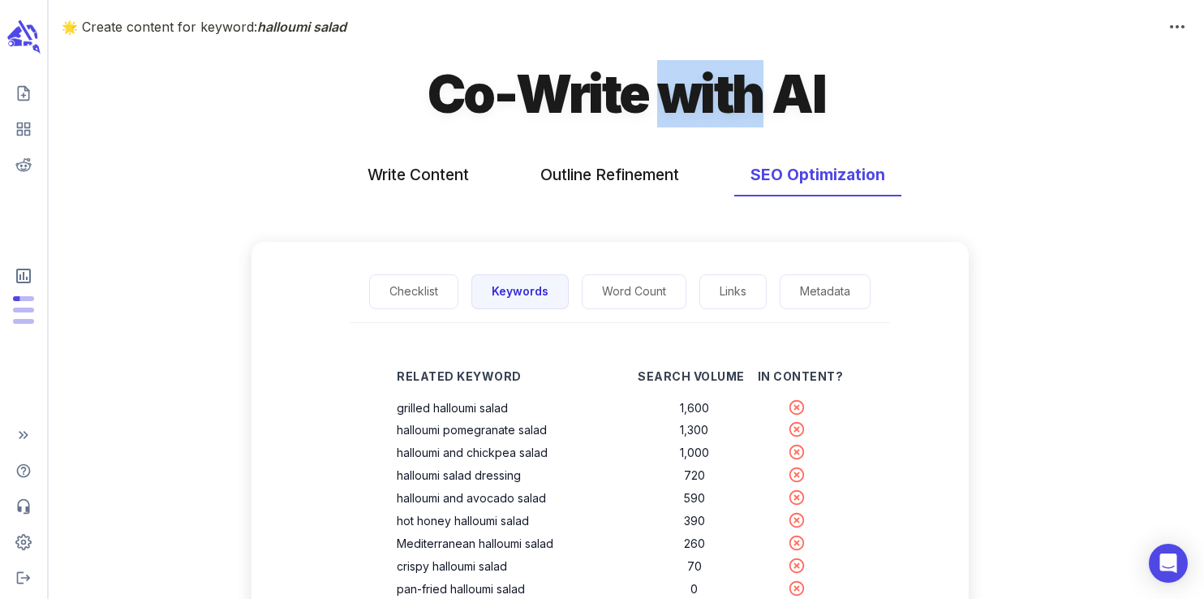
click at [721, 100] on h1 "Co-Write with AI" at bounding box center [625, 93] width 397 height 67
click at [603, 105] on h1 "Co-Write with AI" at bounding box center [625, 93] width 397 height 67
click at [591, 104] on h1 "Co-Write with AI" at bounding box center [625, 93] width 397 height 67
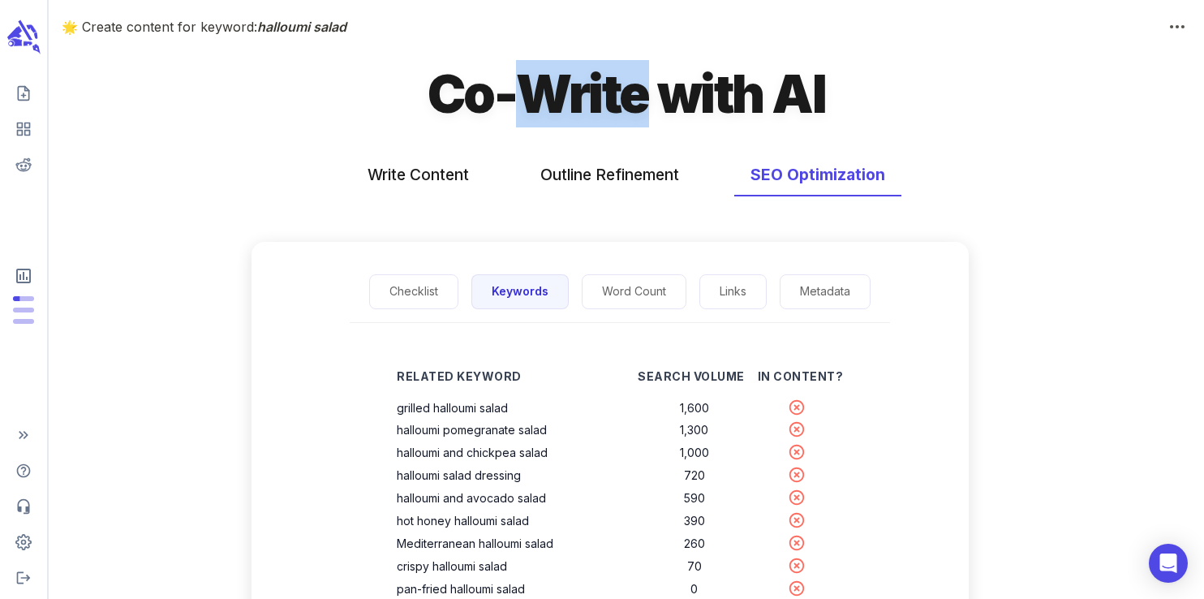
click at [591, 104] on h1 "Co-Write with AI" at bounding box center [625, 93] width 397 height 67
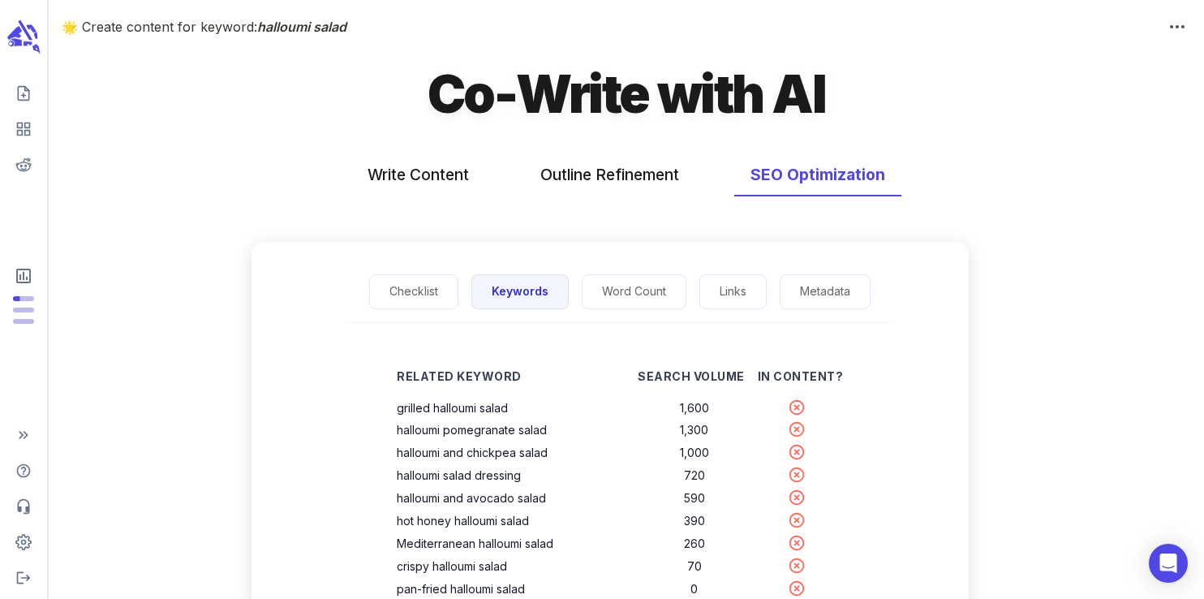
click at [457, 94] on h1 "Co-Write with AI" at bounding box center [625, 93] width 397 height 67
click at [561, 116] on h1 "Co-Write with AI" at bounding box center [625, 93] width 397 height 67
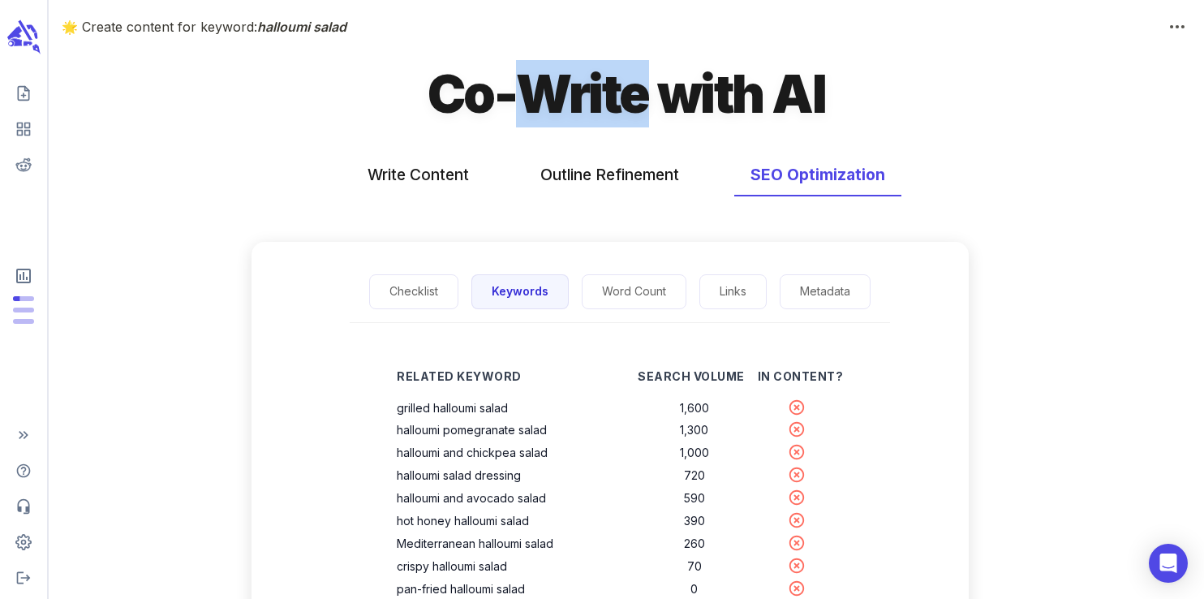
click at [561, 116] on h1 "Co-Write with AI" at bounding box center [625, 93] width 397 height 67
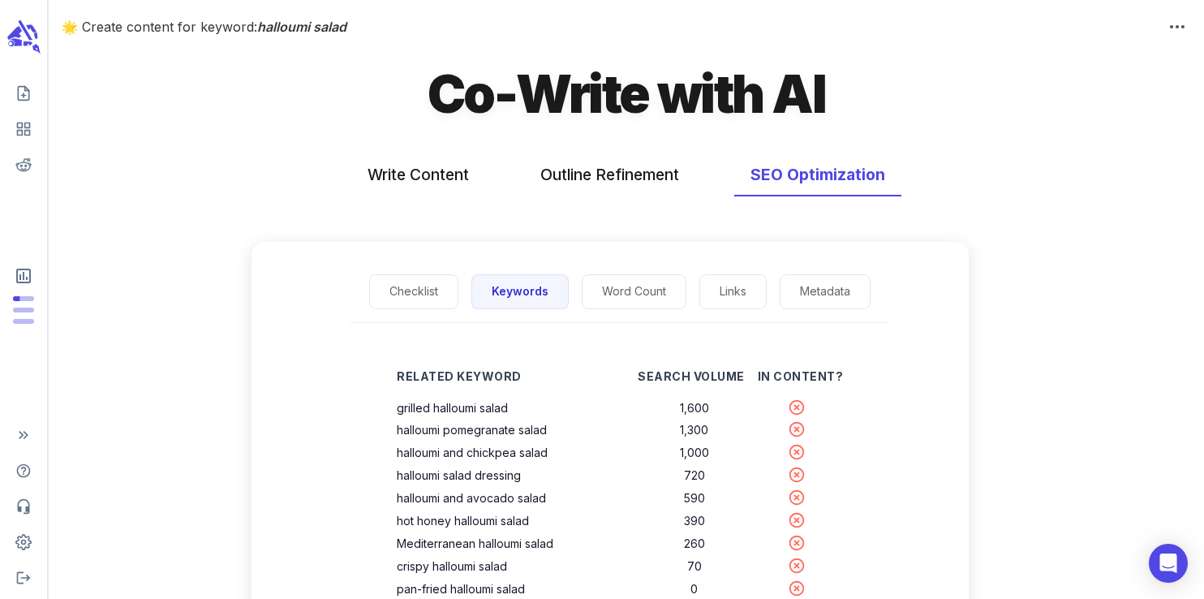
click at [712, 97] on h1 "Co-Write with AI" at bounding box center [625, 93] width 397 height 67
click at [824, 88] on h1 "Co-Write with AI" at bounding box center [625, 93] width 397 height 67
click at [801, 88] on h1 "Co-Write with AI" at bounding box center [625, 93] width 397 height 67
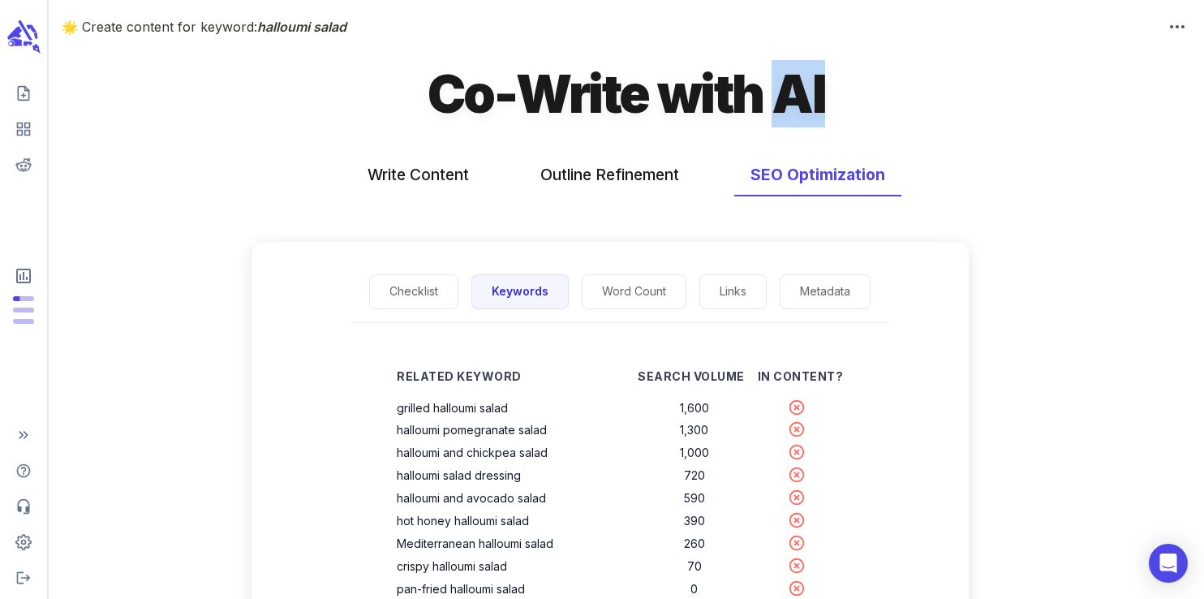
click at [801, 88] on h1 "Co-Write with AI" at bounding box center [625, 93] width 397 height 67
click at [713, 84] on h1 "Co-Write with AI" at bounding box center [625, 93] width 397 height 67
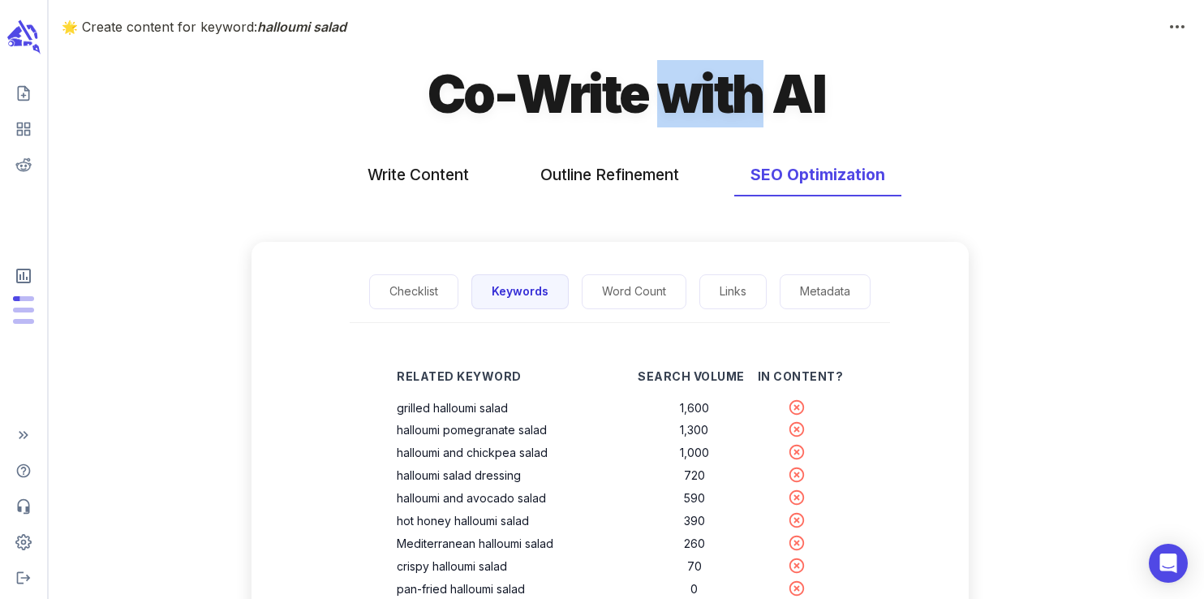
click at [713, 84] on h1 "Co-Write with AI" at bounding box center [625, 93] width 397 height 67
click at [596, 104] on h1 "Co-Write with AI" at bounding box center [625, 93] width 397 height 67
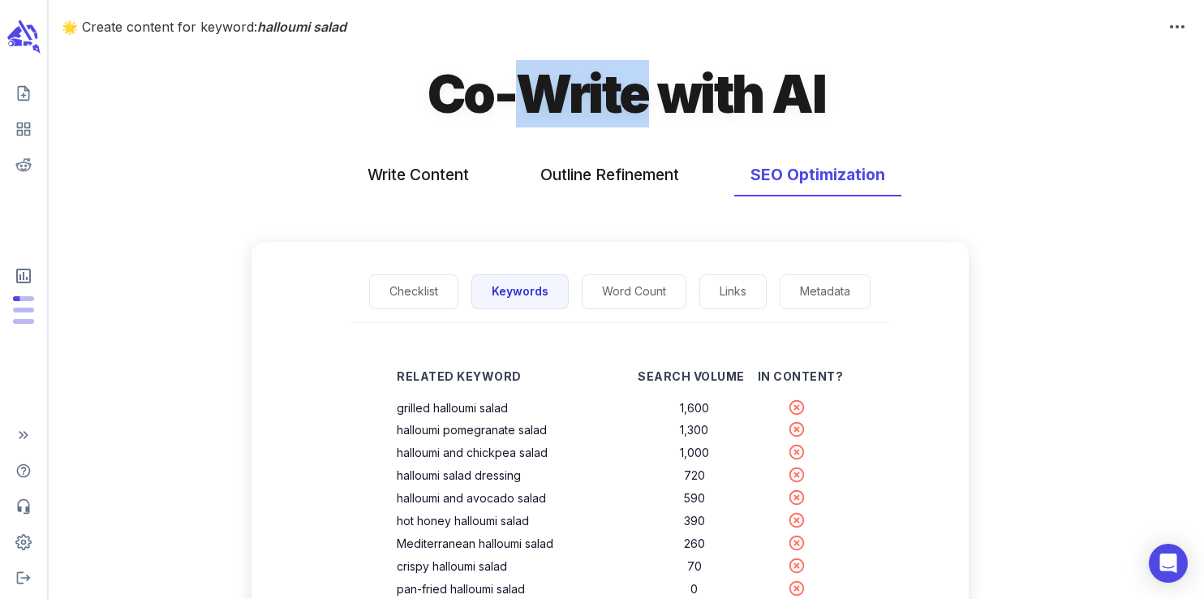
click at [596, 104] on h1 "Co-Write with AI" at bounding box center [625, 93] width 397 height 67
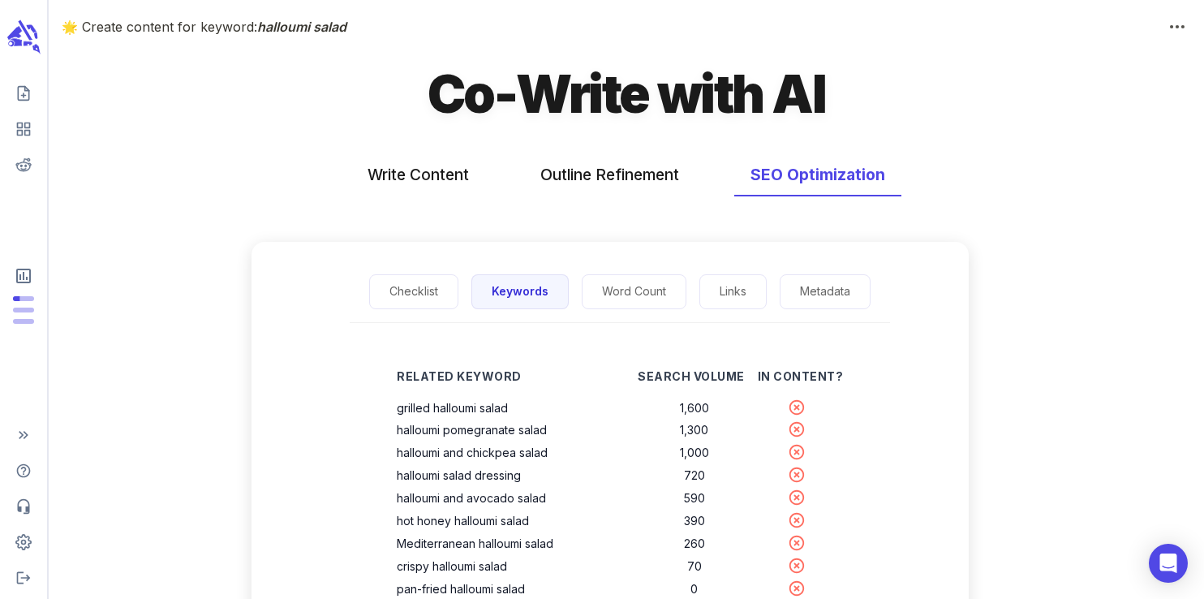
click at [462, 104] on h1 "Co-Write with AI" at bounding box center [625, 93] width 397 height 67
click at [558, 111] on h1 "Co-Write with AI" at bounding box center [625, 93] width 397 height 67
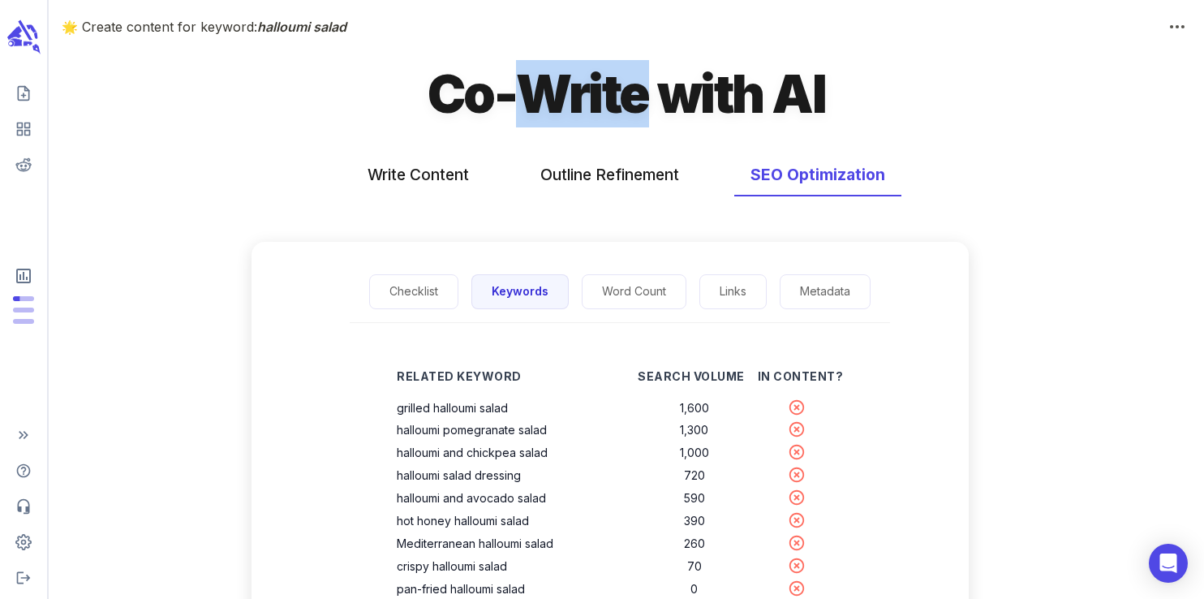
click at [558, 111] on h1 "Co-Write with AI" at bounding box center [625, 93] width 397 height 67
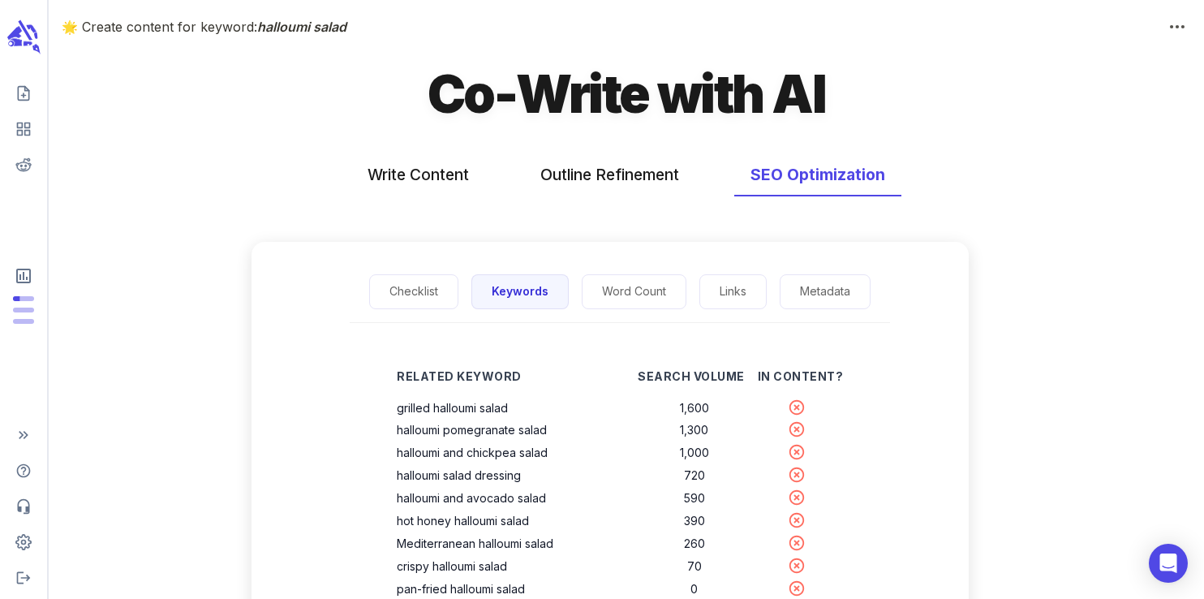
click at [709, 93] on h1 "Co-Write with AI" at bounding box center [625, 93] width 397 height 67
click at [801, 83] on h1 "Co-Write with AI" at bounding box center [625, 93] width 397 height 67
click at [666, 104] on h1 "Co-Write with AI" at bounding box center [625, 93] width 397 height 67
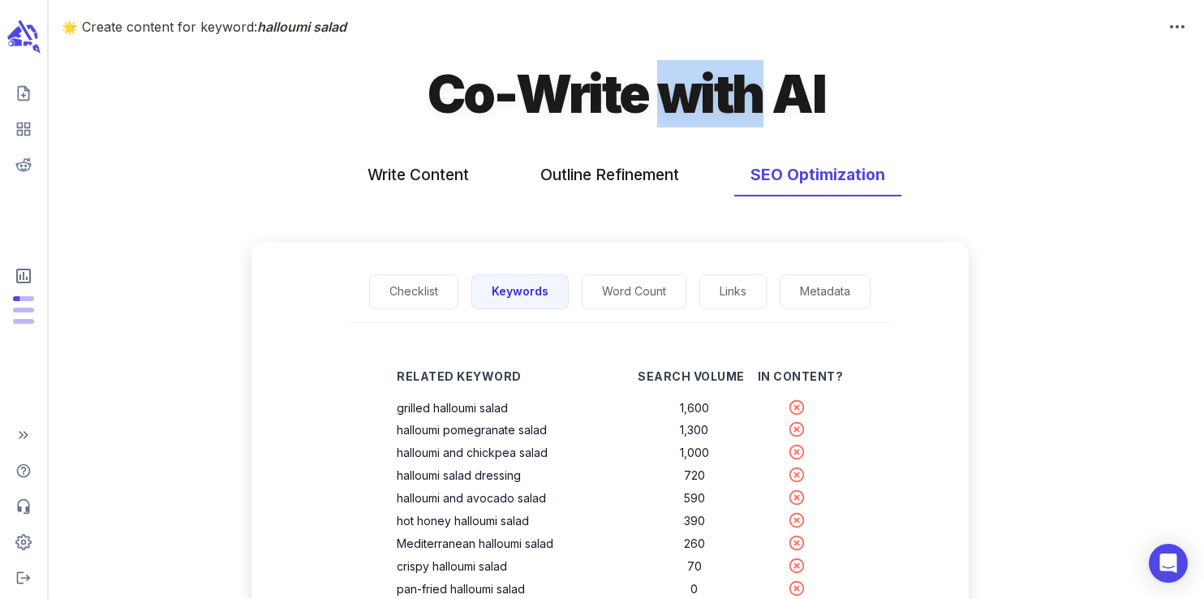
click at [667, 104] on h1 "Co-Write with AI" at bounding box center [625, 93] width 397 height 67
click at [576, 91] on h1 "Co-Write with AI" at bounding box center [625, 93] width 397 height 67
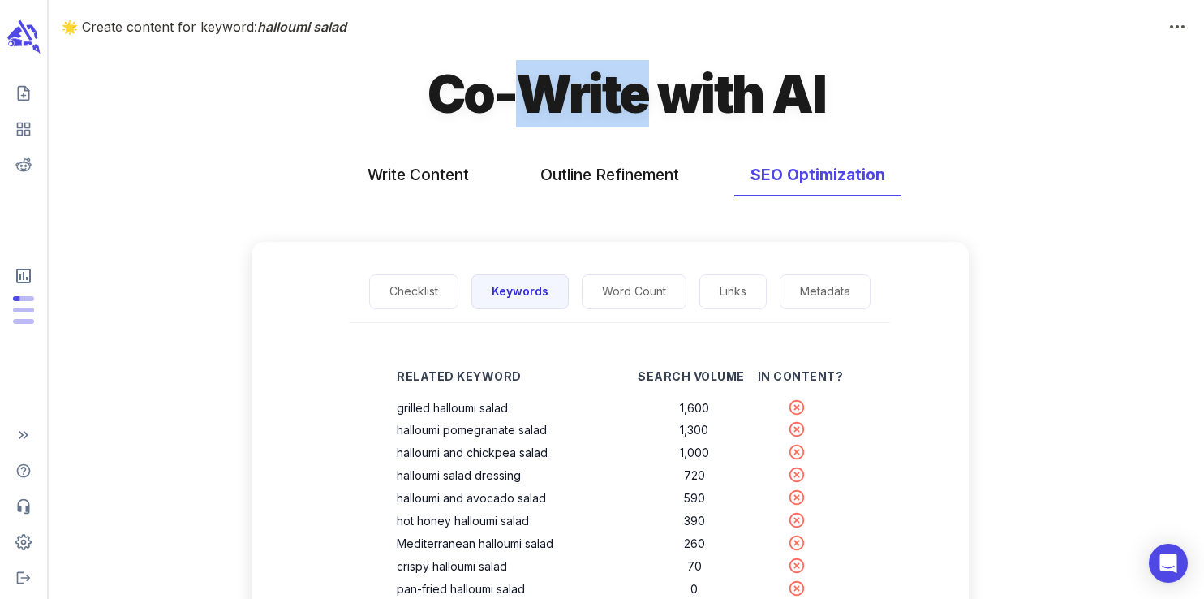
click at [576, 91] on h1 "Co-Write with AI" at bounding box center [625, 93] width 397 height 67
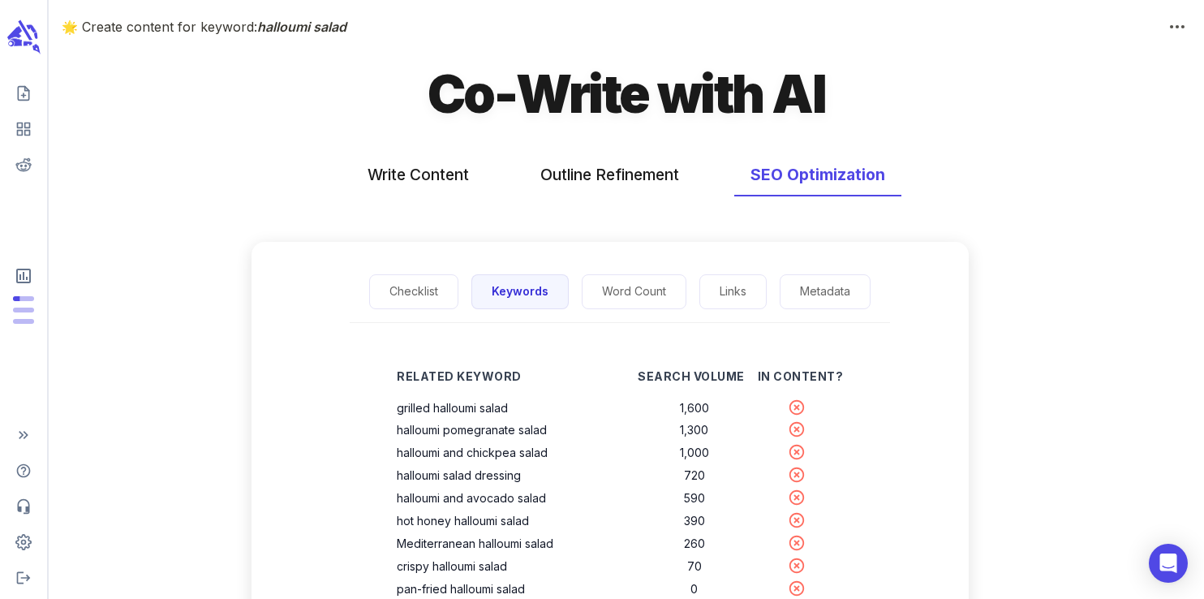
click at [462, 94] on h1 "Co-Write with AI" at bounding box center [625, 93] width 397 height 67
click at [573, 107] on h1 "Co-Write with AI" at bounding box center [625, 93] width 397 height 67
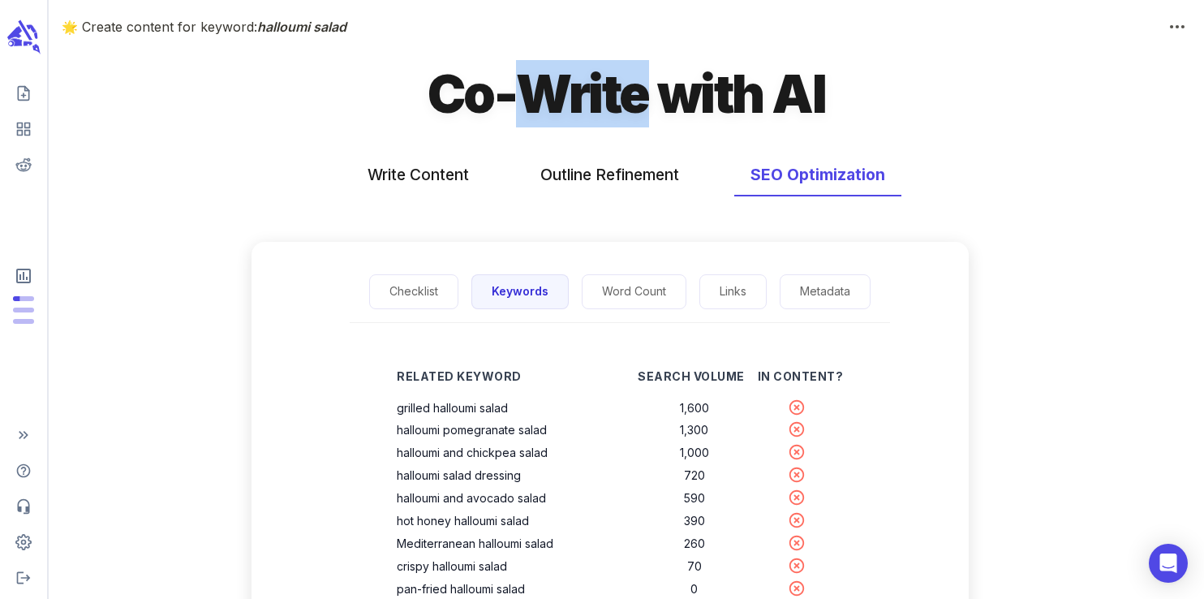
click at [573, 107] on h1 "Co-Write with AI" at bounding box center [625, 93] width 397 height 67
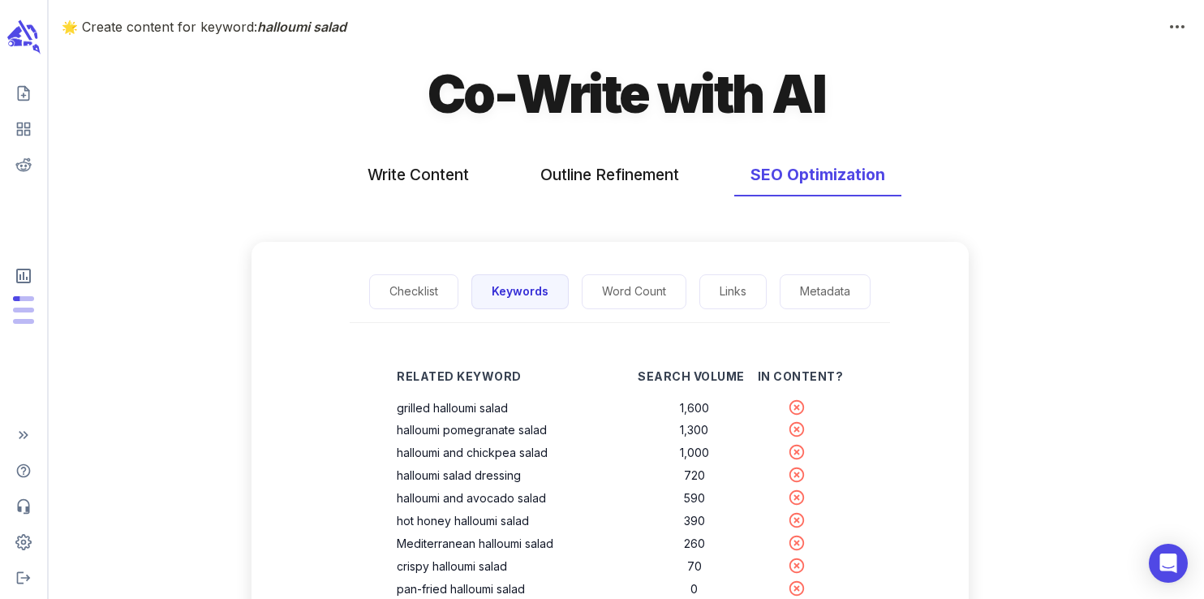
click at [729, 108] on h1 "Co-Write with AI" at bounding box center [625, 93] width 397 height 67
click at [804, 111] on h1 "Co-Write with AI" at bounding box center [625, 93] width 397 height 67
click at [728, 87] on h1 "Co-Write with AI" at bounding box center [625, 93] width 397 height 67
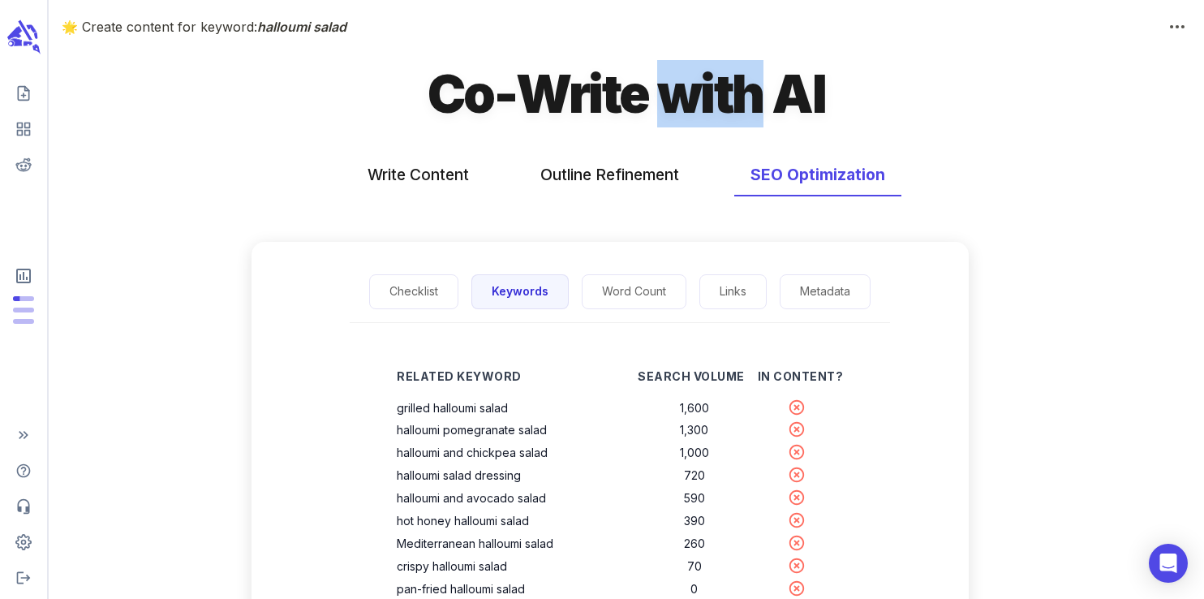
click at [728, 87] on h1 "Co-Write with AI" at bounding box center [625, 93] width 397 height 67
click at [588, 89] on h1 "Co-Write with AI" at bounding box center [625, 93] width 397 height 67
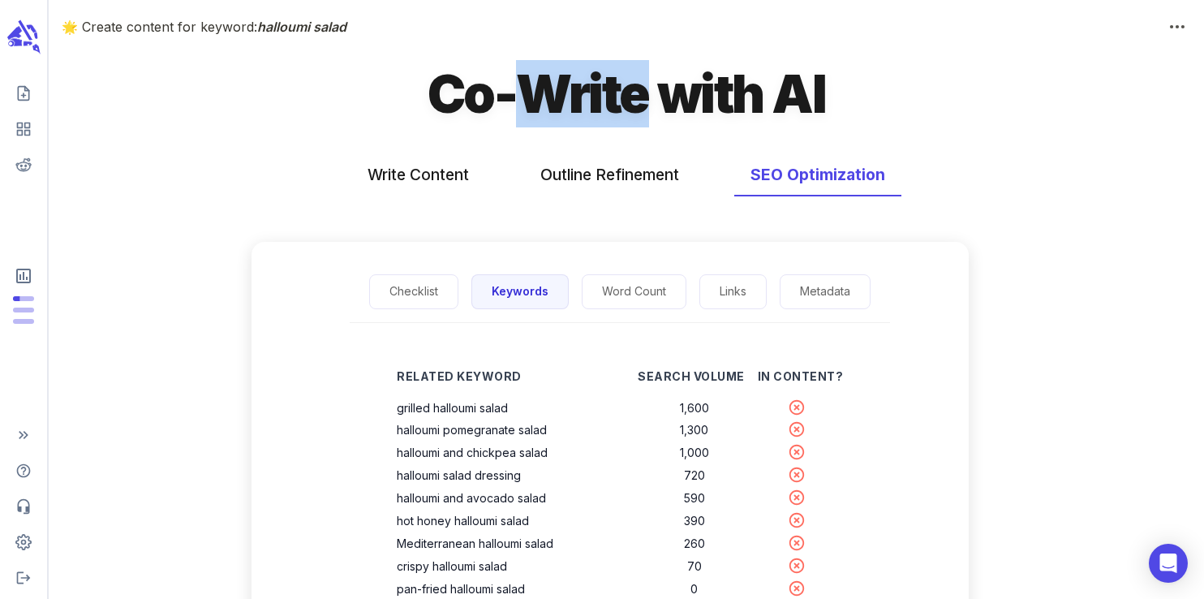
click at [588, 89] on h1 "Co-Write with AI" at bounding box center [625, 93] width 397 height 67
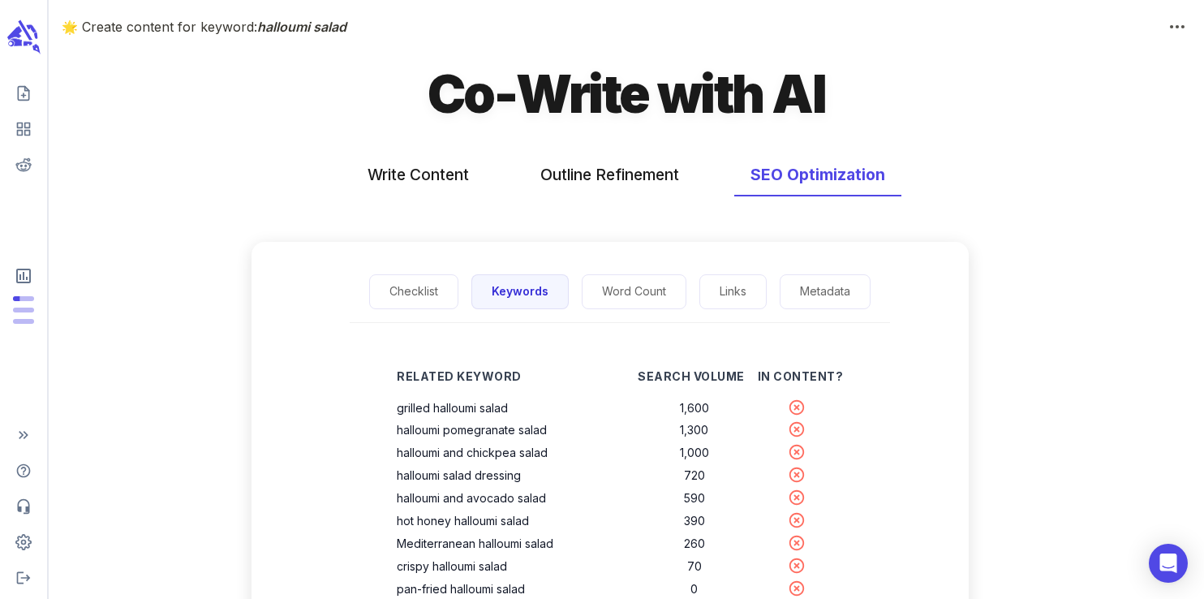
click at [455, 95] on h1 "Co-Write with AI" at bounding box center [625, 93] width 397 height 67
click at [581, 109] on h1 "Co-Write with AI" at bounding box center [625, 93] width 397 height 67
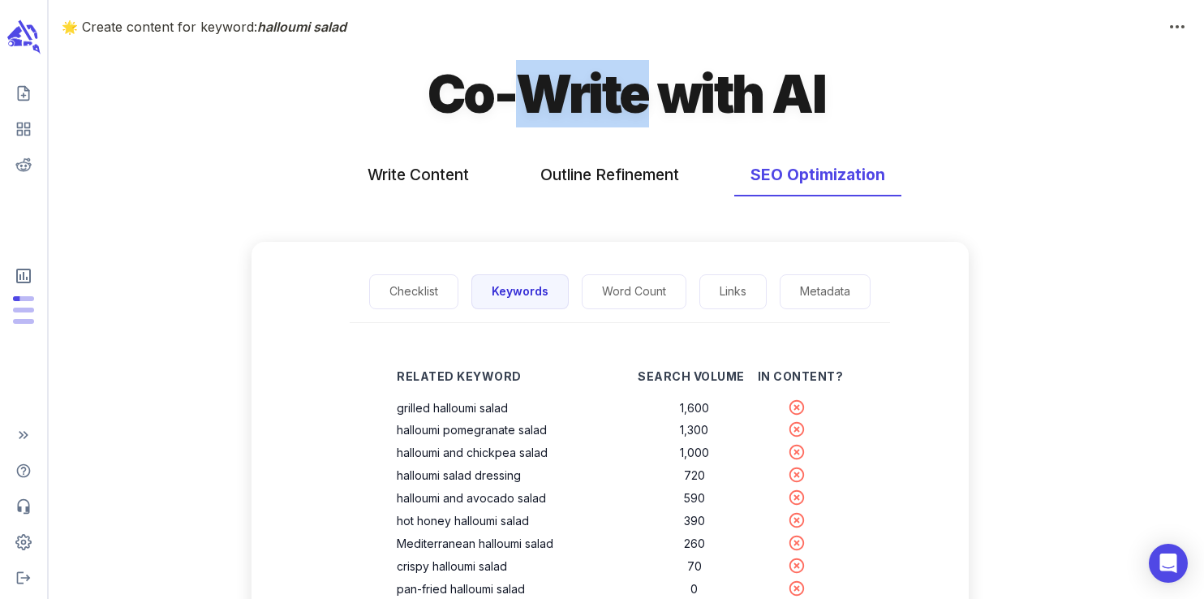
click at [581, 109] on h1 "Co-Write with AI" at bounding box center [625, 93] width 397 height 67
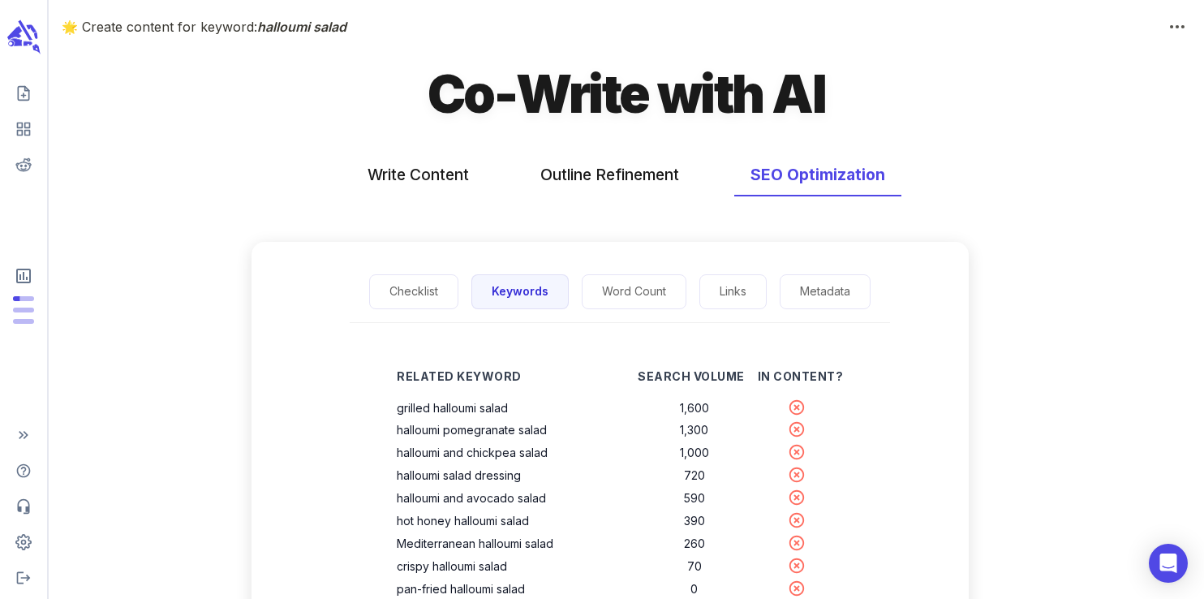
click at [686, 95] on h1 "Co-Write with AI" at bounding box center [625, 93] width 397 height 67
click at [711, 98] on h1 "Co-Write with AI" at bounding box center [625, 93] width 397 height 67
click at [608, 105] on h1 "Co-Write with AI" at bounding box center [625, 93] width 397 height 67
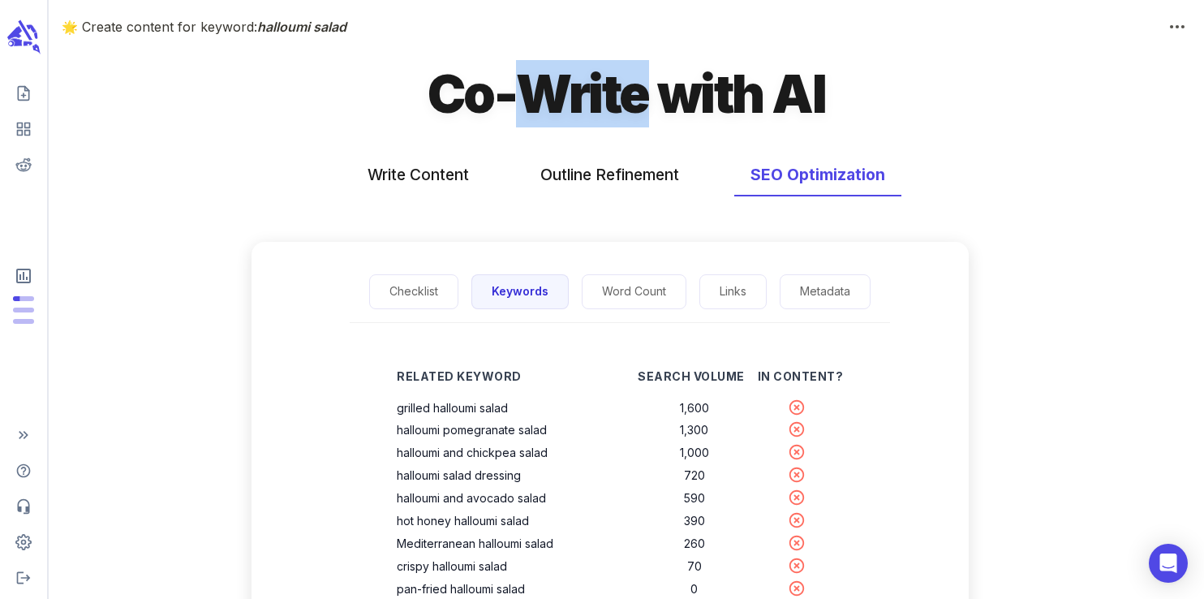
click at [608, 105] on h1 "Co-Write with AI" at bounding box center [625, 93] width 397 height 67
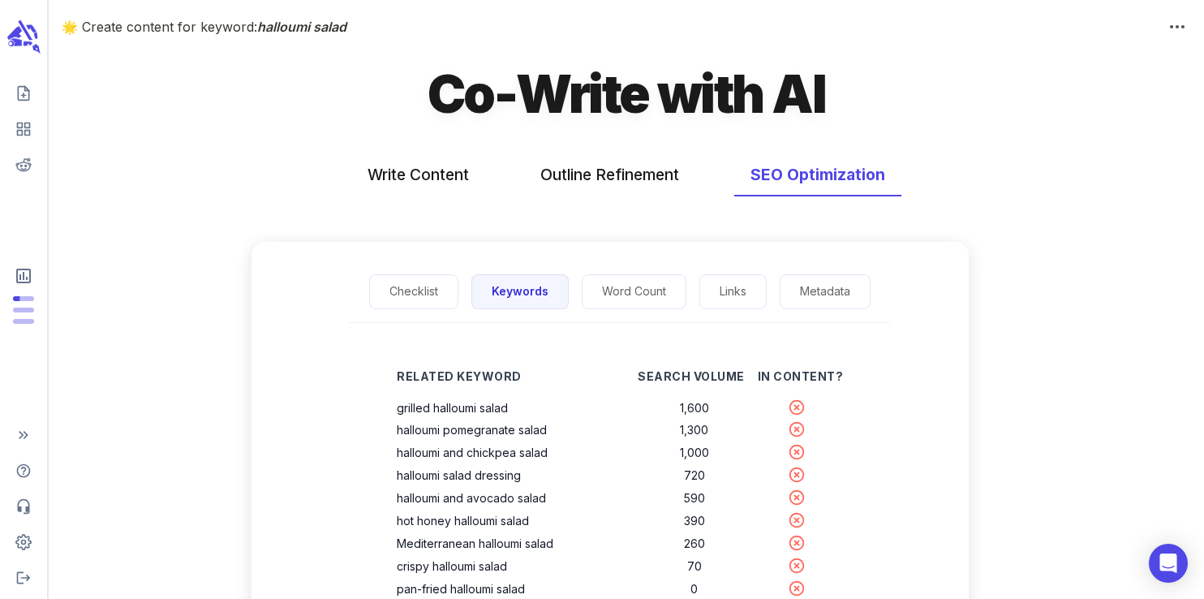
click at [457, 107] on h1 "Co-Write with AI" at bounding box center [625, 93] width 397 height 67
click at [595, 102] on h1 "Co-Write with AI" at bounding box center [625, 93] width 397 height 67
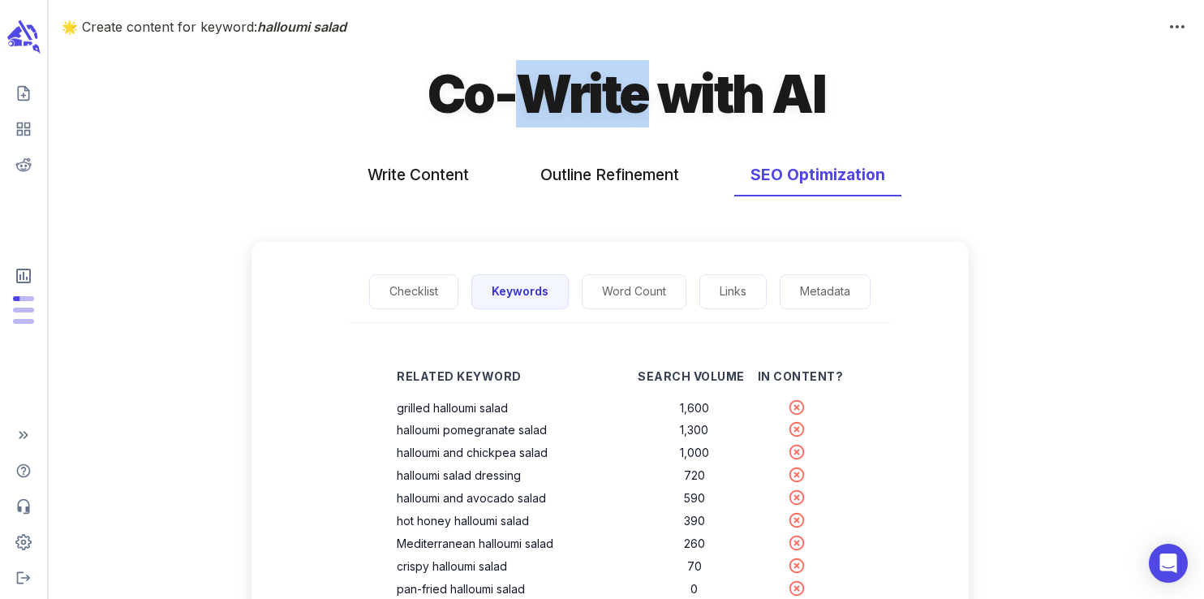
click at [595, 102] on h1 "Co-Write with AI" at bounding box center [625, 93] width 397 height 67
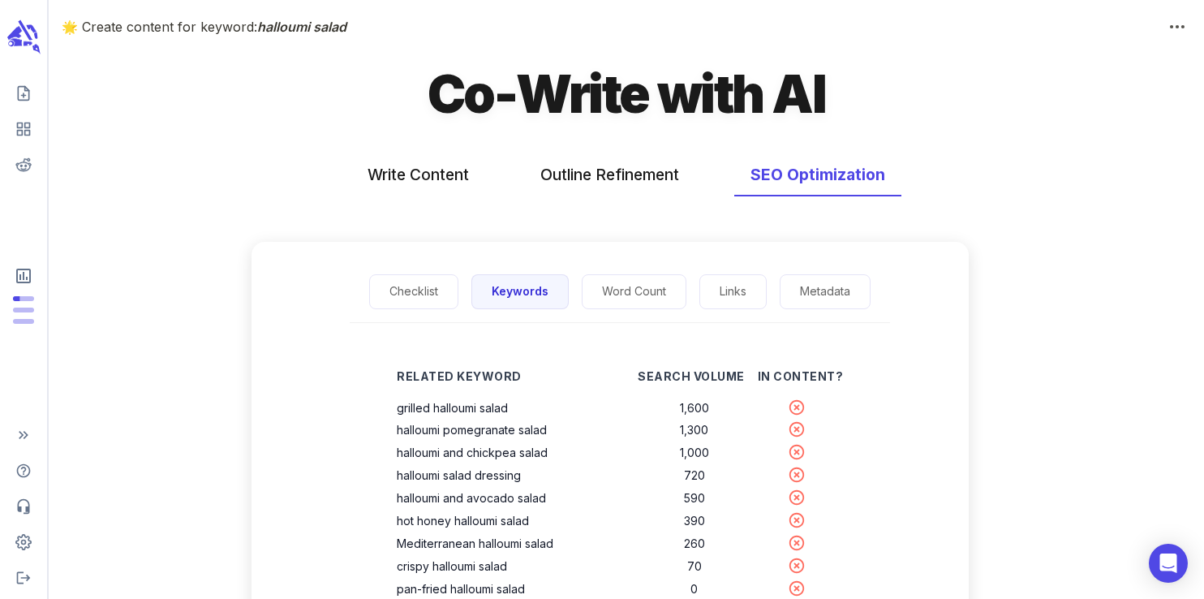
click at [695, 97] on h1 "Co-Write with AI" at bounding box center [625, 93] width 397 height 67
click at [807, 97] on h1 "Co-Write with AI" at bounding box center [625, 93] width 397 height 67
click at [737, 89] on h1 "Co-Write with AI" at bounding box center [625, 93] width 397 height 67
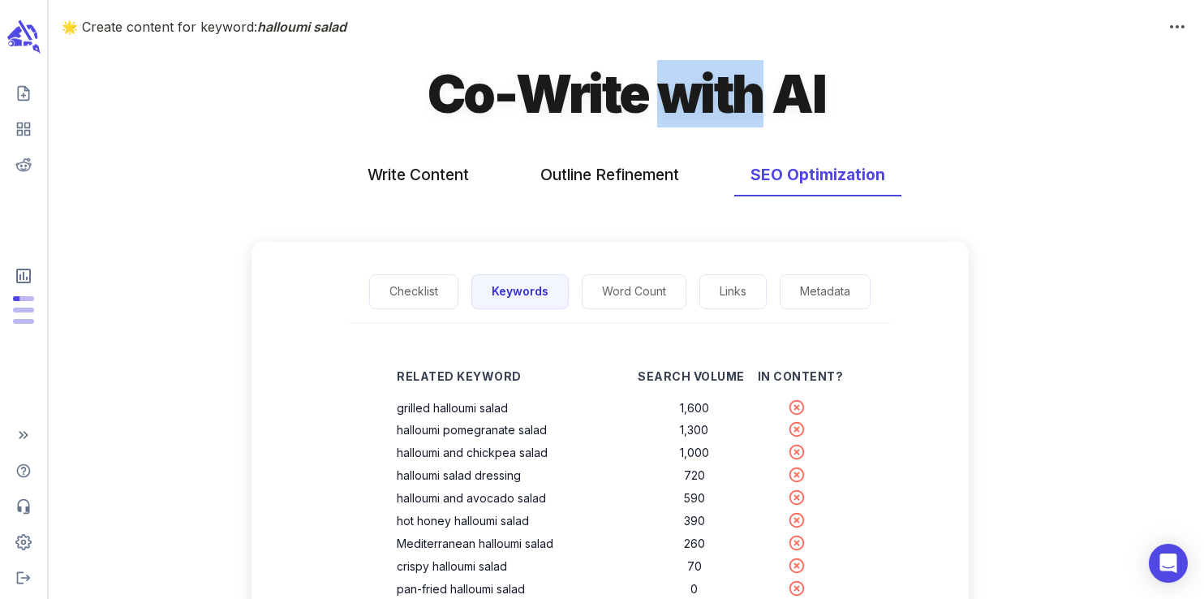
click at [737, 89] on h1 "Co-Write with AI" at bounding box center [625, 93] width 397 height 67
click at [585, 101] on h1 "Co-Write with AI" at bounding box center [625, 93] width 397 height 67
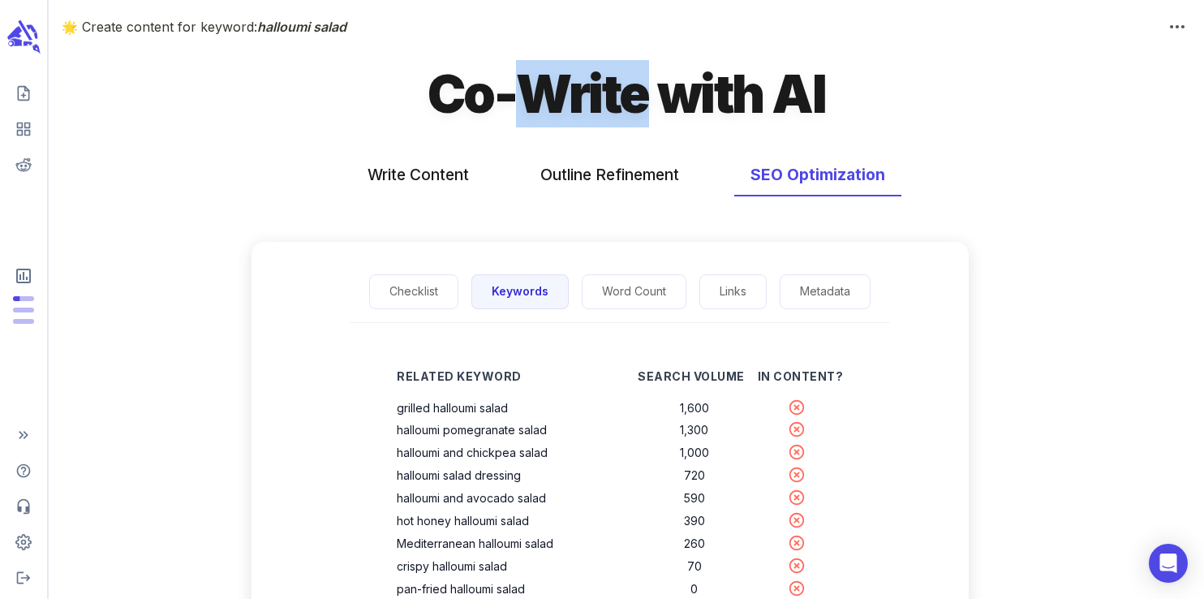
click at [585, 101] on h1 "Co-Write with AI" at bounding box center [625, 93] width 397 height 67
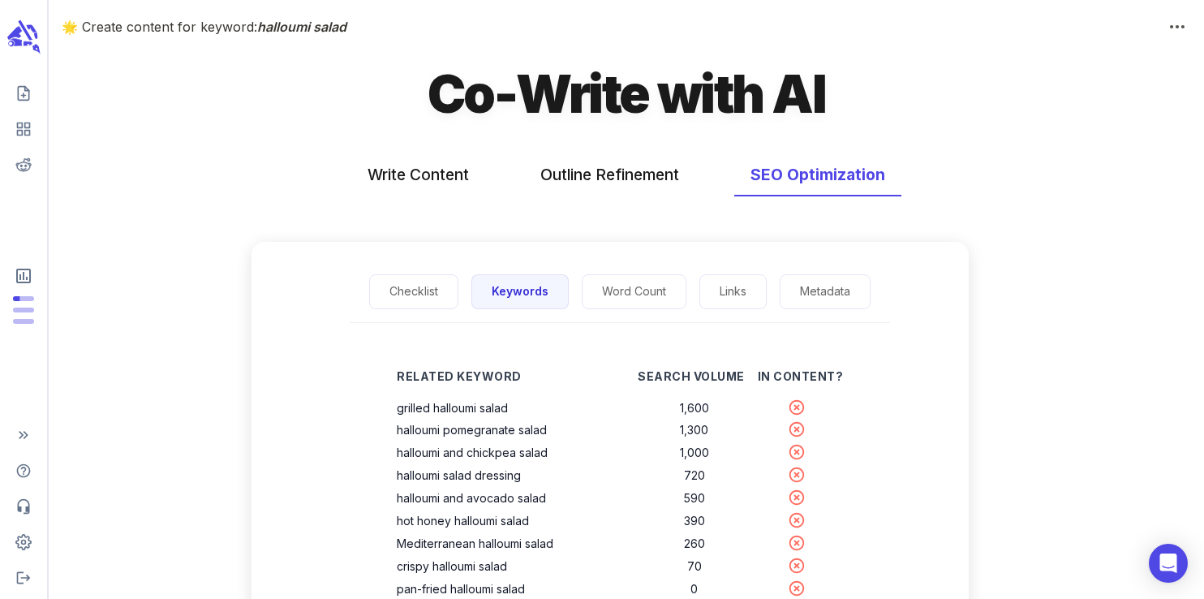
click at [723, 103] on h1 "Co-Write with AI" at bounding box center [625, 93] width 397 height 67
click at [811, 103] on h1 "Co-Write with AI" at bounding box center [625, 93] width 397 height 67
click at [711, 91] on h1 "Co-Write with AI" at bounding box center [625, 93] width 397 height 67
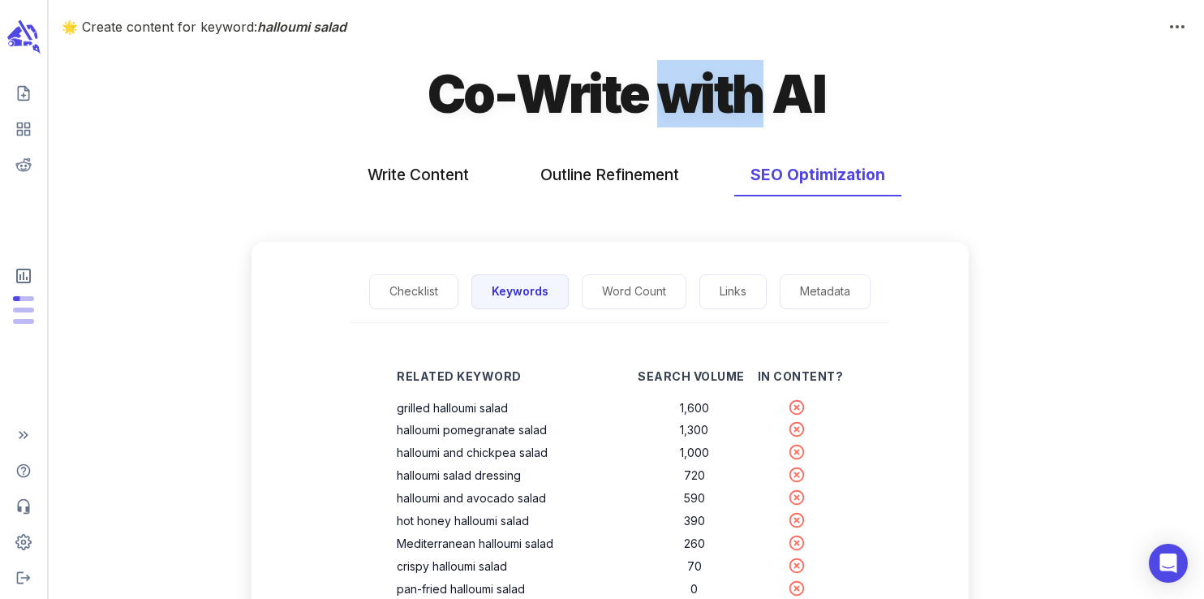
click at [711, 91] on h1 "Co-Write with AI" at bounding box center [625, 93] width 397 height 67
click at [599, 97] on h1 "Co-Write with AI" at bounding box center [625, 93] width 397 height 67
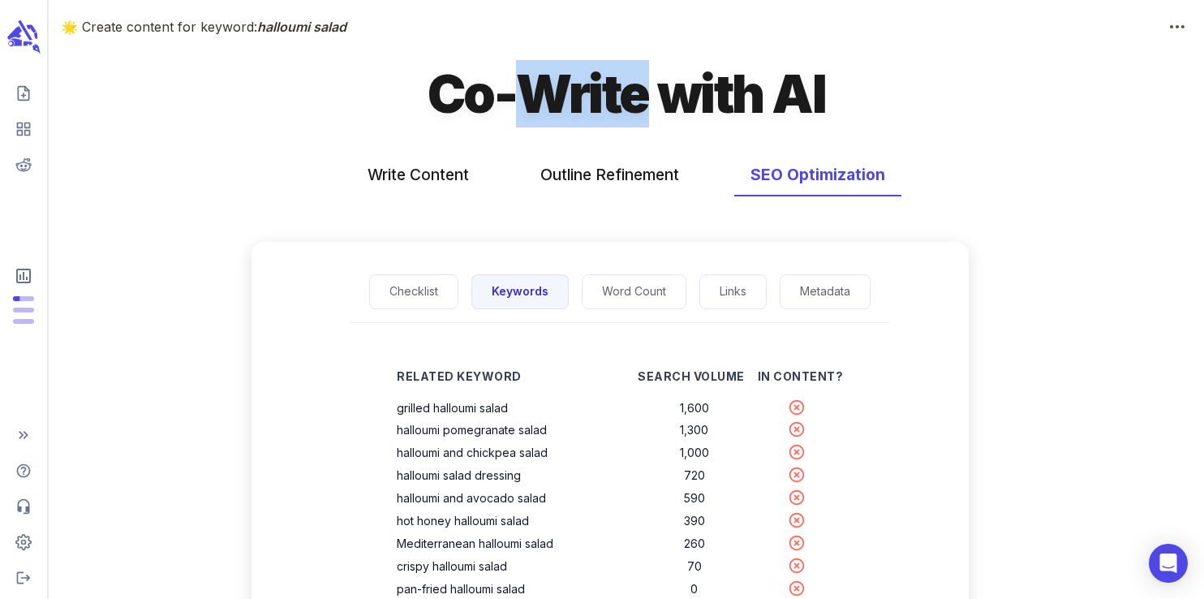
click at [599, 97] on h1 "Co-Write with AI" at bounding box center [625, 93] width 397 height 67
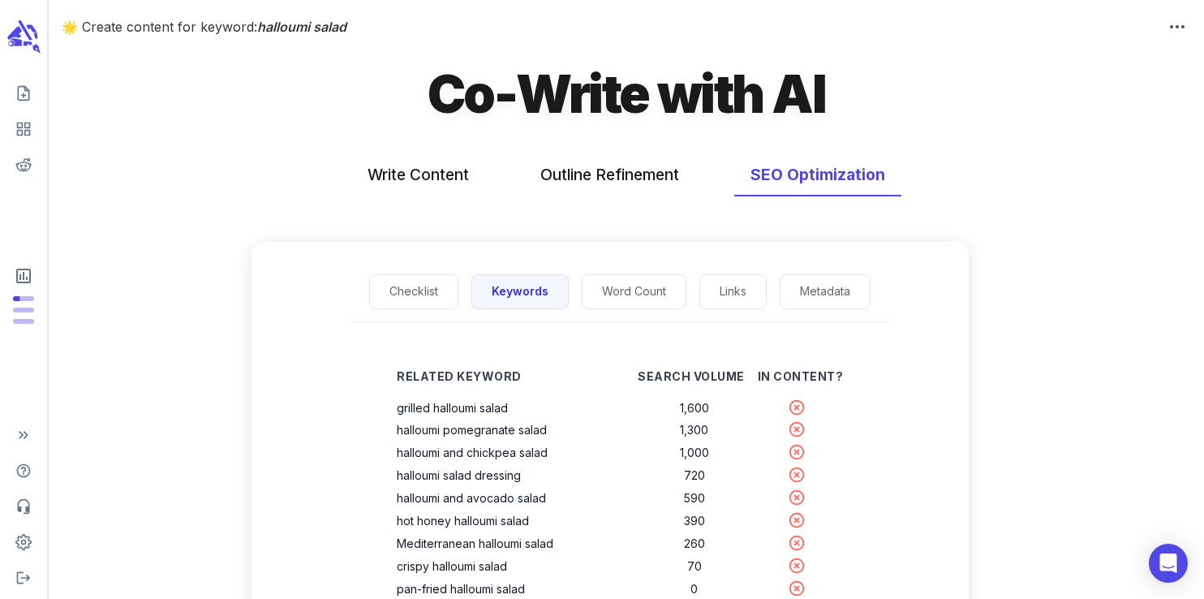
click at [453, 95] on h1 "Co-Write with AI" at bounding box center [625, 93] width 397 height 67
click at [588, 88] on h1 "Co-Write with AI" at bounding box center [625, 93] width 397 height 67
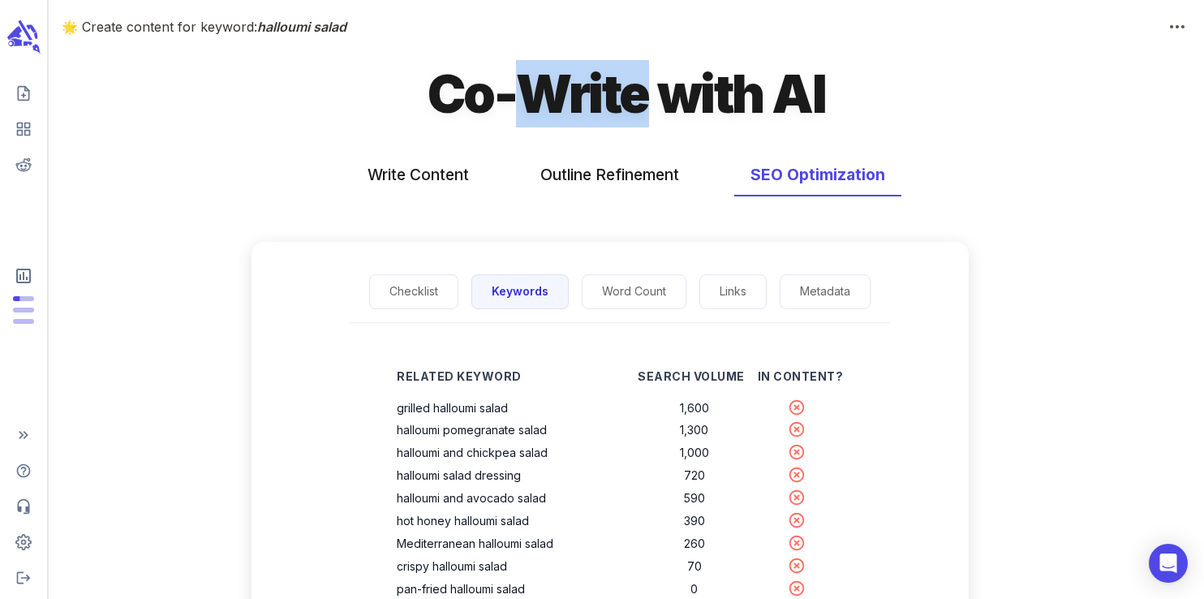
click at [588, 88] on h1 "Co-Write with AI" at bounding box center [625, 93] width 397 height 67
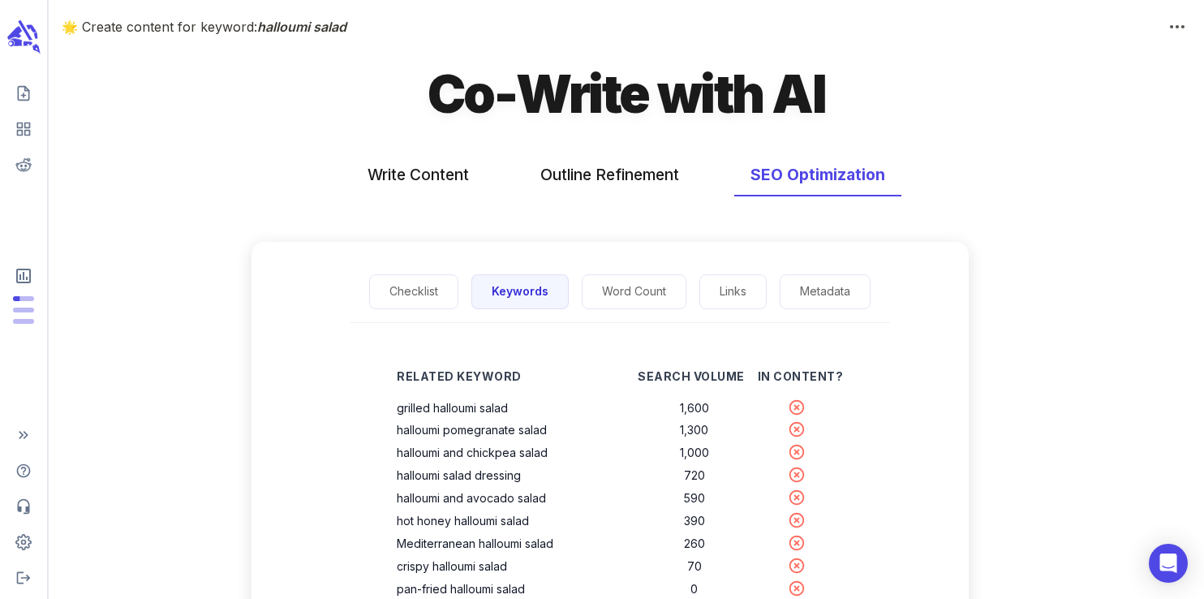
click at [719, 88] on h1 "Co-Write with AI" at bounding box center [625, 93] width 397 height 67
click at [805, 100] on h1 "Co-Write with AI" at bounding box center [625, 93] width 397 height 67
click at [706, 104] on h1 "Co-Write with AI" at bounding box center [625, 93] width 397 height 67
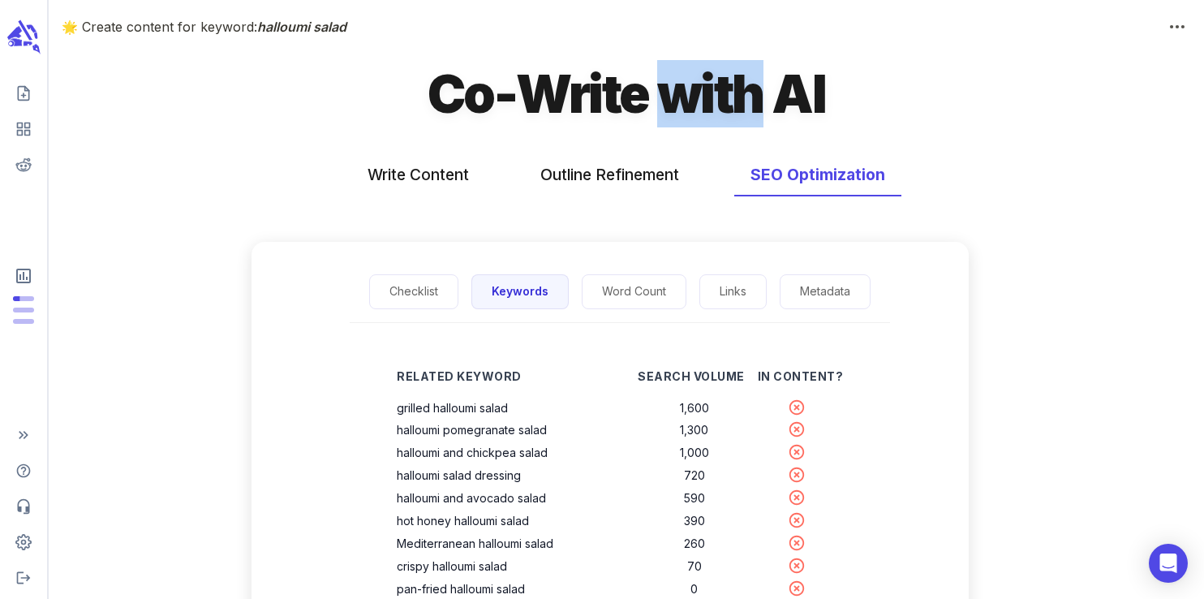
click at [706, 104] on h1 "Co-Write with AI" at bounding box center [625, 93] width 397 height 67
click at [603, 101] on h1 "Co-Write with AI" at bounding box center [625, 93] width 397 height 67
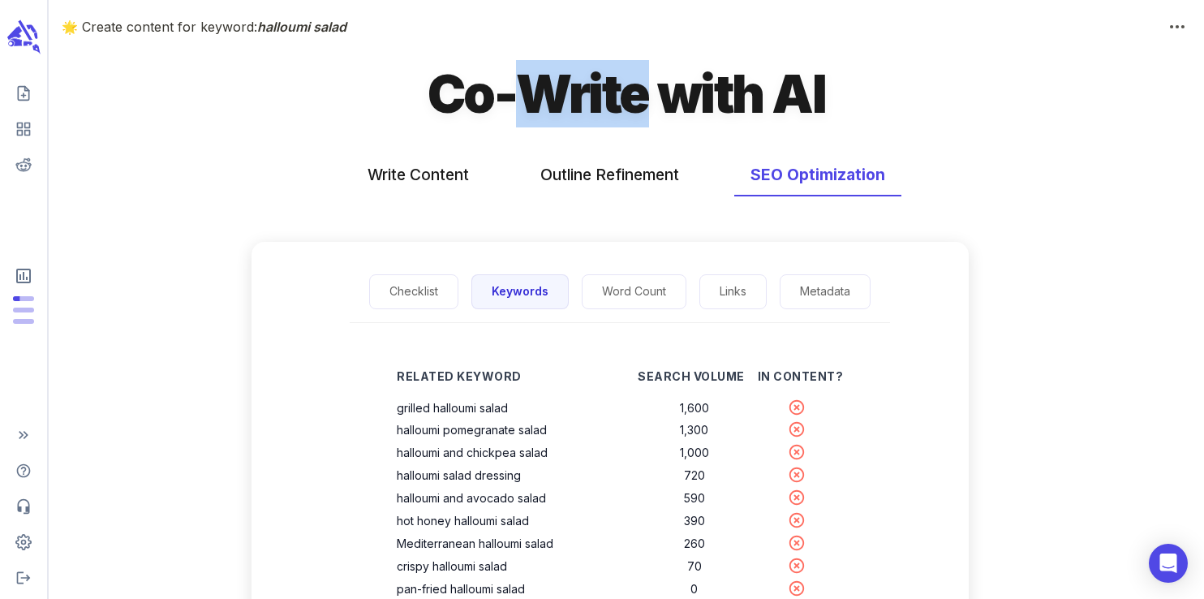
click at [603, 101] on h1 "Co-Write with AI" at bounding box center [625, 93] width 397 height 67
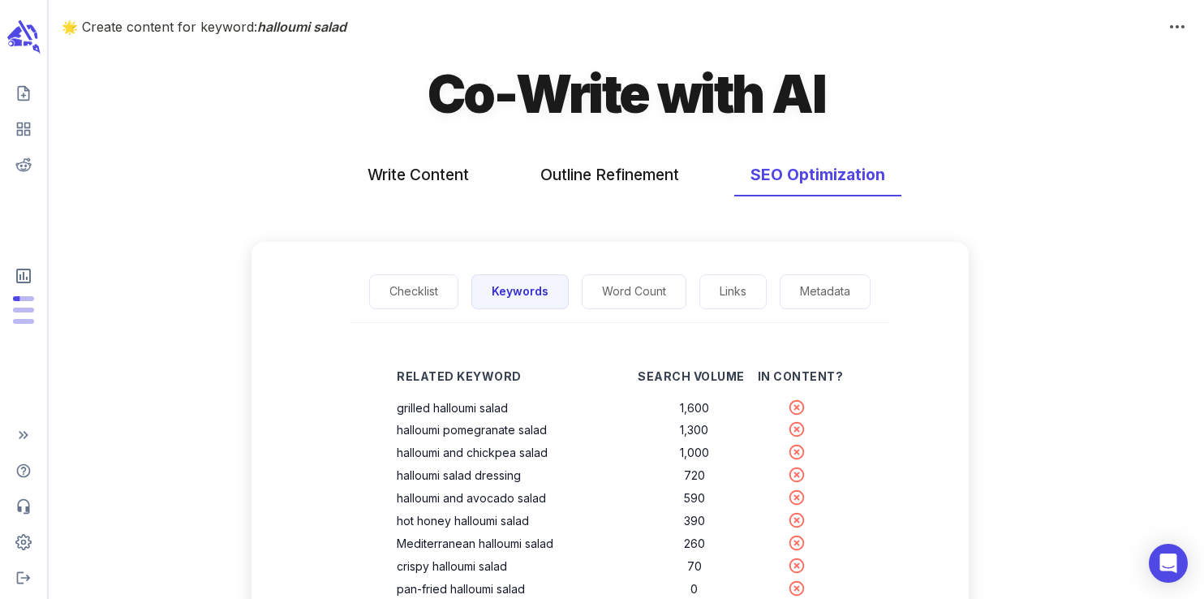
click at [451, 93] on h1 "Co-Write with AI" at bounding box center [625, 93] width 397 height 67
click at [602, 91] on h1 "Co-Write with AI" at bounding box center [625, 93] width 397 height 67
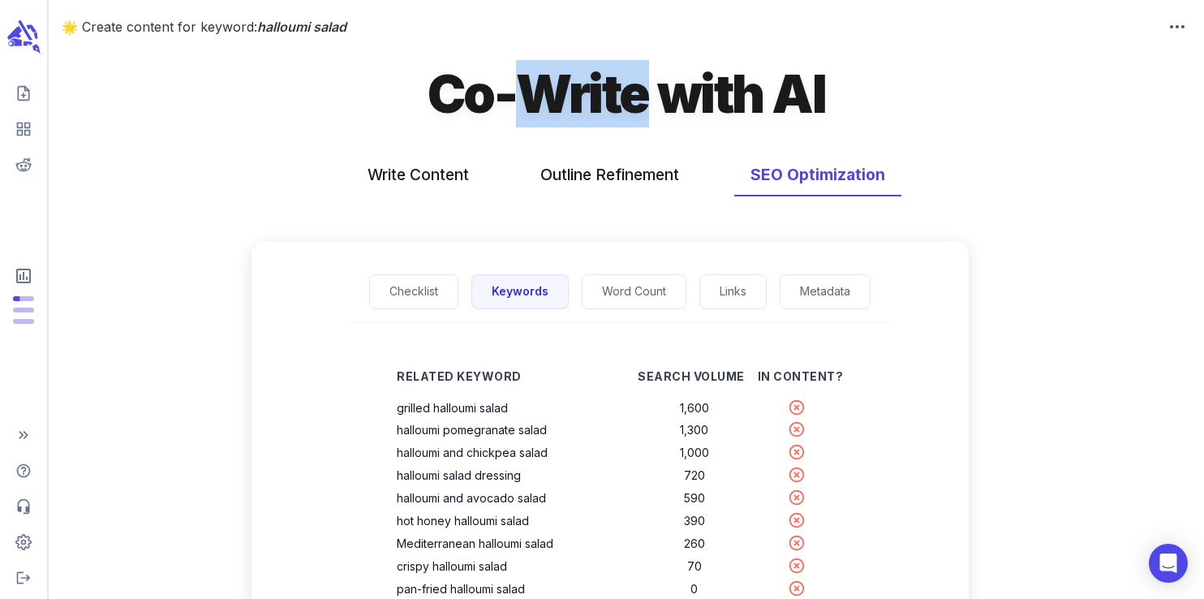
click at [602, 91] on h1 "Co-Write with AI" at bounding box center [625, 93] width 397 height 67
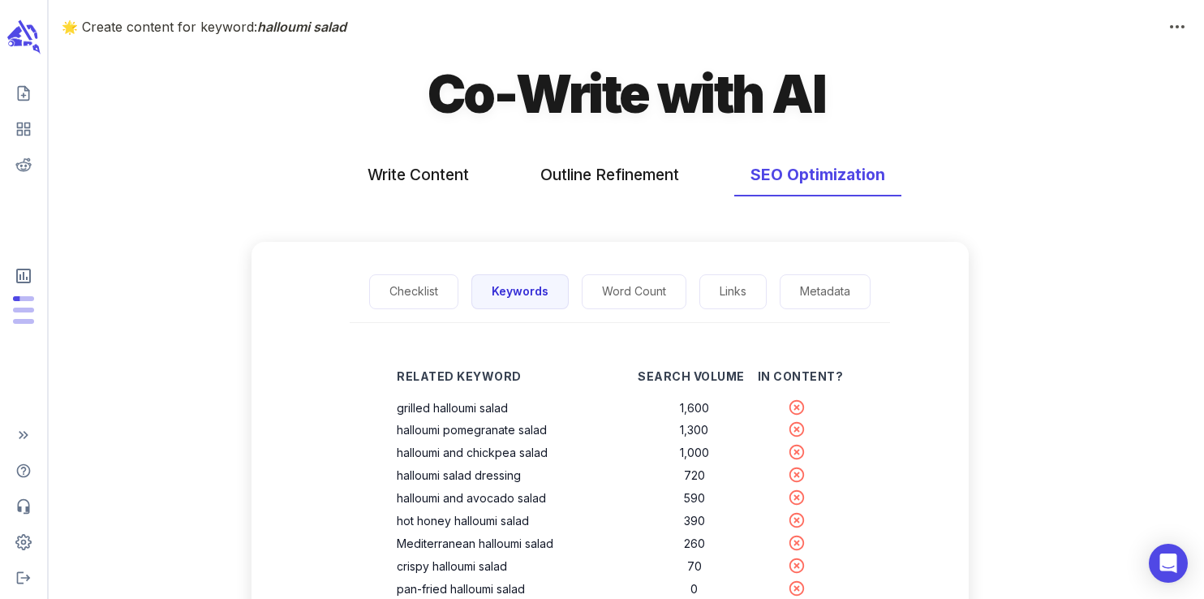
click at [715, 91] on h1 "Co-Write with AI" at bounding box center [625, 93] width 397 height 67
click at [799, 85] on h1 "Co-Write with AI" at bounding box center [625, 93] width 397 height 67
click at [715, 105] on h1 "Co-Write with AI" at bounding box center [625, 93] width 397 height 67
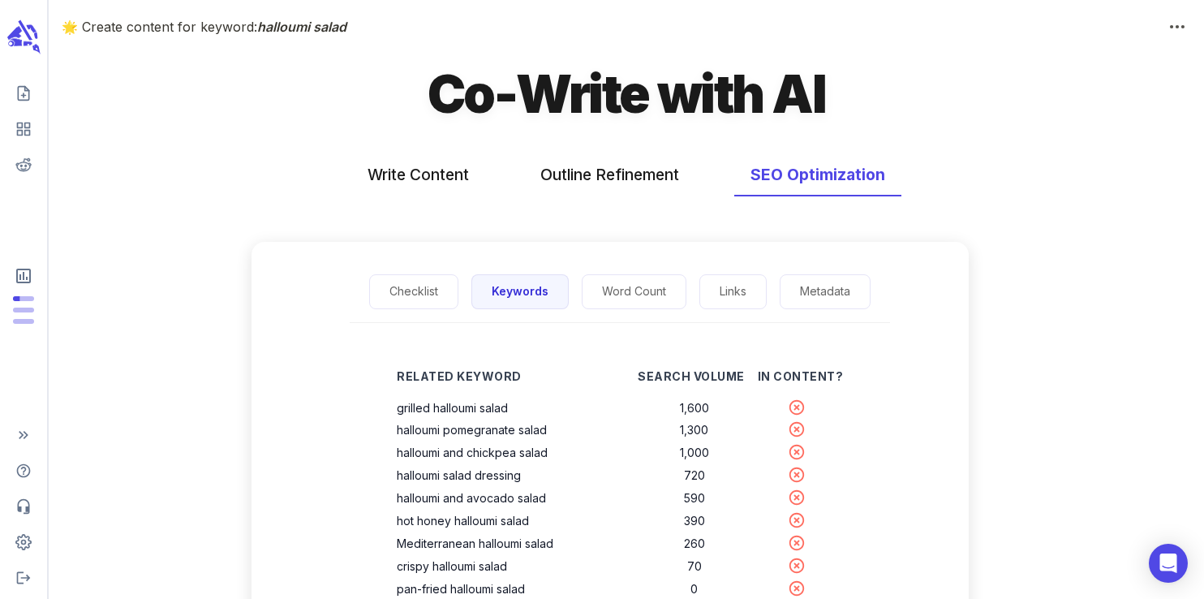
click at [715, 105] on h1 "Co-Write with AI" at bounding box center [625, 93] width 397 height 67
click at [715, 102] on h1 "Co-Write with AI" at bounding box center [625, 93] width 397 height 67
click at [591, 103] on h1 "Co-Write with AI" at bounding box center [625, 93] width 397 height 67
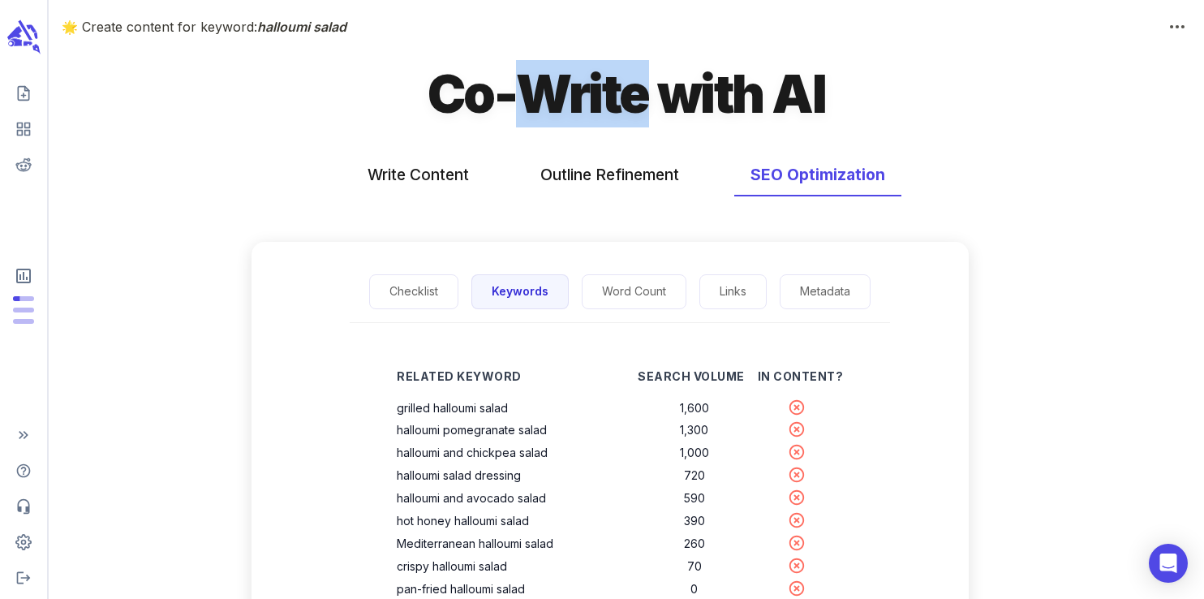
click at [591, 103] on h1 "Co-Write with AI" at bounding box center [625, 93] width 397 height 67
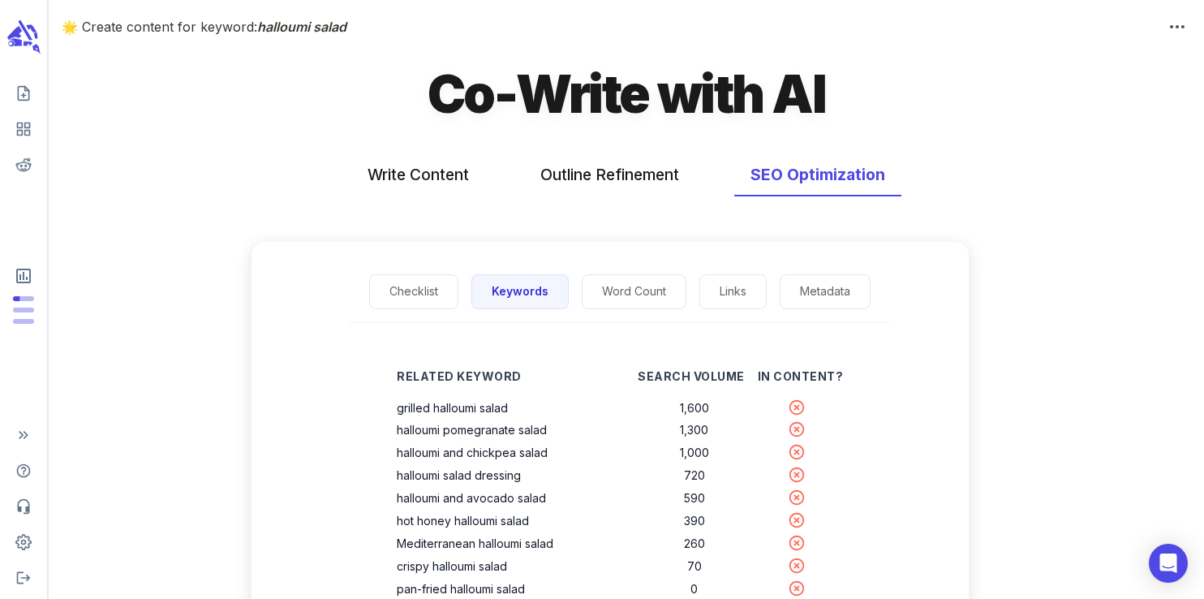
click at [454, 92] on h1 "Co-Write with AI" at bounding box center [625, 93] width 397 height 67
click at [606, 95] on h1 "Co-Write with AI" at bounding box center [625, 93] width 397 height 67
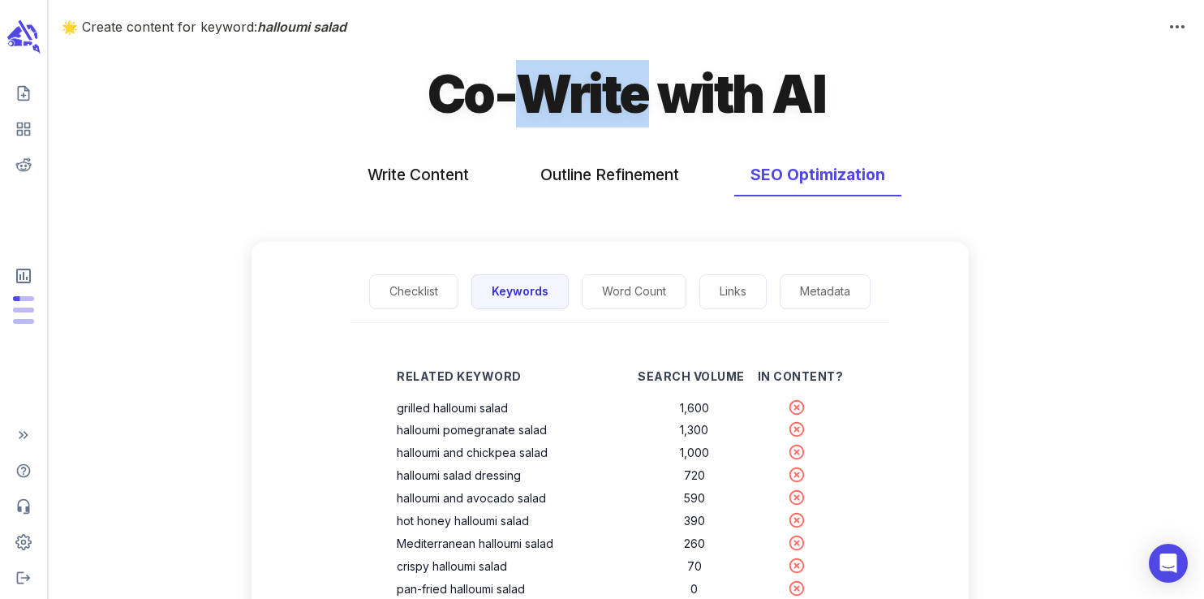
click at [606, 95] on h1 "Co-Write with AI" at bounding box center [625, 93] width 397 height 67
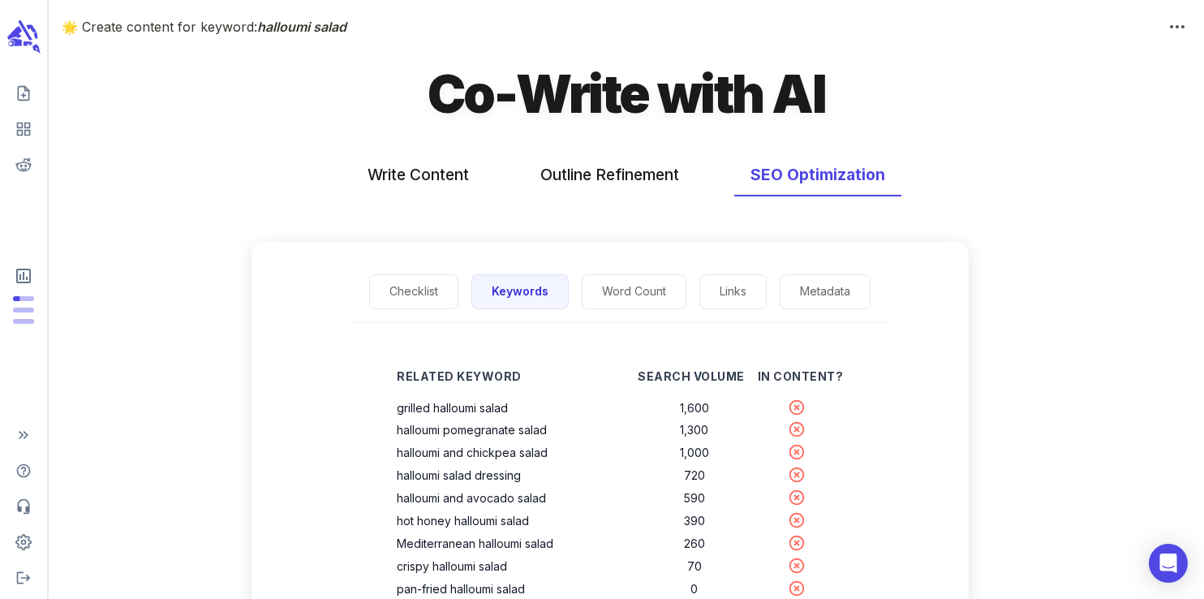
click at [704, 96] on h1 "Co-Write with AI" at bounding box center [625, 93] width 397 height 67
click at [801, 91] on h1 "Co-Write with AI" at bounding box center [625, 93] width 397 height 67
click at [720, 100] on h1 "Co-Write with AI" at bounding box center [625, 93] width 397 height 67
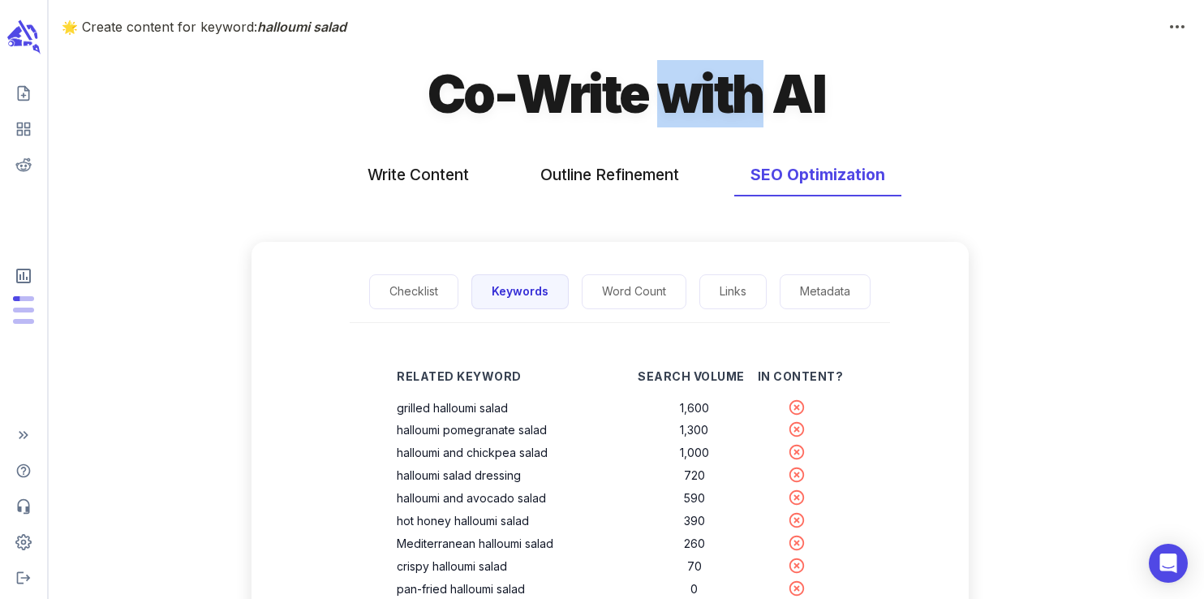
click at [720, 100] on h1 "Co-Write with AI" at bounding box center [625, 93] width 397 height 67
click at [582, 101] on h1 "Co-Write with AI" at bounding box center [625, 93] width 397 height 67
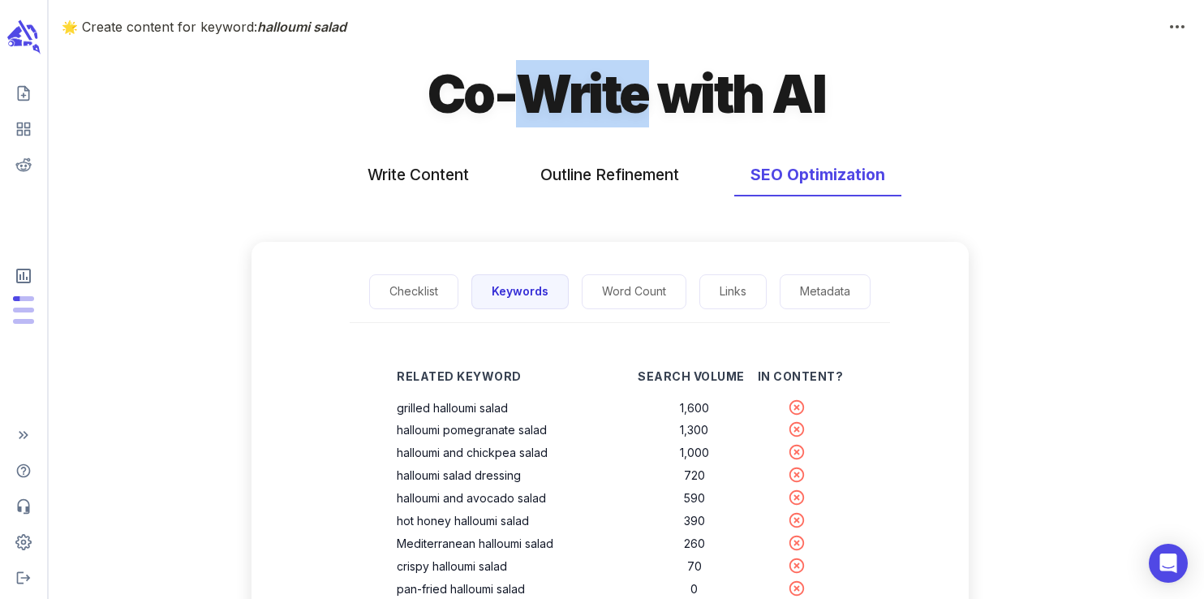
click at [582, 101] on h1 "Co-Write with AI" at bounding box center [625, 93] width 397 height 67
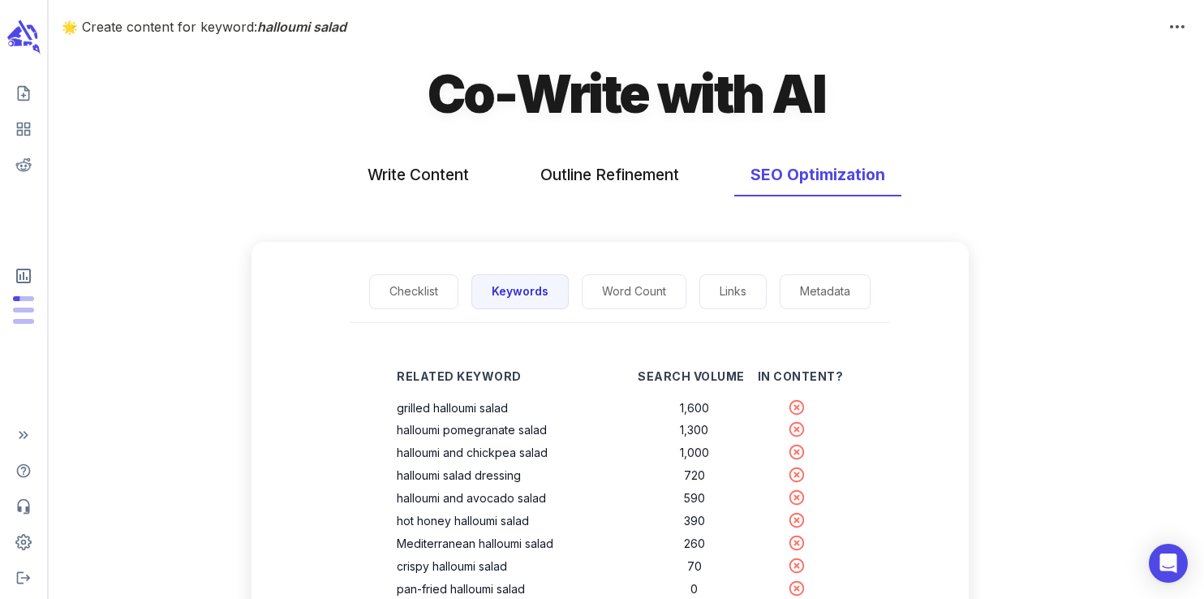
click at [461, 134] on div "Co-Write with AI" at bounding box center [626, 100] width 1155 height 80
click at [455, 84] on h1 "Co-Write with AI" at bounding box center [625, 93] width 397 height 67
click at [561, 94] on h1 "Co-Write with AI" at bounding box center [625, 93] width 397 height 67
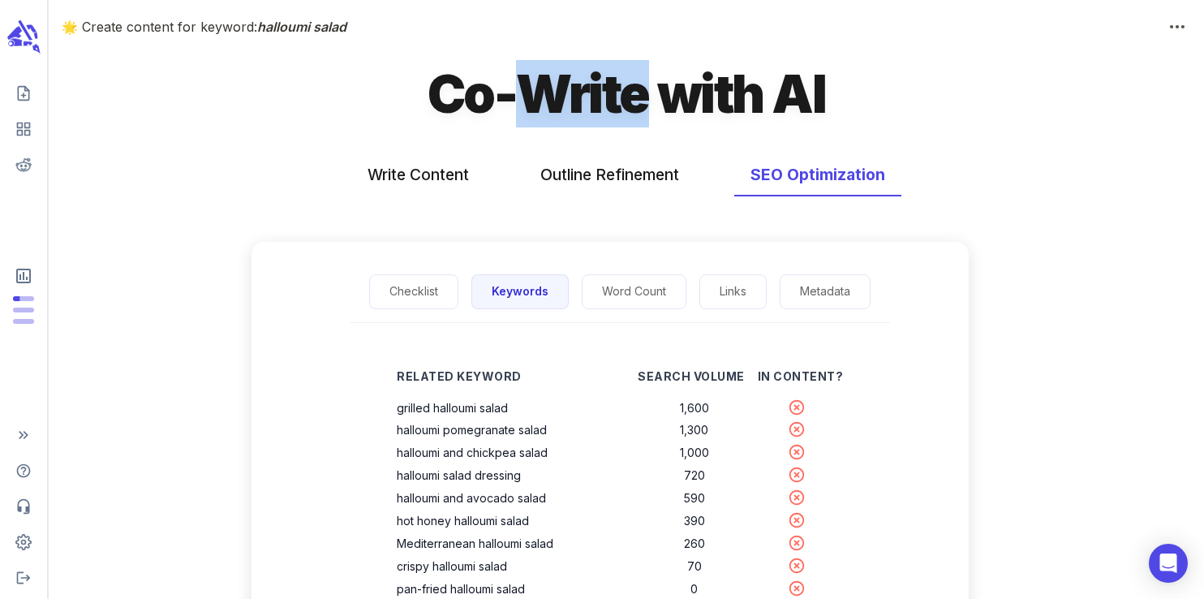
click at [561, 94] on h1 "Co-Write with AI" at bounding box center [625, 93] width 397 height 67
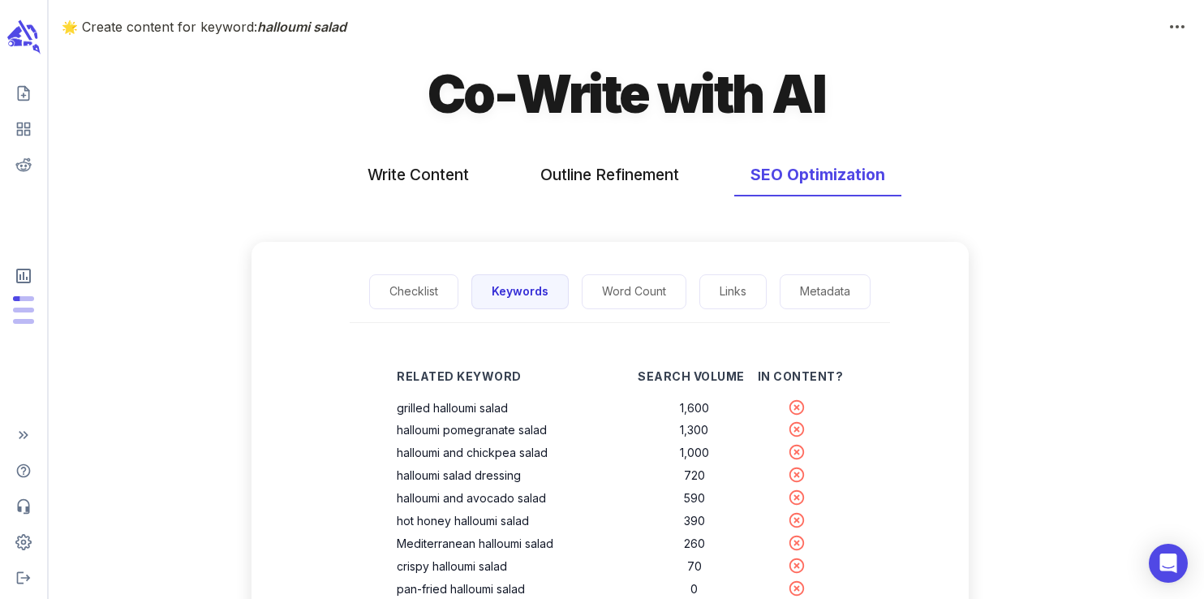
click at [728, 99] on h1 "Co-Write with AI" at bounding box center [625, 93] width 397 height 67
click at [803, 81] on h1 "Co-Write with AI" at bounding box center [625, 93] width 397 height 67
click at [733, 97] on h1 "Co-Write with AI" at bounding box center [625, 93] width 397 height 67
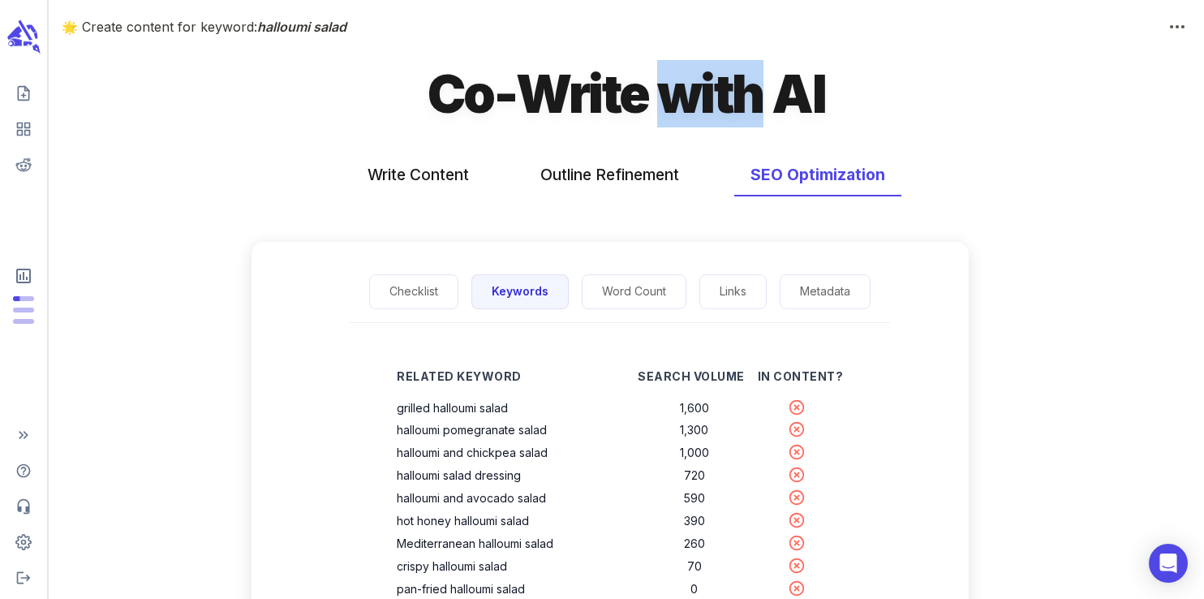
click at [733, 97] on h1 "Co-Write with AI" at bounding box center [625, 93] width 397 height 67
click at [612, 98] on h1 "Co-Write with AI" at bounding box center [625, 93] width 397 height 67
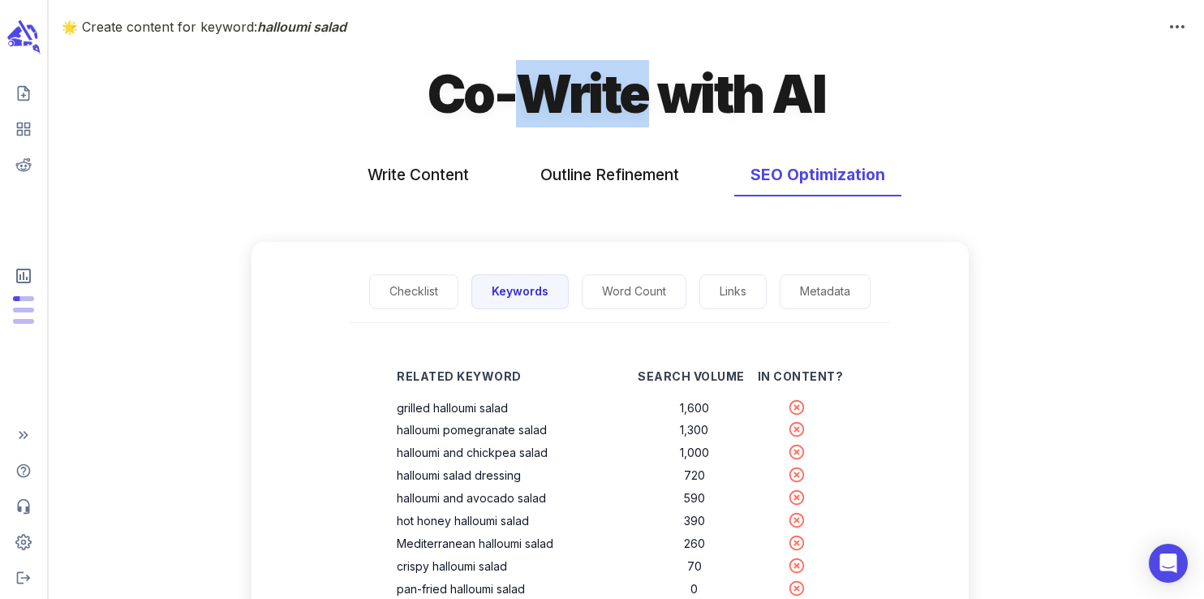
click at [612, 98] on h1 "Co-Write with AI" at bounding box center [625, 93] width 397 height 67
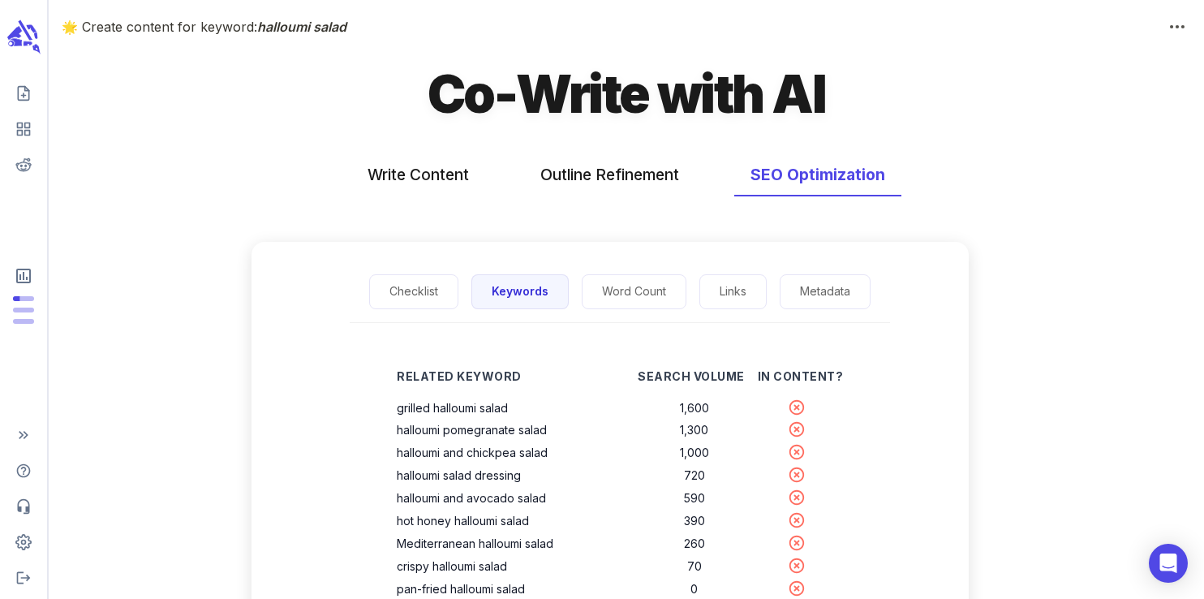
click at [459, 96] on h1 "Co-Write with AI" at bounding box center [625, 93] width 397 height 67
click at [460, 93] on h1 "Co-Write with AI" at bounding box center [625, 93] width 397 height 67
click at [625, 112] on h1 "Co-Write with AI" at bounding box center [625, 93] width 397 height 67
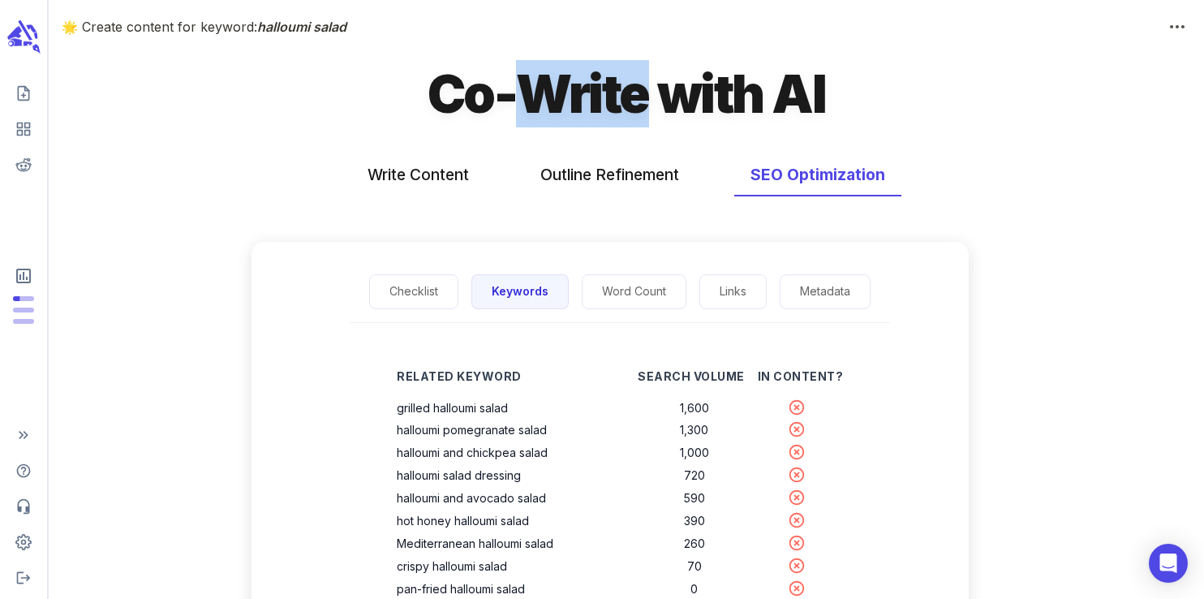
click at [625, 112] on h1 "Co-Write with AI" at bounding box center [625, 93] width 397 height 67
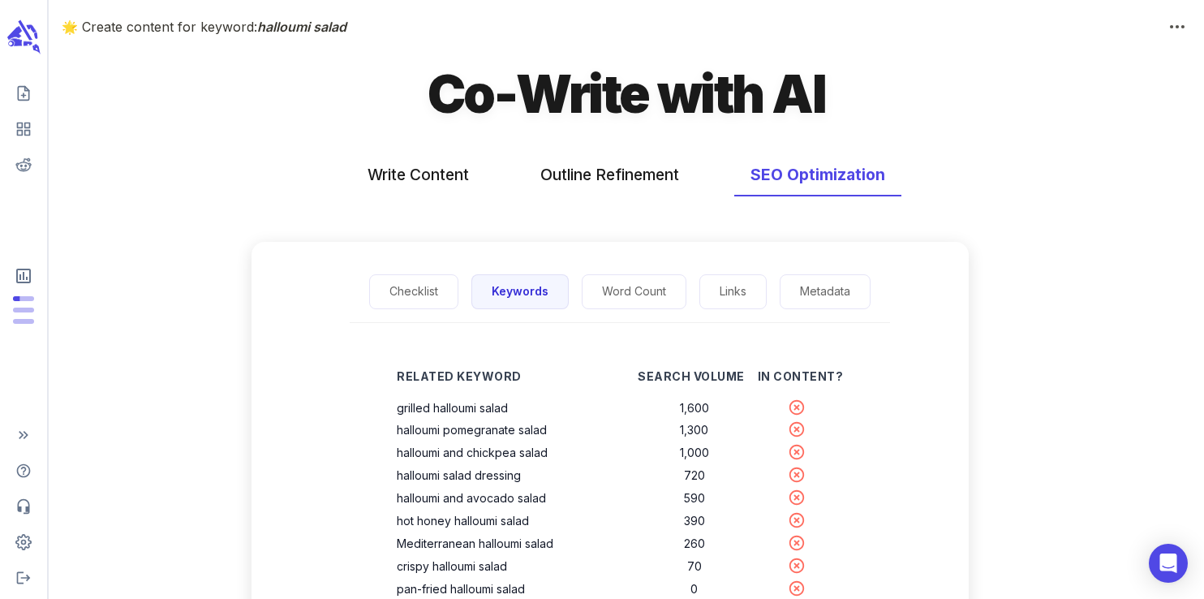
click at [741, 97] on h1 "Co-Write with AI" at bounding box center [625, 93] width 397 height 67
click at [802, 97] on h1 "Co-Write with AI" at bounding box center [625, 93] width 397 height 67
click at [658, 130] on div "Co-Write with AI" at bounding box center [626, 100] width 1155 height 80
